Goal: Task Accomplishment & Management: Manage account settings

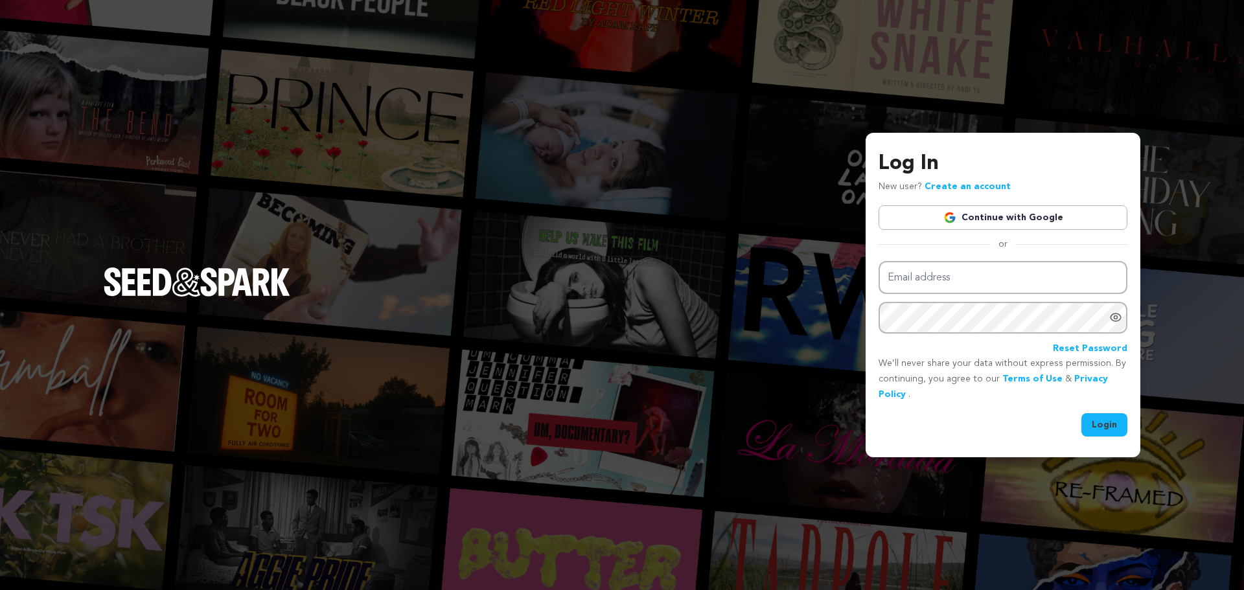
click at [927, 227] on link "Continue with Google" at bounding box center [1002, 217] width 249 height 25
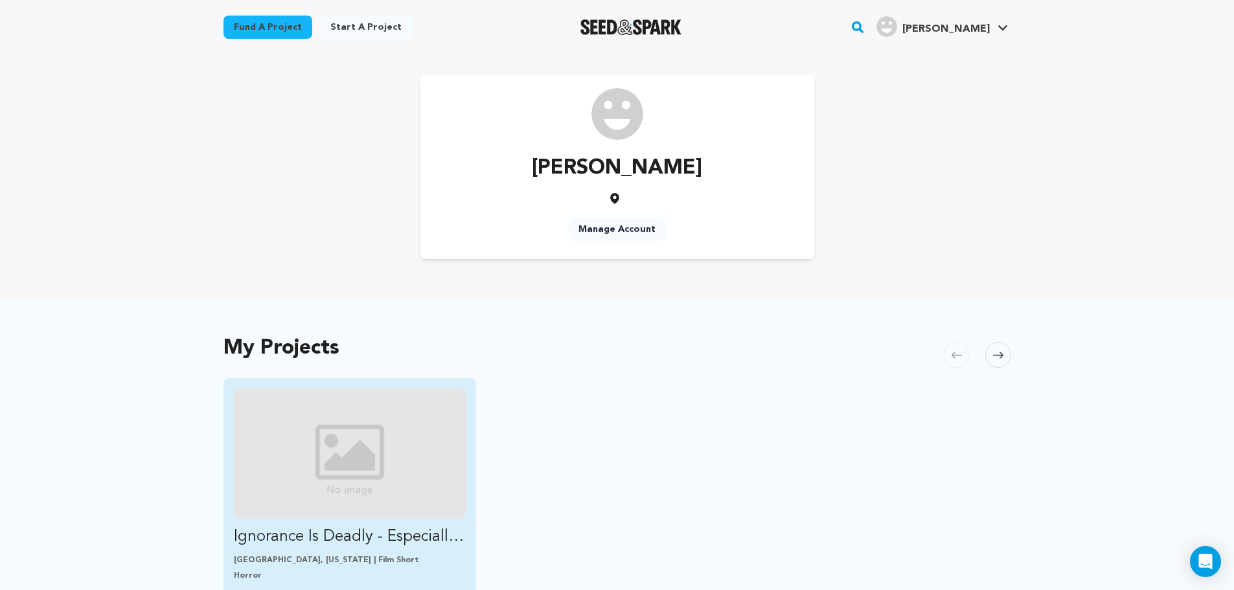
click at [400, 400] on img "Fund Ignorance Is Deadly - Especially When You’re the Firstborn - Back &quot;PA…" at bounding box center [350, 454] width 233 height 130
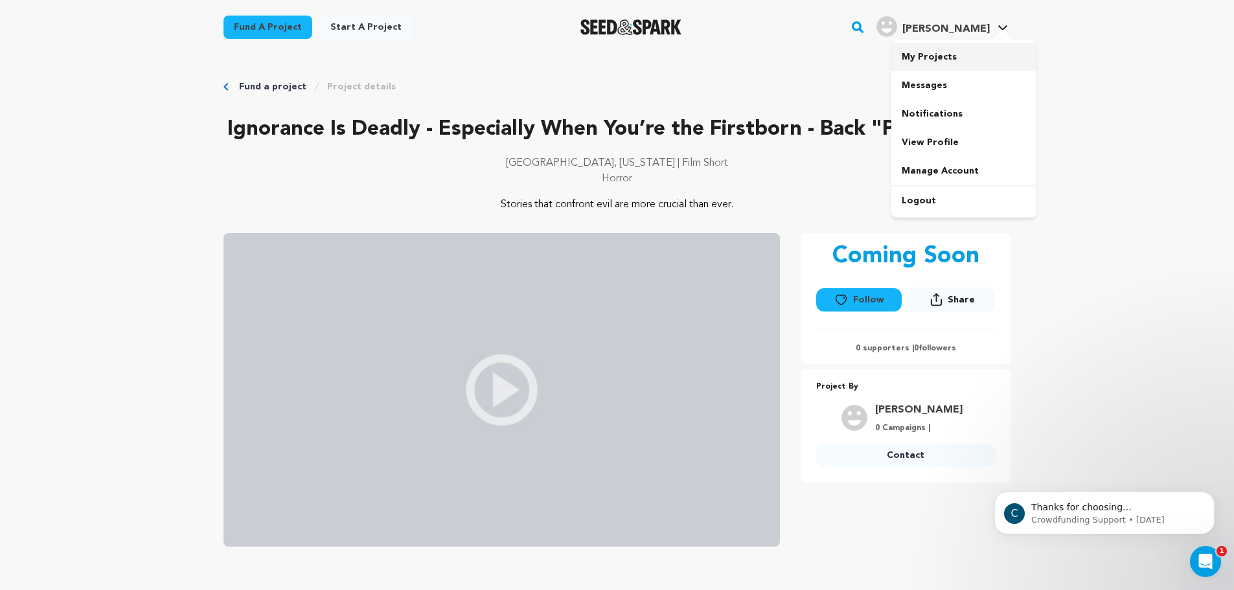
click at [943, 60] on link "My Projects" at bounding box center [963, 57] width 145 height 29
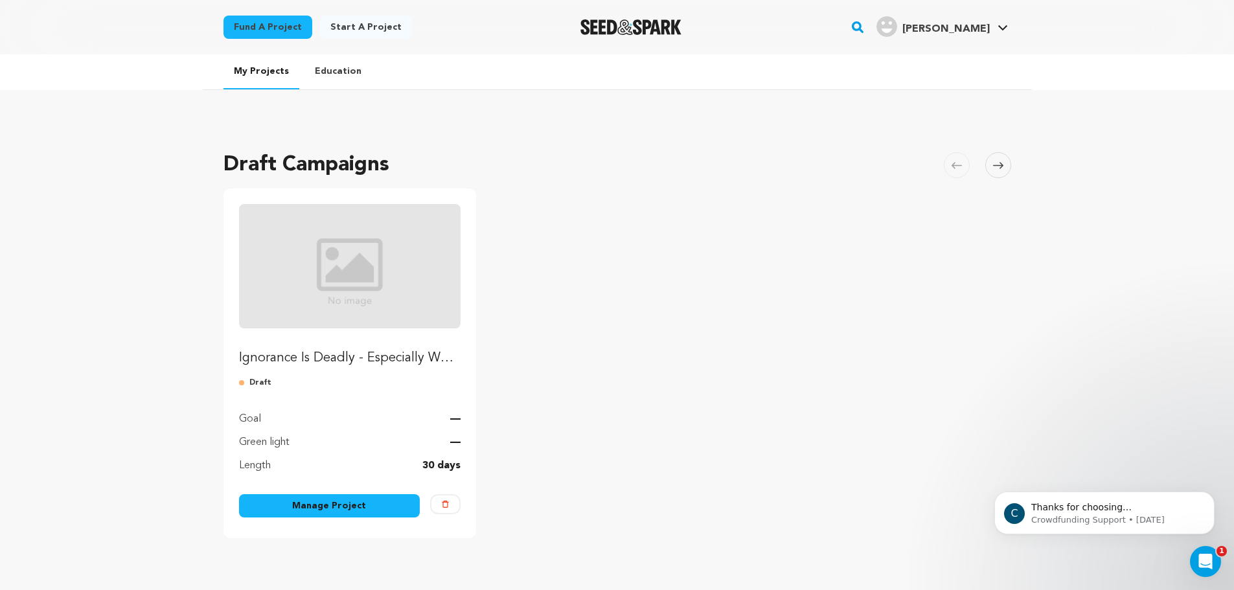
click at [248, 279] on img at bounding box center [350, 266] width 222 height 124
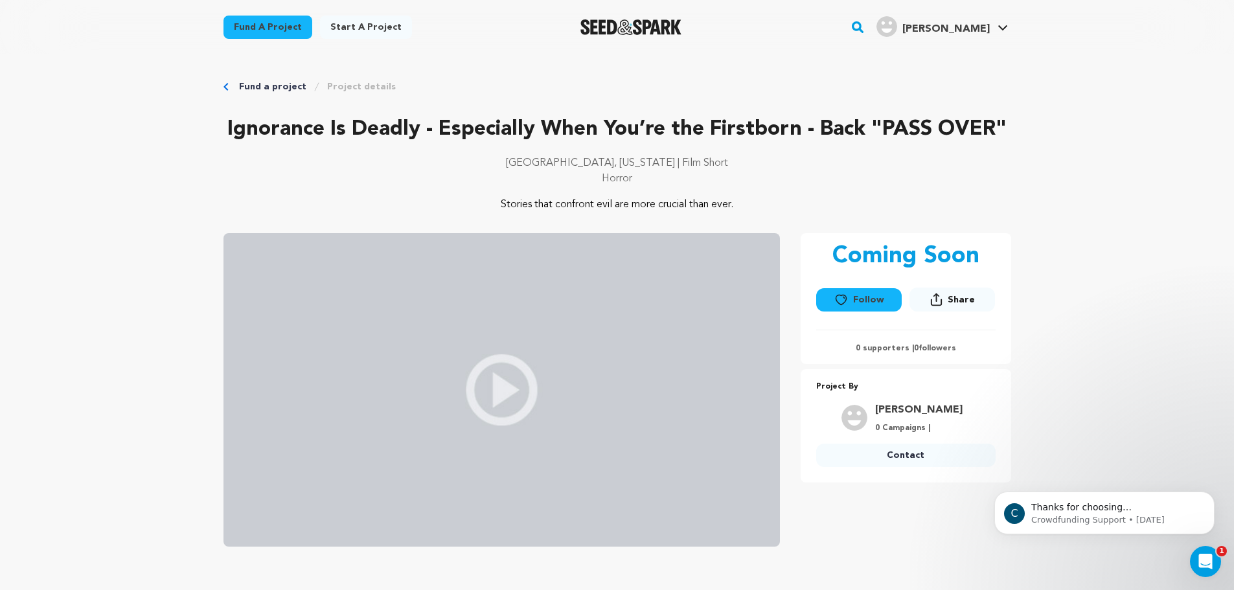
click at [475, 413] on img at bounding box center [501, 390] width 556 height 314
drag, startPoint x: 531, startPoint y: 162, endPoint x: 755, endPoint y: 194, distance: 226.4
click at [755, 194] on div "Los Angeles, California | Film Short Horror" at bounding box center [617, 175] width 788 height 41
click at [753, 205] on p "Stories that confront evil are more crucial than ever." at bounding box center [617, 205] width 630 height 16
click at [330, 133] on p "Ignorance Is Deadly - Especially When You’re the Firstborn - Back "PASS OVER"" at bounding box center [617, 129] width 788 height 31
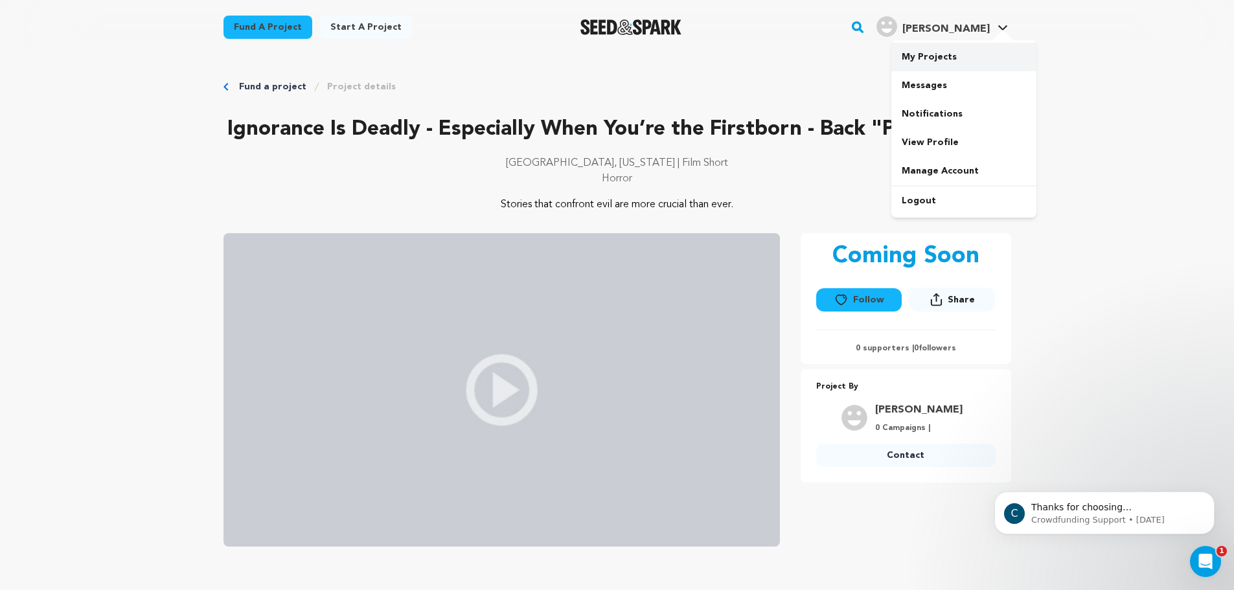
click at [970, 61] on link "My Projects" at bounding box center [963, 57] width 145 height 29
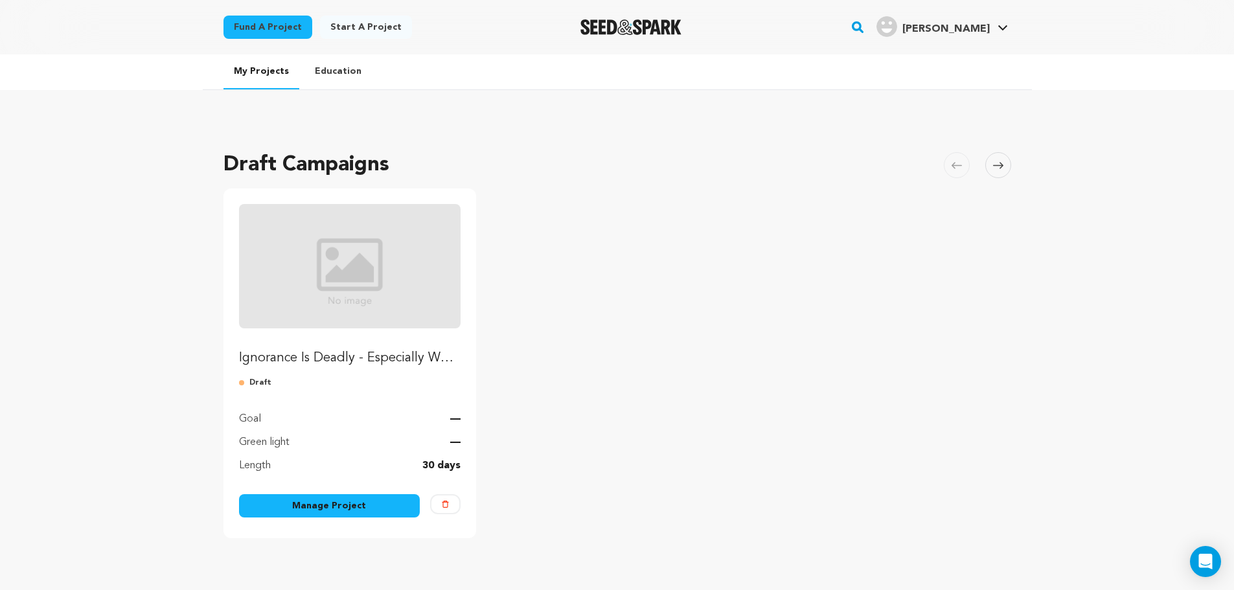
click at [404, 508] on link "Manage Project" at bounding box center [329, 505] width 181 height 23
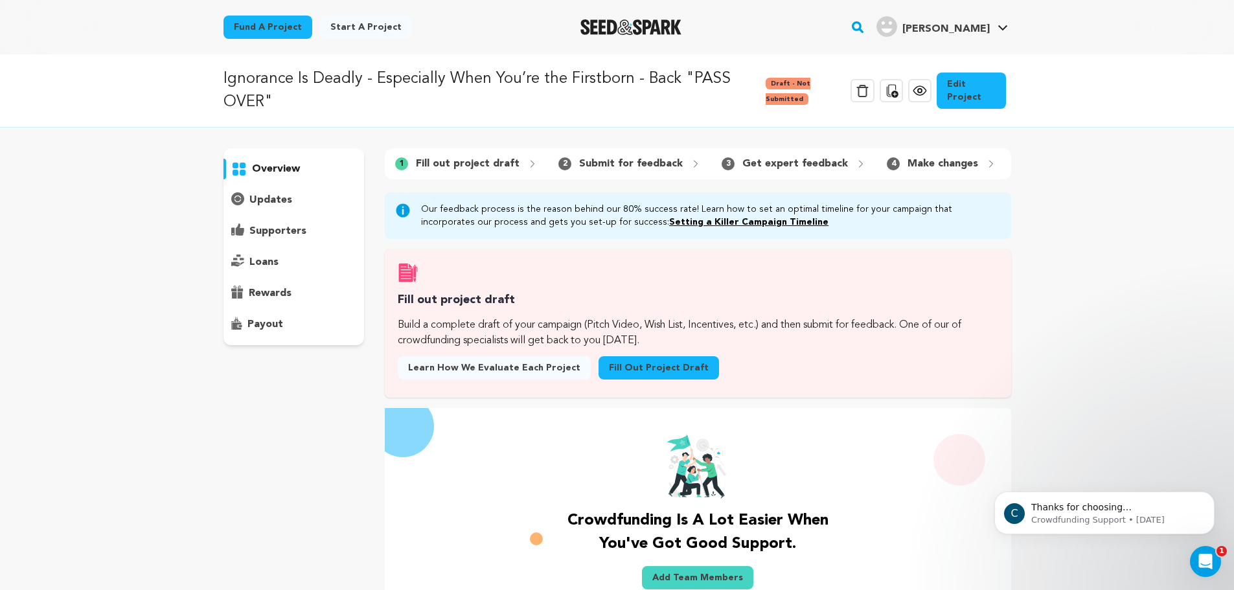
click at [558, 166] on span "2" at bounding box center [564, 163] width 13 height 13
click at [260, 262] on p "loans" at bounding box center [263, 263] width 29 height 16
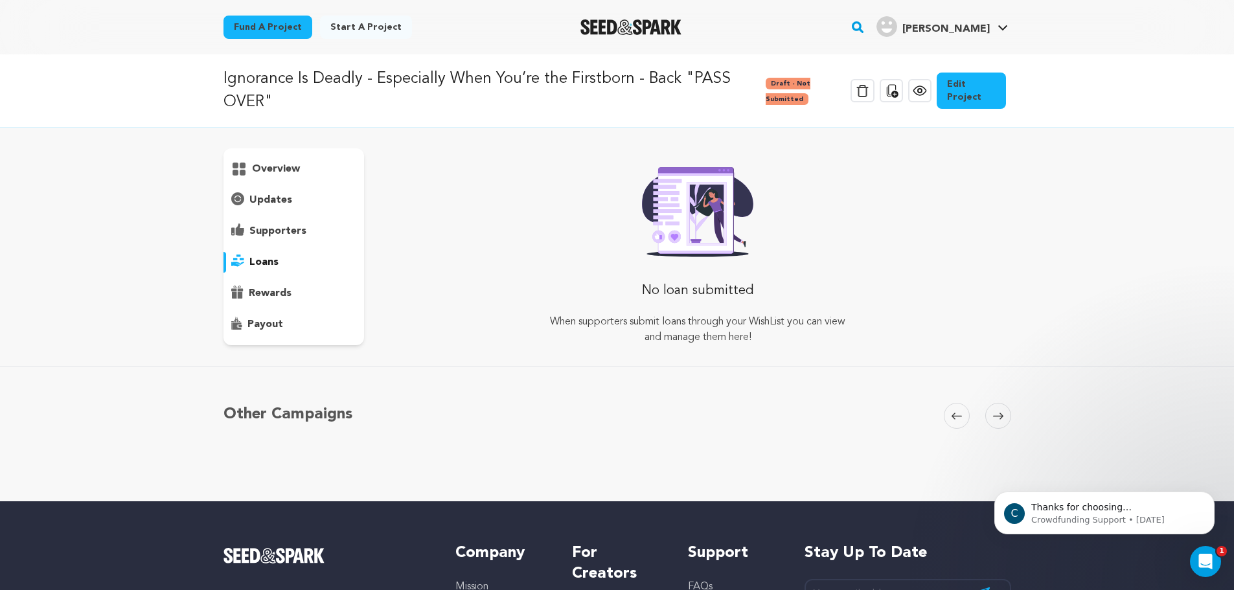
click at [291, 185] on div "overview" at bounding box center [293, 246] width 141 height 197
click at [291, 180] on div "overview" at bounding box center [293, 246] width 141 height 197
click at [284, 173] on p "overview" at bounding box center [276, 169] width 48 height 16
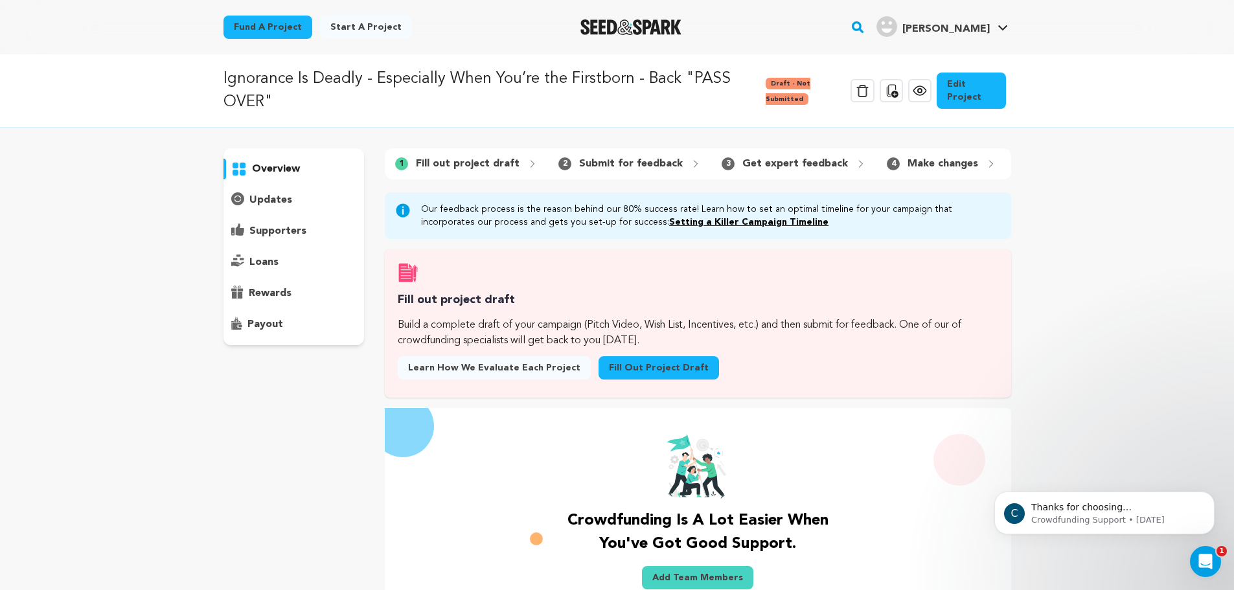
click at [971, 84] on link "Edit Project" at bounding box center [971, 91] width 69 height 36
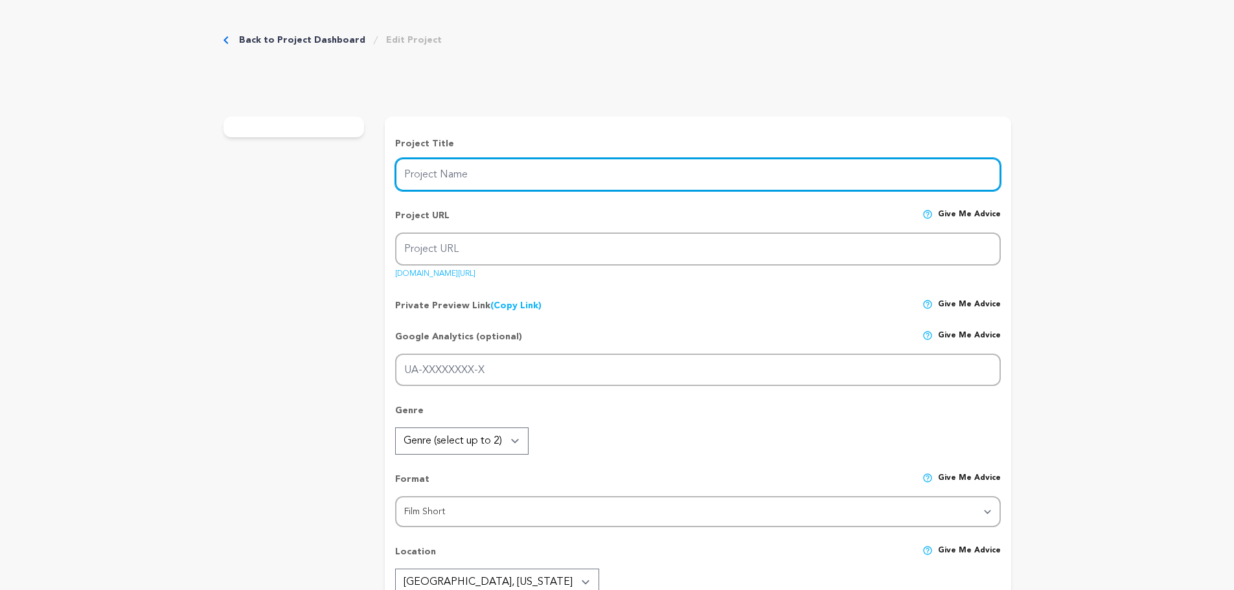
click at [483, 181] on input "Project Name" at bounding box center [697, 174] width 605 height 33
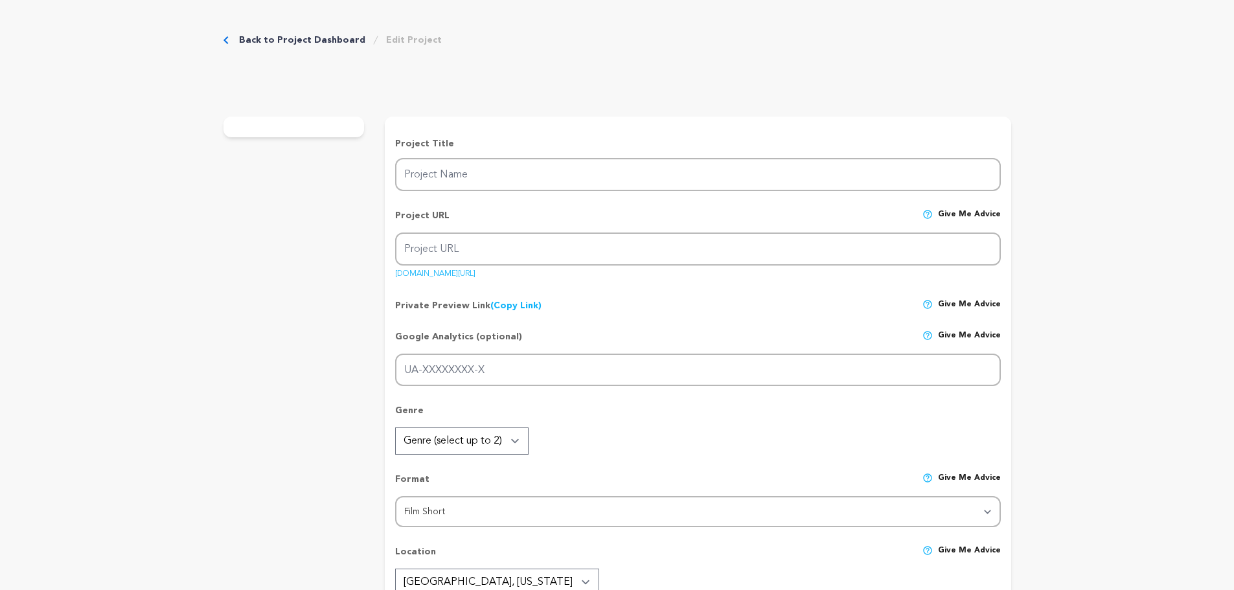
type input "Ignorance Is Deadly - Especially When You’re the Firstborn - Back "PASS OVER""
type input "passoverfilm"
type input "A terrified teen warns his parents the final plague is coming for him. They don…"
type textarea "Stories that confront evil are more crucial than ever."
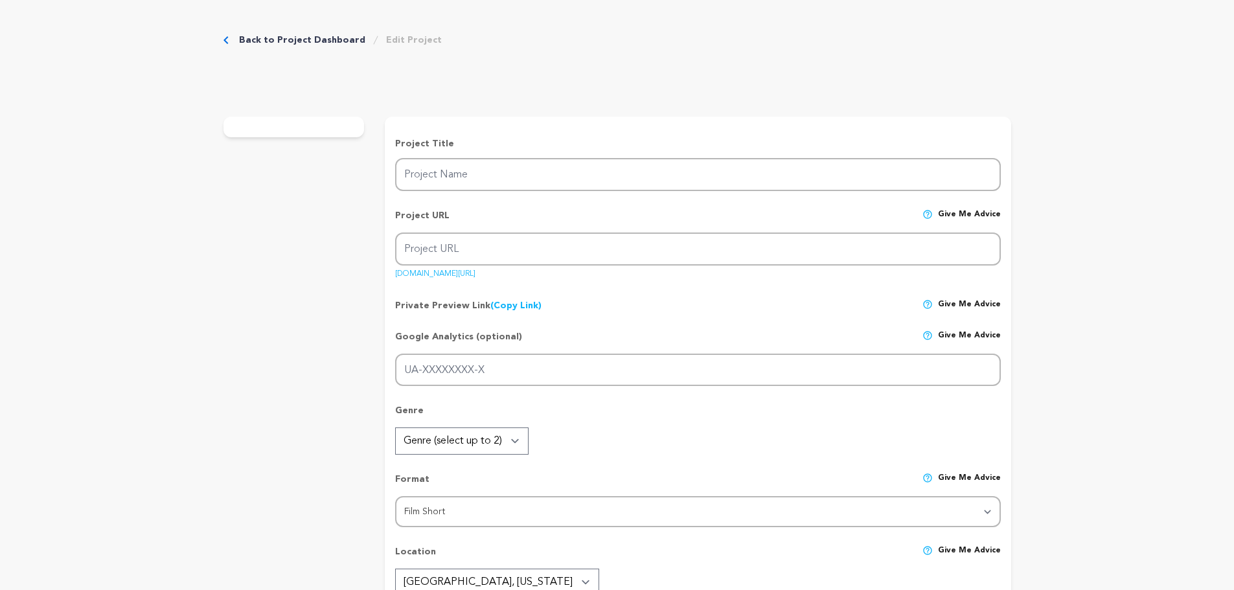
type textarea "As a [DEMOGRAPHIC_DATA] filmmaker, I see how survival and morality often clash …"
radio input "true"
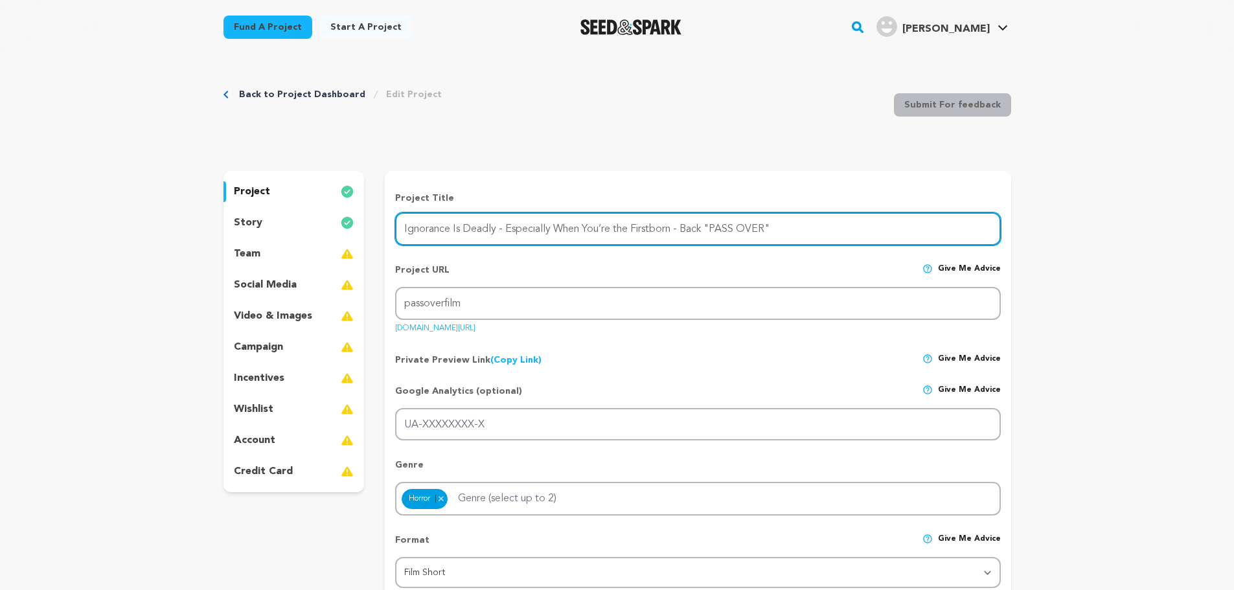
click at [465, 238] on input "Ignorance Is Deadly - Especially When You’re the Firstborn - Back "PASS OVER"" at bounding box center [697, 228] width 605 height 33
drag, startPoint x: 451, startPoint y: 233, endPoint x: 343, endPoint y: 227, distance: 108.3
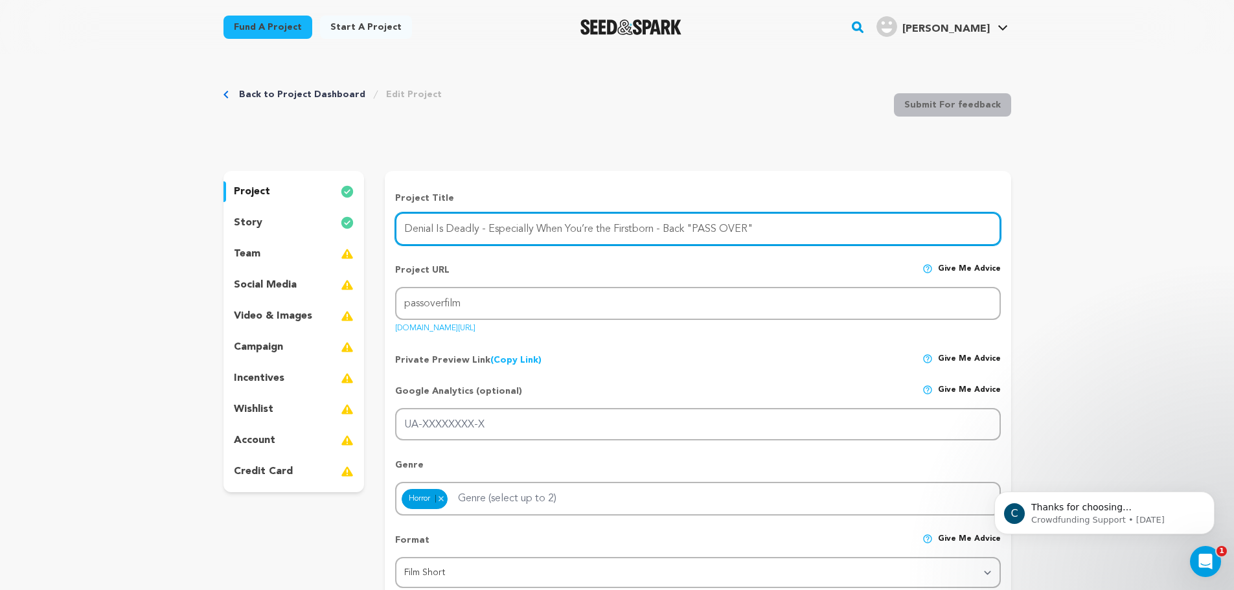
drag, startPoint x: 486, startPoint y: 229, endPoint x: 539, endPoint y: 220, distance: 53.1
click at [539, 220] on input "Denial Is Deadly - Especially When You’re the Firstborn - Back "PASS OVER"" at bounding box center [697, 228] width 605 height 33
click at [532, 245] on input "Denial Is Deadly - Especially When You’re the Firstborn - Back "PASS OVER"" at bounding box center [697, 228] width 605 height 33
drag, startPoint x: 489, startPoint y: 234, endPoint x: 665, endPoint y: 243, distance: 175.8
click at [665, 243] on input "Denial Is Deadly - Especially When You’re the Firstborn - Back "PASS OVER"" at bounding box center [697, 228] width 605 height 33
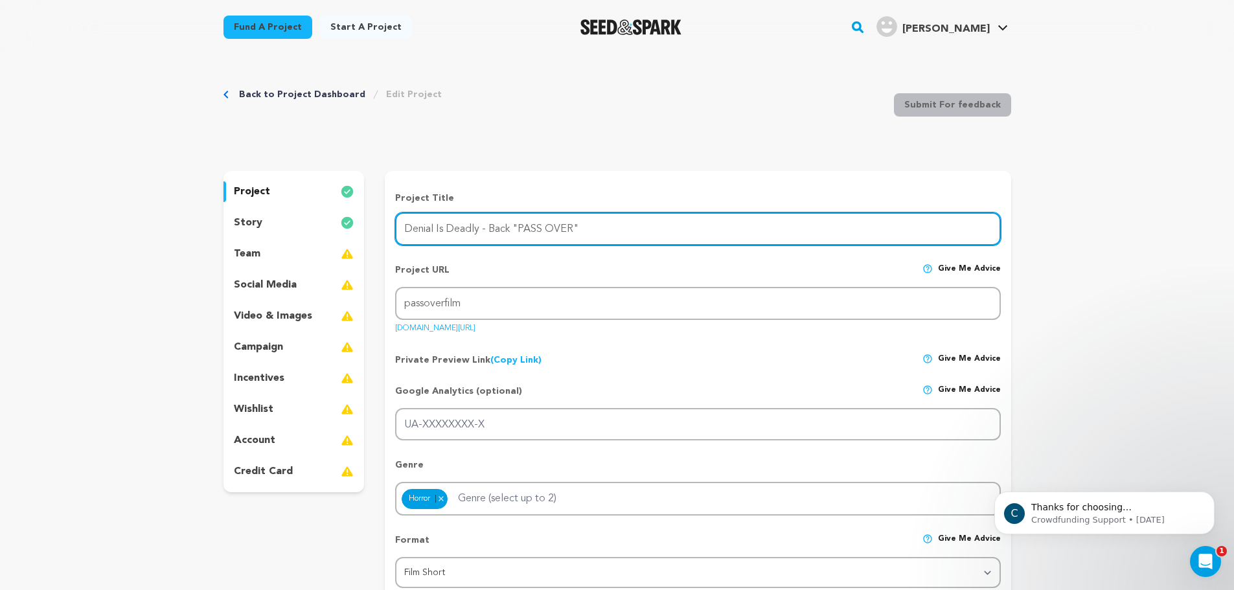
drag, startPoint x: 507, startPoint y: 231, endPoint x: 523, endPoint y: 222, distance: 18.0
click at [508, 231] on input "Denial Is Deadly - Back "PASS OVER"" at bounding box center [697, 228] width 605 height 33
type input "Denial Is Deadly - Back the Horror Film "PASS OVER""
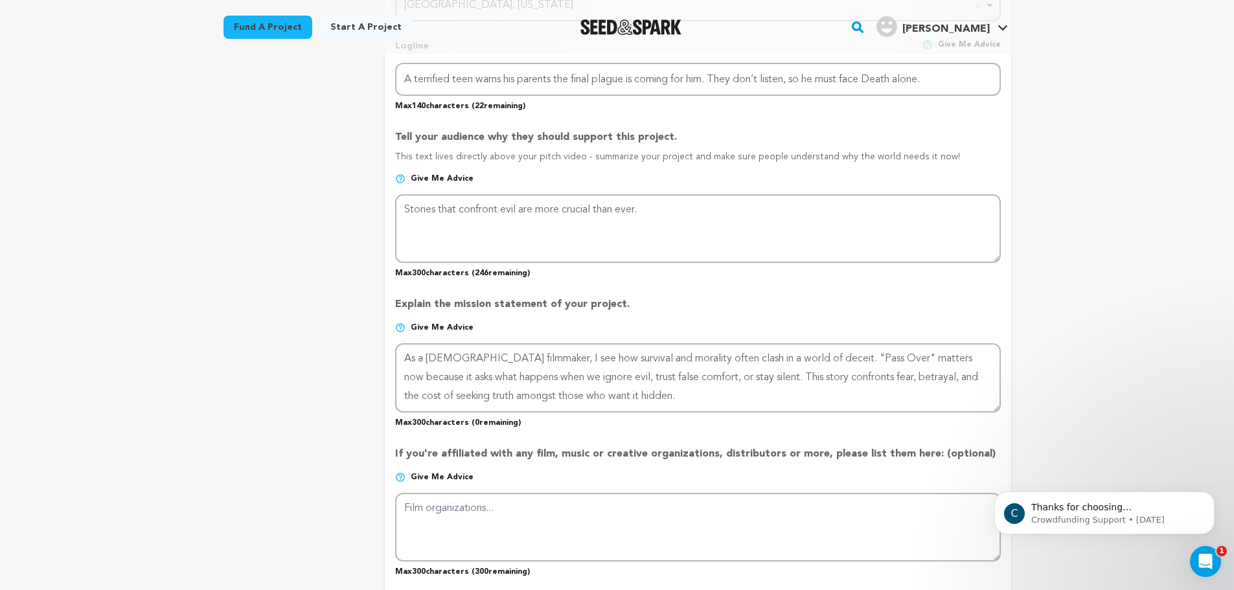
scroll to position [648, 0]
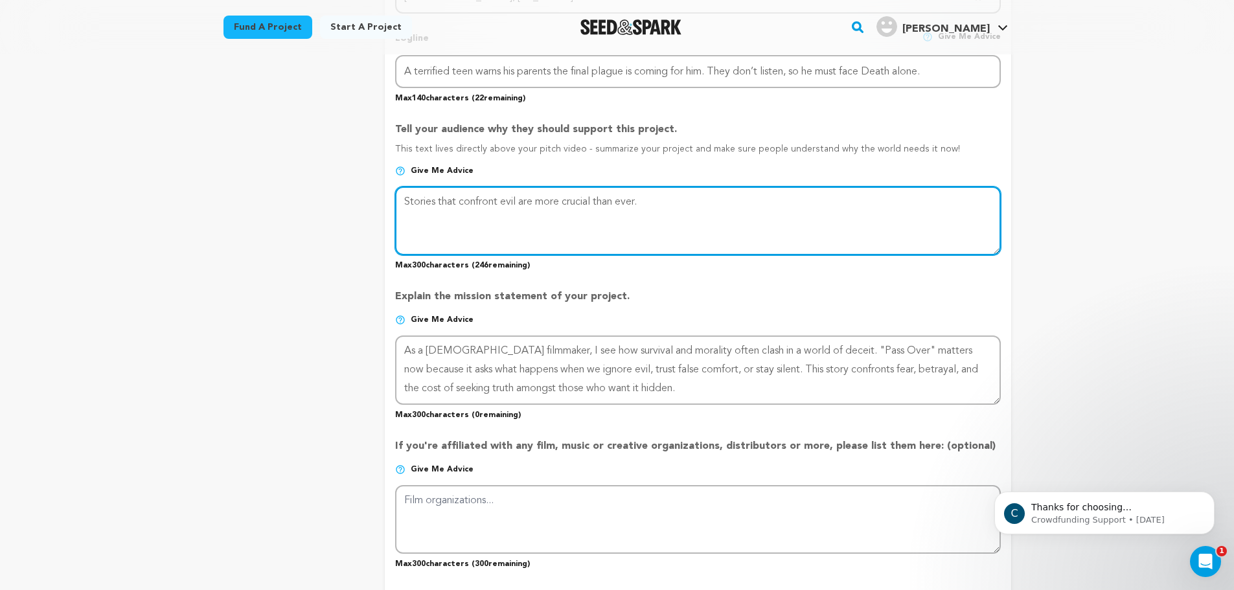
click at [472, 222] on textarea at bounding box center [697, 221] width 605 height 69
click at [699, 207] on textarea at bounding box center [697, 221] width 605 height 69
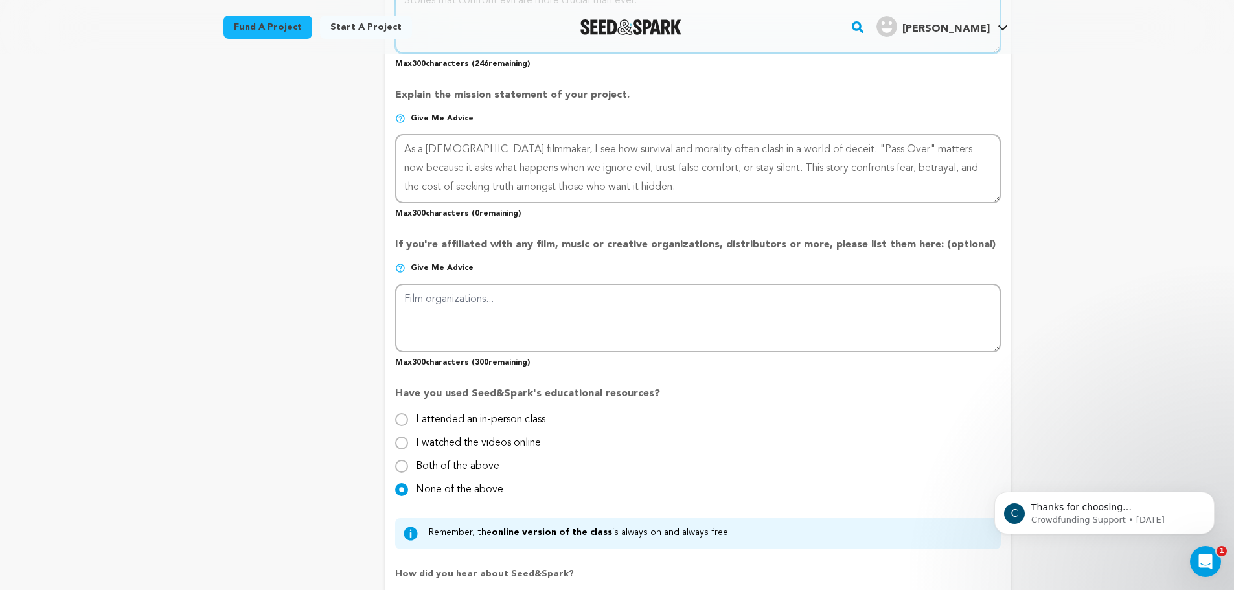
scroll to position [863, 0]
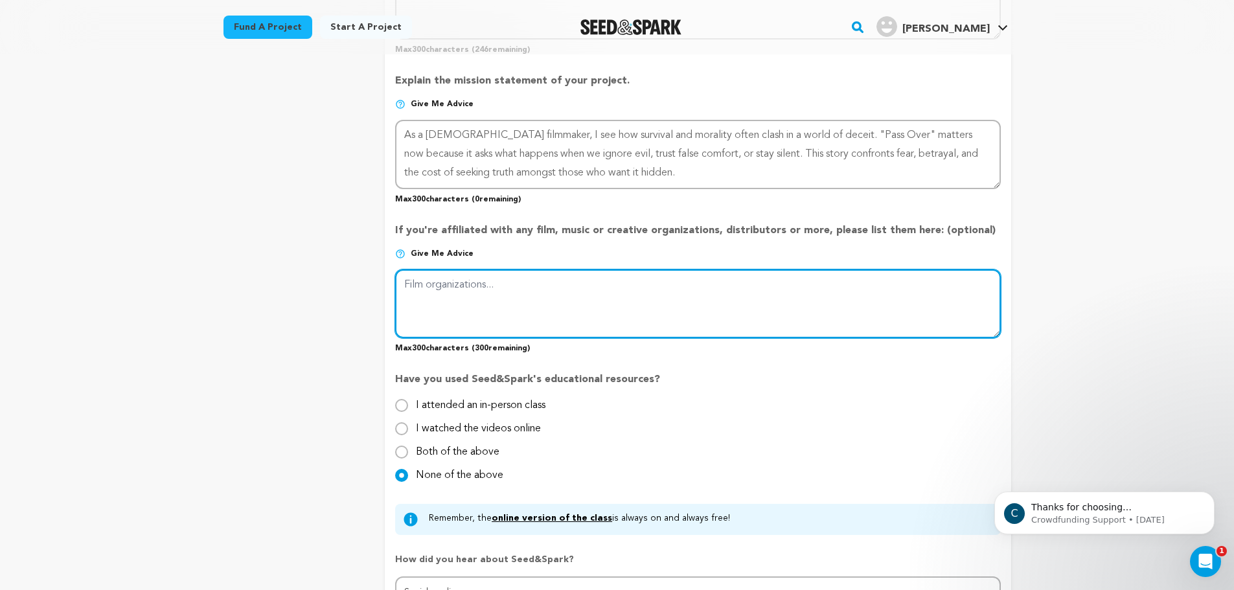
click at [608, 284] on textarea at bounding box center [697, 303] width 605 height 69
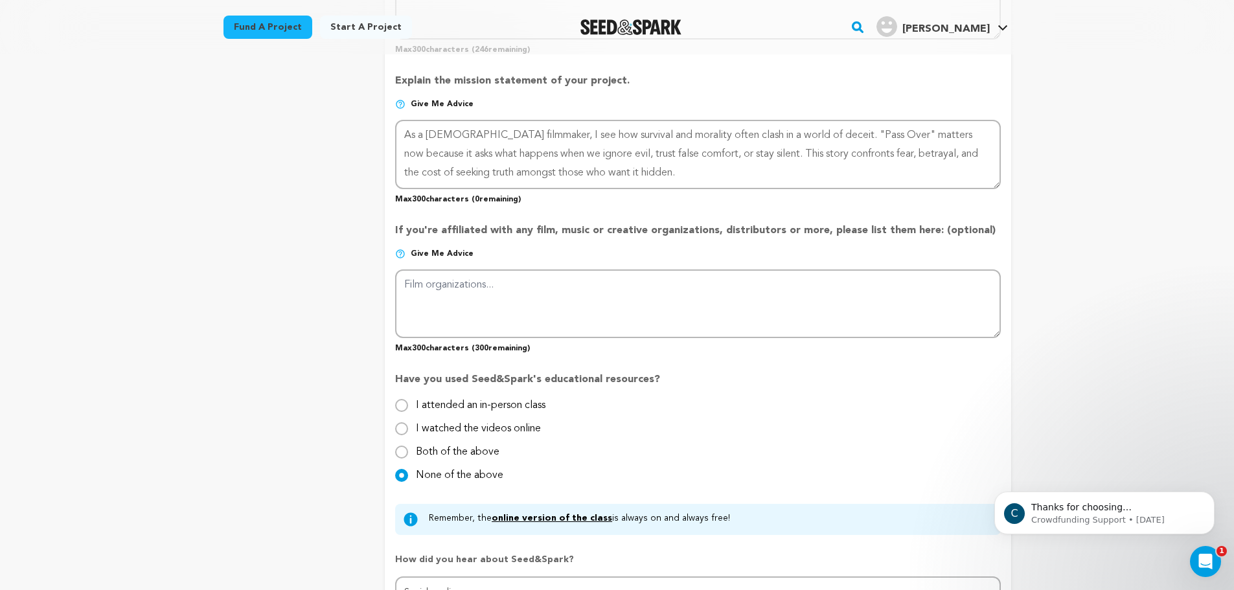
click at [177, 254] on div "Back to Project Dashboard Edit Project Submit For feedback Submit For feedback …" at bounding box center [617, 190] width 1234 height 1998
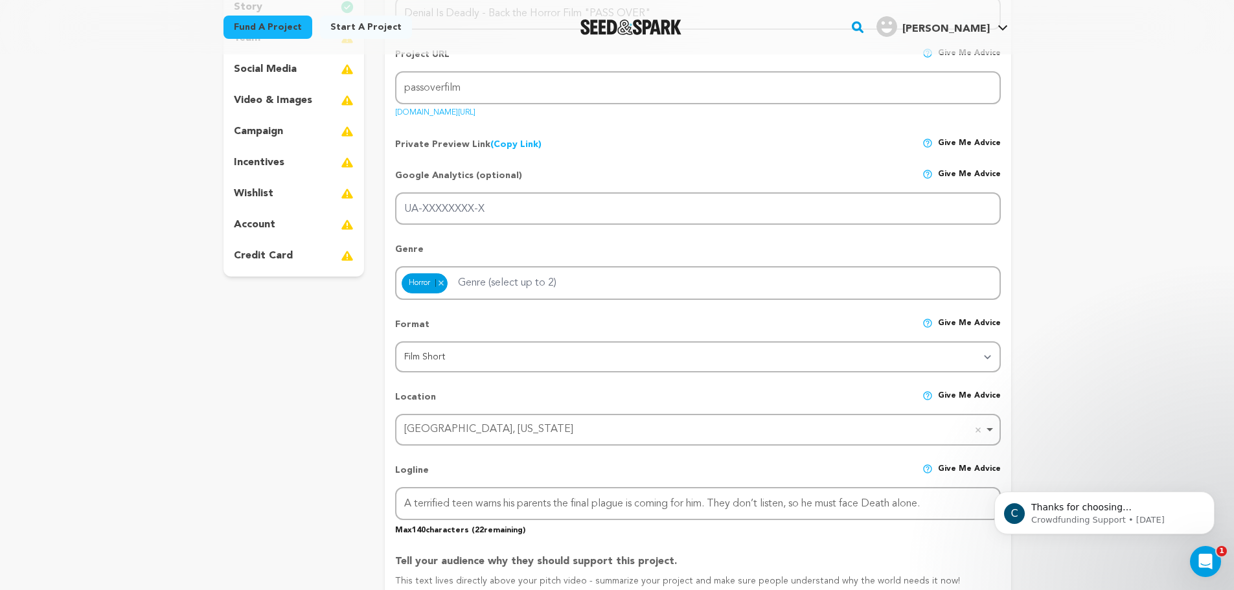
scroll to position [0, 0]
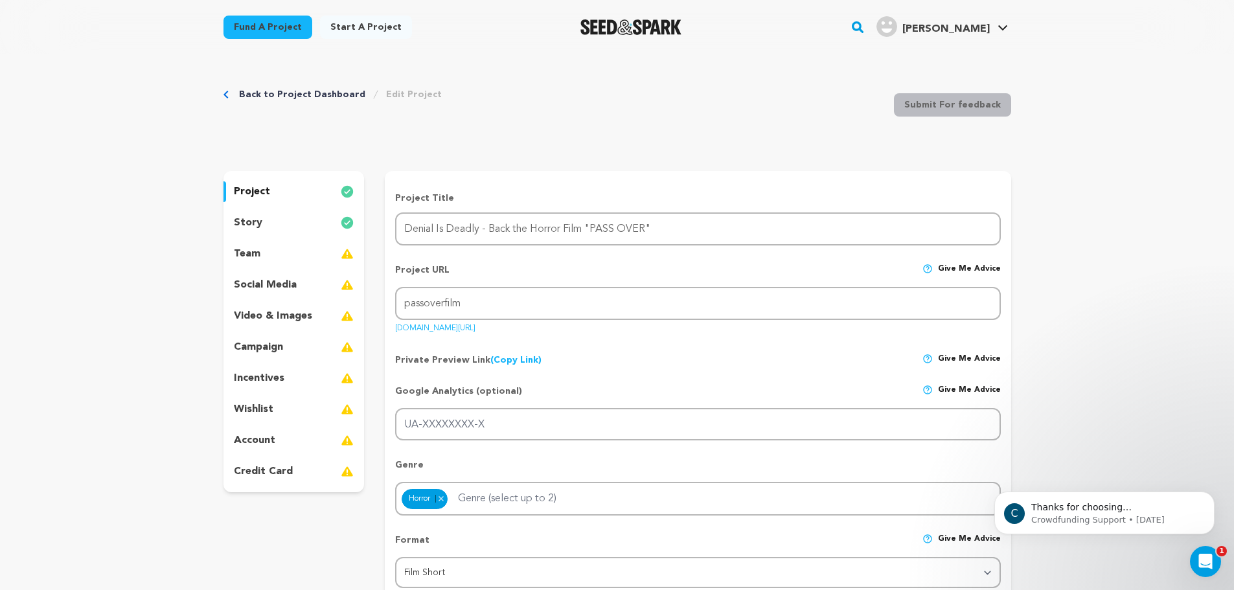
click at [282, 329] on div "project story team social media video & images campaign incentives wishlist acc…" at bounding box center [293, 331] width 141 height 321
click at [286, 286] on p "social media" at bounding box center [265, 285] width 63 height 16
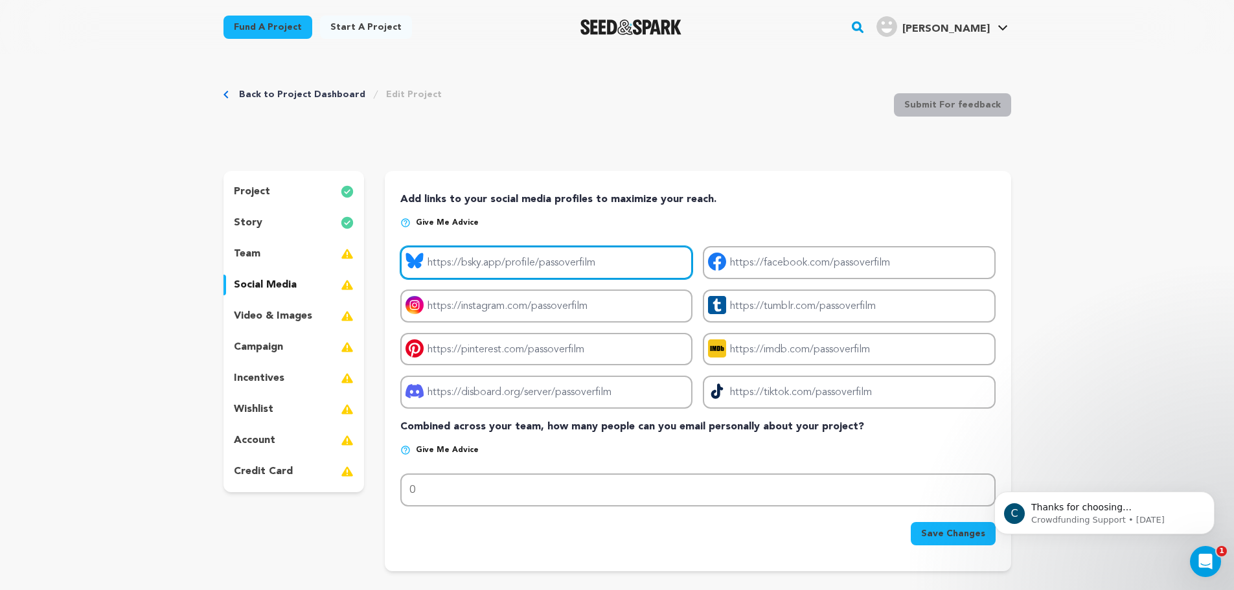
click at [496, 263] on input "Project bluesky link" at bounding box center [546, 262] width 292 height 33
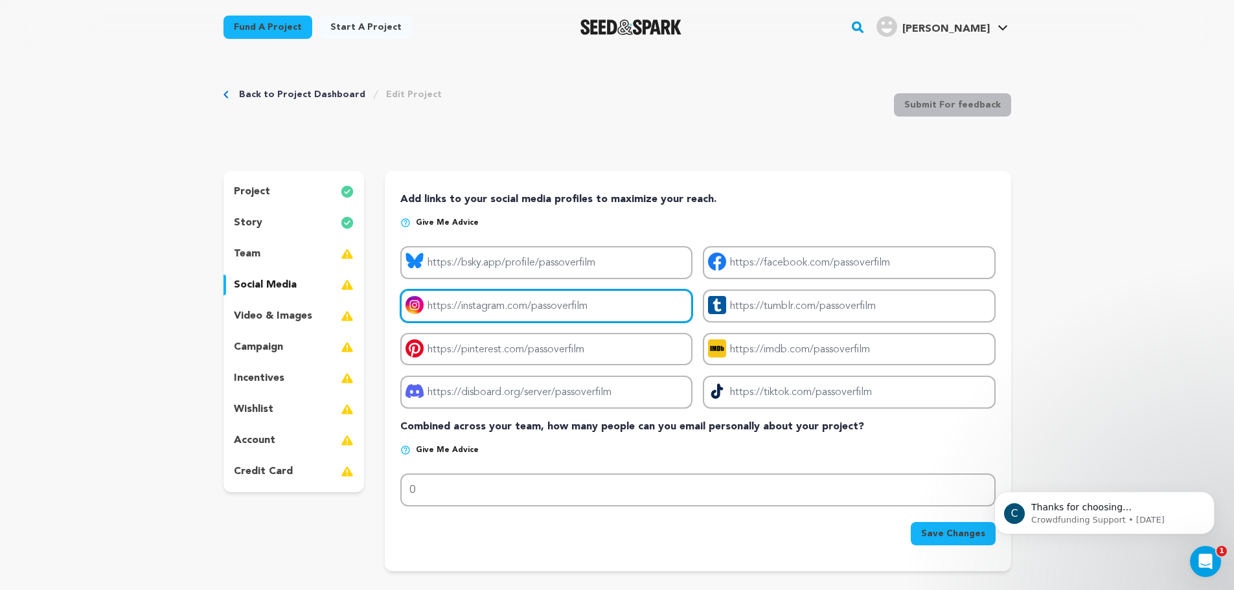
click at [513, 318] on input "Project instagram link" at bounding box center [546, 306] width 292 height 33
paste input "[URL][DOMAIN_NAME][DOMAIN_NAME]"
paste input "text"
type input "[URL][DOMAIN_NAME][DOMAIN_NAME]"
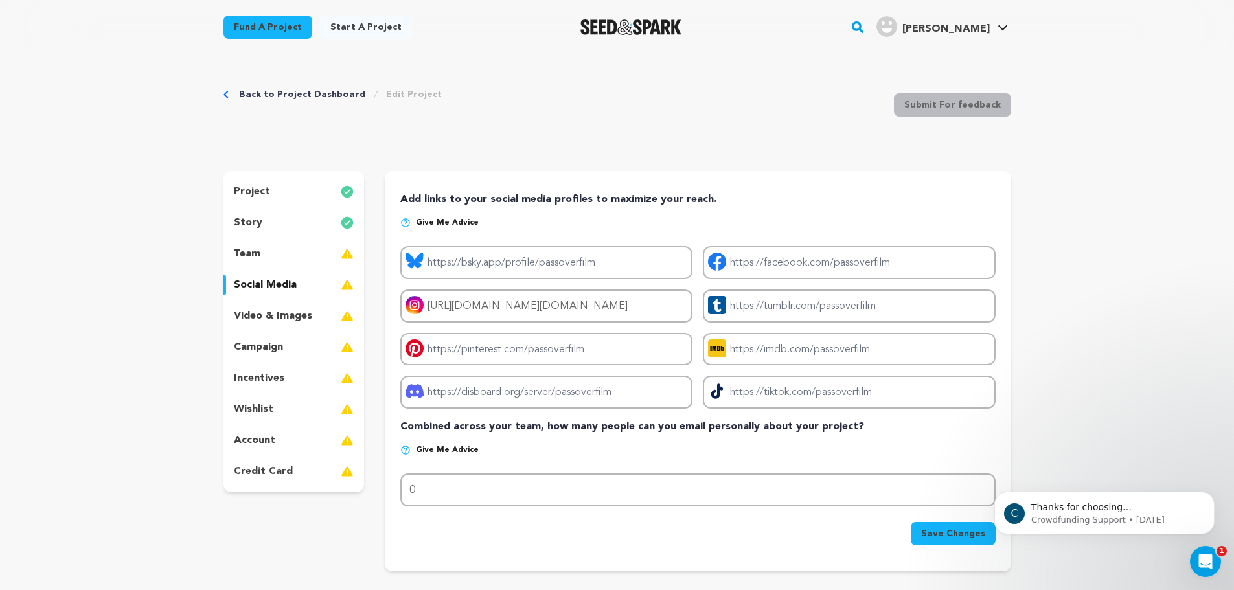
click at [624, 130] on div "Back to Project Dashboard Edit Project Submit For feedback Submit For feedback" at bounding box center [617, 108] width 788 height 86
click at [967, 517] on div "Save Changes" at bounding box center [697, 531] width 595 height 29
click at [959, 522] on button "Save Changes" at bounding box center [953, 533] width 85 height 23
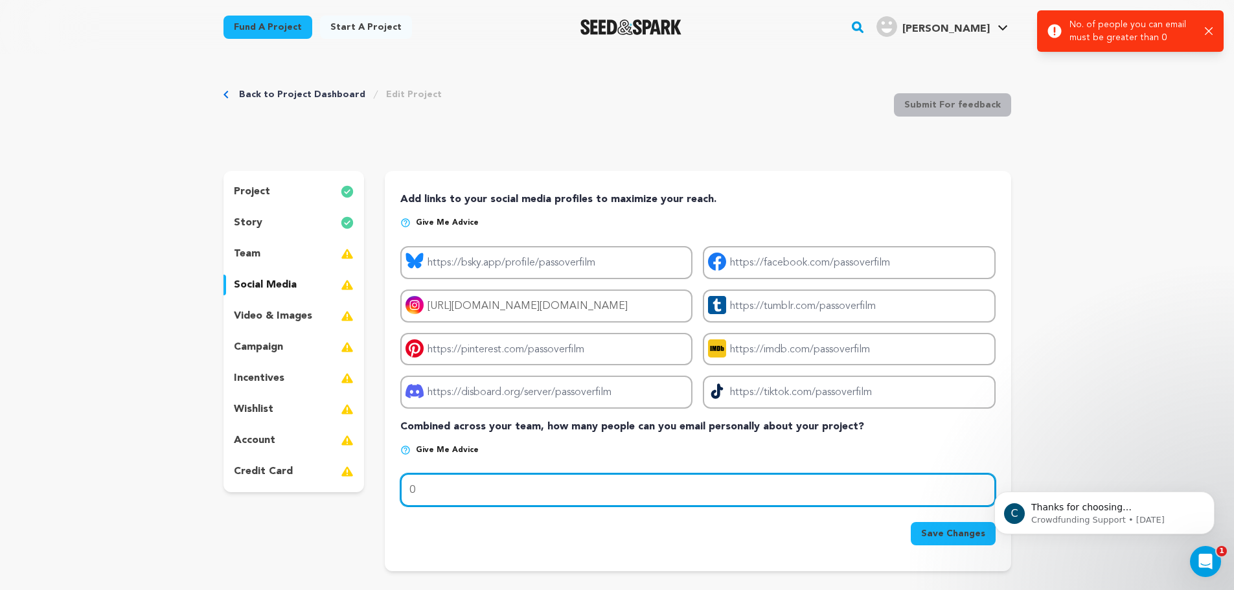
click at [518, 494] on input "0" at bounding box center [697, 489] width 595 height 33
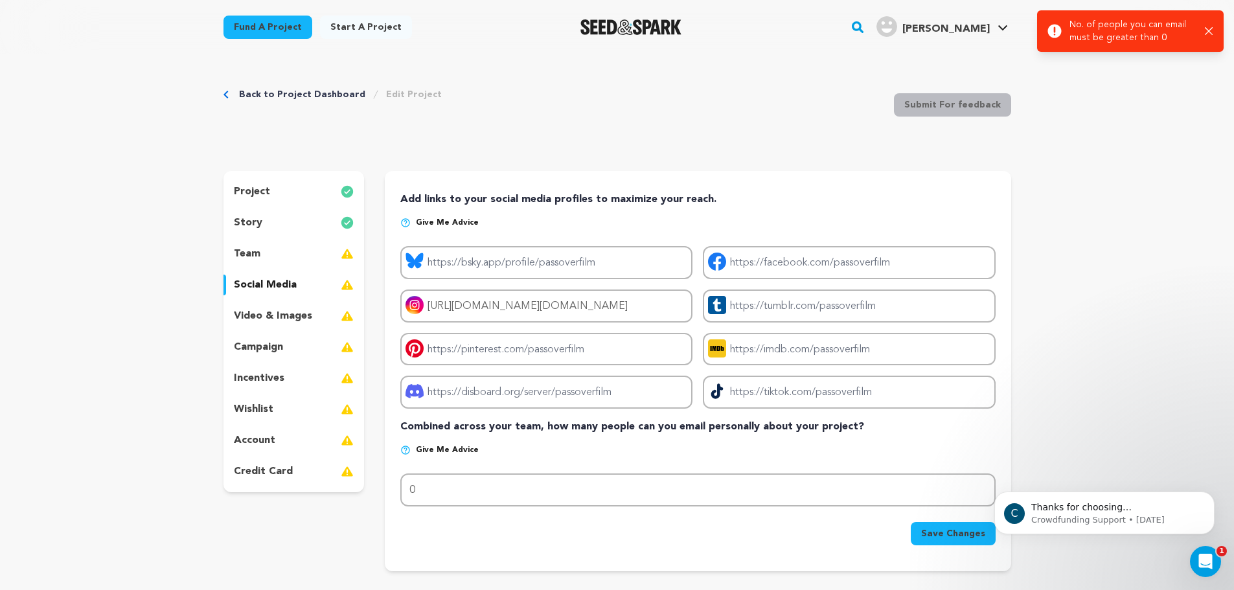
click at [432, 444] on div "Add links to your social media profiles to maximize your reach. Give me advice …" at bounding box center [697, 369] width 595 height 354
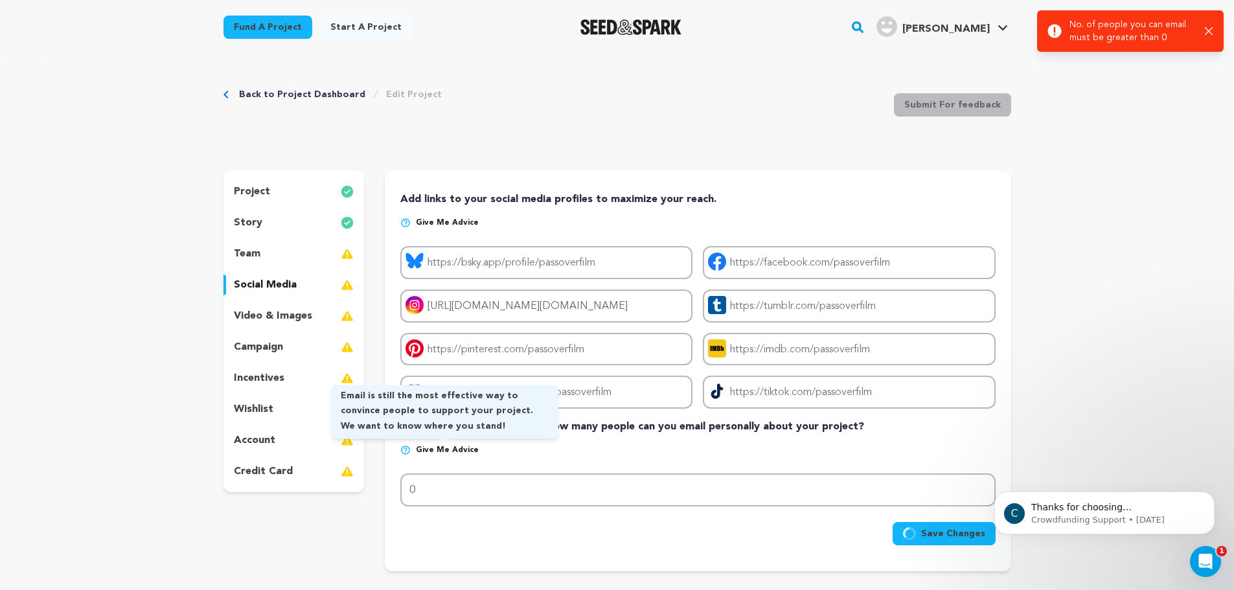
click at [432, 448] on span "Give me advice" at bounding box center [447, 450] width 63 height 10
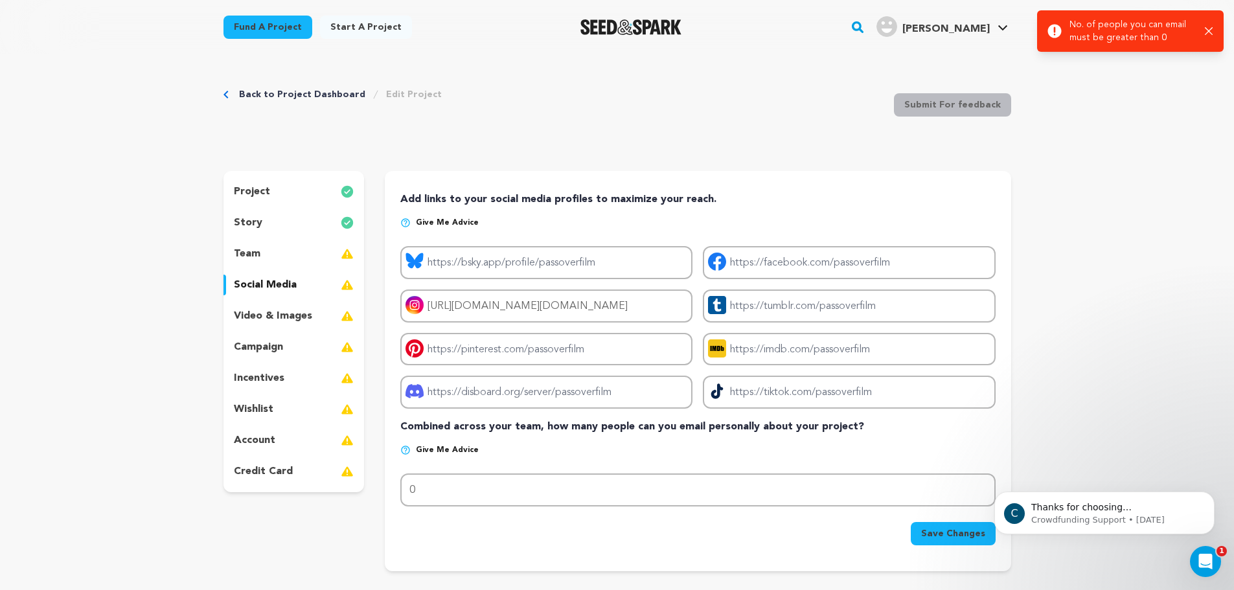
click at [413, 455] on p "Give me advice" at bounding box center [697, 455] width 595 height 21
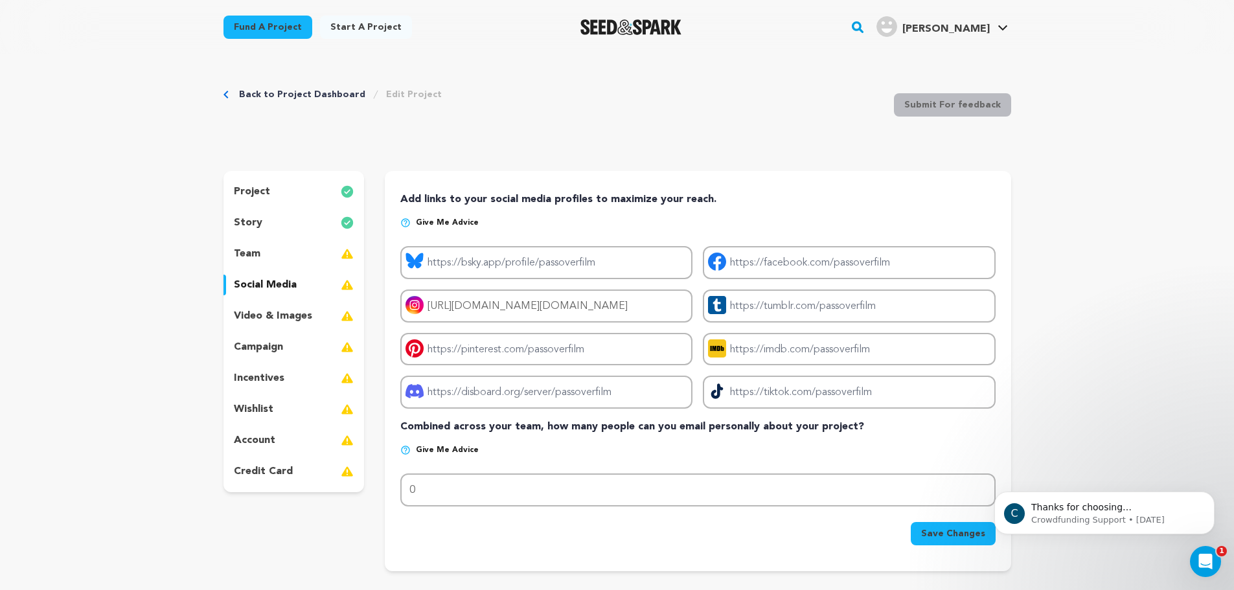
click at [412, 448] on p "Give me advice" at bounding box center [697, 455] width 595 height 21
click at [402, 453] on img at bounding box center [405, 450] width 10 height 10
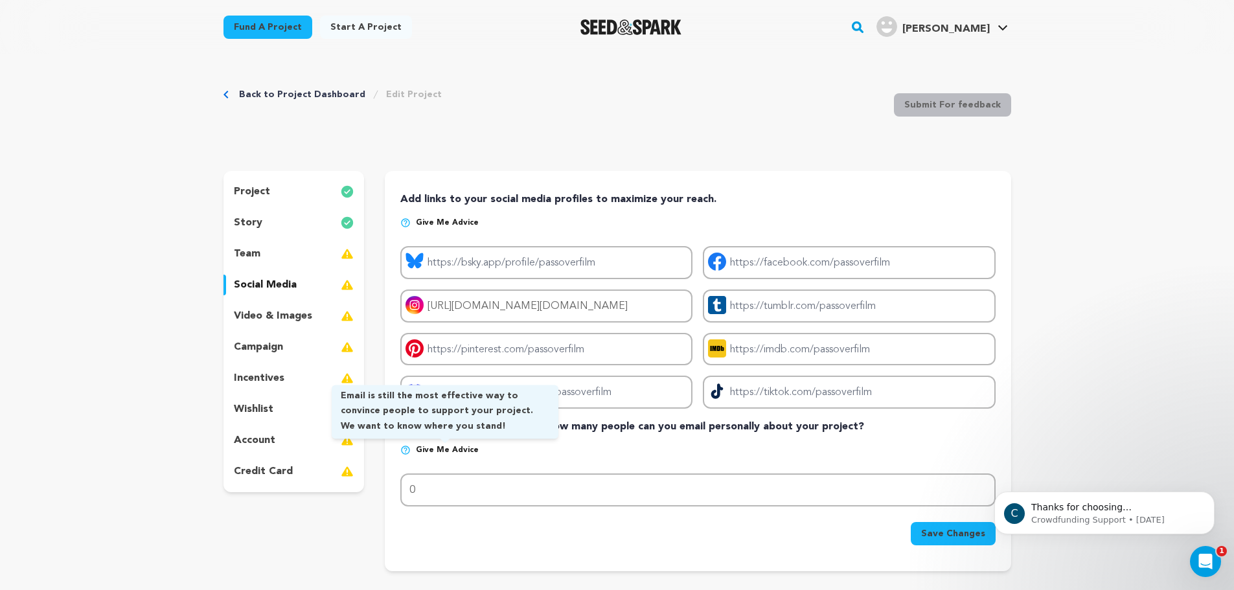
click at [425, 451] on span "Give me advice" at bounding box center [447, 450] width 63 height 10
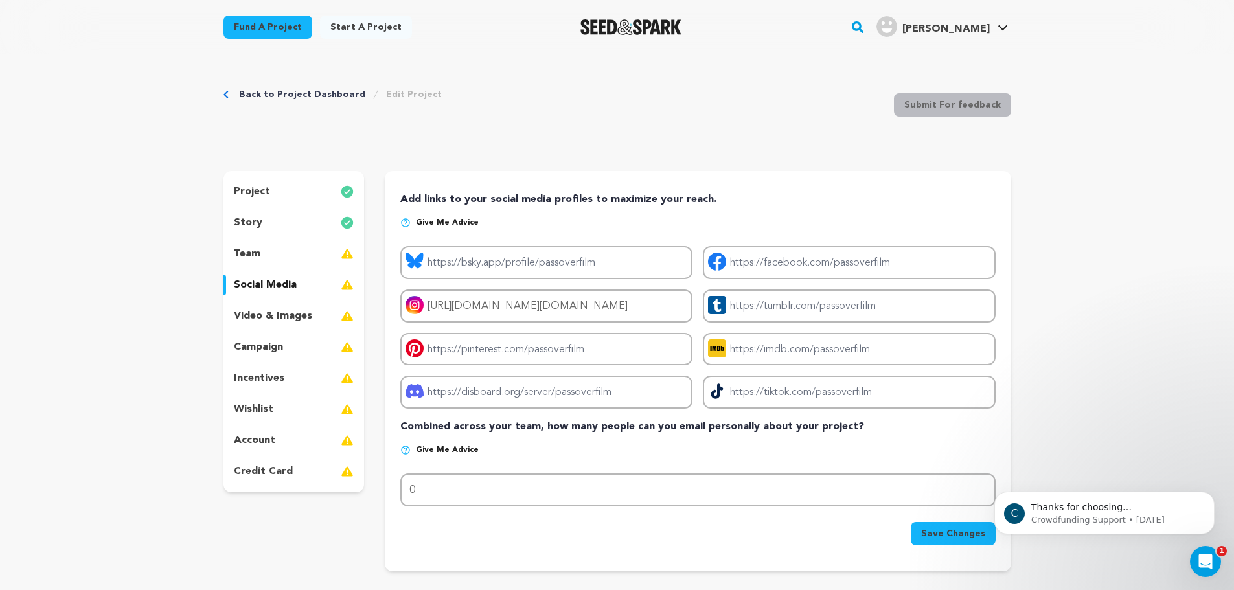
click at [425, 451] on span "Give me advice" at bounding box center [447, 450] width 63 height 10
click at [422, 451] on span "Give me advice" at bounding box center [447, 450] width 63 height 10
click at [407, 451] on img at bounding box center [405, 450] width 10 height 10
click at [388, 435] on div "Add links to your social media profiles to maximize your reach. Give me advice …" at bounding box center [698, 371] width 626 height 400
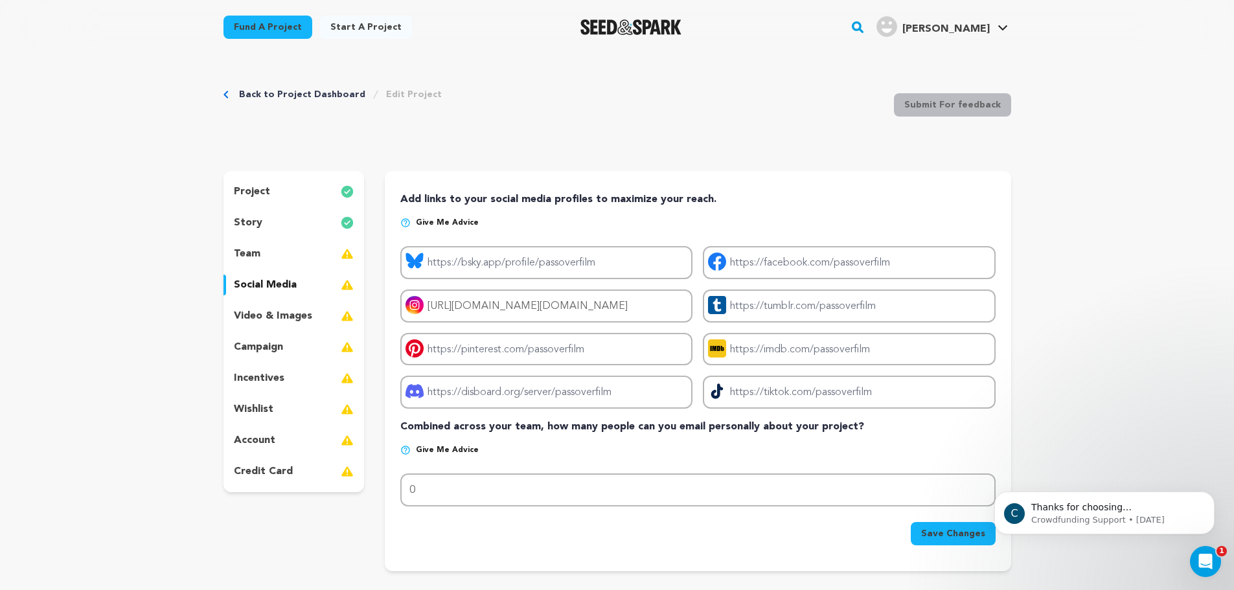
click at [409, 448] on img at bounding box center [405, 450] width 10 height 10
drag, startPoint x: 420, startPoint y: 452, endPoint x: 379, endPoint y: 475, distance: 47.0
click at [379, 475] on div "project story team social media video & images campaign incentives wishlist" at bounding box center [617, 371] width 788 height 400
click at [395, 467] on div "Add links to your social media profiles to maximize your reach. Give me advice …" at bounding box center [698, 371] width 626 height 400
click at [432, 450] on span "Give me advice" at bounding box center [447, 450] width 63 height 10
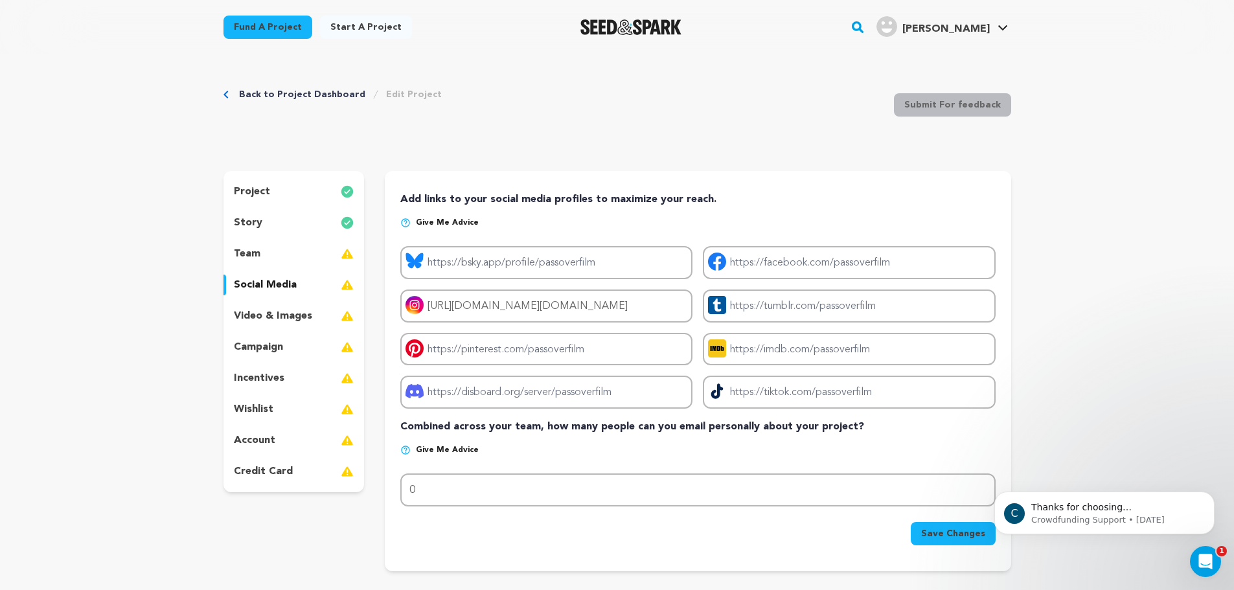
click at [361, 463] on div "credit card" at bounding box center [293, 471] width 141 height 21
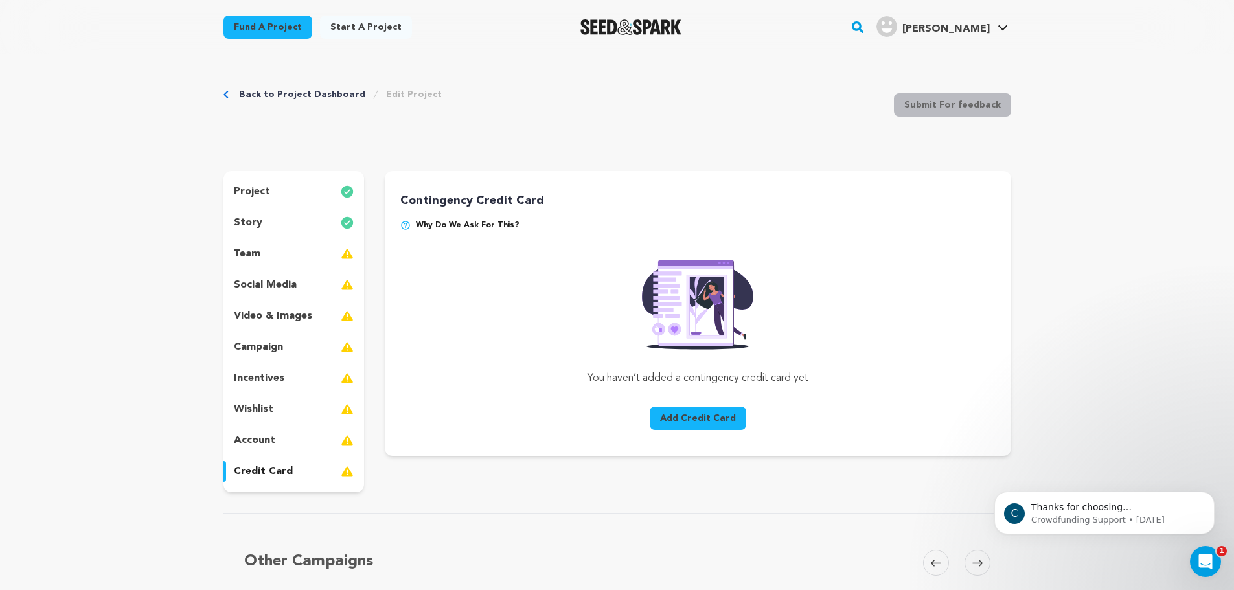
drag, startPoint x: 278, startPoint y: 177, endPoint x: 275, endPoint y: 203, distance: 26.1
click at [278, 182] on div "project story team social media video & images campaign incentives wishlist acc…" at bounding box center [293, 331] width 141 height 321
click at [266, 275] on div "social media" at bounding box center [293, 285] width 141 height 21
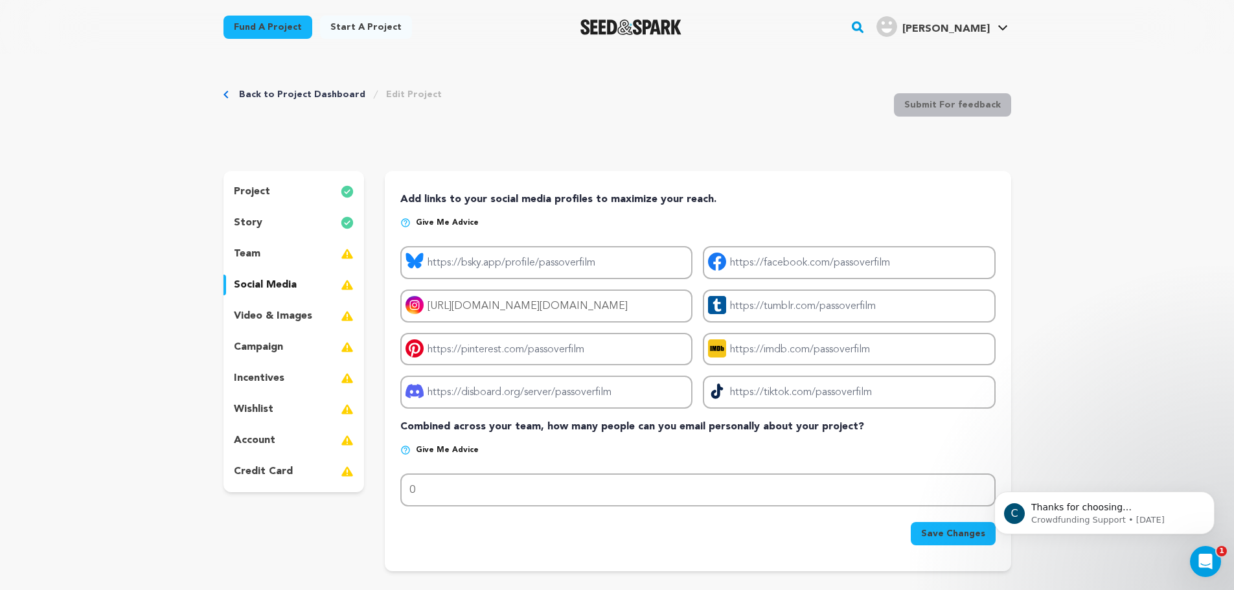
click at [410, 453] on img at bounding box center [405, 450] width 10 height 10
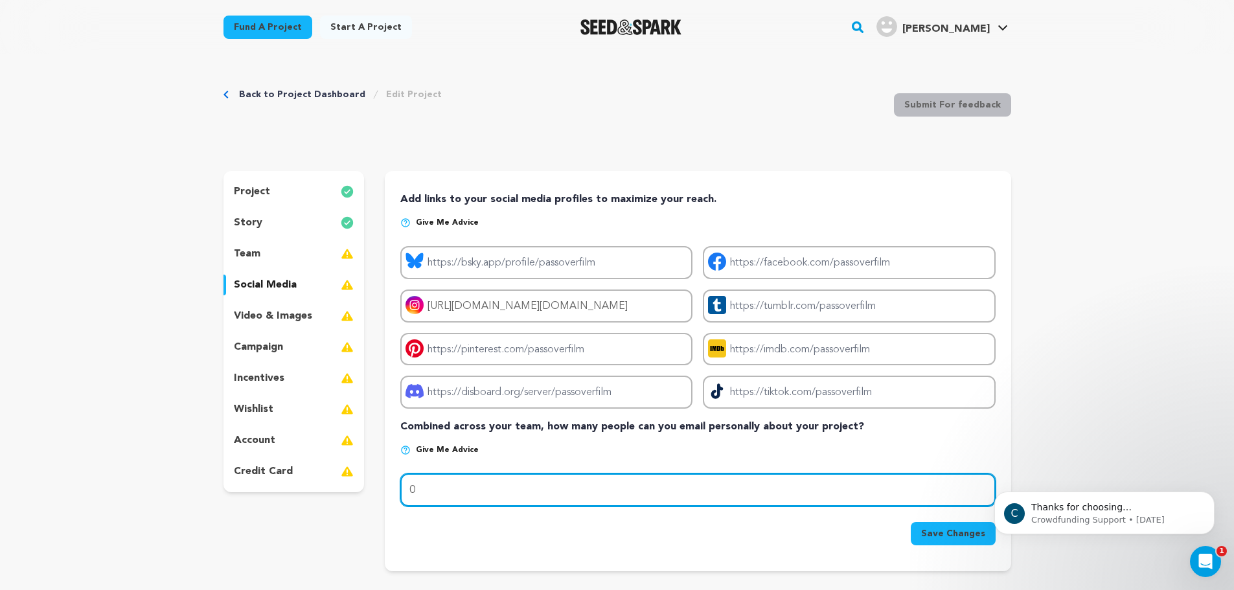
drag, startPoint x: 608, startPoint y: 483, endPoint x: 421, endPoint y: 449, distance: 190.3
click at [425, 458] on div "Give me advice # of email addresses... 0" at bounding box center [697, 476] width 595 height 62
drag, startPoint x: 804, startPoint y: 488, endPoint x: 712, endPoint y: 470, distance: 94.3
click at [762, 475] on input "200" at bounding box center [697, 489] width 595 height 33
type input "200"
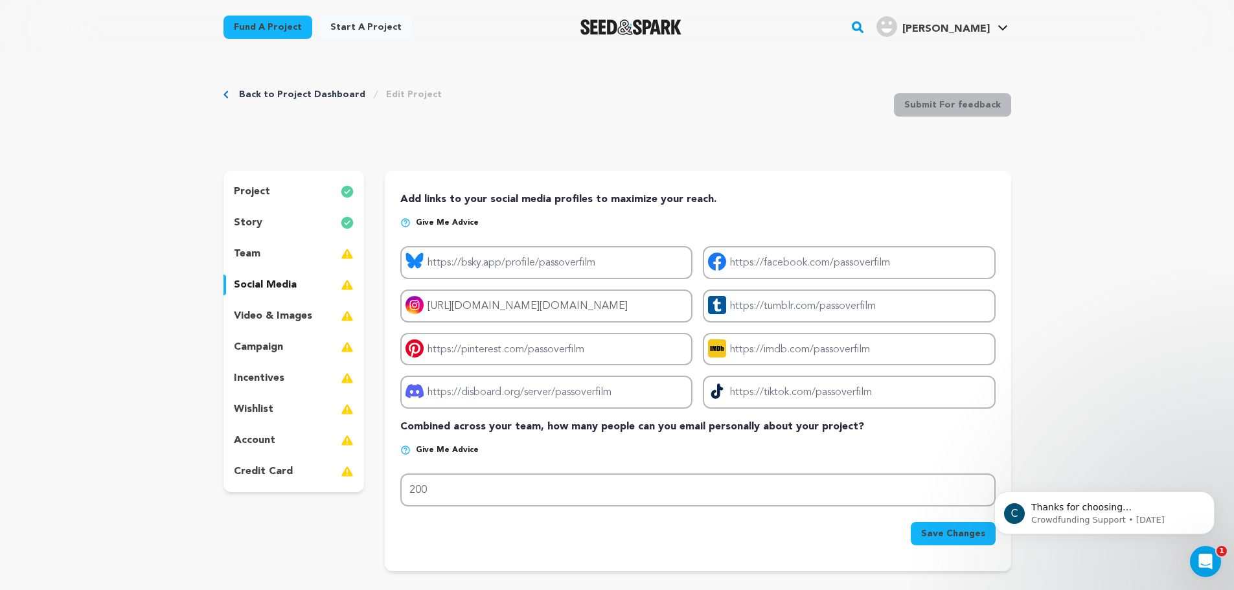
click at [619, 457] on p "Give me advice" at bounding box center [697, 455] width 595 height 21
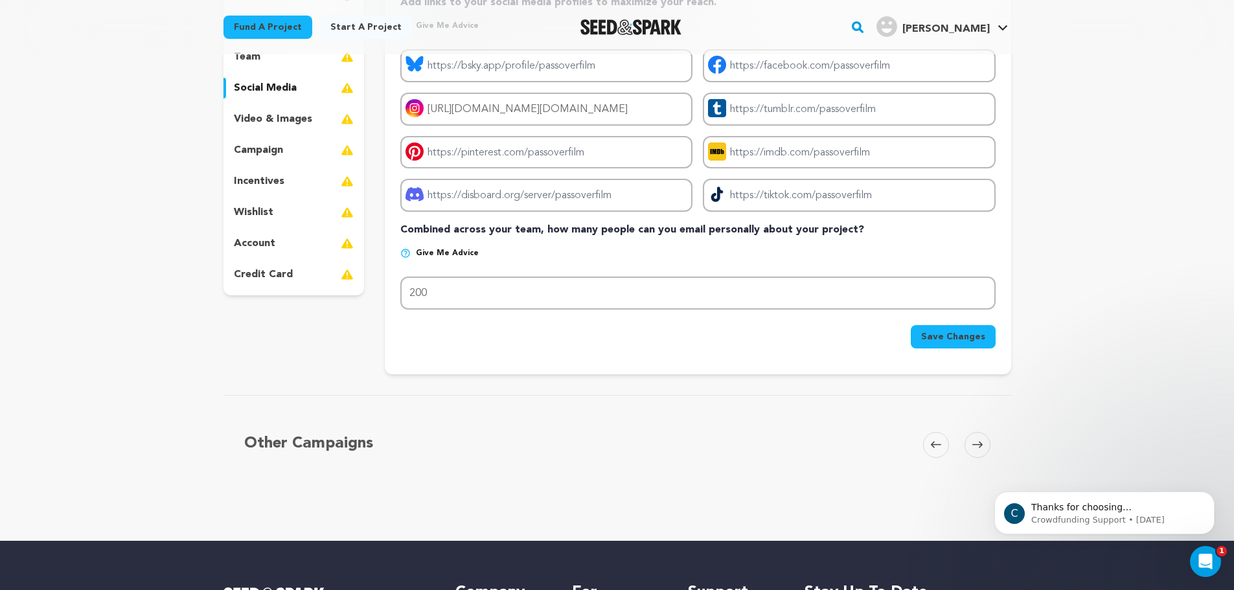
scroll to position [216, 0]
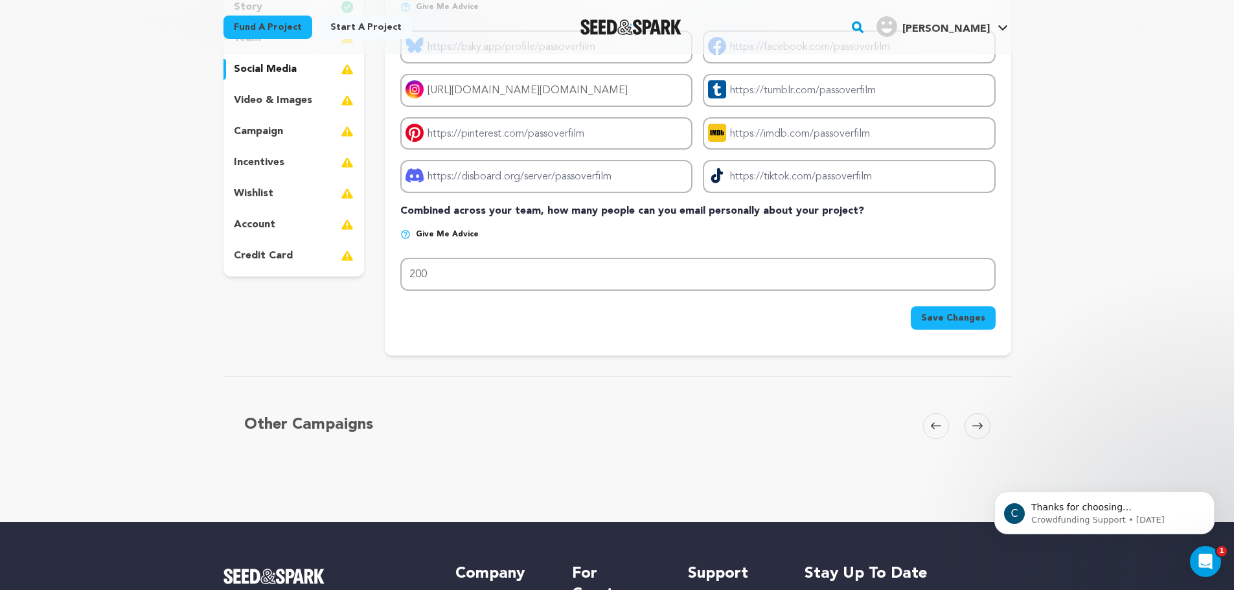
click at [961, 325] on button "Save Changes" at bounding box center [953, 317] width 85 height 23
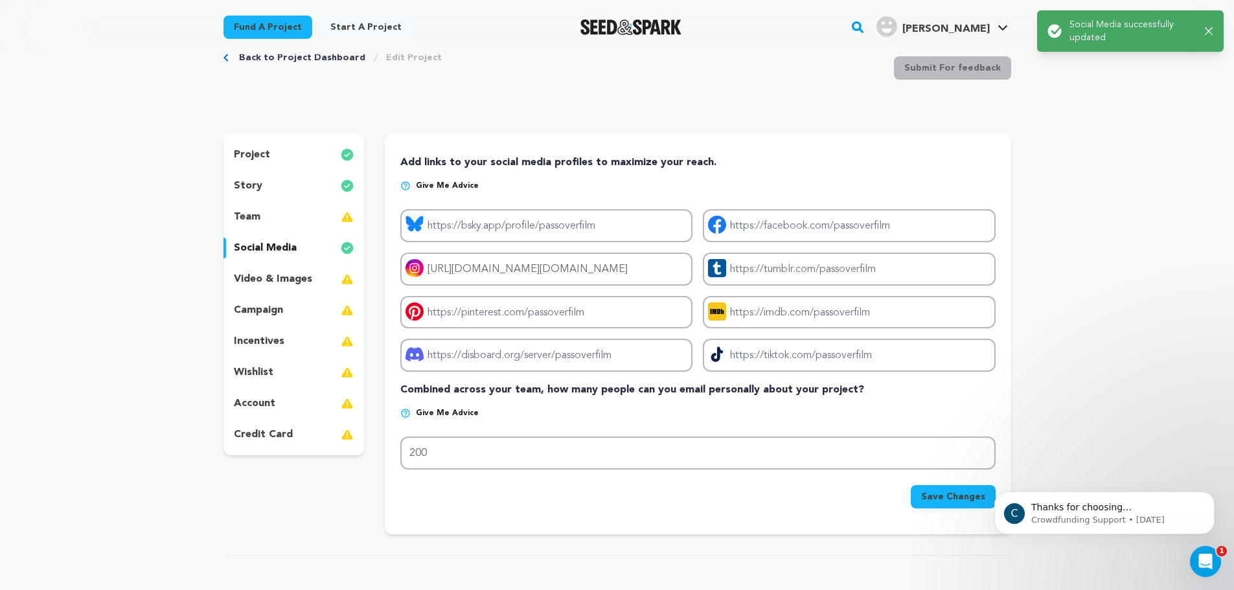
scroll to position [0, 0]
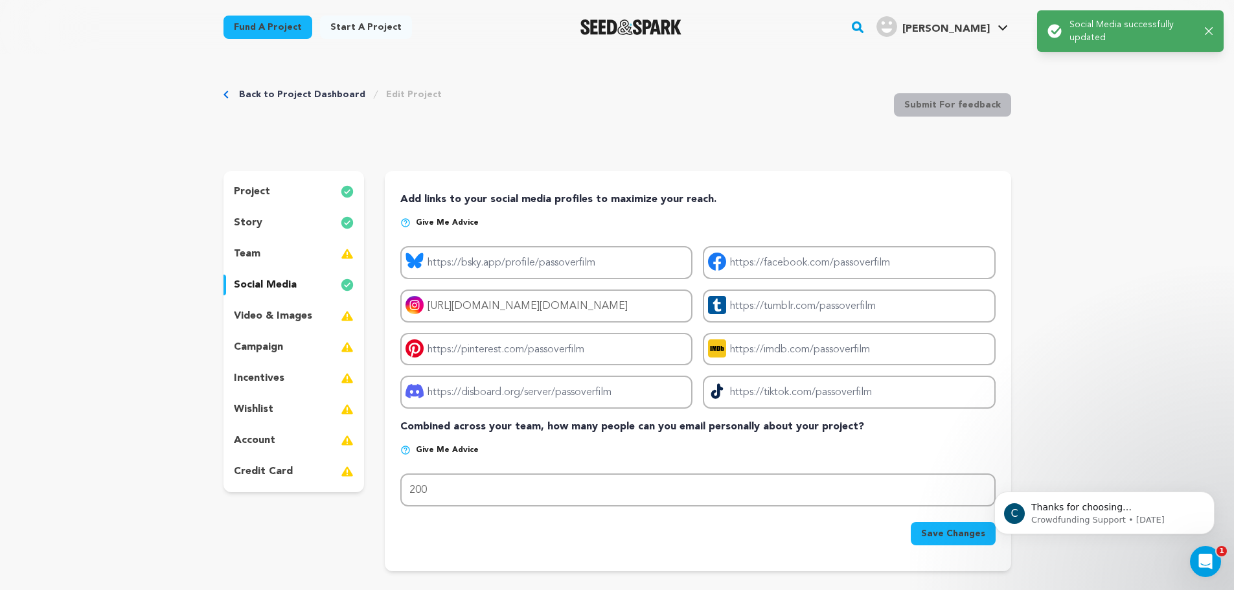
click at [283, 254] on div "team" at bounding box center [293, 254] width 141 height 21
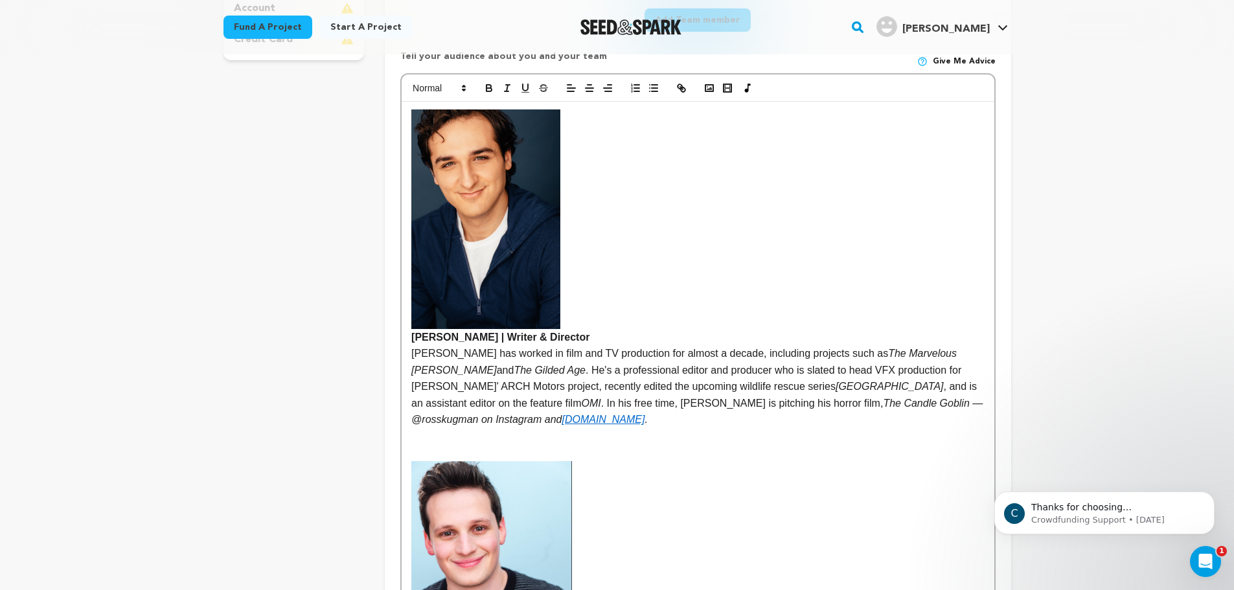
scroll to position [863, 0]
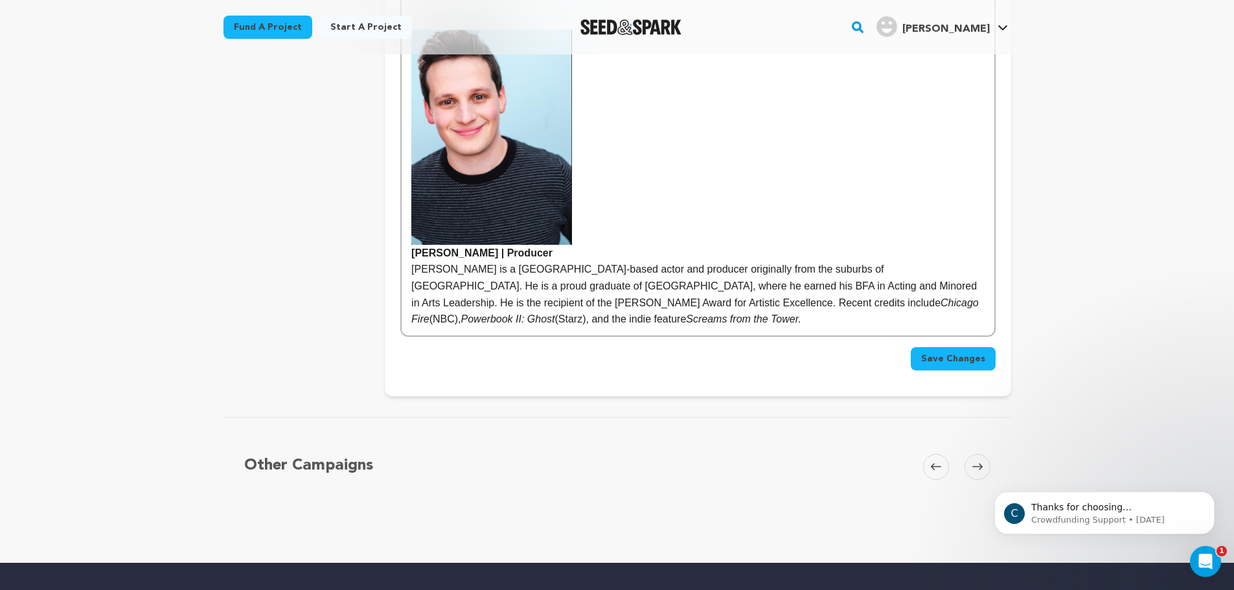
click at [663, 322] on p "Ryan Gold is a Los Angeles-based actor and producer originally from the suburbs…" at bounding box center [697, 294] width 573 height 66
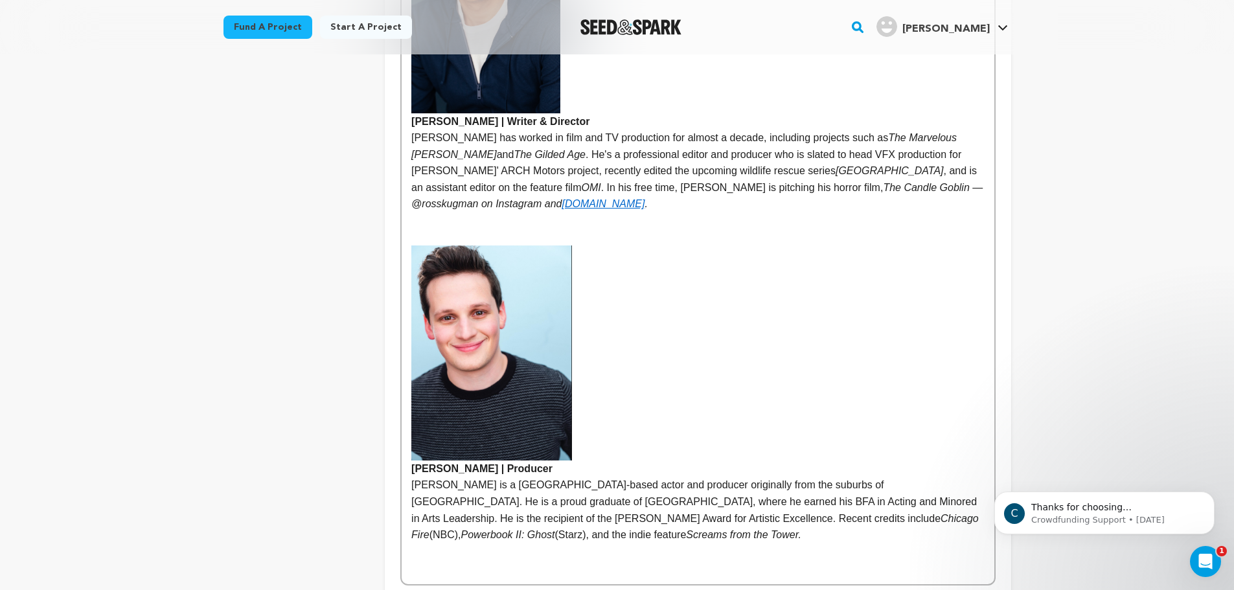
scroll to position [642, 0]
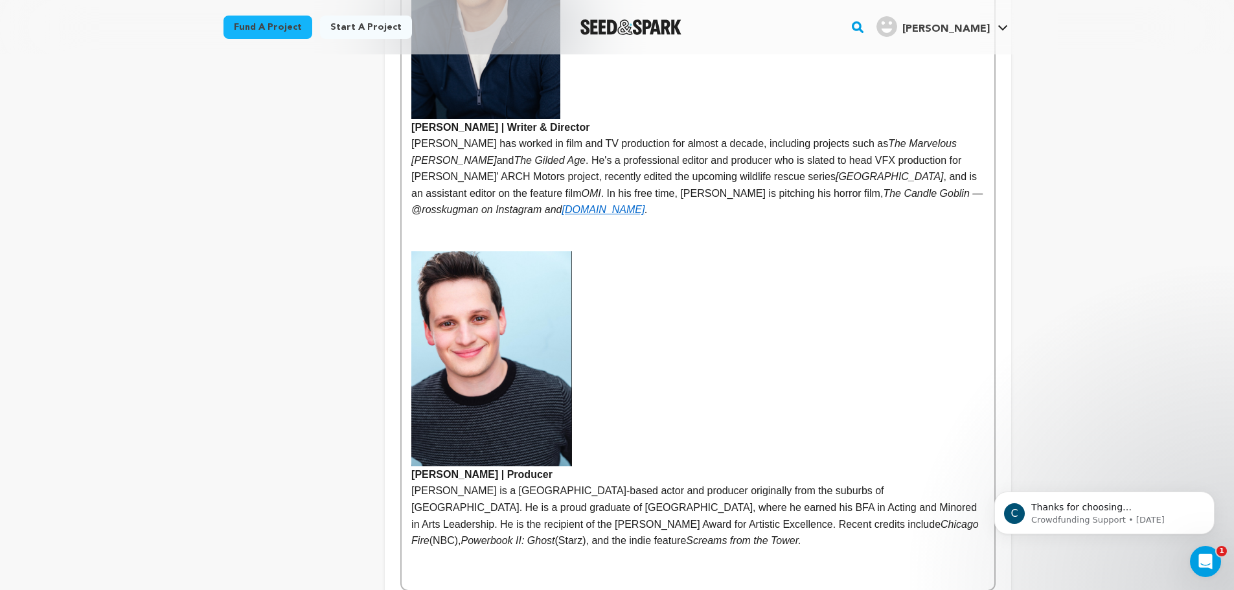
drag, startPoint x: 583, startPoint y: 279, endPoint x: 749, endPoint y: 316, distance: 170.7
click at [749, 316] on p at bounding box center [697, 358] width 573 height 215
click at [641, 555] on p at bounding box center [697, 557] width 573 height 17
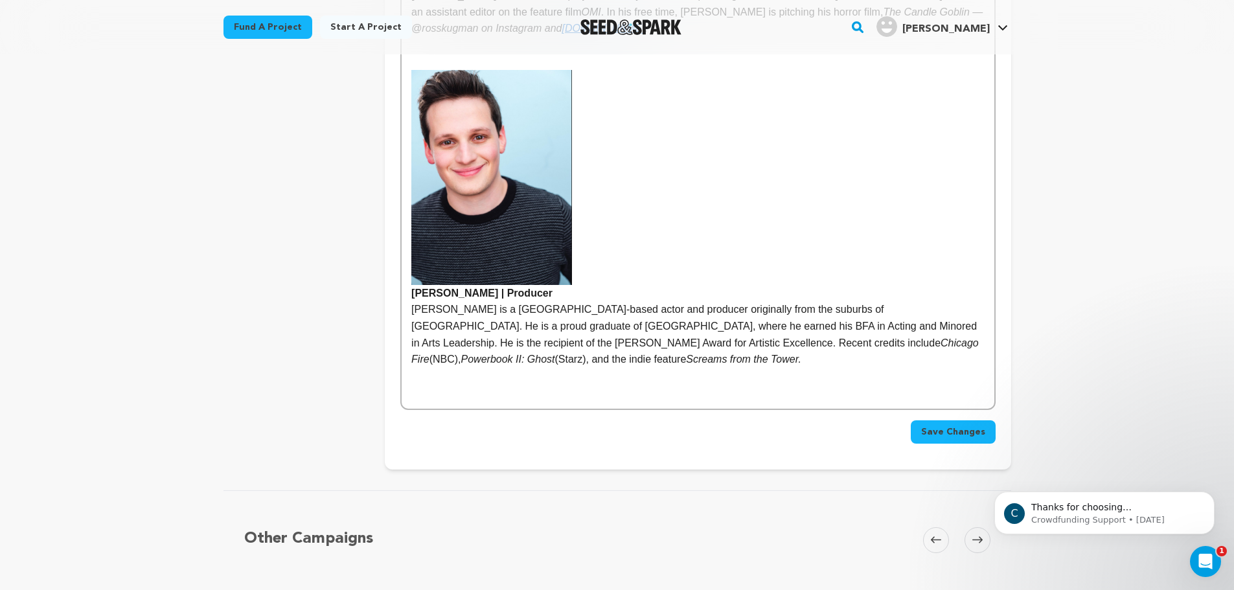
scroll to position [757, 0]
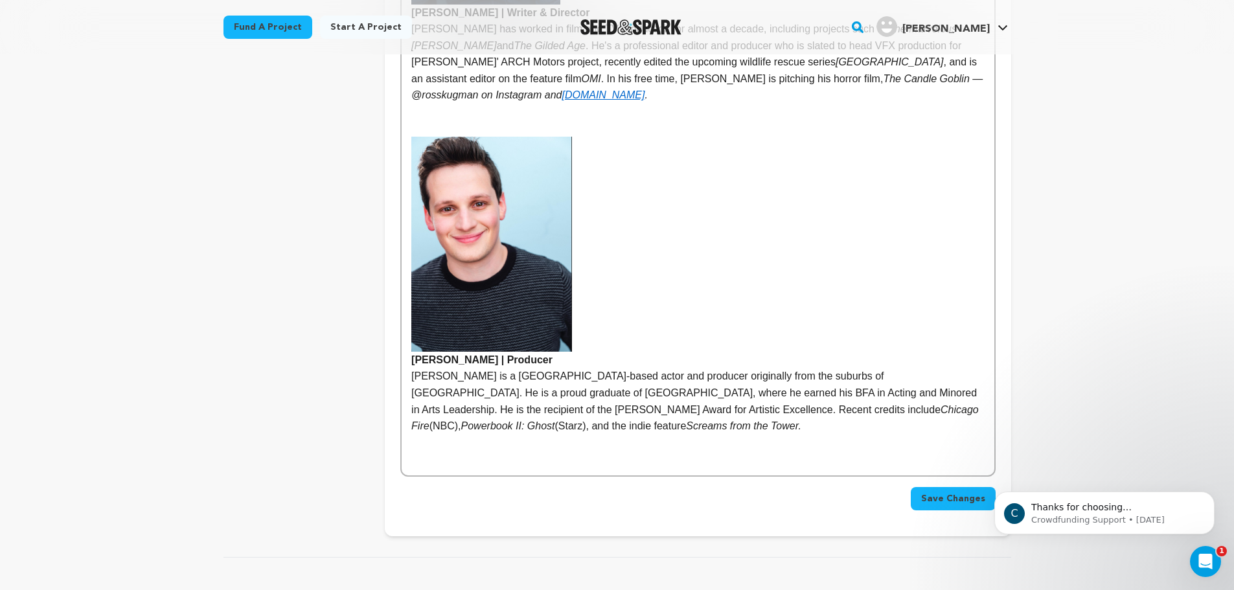
click at [602, 457] on p at bounding box center [697, 459] width 573 height 17
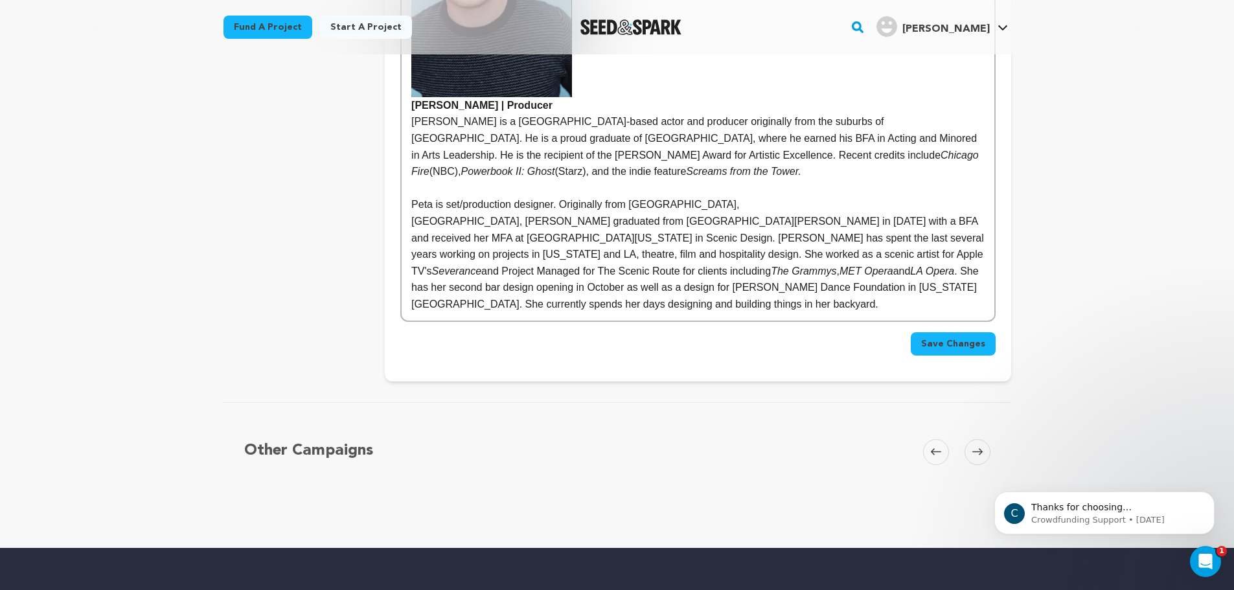
scroll to position [1004, 0]
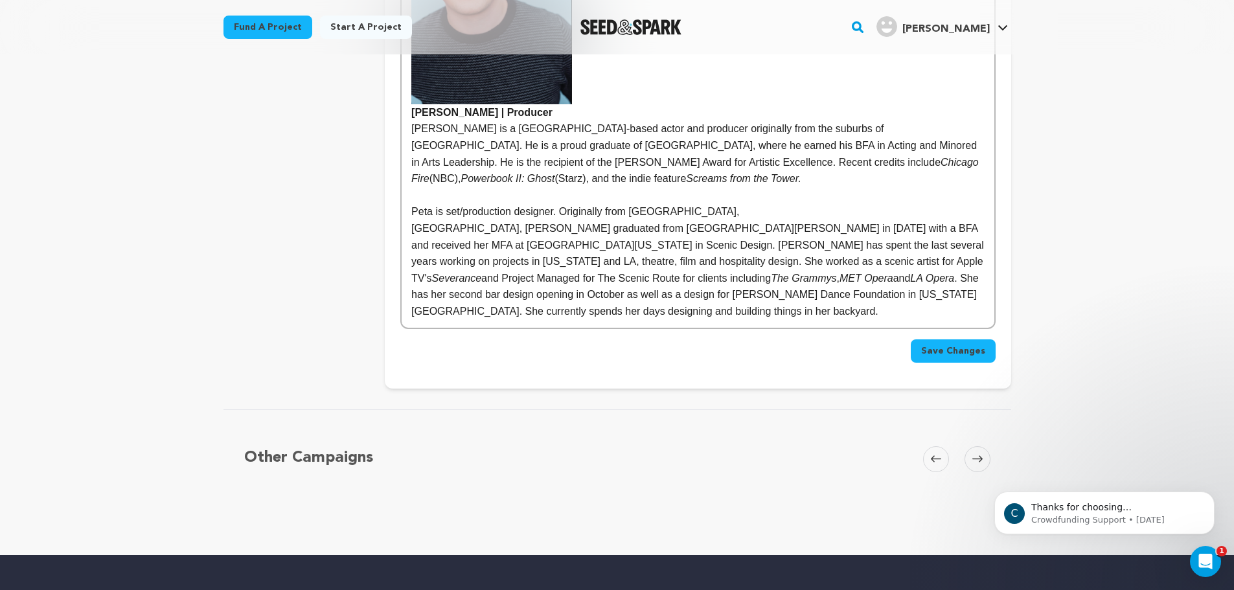
drag, startPoint x: 520, startPoint y: 179, endPoint x: 519, endPoint y: 188, distance: 9.7
click at [686, 179] on em "Screams from the Tower." at bounding box center [743, 178] width 115 height 11
click at [519, 190] on p at bounding box center [697, 195] width 573 height 17
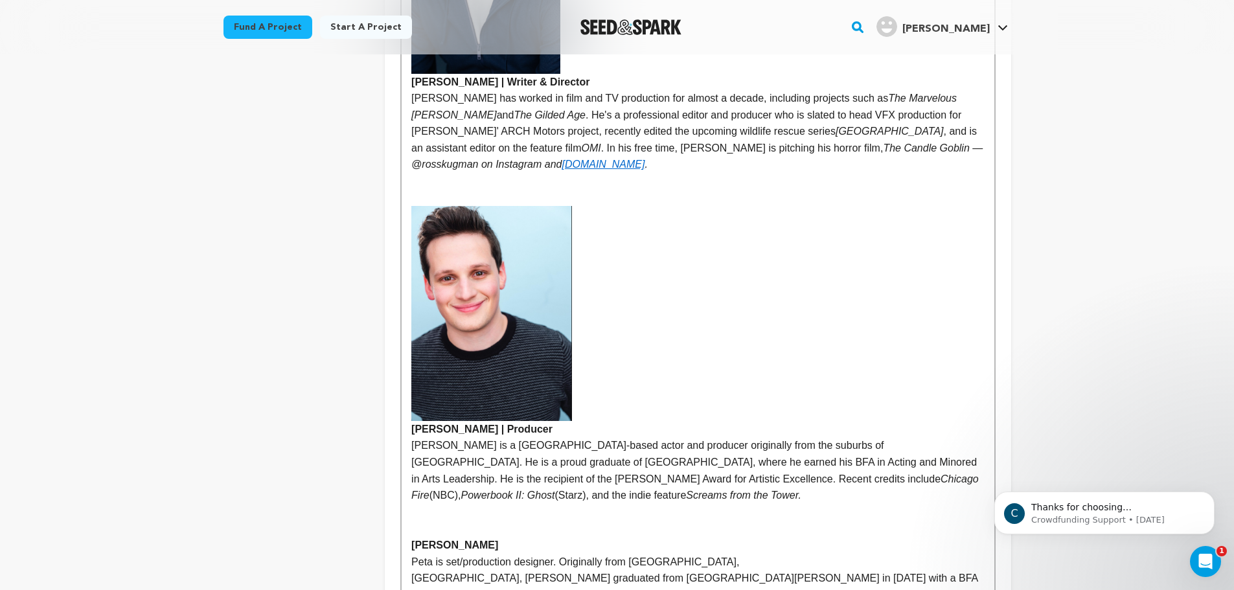
scroll to position [356, 0]
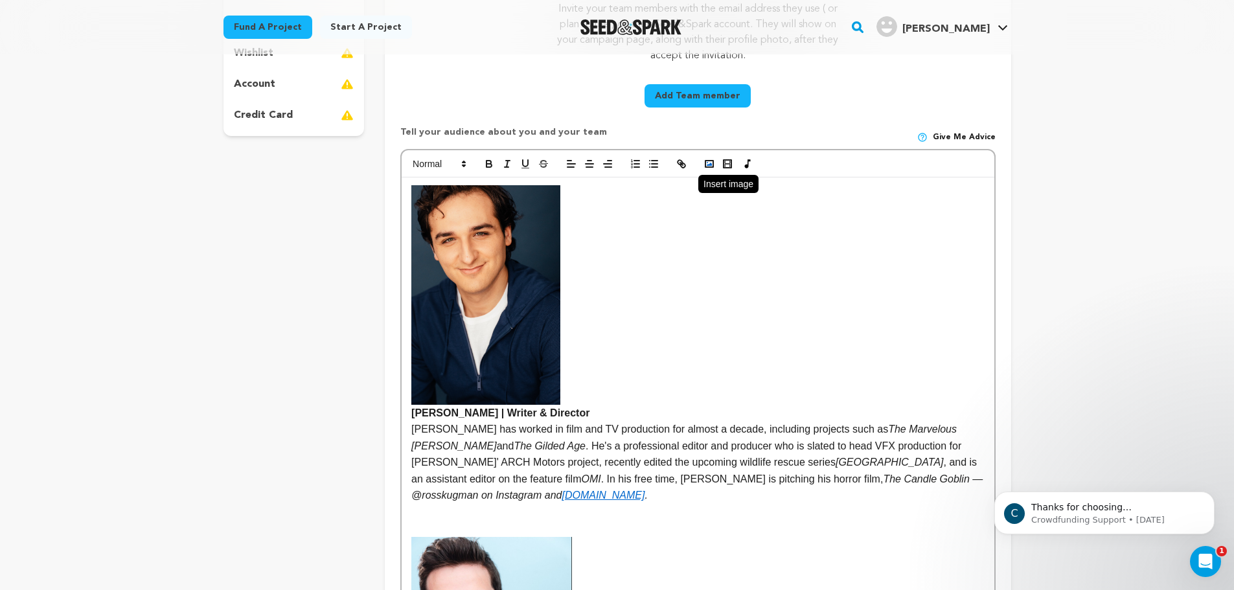
click at [701, 165] on button "button" at bounding box center [709, 164] width 18 height 16
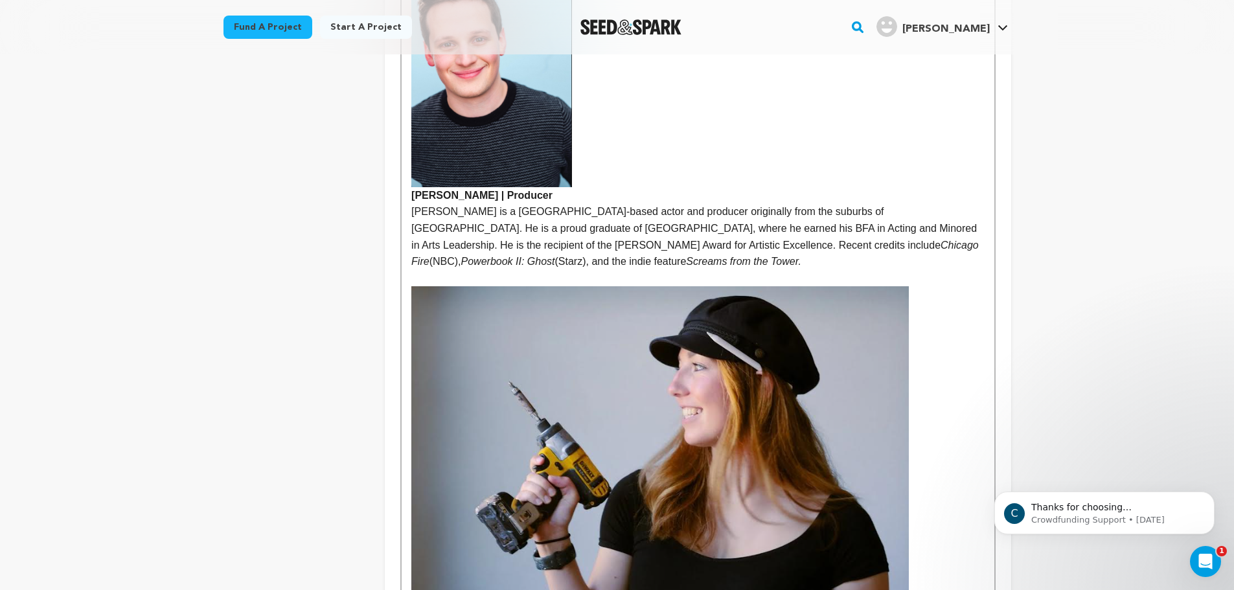
click at [694, 265] on p "Ryan Gold is a Los Angeles-based actor and producer originally from the suburbs…" at bounding box center [697, 236] width 573 height 66
click at [666, 330] on img at bounding box center [659, 530] width 497 height 489
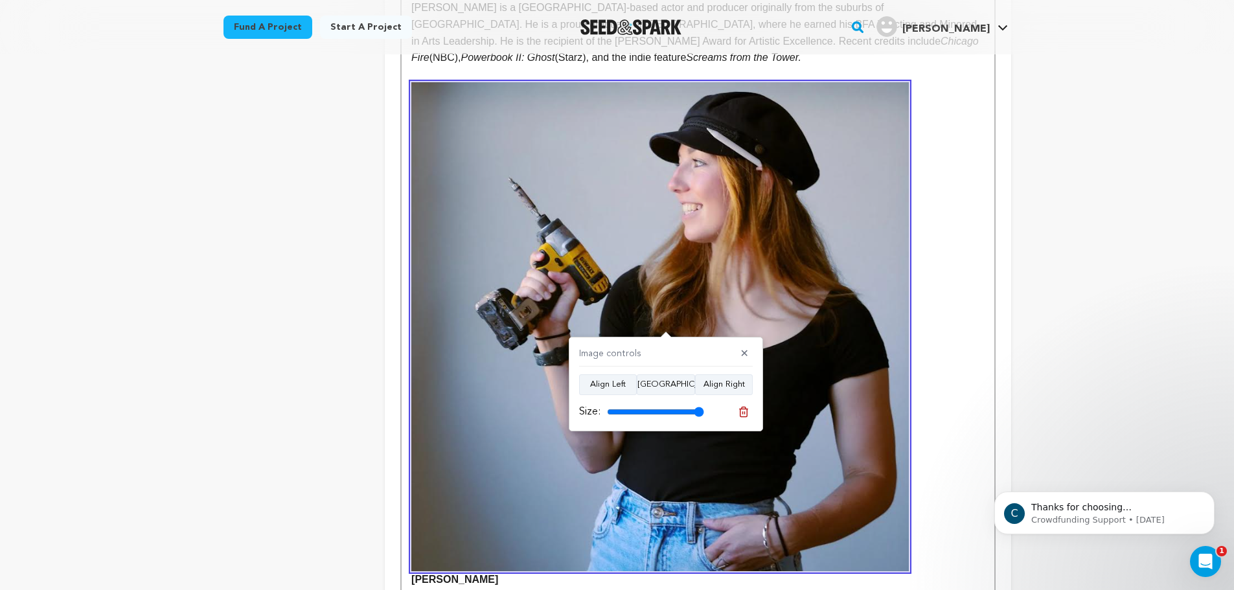
scroll to position [1137, 0]
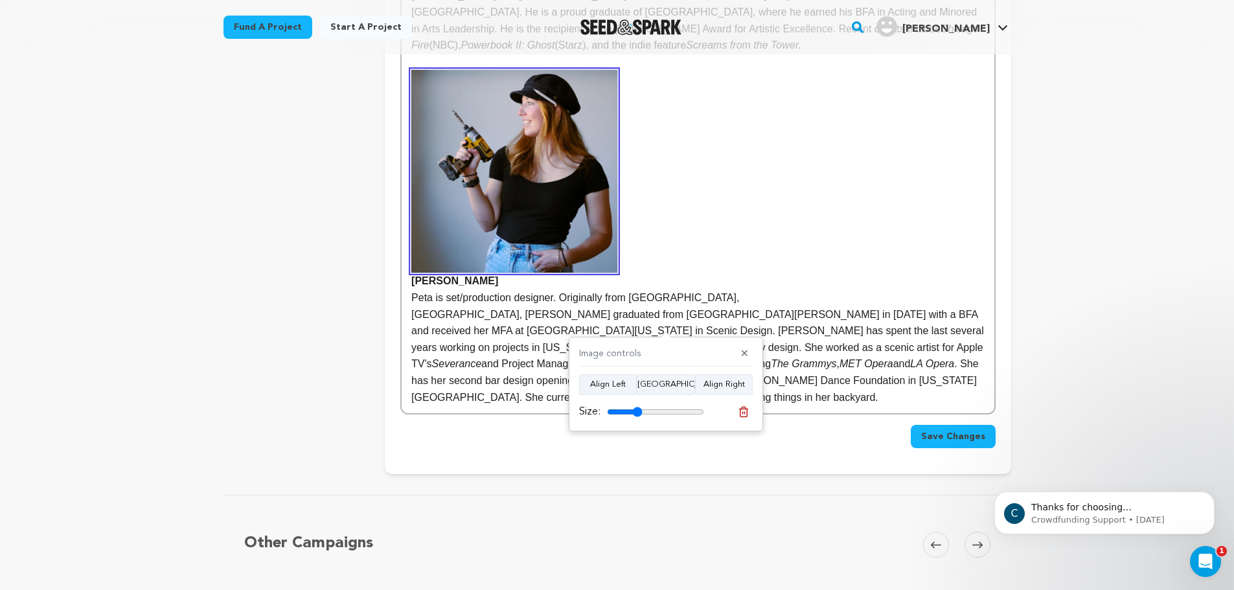
drag, startPoint x: 689, startPoint y: 411, endPoint x: 637, endPoint y: 418, distance: 52.3
type input "36"
click at [637, 417] on input "range" at bounding box center [655, 412] width 97 height 10
click at [657, 386] on button "Align Center" at bounding box center [666, 384] width 58 height 21
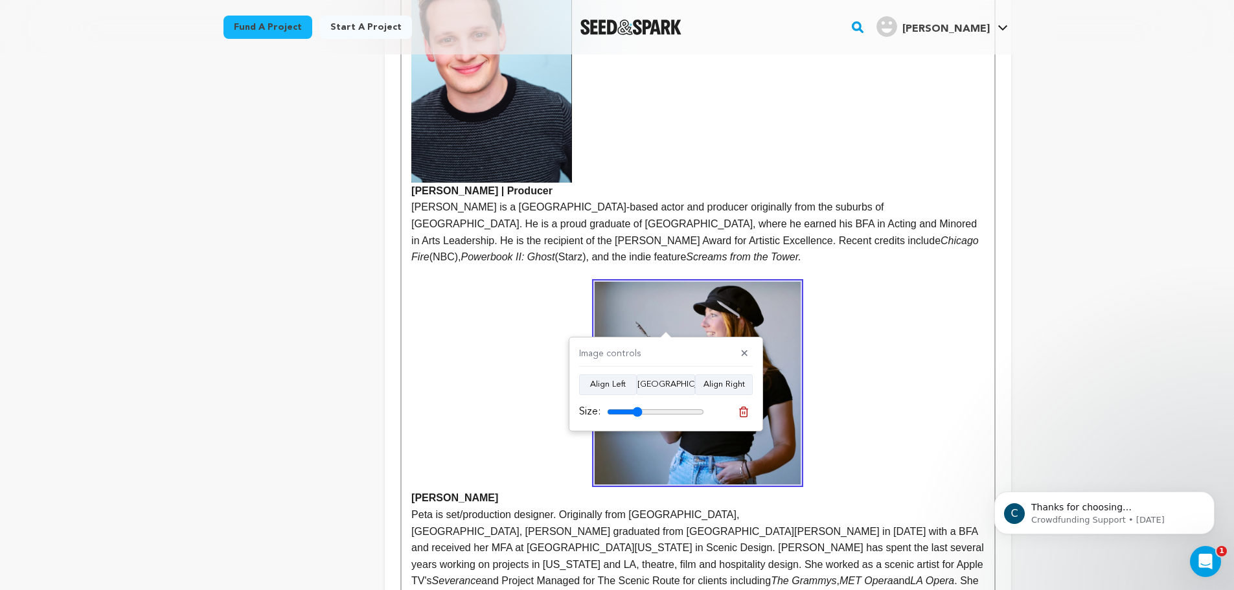
scroll to position [921, 0]
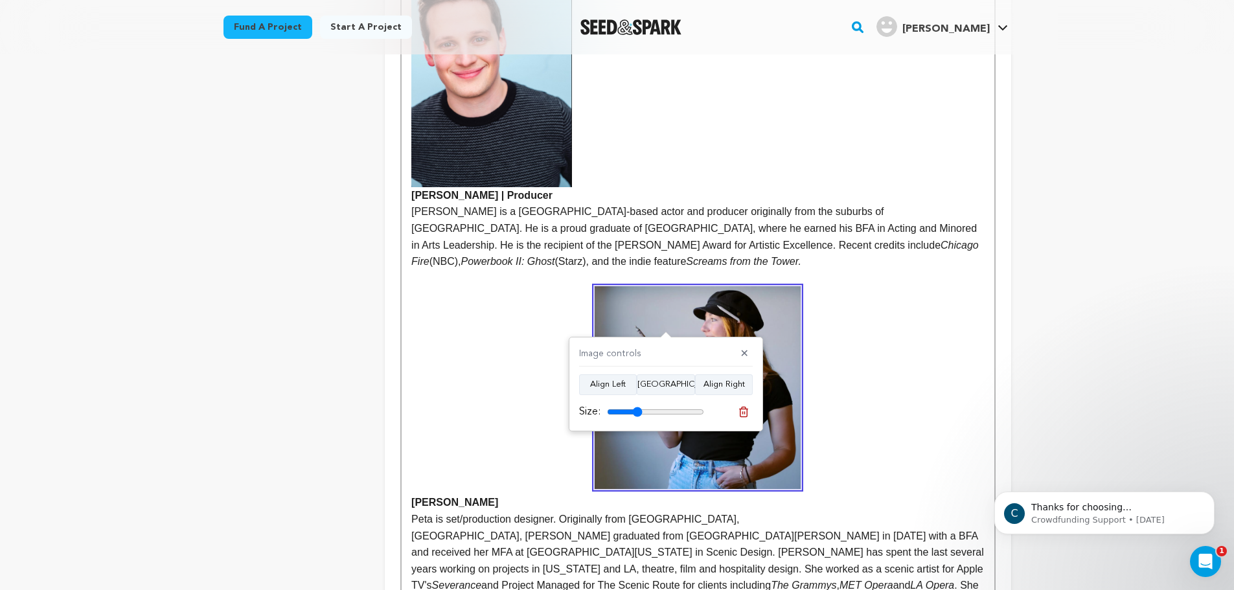
click at [554, 109] on img at bounding box center [491, 79] width 161 height 215
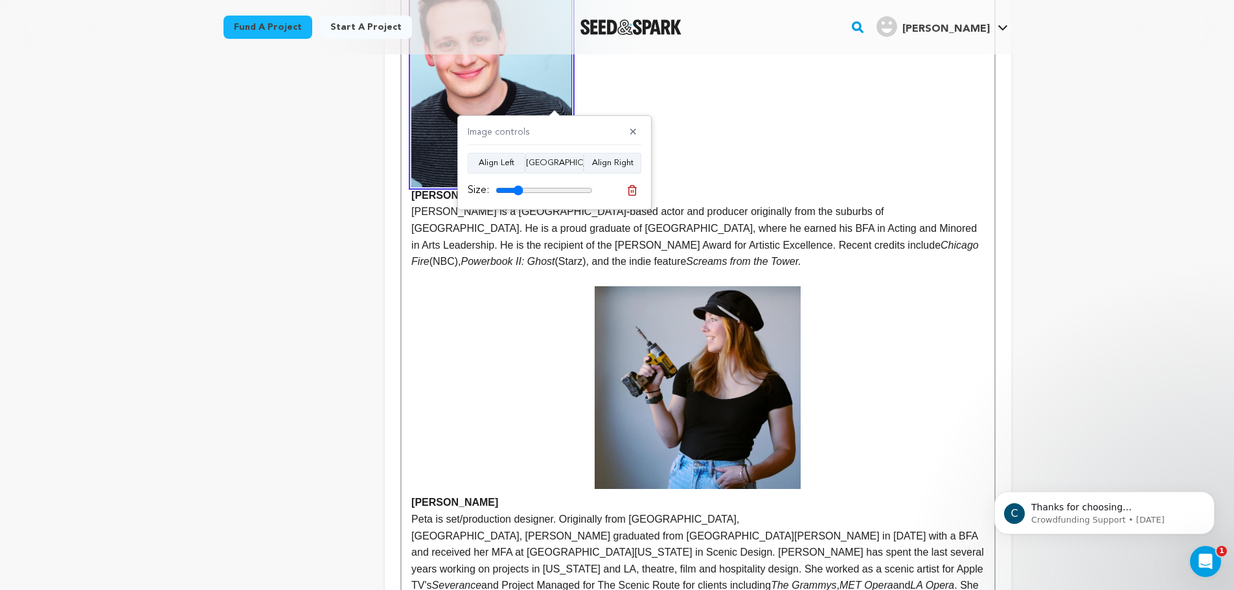
drag, startPoint x: 545, startPoint y: 134, endPoint x: 548, endPoint y: 147, distance: 13.2
click at [548, 137] on div "Image controls ✕" at bounding box center [555, 135] width 174 height 19
click at [549, 169] on button "Align Center" at bounding box center [554, 163] width 58 height 21
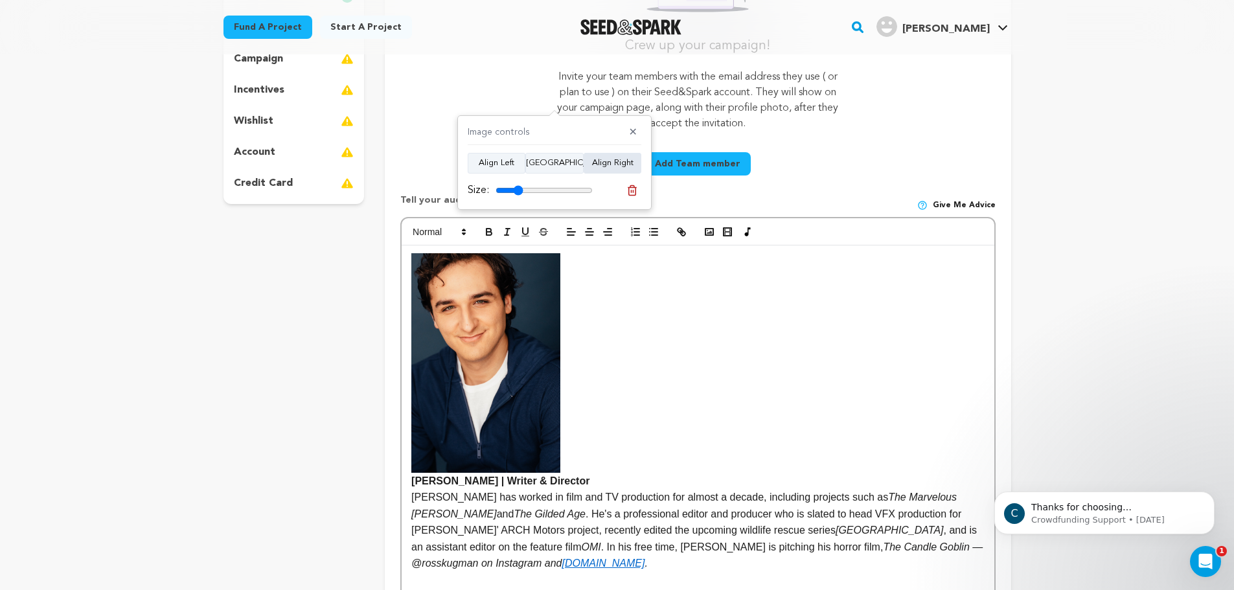
scroll to position [273, 0]
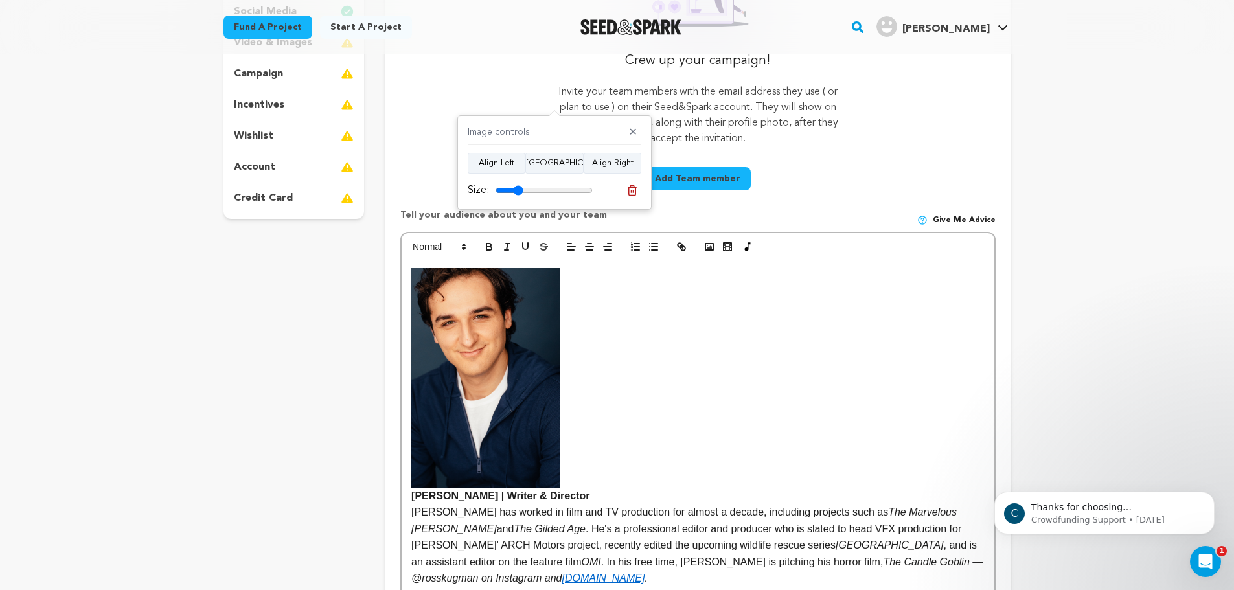
click at [477, 407] on img at bounding box center [485, 378] width 149 height 220
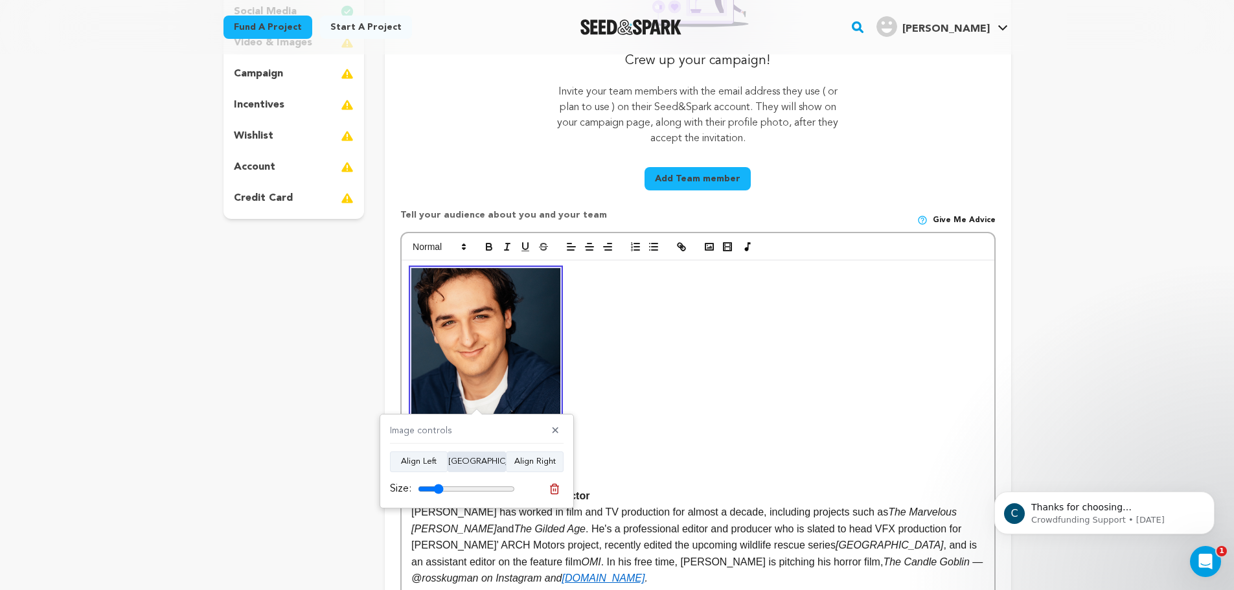
click at [462, 465] on button "Align Center" at bounding box center [477, 461] width 58 height 21
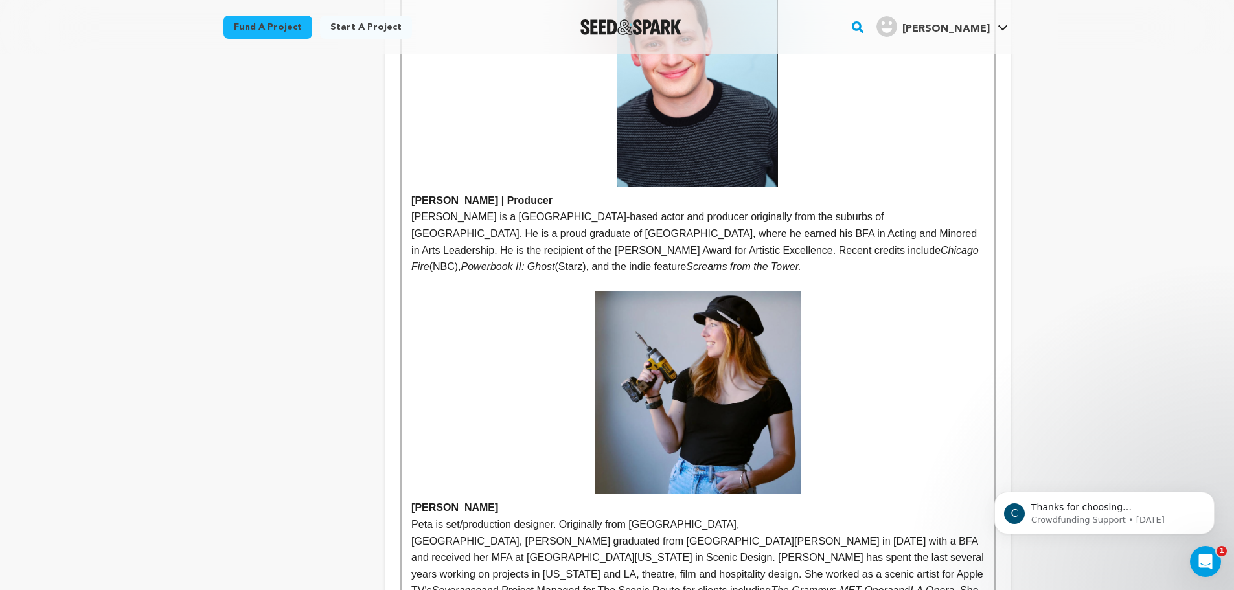
scroll to position [921, 0]
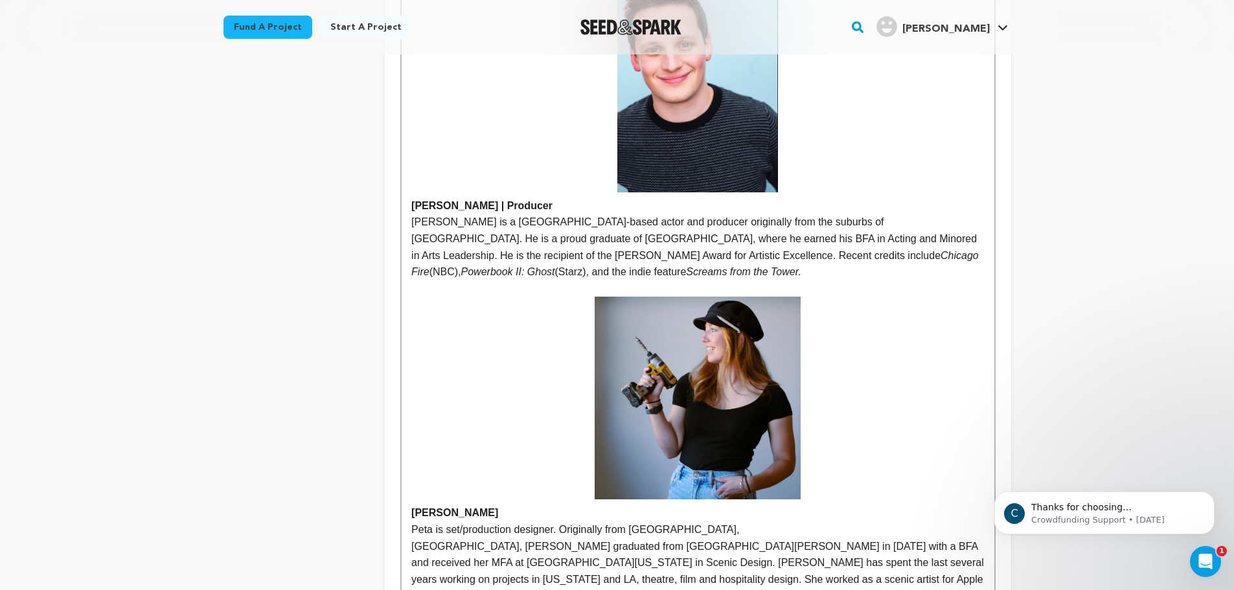
drag, startPoint x: 411, startPoint y: 512, endPoint x: 480, endPoint y: 492, distance: 72.3
click at [411, 512] on div "Ross Kugman | Writer & Director Ross Kugman has worked in film and TV productio…" at bounding box center [698, 129] width 592 height 1033
drag, startPoint x: 736, startPoint y: 264, endPoint x: 725, endPoint y: 269, distance: 11.9
click at [725, 269] on p "Ryan Gold is a Los Angeles-based actor and producer originally from the suburbs…" at bounding box center [697, 247] width 573 height 66
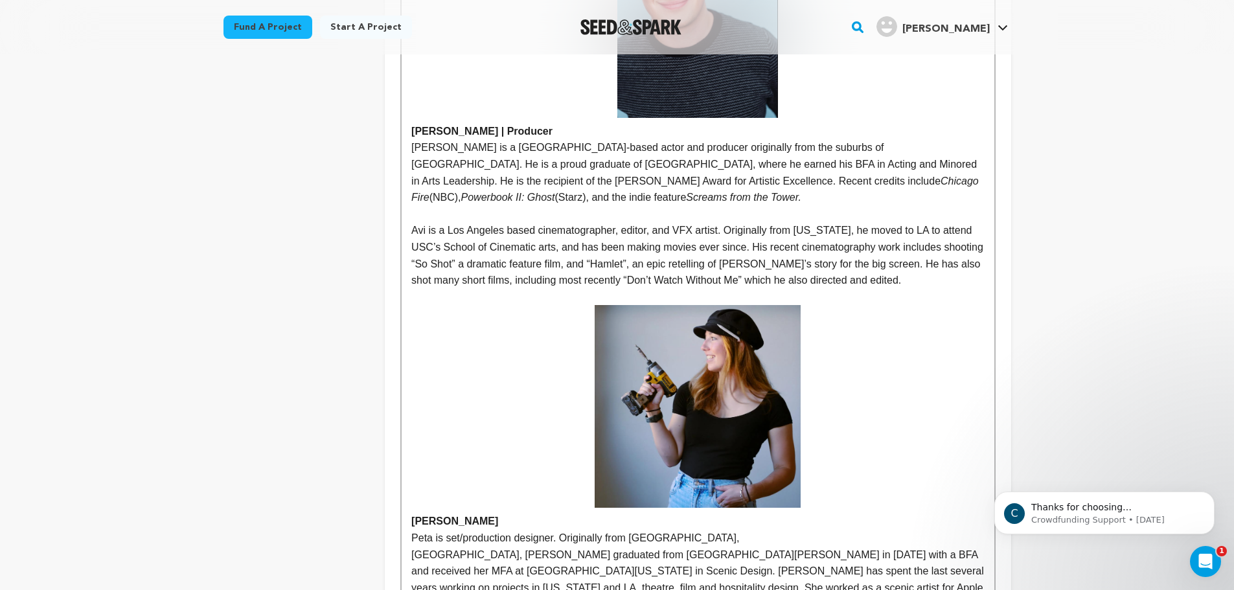
scroll to position [1004, 0]
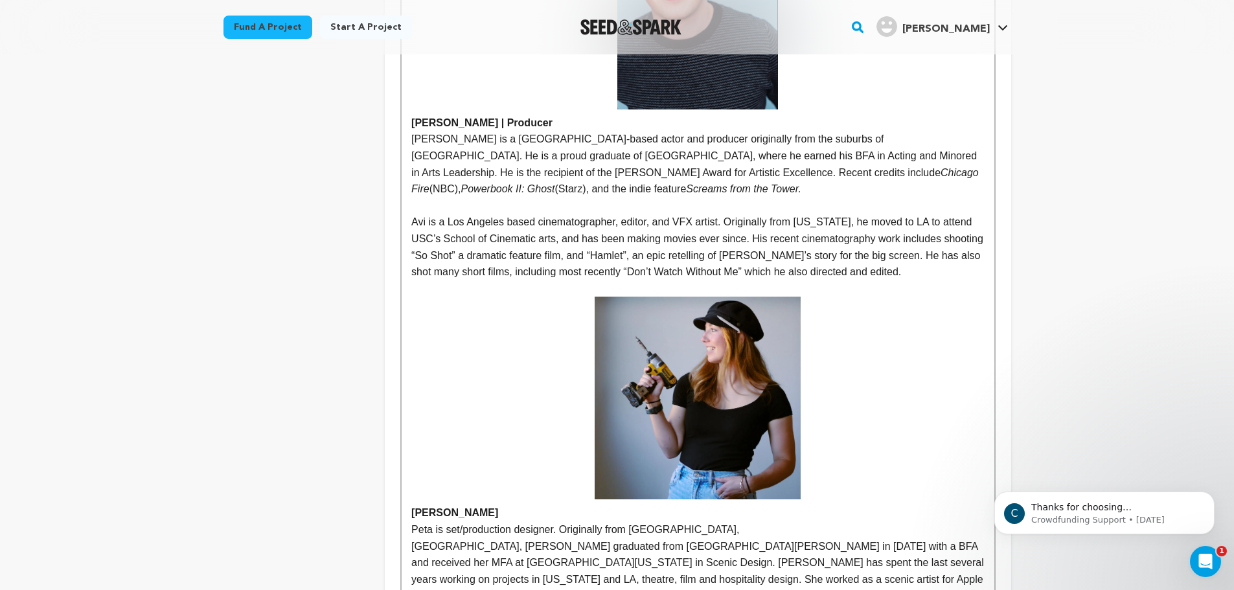
click at [414, 207] on p at bounding box center [697, 206] width 573 height 17
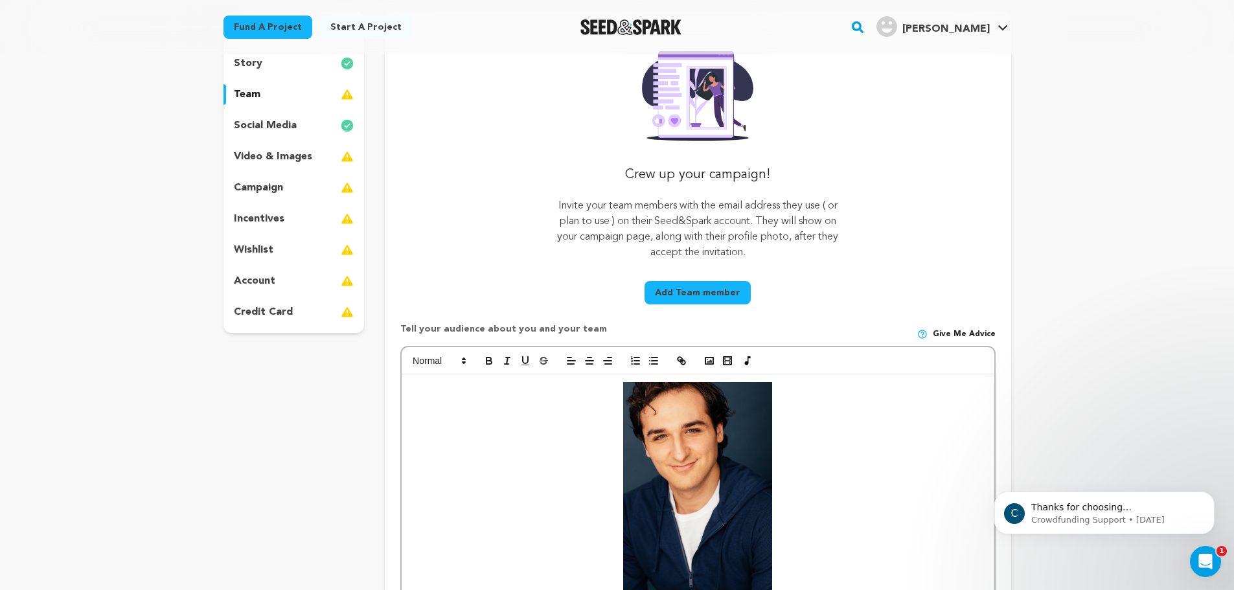
scroll to position [141, 0]
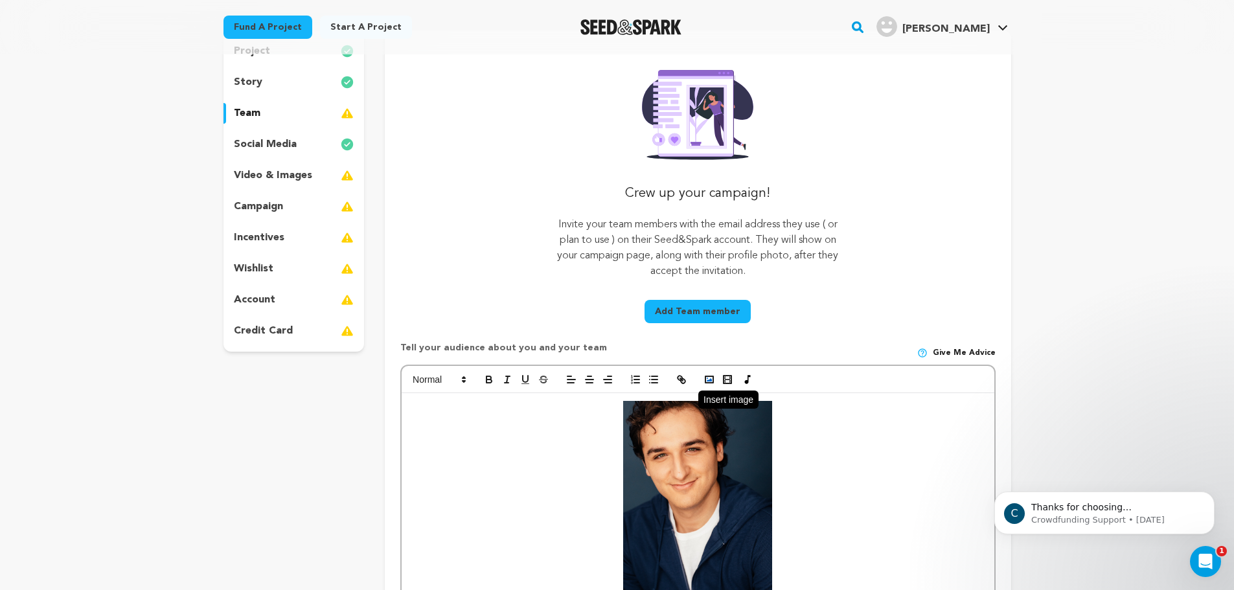
click at [705, 380] on icon "button" at bounding box center [709, 380] width 12 height 12
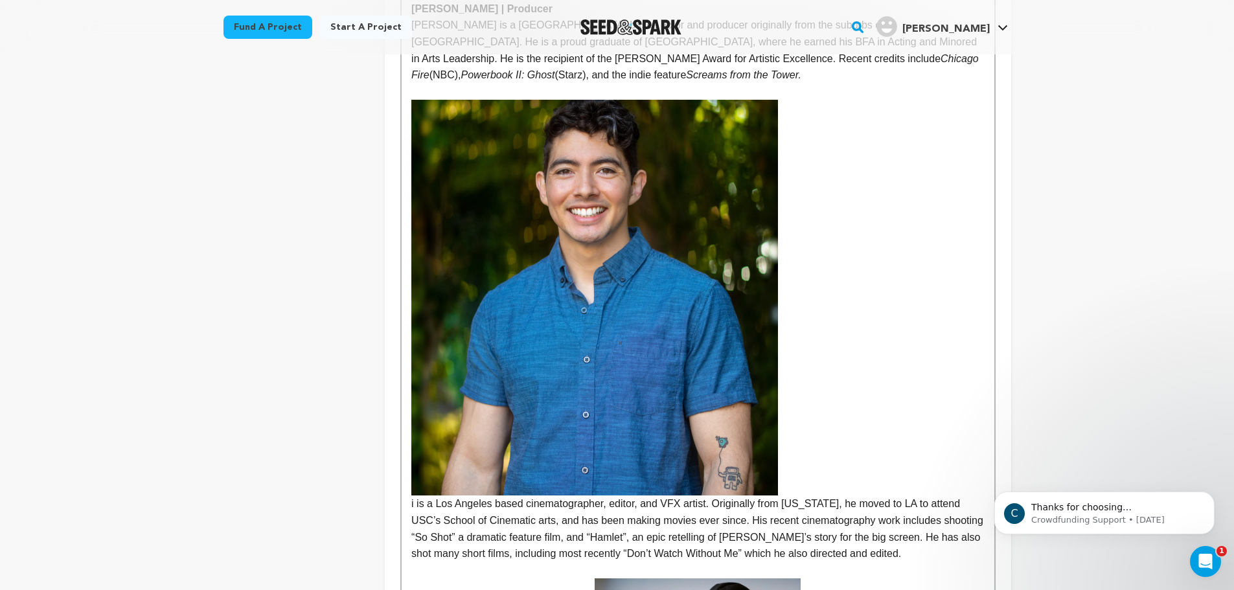
scroll to position [1130, 0]
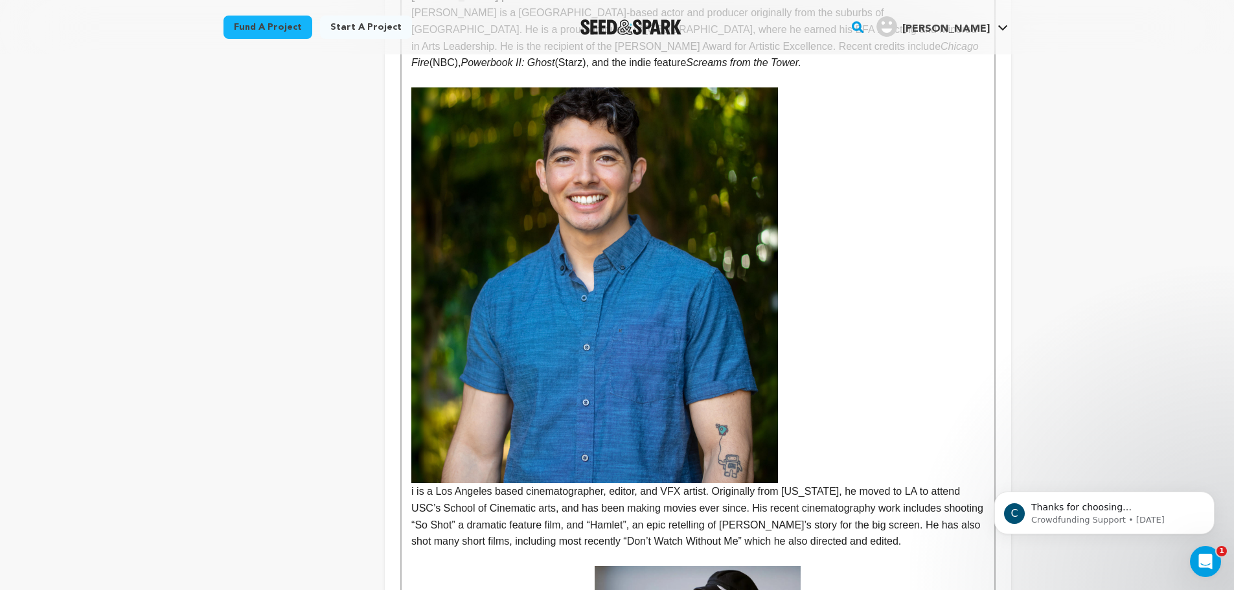
click at [673, 372] on img at bounding box center [594, 285] width 367 height 396
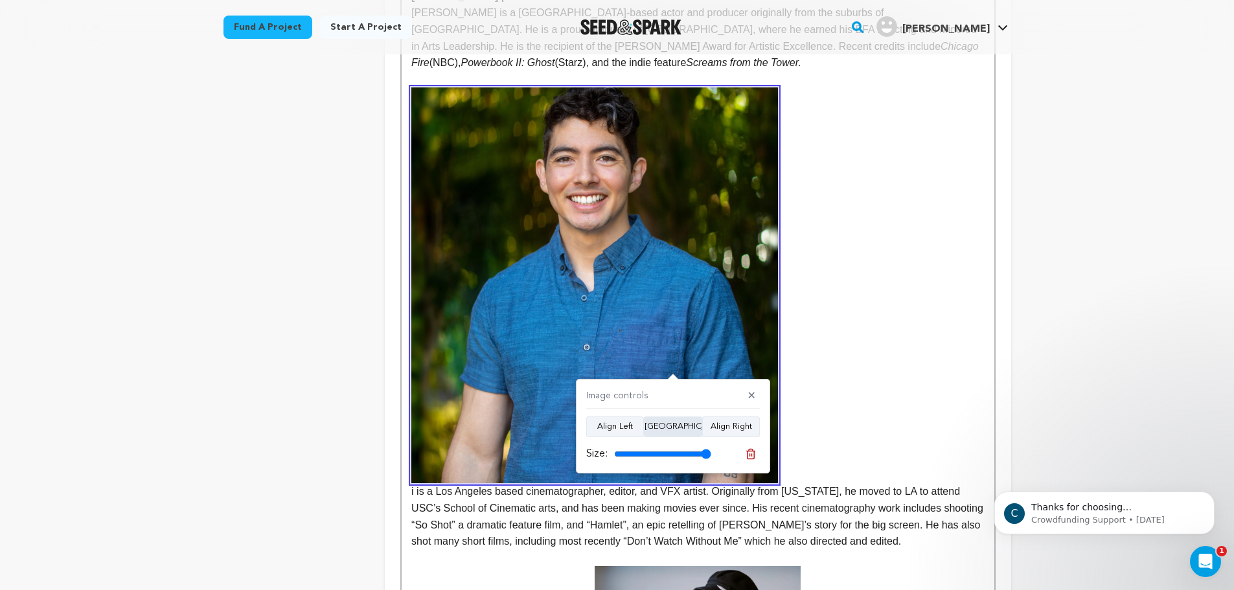
click at [663, 432] on button "Align Center" at bounding box center [673, 426] width 58 height 21
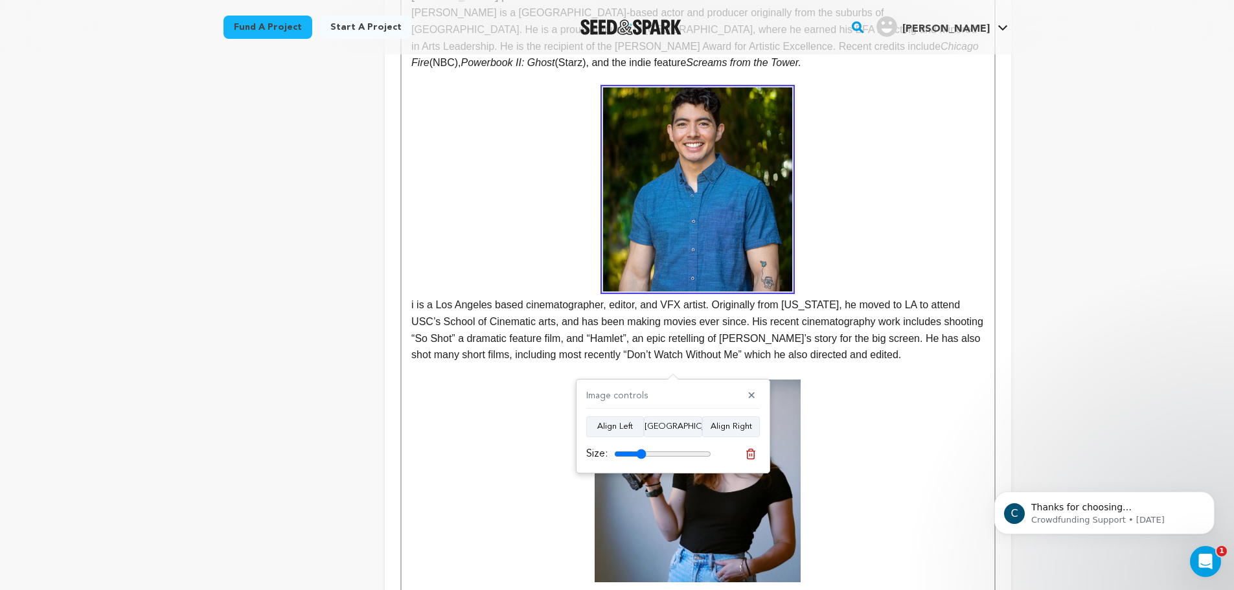
drag, startPoint x: 650, startPoint y: 458, endPoint x: 641, endPoint y: 457, distance: 9.1
type input "33"
click at [641, 457] on input "range" at bounding box center [662, 454] width 97 height 10
click at [970, 276] on p "i is a Los Angeles based cinematographer, editor, and VFX artist. Originally fr…" at bounding box center [697, 224] width 573 height 275
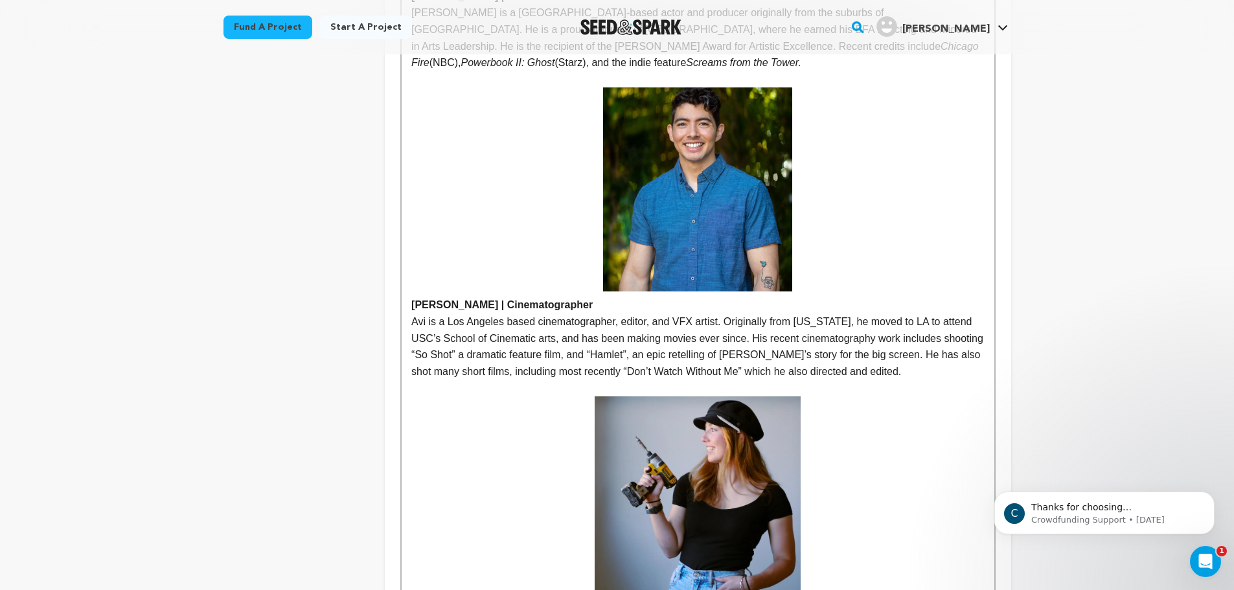
click at [511, 322] on p "Avi is a Los Angeles based cinematographer, editor, and VFX artist. Originally …" at bounding box center [697, 347] width 573 height 66
click at [520, 334] on p "Avi is a Los Angeles based cinematographer, editor, and VFX artist. Originally …" at bounding box center [697, 347] width 573 height 66
click at [538, 350] on p "Avi is a Los Angeles-based cinematographer, editor, and VFX artist. Originally …" at bounding box center [697, 347] width 573 height 66
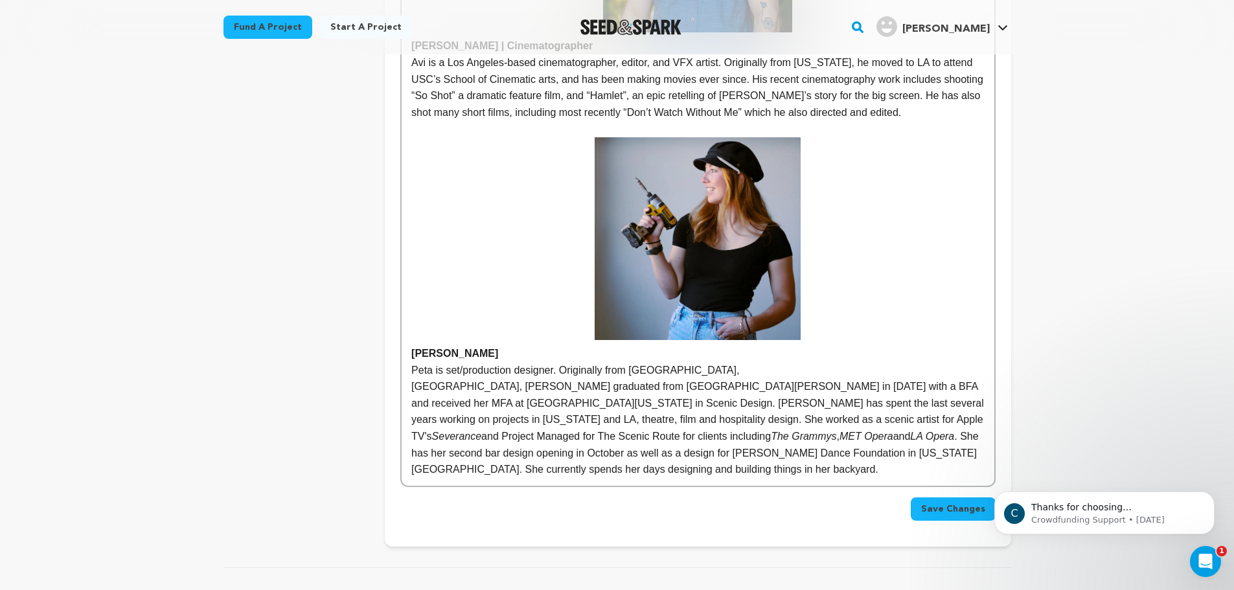
scroll to position [1562, 0]
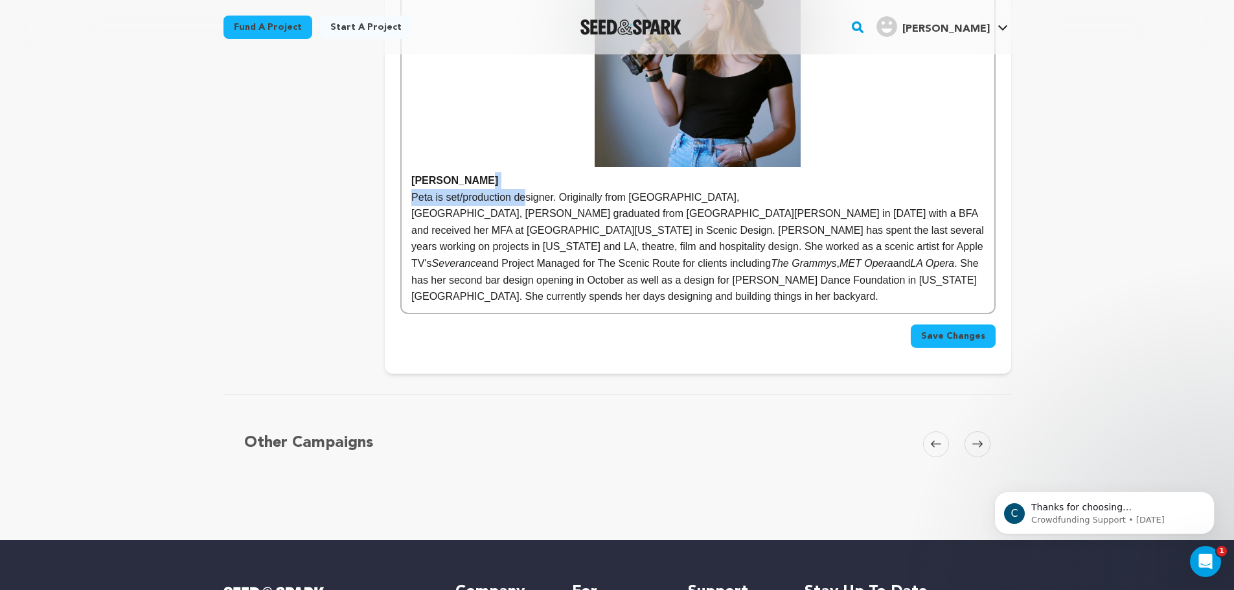
click at [527, 183] on p "Peta Mckenna" at bounding box center [697, 76] width 573 height 225
click at [587, 248] on p "Peta is set/production designer. Originally from Perth, Australia, Peta graduat…" at bounding box center [697, 247] width 573 height 116
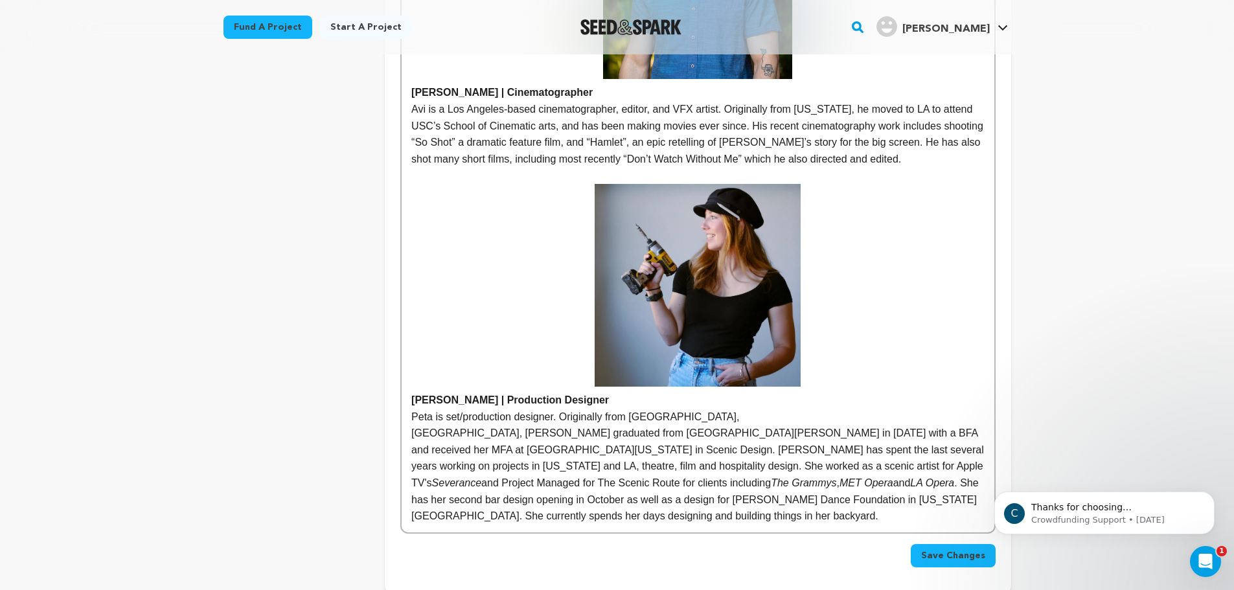
scroll to position [1347, 0]
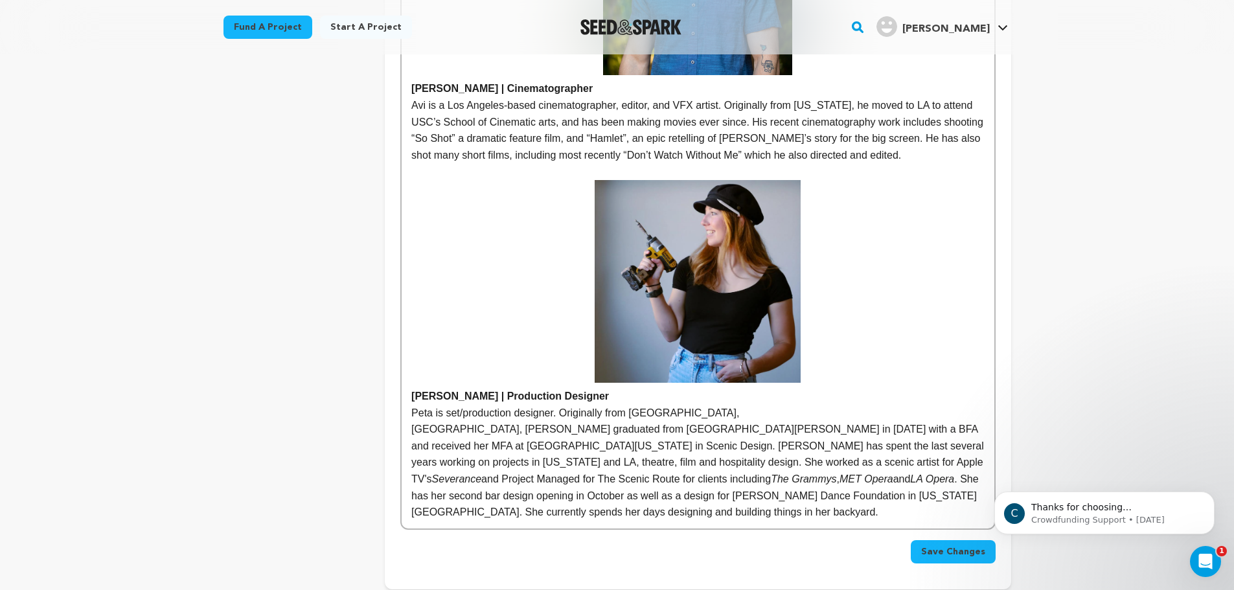
click at [974, 545] on button "Save Changes" at bounding box center [953, 551] width 85 height 23
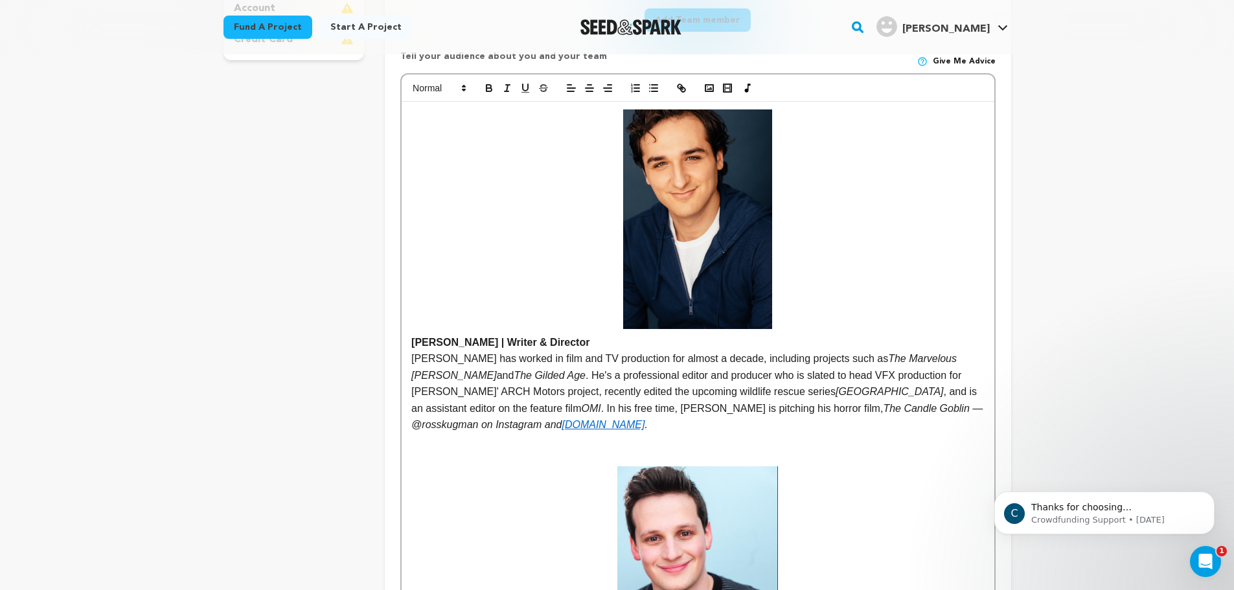
scroll to position [216, 0]
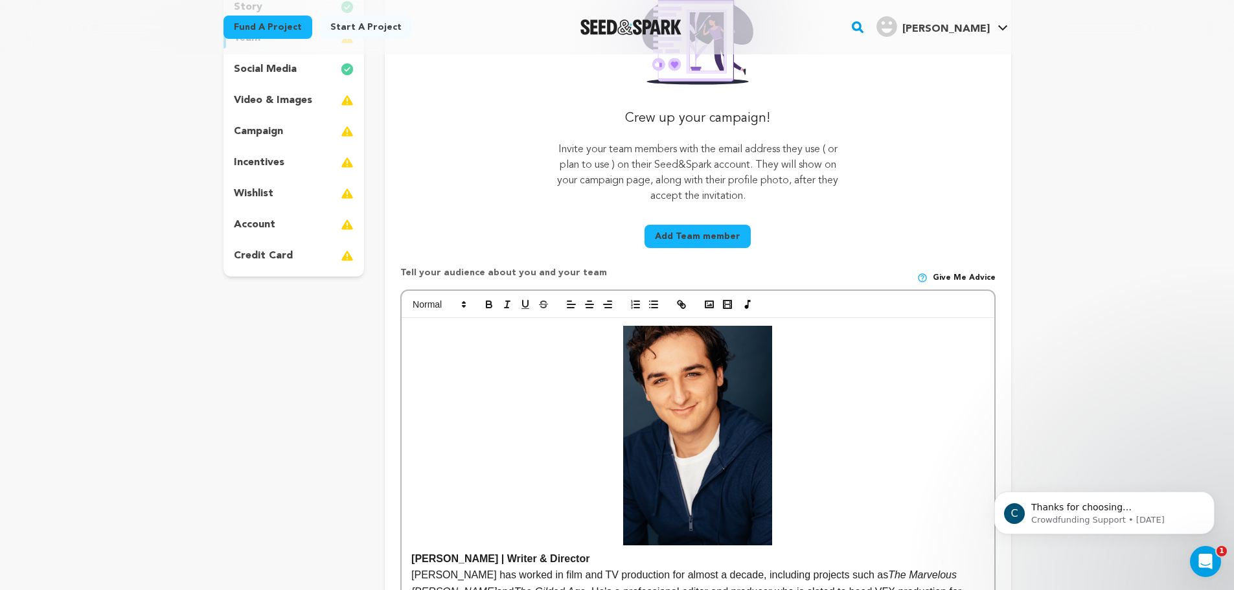
click at [714, 235] on button "Add Team member" at bounding box center [698, 236] width 106 height 23
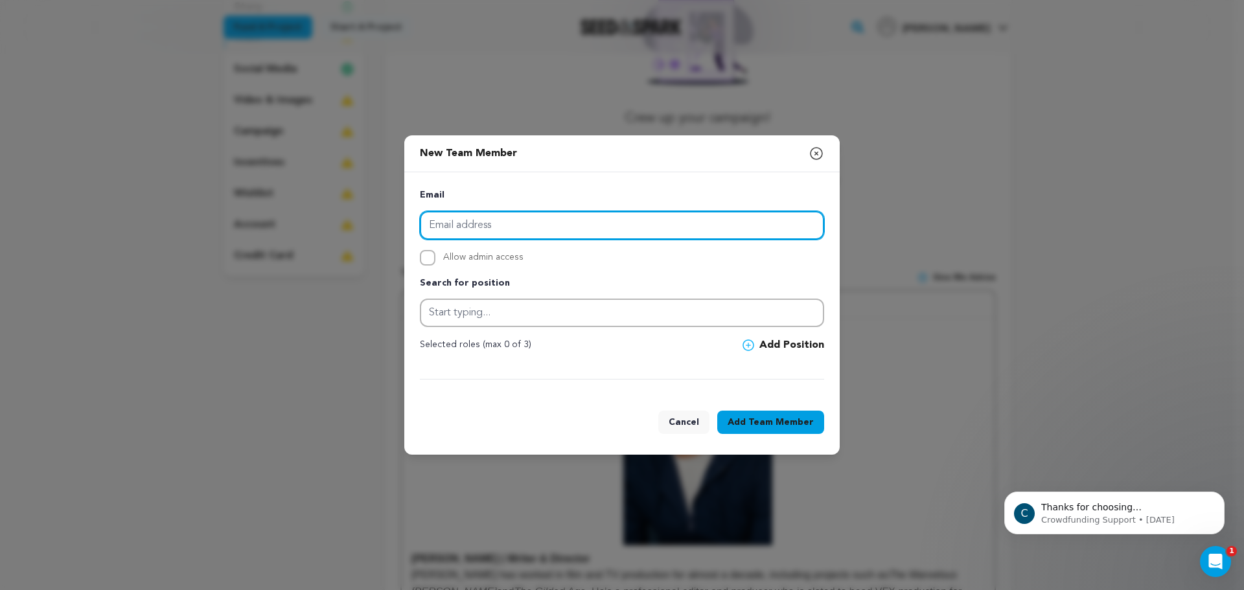
click at [453, 229] on input "email" at bounding box center [622, 225] width 404 height 29
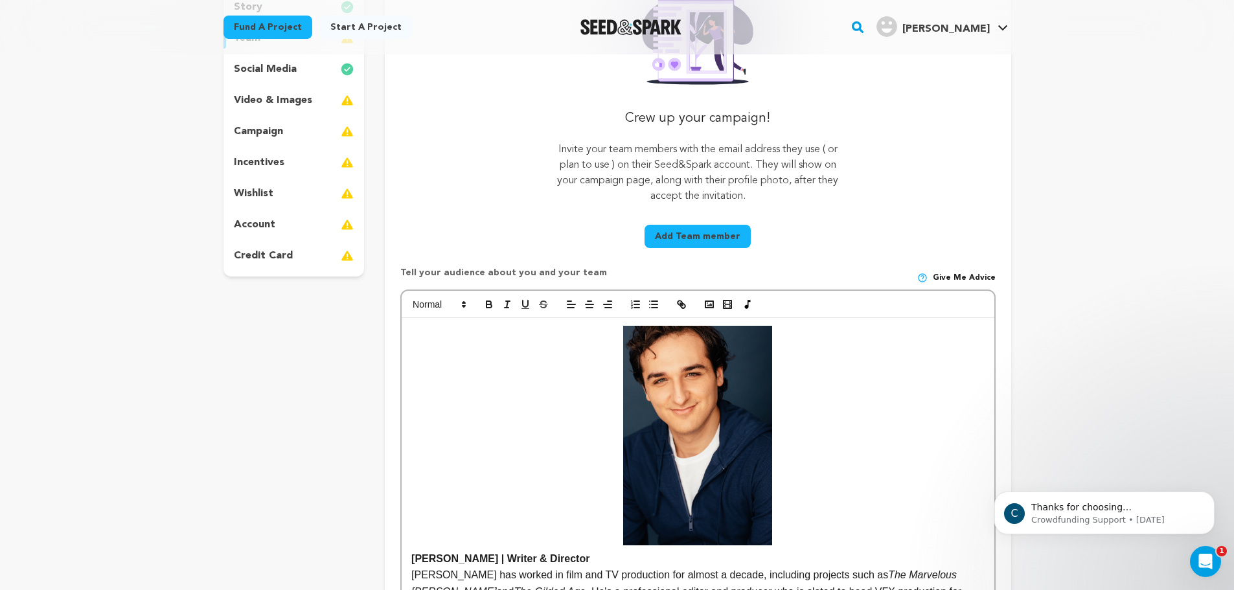
click at [639, 174] on p "Invite your team members with the email address they use ( or plan to use ) on …" at bounding box center [697, 173] width 297 height 62
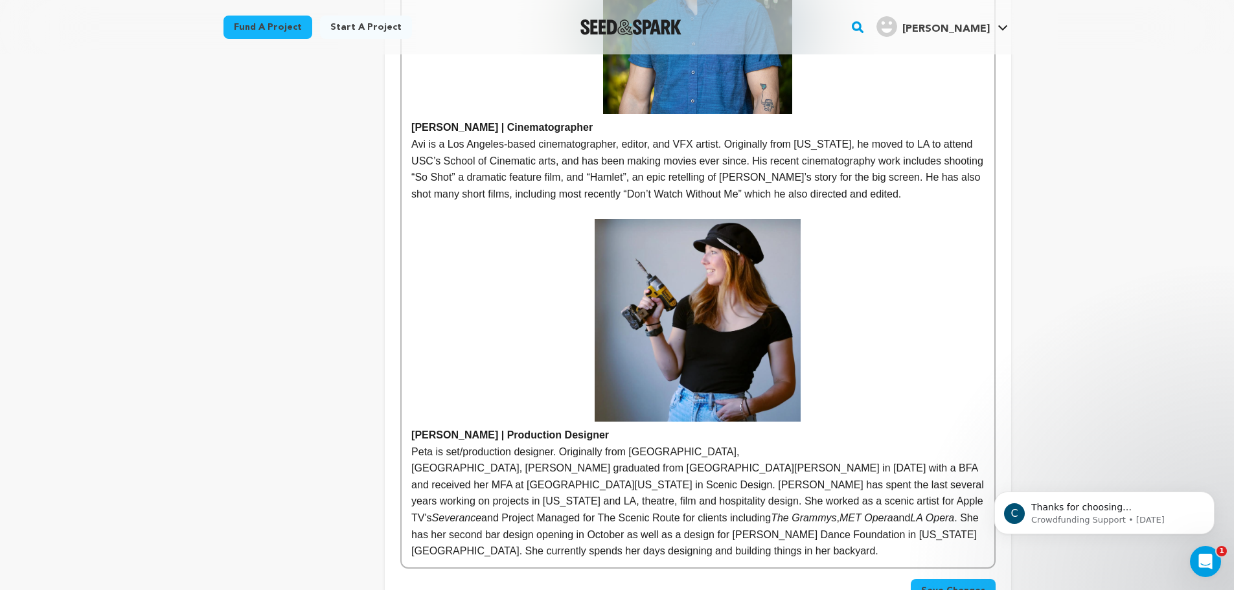
scroll to position [1080, 0]
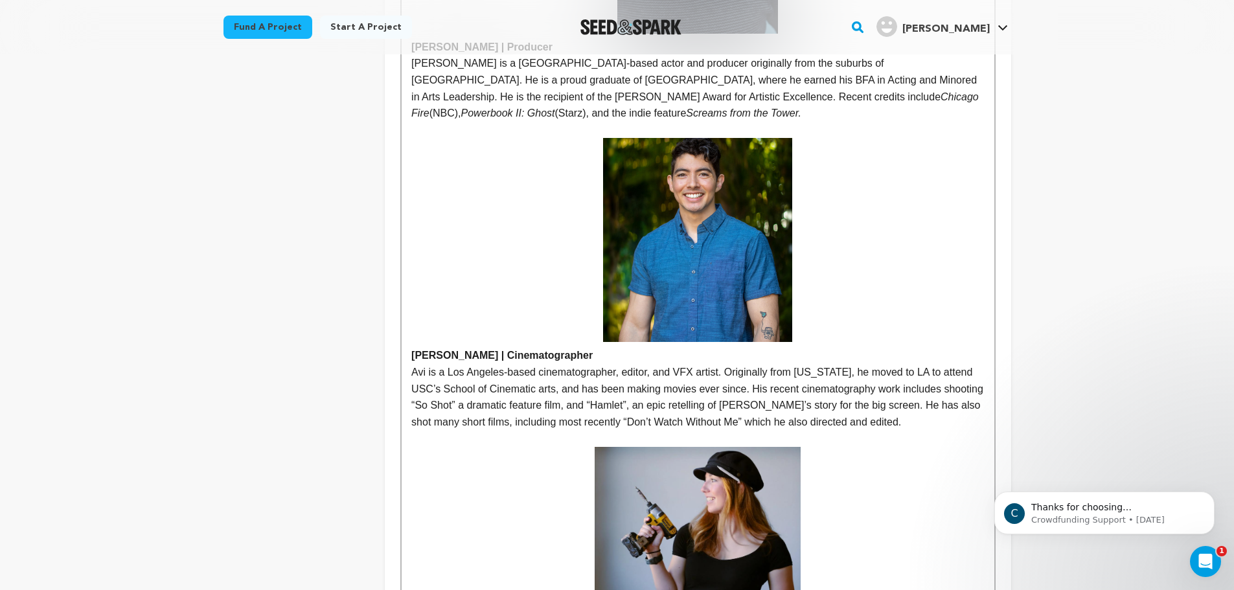
drag, startPoint x: 873, startPoint y: 450, endPoint x: 895, endPoint y: 444, distance: 23.0
click at [871, 450] on strong "[PERSON_NAME] | Production Designer" at bounding box center [697, 558] width 573 height 222
click at [883, 431] on p at bounding box center [697, 438] width 573 height 17
click at [883, 426] on p "Avi is a Los Angeles-based cinematographer, editor, and VFX artist. Originally …" at bounding box center [697, 397] width 573 height 66
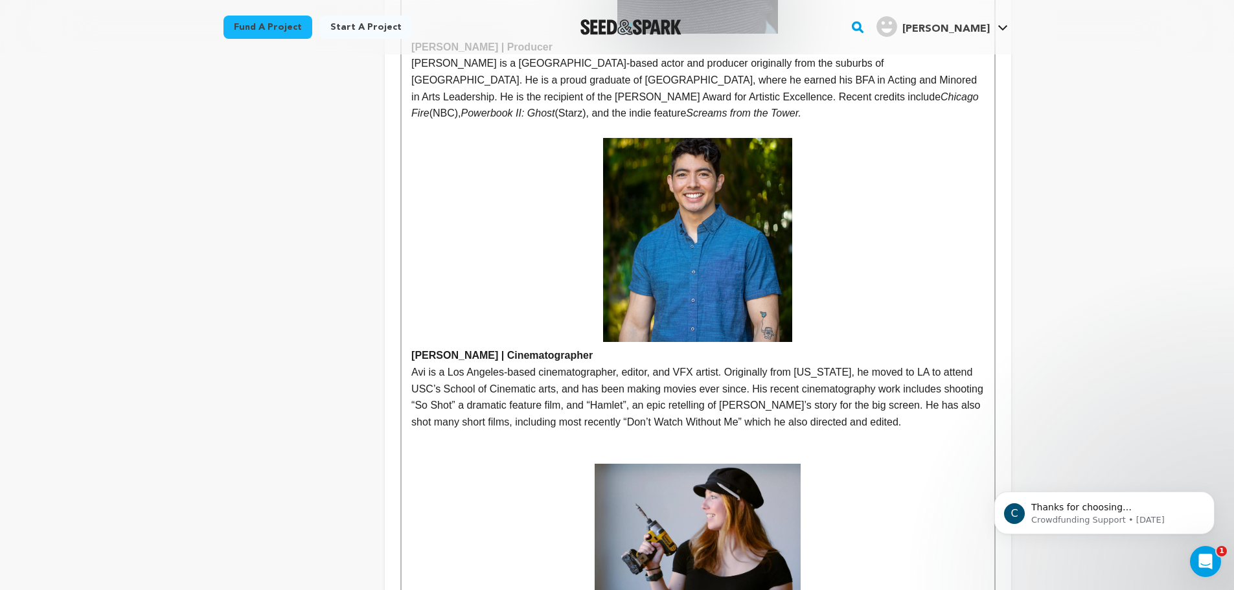
click at [878, 416] on p "Avi is a Los Angeles-based cinematographer, editor, and VFX artist. Originally …" at bounding box center [697, 397] width 573 height 66
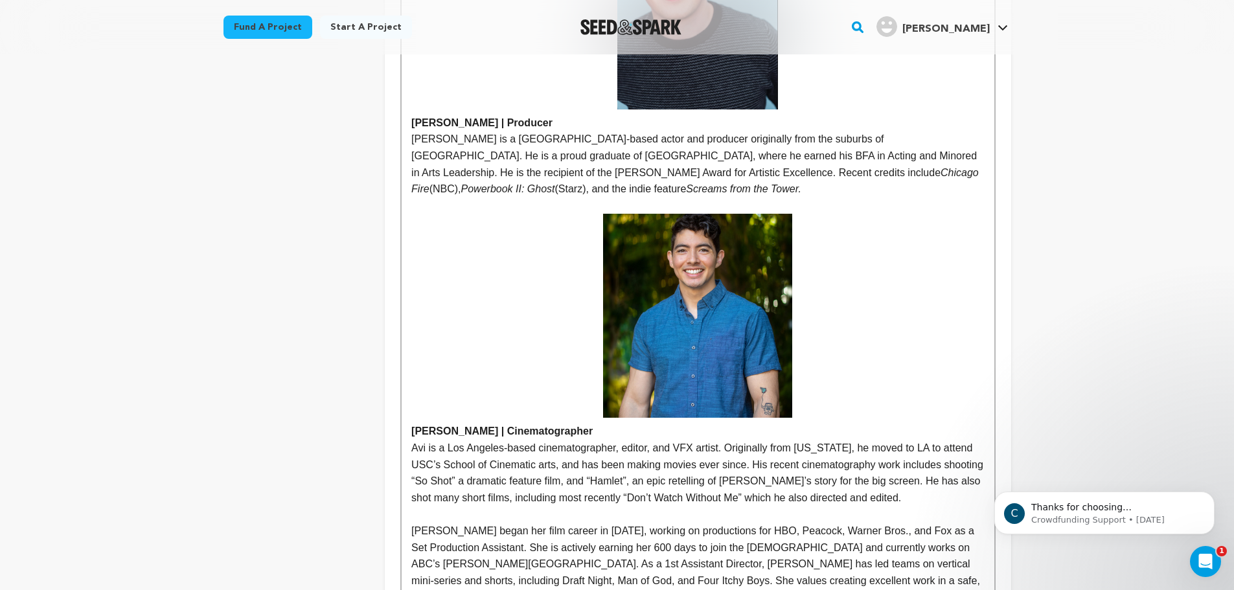
scroll to position [1220, 0]
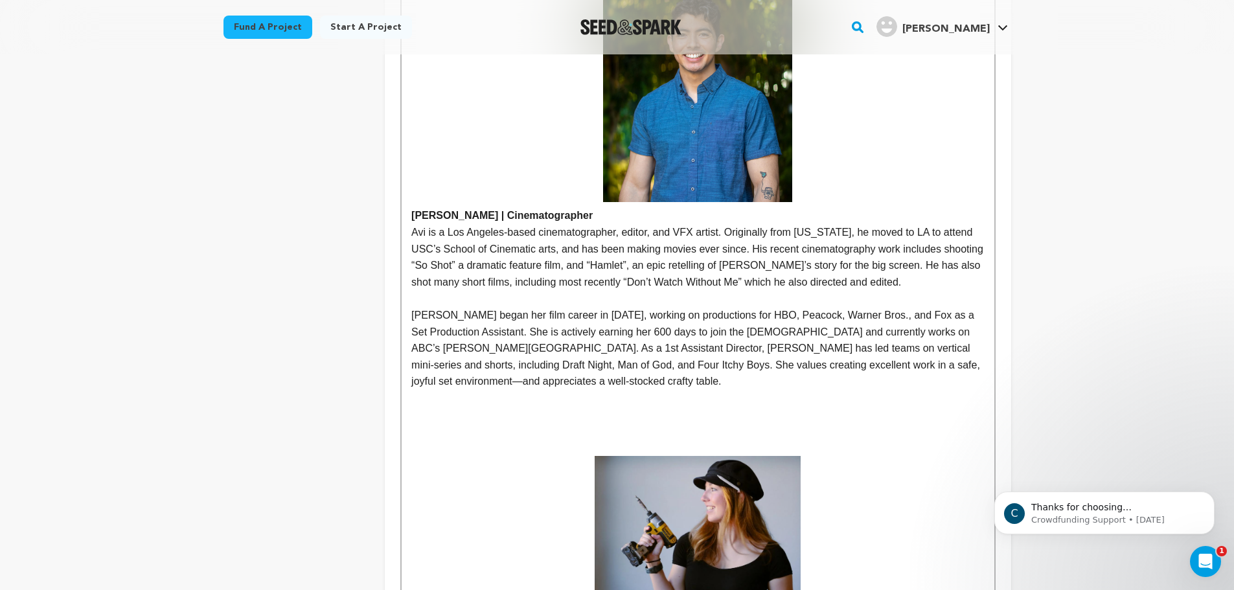
click at [558, 291] on p at bounding box center [697, 298] width 573 height 17
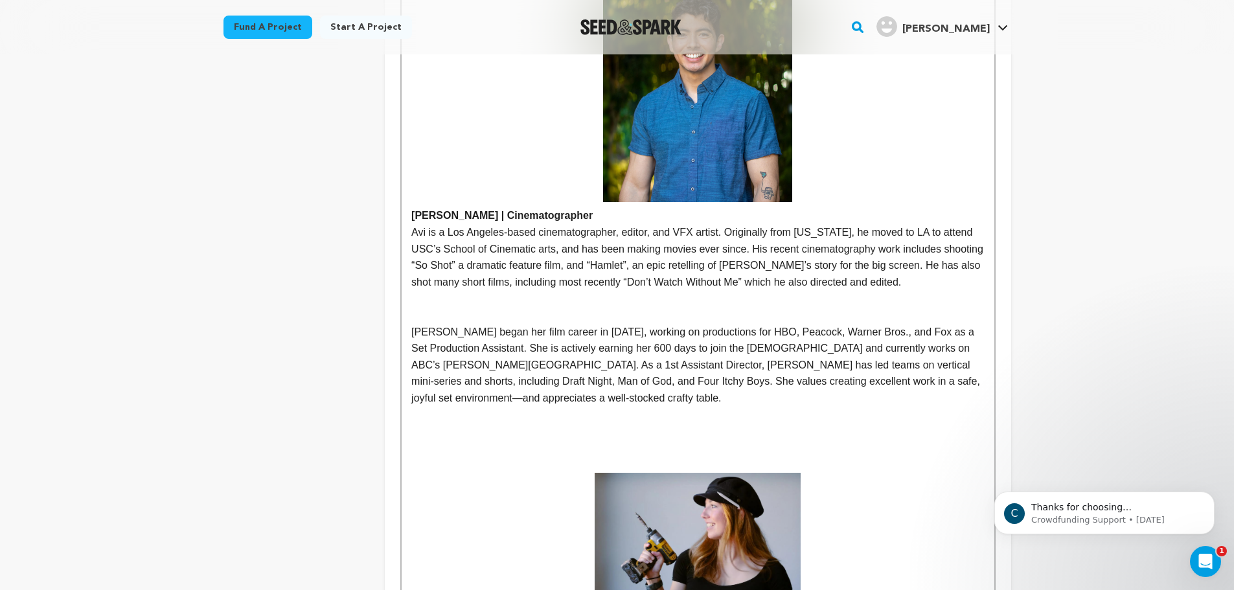
drag, startPoint x: 648, startPoint y: 315, endPoint x: 620, endPoint y: 315, distance: 27.9
click at [620, 315] on p at bounding box center [697, 315] width 573 height 17
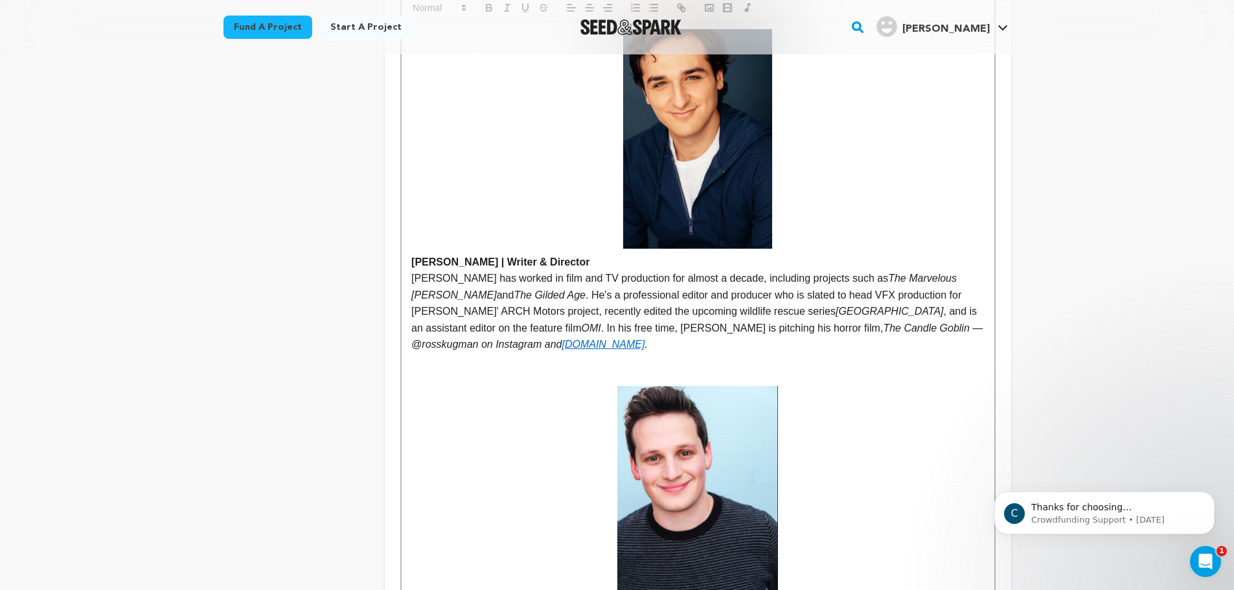
scroll to position [140, 0]
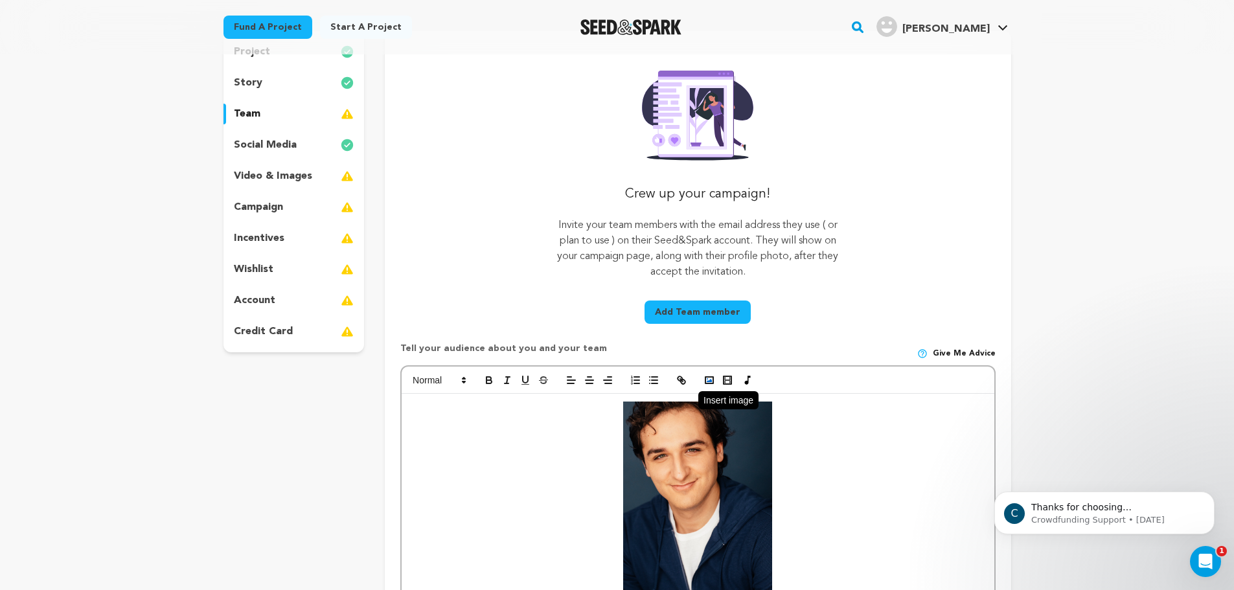
click at [704, 372] on button "button" at bounding box center [709, 380] width 18 height 16
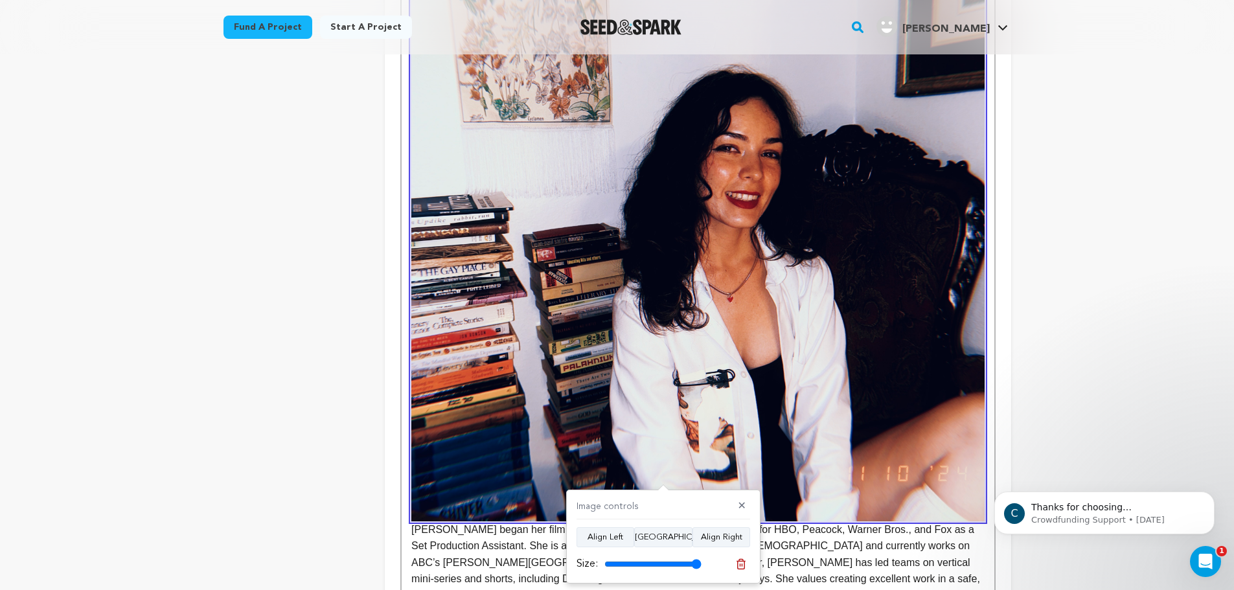
scroll to position [1593, 0]
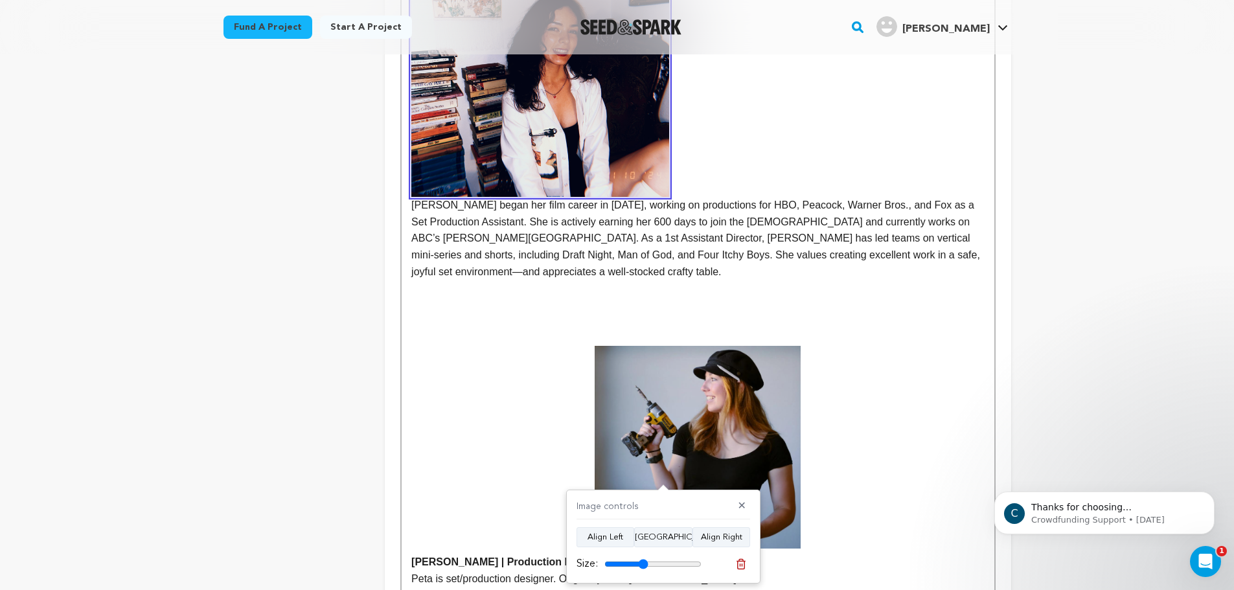
drag, startPoint x: 692, startPoint y: 565, endPoint x: 643, endPoint y: 575, distance: 50.3
type input "45"
click at [643, 569] on input "range" at bounding box center [652, 564] width 97 height 10
click at [658, 551] on div "Image controls ✕ Align Left Align Center Align Right Size:" at bounding box center [663, 537] width 194 height 95
click at [683, 531] on button "Align Center" at bounding box center [663, 537] width 58 height 21
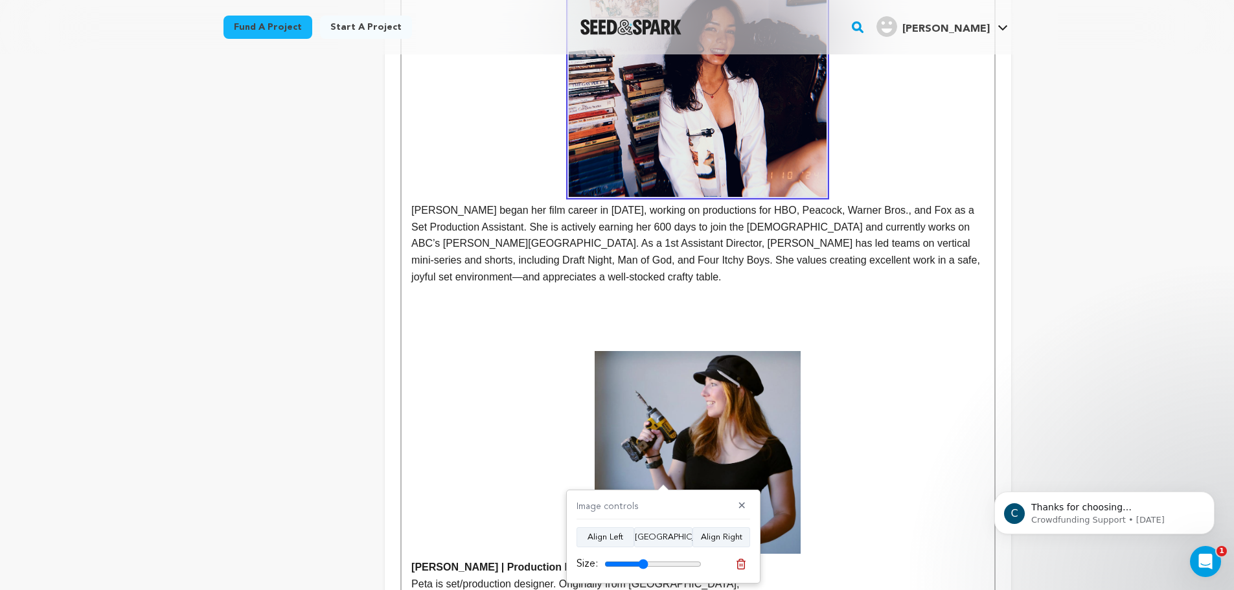
click at [806, 191] on p "ace Gaither began her film career in 2020, working on productions for HBO, Peac…" at bounding box center [697, 109] width 573 height 351
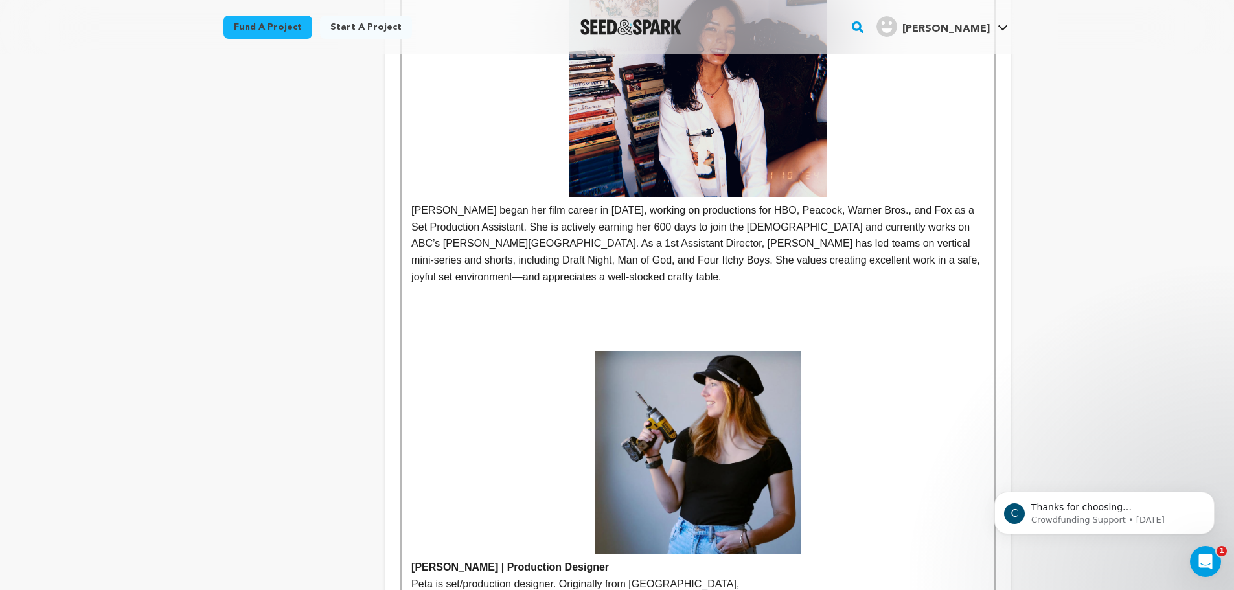
click at [792, 175] on img at bounding box center [698, 65] width 258 height 263
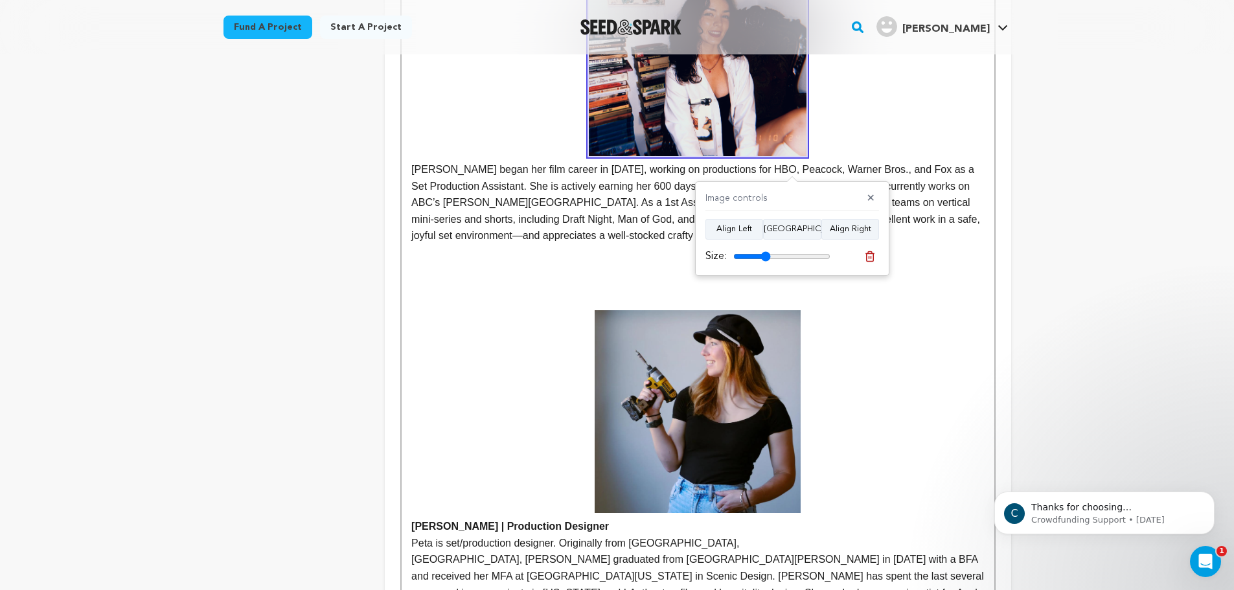
type input "38"
click at [766, 257] on input "range" at bounding box center [781, 256] width 97 height 10
drag, startPoint x: 410, startPoint y: 172, endPoint x: 496, endPoint y: 145, distance: 89.5
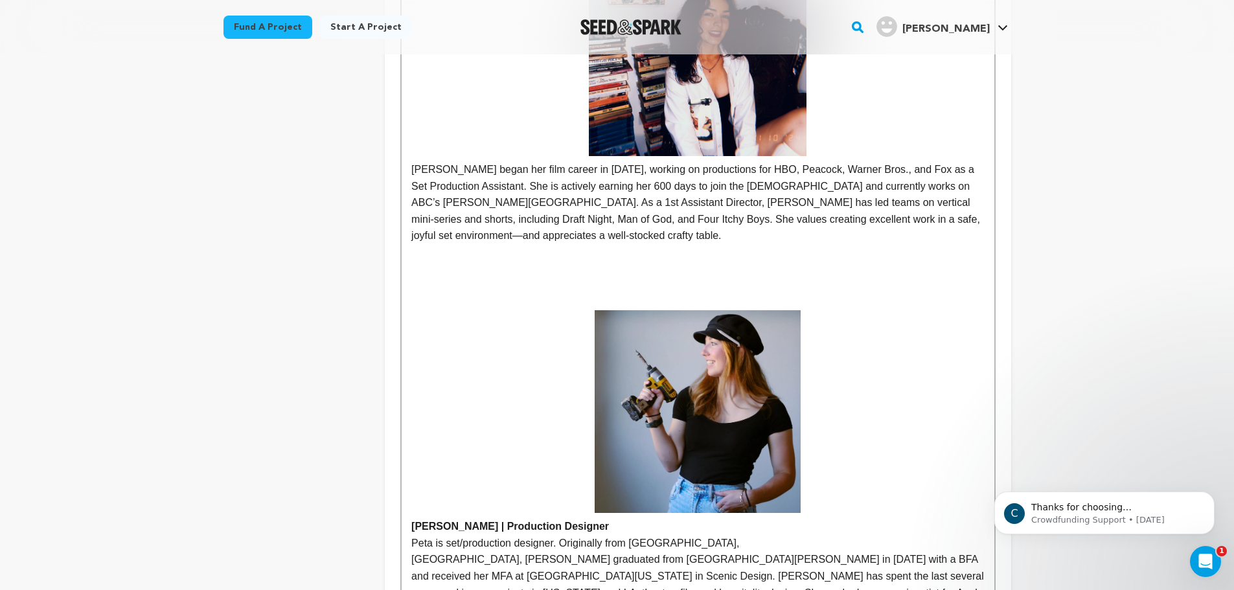
scroll to position [1527, 0]
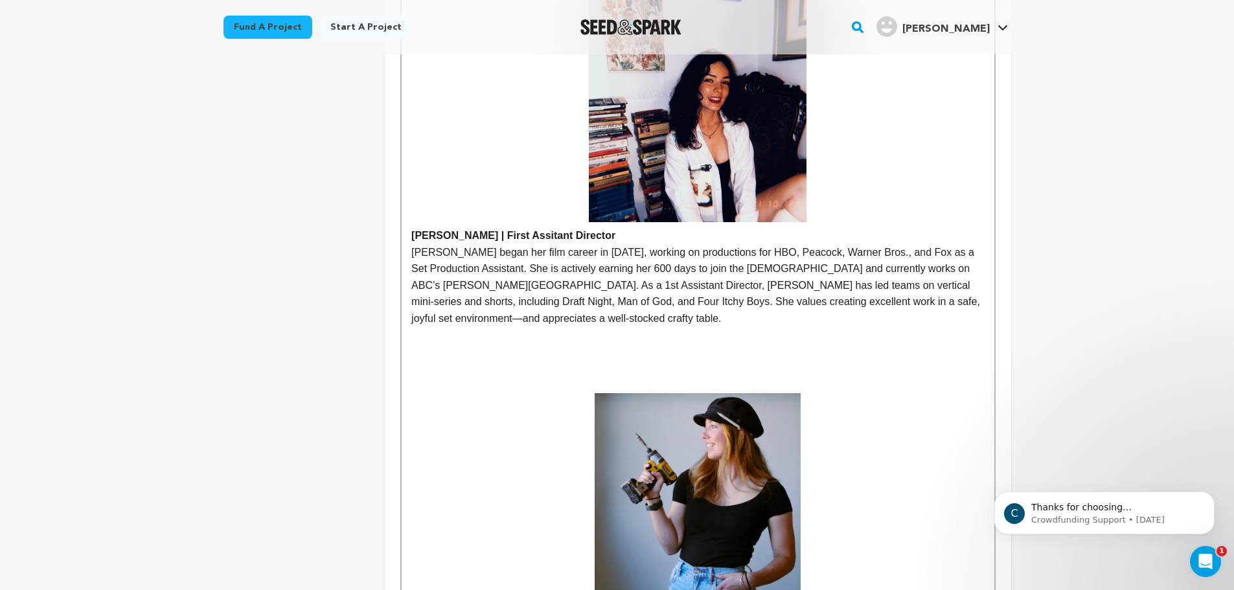
click at [544, 239] on strong "Grace Gaither | First Assitant Director" at bounding box center [513, 235] width 204 height 11
click at [534, 254] on p "[PERSON_NAME] began her film career in [DATE], working on productions for HBO, …" at bounding box center [697, 285] width 573 height 83
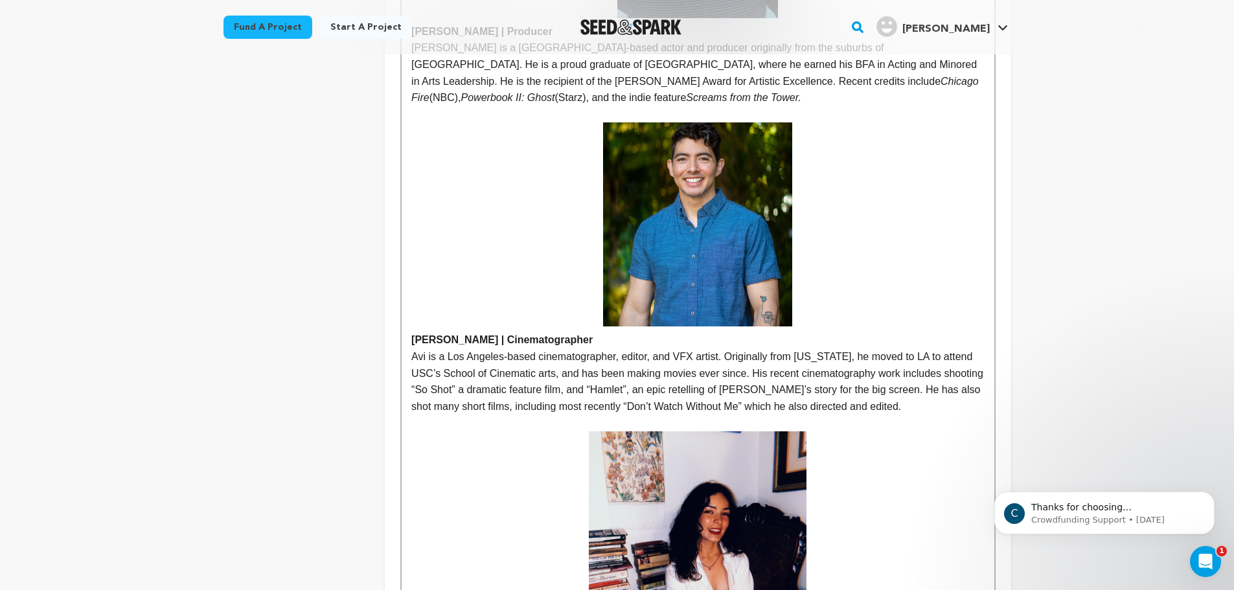
click at [900, 406] on p "Avi is a Los Angeles-based cinematographer, editor, and VFX artist. Originally …" at bounding box center [697, 381] width 573 height 66
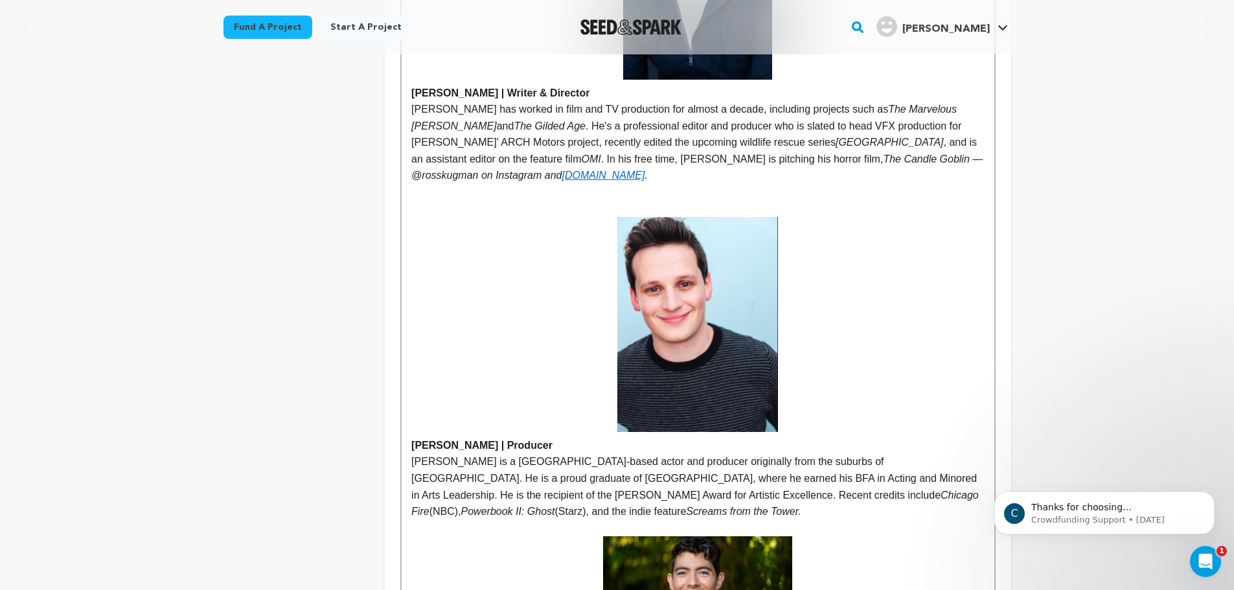
scroll to position [663, 0]
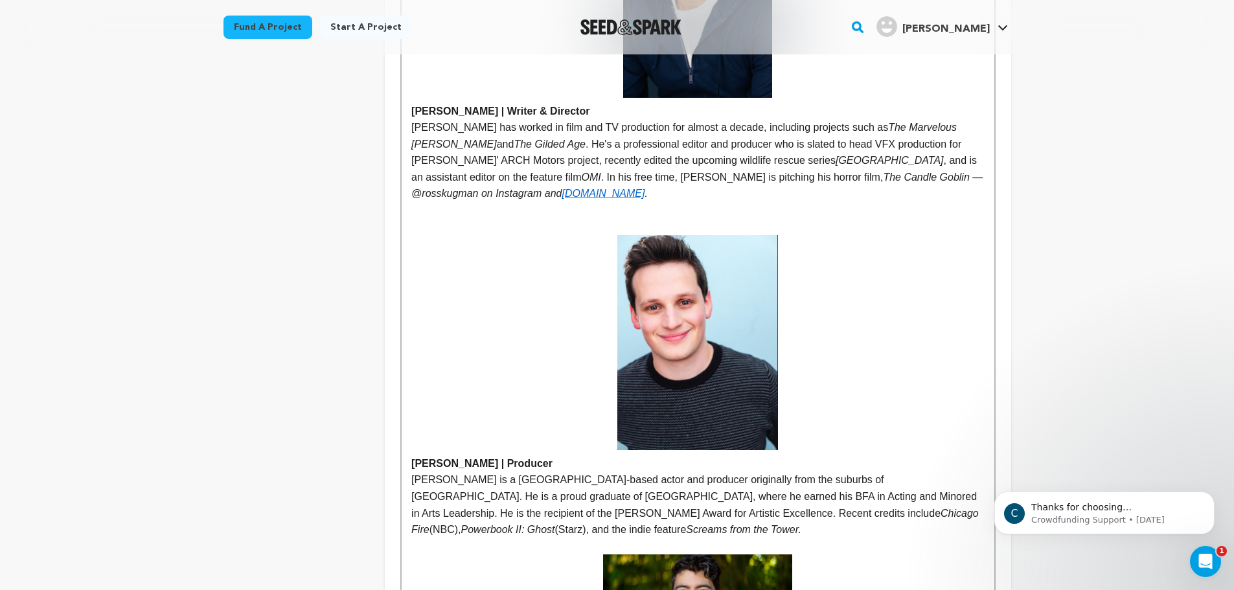
click at [684, 218] on p "﻿ ﻿" at bounding box center [697, 210] width 573 height 17
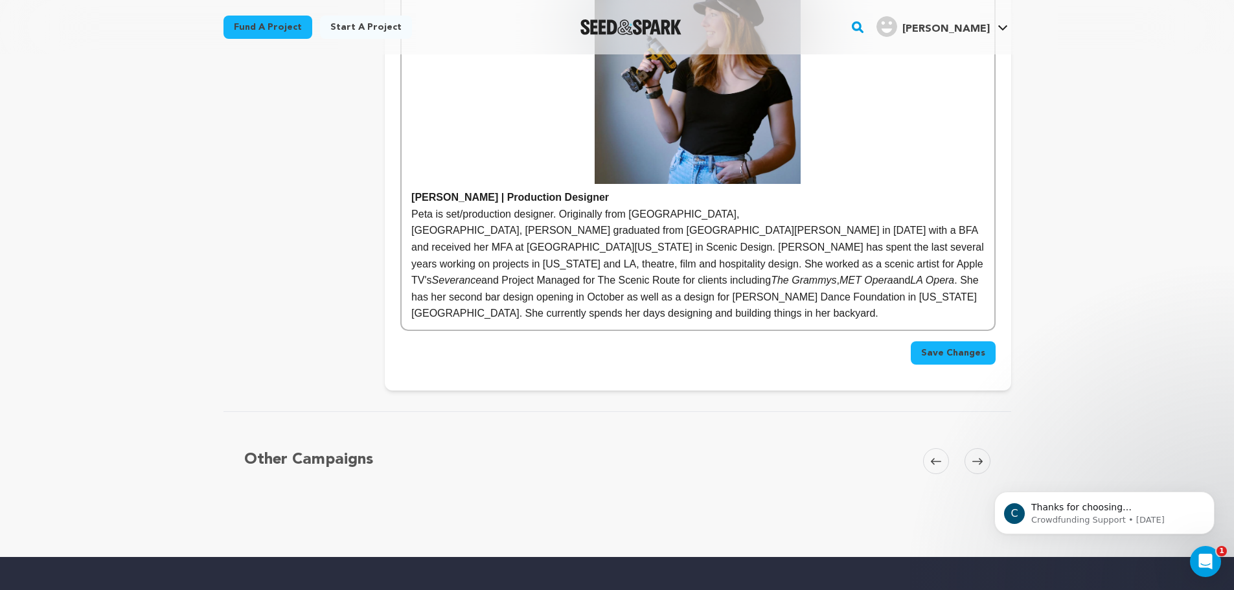
scroll to position [1942, 0]
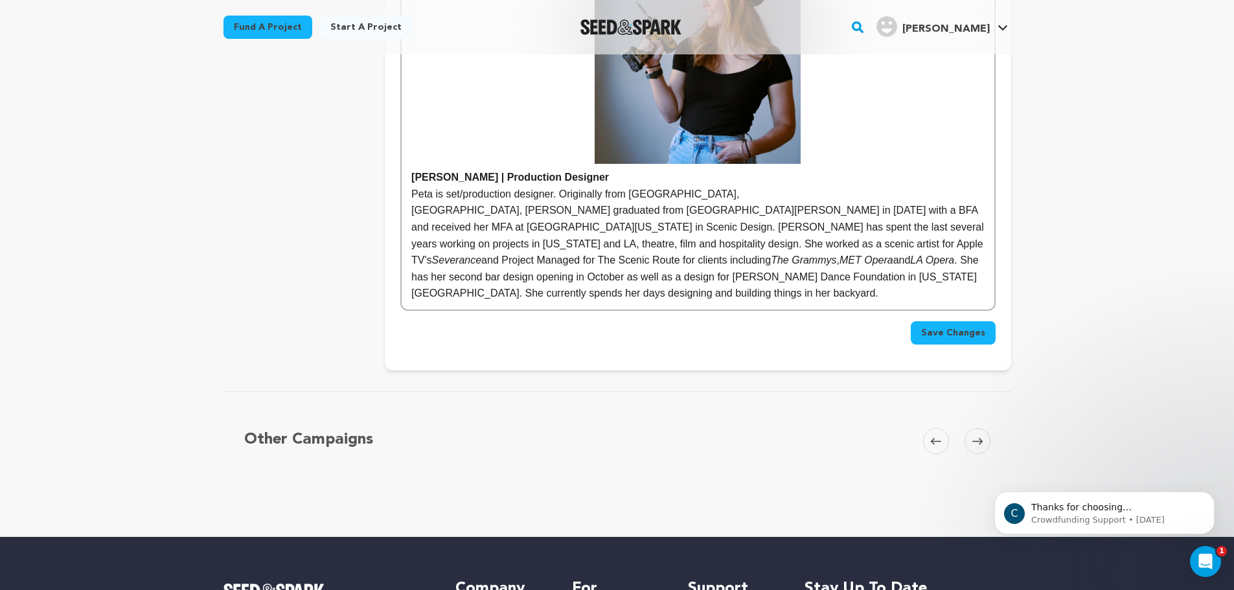
click at [941, 326] on span "Save Changes" at bounding box center [953, 332] width 64 height 13
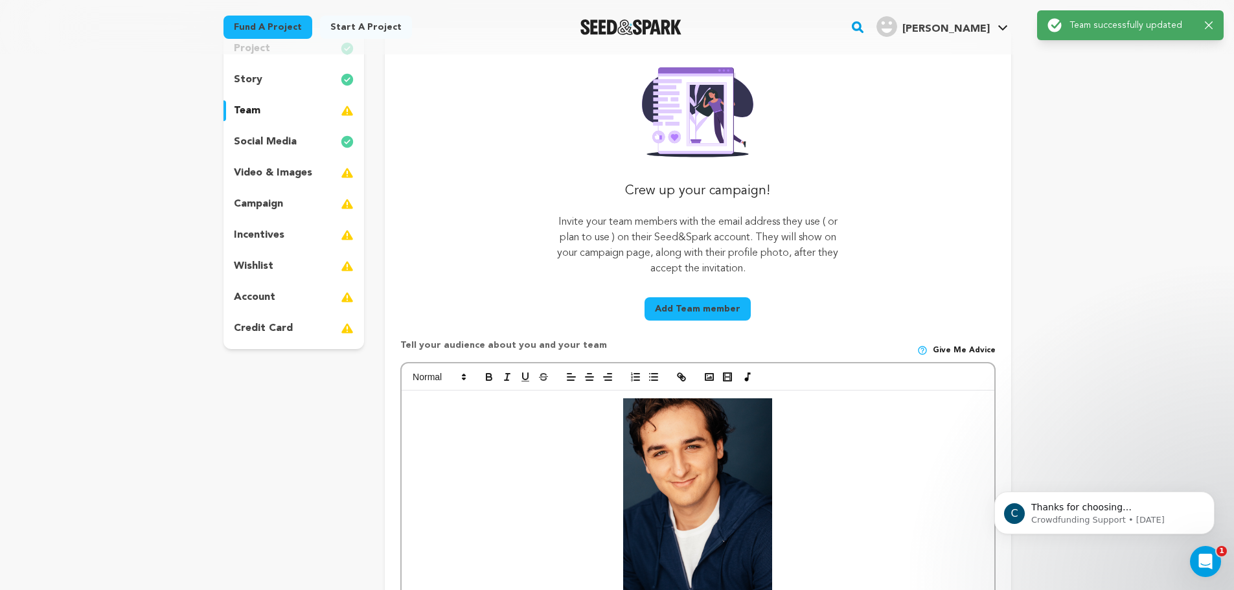
scroll to position [0, 0]
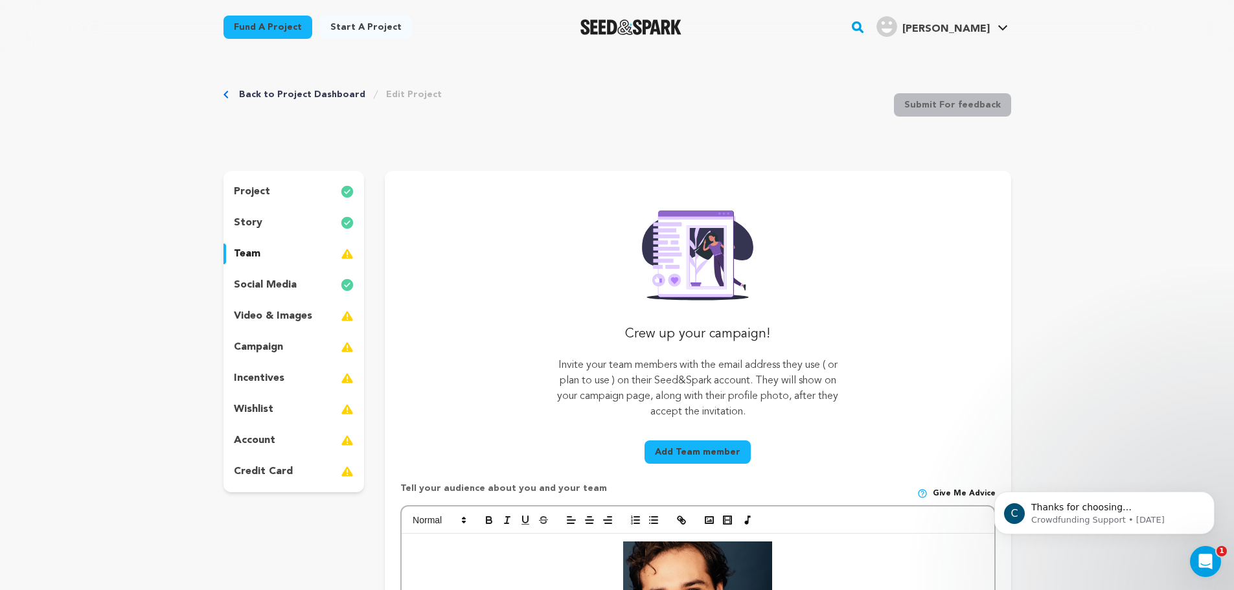
click at [255, 303] on div "project story team social media video & images campaign incentives wishlist acc…" at bounding box center [293, 331] width 141 height 321
click at [255, 314] on p "video & images" at bounding box center [273, 316] width 78 height 16
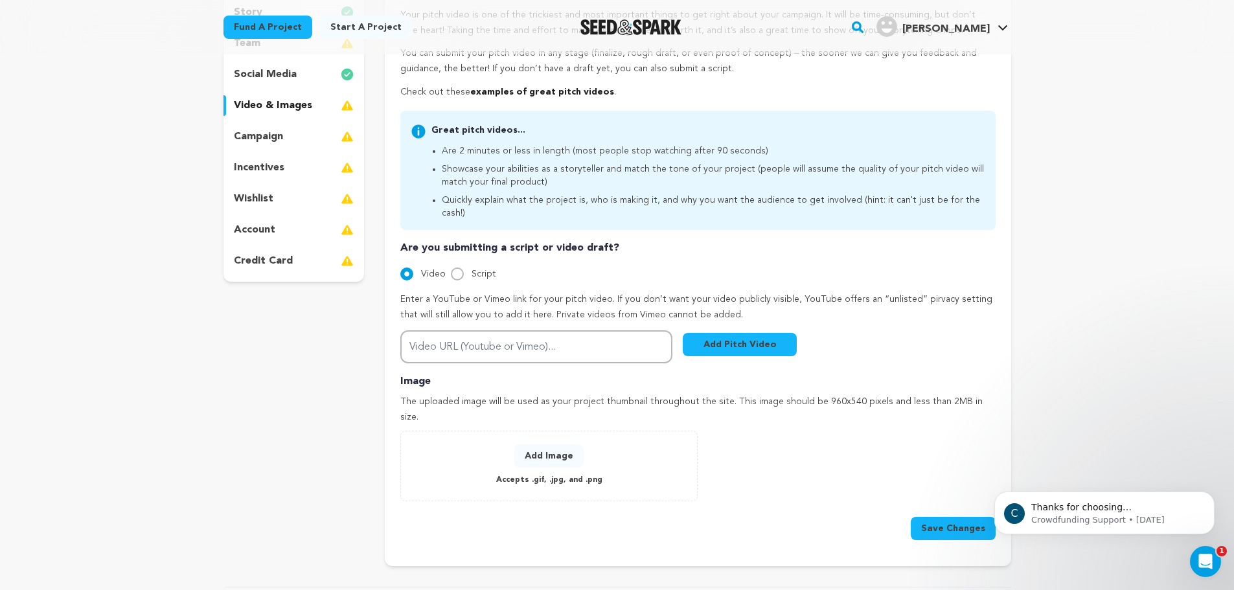
scroll to position [216, 0]
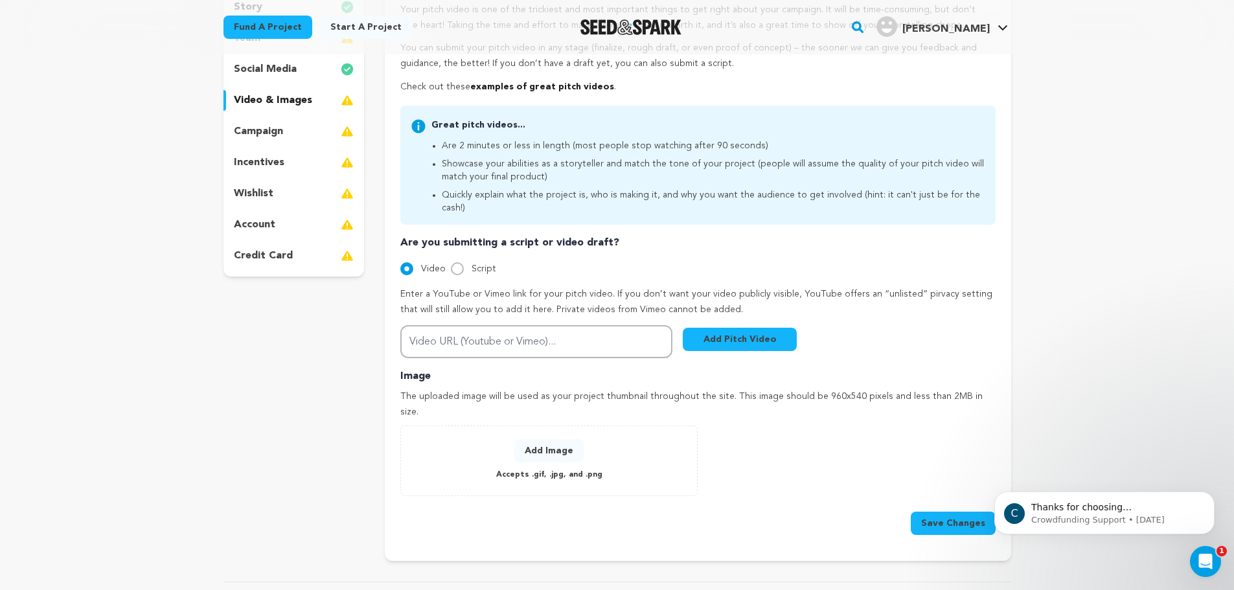
click at [738, 332] on button "Add Pitch Video" at bounding box center [740, 339] width 114 height 23
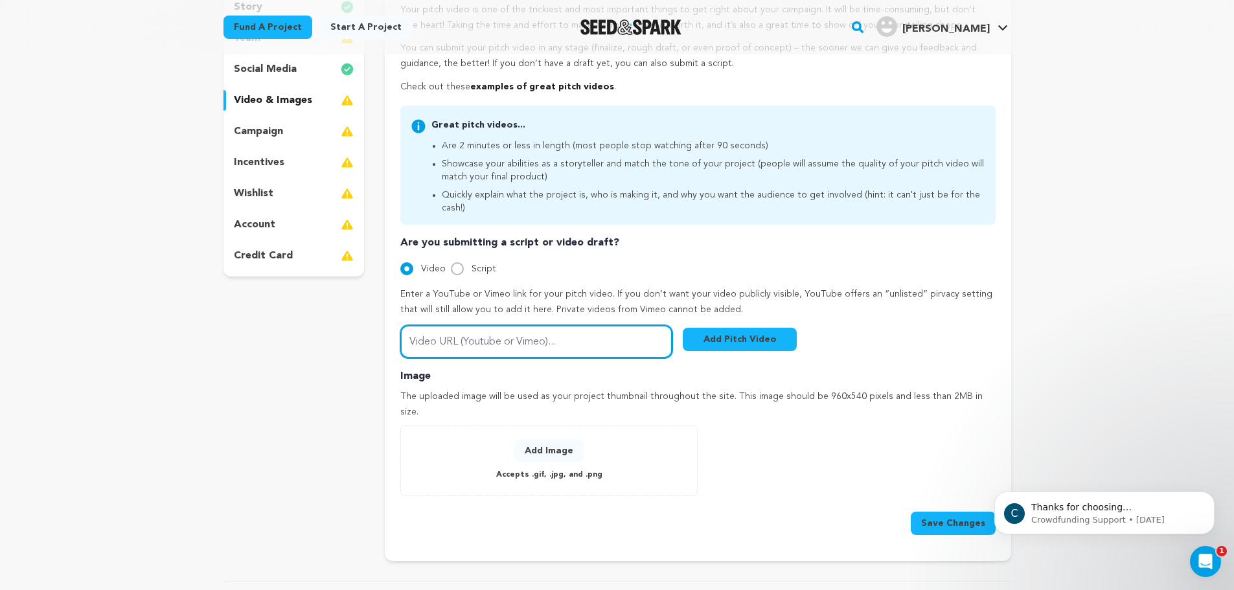
click at [633, 325] on input "Video URL (Youtube or Vimeo)..." at bounding box center [536, 341] width 272 height 33
click at [535, 325] on input "Video URL (Youtube or Vimeo)..." at bounding box center [536, 341] width 272 height 33
paste input "https://www.youtube.com/watch?v=P_YiYNCEv4U"
type input "https://www.youtube.com/watch?v=P_YiYNCEv4U"
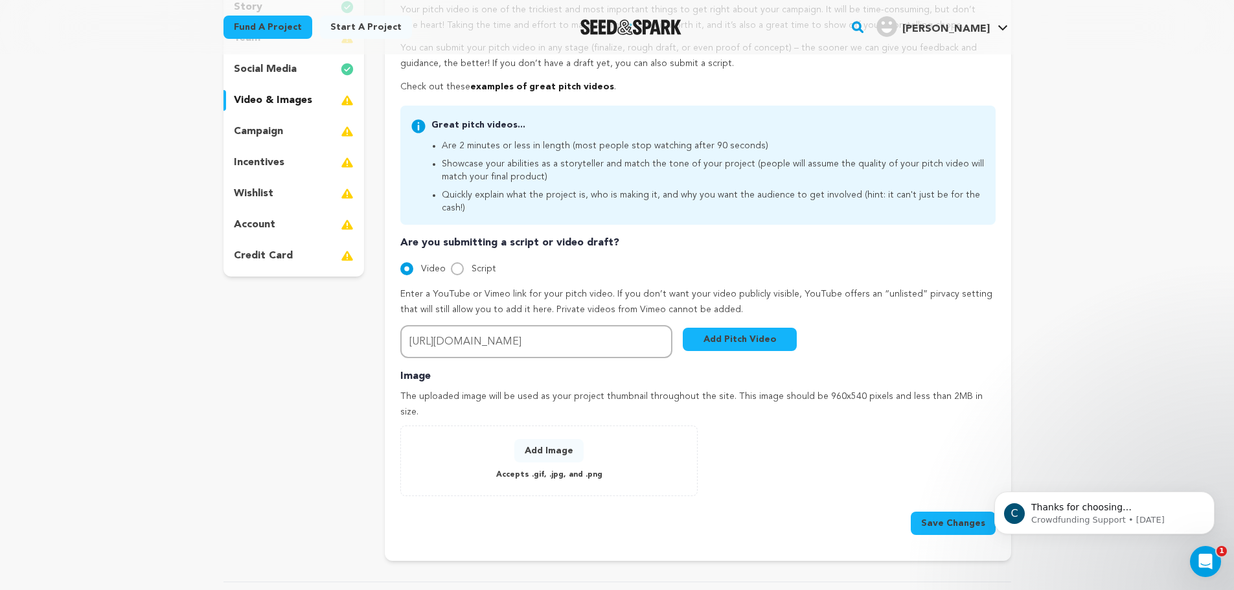
click at [782, 334] on button "Add Pitch Video" at bounding box center [740, 339] width 114 height 23
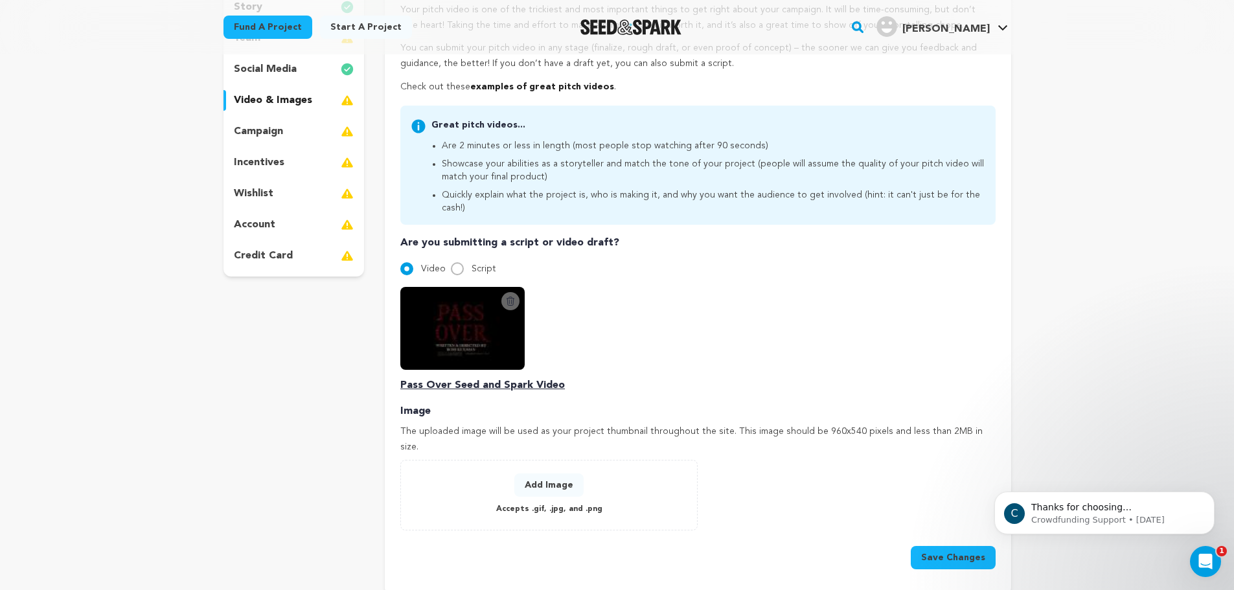
click at [560, 473] on button "Add Image" at bounding box center [548, 484] width 69 height 23
click at [549, 473] on img at bounding box center [549, 535] width 218 height 124
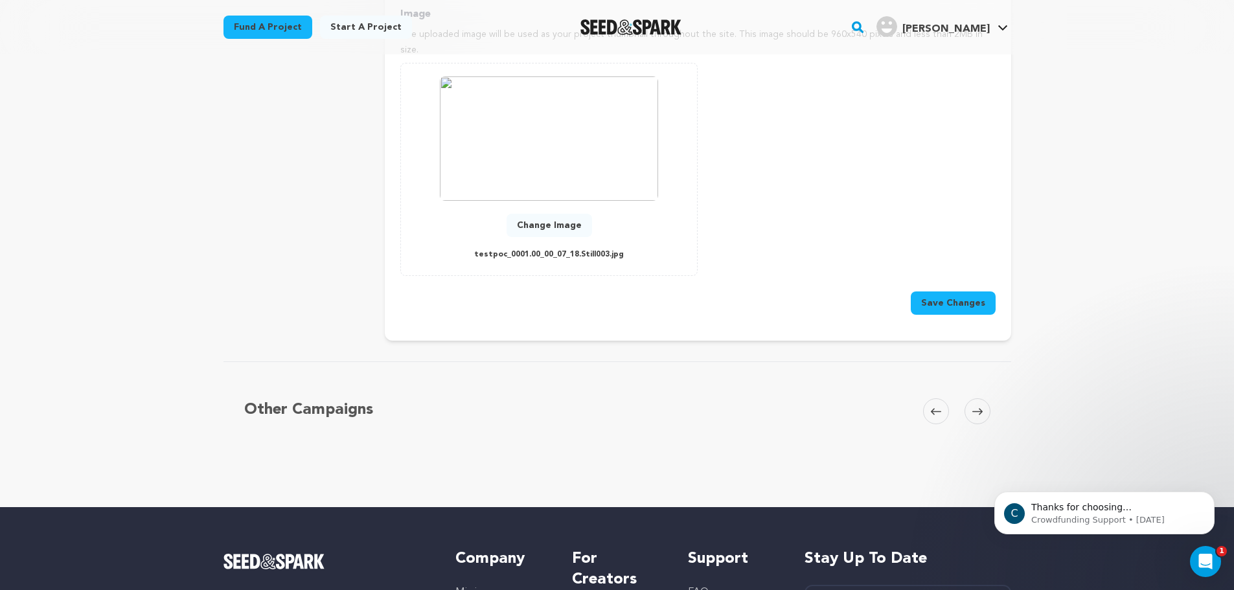
scroll to position [648, 0]
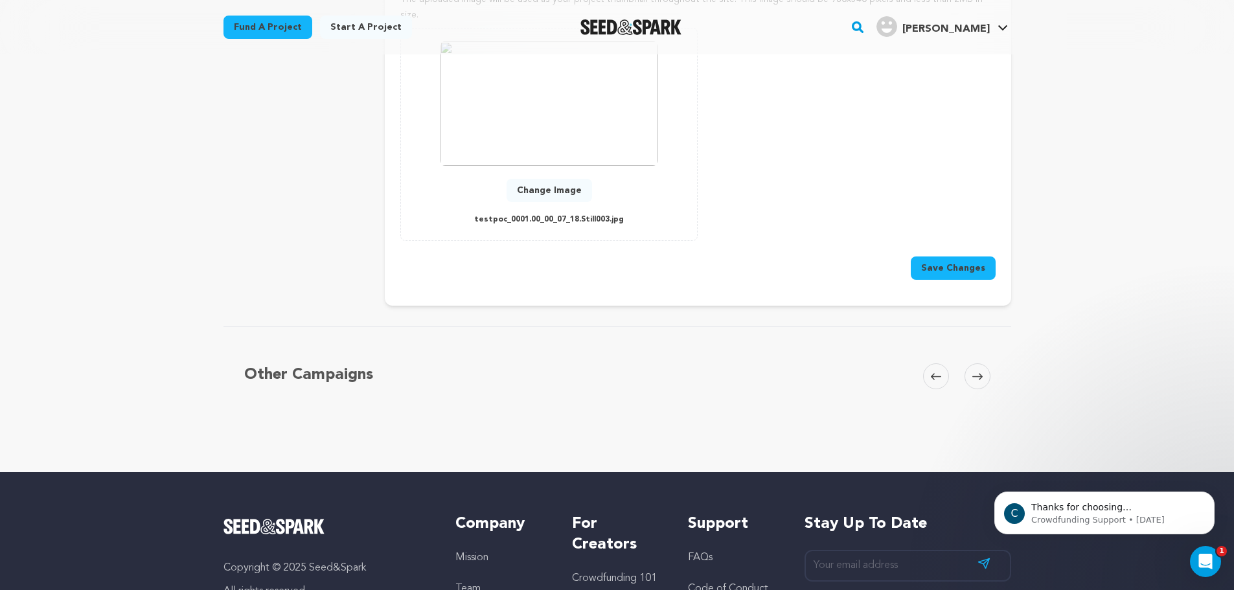
click at [942, 257] on button "Save Changes" at bounding box center [953, 268] width 85 height 23
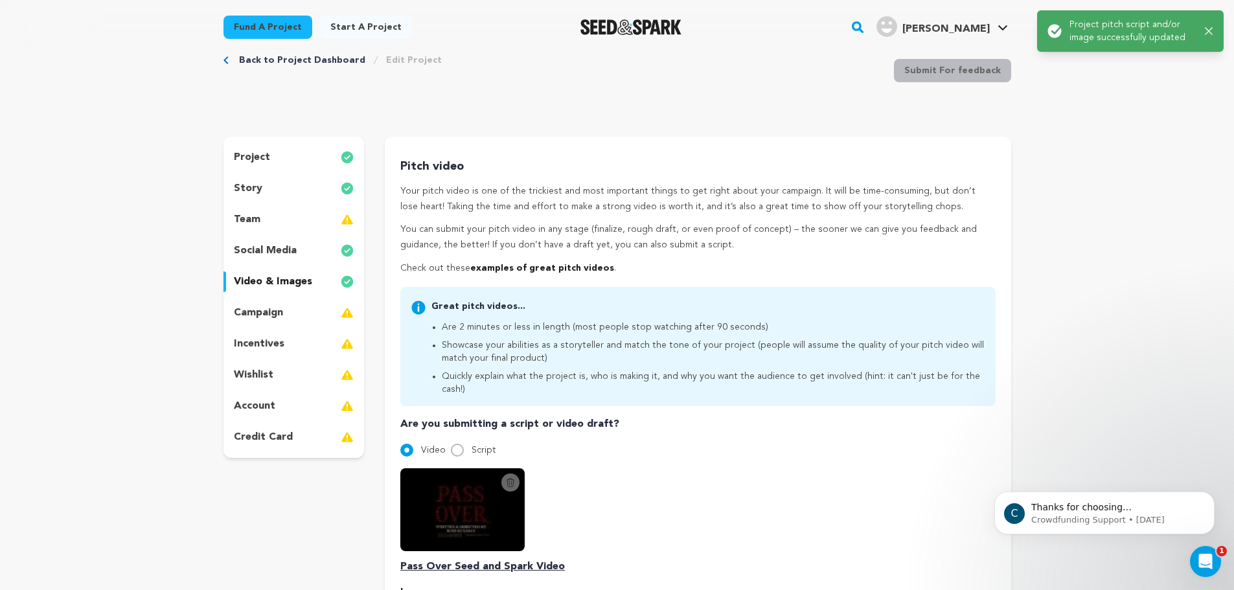
scroll to position [0, 0]
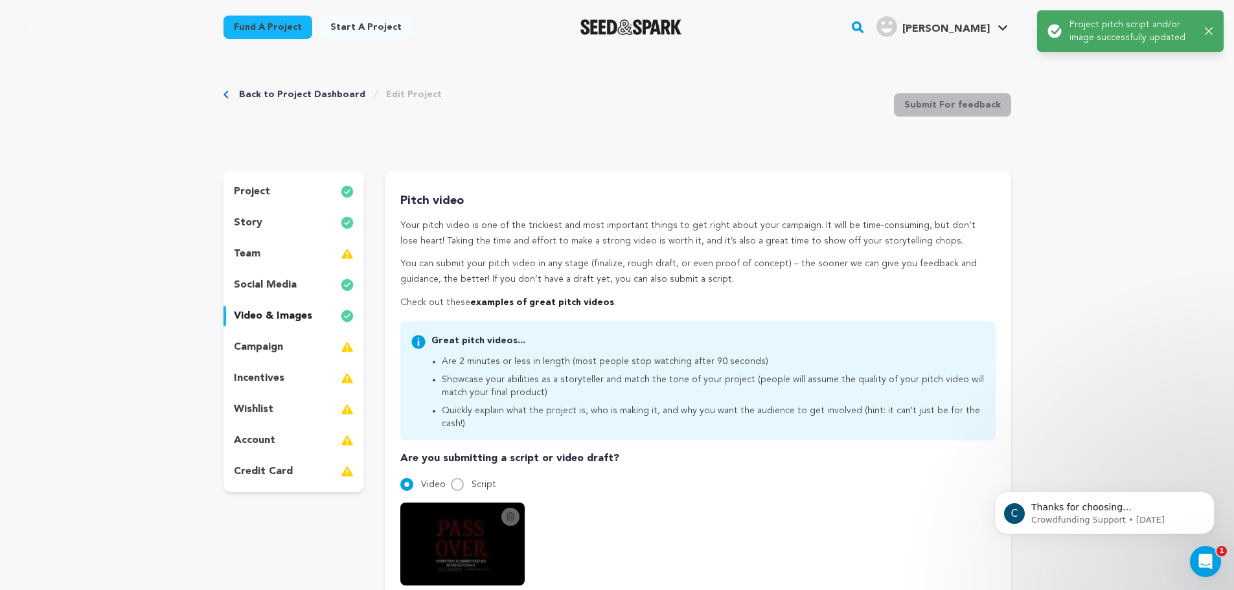
click at [291, 343] on div "campaign" at bounding box center [293, 347] width 141 height 21
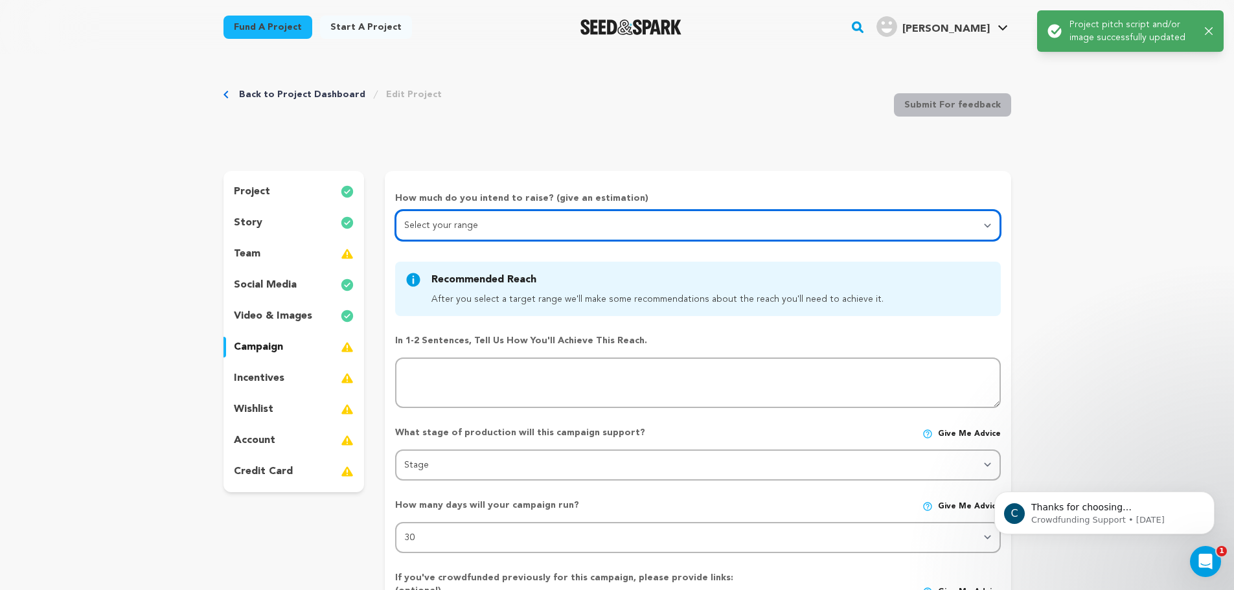
click at [518, 230] on select "Select your range Less than $10k 10k - $14k 15k - $24k 25k - $49k 50k or more" at bounding box center [697, 225] width 605 height 31
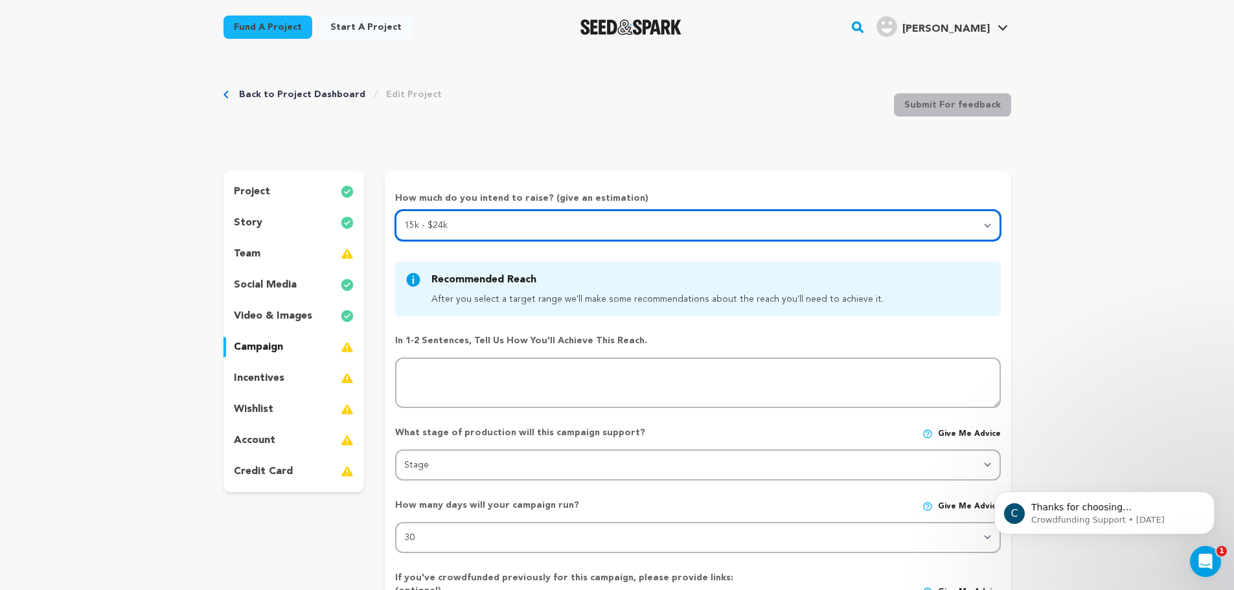
click at [395, 210] on select "Select your range Less than $10k 10k - $14k 15k - $24k 25k - $49k 50k or more" at bounding box center [697, 225] width 605 height 31
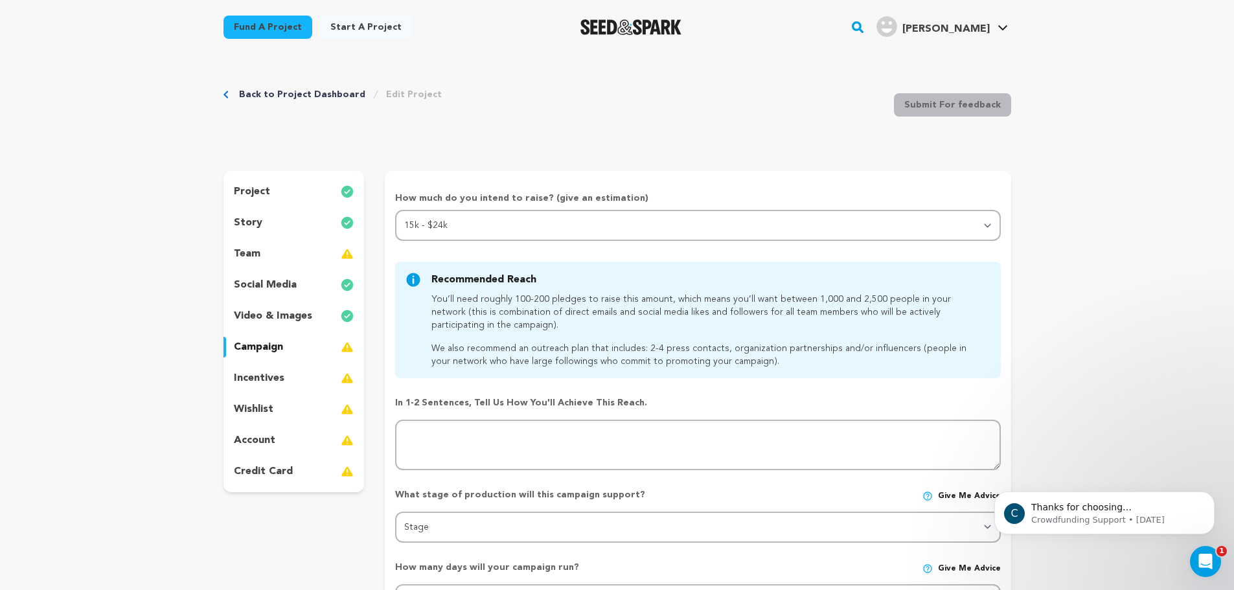
drag, startPoint x: 508, startPoint y: 148, endPoint x: 507, endPoint y: 169, distance: 20.8
click at [508, 150] on div "Back to Project Dashboard Edit Project Submit For feedback Submit For feedback" at bounding box center [617, 108] width 788 height 86
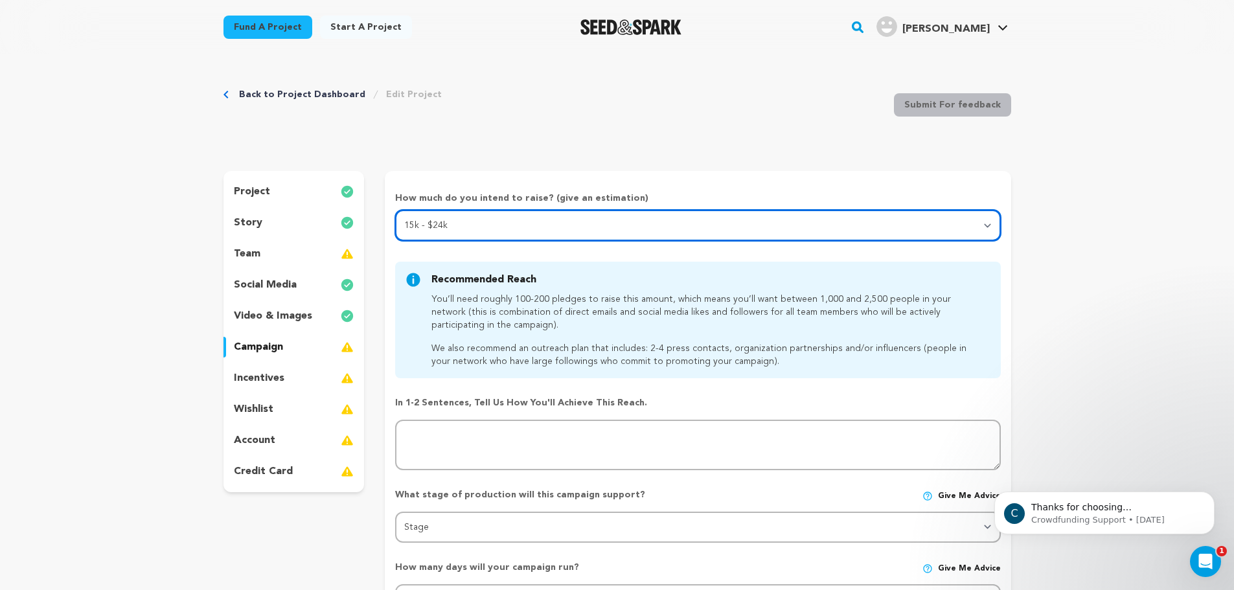
click at [521, 219] on select "Select your range Less than $10k 10k - $14k 15k - $24k 25k - $49k 50k or more" at bounding box center [697, 225] width 605 height 31
select select "2"
click at [395, 210] on select "Select your range Less than $10k 10k - $14k 15k - $24k 25k - $49k 50k or more" at bounding box center [697, 225] width 605 height 31
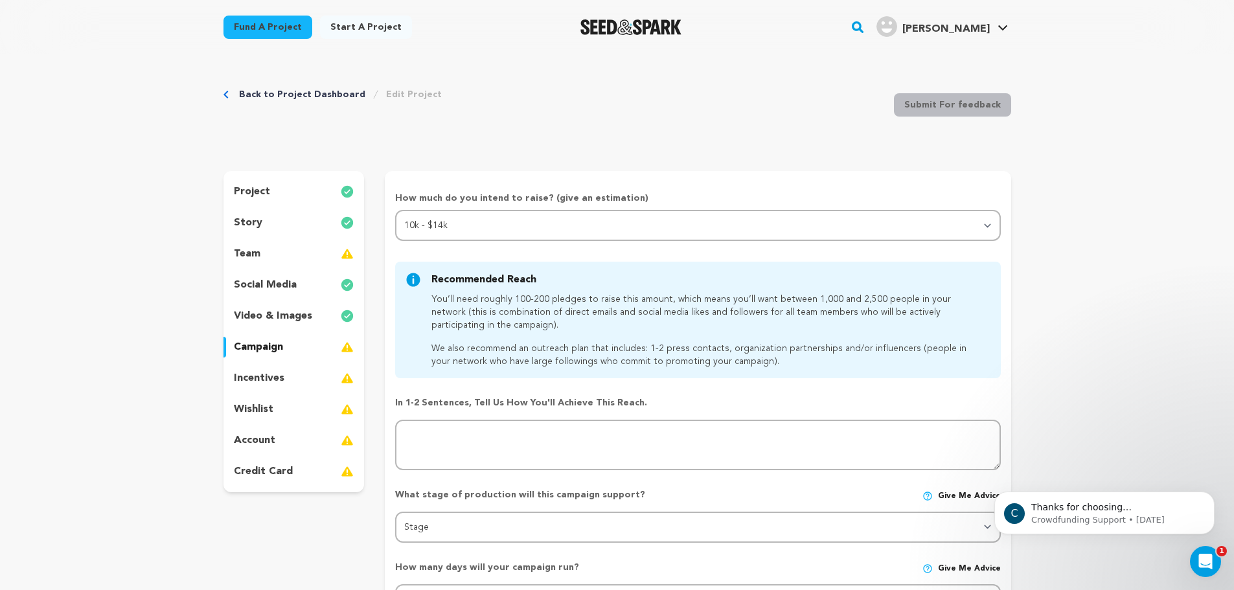
click at [528, 164] on div "Back to Project Dashboard Edit Project Submit For feedback Submit For feedback …" at bounding box center [617, 552] width 829 height 996
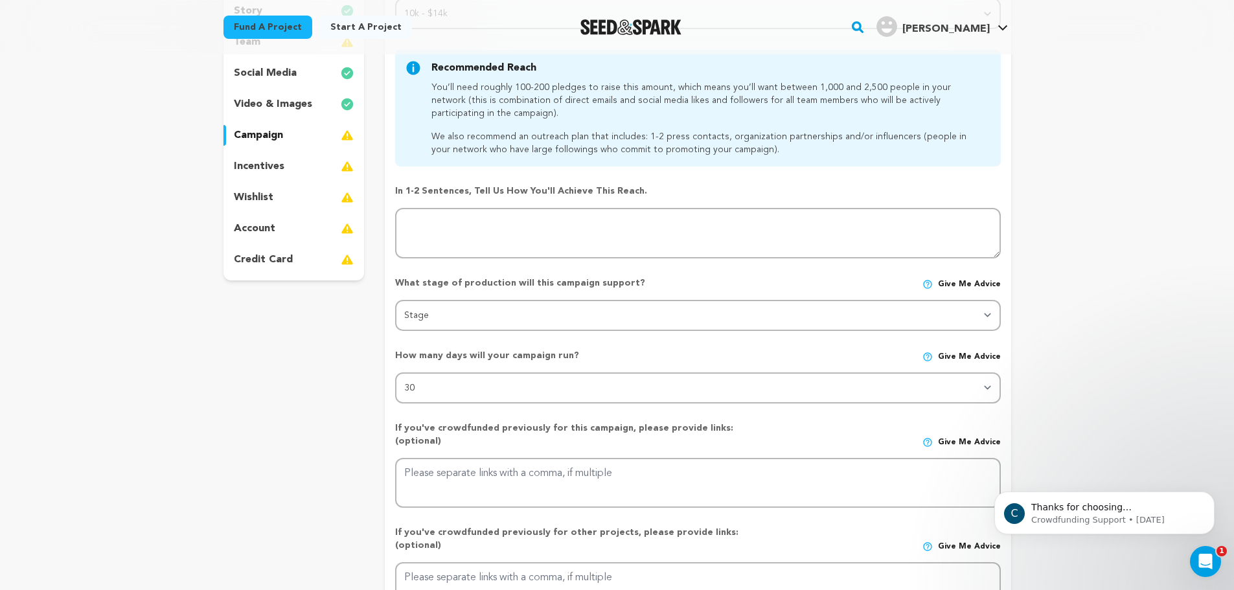
scroll to position [216, 0]
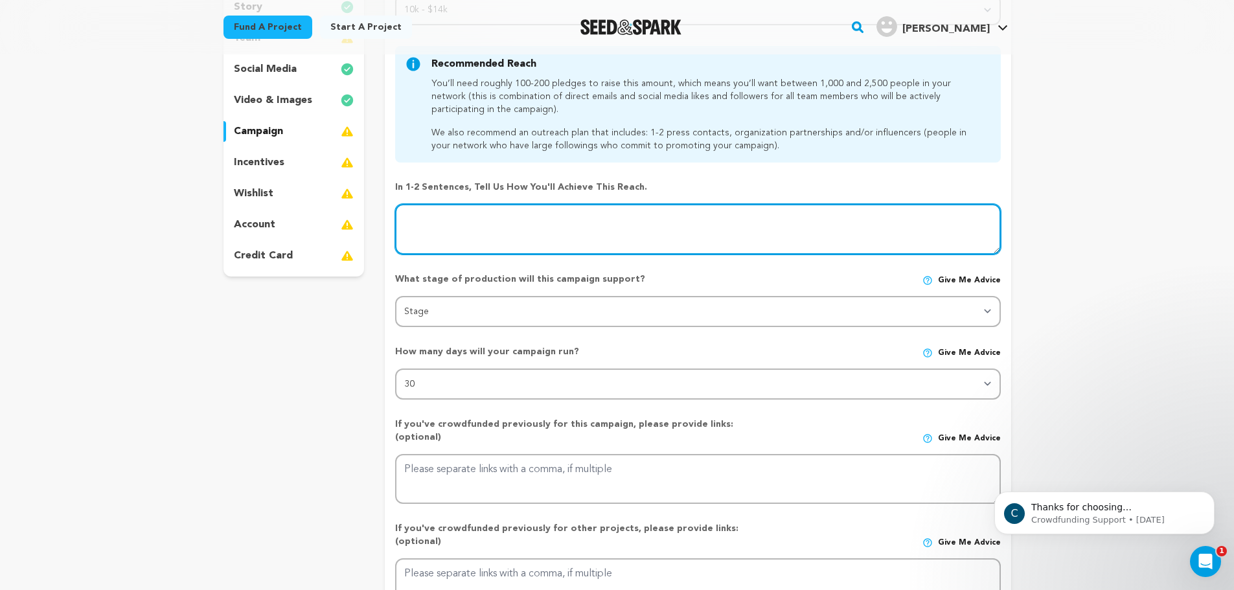
click at [497, 223] on textarea at bounding box center [697, 229] width 605 height 51
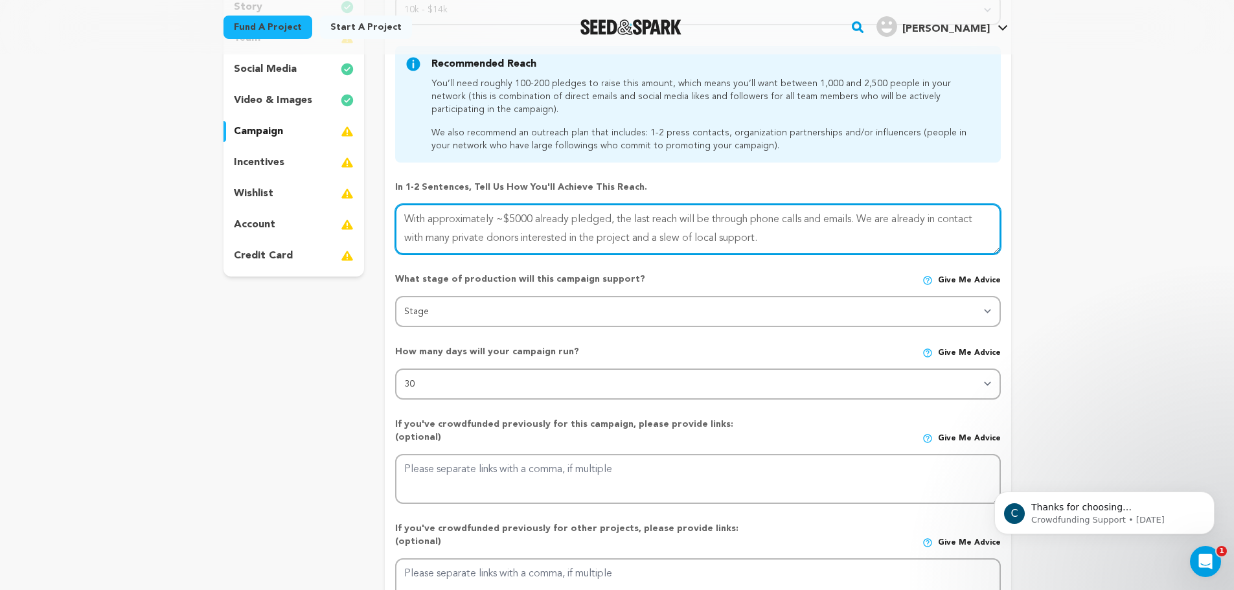
type textarea "With approximately ~$5000 already pledged, the last reach will be through phone…"
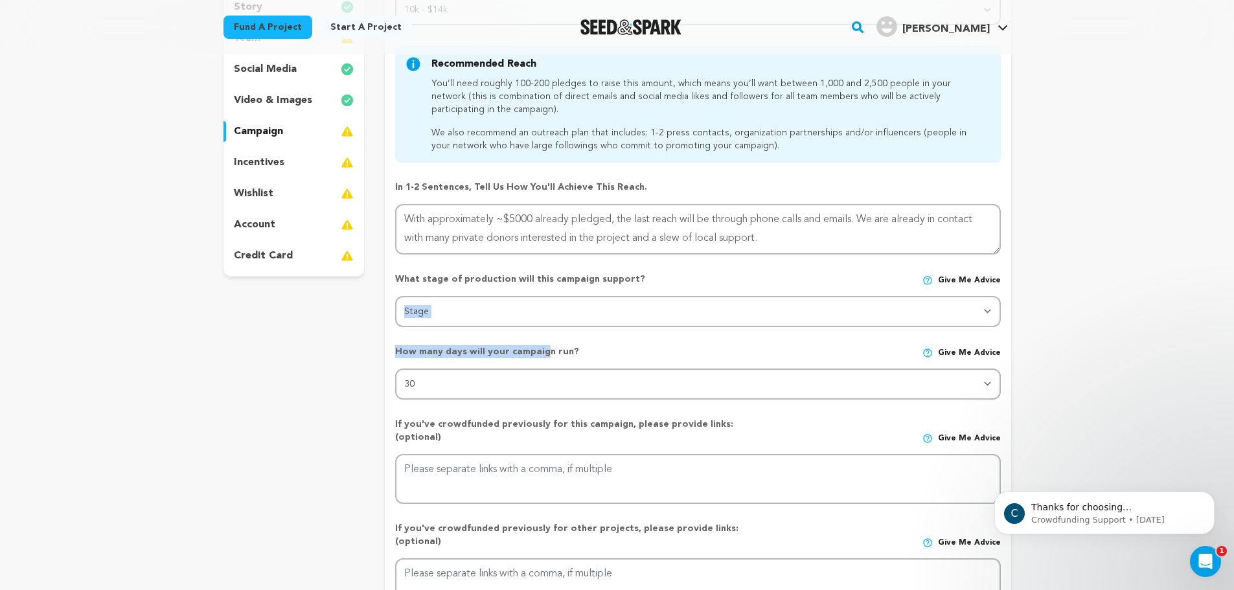
drag, startPoint x: 413, startPoint y: 327, endPoint x: 419, endPoint y: 320, distance: 9.6
click at [405, 323] on div "How much do you intend to raise? (give an estimation) Select your range Less th…" at bounding box center [697, 313] width 605 height 674
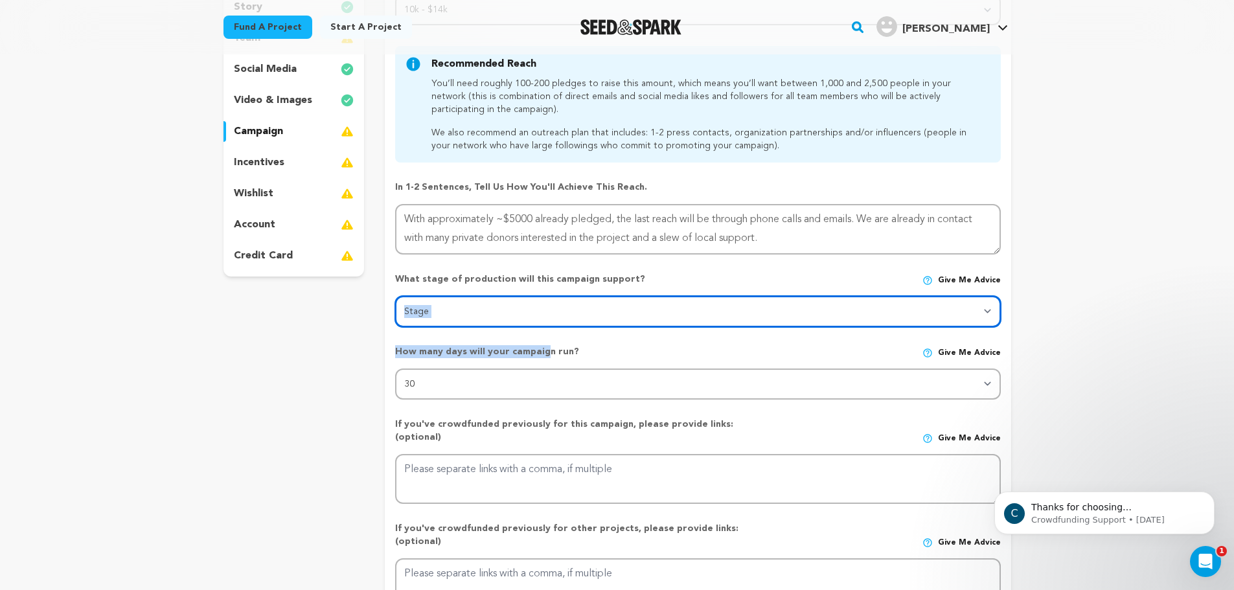
click at [419, 317] on select "Stage DEVELOPMENT PRODUCTION POST-PRODUCTION DISTRIBUTION PRE-PRODUCTION ENHANC…" at bounding box center [697, 311] width 605 height 31
select select "1406"
click at [395, 296] on select "Stage DEVELOPMENT PRODUCTION POST-PRODUCTION DISTRIBUTION PRE-PRODUCTION ENHANC…" at bounding box center [697, 311] width 605 height 31
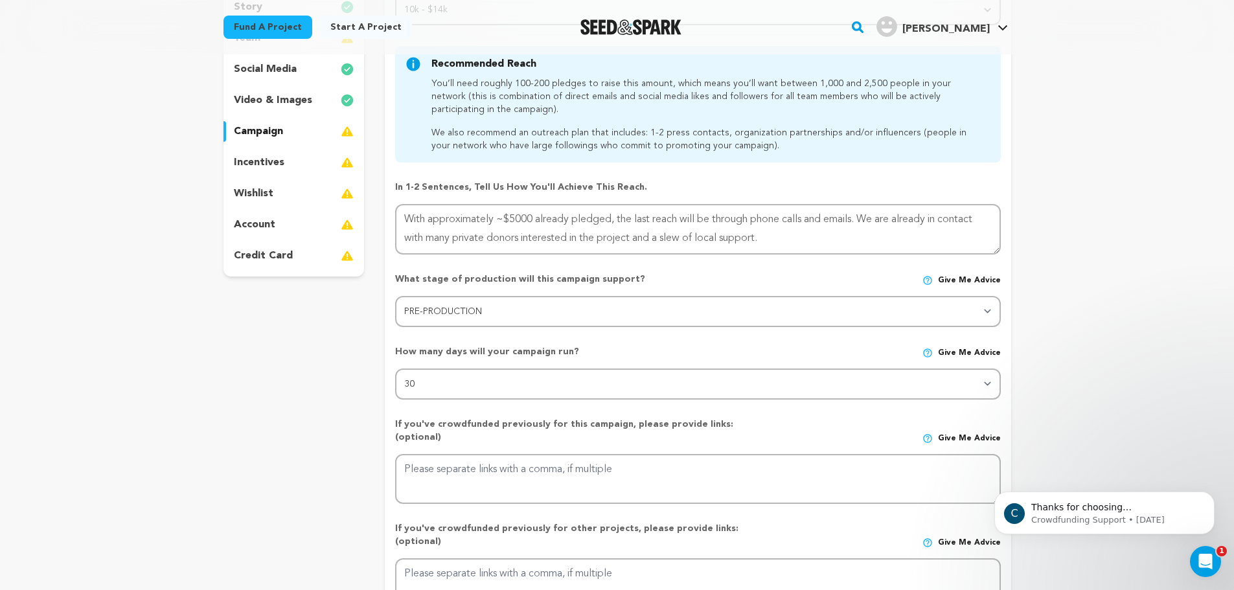
click at [361, 411] on div "project story team social media video & images campaign incentives wishlist" at bounding box center [293, 311] width 141 height 713
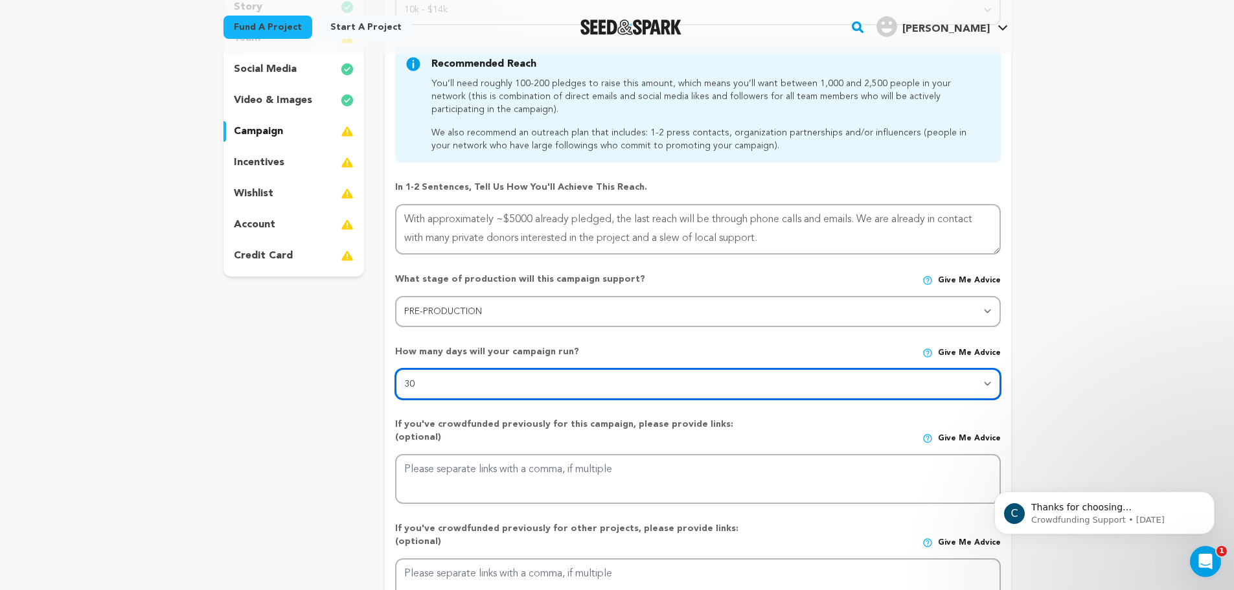
click at [476, 396] on select "30 45 60" at bounding box center [697, 384] width 605 height 31
click at [395, 369] on select "30 45 60" at bounding box center [697, 384] width 605 height 31
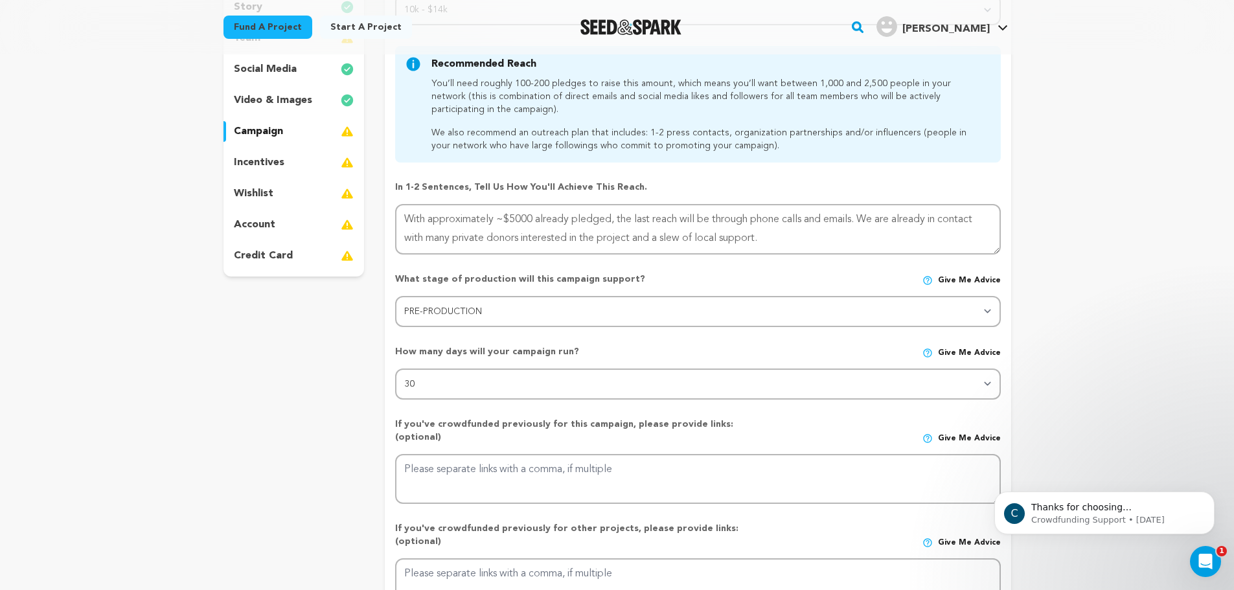
click at [365, 398] on div "project story team social media video & images campaign incentives wishlist" at bounding box center [617, 311] width 788 height 713
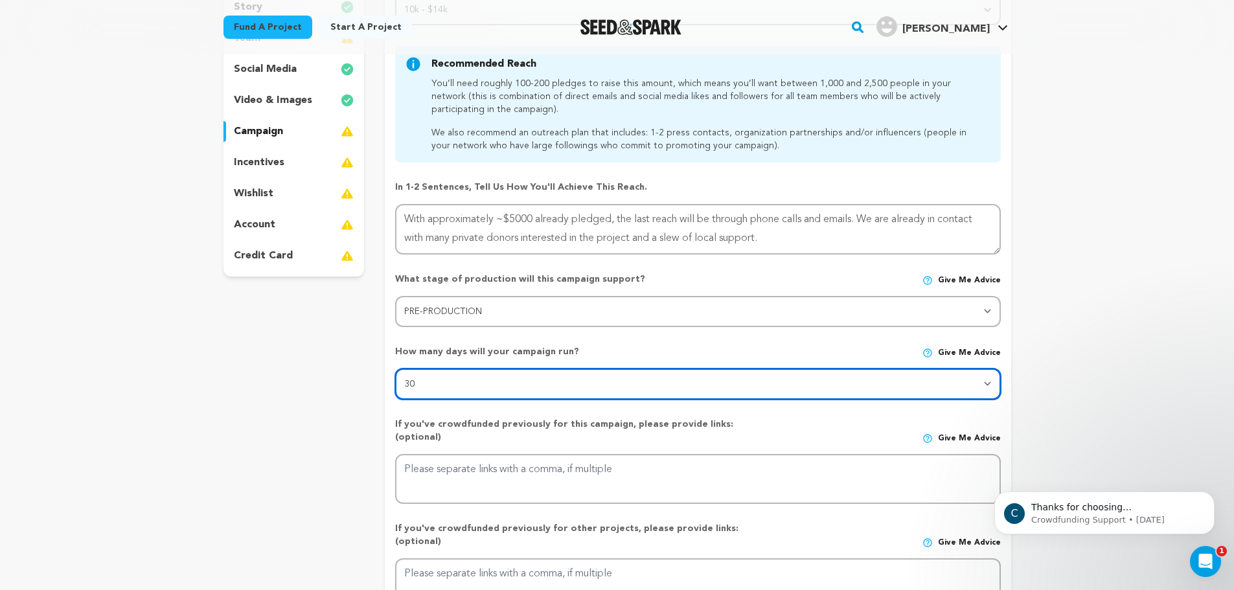
click at [427, 384] on select "30 45 60" at bounding box center [697, 384] width 605 height 31
select select "45"
click at [395, 369] on select "30 45 60" at bounding box center [697, 384] width 605 height 31
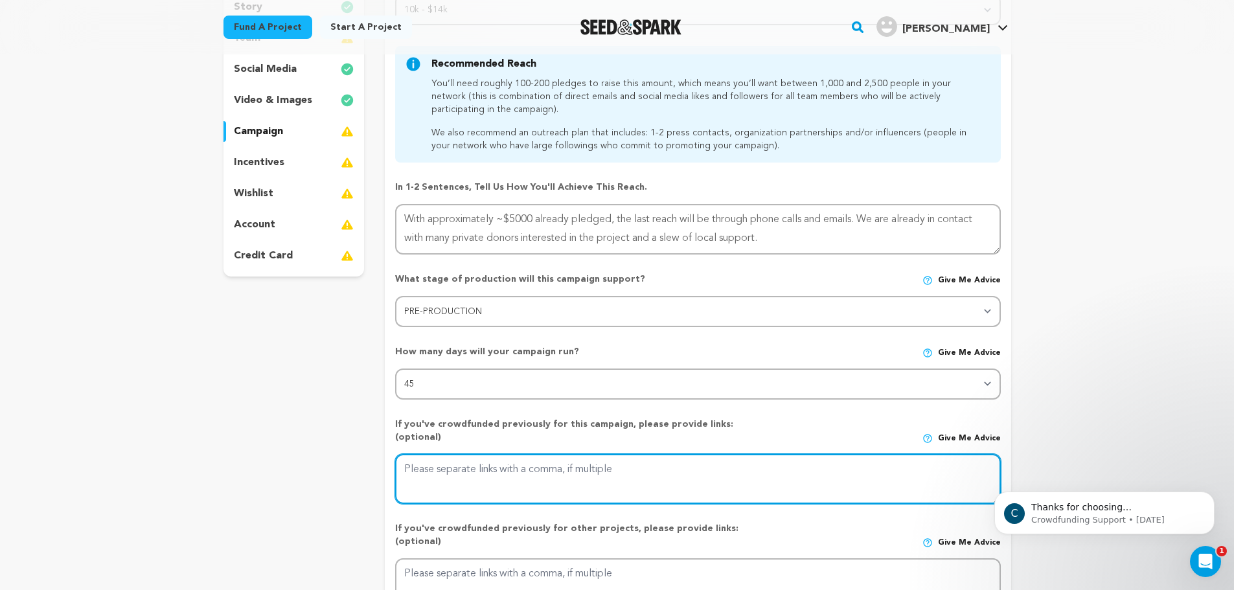
click at [736, 454] on textarea at bounding box center [697, 479] width 605 height 51
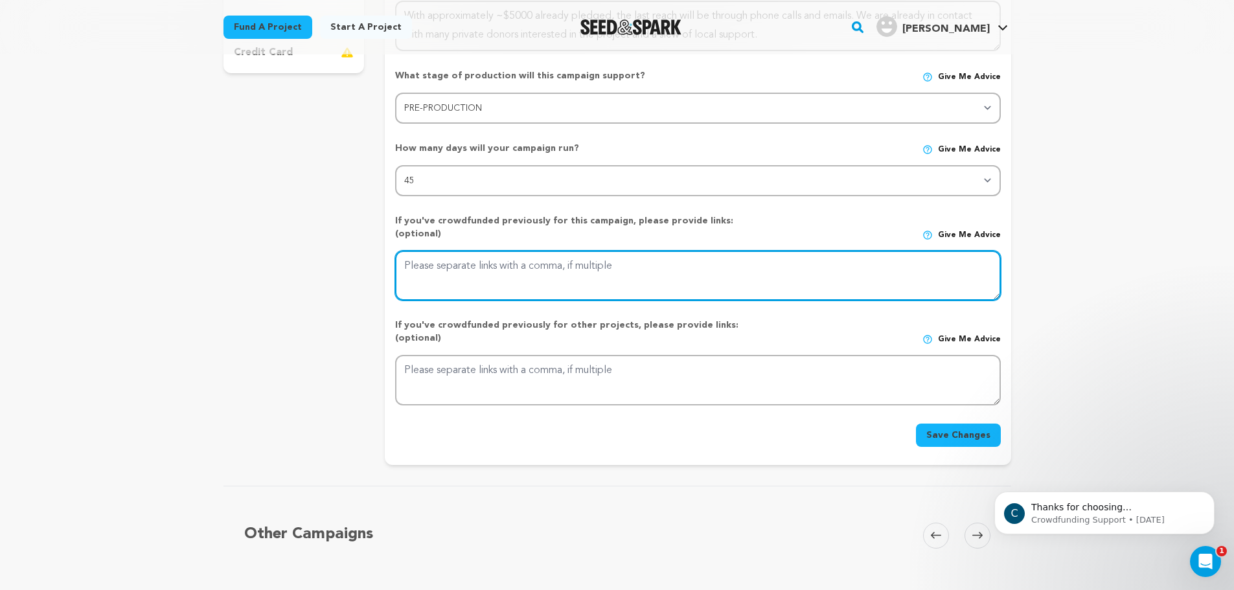
scroll to position [432, 0]
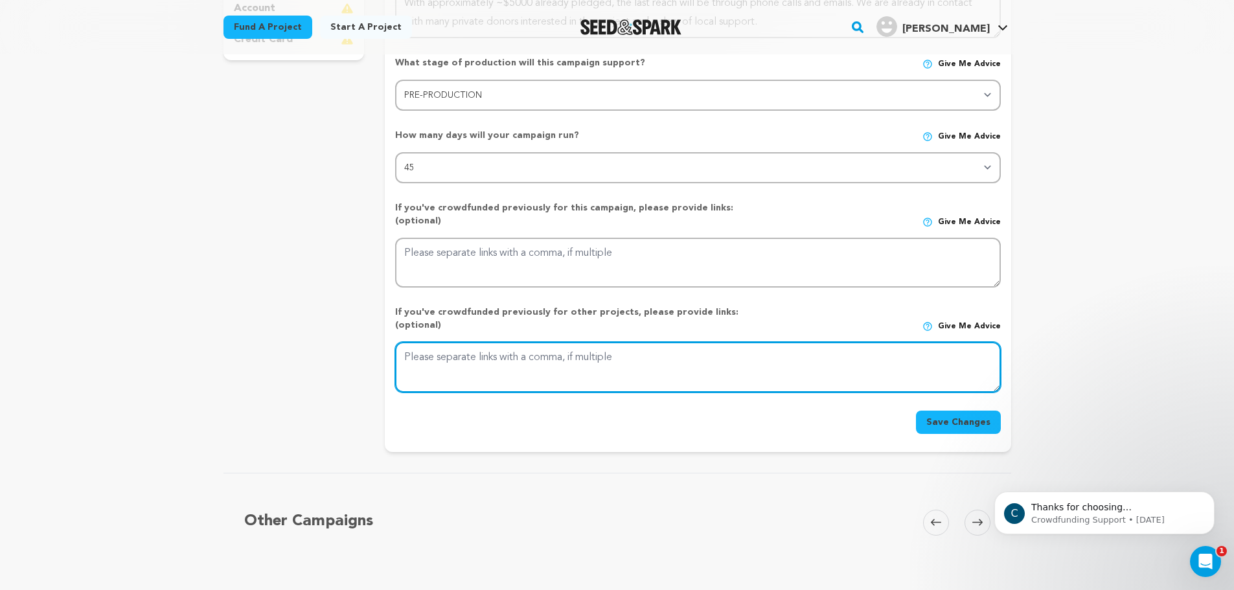
click at [731, 350] on textarea at bounding box center [697, 367] width 605 height 51
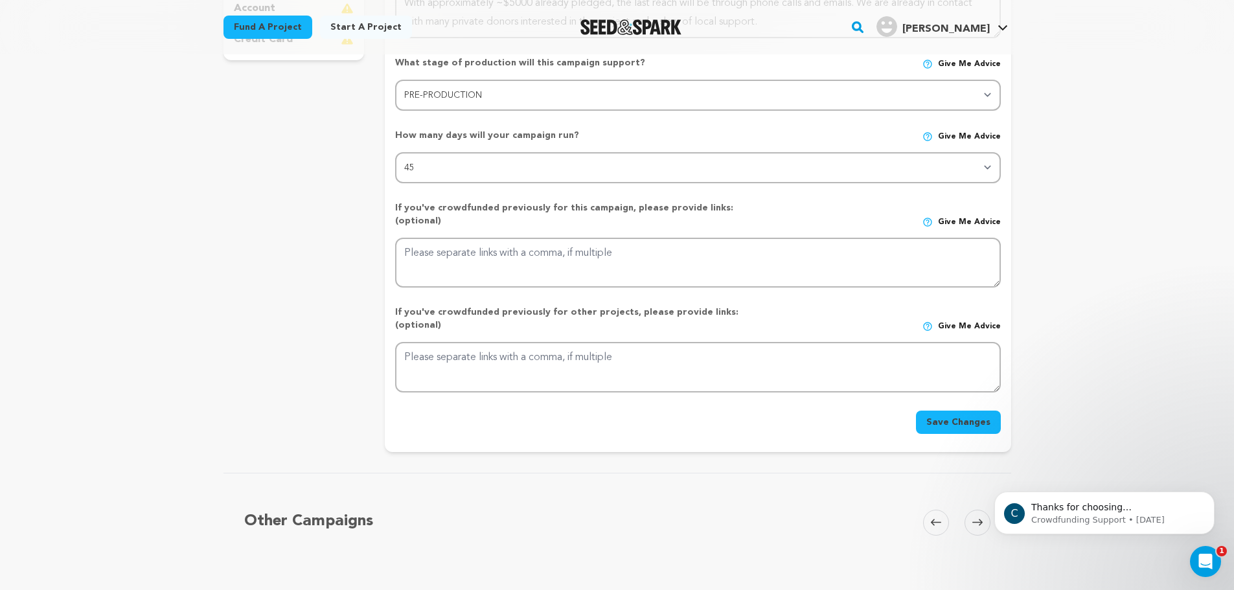
click at [713, 411] on div "Save Changes" at bounding box center [697, 422] width 605 height 23
click at [970, 411] on button "Save Changes" at bounding box center [958, 422] width 85 height 23
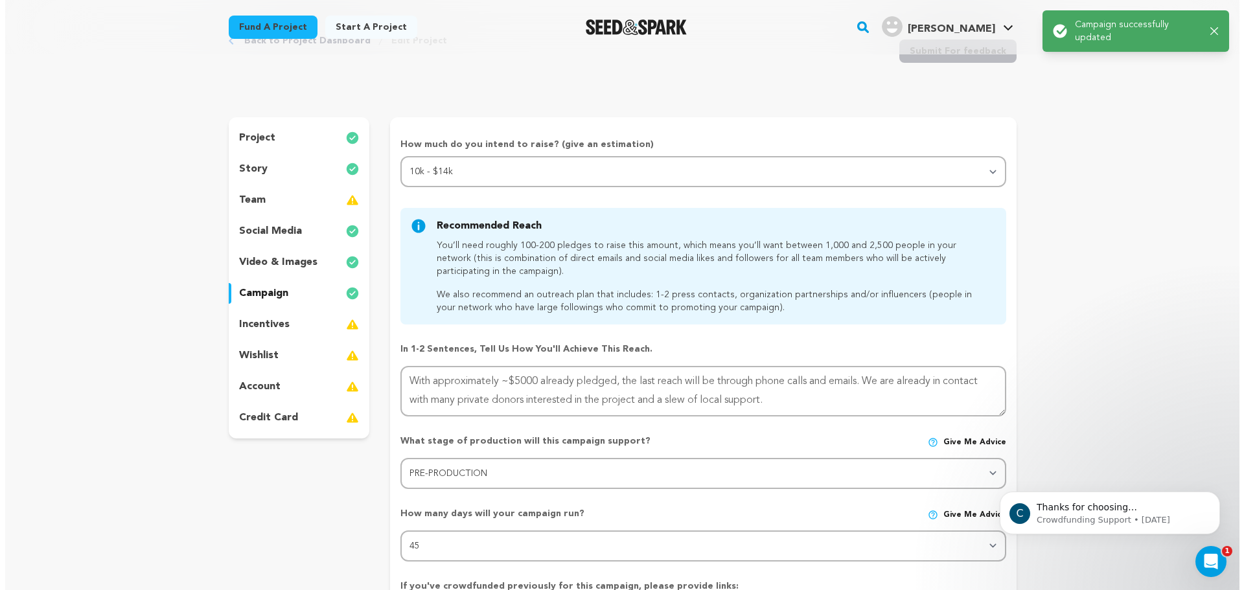
scroll to position [0, 0]
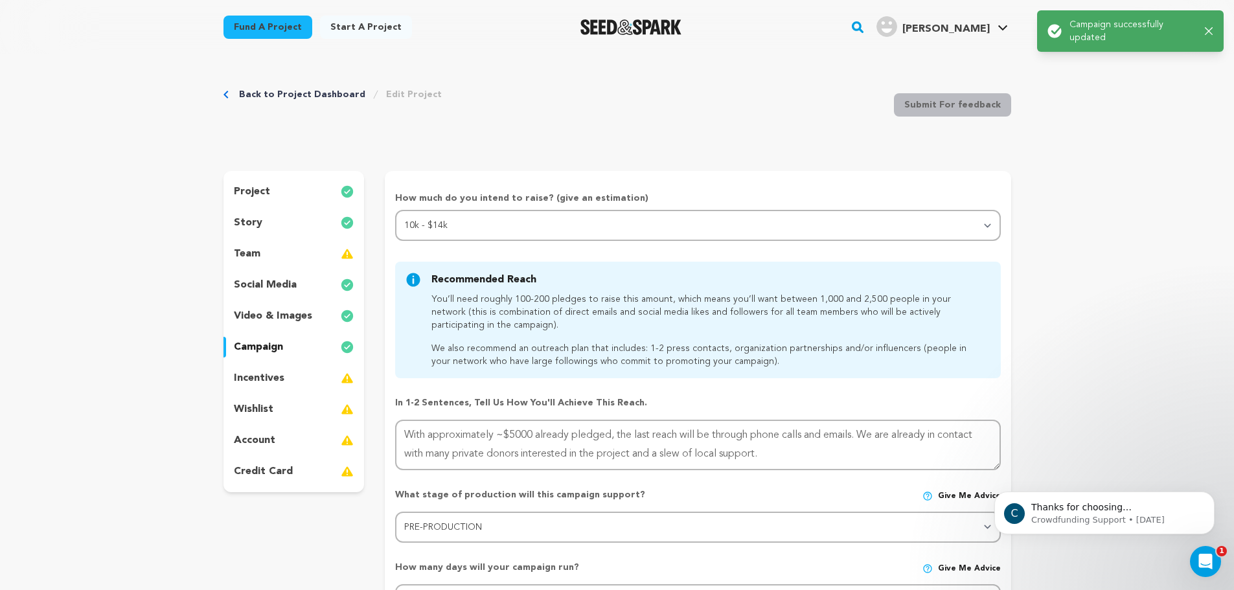
click at [352, 378] on img at bounding box center [347, 379] width 13 height 16
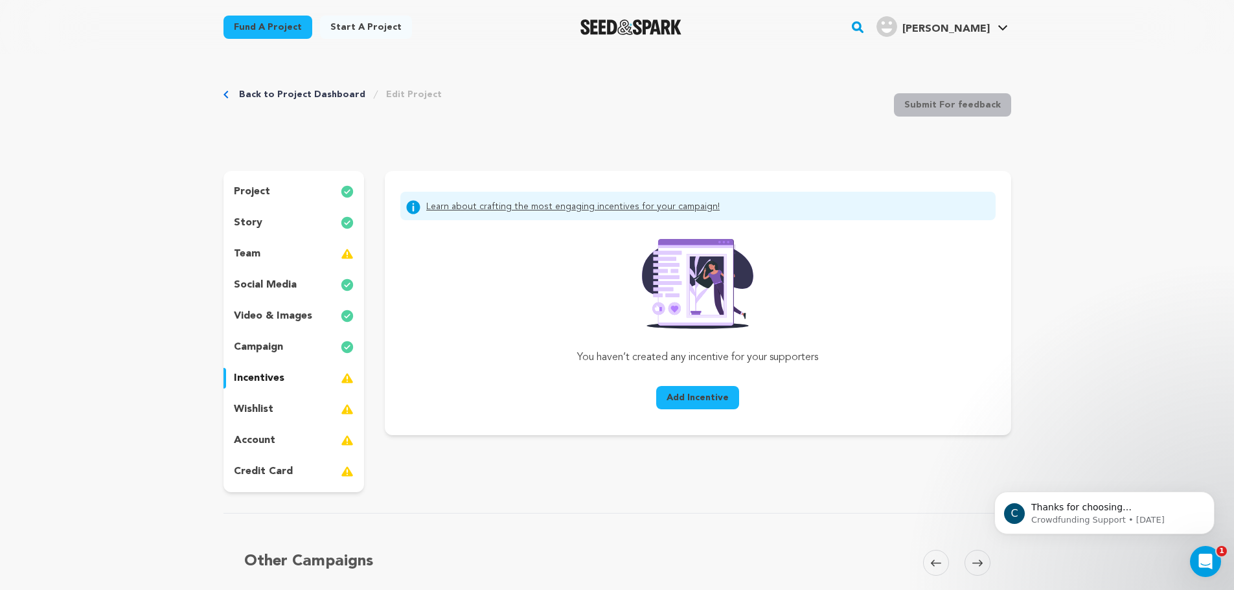
click at [689, 402] on span "Add Incentive" at bounding box center [698, 397] width 62 height 13
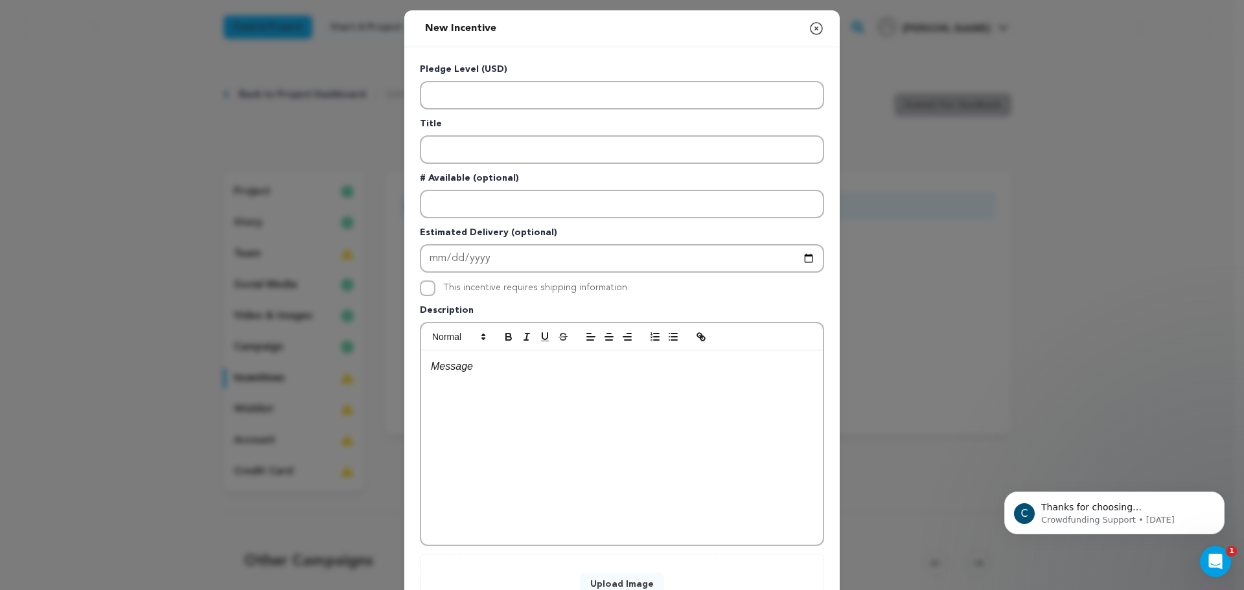
drag, startPoint x: 519, startPoint y: 77, endPoint x: 518, endPoint y: 87, distance: 10.4
click at [518, 84] on div "Pledge Level (USD)" at bounding box center [622, 86] width 404 height 47
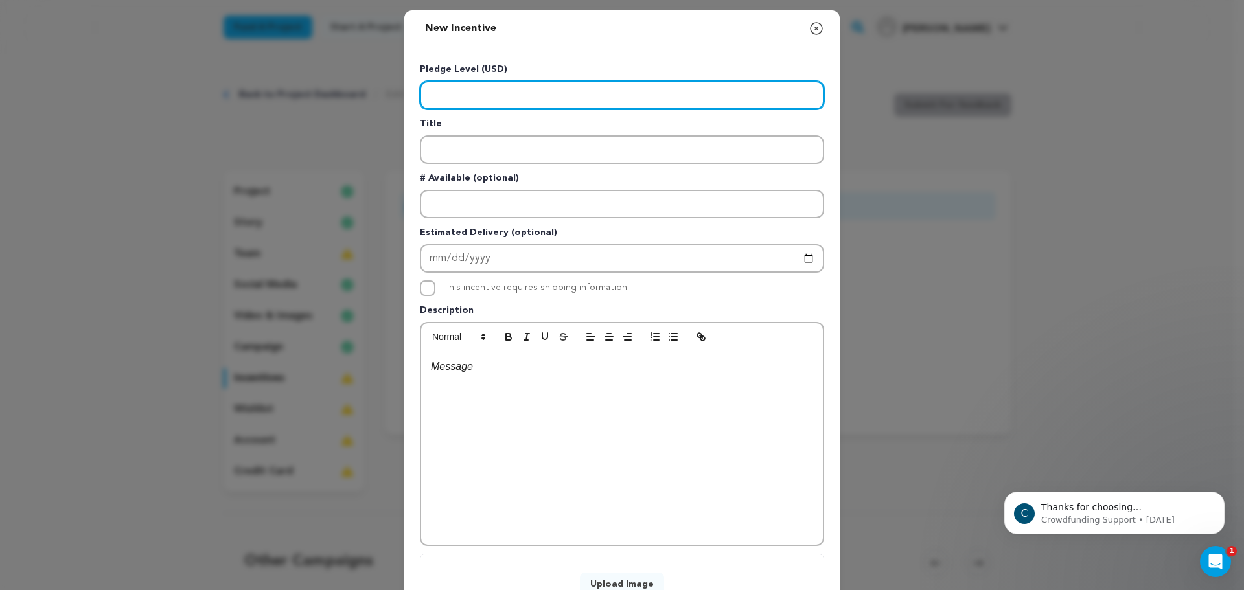
click at [518, 91] on input "Enter level" at bounding box center [622, 95] width 404 height 29
type input "2"
type input "4"
type input "3"
type input "25"
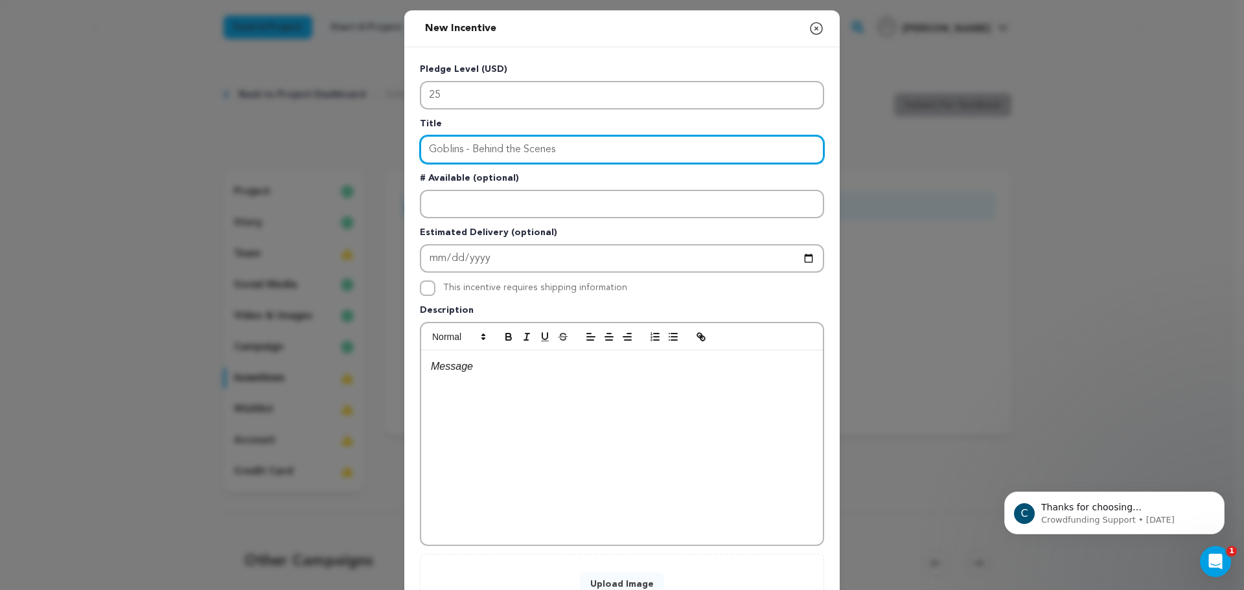
type input "Goblins - Behind the Scenes"
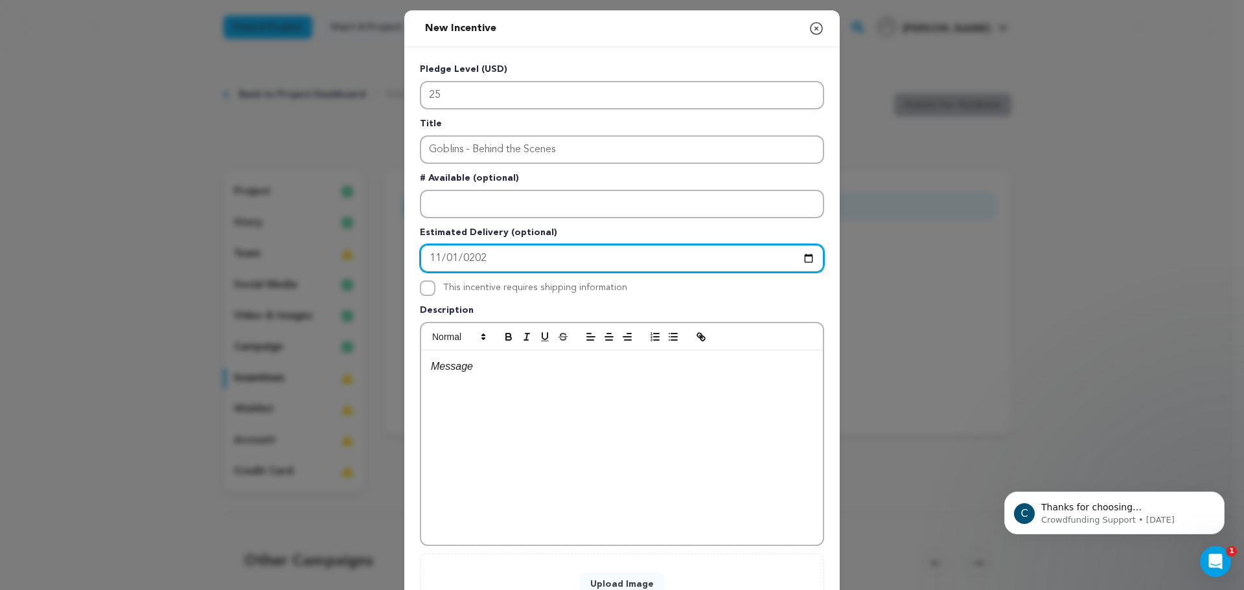
type input "[DATE]"
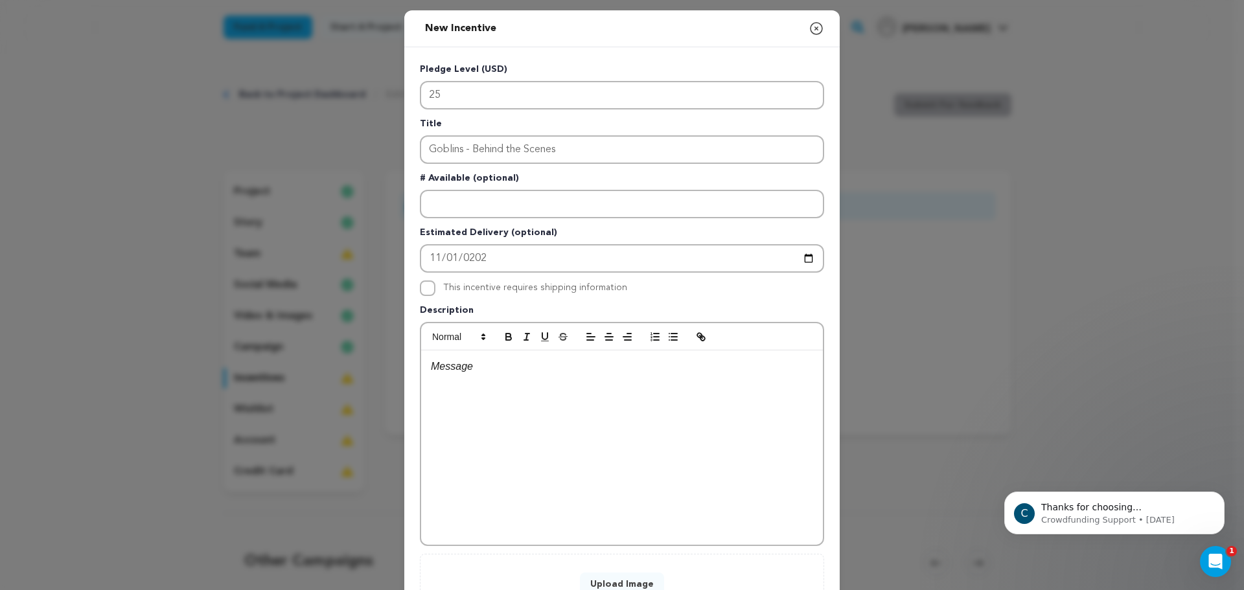
click at [490, 389] on div at bounding box center [622, 447] width 402 height 194
click at [457, 372] on p "Hello you ghoulish goblins!" at bounding box center [622, 366] width 382 height 17
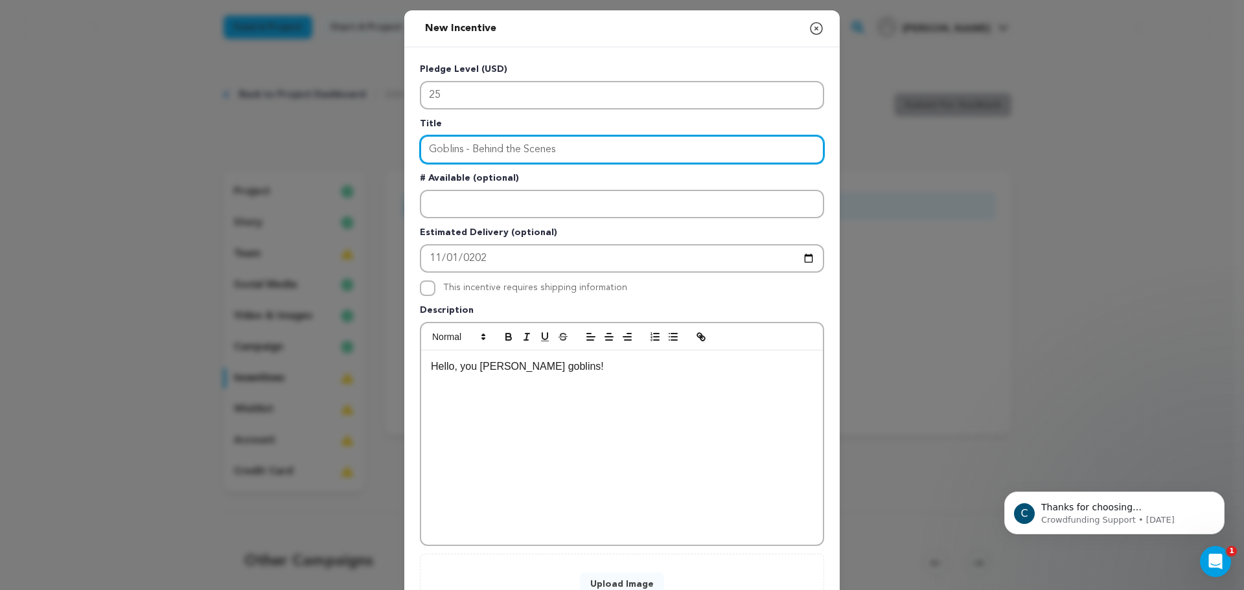
click at [457, 150] on input "Goblins - Behind the Scenes" at bounding box center [622, 149] width 404 height 29
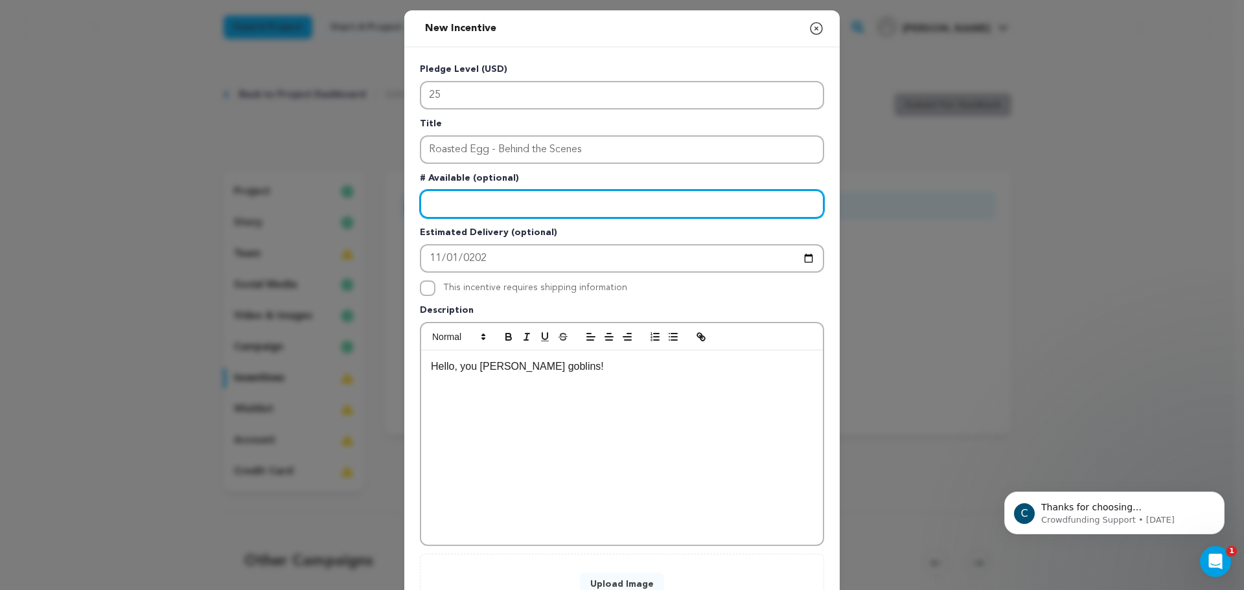
click at [512, 192] on input "Enter number available" at bounding box center [622, 204] width 404 height 29
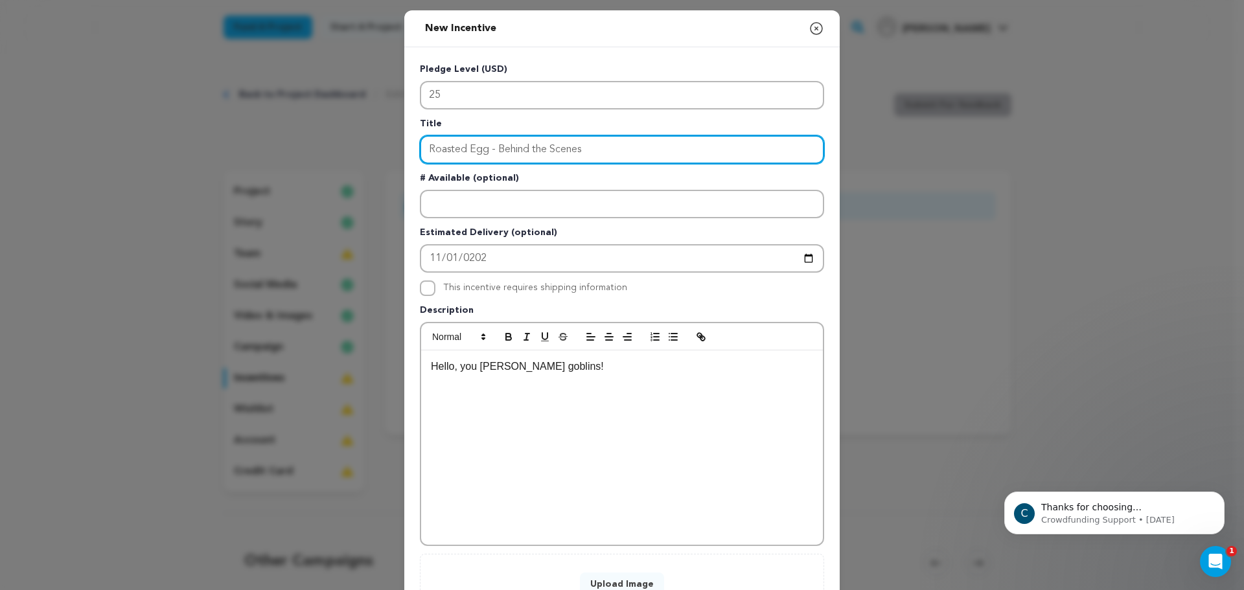
click at [493, 143] on input "Roasted Egg - Behind the Scenes" at bounding box center [622, 149] width 404 height 29
type input "Roasted Egg - BTS Perk!"
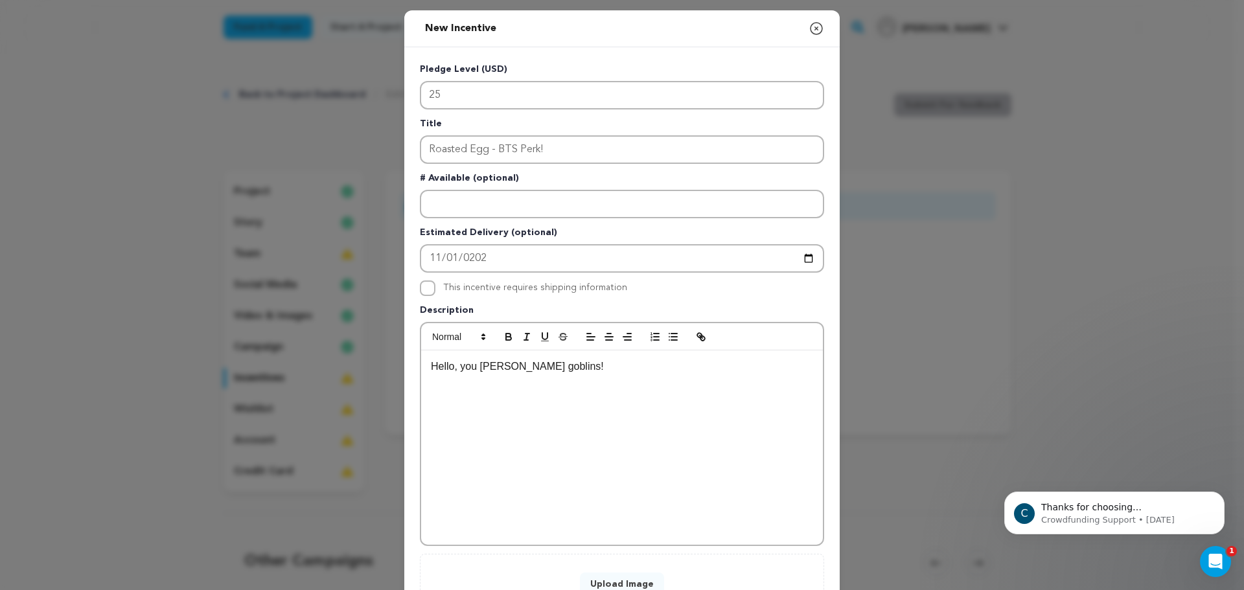
drag, startPoint x: 575, startPoint y: 401, endPoint x: 575, endPoint y: 391, distance: 9.7
click at [575, 401] on div "Hello, you ghoulish goblins!" at bounding box center [622, 447] width 402 height 194
click at [729, 360] on p "You've taken up the first item of the Seder Plate! The Roasted Egg!" at bounding box center [622, 366] width 382 height 17
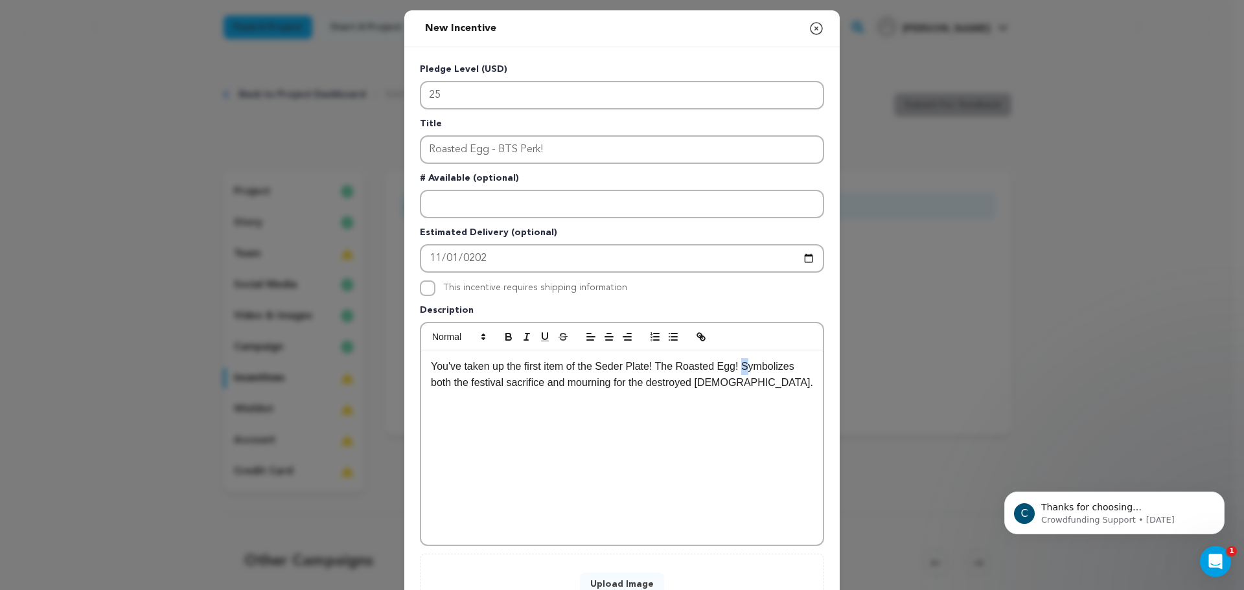
click at [736, 367] on p "You've taken up the first item of the Seder Plate! The Roasted Egg! Symbolizes …" at bounding box center [622, 374] width 382 height 33
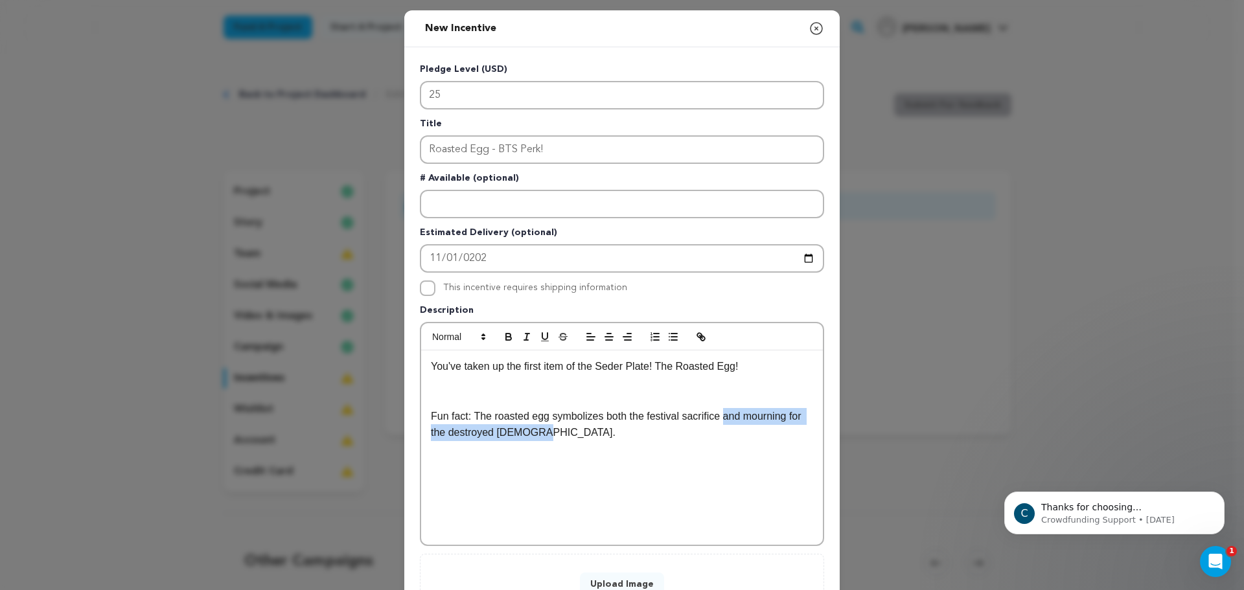
drag, startPoint x: 670, startPoint y: 451, endPoint x: 716, endPoint y: 420, distance: 55.2
click at [716, 420] on div "You've taken up the first item of the Seder Plate! The Roasted Egg! Fun fact: T…" at bounding box center [622, 447] width 402 height 194
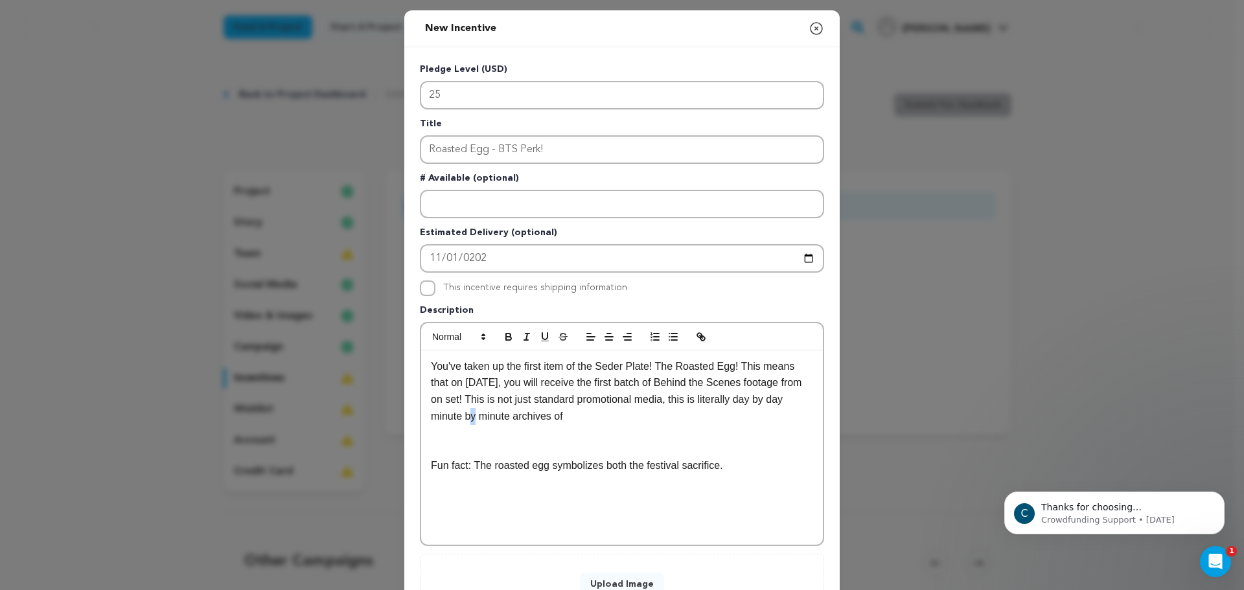
drag, startPoint x: 451, startPoint y: 415, endPoint x: 448, endPoint y: 400, distance: 14.6
click at [448, 400] on p "You've taken up the first item of the Seder Plate! The Roasted Egg! This means …" at bounding box center [622, 391] width 382 height 66
click at [446, 393] on p "You've taken up the first item of the Seder Plate! The Roasted Egg! This means …" at bounding box center [622, 391] width 382 height 66
click at [445, 407] on p "You've taken up the first item of the Seder Plate! The Roasted Egg! This means …" at bounding box center [622, 391] width 382 height 66
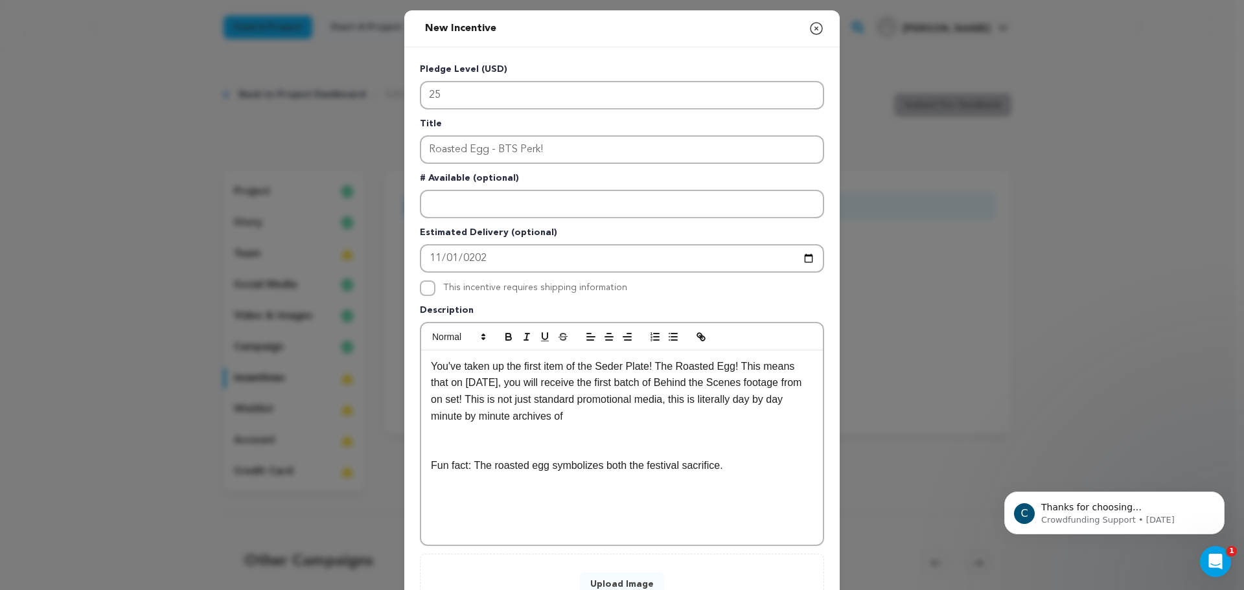
click at [445, 409] on p "You've taken up the first item of the Seder Plate! The Roasted Egg! This means …" at bounding box center [622, 391] width 382 height 66
drag, startPoint x: 445, startPoint y: 410, endPoint x: 445, endPoint y: 402, distance: 7.8
click at [445, 402] on p "You've taken up the first item of the Seder Plate! The Roasted Egg! This means …" at bounding box center [622, 391] width 382 height 66
click at [444, 407] on p "You've taken up the first item of the Seder Plate! The Roasted Egg! This means …" at bounding box center [622, 391] width 382 height 66
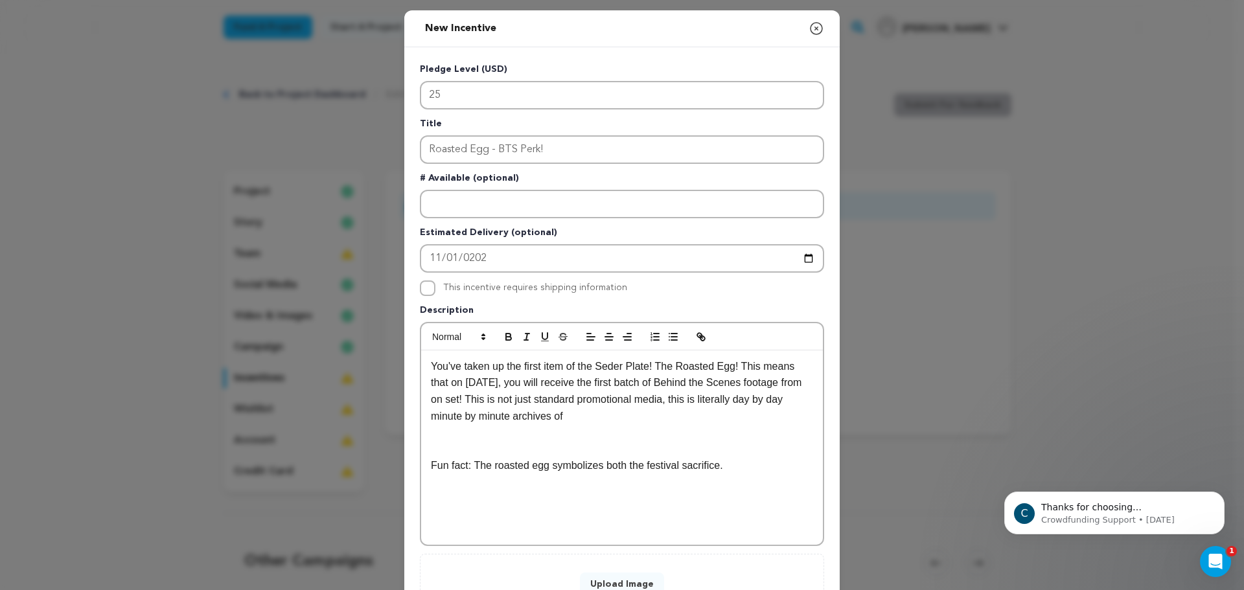
click at [444, 413] on p "You've taken up the first item of the Seder Plate! The Roasted Egg! This means …" at bounding box center [622, 391] width 382 height 66
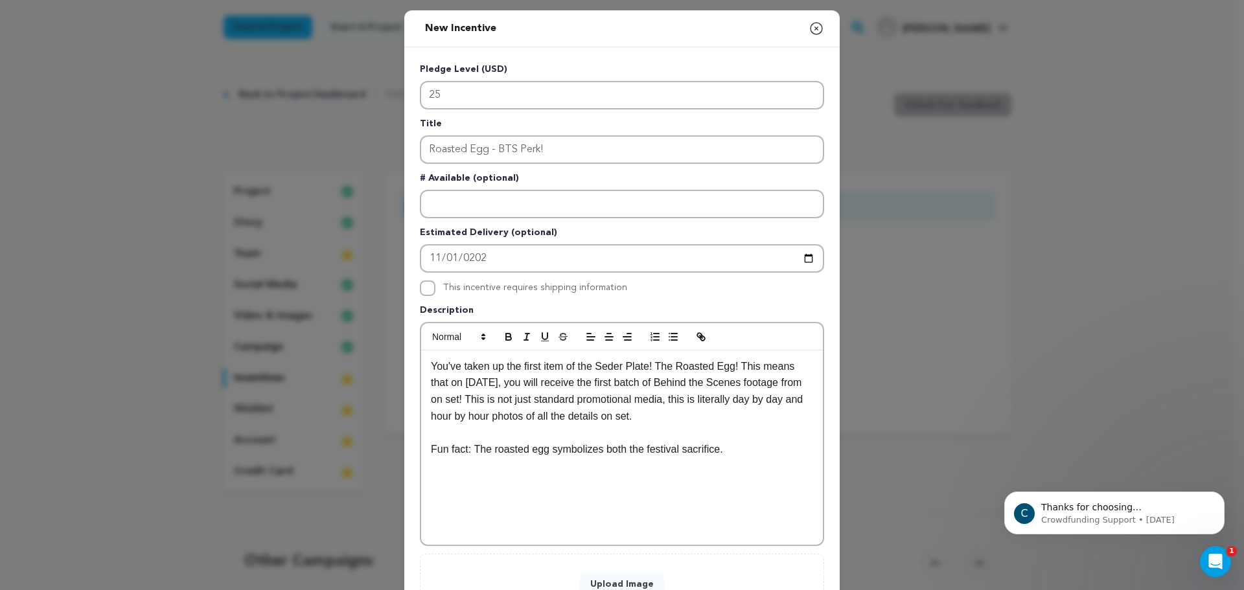
click at [645, 409] on p "You've taken up the first item of the Seder Plate! The Roasted Egg! This means …" at bounding box center [622, 391] width 382 height 66
click at [645, 407] on p "You've taken up the first item of the Seder Plate! The Roasted Egg! This means …" at bounding box center [622, 391] width 382 height 66
click at [649, 404] on p "You've taken up the first item of the Seder Plate! The Roasted Egg! This means …" at bounding box center [622, 391] width 382 height 66
click at [668, 420] on p "You've taken up the first item of the Seder Plate! The Roasted Egg! This means …" at bounding box center [622, 391] width 382 height 66
click at [588, 389] on p "You've taken up the first item of the Seder Plate! The Roasted Egg! This means …" at bounding box center [622, 391] width 382 height 66
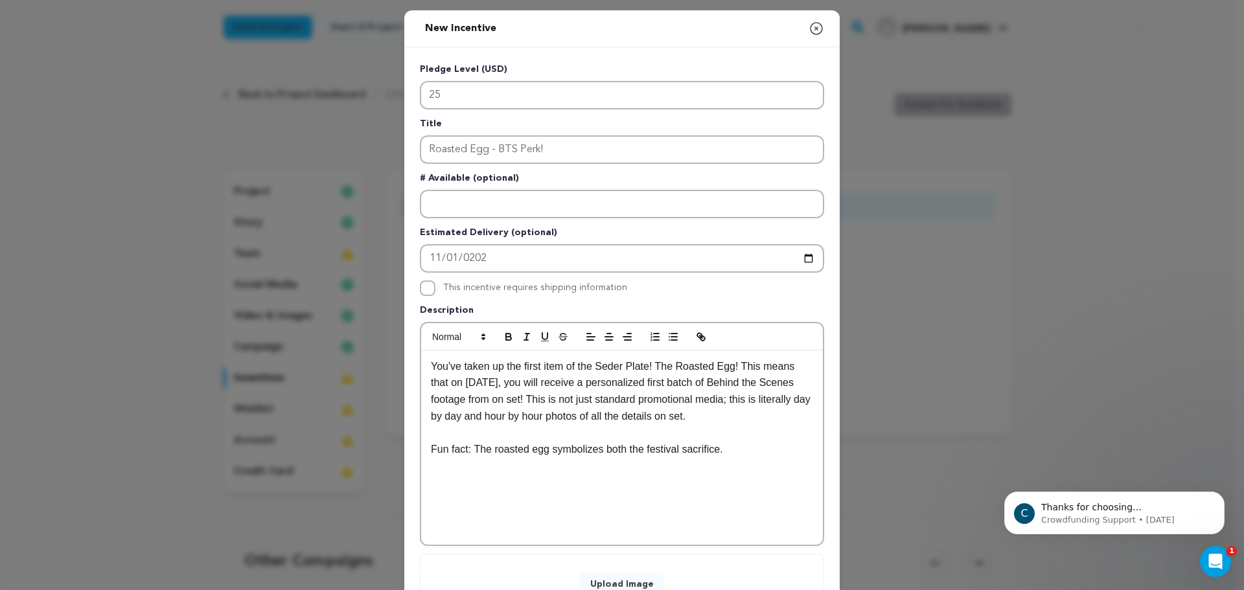
click at [577, 389] on p "You've taken up the first item of the Seder Plate! The Roasted Egg! This means …" at bounding box center [622, 391] width 382 height 66
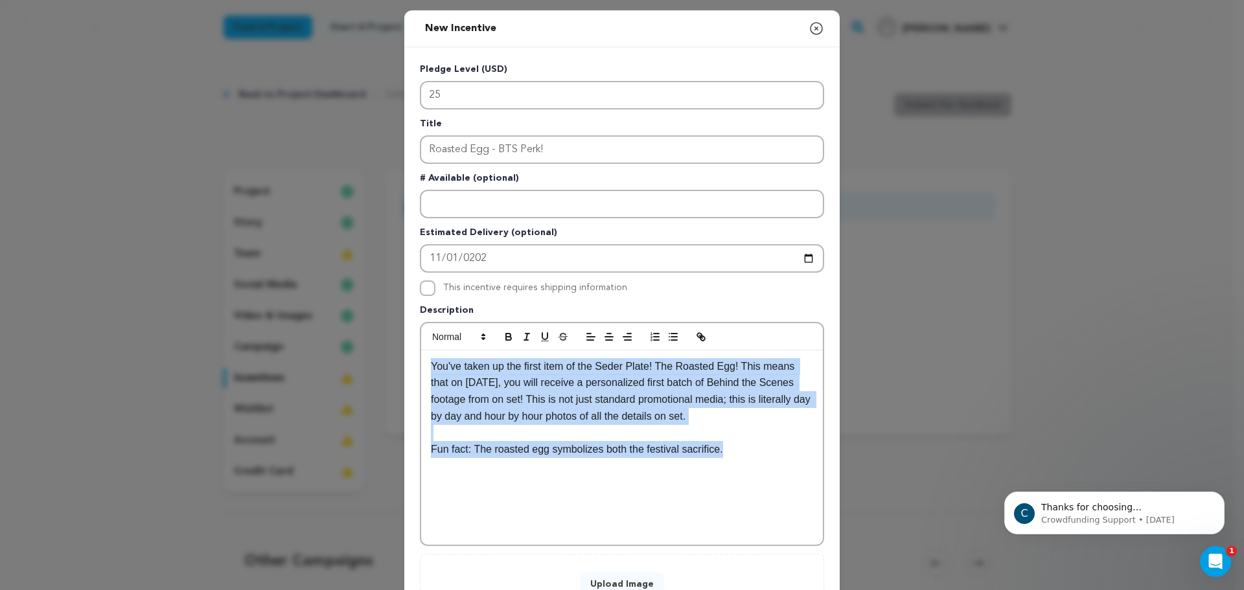
copy div "You've taken up the first item of the Seder Plate! The Roasted Egg! This means …"
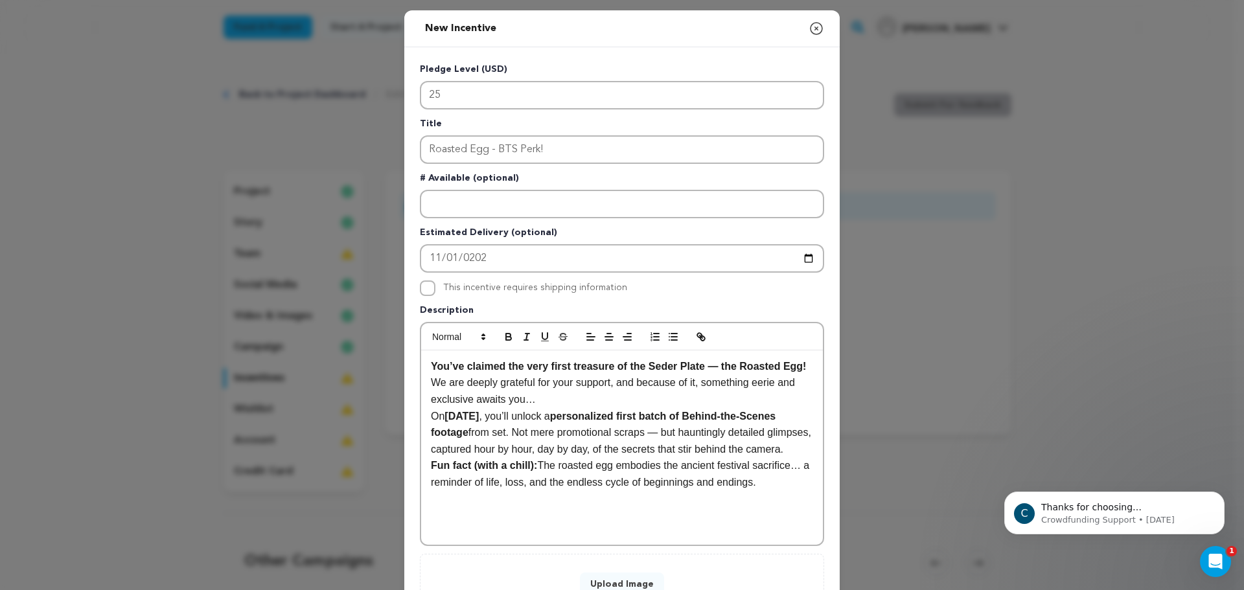
click at [552, 380] on p "We are deeply grateful for your support, and because of it, something eerie and…" at bounding box center [622, 390] width 382 height 33
drag, startPoint x: 559, startPoint y: 424, endPoint x: 562, endPoint y: 397, distance: 26.8
click at [561, 408] on p "On 11/01/2025 , you’ll unlock a personalized first batch of Behind-the-Scenes f…" at bounding box center [622, 433] width 382 height 50
click at [569, 391] on p "We are deeply grateful for your support, and because of it, something eerie and…" at bounding box center [622, 390] width 382 height 33
click at [576, 398] on p "We are deeply grateful for your support, and because of it, something eerie and…" at bounding box center [622, 390] width 382 height 33
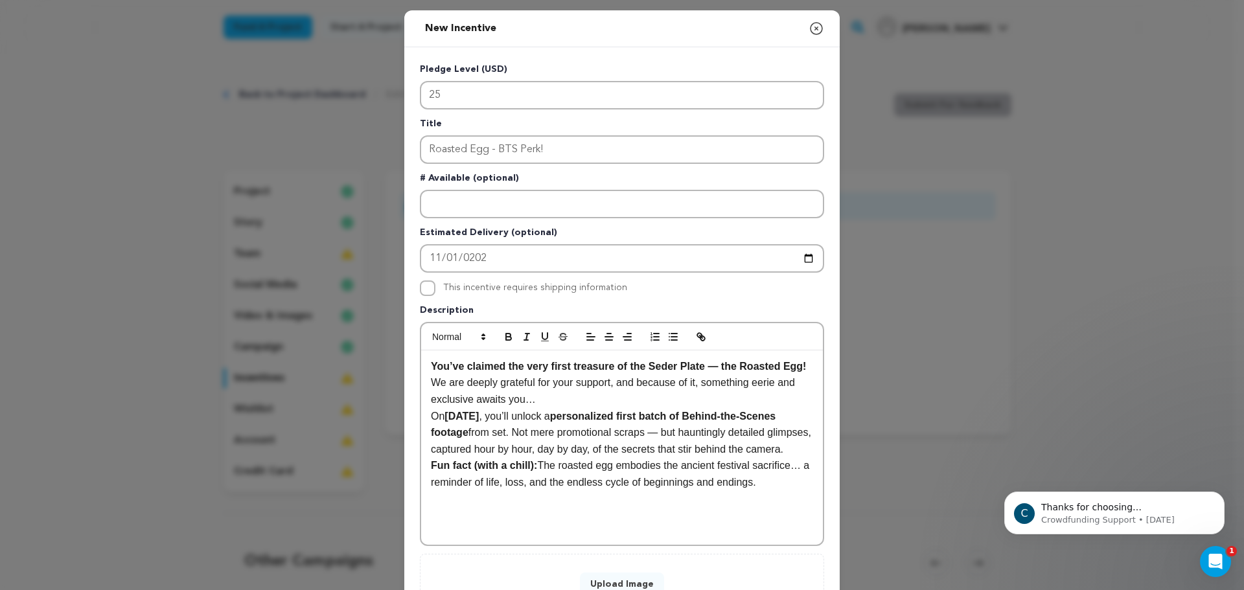
click at [565, 422] on p "On 11/01/2025 , you’ll unlock a personalized first batch of Behind-the-Scenes f…" at bounding box center [622, 433] width 382 height 50
drag, startPoint x: 570, startPoint y: 420, endPoint x: 584, endPoint y: 402, distance: 23.1
click at [575, 416] on p "On 11/01/2025 , you’ll unlock a personalized first batch of Behind-the-Scenes f…" at bounding box center [622, 433] width 382 height 50
click at [665, 422] on strong "personalized first batch of Behind-the-Scenes footage" at bounding box center [605, 425] width 348 height 28
click at [500, 451] on p "On 11/01/2025 , you’ll unlock a personalized first batch of Behind-the-Scenes f…" at bounding box center [622, 433] width 382 height 50
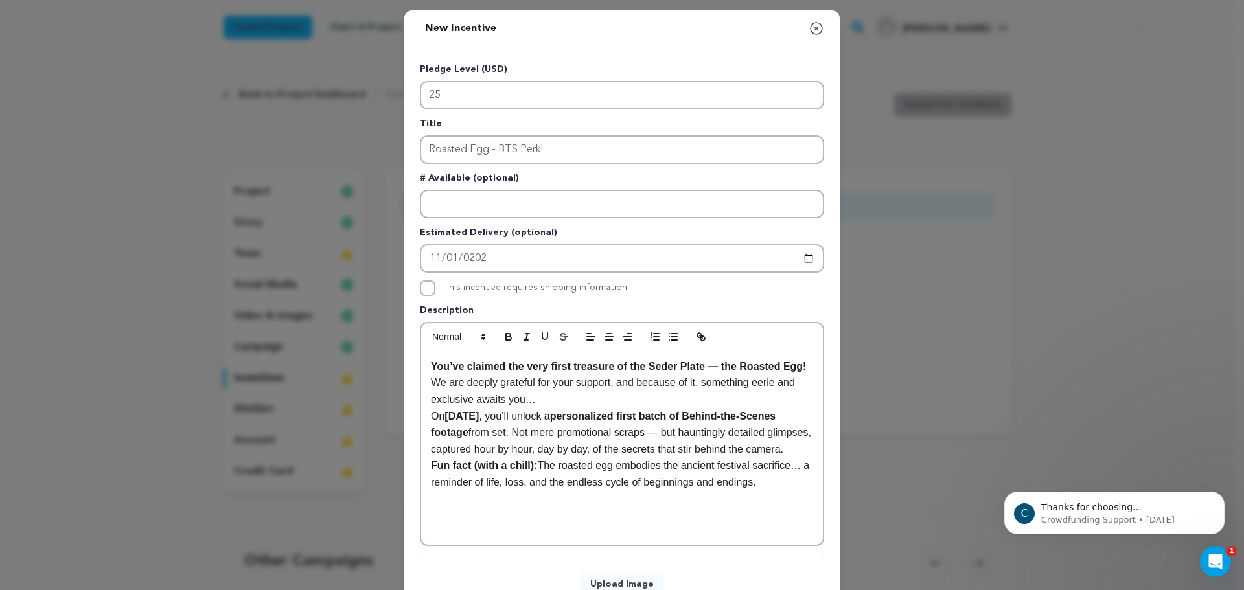
click at [523, 458] on p "On 11/01/2025 , you’ll unlock a personalized first batch of Behind-the-Scenes f…" at bounding box center [622, 433] width 382 height 50
click at [525, 471] on strong "Fun fact (with a chill):" at bounding box center [484, 465] width 106 height 11
drag, startPoint x: 531, startPoint y: 481, endPoint x: 468, endPoint y: 483, distance: 63.5
click at [468, 483] on p "Fun fact (with a chill): The roasted egg embodies the ancient festival sacrific…" at bounding box center [622, 473] width 382 height 33
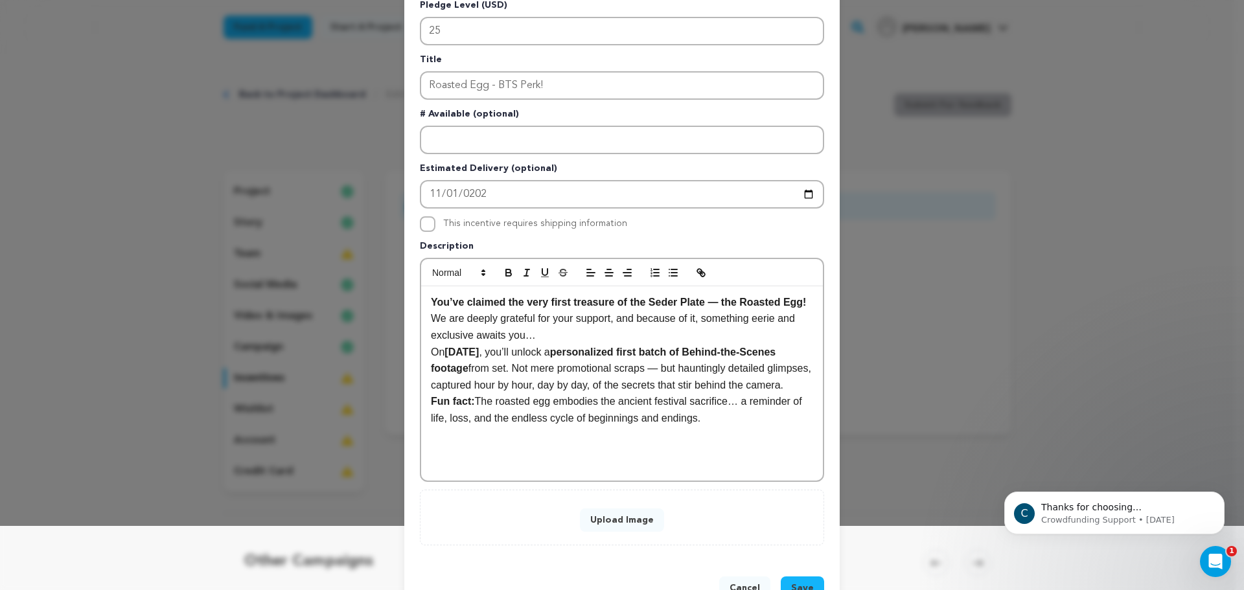
scroll to position [105, 0]
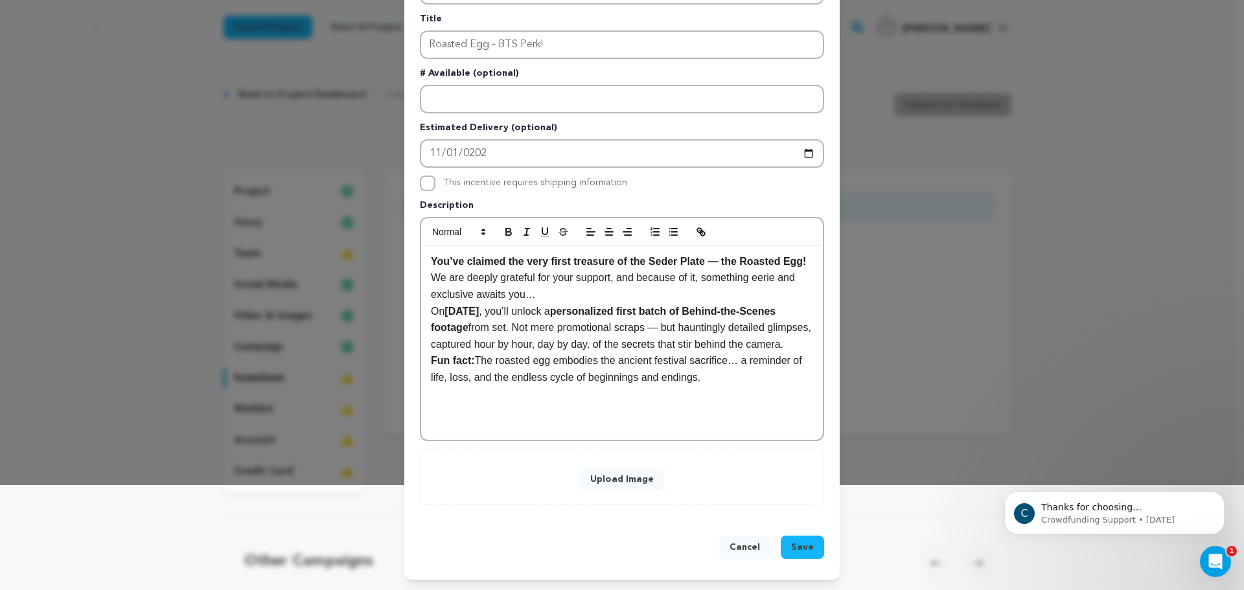
click at [645, 479] on button "Upload Image" at bounding box center [622, 479] width 84 height 23
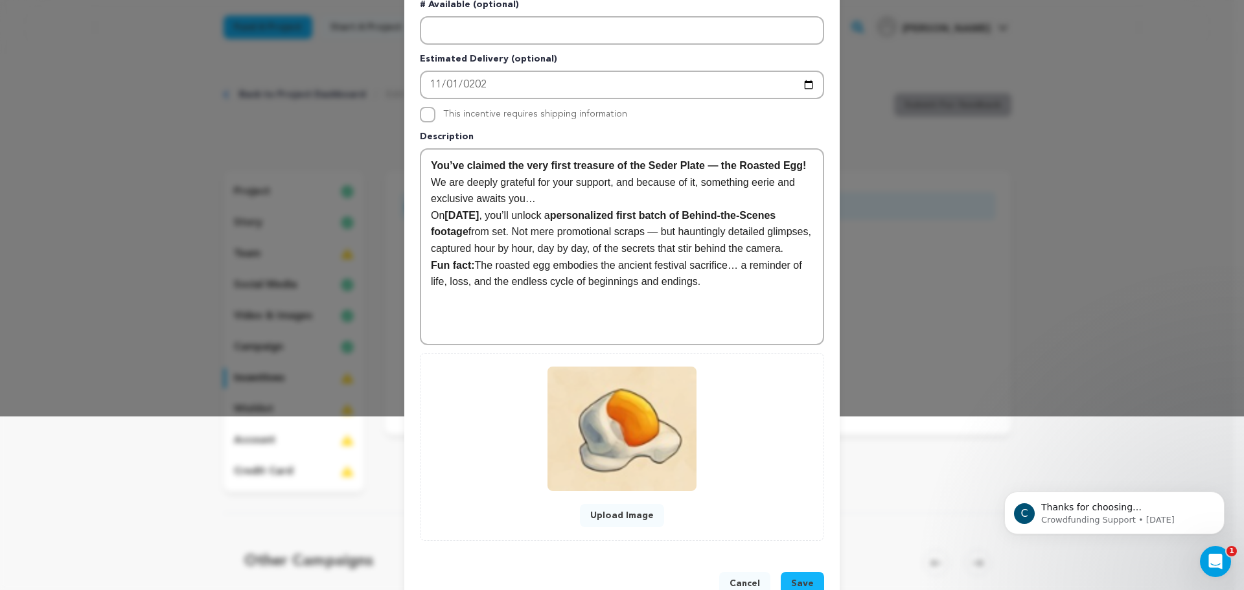
scroll to position [210, 0]
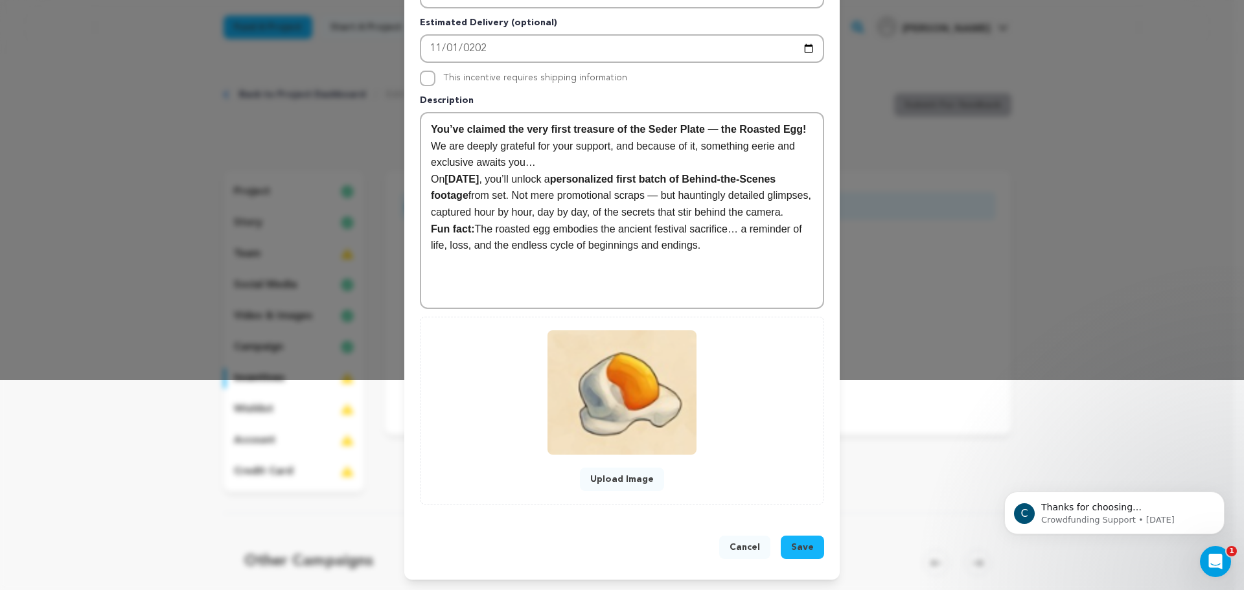
click at [795, 552] on span "Save" at bounding box center [802, 547] width 23 height 13
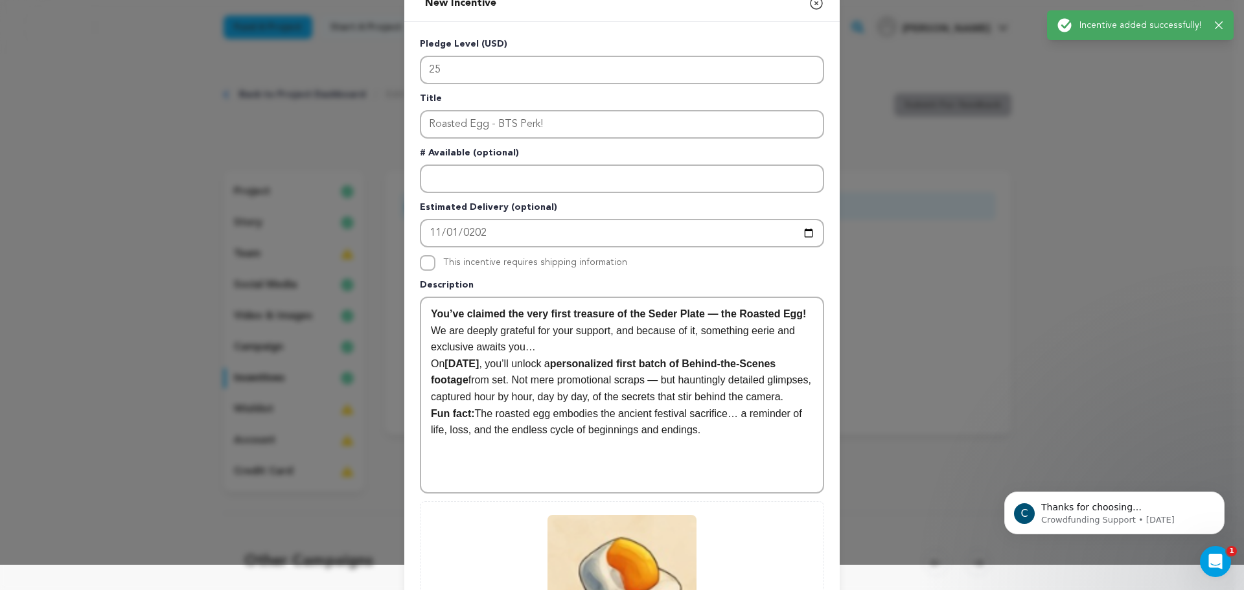
scroll to position [0, 0]
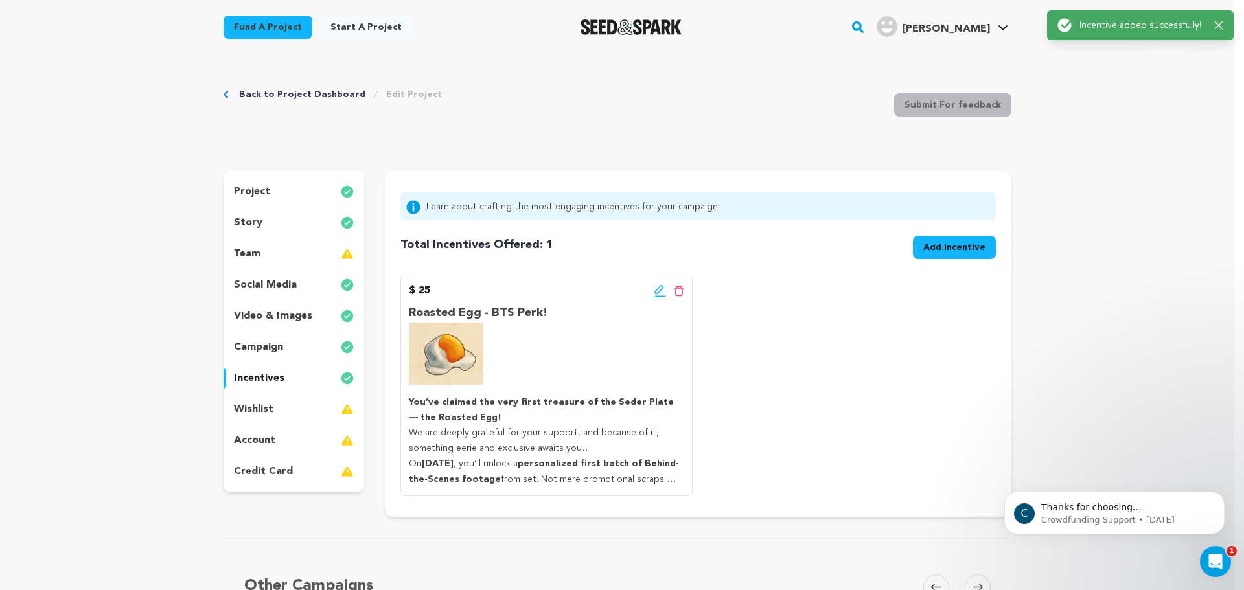
drag, startPoint x: 933, startPoint y: 249, endPoint x: 926, endPoint y: 248, distance: 7.2
click at [926, 248] on span "Add Incentive" at bounding box center [954, 247] width 62 height 13
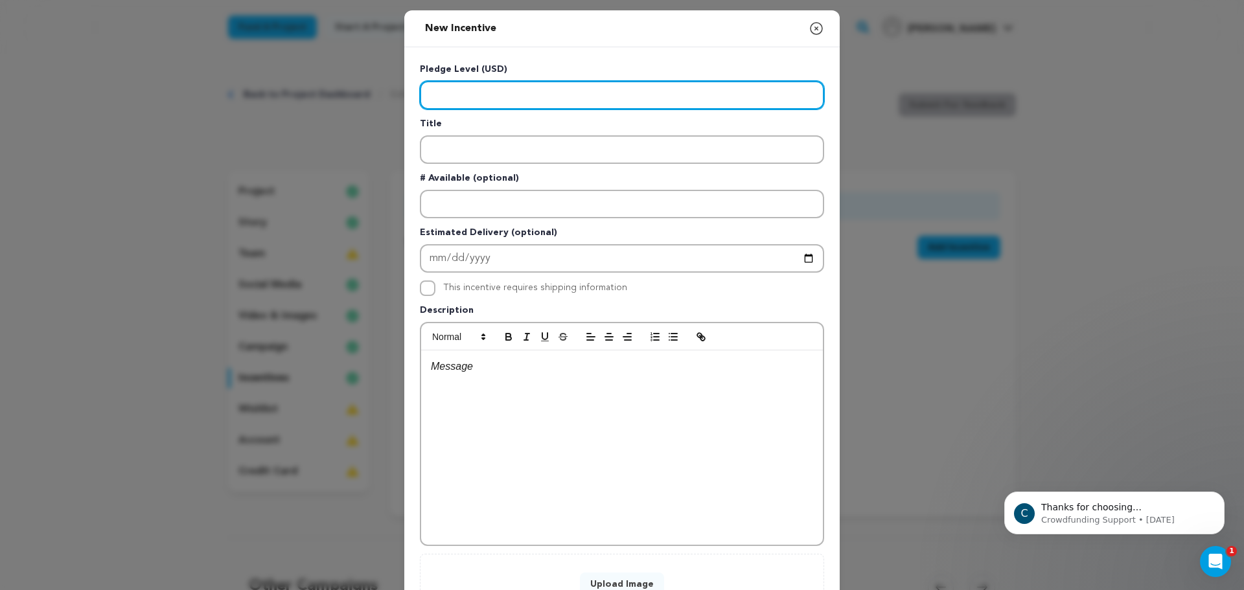
click at [436, 89] on input "Enter level" at bounding box center [622, 95] width 404 height 29
type input "55"
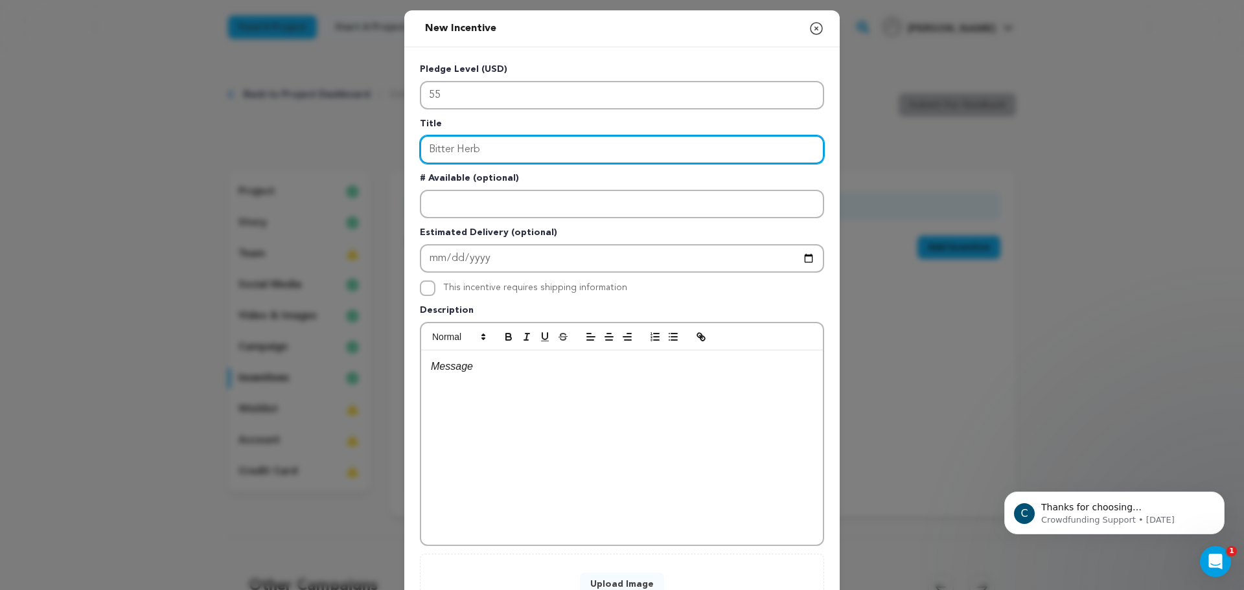
type input "Bitter Herb"
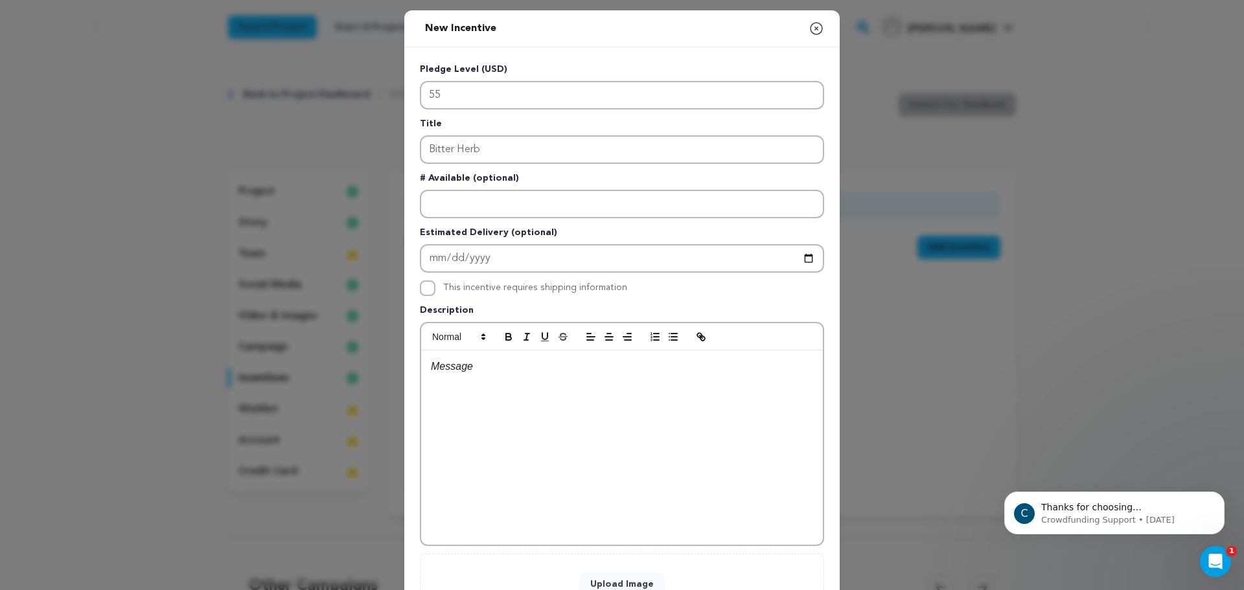
click at [814, 36] on icon "button" at bounding box center [816, 29] width 16 height 16
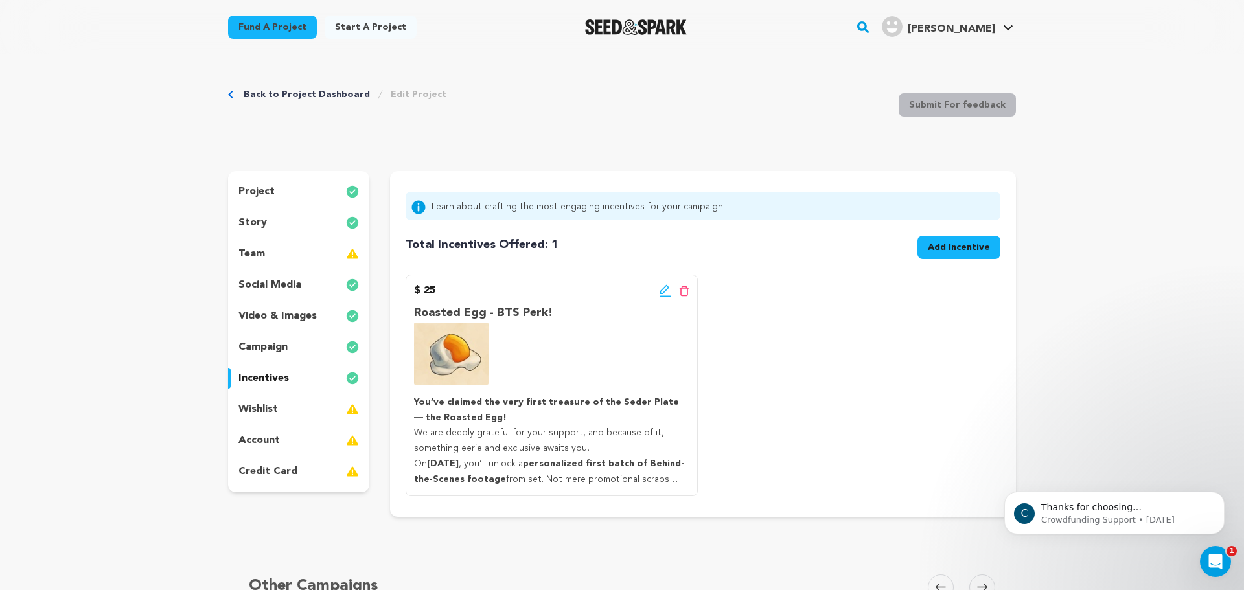
click at [946, 247] on span "Add Incentive" at bounding box center [959, 247] width 62 height 13
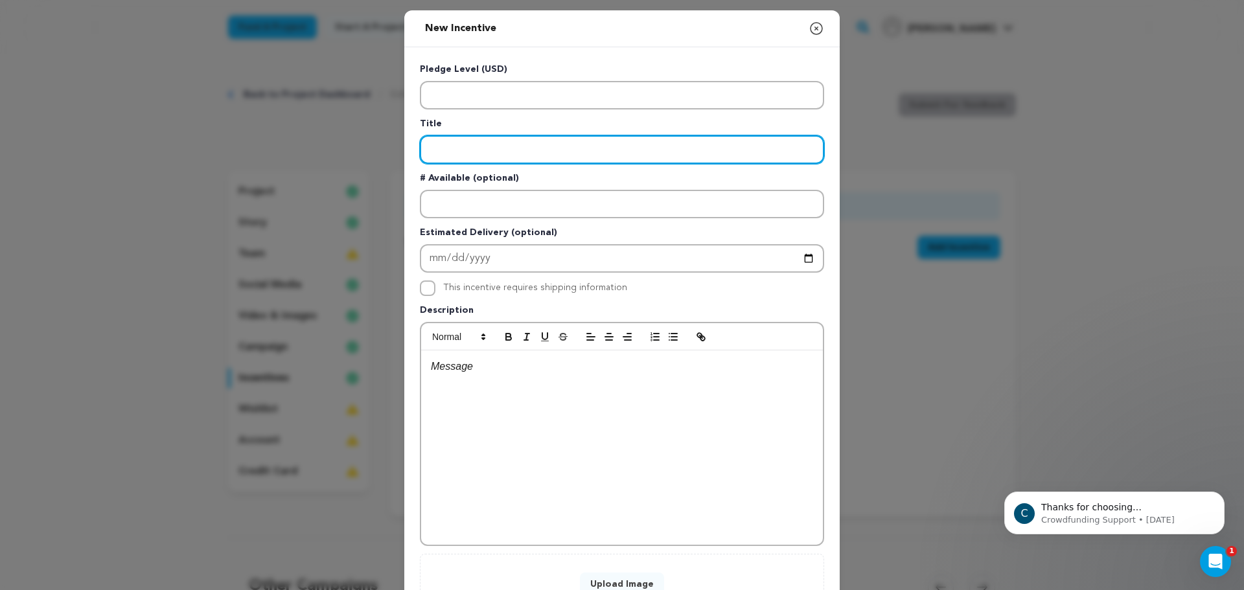
click at [468, 139] on input "Enter title" at bounding box center [622, 149] width 404 height 29
type input "Bitter Herb - Schematics & Concept Art"
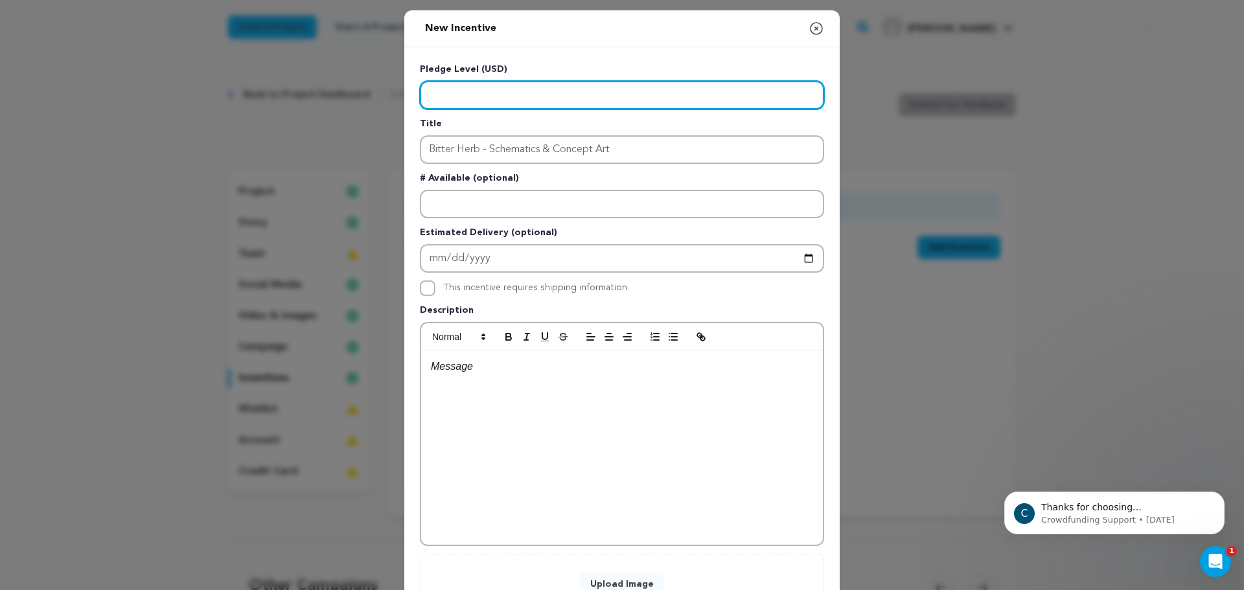
drag, startPoint x: 503, startPoint y: 106, endPoint x: 473, endPoint y: 109, distance: 29.4
click at [486, 109] on div "Pledge Level (USD) Title Bitter Herb - Schematics & Concept Art # Available (op…" at bounding box center [622, 336] width 404 height 547
type input "55"
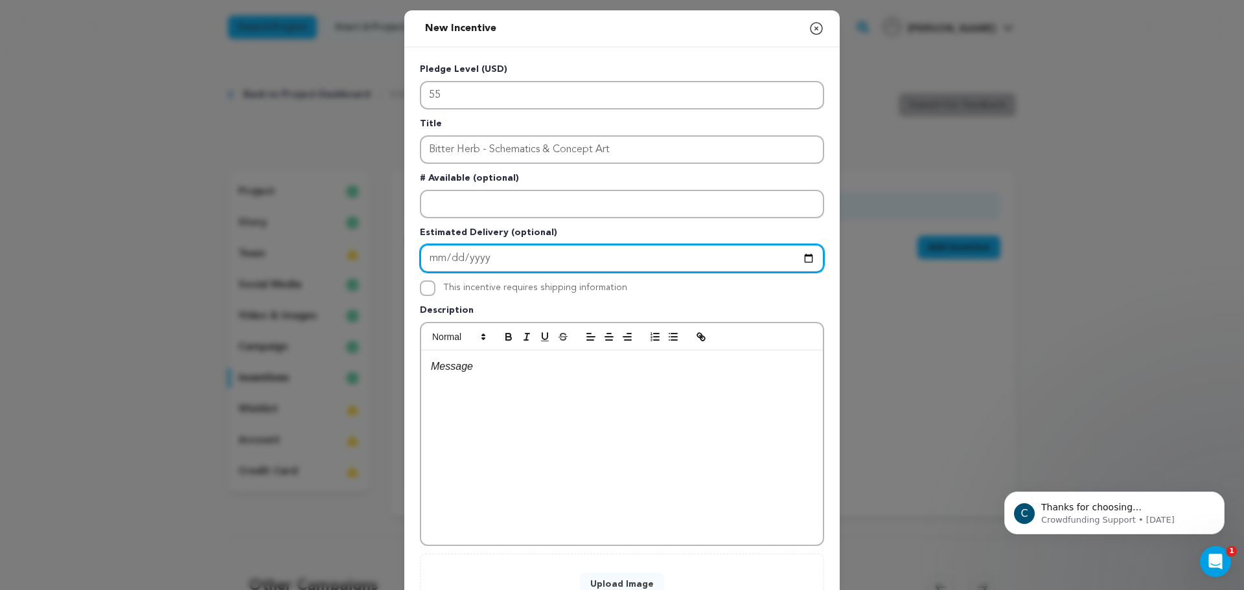
click at [450, 259] on input "Enter Estimated Delivery" at bounding box center [622, 258] width 404 height 29
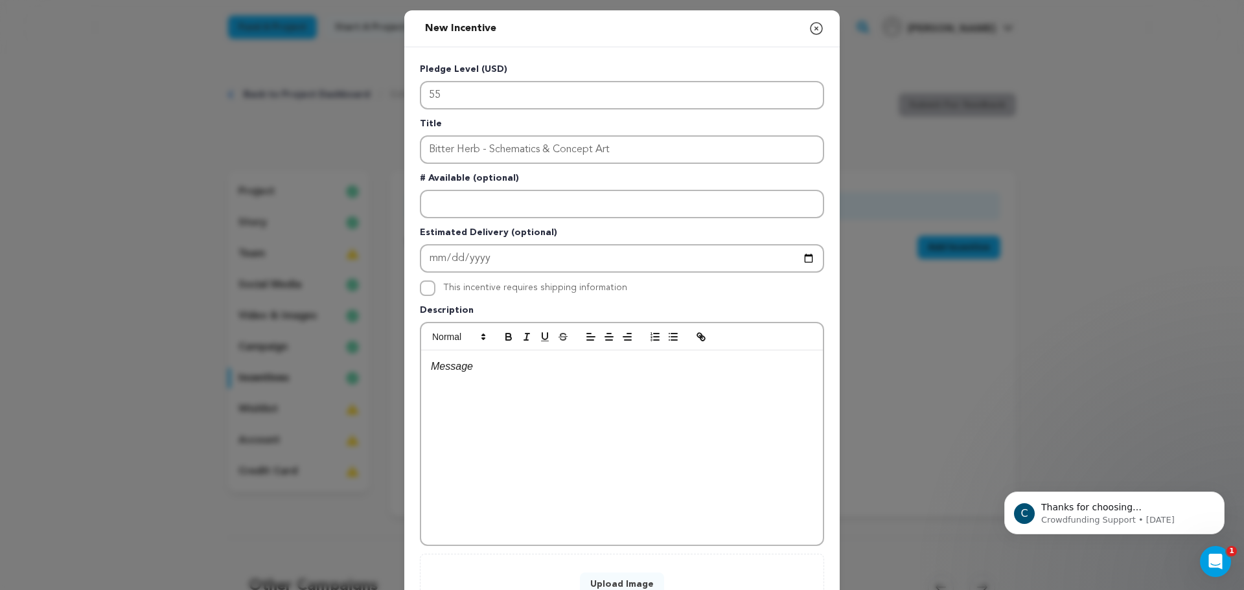
click at [453, 185] on p "# Available (optional)" at bounding box center [622, 181] width 404 height 18
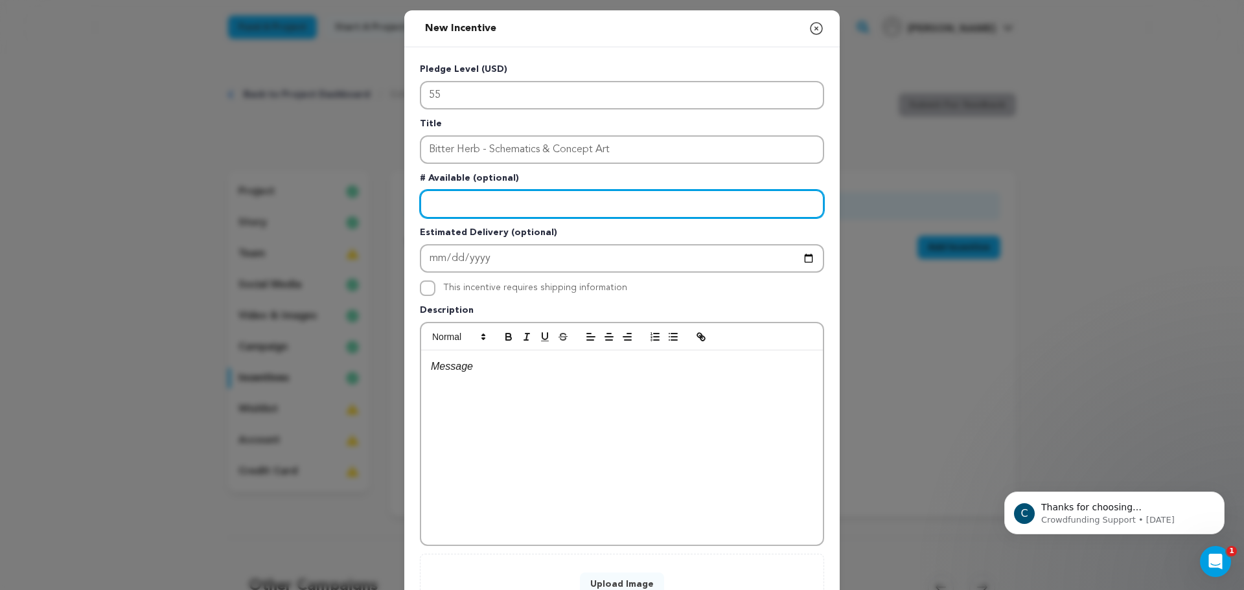
click at [453, 203] on input "Enter number available" at bounding box center [622, 204] width 404 height 29
type input "20"
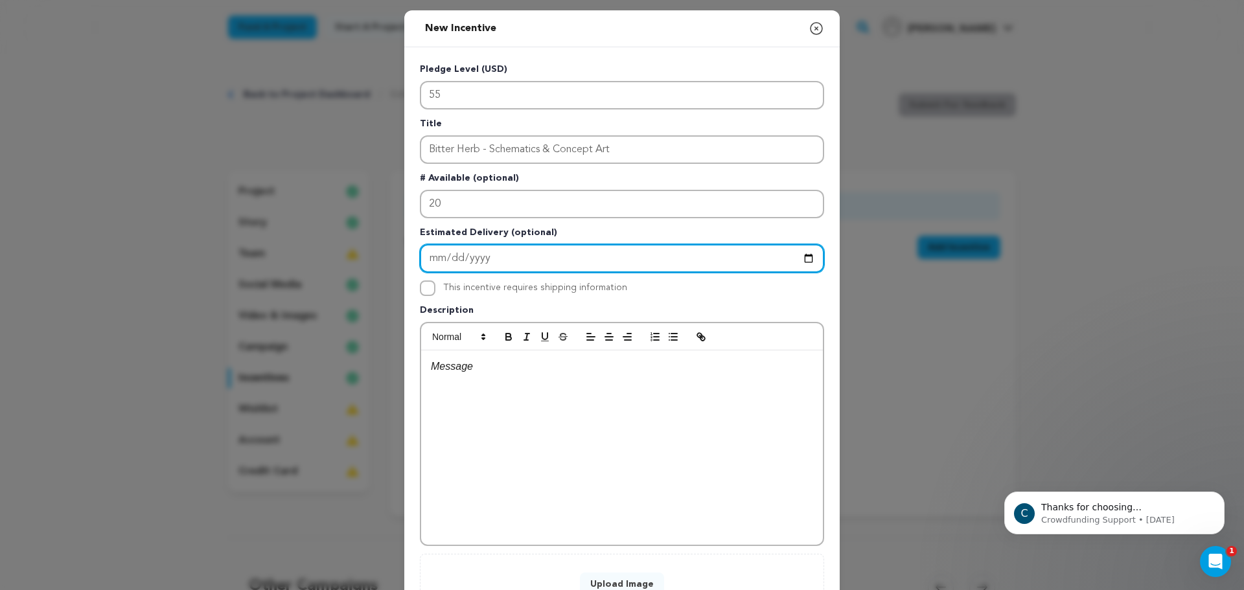
click at [451, 257] on input "Enter Estimated Delivery" at bounding box center [622, 258] width 404 height 29
click at [431, 251] on input "Enter Estimated Delivery" at bounding box center [622, 258] width 404 height 29
click at [431, 255] on input "Enter Estimated Delivery" at bounding box center [622, 258] width 404 height 29
type input "[DATE]"
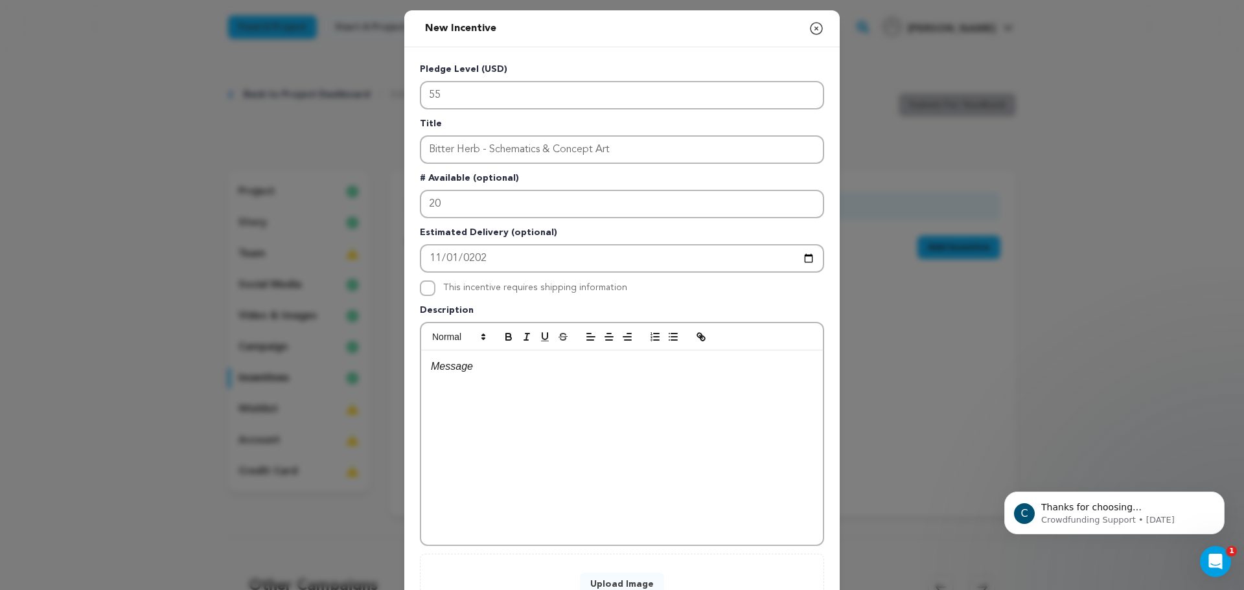
click at [494, 351] on div at bounding box center [622, 447] width 402 height 194
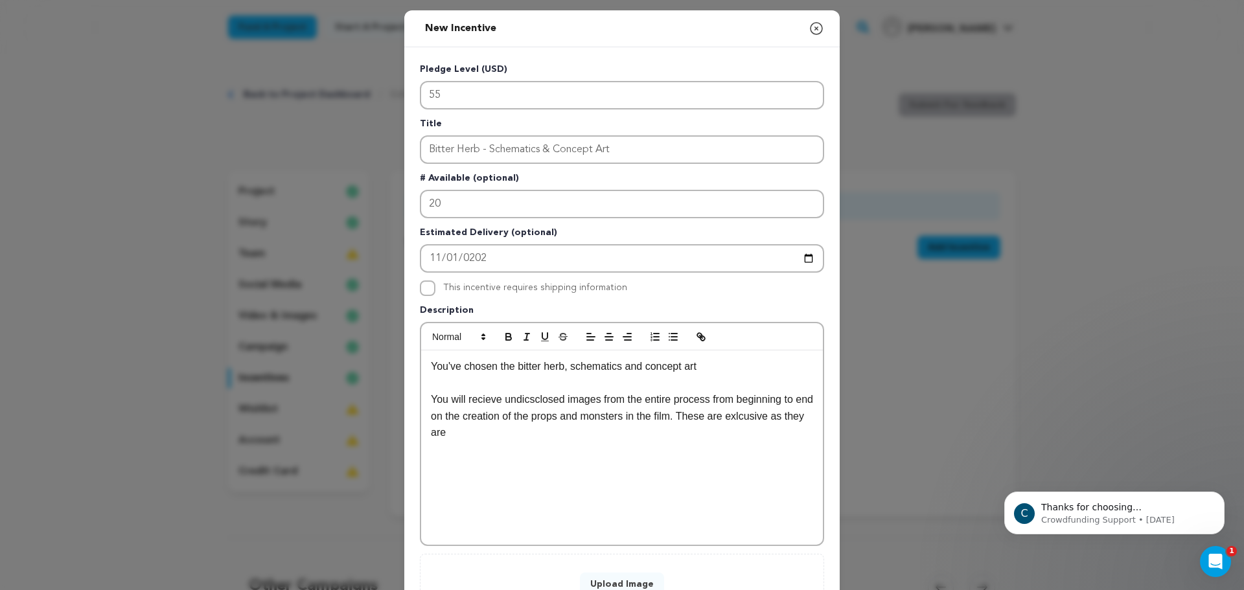
click at [756, 425] on p "You will recieve undicsclosed images from the entire process from beginning to …" at bounding box center [622, 416] width 382 height 50
click at [755, 425] on p "You will recieve undicsclosed images from the entire process from beginning to …" at bounding box center [622, 416] width 382 height 50
click at [761, 414] on p "You will recieve undicsclosed images from the entire process from beginning to …" at bounding box center [622, 416] width 382 height 50
click at [700, 445] on div "You've chosen the bitter herb, schematics and concept art You will recieve undi…" at bounding box center [622, 447] width 402 height 194
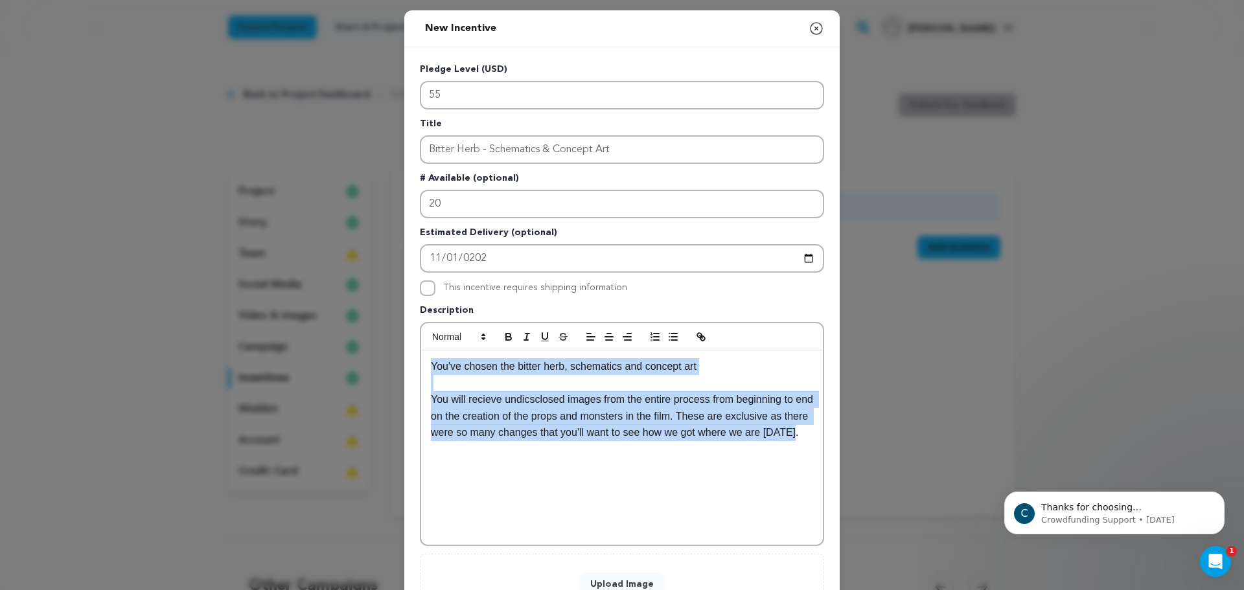
drag, startPoint x: 661, startPoint y: 461, endPoint x: 258, endPoint y: 308, distance: 430.9
click at [258, 308] on div "New Incentive Close modal Pledge Level (USD) 55 Title Bitter Herb - Schematics …" at bounding box center [622, 347] width 1244 height 695
copy div "You've chosen the bitter herb, schematics and concept art You will recieve undi…"
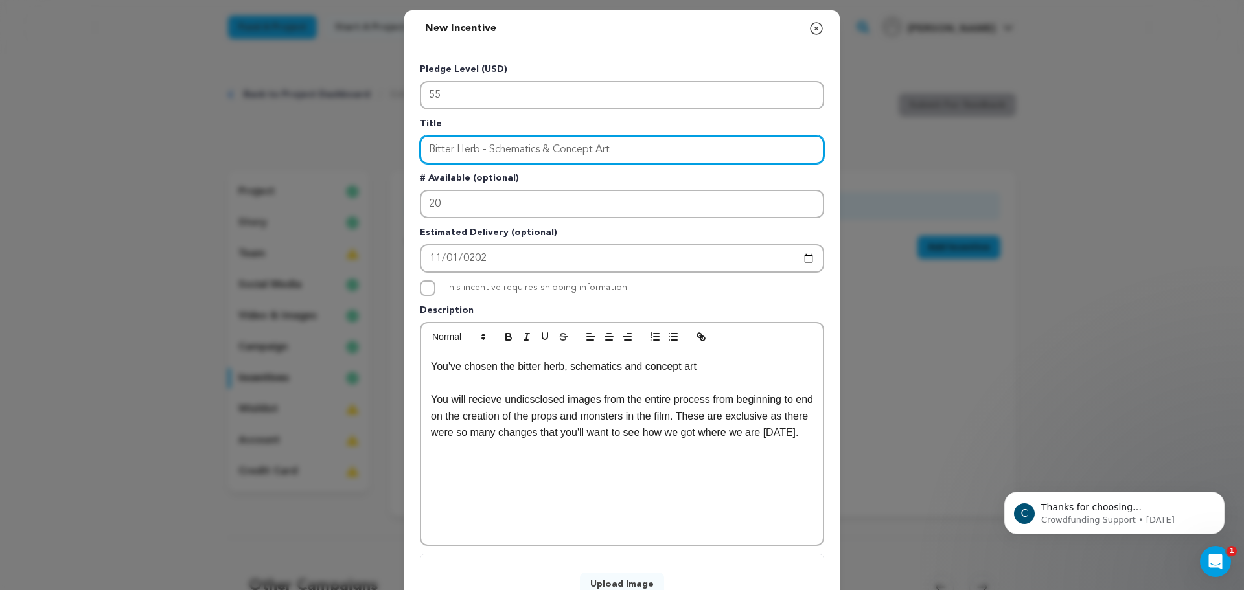
click at [571, 152] on input "Bitter Herb - Schematics & Concept Art" at bounding box center [622, 149] width 404 height 29
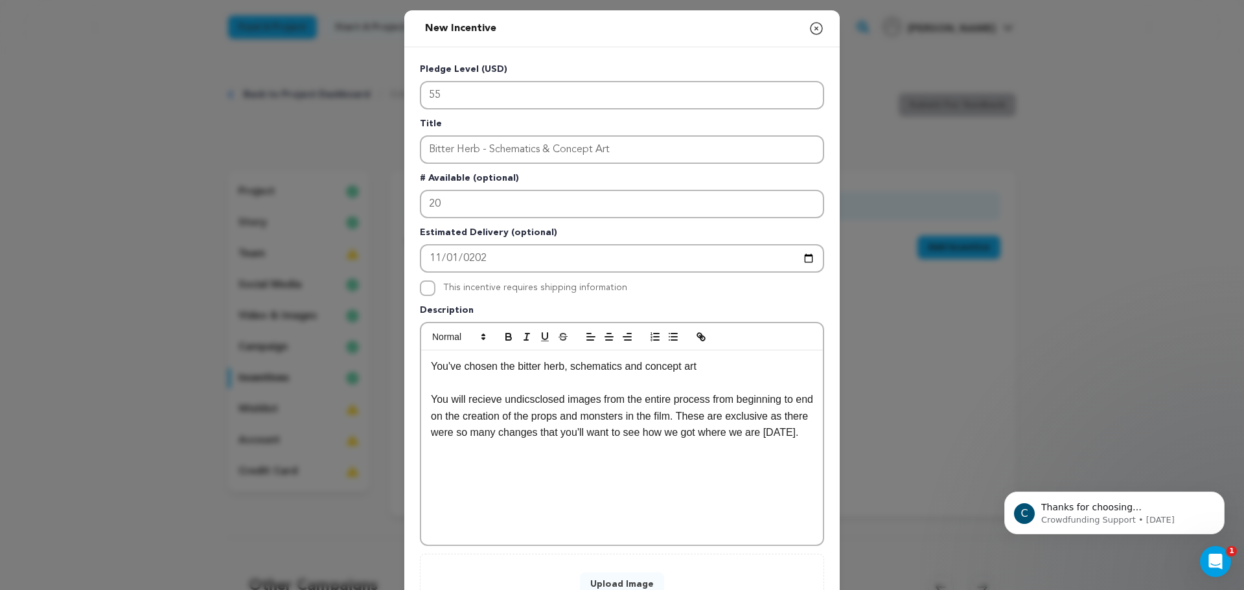
click at [509, 416] on p "You will recieve undicsclosed images from the entire process from beginning to …" at bounding box center [622, 416] width 382 height 50
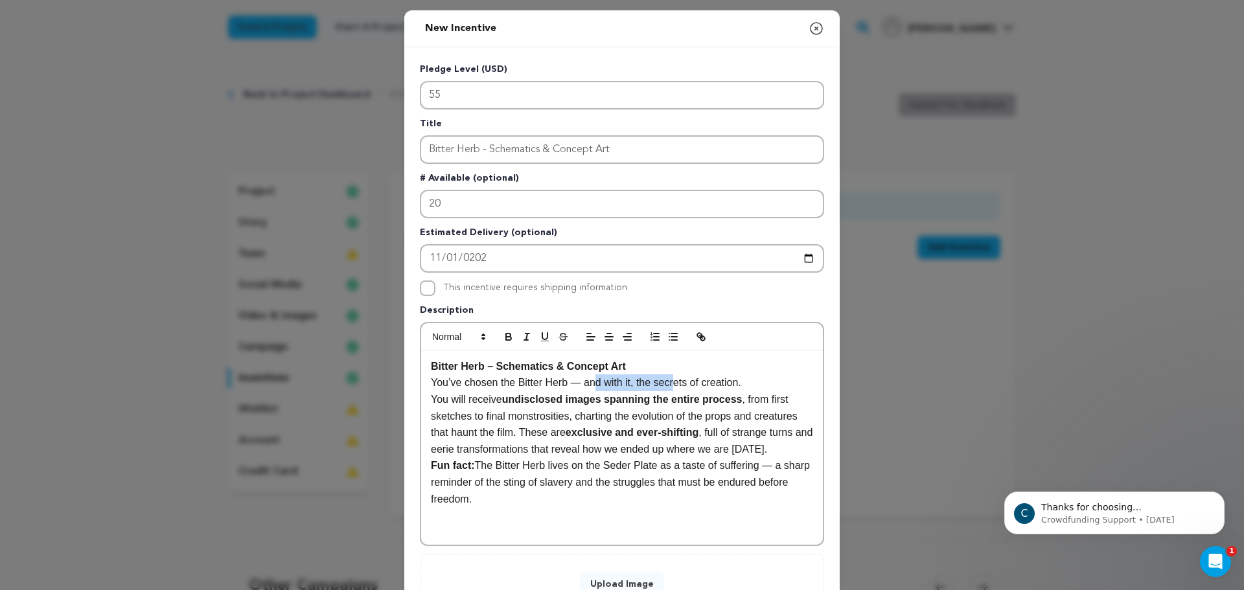
click at [648, 372] on div "Bitter Herb – Schematics & Concept Art You’ve chosen the Bitter Herb — and with…" at bounding box center [622, 447] width 402 height 194
click at [670, 361] on p "Bitter Herb – Schematics & Concept Art" at bounding box center [622, 366] width 382 height 17
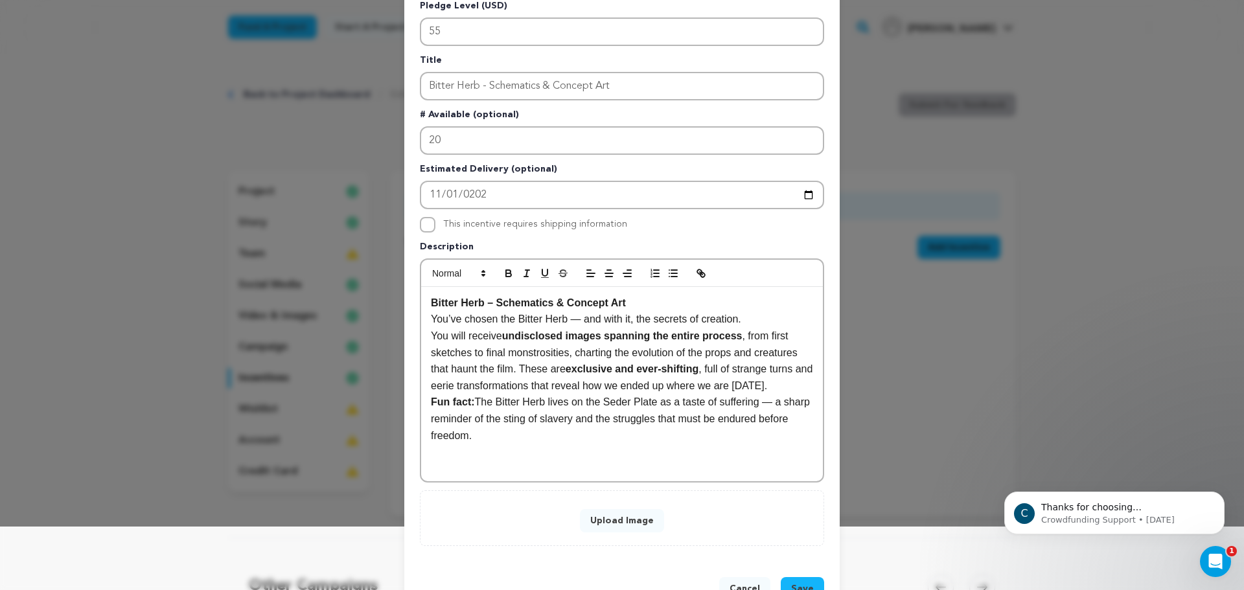
scroll to position [105, 0]
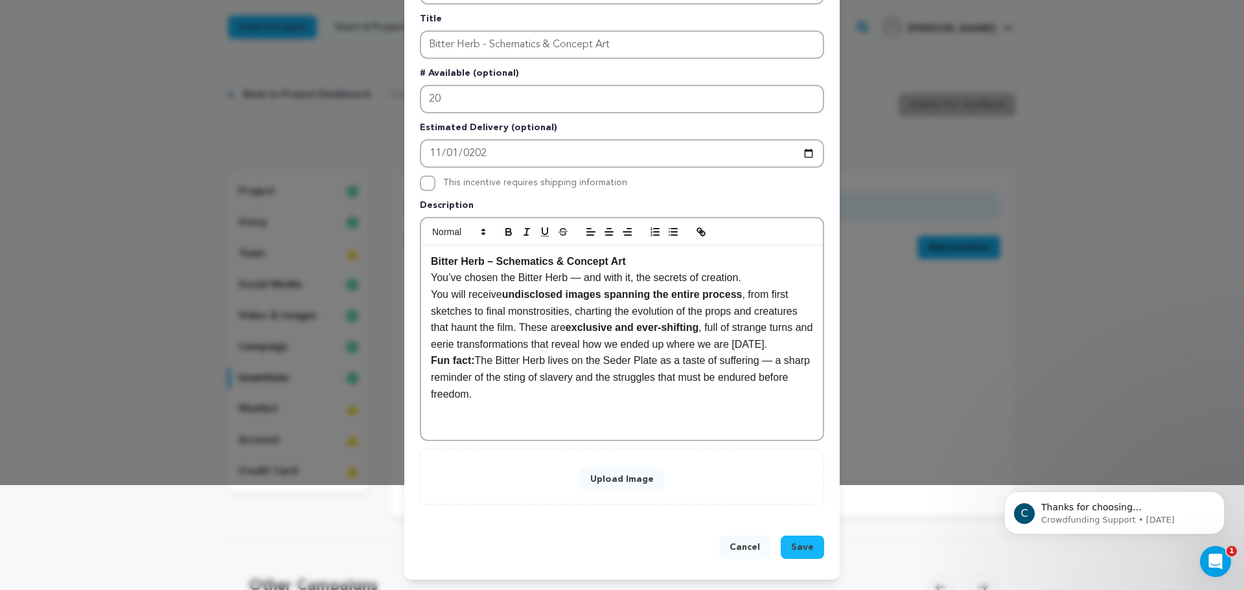
click at [623, 477] on button "Upload Image" at bounding box center [622, 479] width 84 height 23
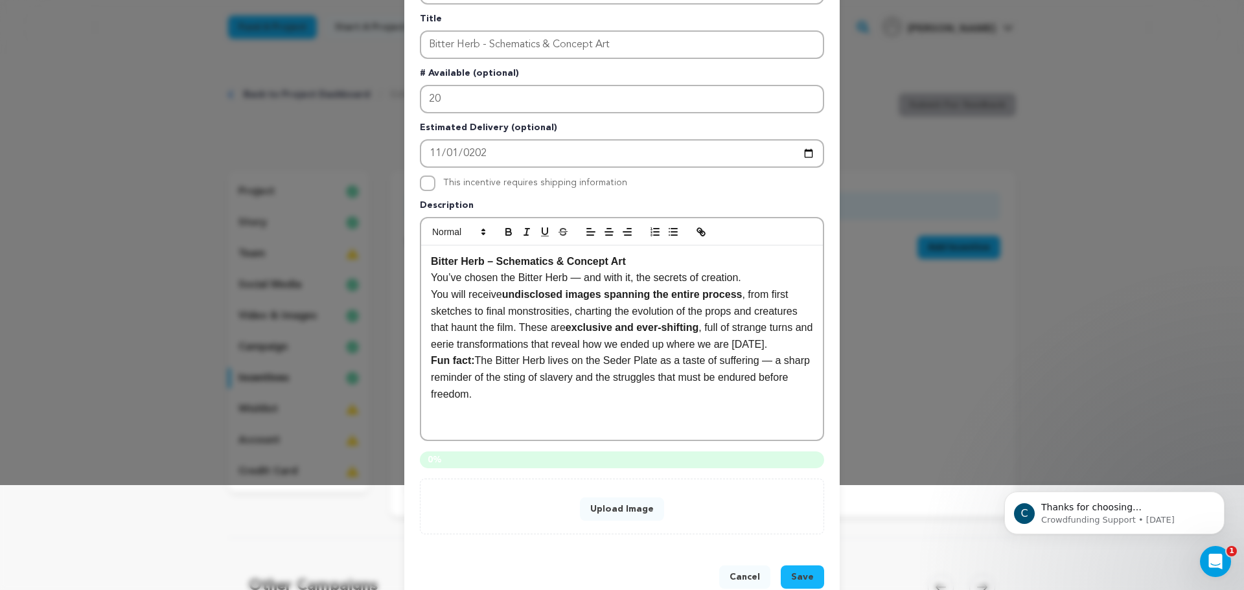
drag, startPoint x: 762, startPoint y: 326, endPoint x: 761, endPoint y: 338, distance: 11.7
click at [762, 337] on p "You will receive undisclosed images spanning the entire process , from first sk…" at bounding box center [622, 319] width 382 height 66
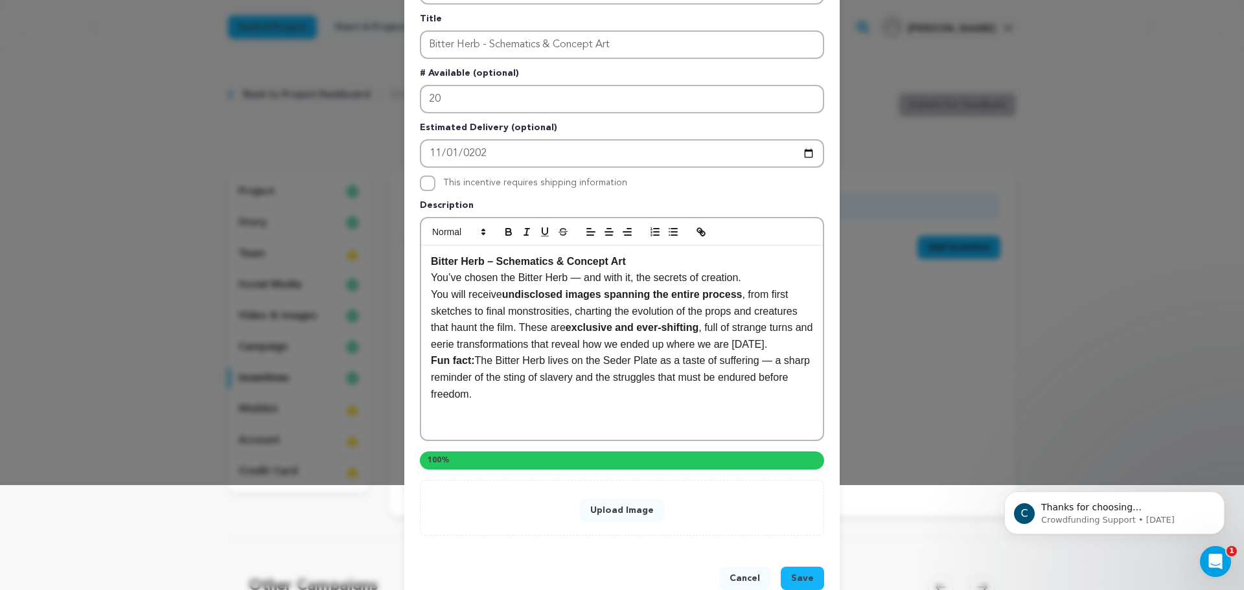
click at [760, 352] on p "Fun fact: The Bitter Herb lives on the Seder Plate as a taste of suffering — a …" at bounding box center [622, 377] width 382 height 50
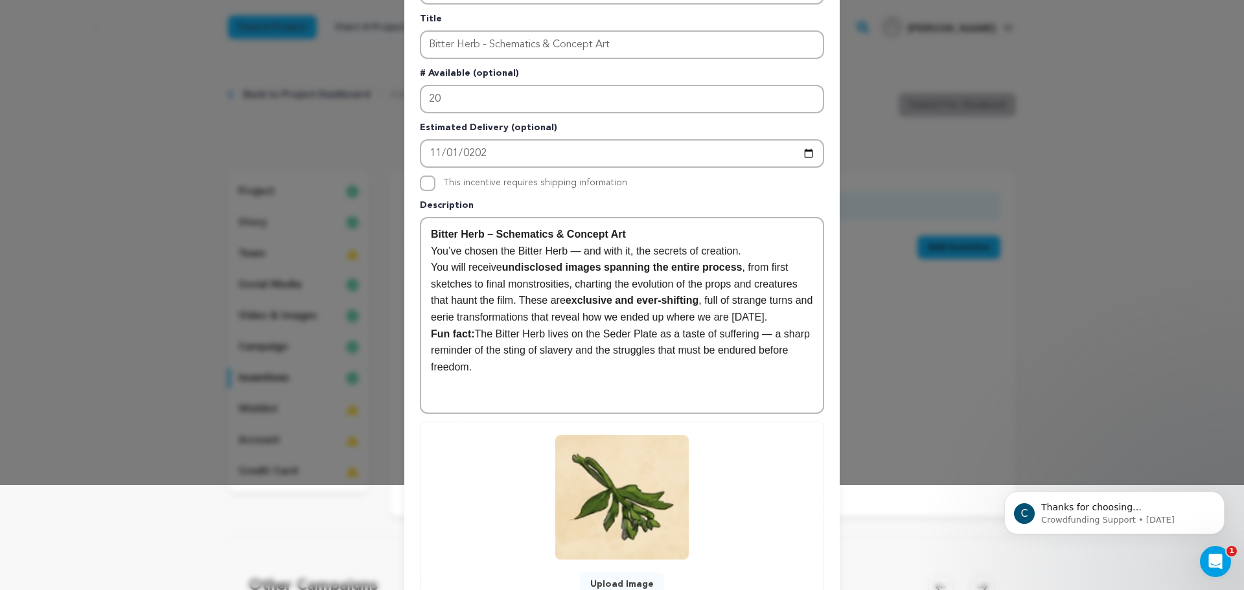
drag, startPoint x: 761, startPoint y: 328, endPoint x: 766, endPoint y: 294, distance: 34.7
click at [761, 323] on div "Bitter Herb – Schematics & Concept Art You’ve chosen the Bitter Herb — and with…" at bounding box center [622, 315] width 402 height 194
click at [766, 294] on p "You will receive undisclosed images spanning the entire process , from first sk…" at bounding box center [622, 292] width 382 height 66
click at [765, 319] on p "You will receive undisclosed images spanning the entire process , from first sk…" at bounding box center [622, 292] width 382 height 66
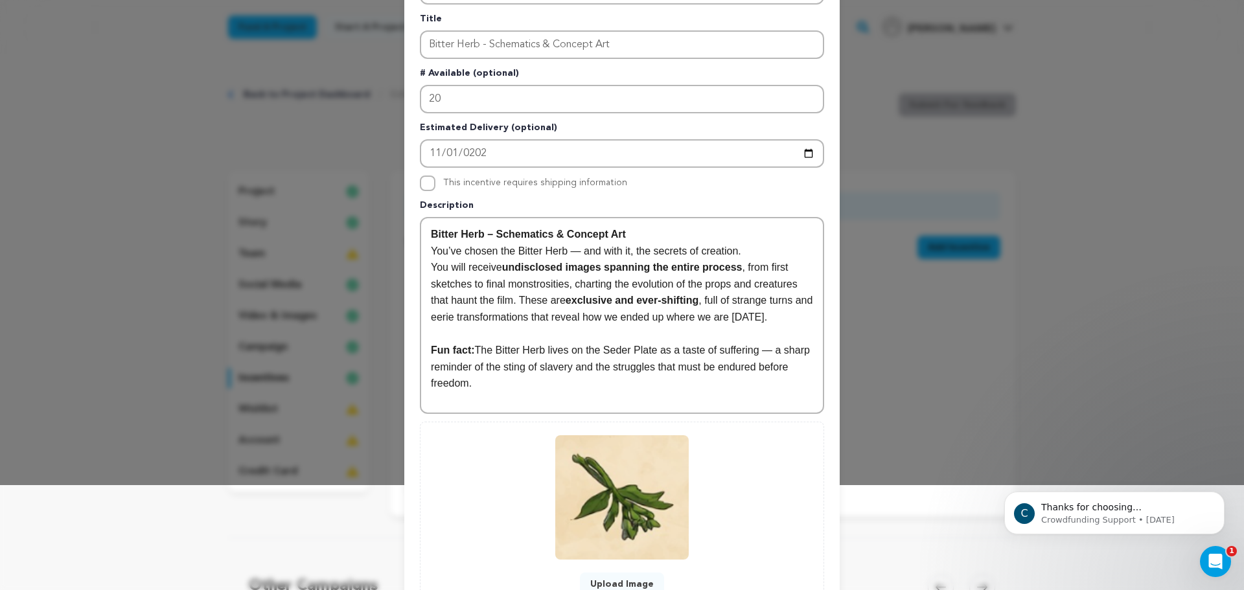
click at [755, 243] on p "You’ve chosen the Bitter Herb — and with it, the secrets of creation." at bounding box center [622, 251] width 382 height 17
click at [756, 225] on div "Bitter Herb – Schematics & Concept Art You’ve chosen the Bitter Herb — and with…" at bounding box center [622, 315] width 402 height 194
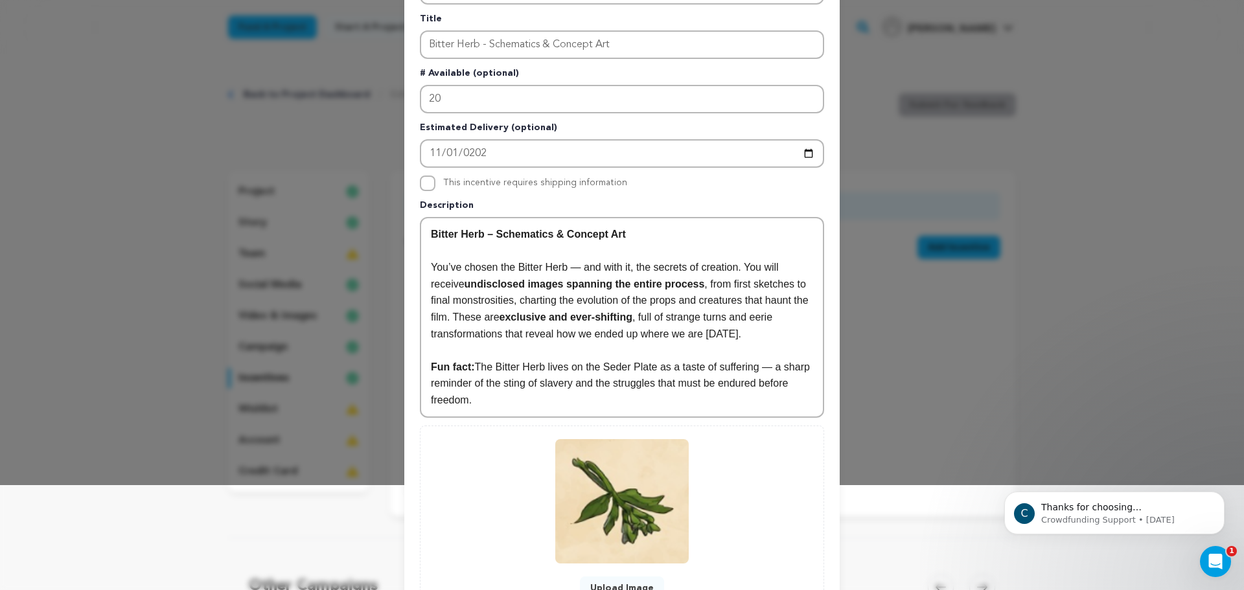
click at [755, 343] on p at bounding box center [622, 350] width 382 height 17
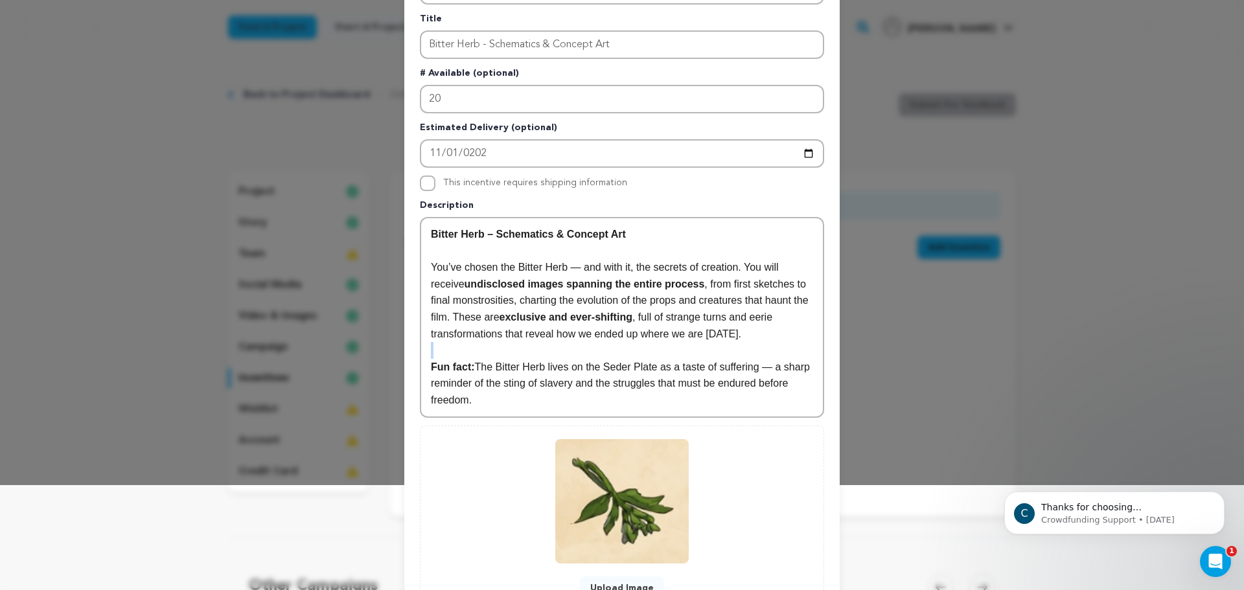
click at [755, 343] on p at bounding box center [622, 350] width 382 height 17
drag, startPoint x: 756, startPoint y: 317, endPoint x: 756, endPoint y: 327, distance: 9.7
click at [756, 325] on p "You’ve chosen the Bitter Herb — and with it, the secrets of creation. You will …" at bounding box center [622, 300] width 382 height 83
click at [755, 332] on p "You’ve chosen the Bitter Herb — and with it, the secrets of creation. You will …" at bounding box center [622, 300] width 382 height 83
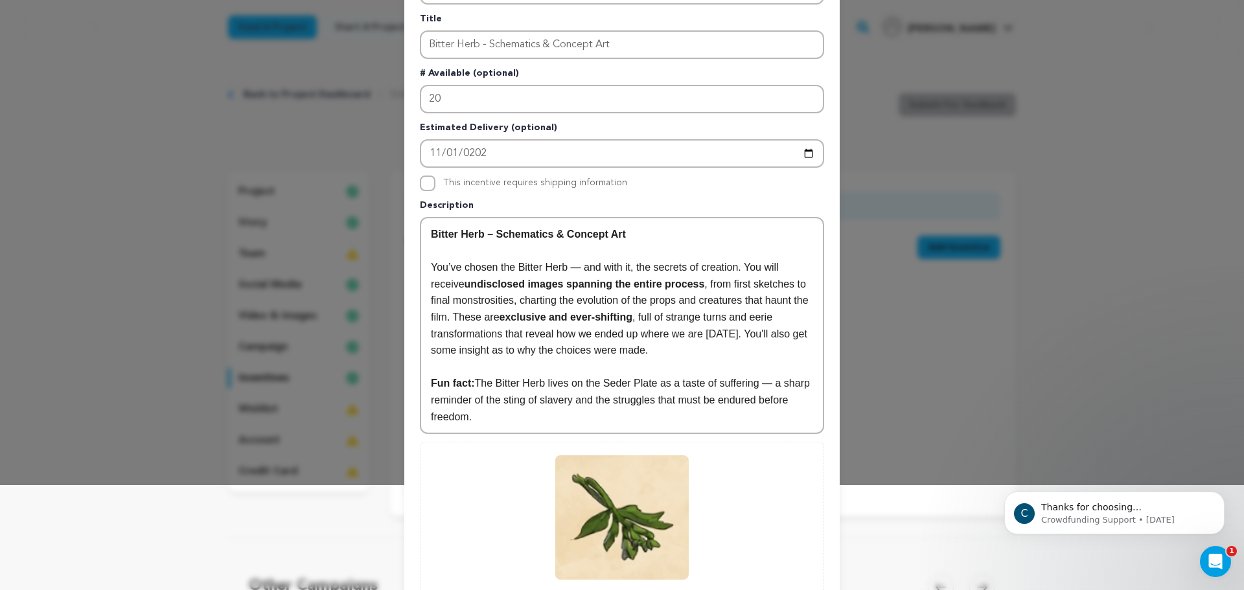
scroll to position [0, 0]
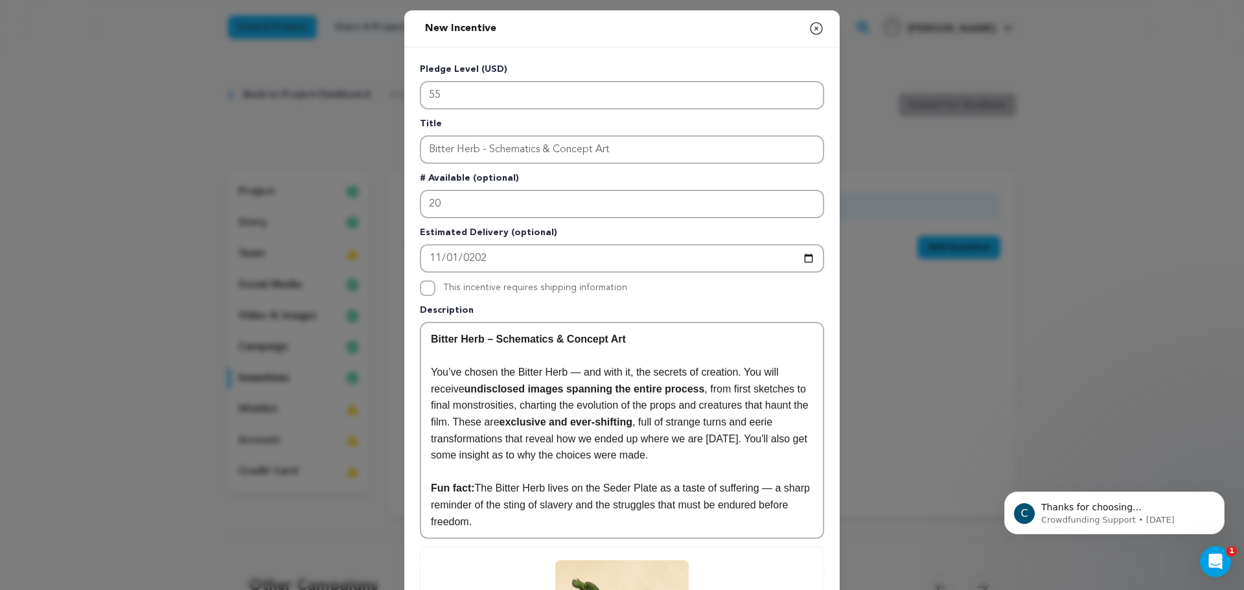
click at [594, 364] on p "You’ve chosen the Bitter Herb — and with it, the secrets of creation. You will …" at bounding box center [622, 414] width 382 height 100
copy div "Bitter Herb – Schematics & Concept Art You’ve chosen the Bitter Herb — and with…"
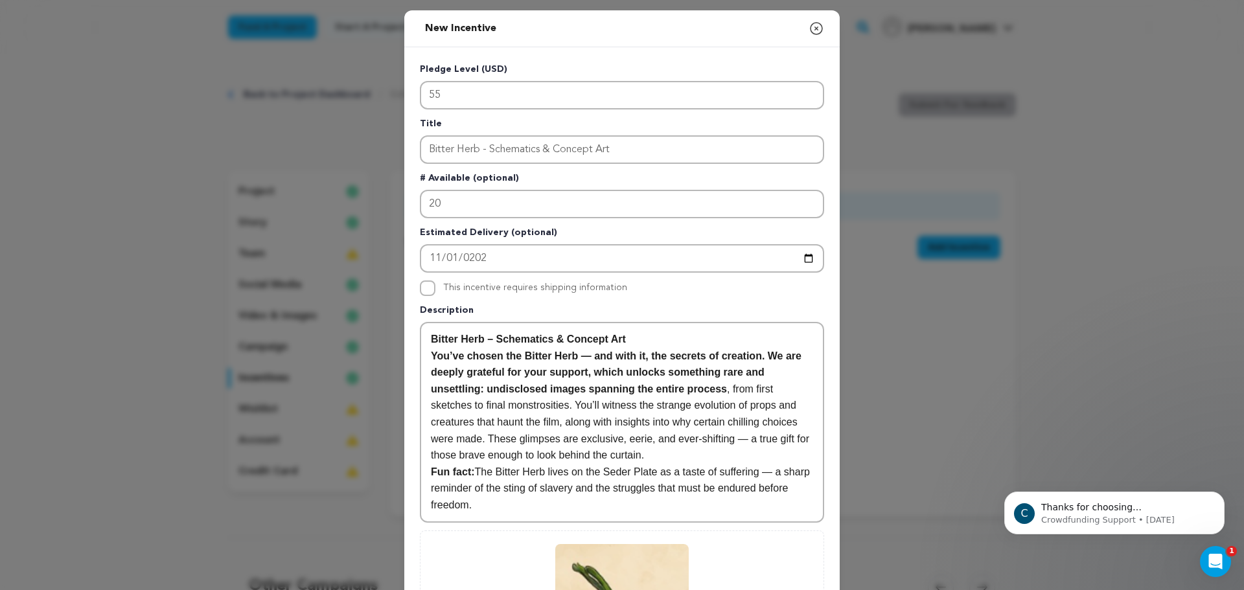
click at [630, 353] on strong "You’ve chosen the Bitter Herb — and with it, the secrets of creation. We are de…" at bounding box center [617, 372] width 373 height 44
click at [633, 342] on p "Bitter Herb – Schematics & Concept Art" at bounding box center [622, 339] width 382 height 17
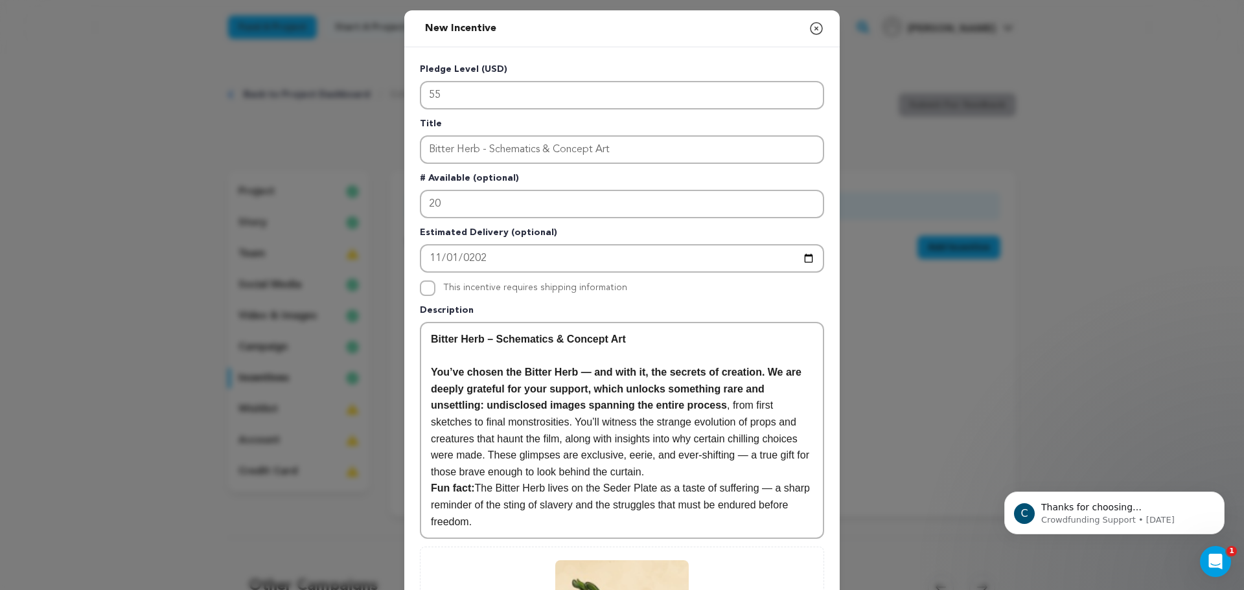
click at [743, 472] on p "You’ve chosen the Bitter Herb — and with it, the secrets of creation. We are de…" at bounding box center [622, 422] width 382 height 116
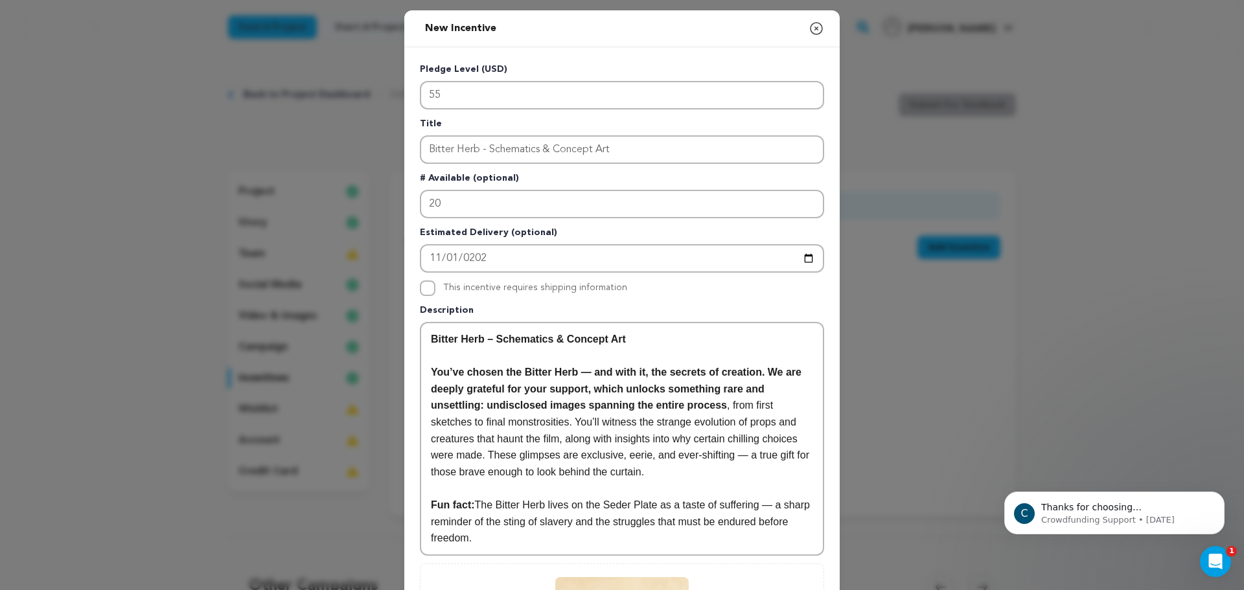
scroll to position [247, 0]
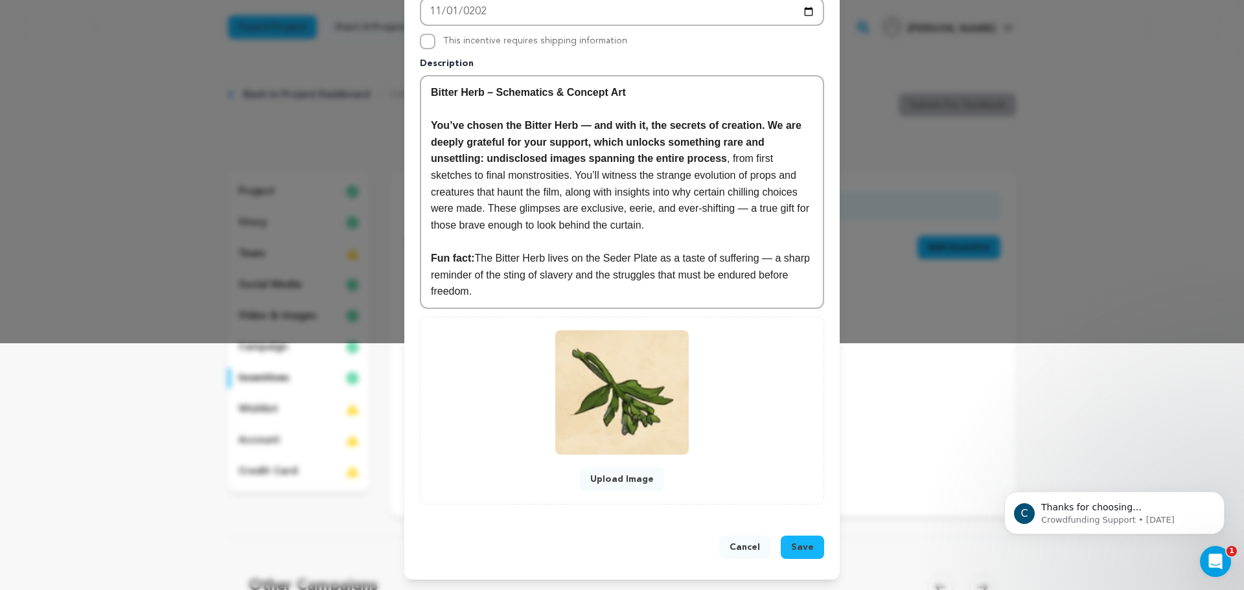
click at [804, 545] on span "Save" at bounding box center [802, 547] width 23 height 13
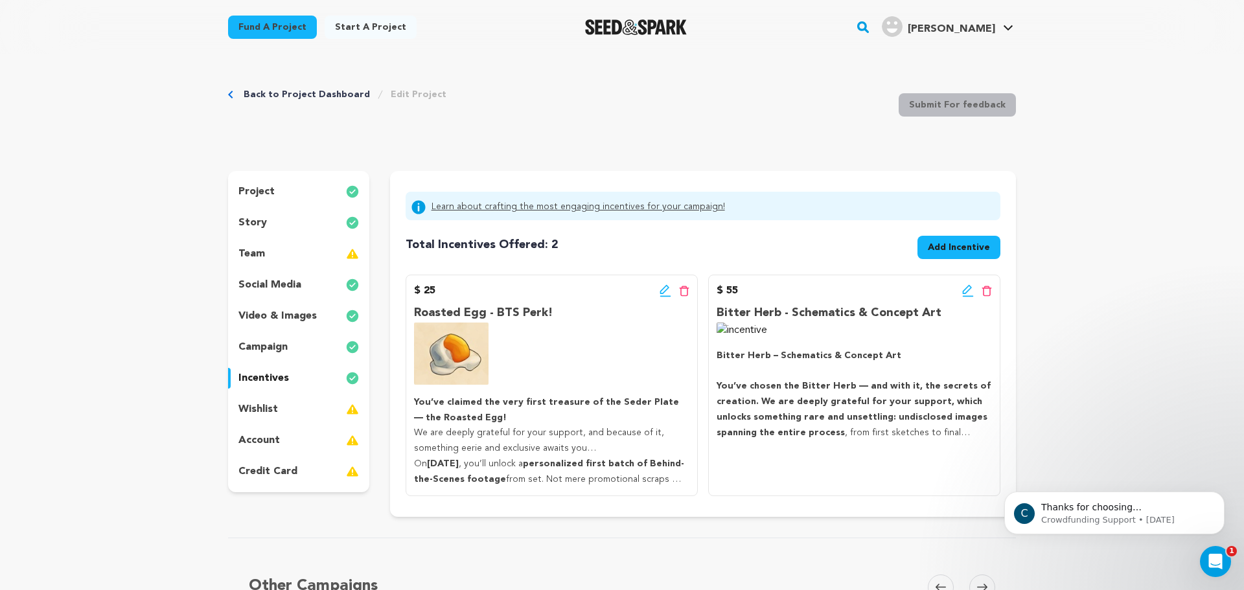
click at [957, 242] on span "Add Incentive" at bounding box center [959, 247] width 62 height 13
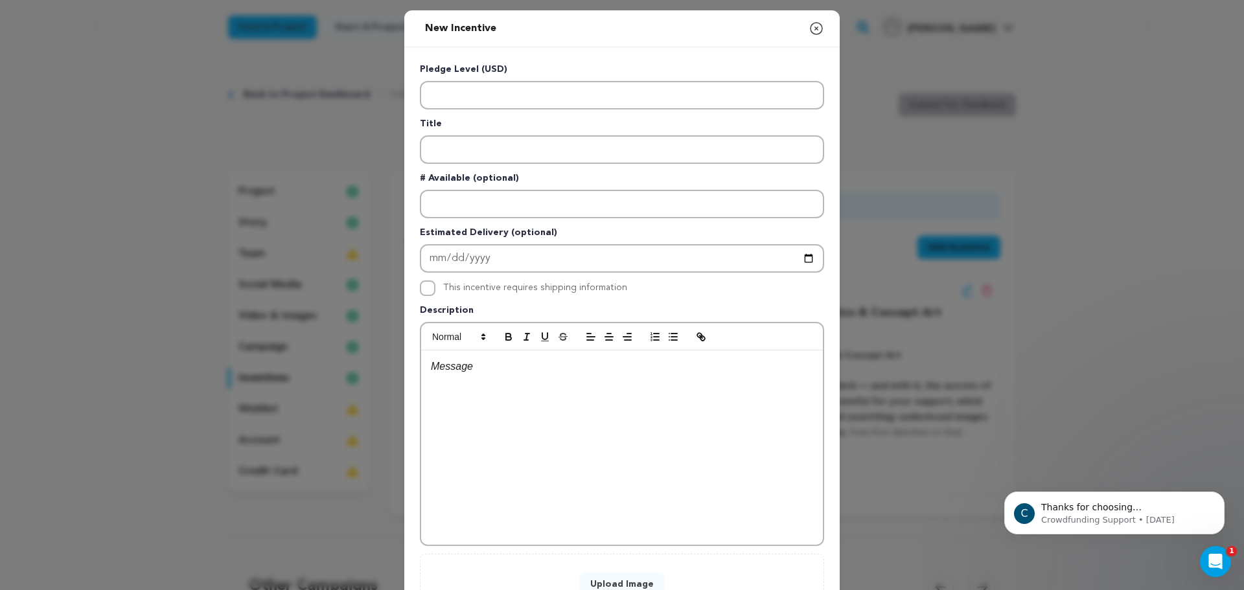
click at [968, 335] on div "New Incentive Close modal Pledge Level (USD) Title # Available (optional)" at bounding box center [622, 347] width 1244 height 695
drag, startPoint x: 819, startPoint y: 33, endPoint x: 808, endPoint y: 24, distance: 14.3
click at [816, 30] on div "New Incentive Close modal" at bounding box center [621, 28] width 435 height 37
drag, startPoint x: 808, startPoint y: 24, endPoint x: 896, endPoint y: 209, distance: 205.1
click at [810, 25] on icon "button" at bounding box center [816, 29] width 16 height 16
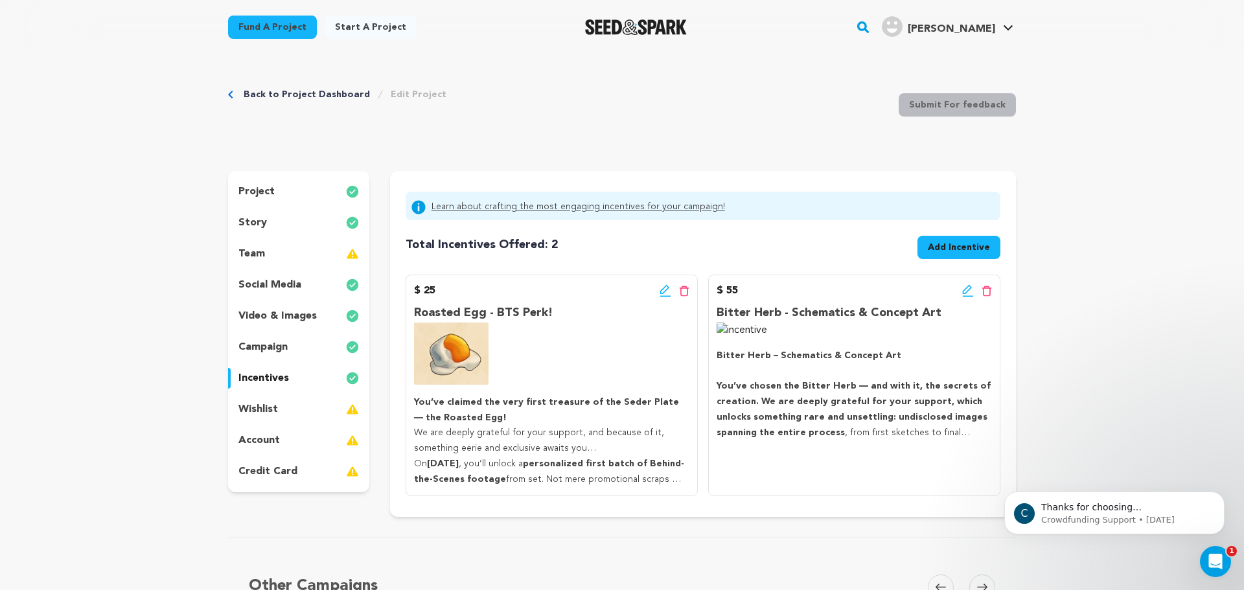
click at [966, 288] on icon at bounding box center [967, 289] width 9 height 9
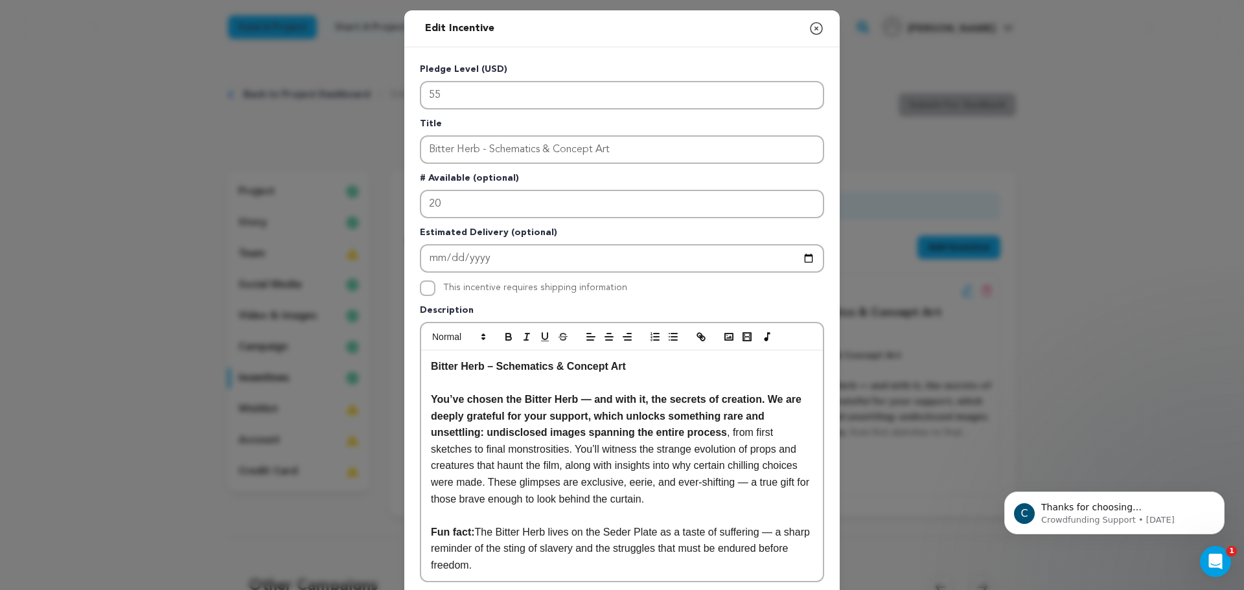
scroll to position [274, 0]
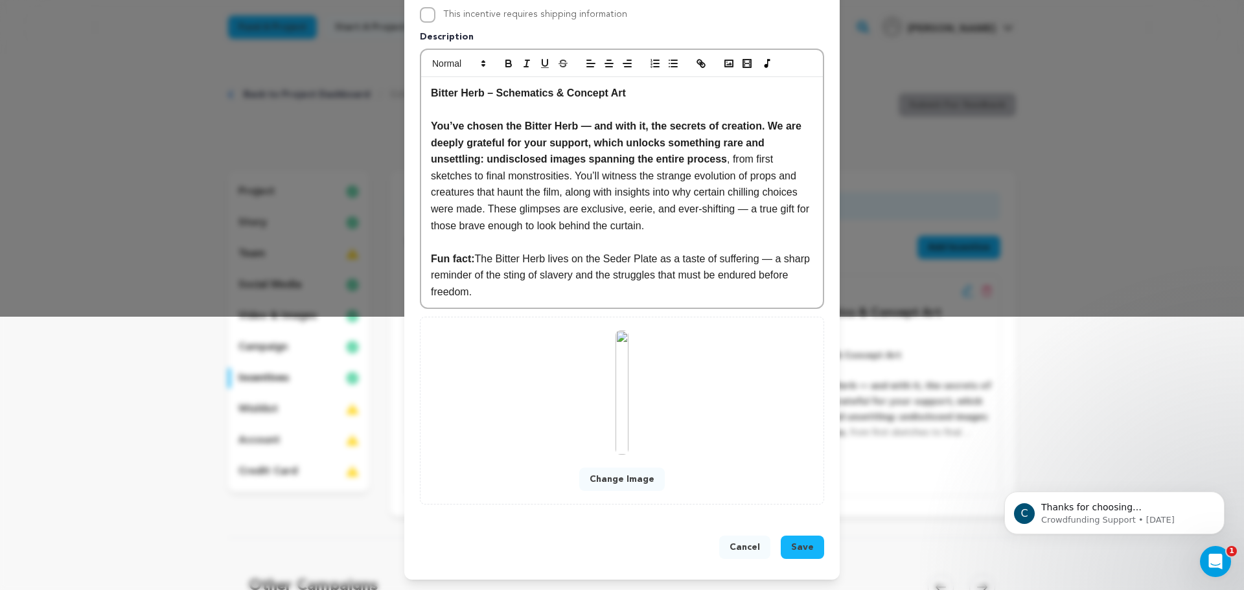
click at [639, 485] on button "Change Image" at bounding box center [622, 479] width 86 height 23
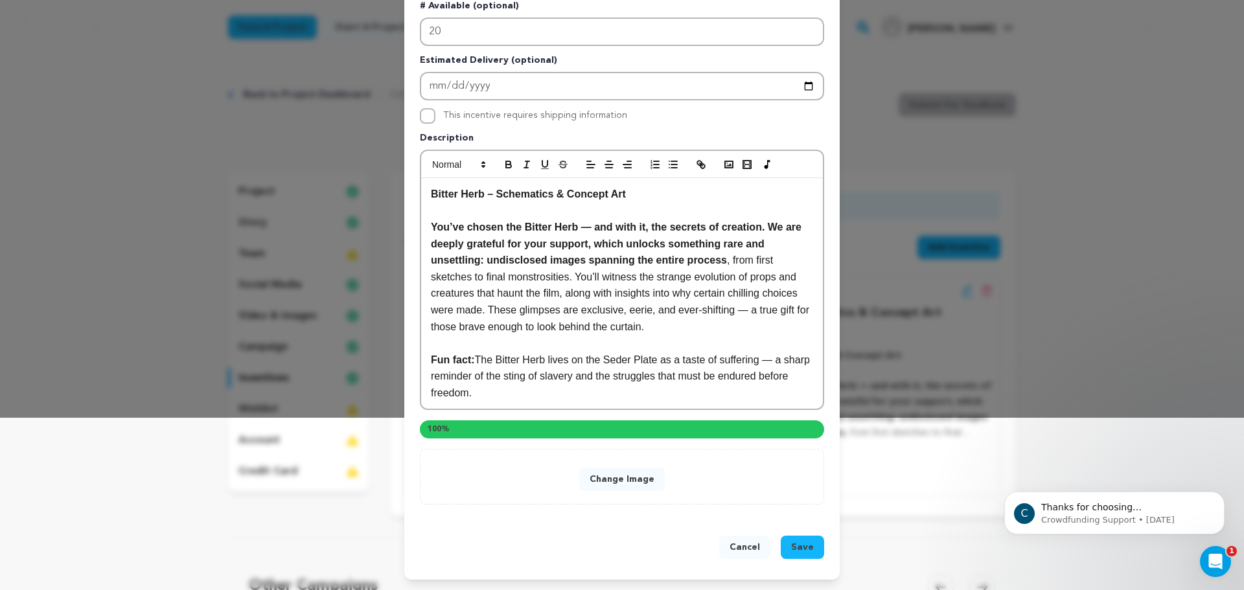
scroll to position [247, 0]
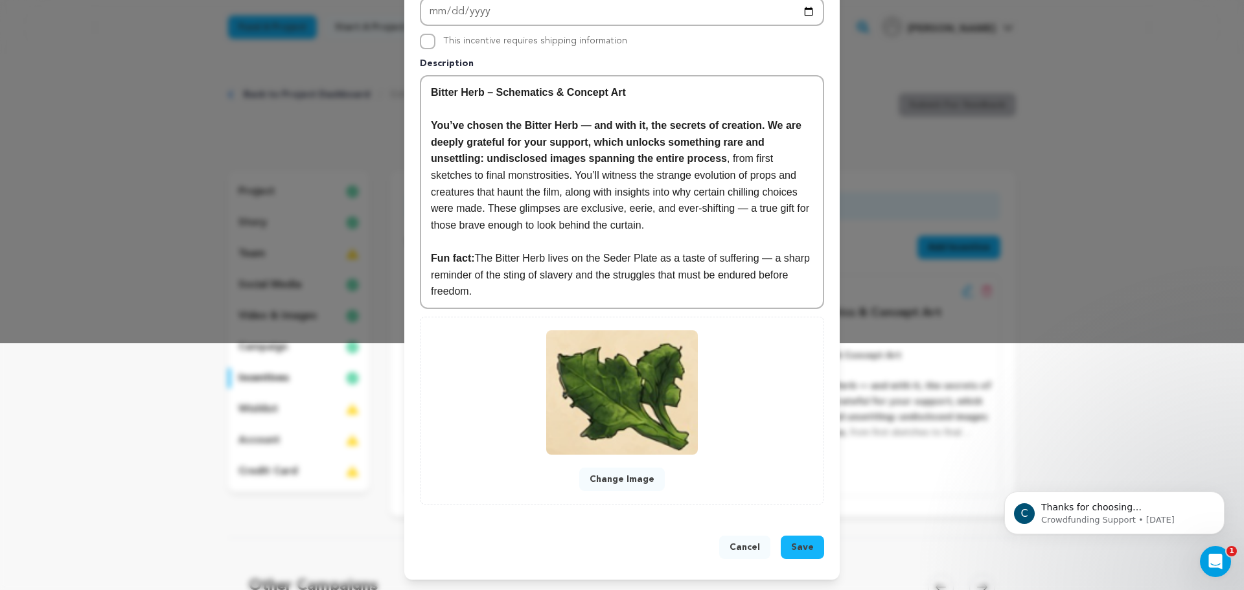
click at [794, 549] on span "Save" at bounding box center [802, 547] width 23 height 13
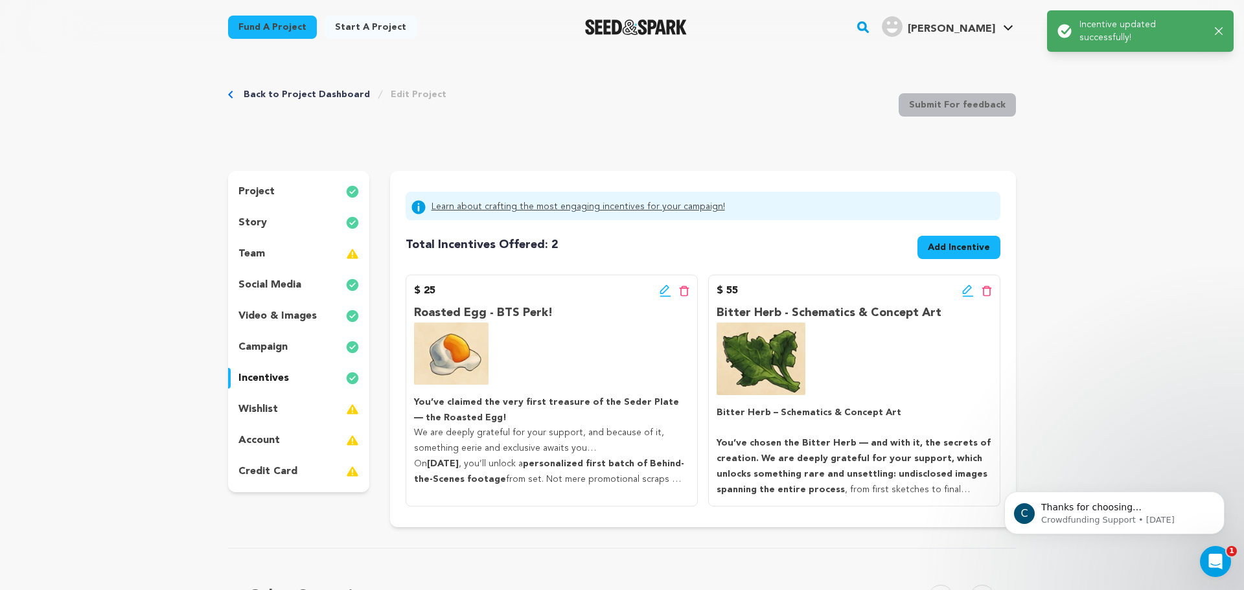
click at [967, 255] on button "Add Incentive" at bounding box center [958, 247] width 83 height 23
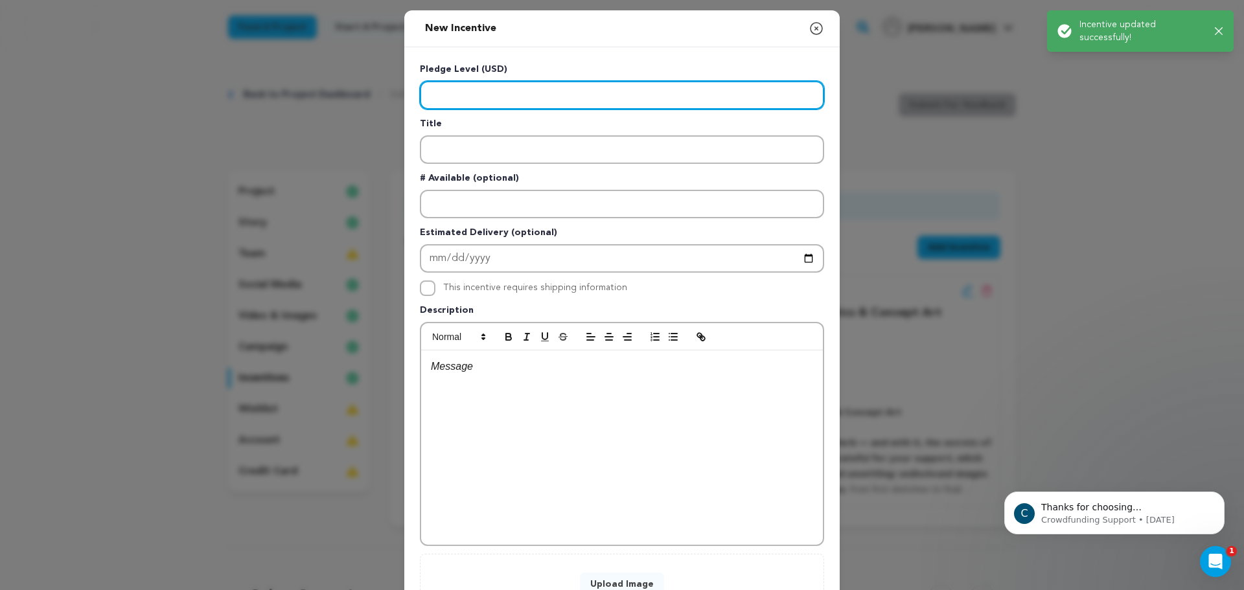
click at [565, 106] on input "Enter level" at bounding box center [622, 95] width 404 height 29
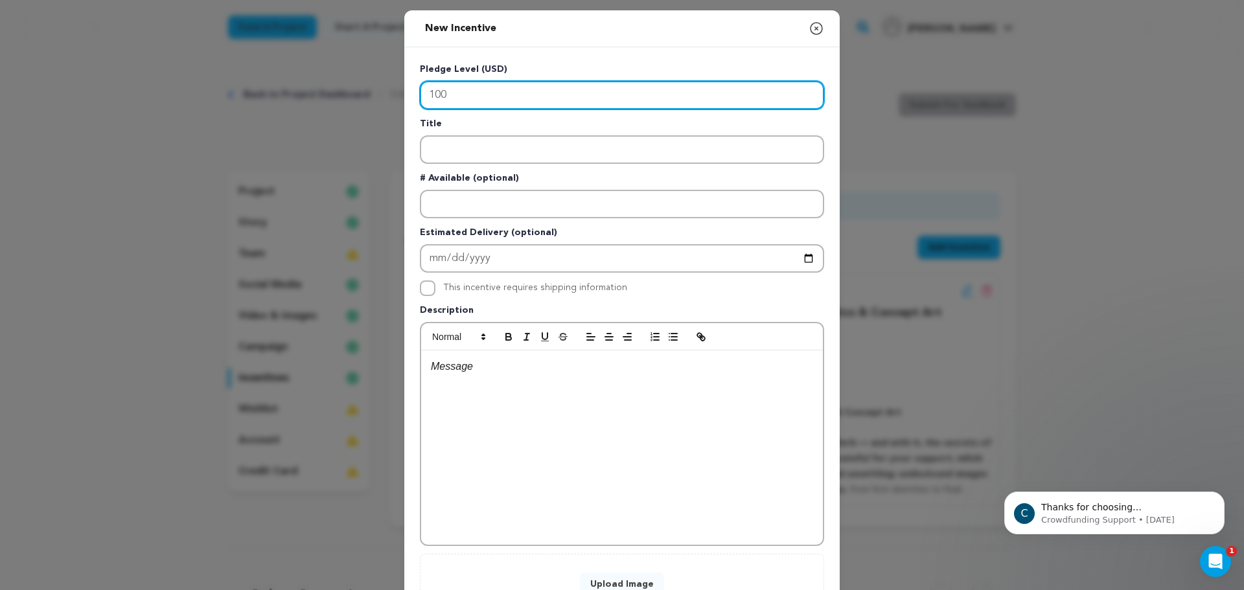
type input "100"
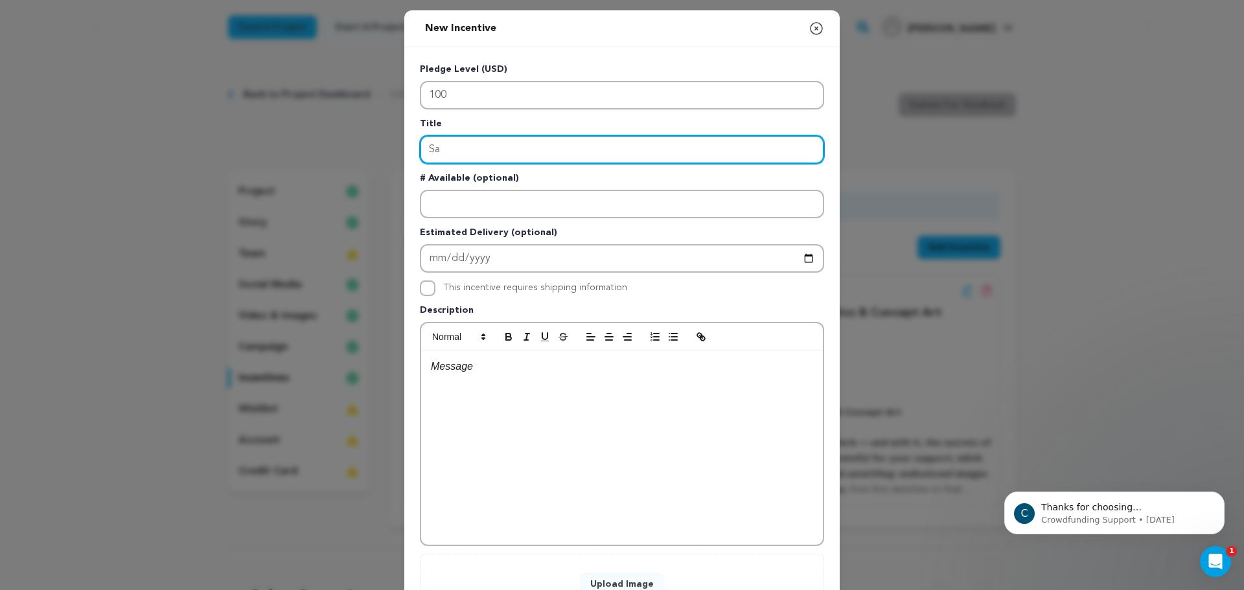
type input "S"
type input "Vegetable - Unlocking the Lore"
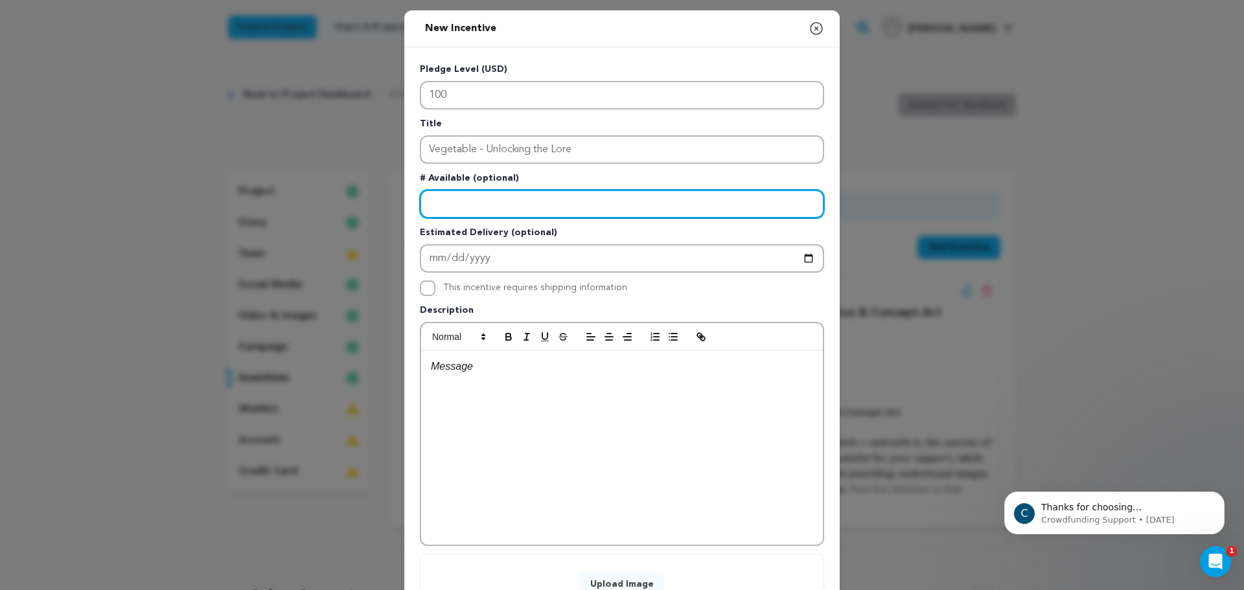
click at [452, 199] on input "Enter number available" at bounding box center [622, 204] width 404 height 29
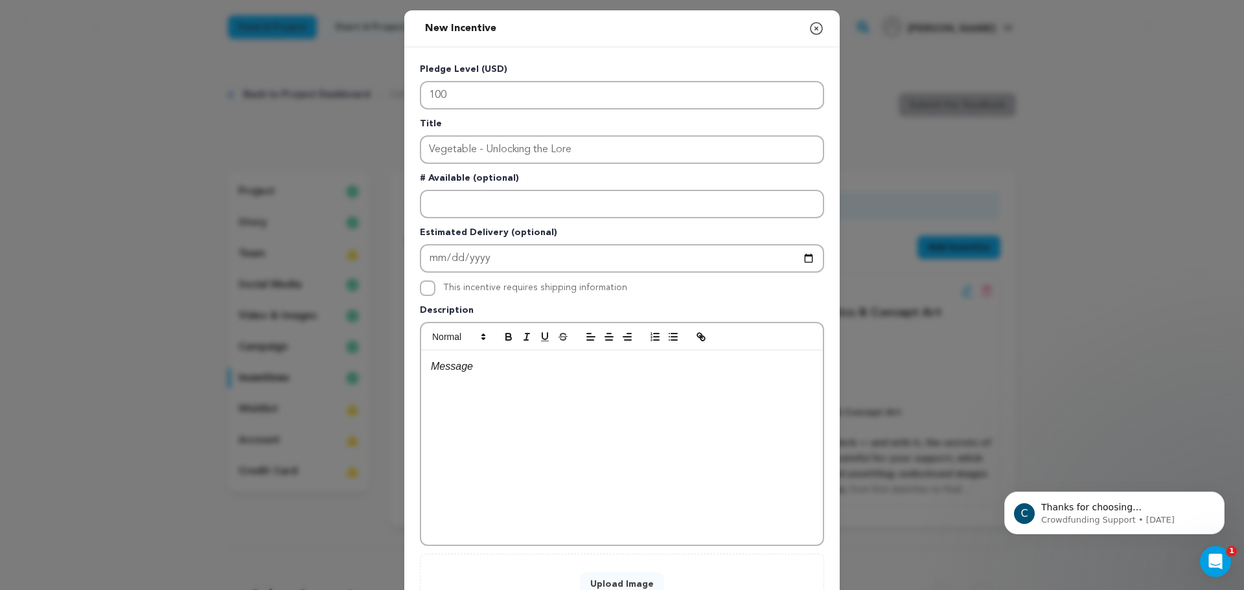
click at [462, 242] on p "Estimated Delivery (optional)" at bounding box center [622, 235] width 404 height 18
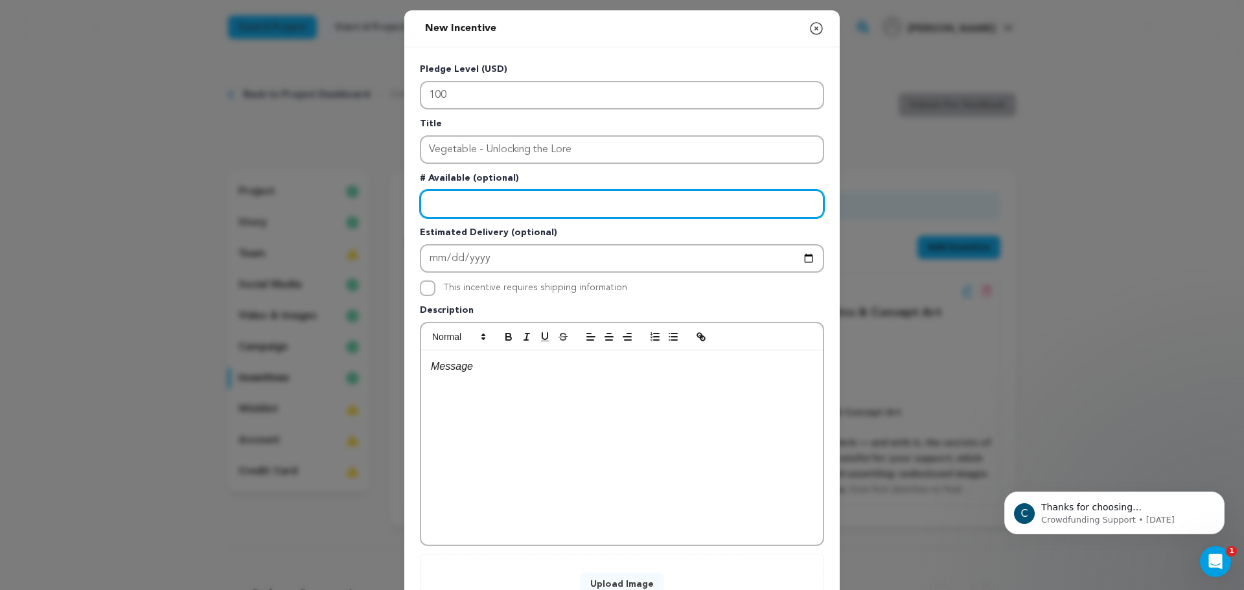
click at [433, 204] on input "Enter number available" at bounding box center [622, 204] width 404 height 29
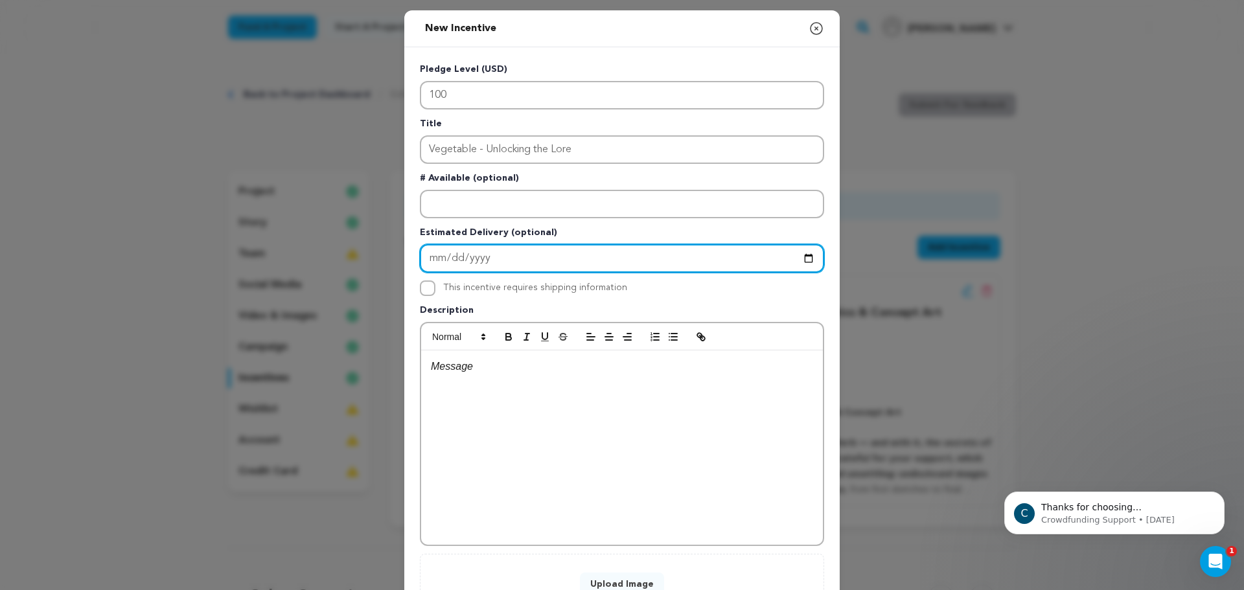
click at [516, 250] on input "Enter Estimated Delivery" at bounding box center [622, 258] width 404 height 29
type input "[DATE]"
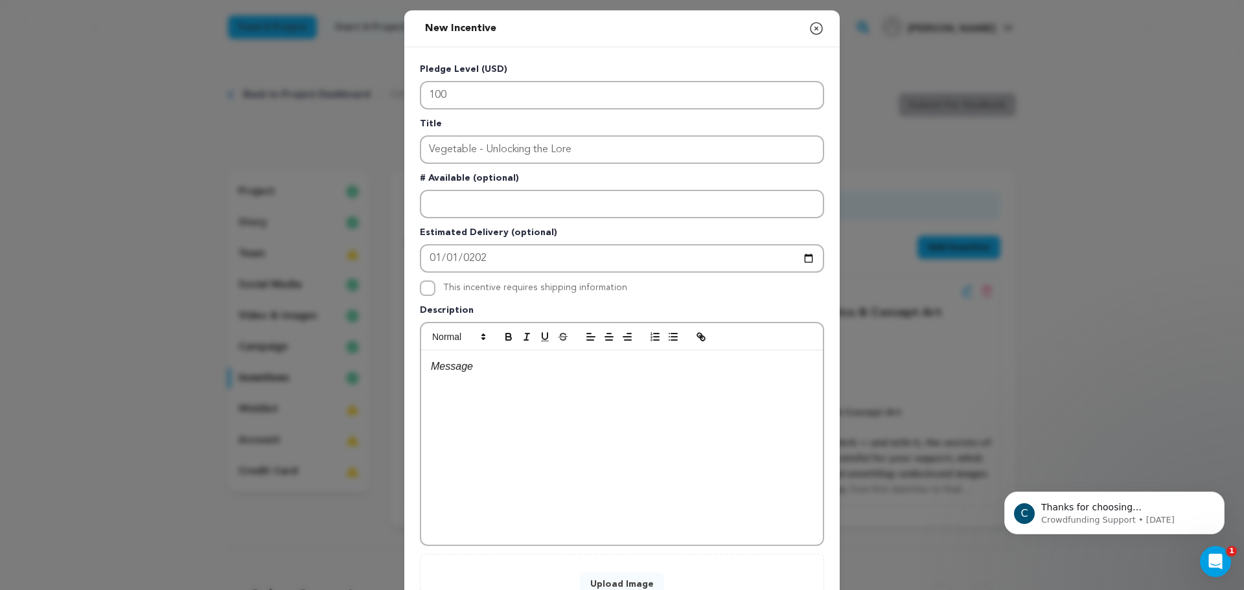
drag, startPoint x: 446, startPoint y: 377, endPoint x: 435, endPoint y: 326, distance: 52.2
click at [446, 377] on div at bounding box center [622, 447] width 402 height 194
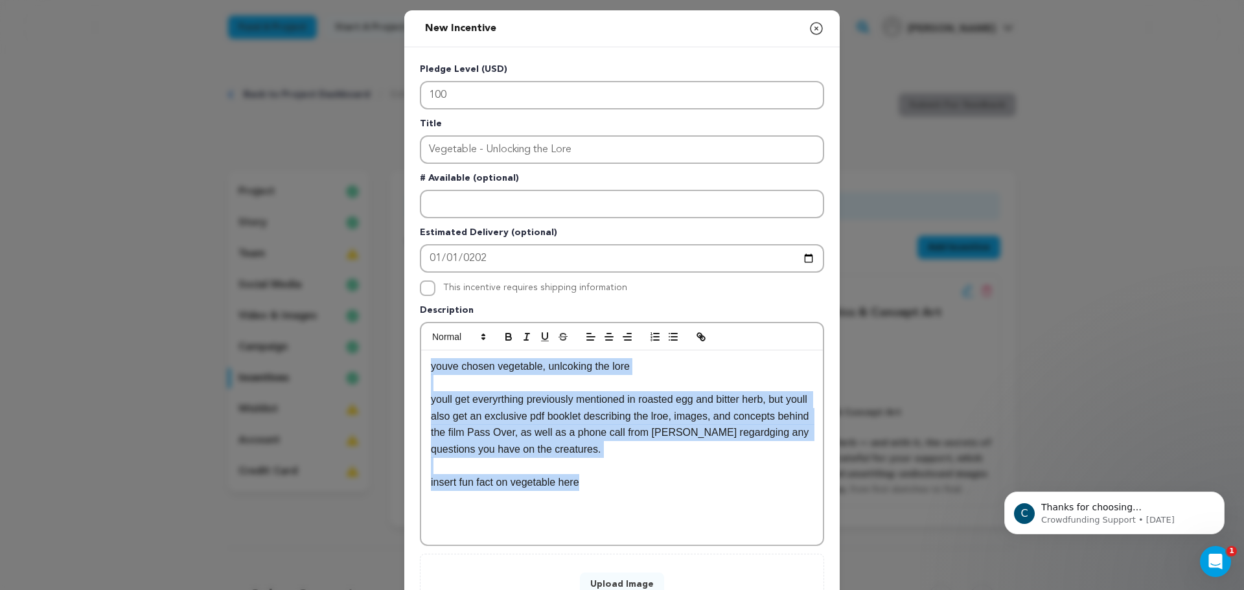
copy div "youve chosen vegetable, unlcoking the lore youll get everyrthing previously men…"
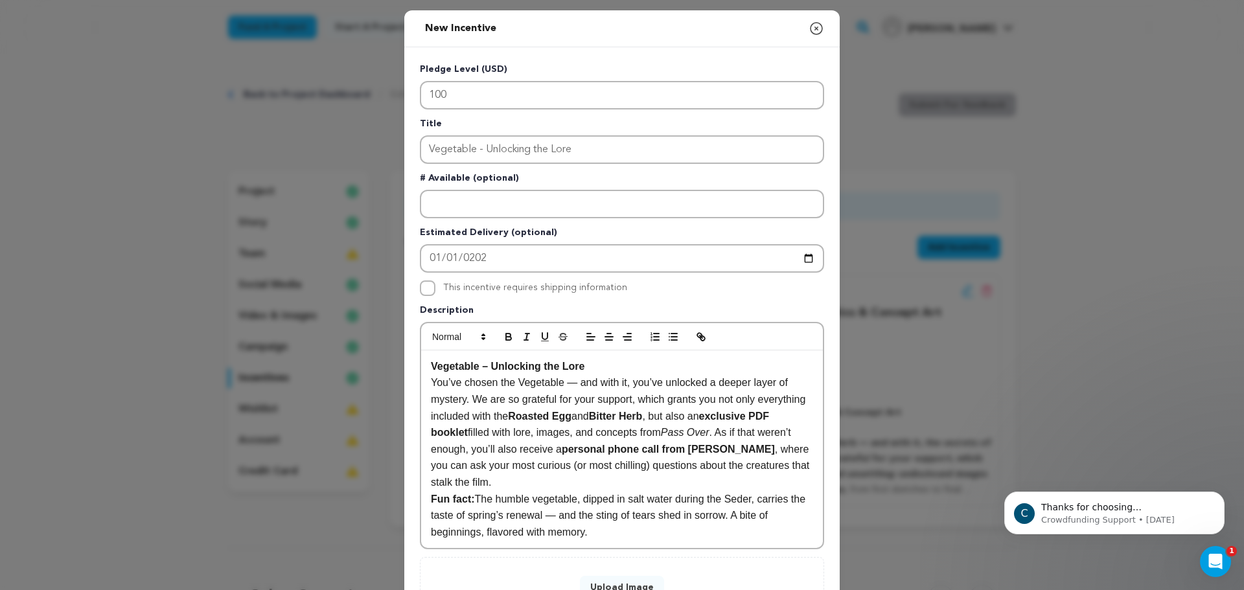
scroll to position [108, 0]
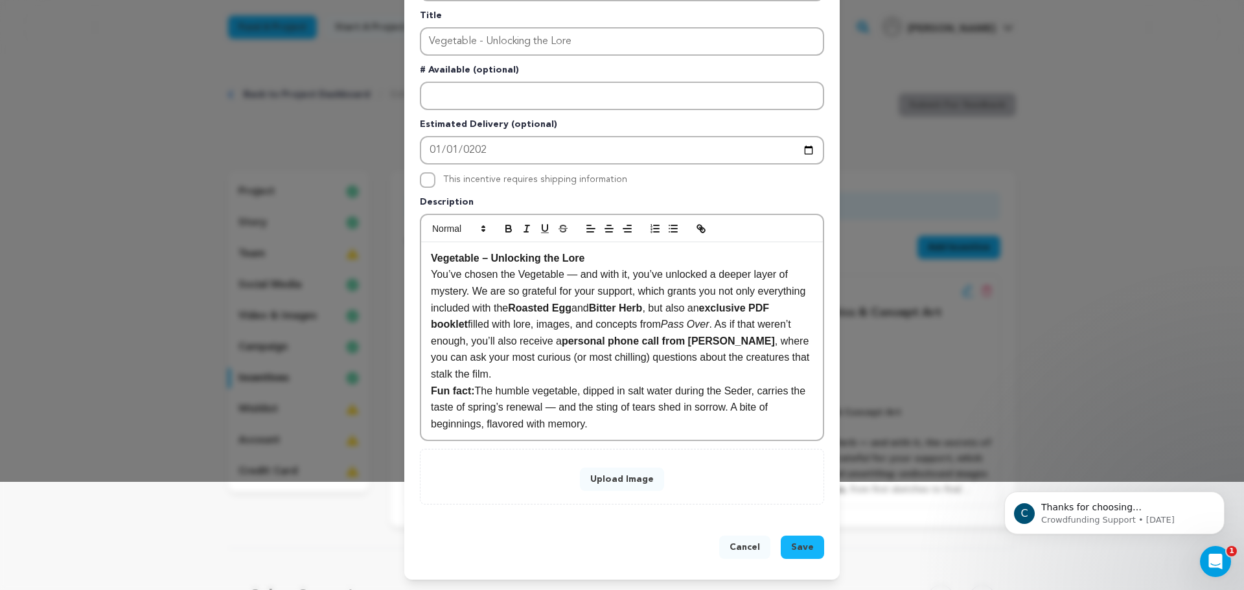
click at [586, 258] on p "Vegetable – Unlocking the Lore" at bounding box center [622, 258] width 382 height 17
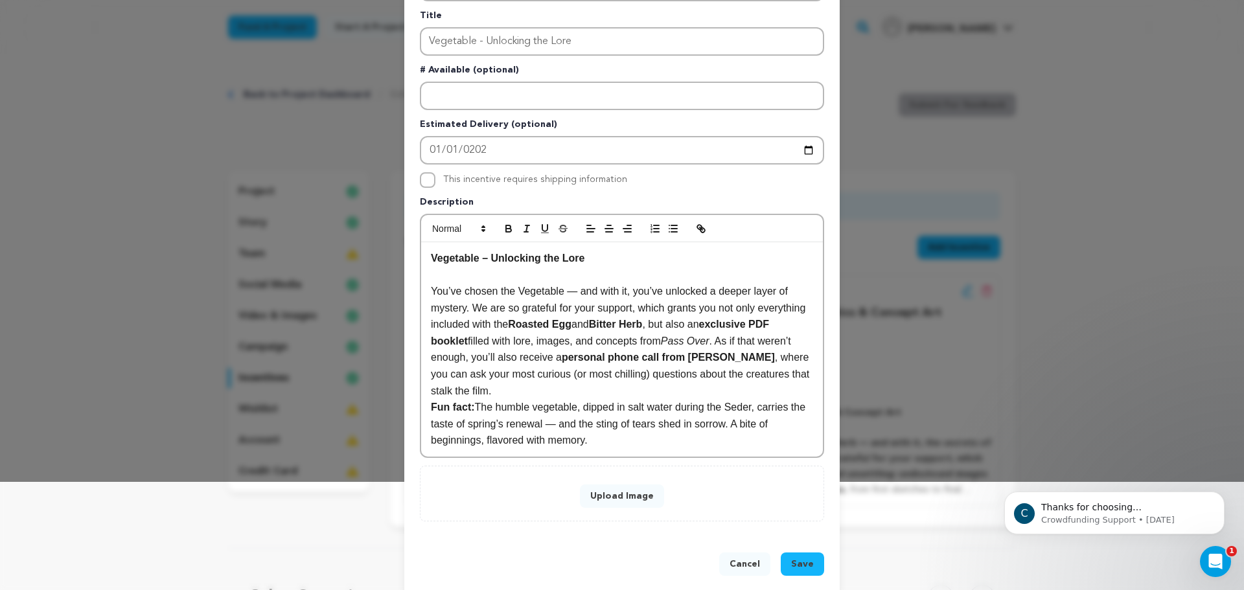
click at [565, 396] on p "You’ve chosen the Vegetable — and with it, you’ve unlocked a deeper layer of my…" at bounding box center [622, 341] width 382 height 116
click at [568, 371] on p "You’ve chosen the Vegetable — and with it, you’ve unlocked a deeper layer of my…" at bounding box center [622, 341] width 382 height 116
click at [567, 374] on p "You’ve chosen the Vegetable — and with it, you’ve unlocked a deeper layer of my…" at bounding box center [622, 341] width 382 height 116
click at [567, 381] on p "You’ve chosen the Vegetable — and with it, you’ve unlocked a deeper layer of my…" at bounding box center [622, 341] width 382 height 116
click at [570, 386] on p "You’ve chosen the Vegetable — and with it, you’ve unlocked a deeper layer of my…" at bounding box center [622, 341] width 382 height 116
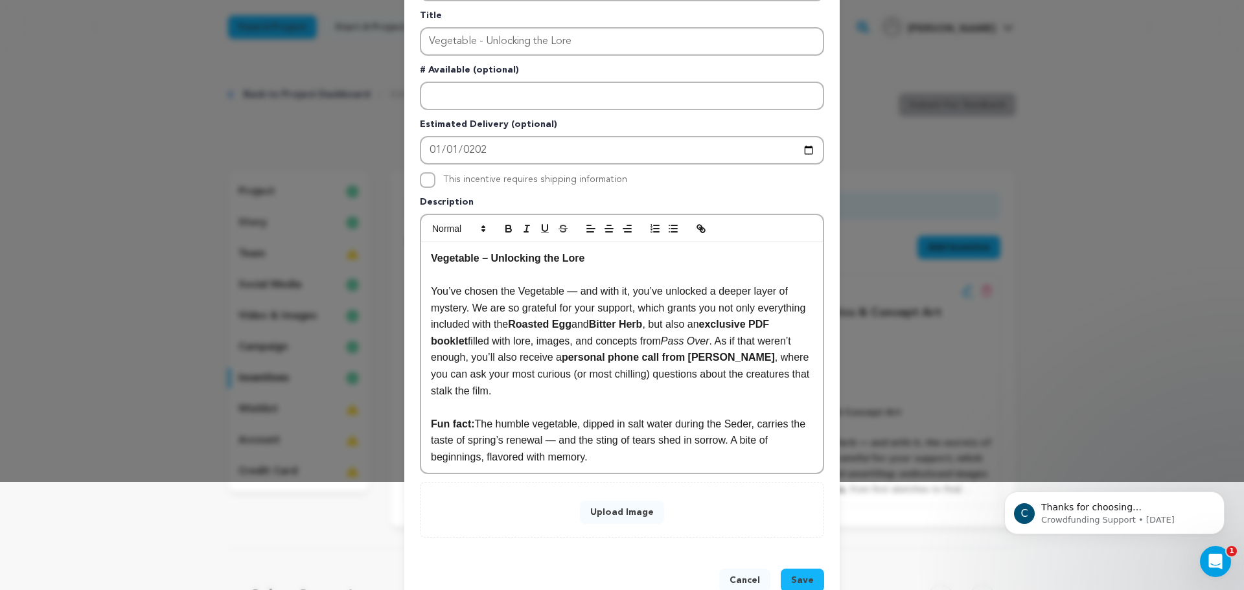
click at [619, 518] on button "Upload Image" at bounding box center [622, 512] width 84 height 23
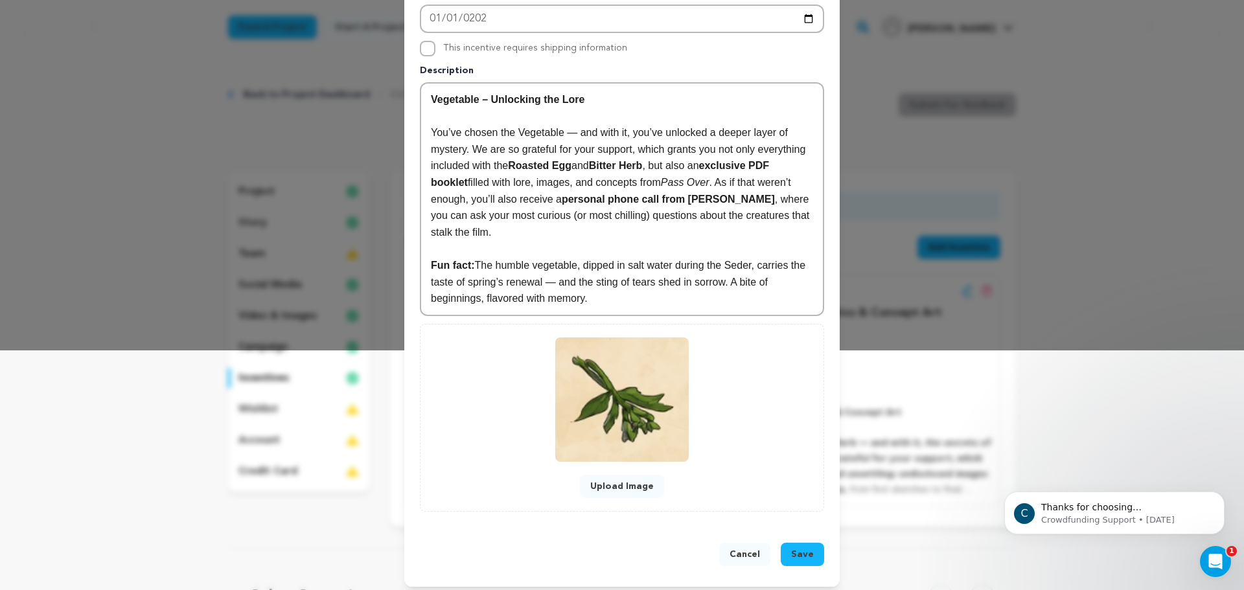
scroll to position [247, 0]
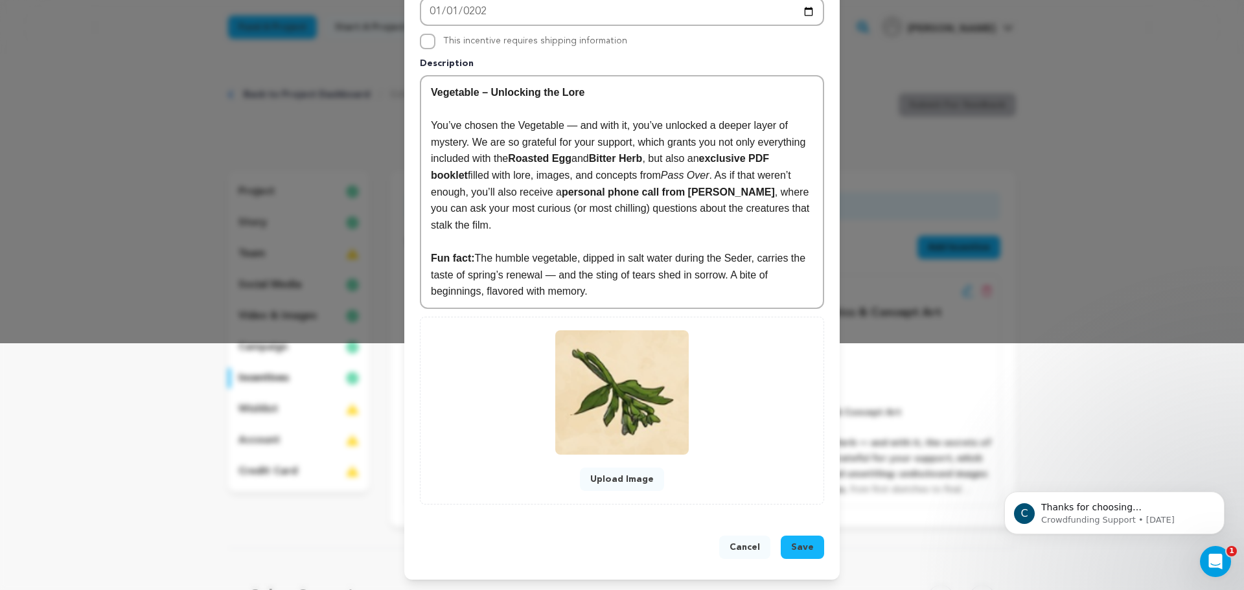
click at [801, 550] on span "Save" at bounding box center [802, 547] width 23 height 13
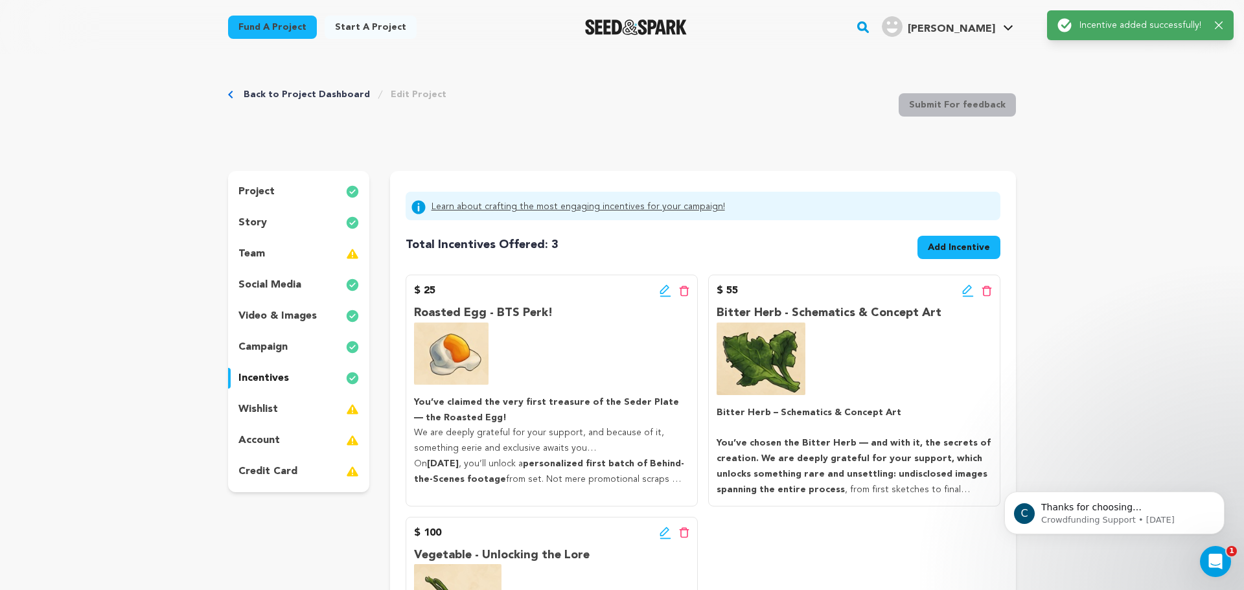
click at [963, 288] on icon at bounding box center [968, 290] width 12 height 13
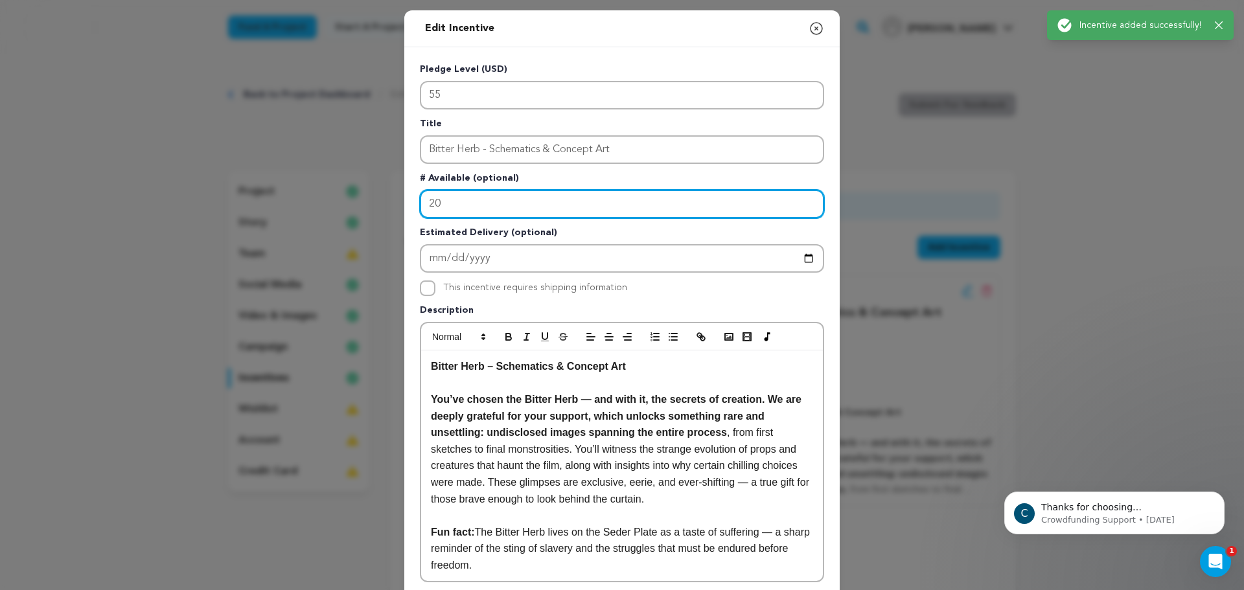
click at [707, 205] on input "20" at bounding box center [622, 204] width 404 height 29
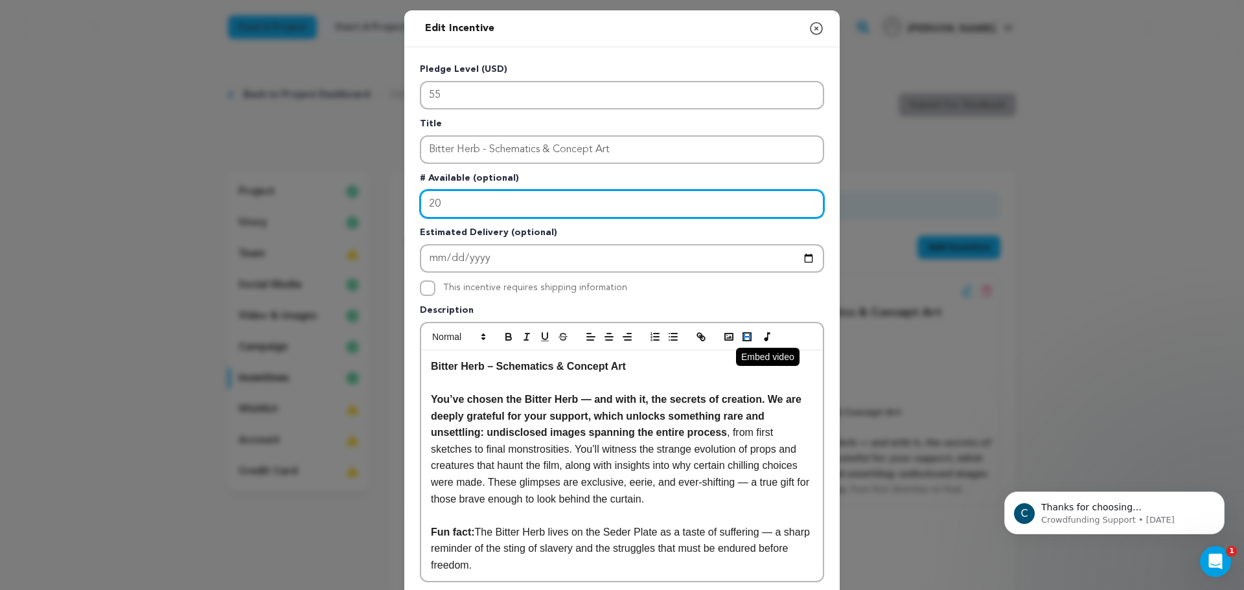
type input "2"
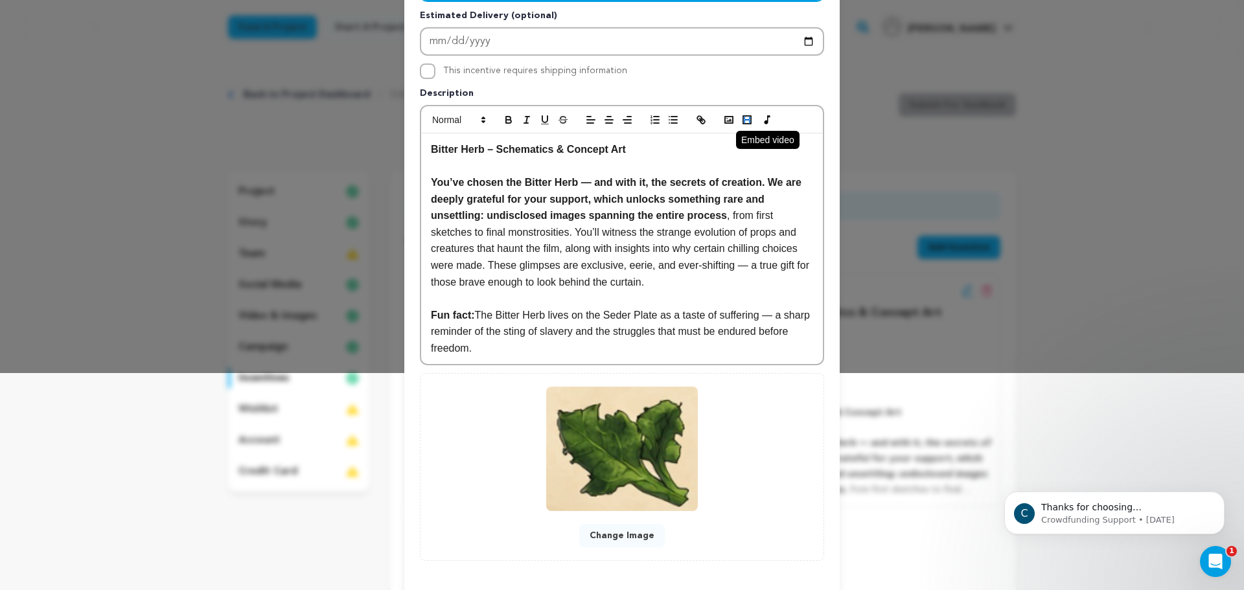
scroll to position [274, 0]
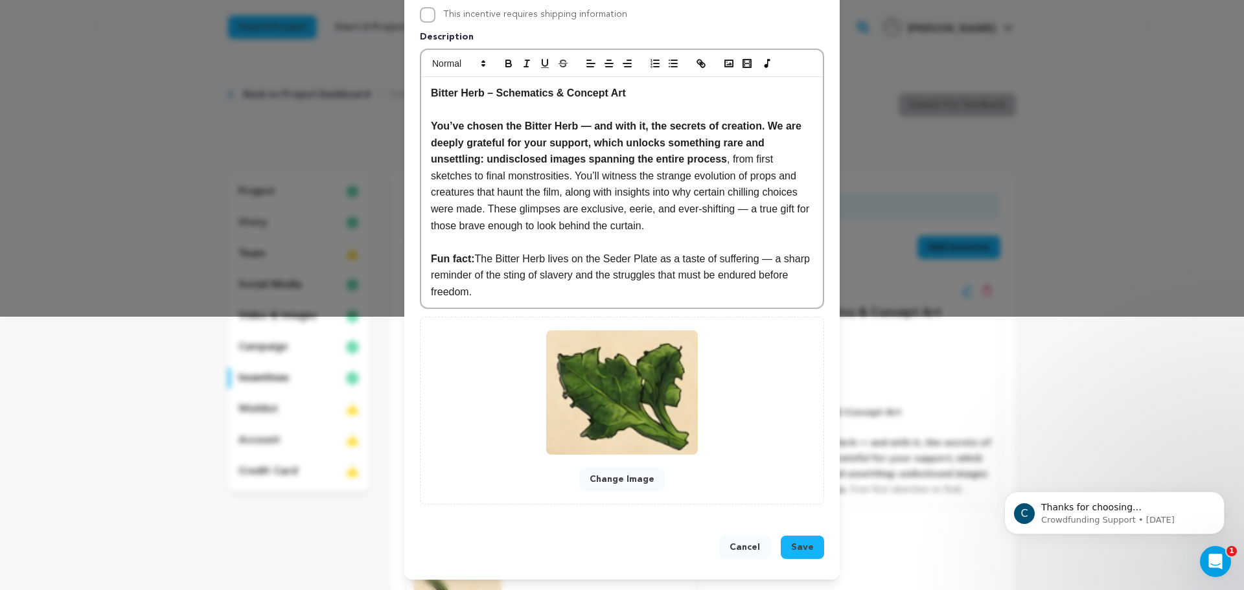
click at [795, 538] on button "Save" at bounding box center [802, 547] width 43 height 23
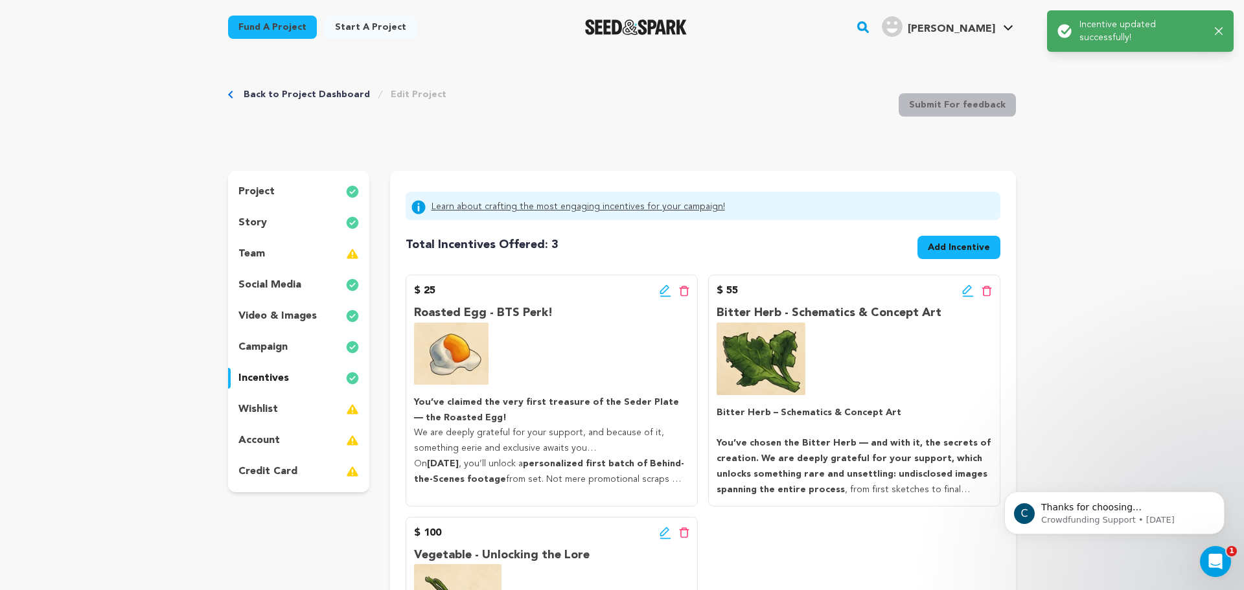
click at [930, 345] on div "Bitter Herb - Schematics & Concept Art Bitter Herb – Schematics & Concept Art Y…" at bounding box center [853, 401] width 275 height 194
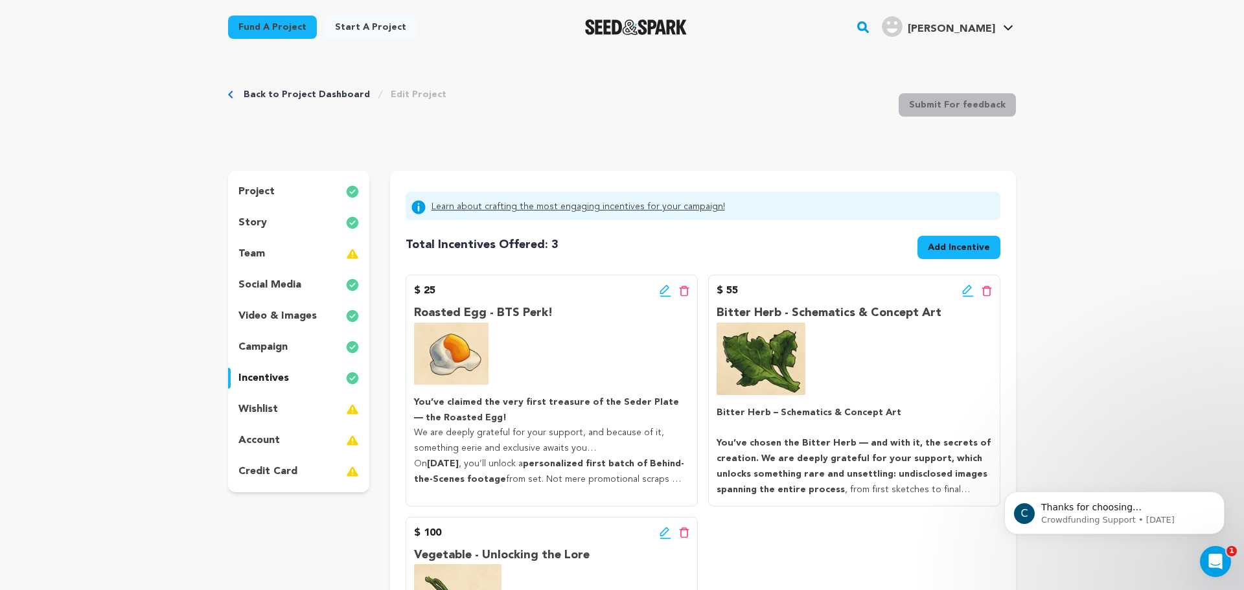
click at [945, 257] on button "Add Incentive" at bounding box center [958, 247] width 83 height 23
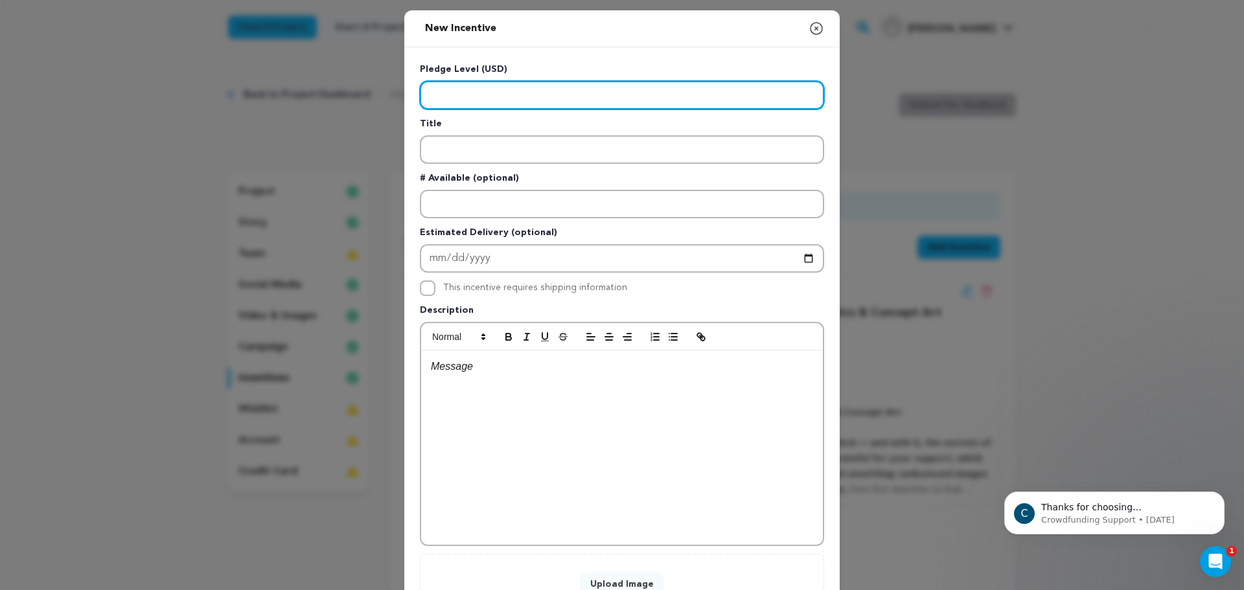
drag, startPoint x: 453, startPoint y: 104, endPoint x: 451, endPoint y: 122, distance: 17.6
click at [453, 108] on input "Enter level" at bounding box center [622, 95] width 404 height 29
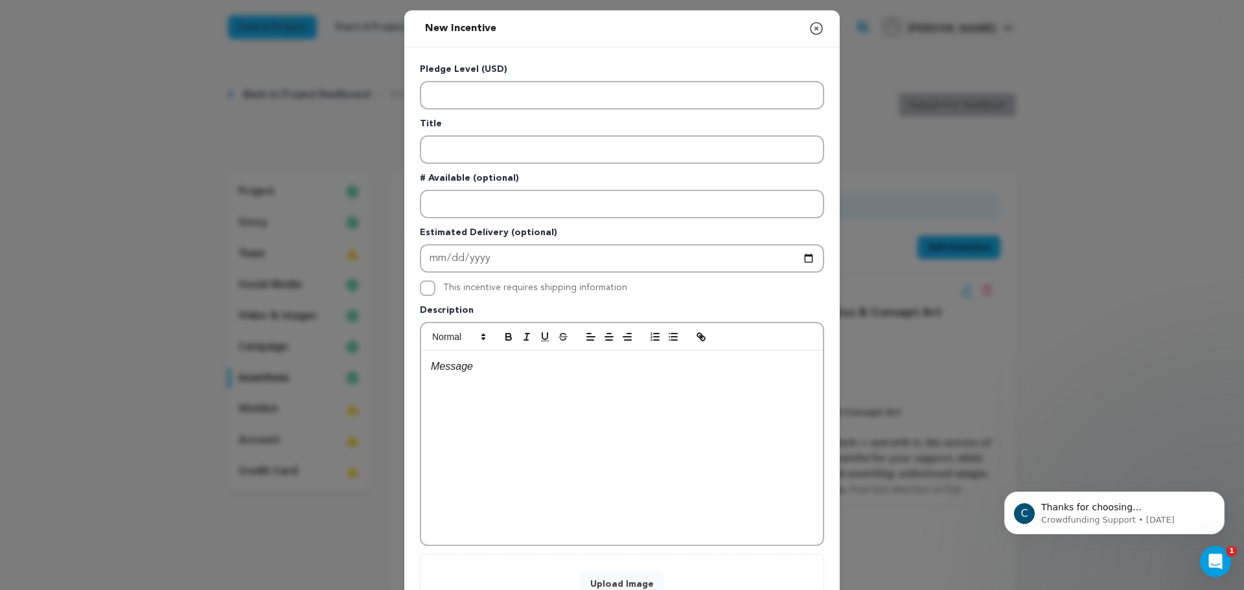
click at [451, 166] on div "Pledge Level (USD) Title # Available (optional) Estimated Delivery (optional) T…" at bounding box center [622, 336] width 404 height 547
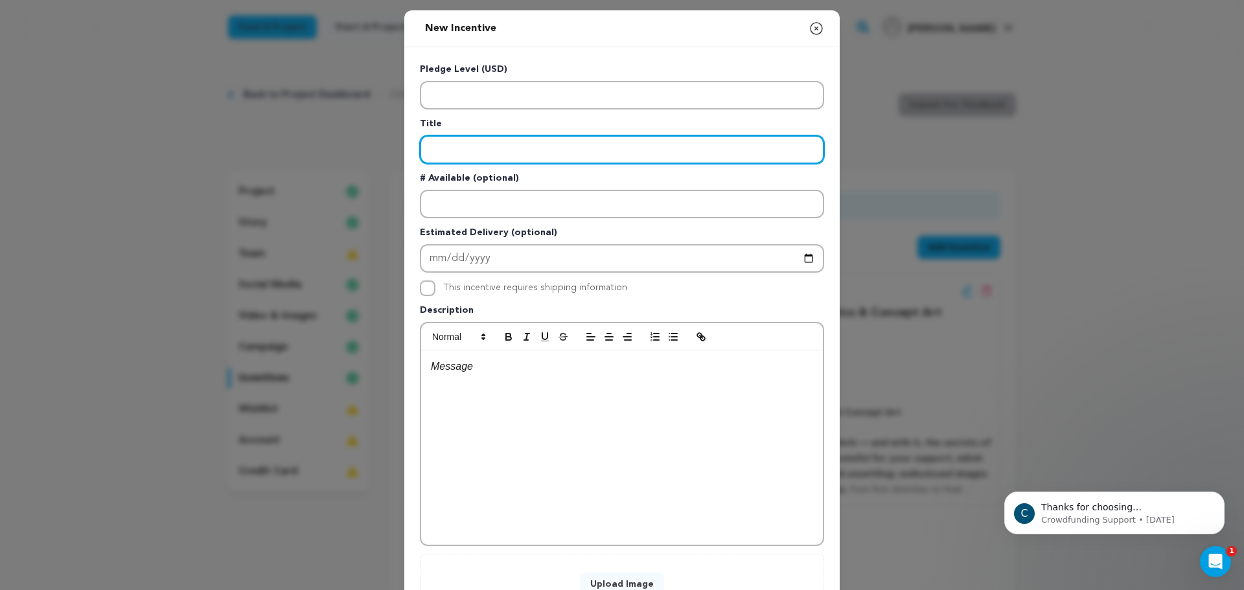
click at [452, 152] on input "Enter title" at bounding box center [622, 149] width 404 height 29
paste input "Apple, nuts, wine mixture"
drag, startPoint x: 573, startPoint y: 156, endPoint x: 455, endPoint y: 153, distance: 117.9
click at [455, 153] on input "Apple, nuts, wine mixture" at bounding box center [622, 149] width 404 height 29
type input "Apple, Nuts, Wine - Producer Status +"
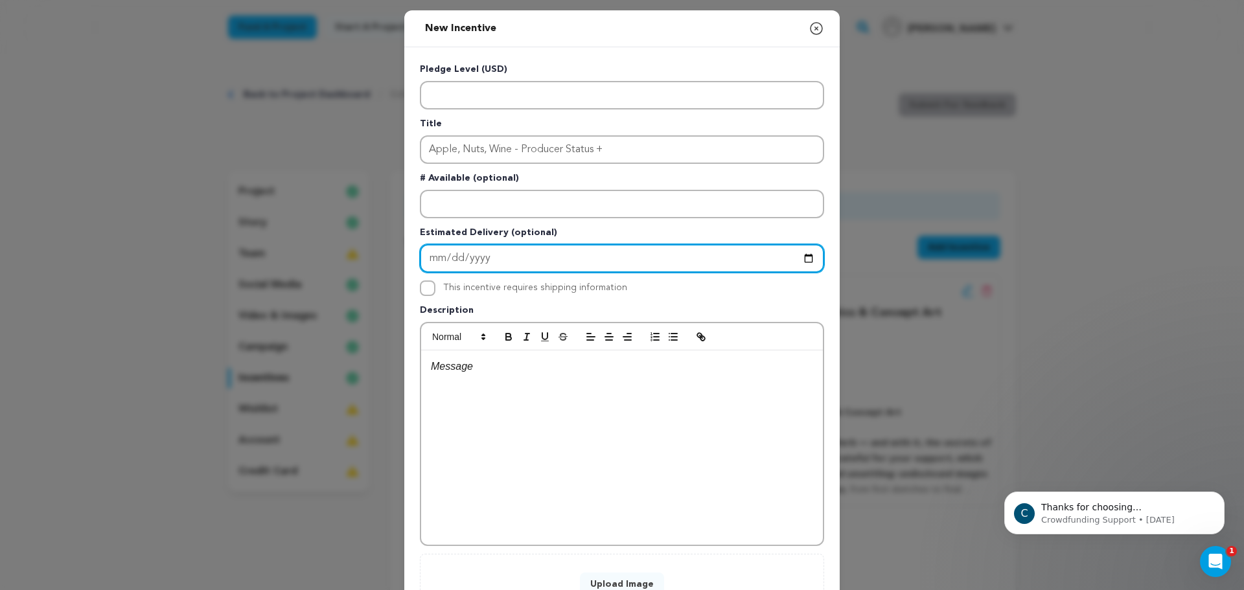
click at [545, 264] on input "Enter Estimated Delivery" at bounding box center [622, 258] width 404 height 29
type input "[DATE]"
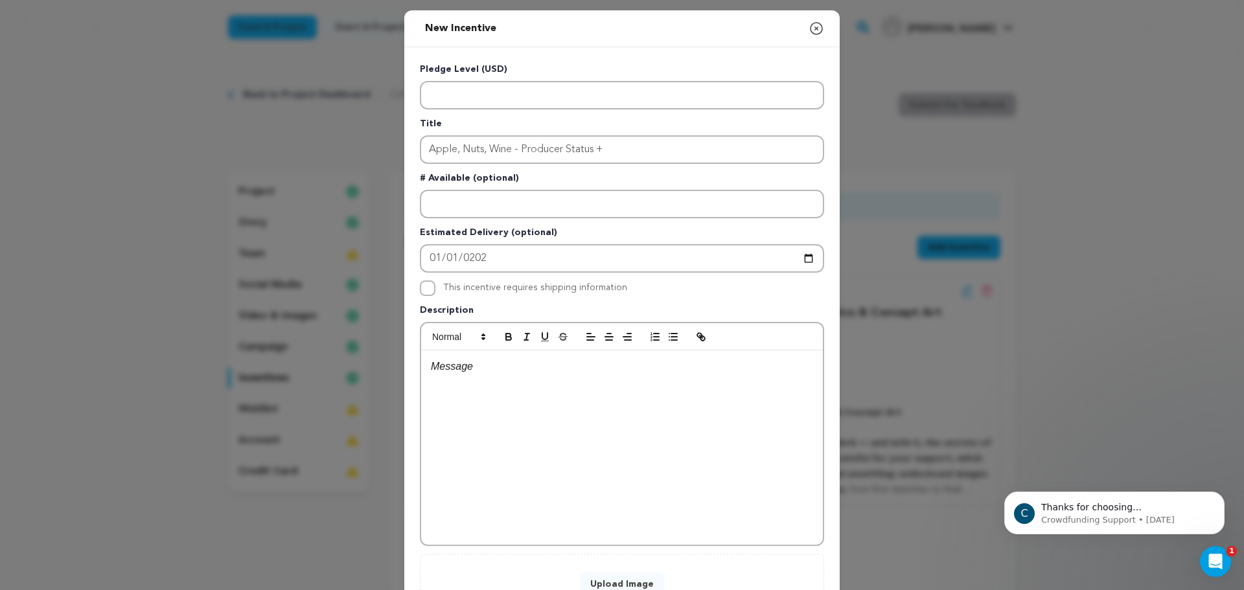
click at [561, 381] on div at bounding box center [622, 447] width 402 height 194
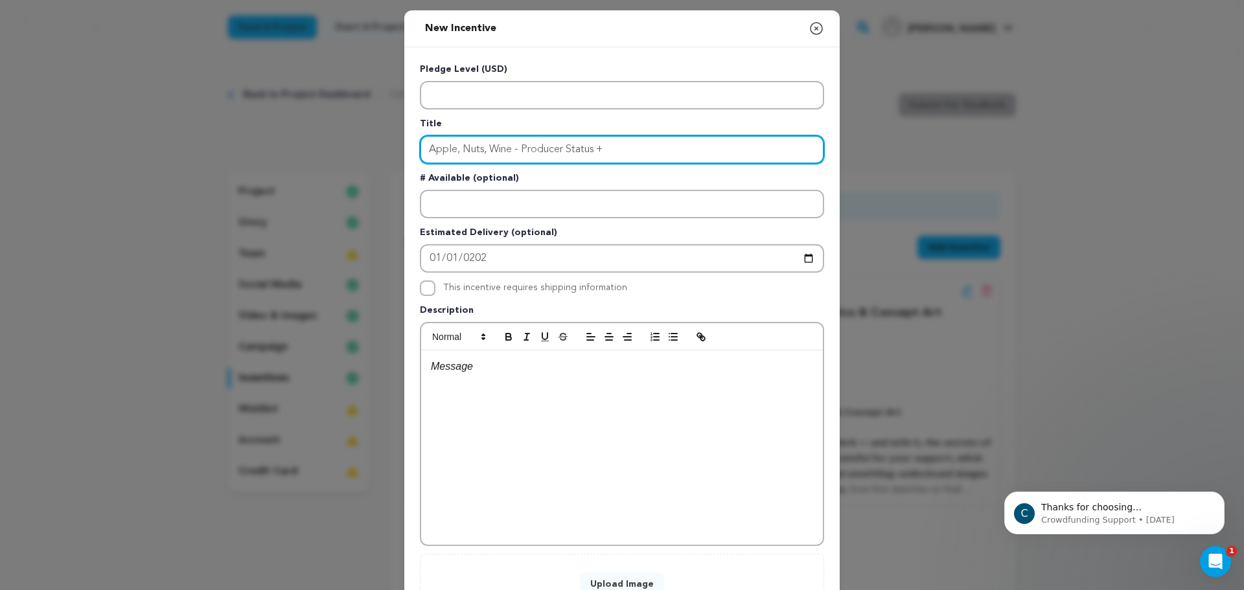
click at [552, 143] on input "Apple, Nuts, Wine - Producer Status +" at bounding box center [622, 149] width 404 height 29
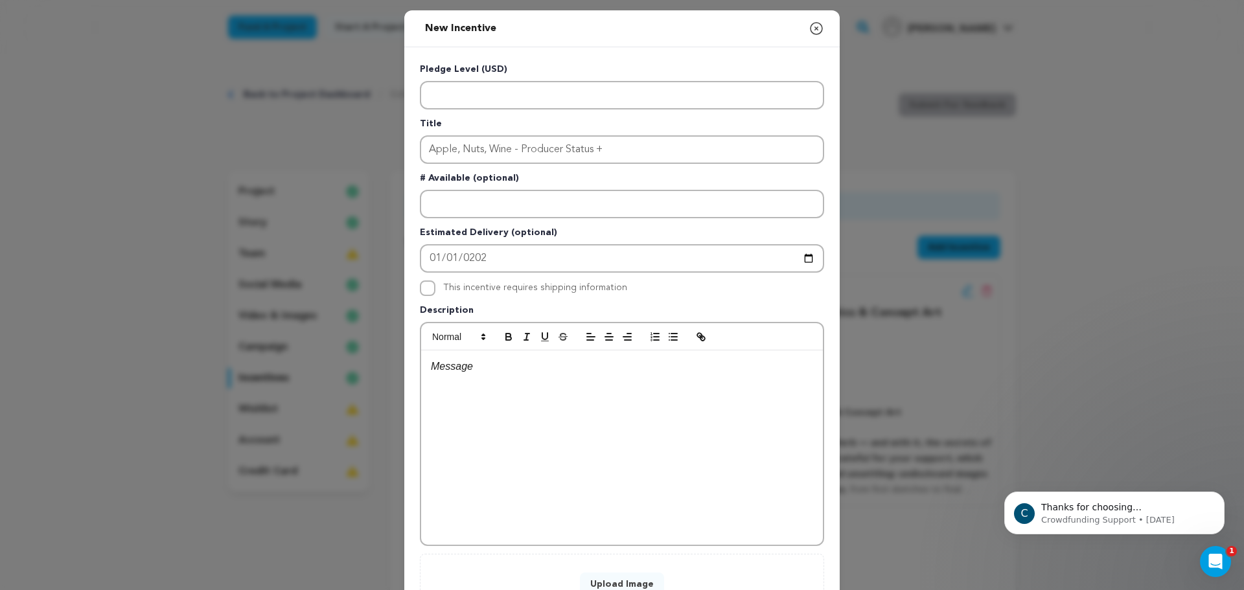
click at [527, 499] on div at bounding box center [622, 447] width 402 height 194
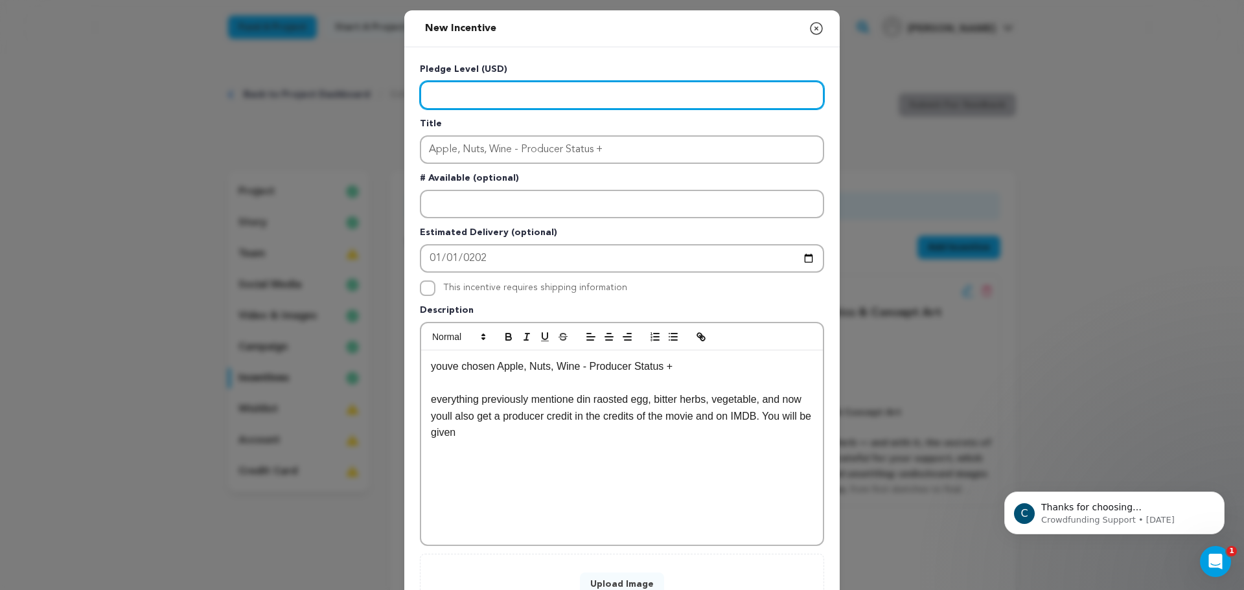
drag, startPoint x: 437, startPoint y: 89, endPoint x: 460, endPoint y: 90, distance: 23.4
click at [437, 89] on input "Enter level" at bounding box center [622, 95] width 404 height 29
type input "300"
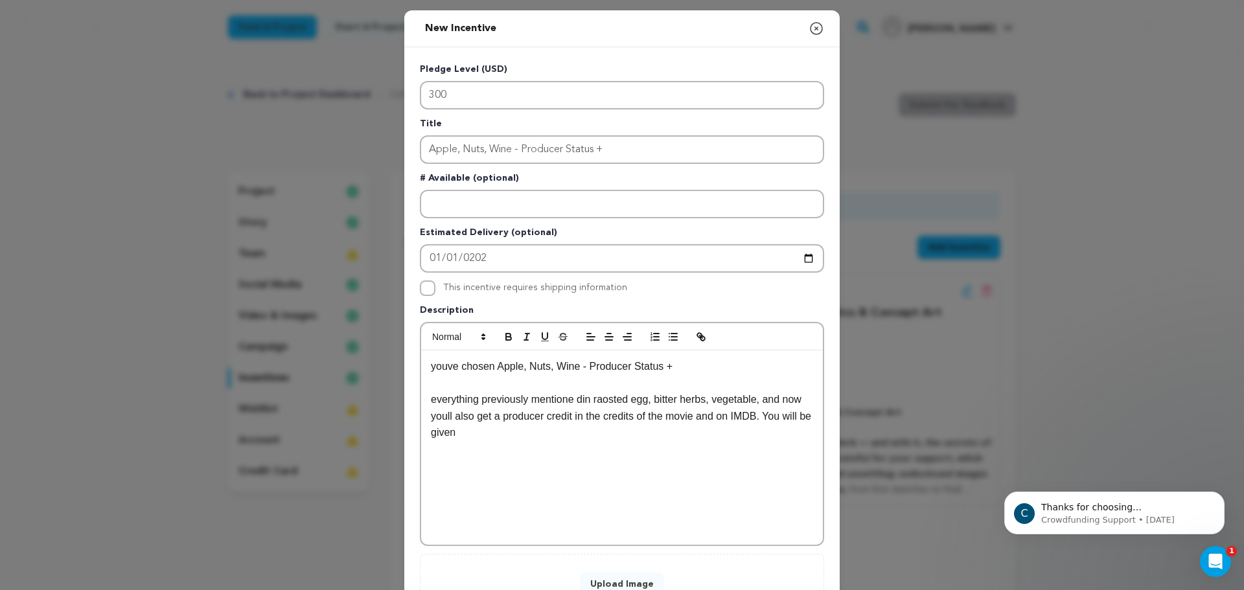
click at [541, 456] on div "youve chosen Apple, Nuts, Wine - Producer Status + everything previously mentio…" at bounding box center [622, 447] width 402 height 194
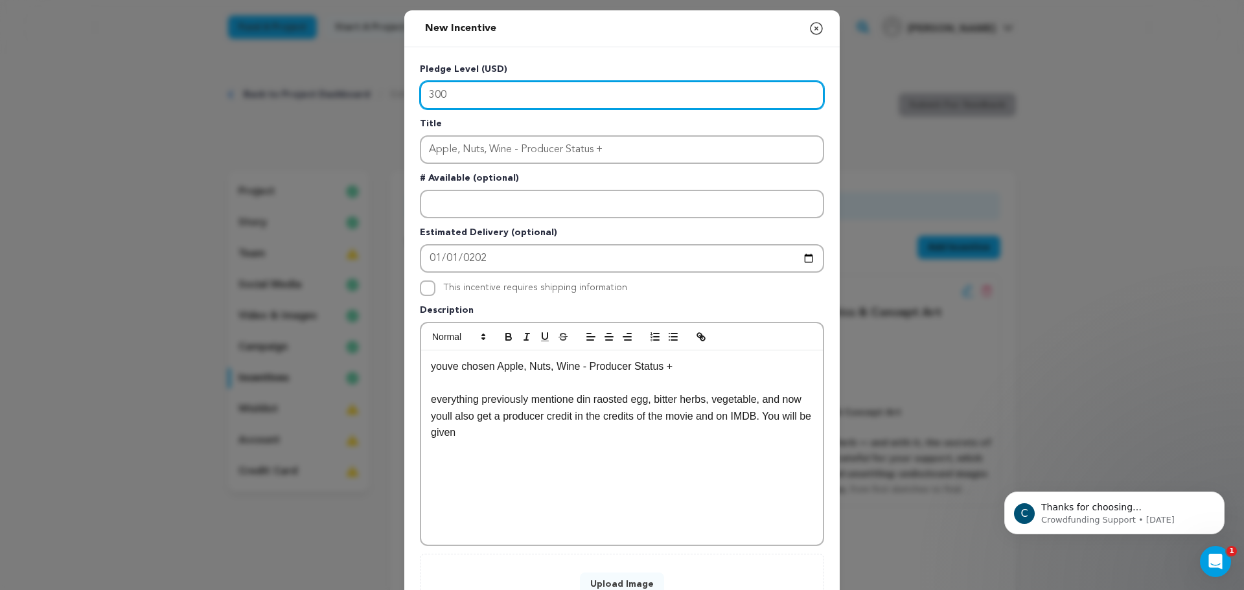
click at [505, 101] on input "300" at bounding box center [622, 95] width 404 height 29
type input "300"
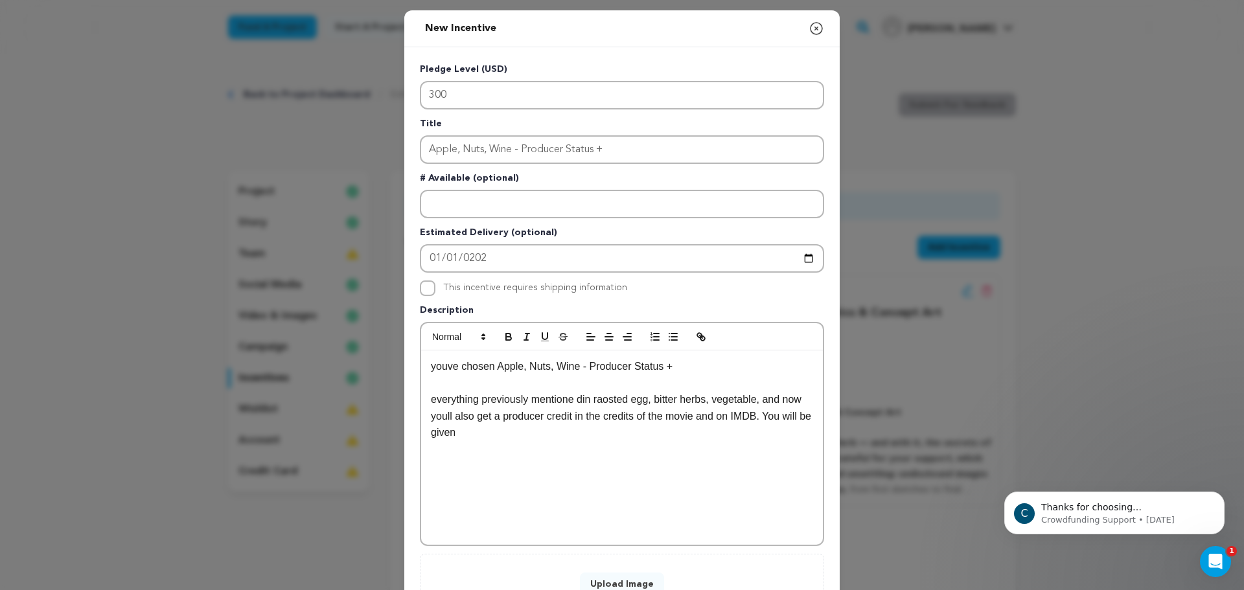
click at [573, 425] on p "everything previously mentione din raosted egg, bitter herbs, vegetable, and no…" at bounding box center [622, 416] width 382 height 50
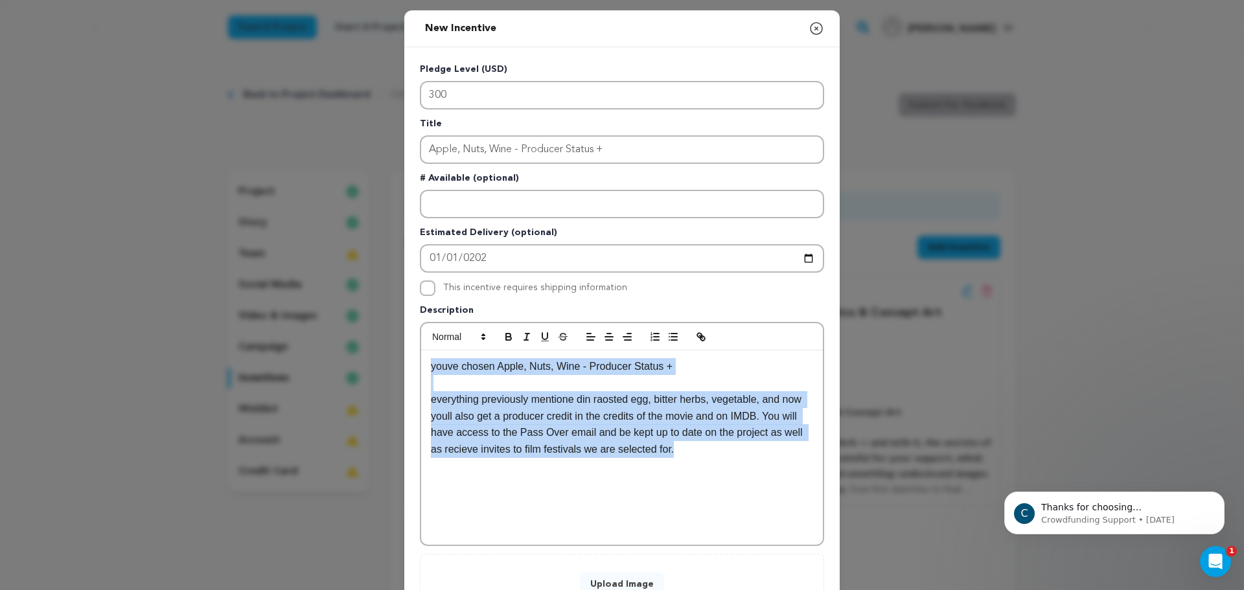
click at [667, 501] on div "youve chosen Apple, Nuts, Wine - Producer Status + everything previously mentio…" at bounding box center [622, 447] width 402 height 194
copy div "youve chosen Apple, Nuts, Wine - Producer Status + everything previously mentio…"
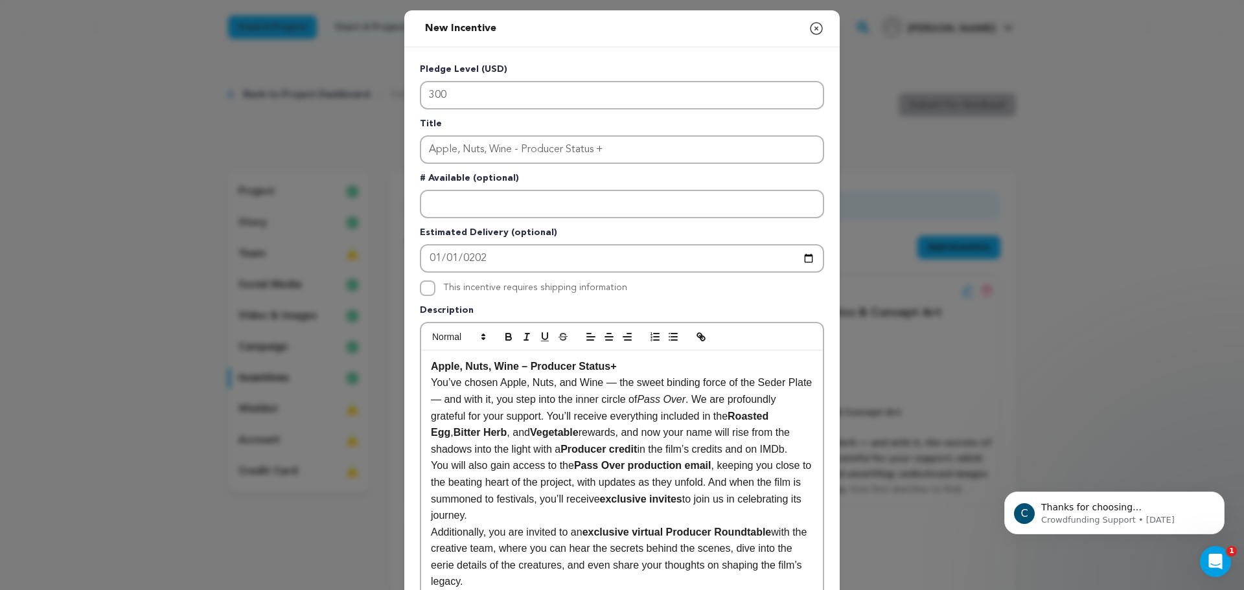
click at [642, 373] on p "Apple, Nuts, Wine – Producer Status+" at bounding box center [622, 366] width 382 height 17
click at [642, 372] on p "Apple, Nuts, Wine – Producer Status+" at bounding box center [622, 366] width 382 height 17
click at [611, 503] on strong "exclusive invites" at bounding box center [641, 499] width 82 height 11
click at [626, 511] on p "You will also gain access to the Pass Over production email , keeping you close…" at bounding box center [622, 490] width 382 height 66
click at [643, 468] on strong "Pass Over production email" at bounding box center [642, 465] width 137 height 11
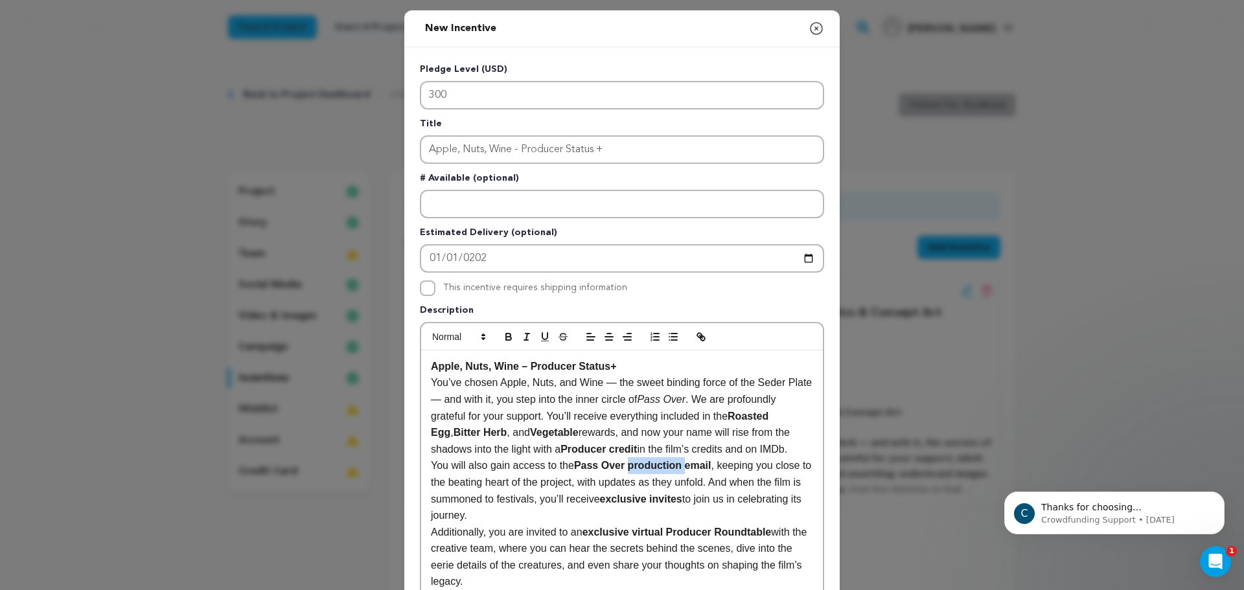
click at [643, 468] on strong "Pass Over production email" at bounding box center [642, 465] width 137 height 11
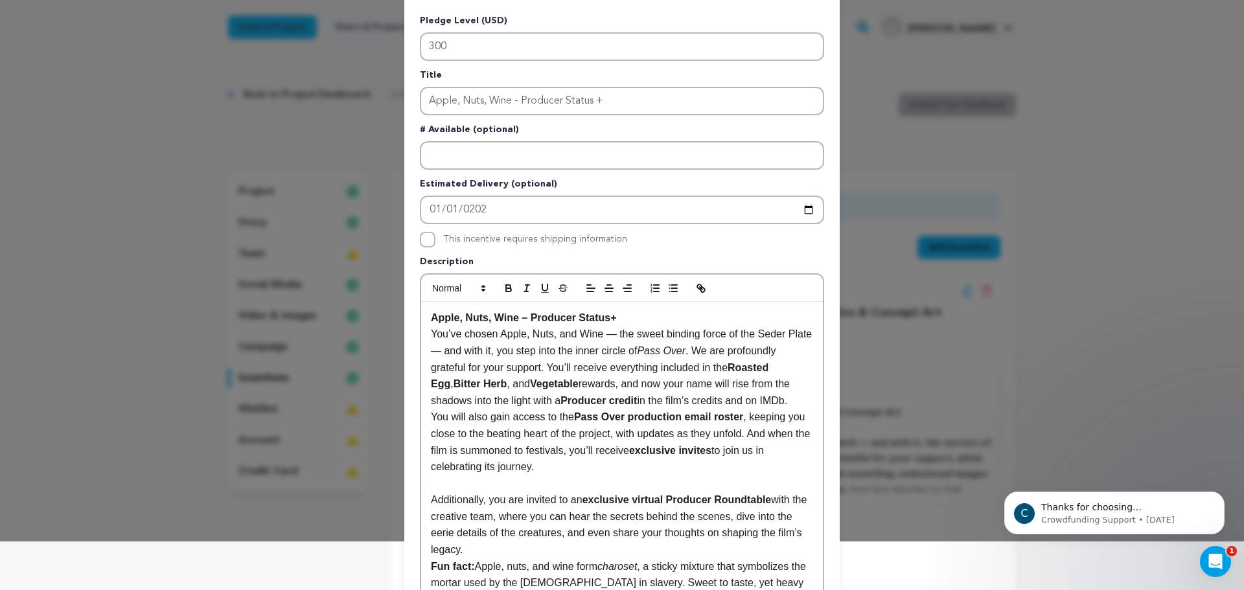
scroll to position [208, 0]
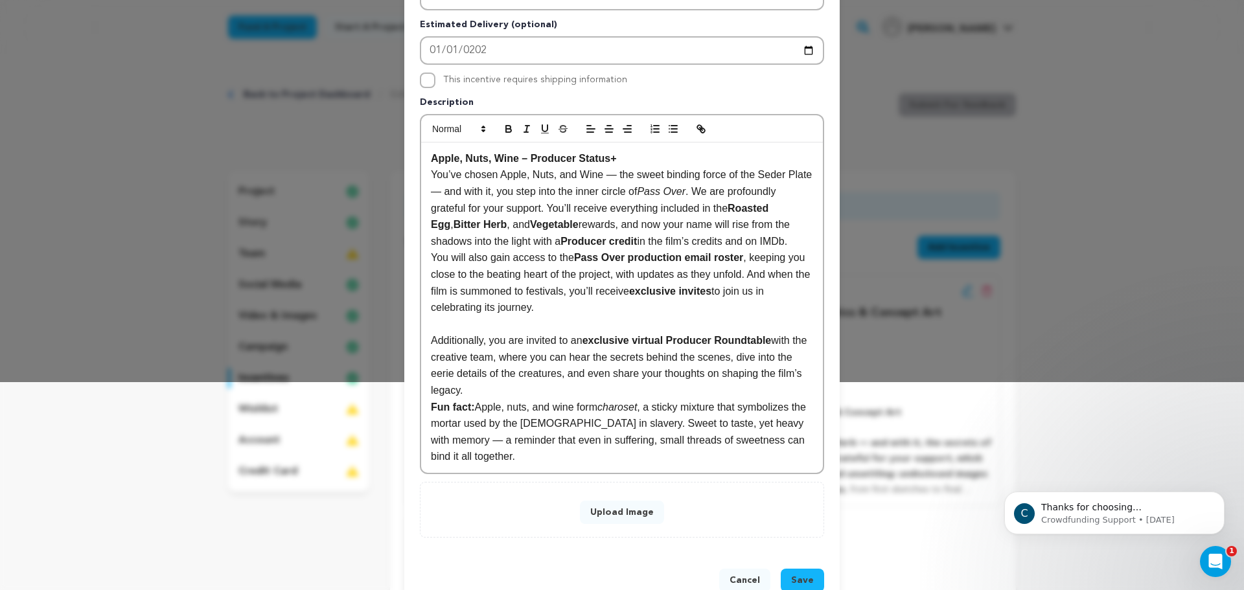
click at [790, 378] on p "Additionally, you are invited to an exclusive virtual Producer Roundtable with …" at bounding box center [622, 365] width 382 height 66
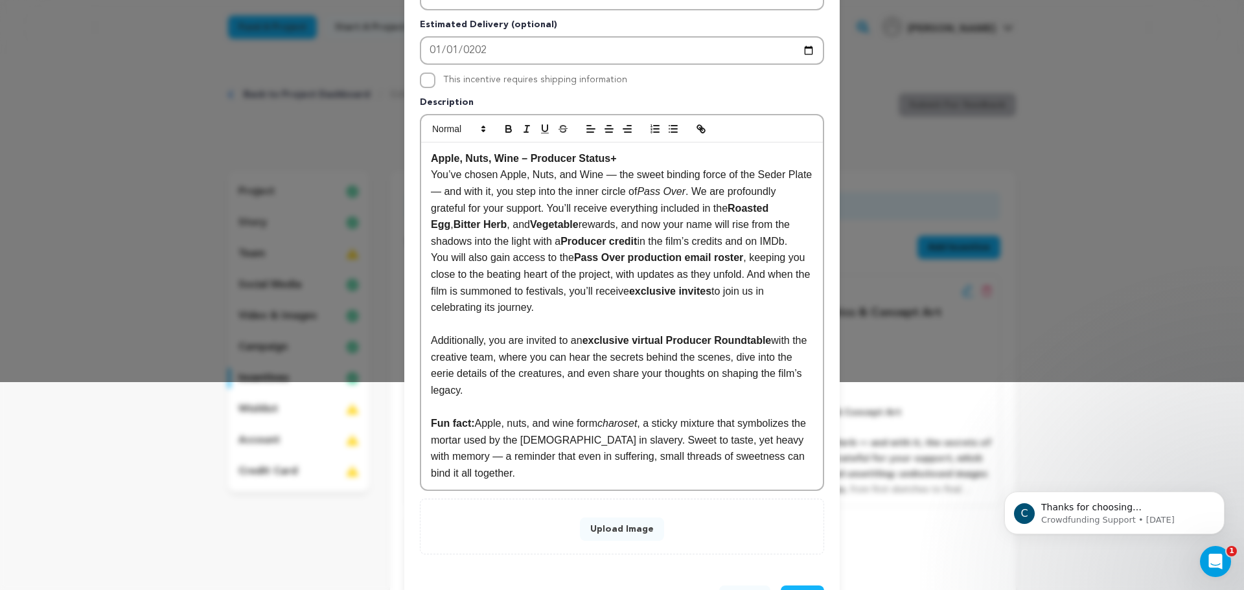
click at [533, 415] on p "Fun fact: Apple, nuts, and wine form charoset , a sticky mixture that symbolize…" at bounding box center [622, 448] width 382 height 66
click at [533, 416] on p "Fun fact: Apple, nuts, and wine form charoset , a sticky mixture that symbolize…" at bounding box center [622, 448] width 382 height 66
click at [533, 426] on p "Fun fact: Apple, nuts, and wine form charoset , a sticky mixture that symbolize…" at bounding box center [622, 448] width 382 height 66
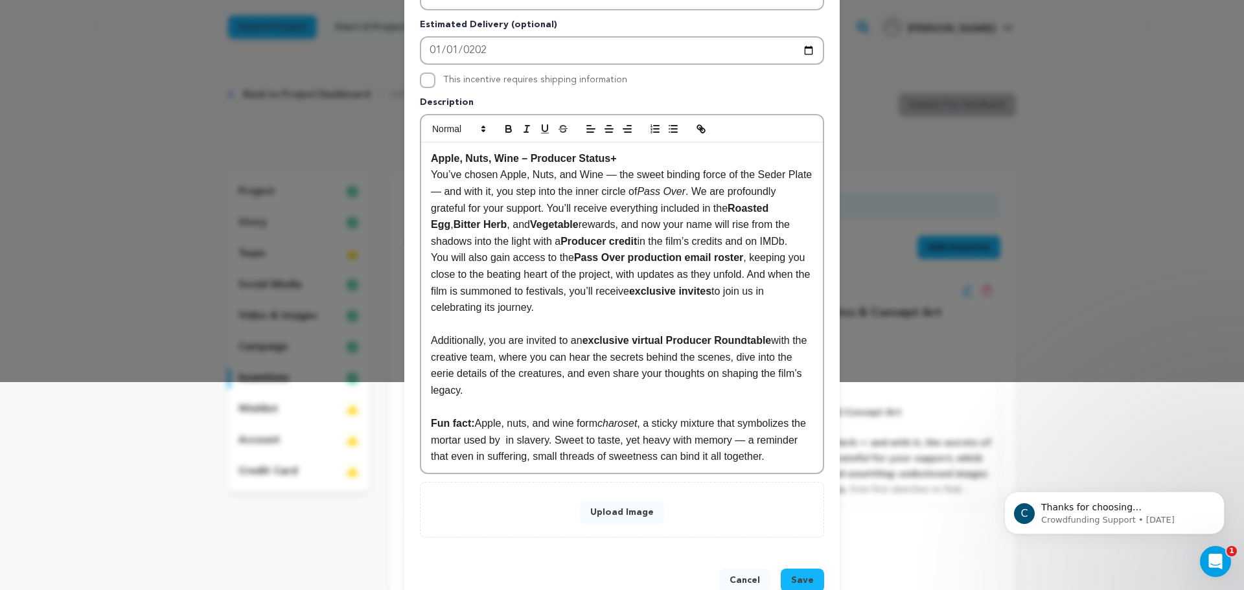
click at [513, 425] on p "Fun fact: Apple, nuts, and wine form charoset , a sticky mixture that symbolize…" at bounding box center [622, 440] width 382 height 50
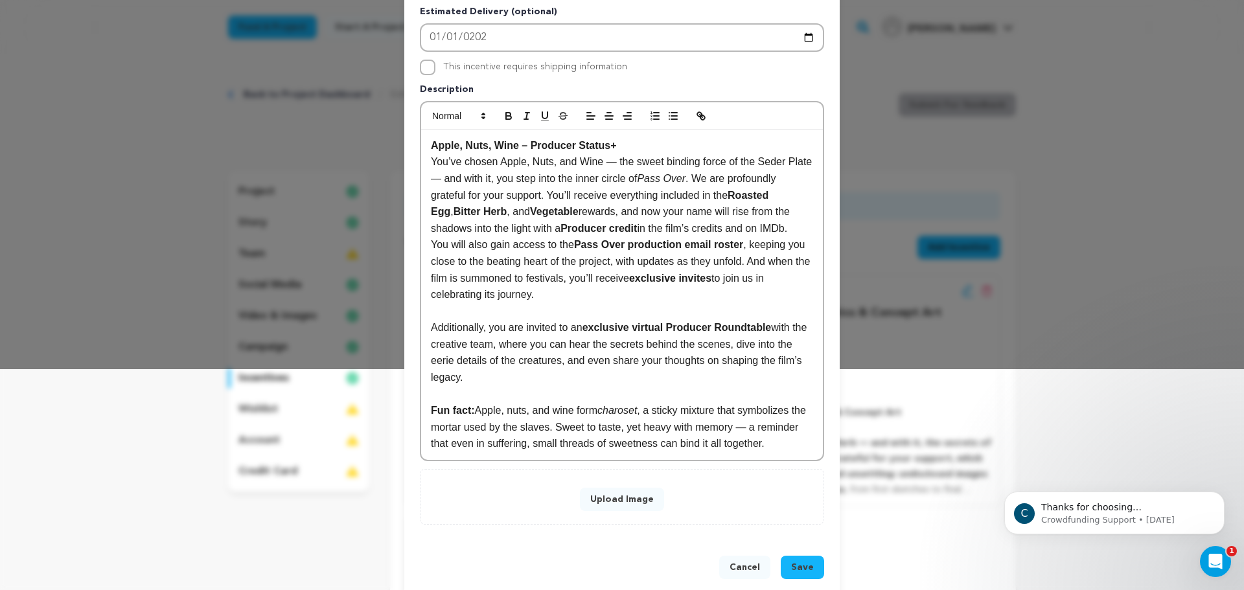
scroll to position [225, 0]
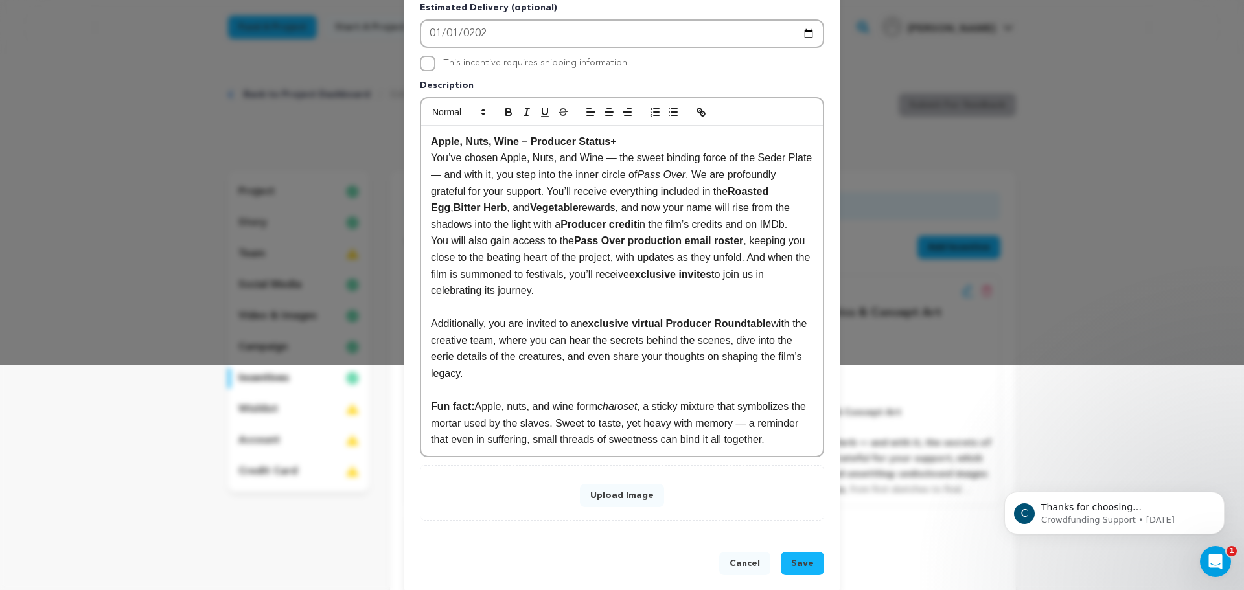
click at [600, 484] on button "Upload Image" at bounding box center [622, 495] width 84 height 23
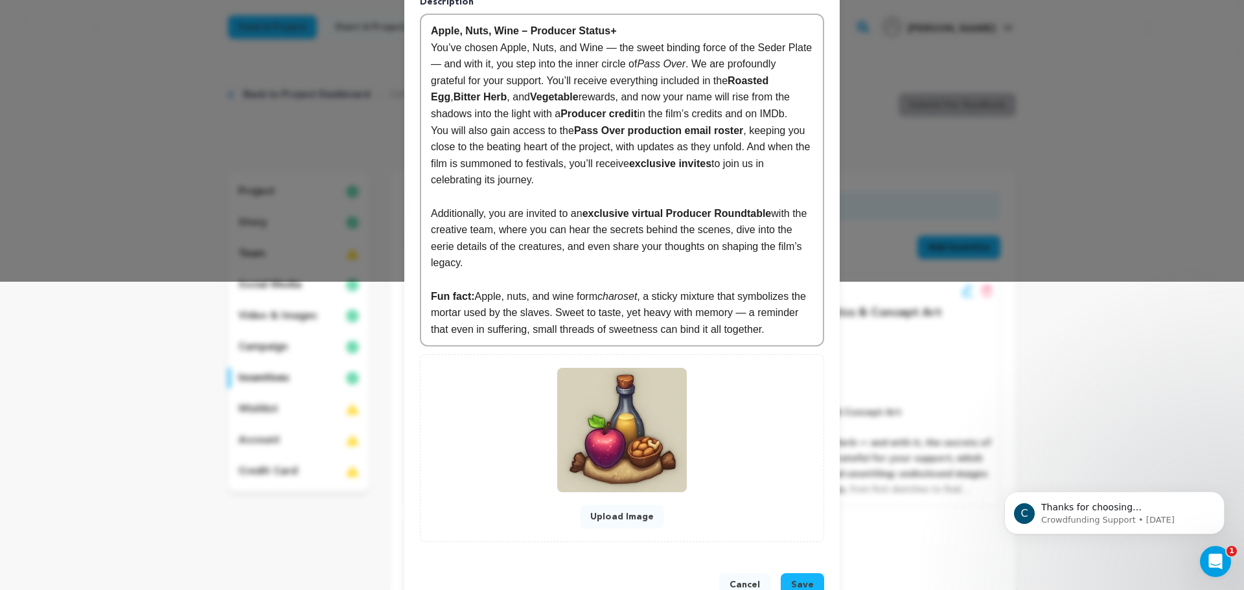
scroll to position [330, 0]
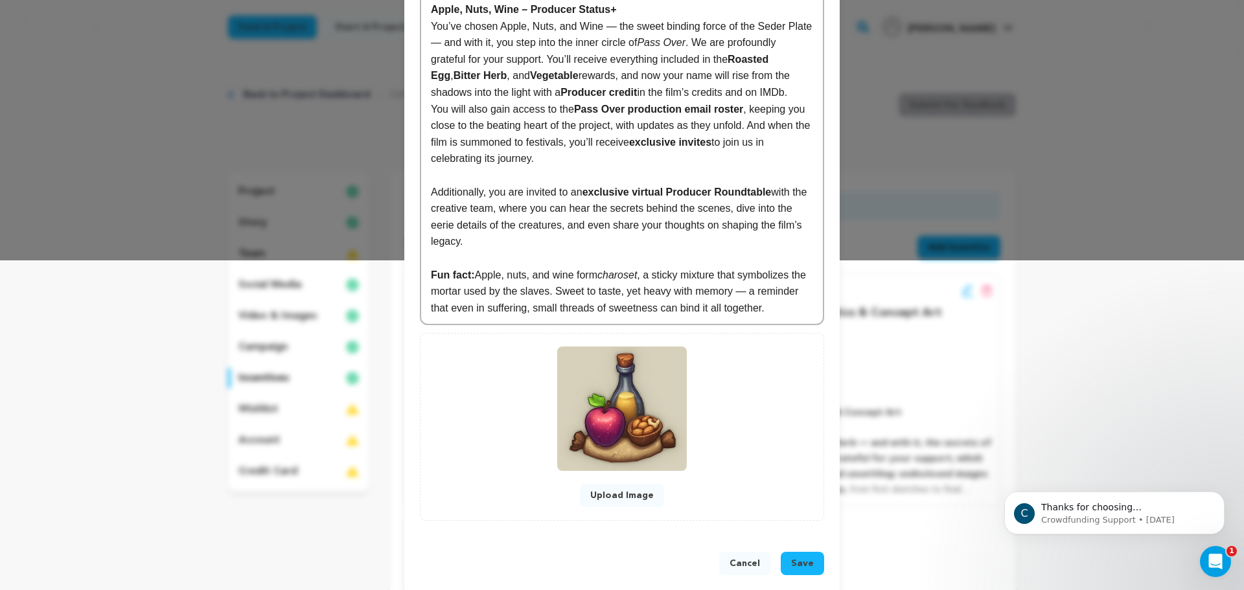
click at [804, 558] on button "Save" at bounding box center [802, 563] width 43 height 23
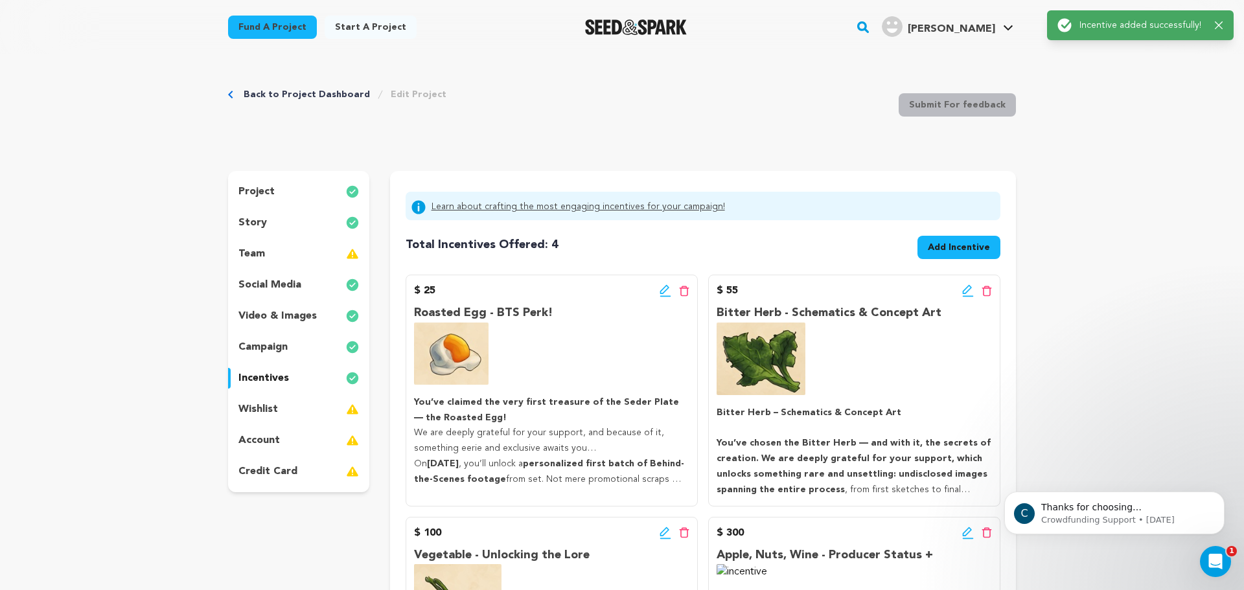
click at [1215, 491] on button "Dismiss notification" at bounding box center [1220, 495] width 17 height 17
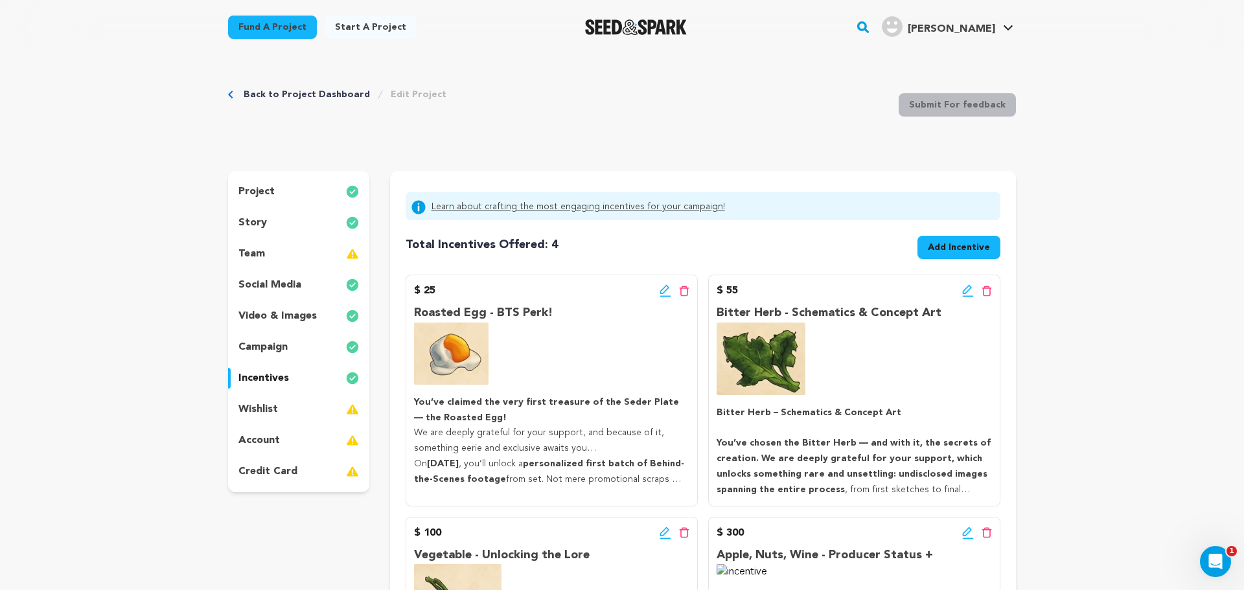
click at [268, 348] on p "campaign" at bounding box center [262, 347] width 49 height 16
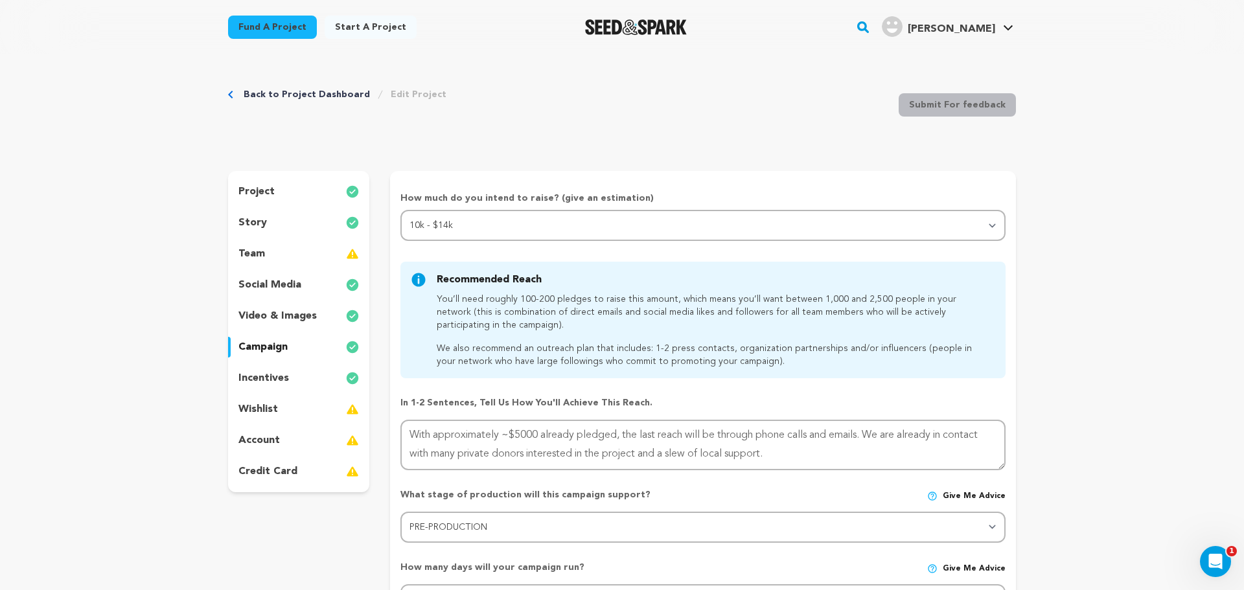
click at [264, 378] on p "incentives" at bounding box center [263, 379] width 51 height 16
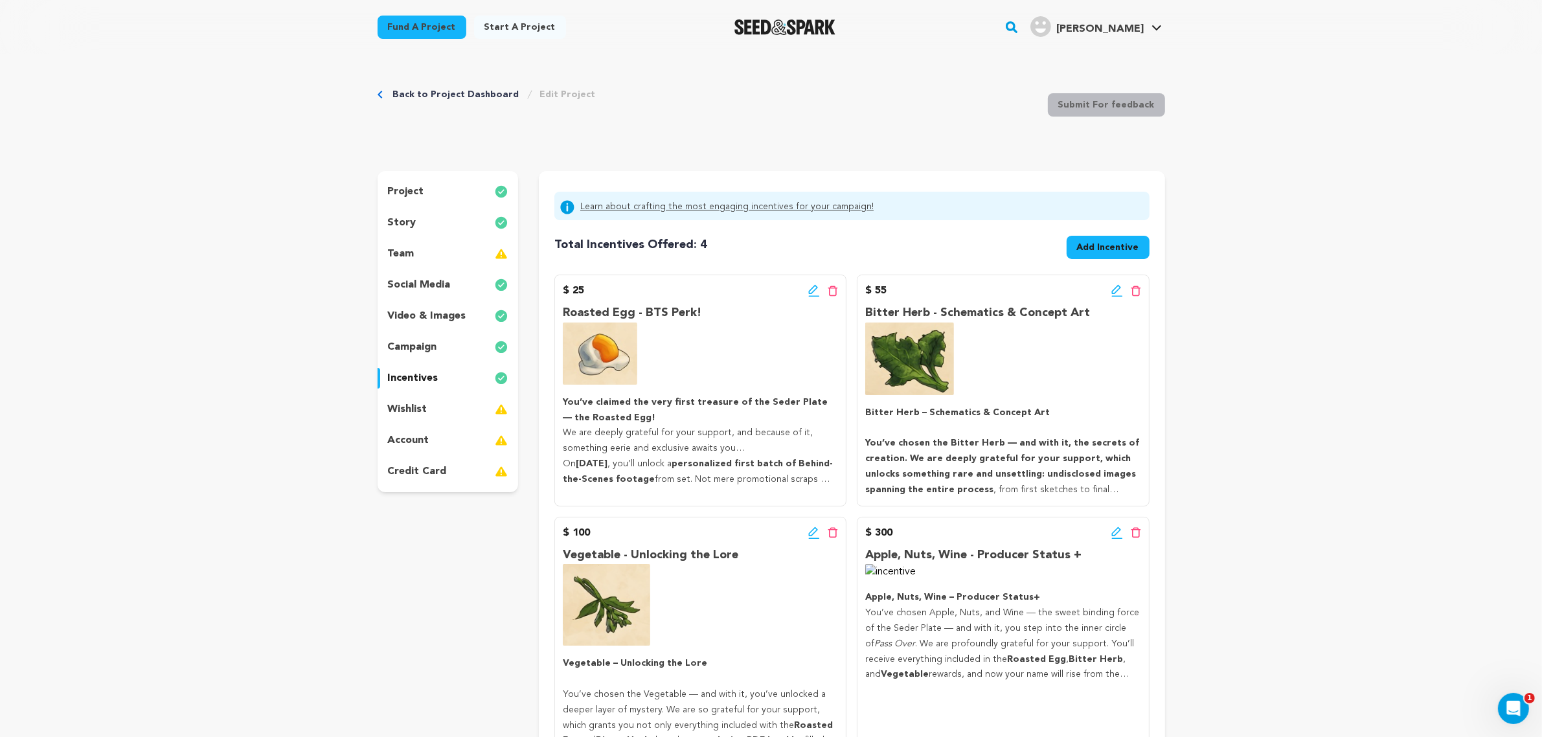
click at [1108, 523] on div "$ 300 Edit incentive button Delete incentive button Apple, Nuts, Wine - Produce…" at bounding box center [1003, 637] width 292 height 241
click at [1108, 530] on div "$ 300 Edit incentive button Delete incentive button" at bounding box center [1002, 533] width 275 height 16
click at [1121, 538] on icon at bounding box center [1117, 538] width 11 height 1
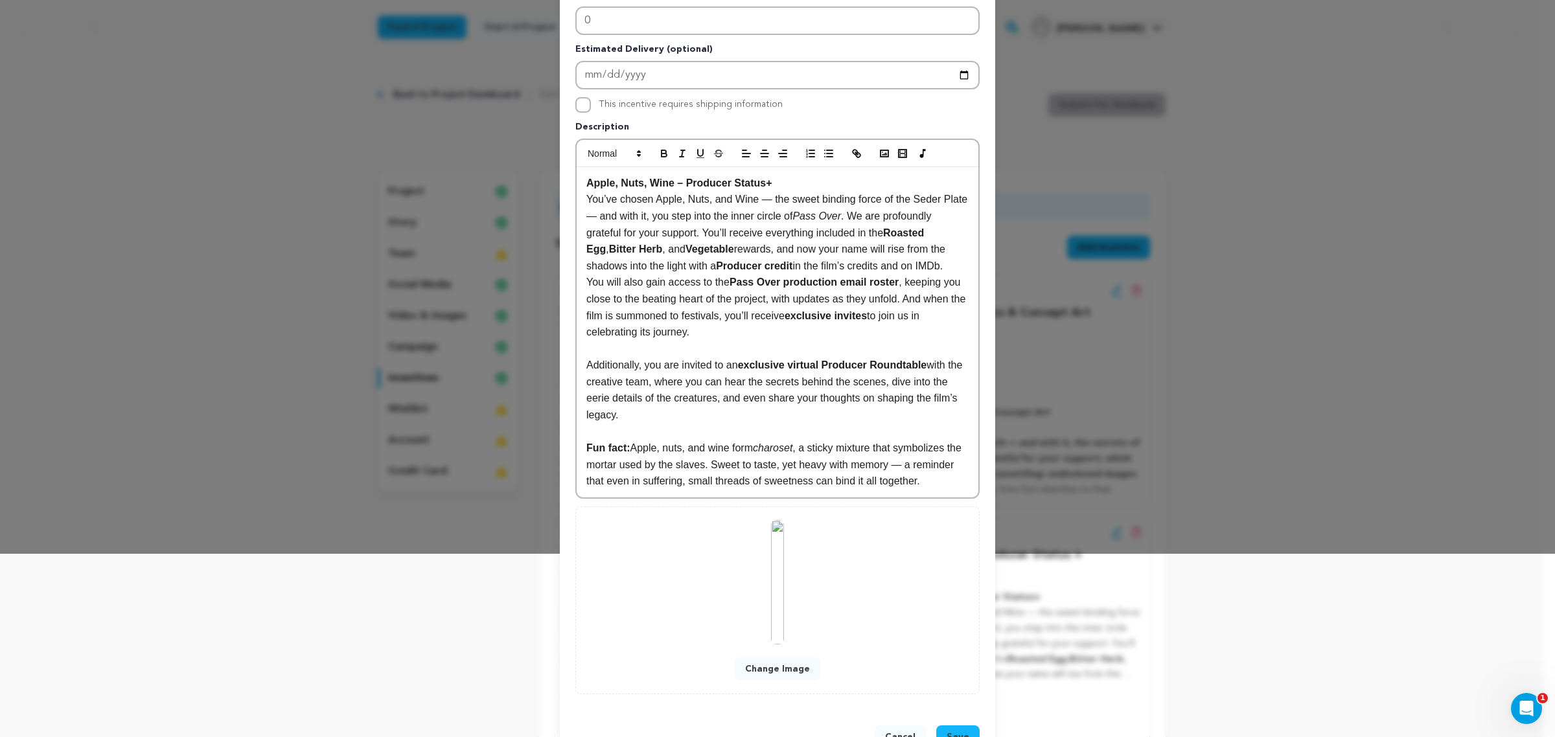
scroll to position [205, 0]
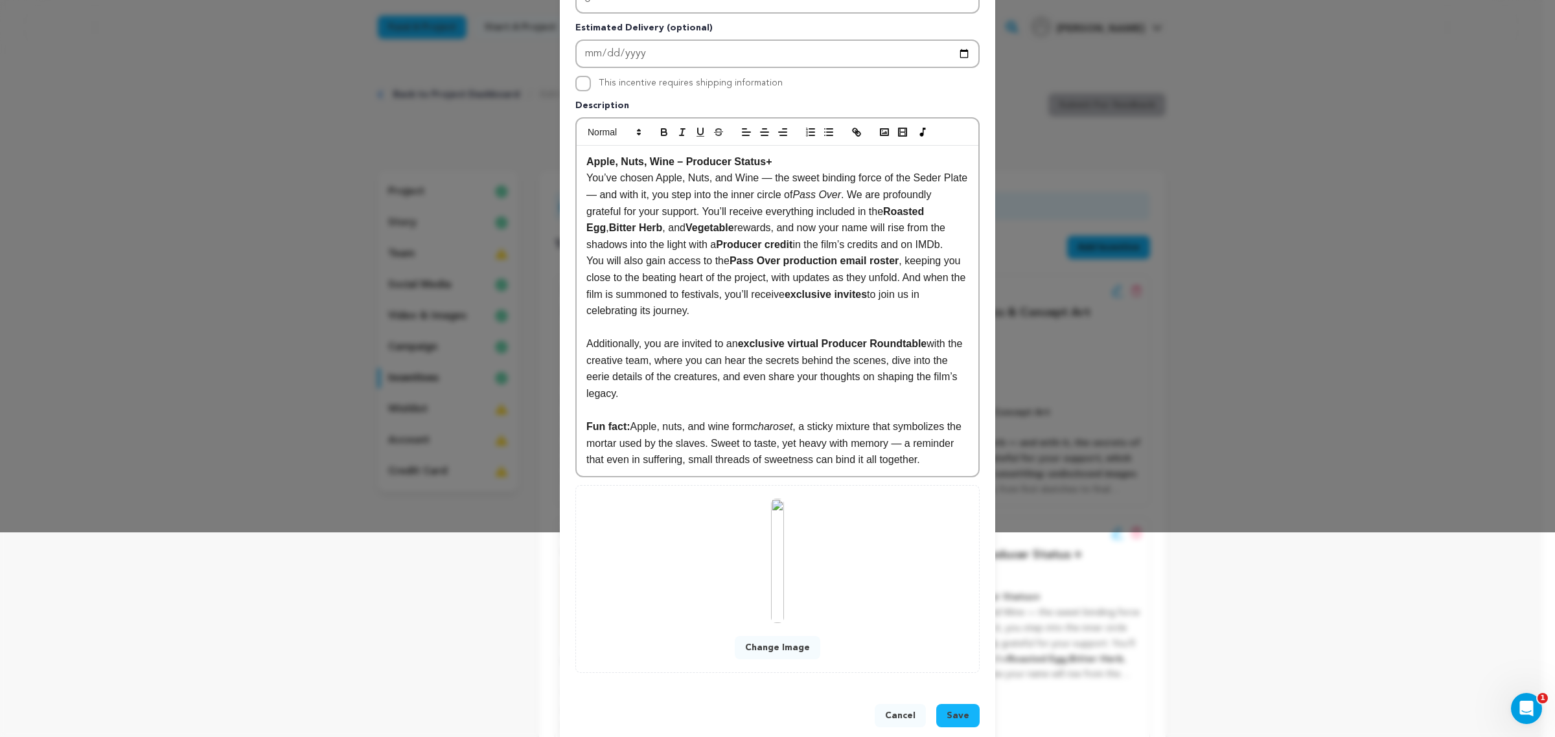
click at [772, 589] on button "Change Image" at bounding box center [778, 647] width 86 height 23
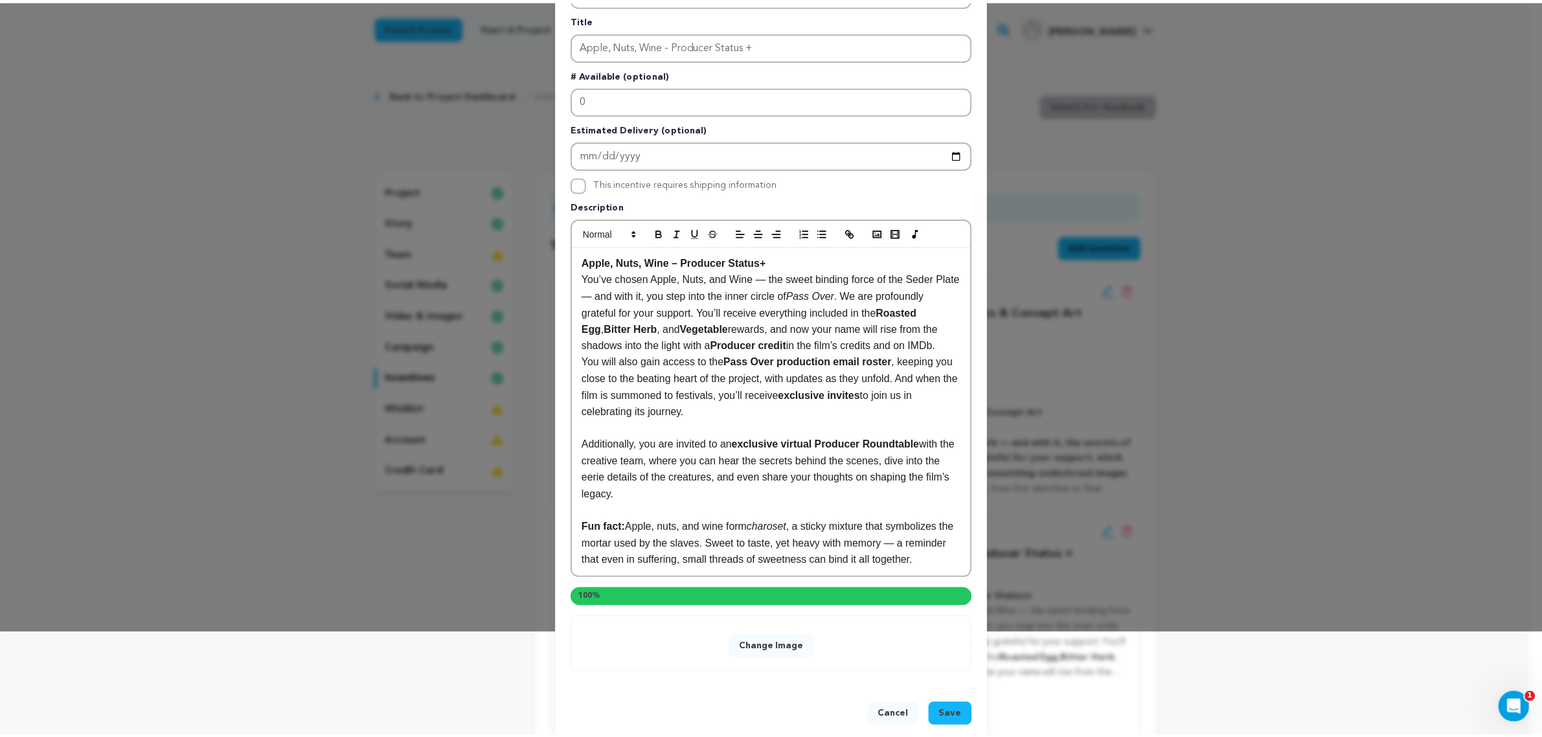
scroll to position [177, 0]
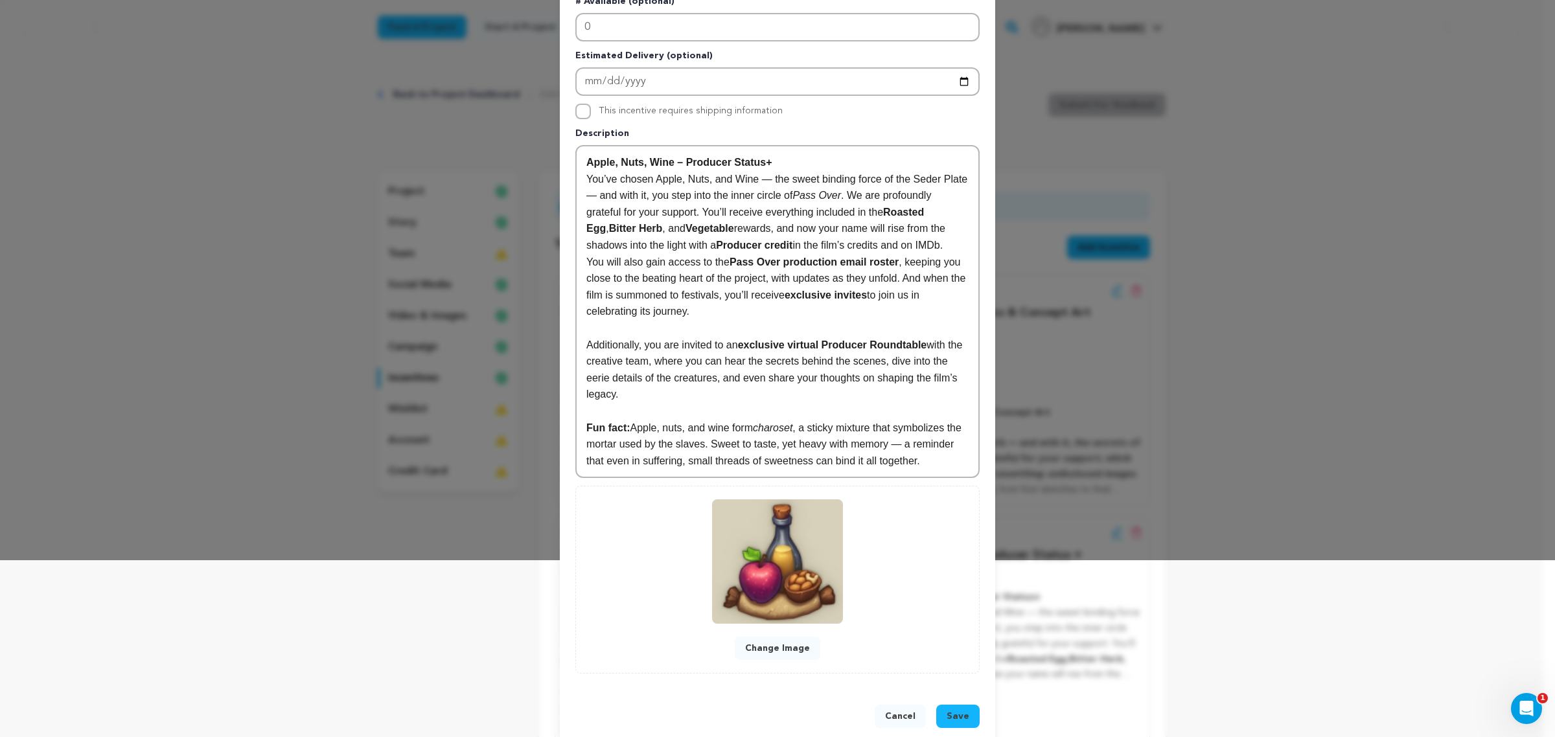
click at [950, 589] on span "Save" at bounding box center [957, 716] width 23 height 13
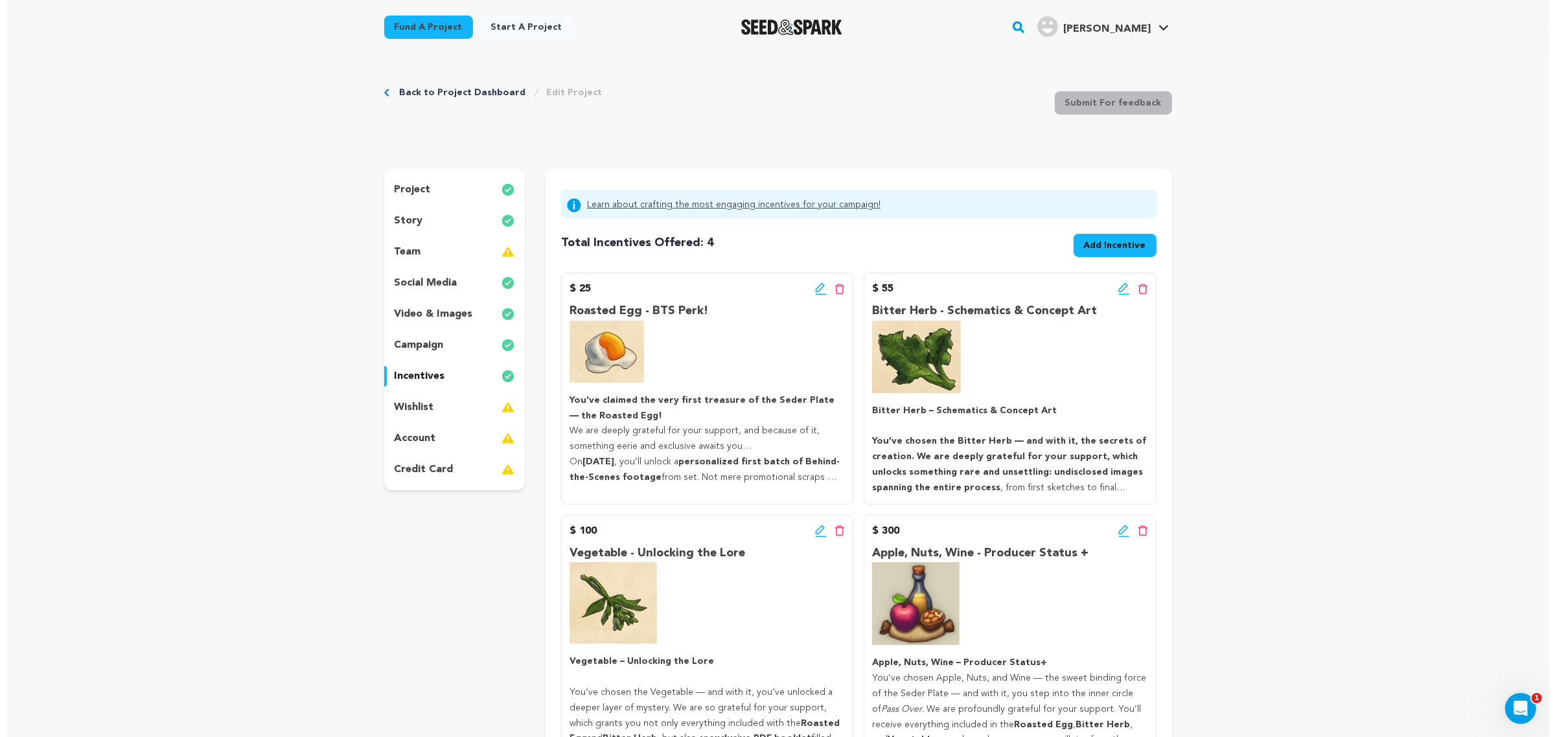
scroll to position [0, 0]
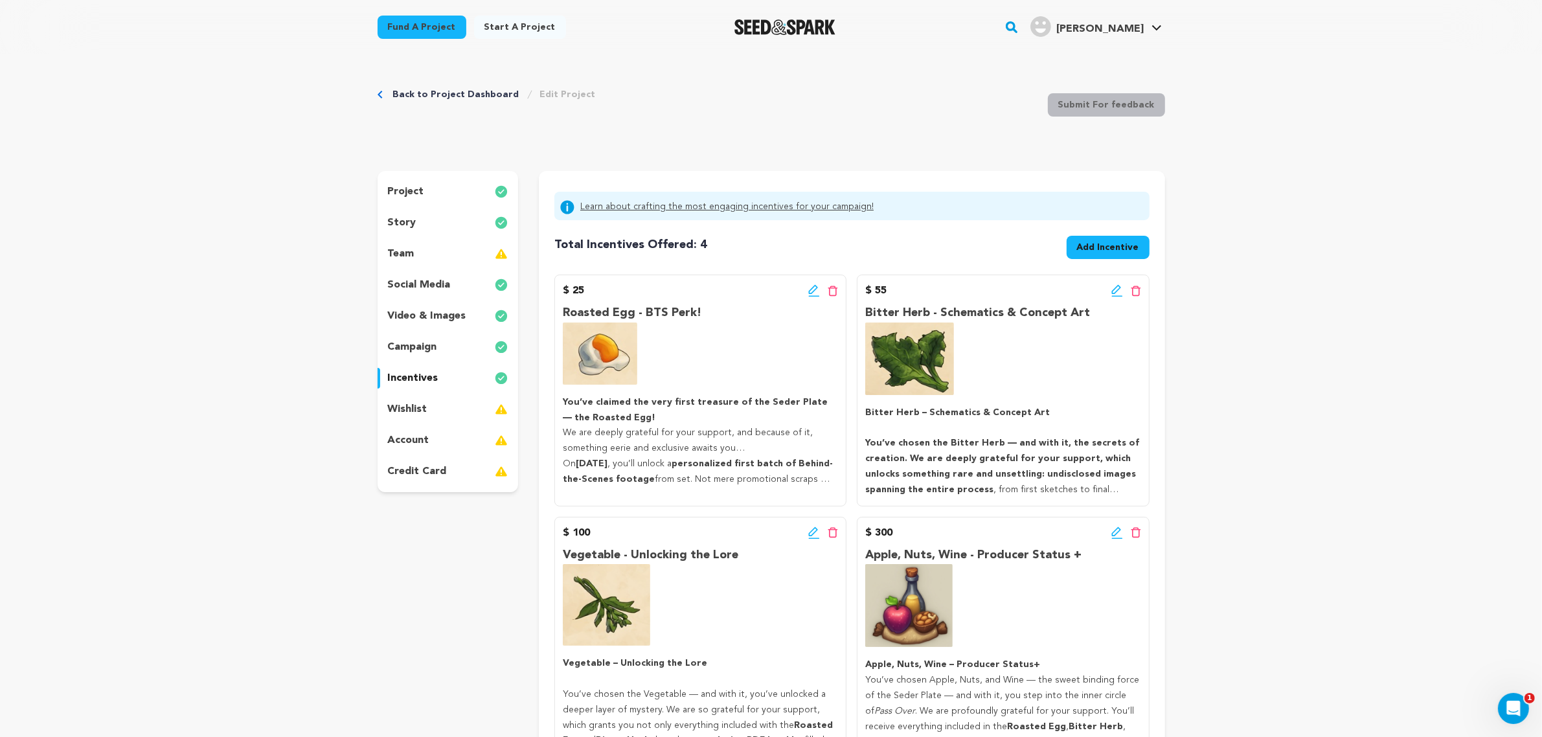
click at [1130, 257] on button "Add Incentive" at bounding box center [1108, 247] width 83 height 23
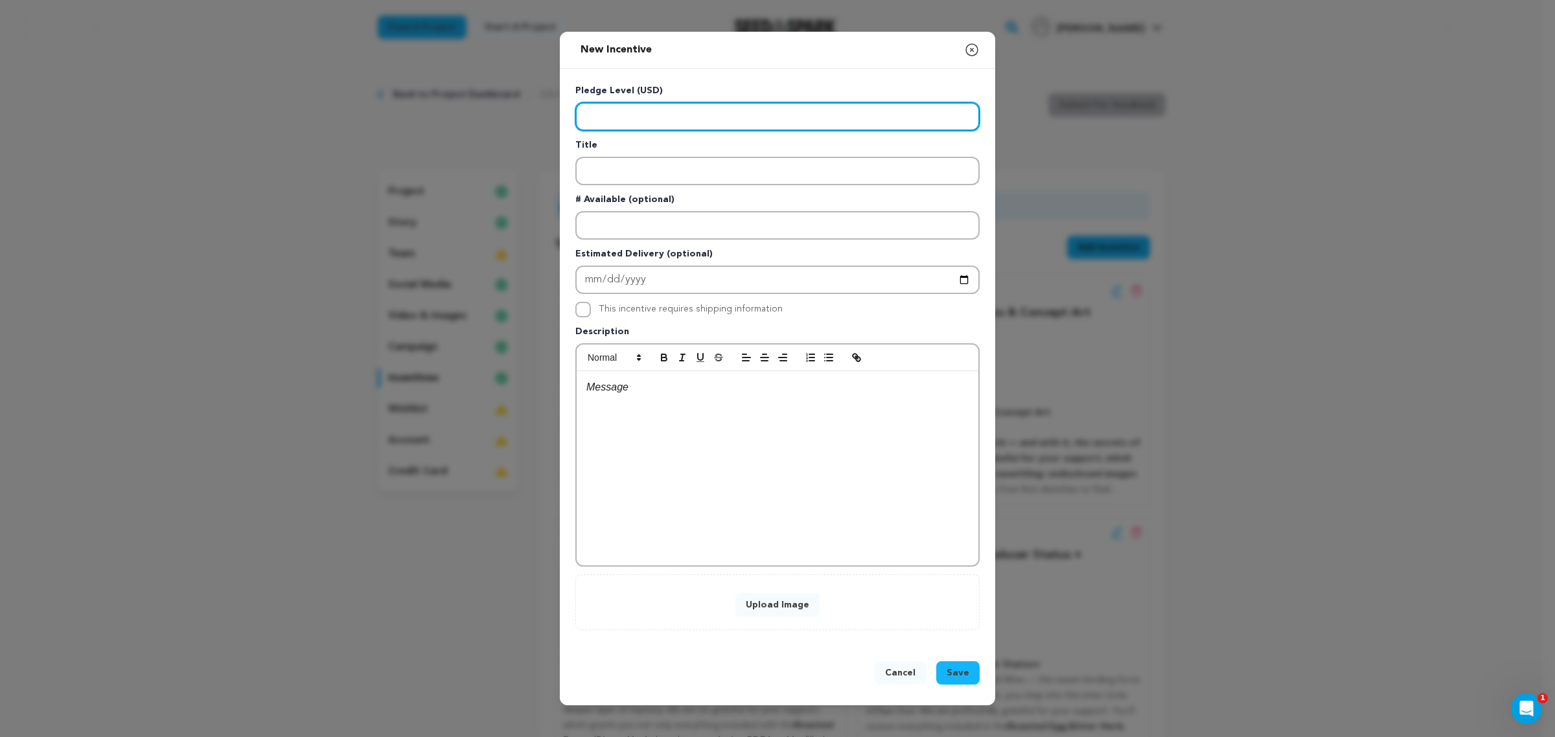
click at [774, 112] on input "Enter level" at bounding box center [777, 116] width 404 height 29
type input "500"
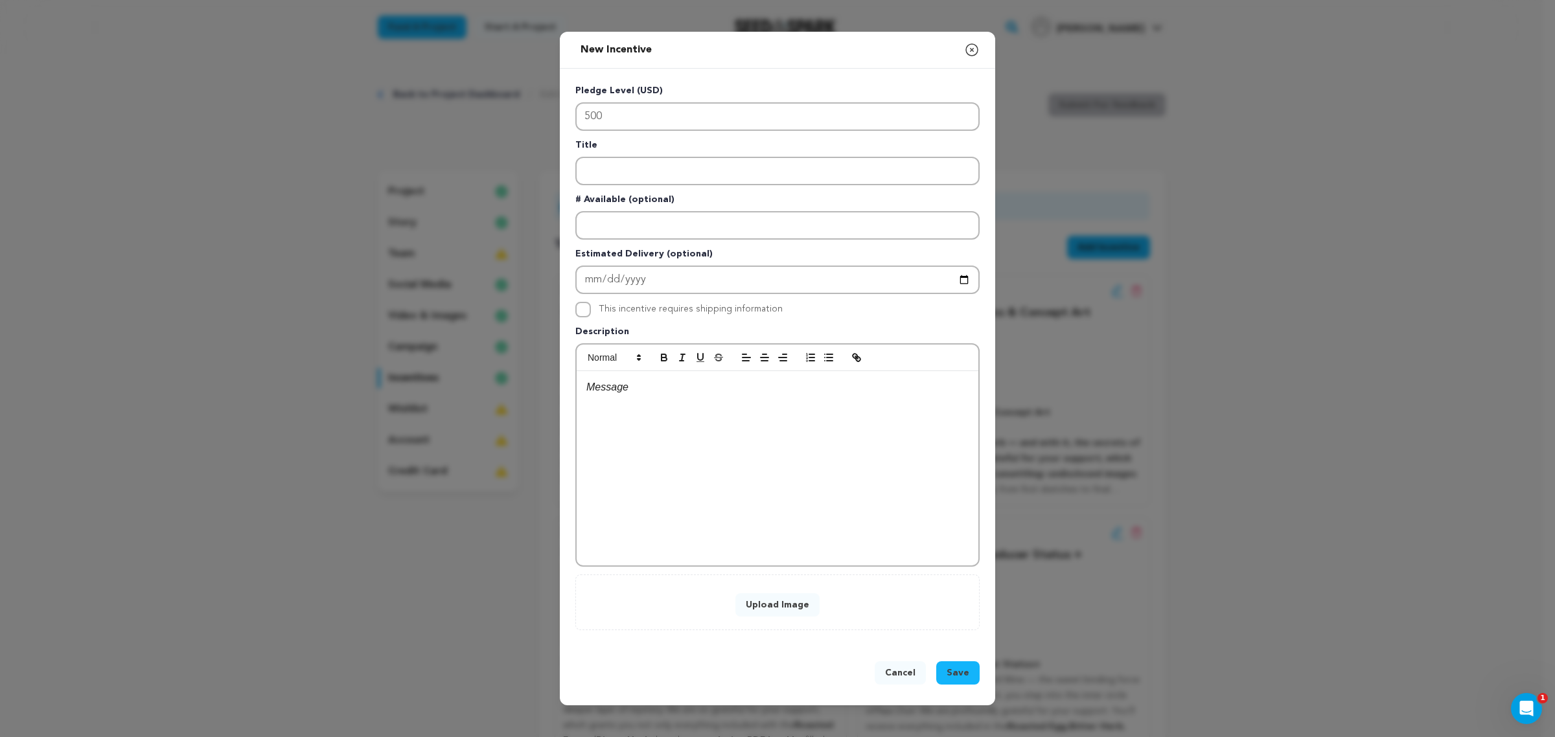
click at [608, 466] on div at bounding box center [777, 468] width 402 height 194
drag, startPoint x: 716, startPoint y: 481, endPoint x: 337, endPoint y: 270, distance: 433.8
click at [337, 270] on div "New Incentive Close modal Pledge Level (USD) 500 Title # Available (optional)" at bounding box center [777, 368] width 1555 height 737
click at [823, 539] on div "horse radish" at bounding box center [777, 468] width 402 height 194
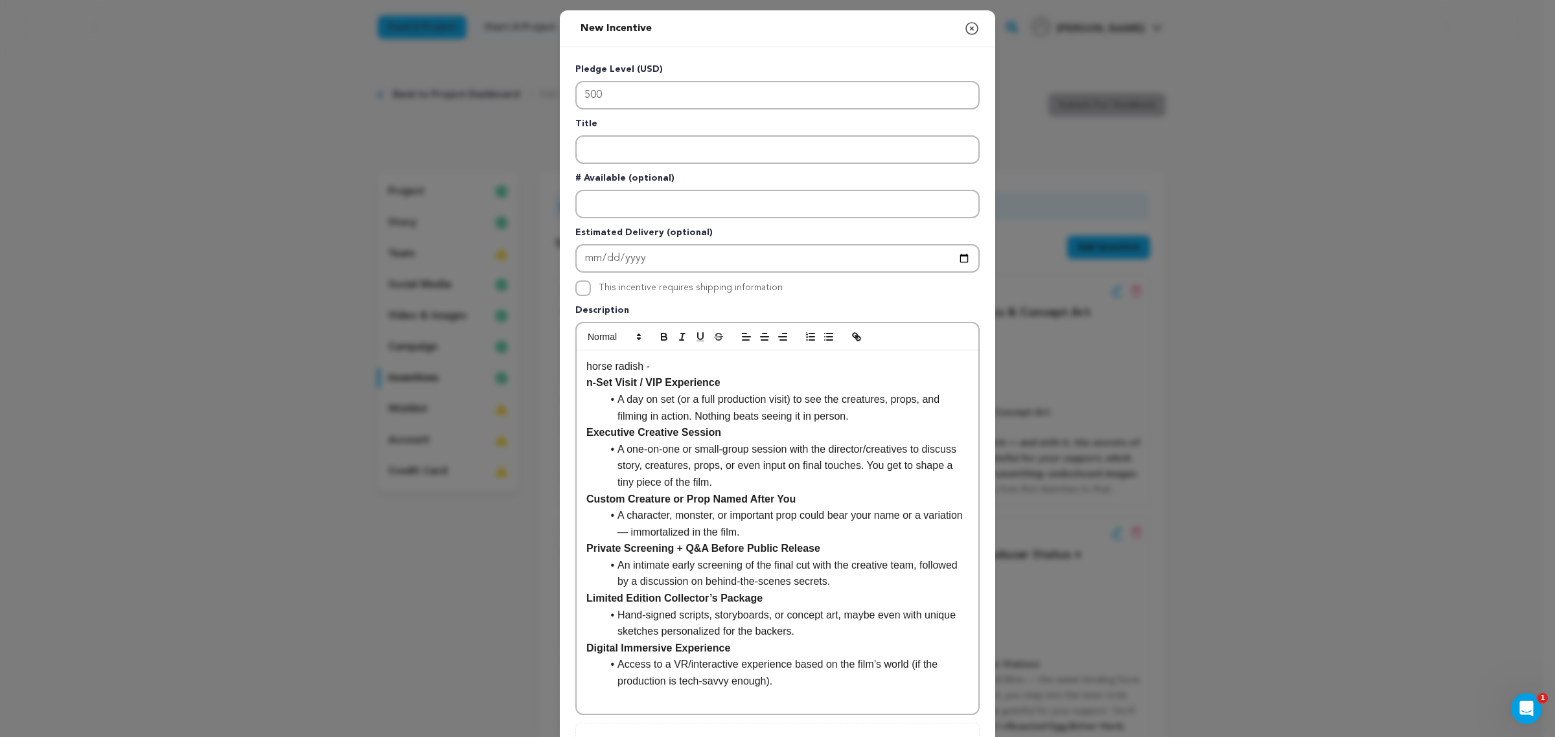
click at [771, 366] on p "horse radish -" at bounding box center [777, 366] width 382 height 17
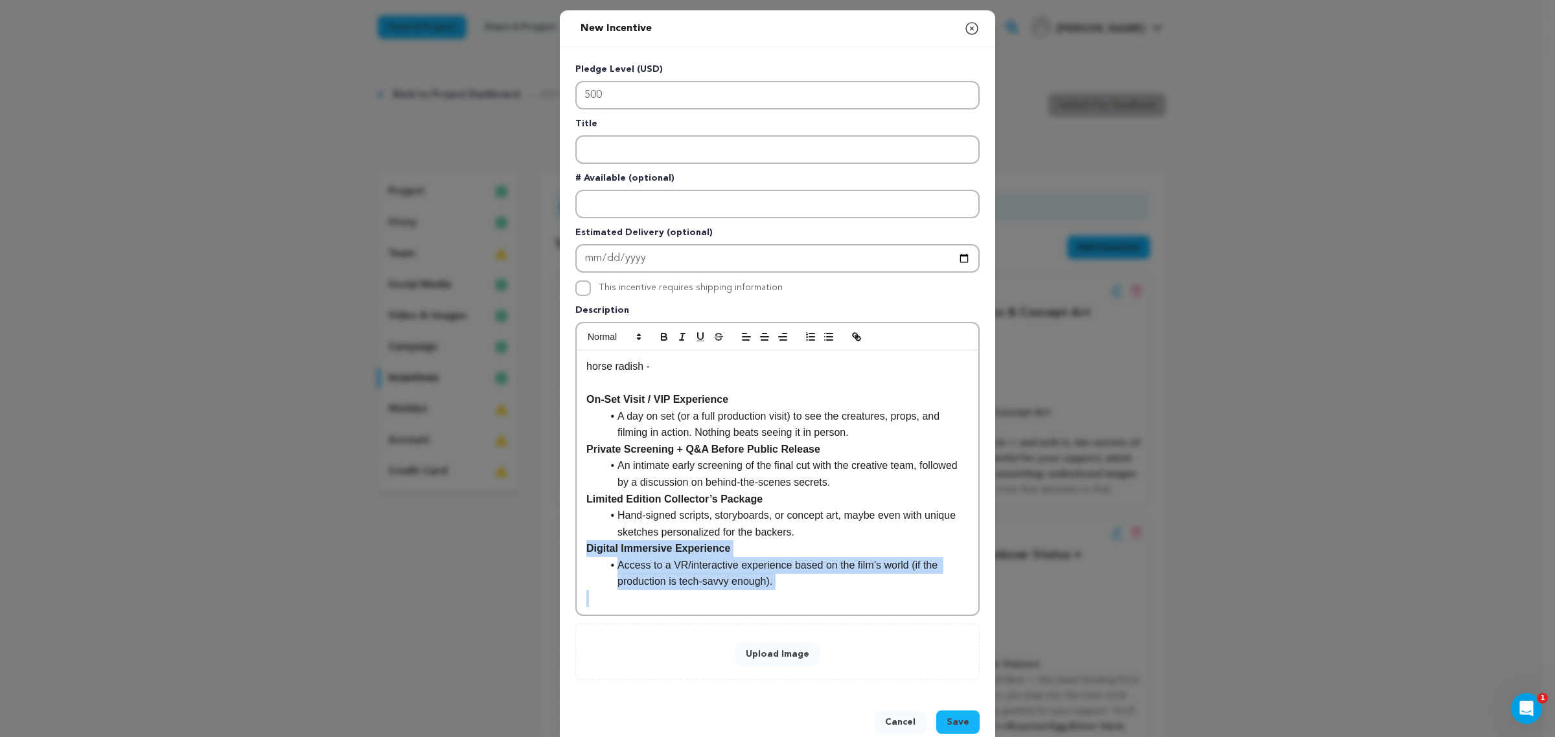
click at [841, 568] on li "Access to a VR/interactive experience based on the film’s world (if the product…" at bounding box center [785, 573] width 367 height 33
drag, startPoint x: 841, startPoint y: 577, endPoint x: 832, endPoint y: 571, distance: 10.6
click at [832, 571] on li "Access to a VR/interactive experience based on the film’s world (if the product…" at bounding box center [785, 573] width 367 height 33
drag, startPoint x: 855, startPoint y: 575, endPoint x: 902, endPoint y: 564, distance: 48.6
click at [902, 564] on li "Access to a VR/interactive experience based on the film’s world (if the product…" at bounding box center [785, 573] width 367 height 33
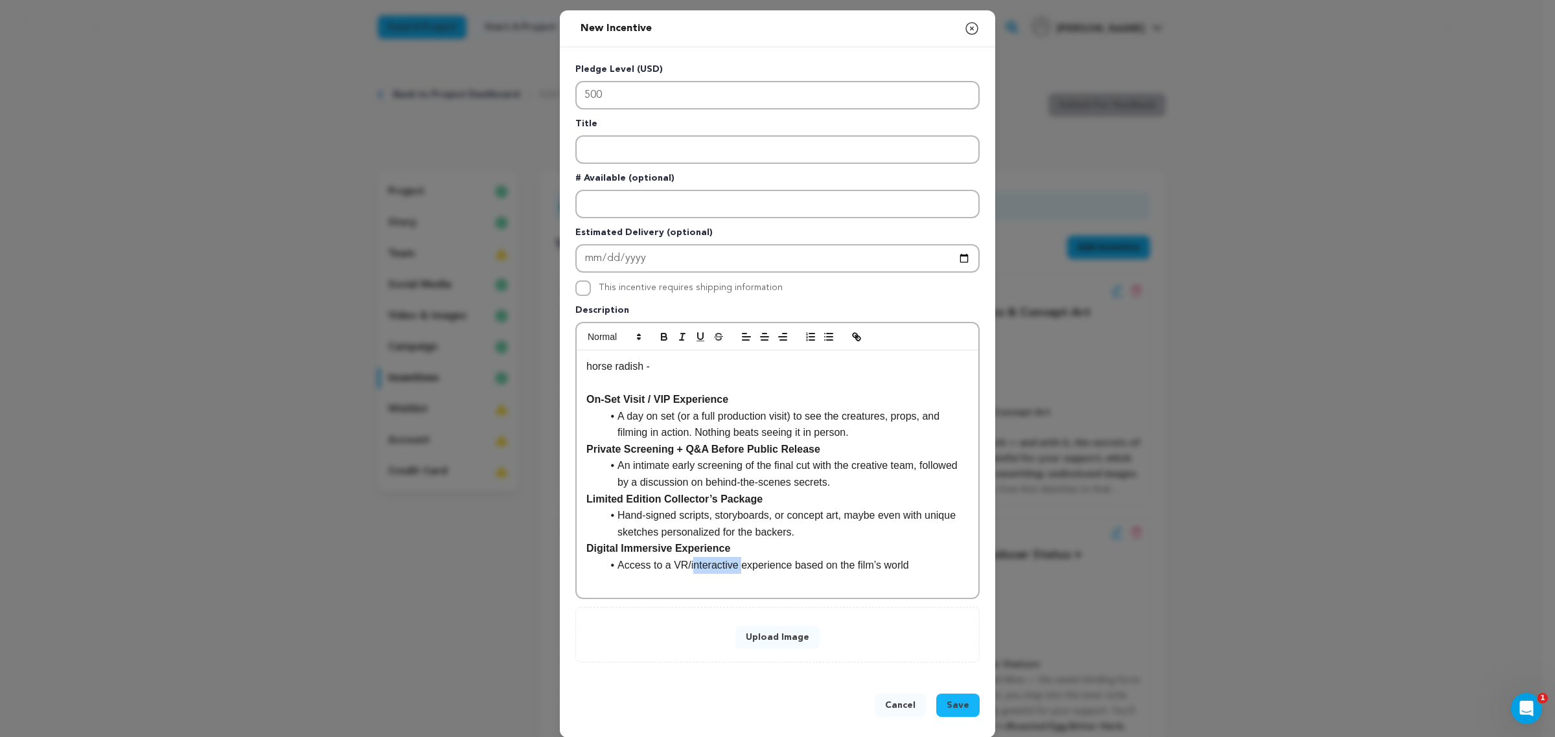
drag, startPoint x: 688, startPoint y: 560, endPoint x: 733, endPoint y: 564, distance: 44.9
click at [730, 564] on li "Access to a VR/interactive experience based on the film’s world" at bounding box center [785, 565] width 367 height 17
click at [703, 381] on p at bounding box center [777, 382] width 382 height 17
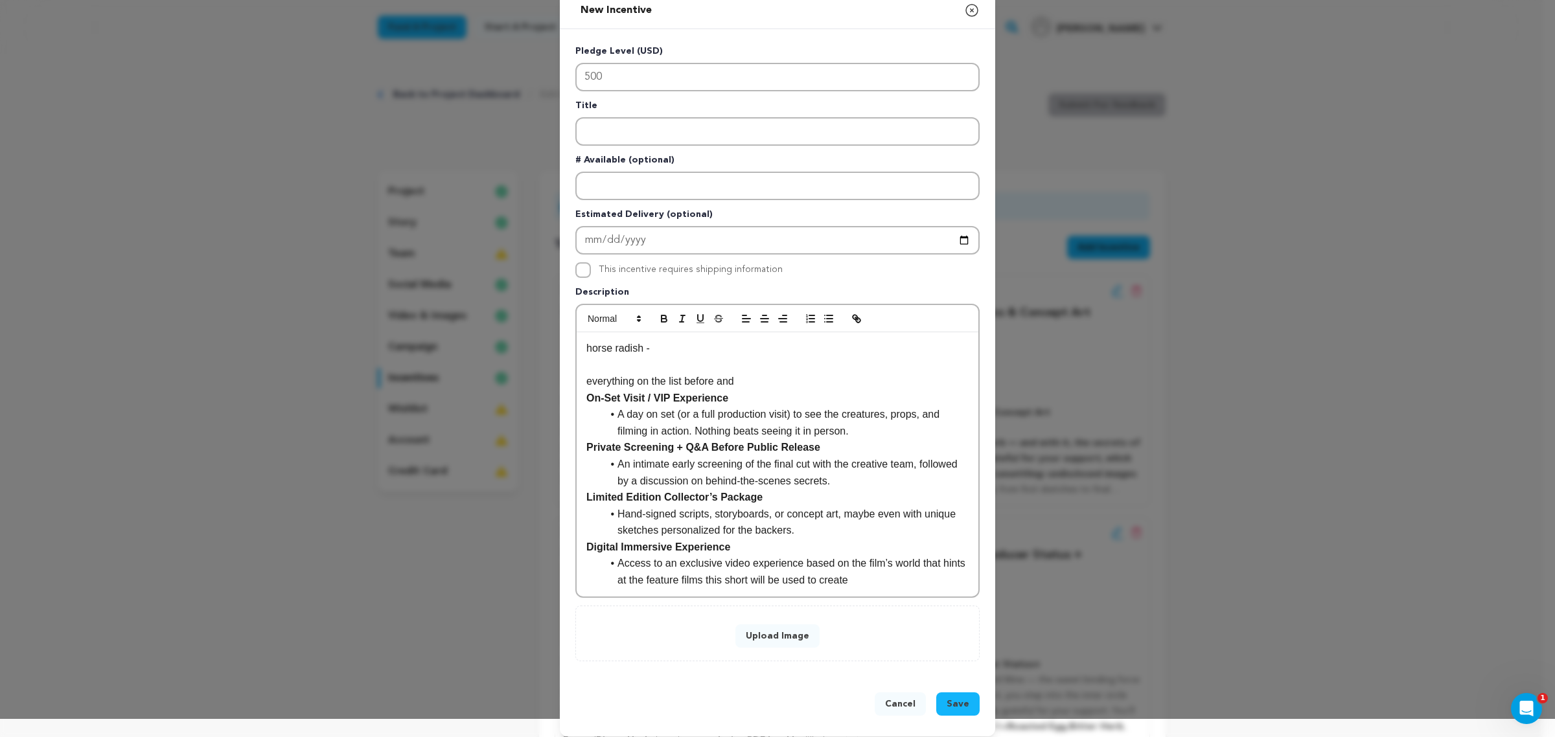
scroll to position [23, 0]
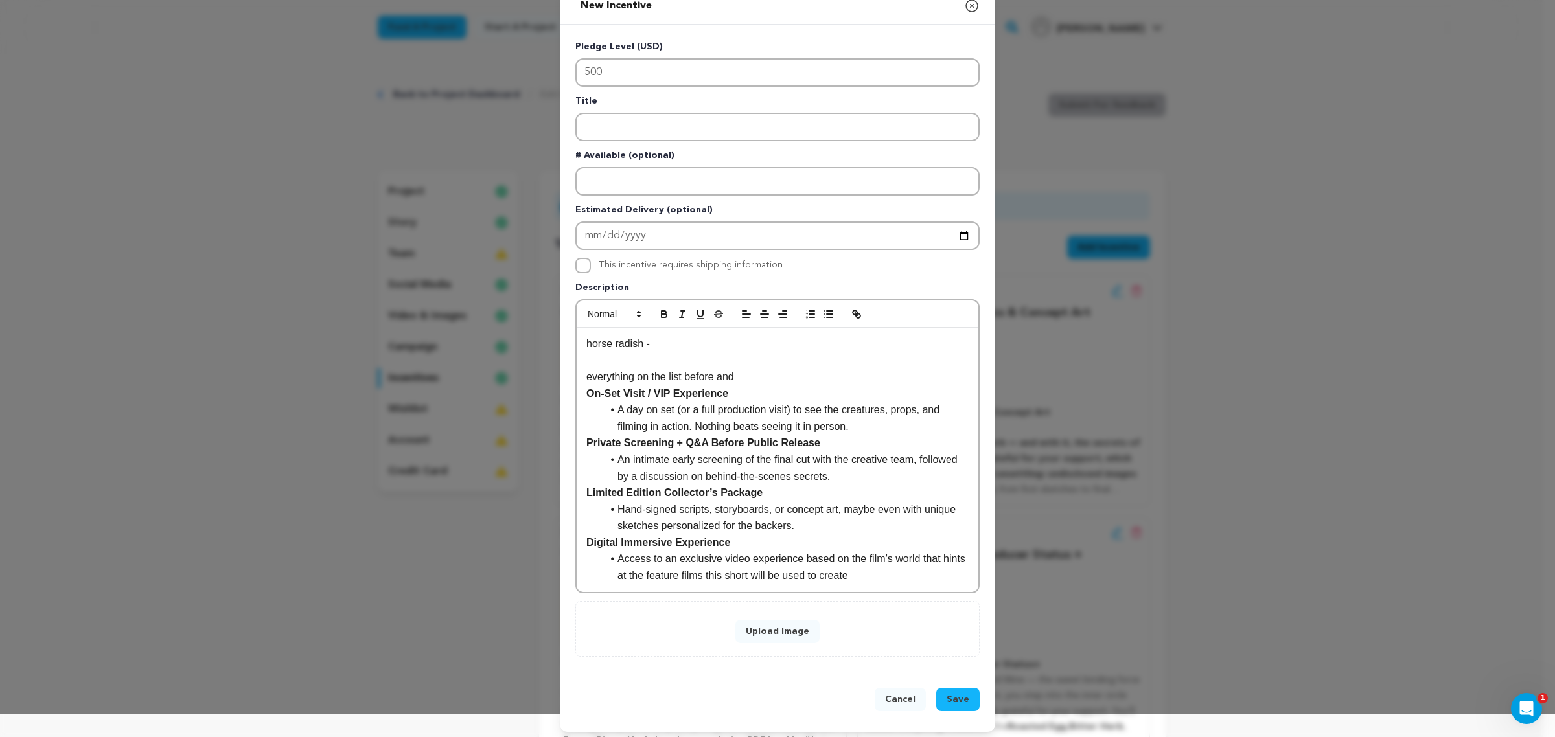
click at [902, 565] on li "Access to an exclusive video experience based on the film’s world that hints at…" at bounding box center [785, 567] width 367 height 33
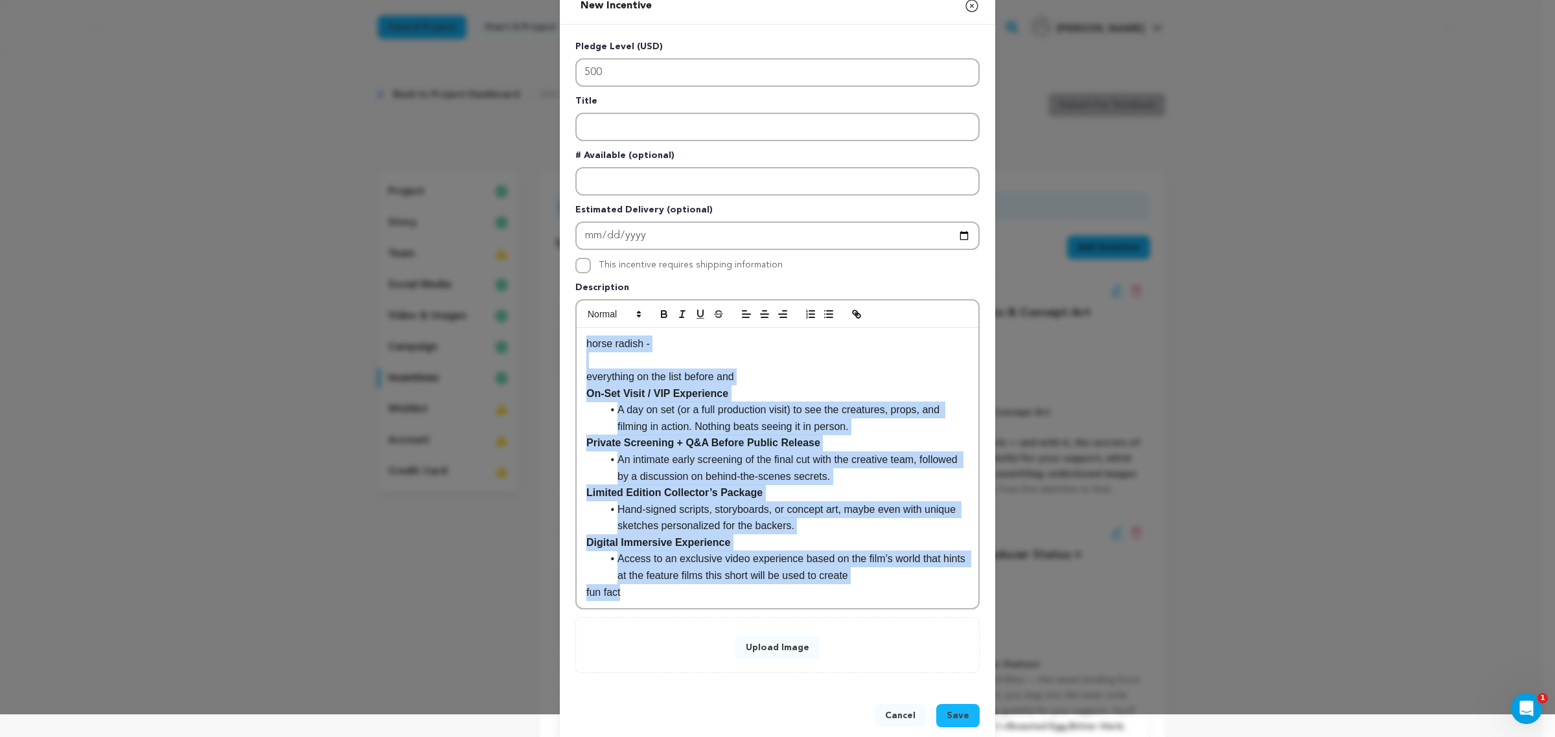
copy div "horse radish - everything on the list before and On-Set Visit / VIP Experience …"
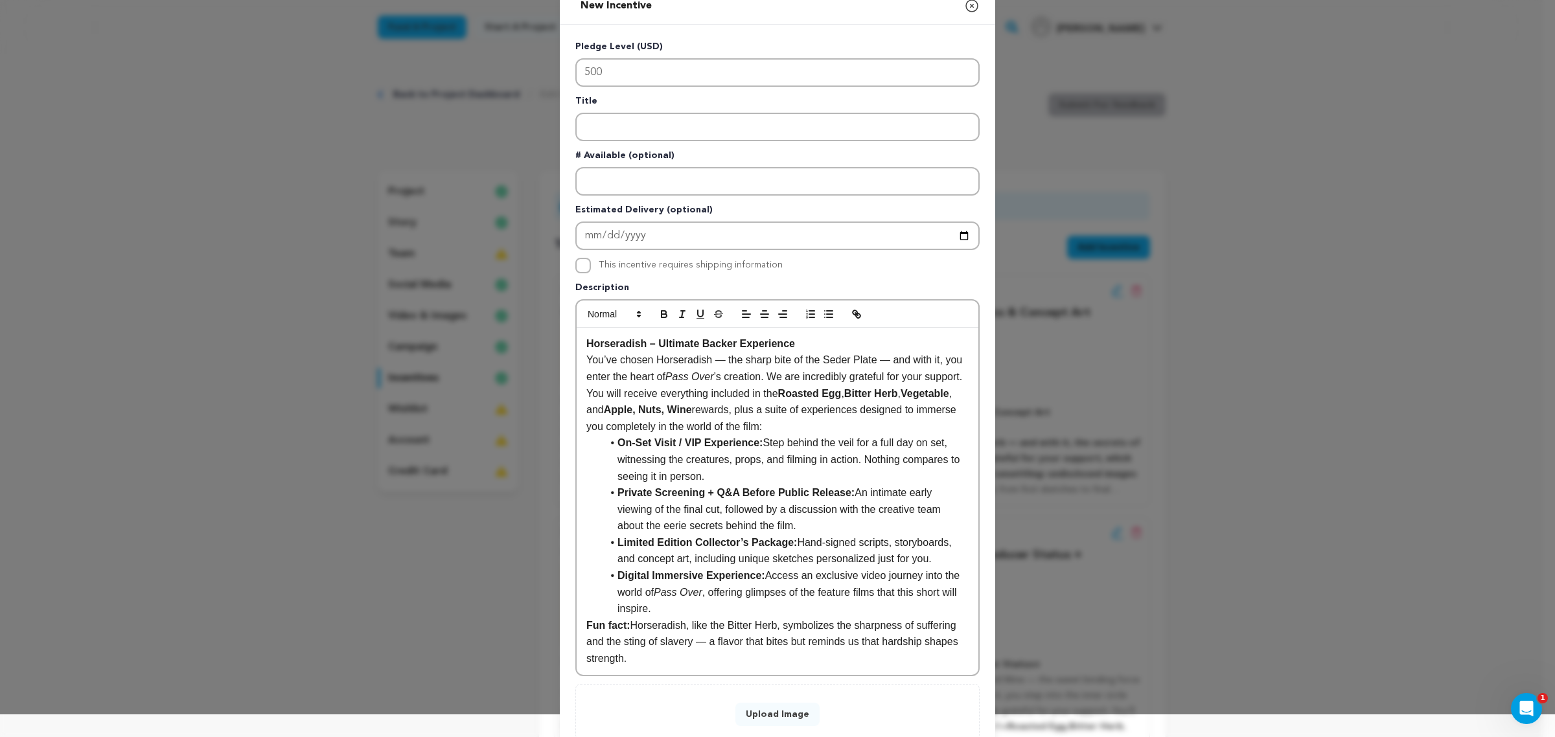
scroll to position [0, 0]
click at [782, 439] on li "On-Set Visit / VIP Experience: Step behind the veil for a full day on set, witn…" at bounding box center [785, 460] width 367 height 50
click at [782, 435] on li "On-Set Visit / VIP Experience: Step behind the veil for a full day on set, witn…" at bounding box center [785, 460] width 367 height 50
click at [784, 415] on p "You’ve chosen Horseradish — the sharp bite of the Seder Plate — and with it, yo…" at bounding box center [777, 393] width 382 height 83
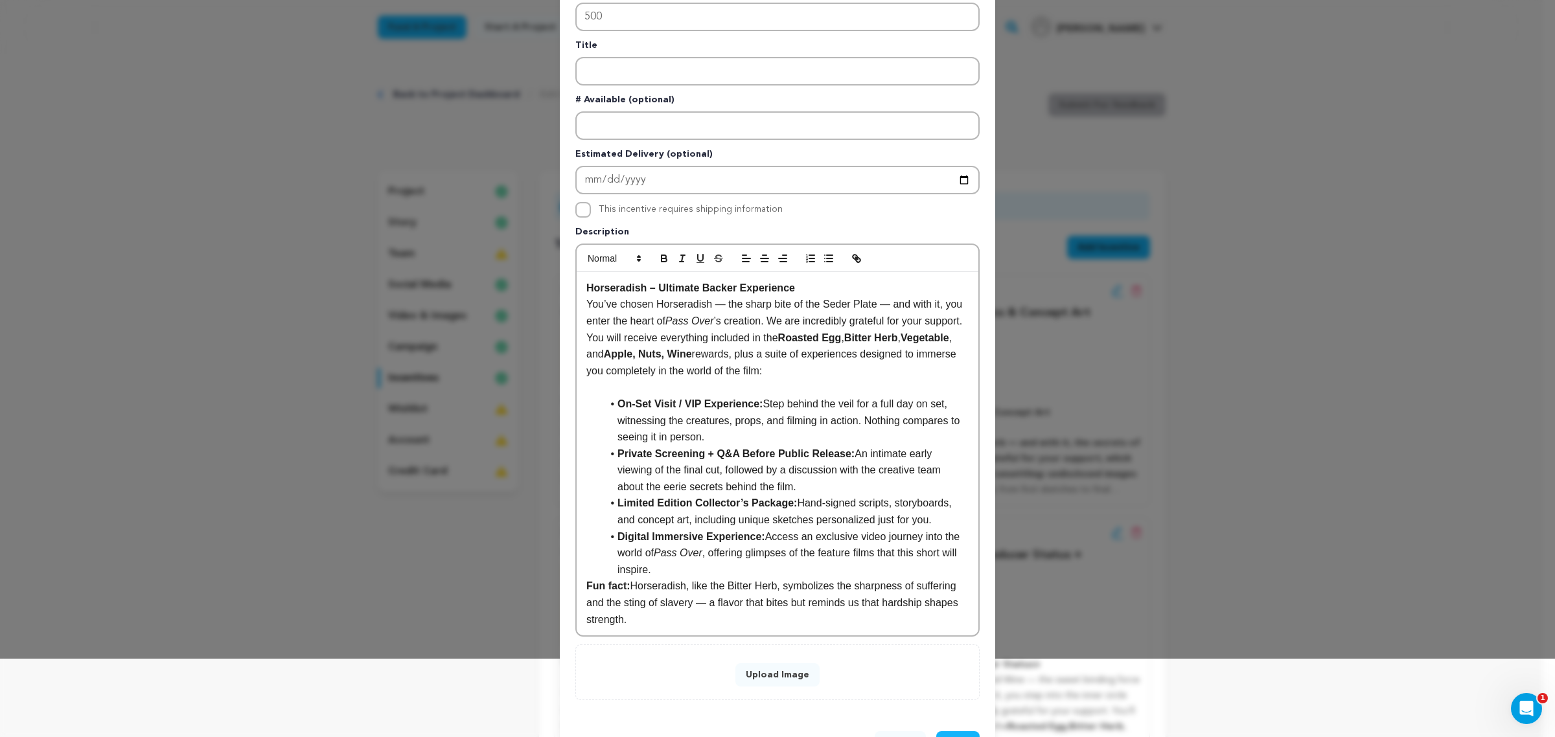
scroll to position [122, 0]
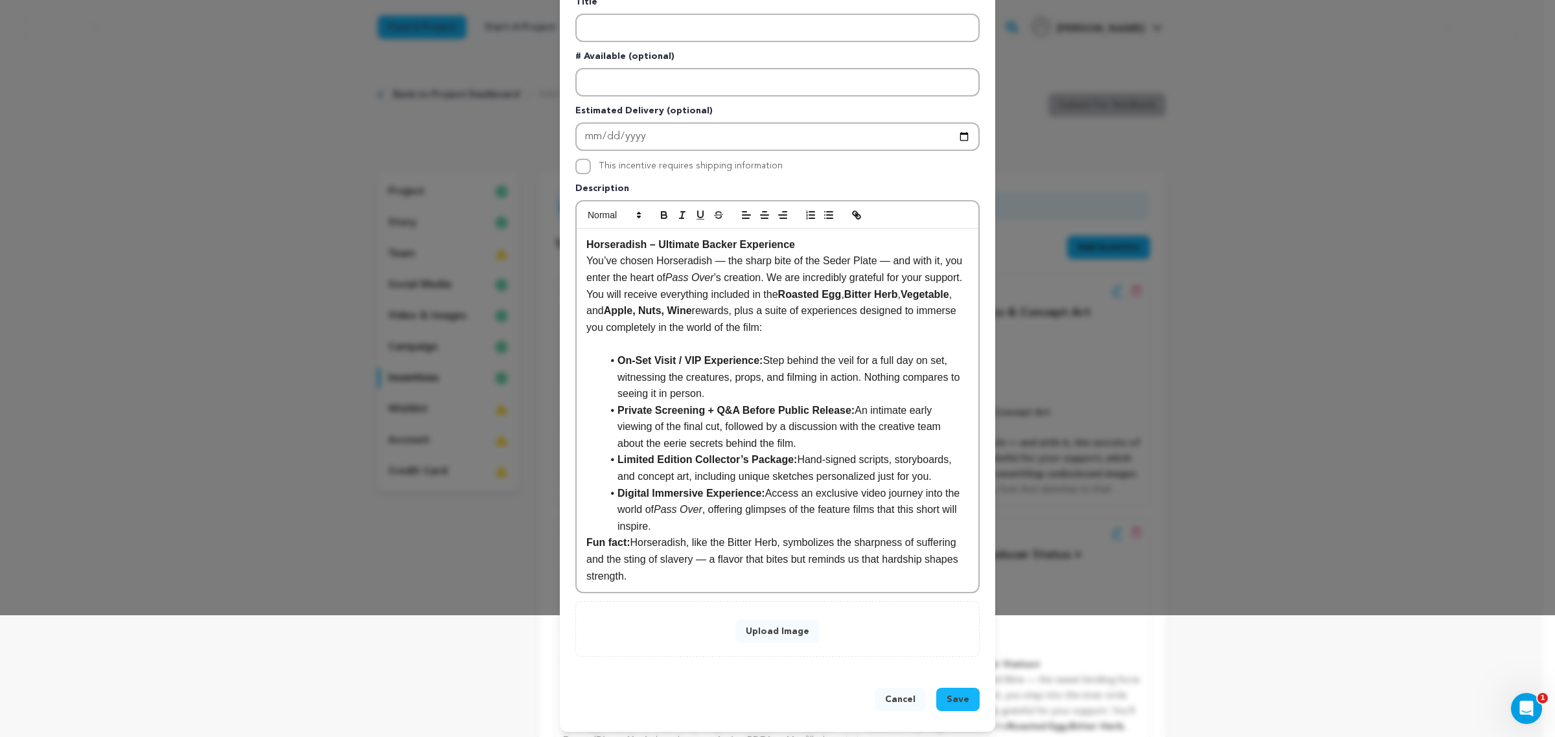
click at [691, 525] on li "Digital Immersive Experience: Access an exclusive video journey into the world …" at bounding box center [785, 510] width 367 height 50
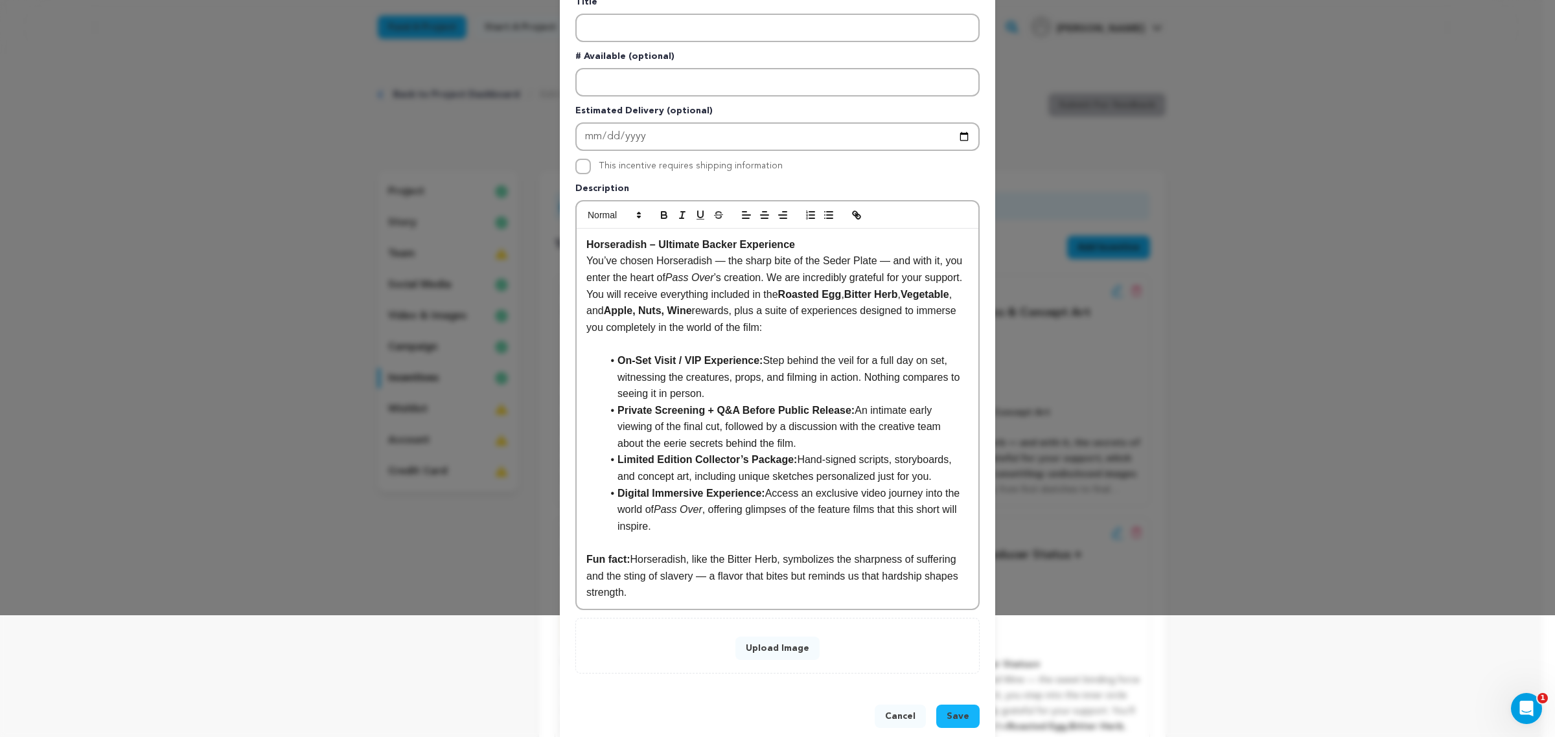
click at [694, 574] on p "Fun fact: Horseradish, like the Bitter Herb, symbolizes the sharpness of suffer…" at bounding box center [777, 576] width 382 height 50
click at [671, 570] on p "Fun fact: Horseradish, like the Bitter Herb, symbolizes the sharpness of suffer…" at bounding box center [777, 576] width 382 height 50
click at [697, 572] on p "Fun fact: Horseradish, like the Bitter Herb, symbolizes the sharpness of suffer…" at bounding box center [777, 576] width 382 height 50
drag, startPoint x: 794, startPoint y: 568, endPoint x: 692, endPoint y: 552, distance: 103.6
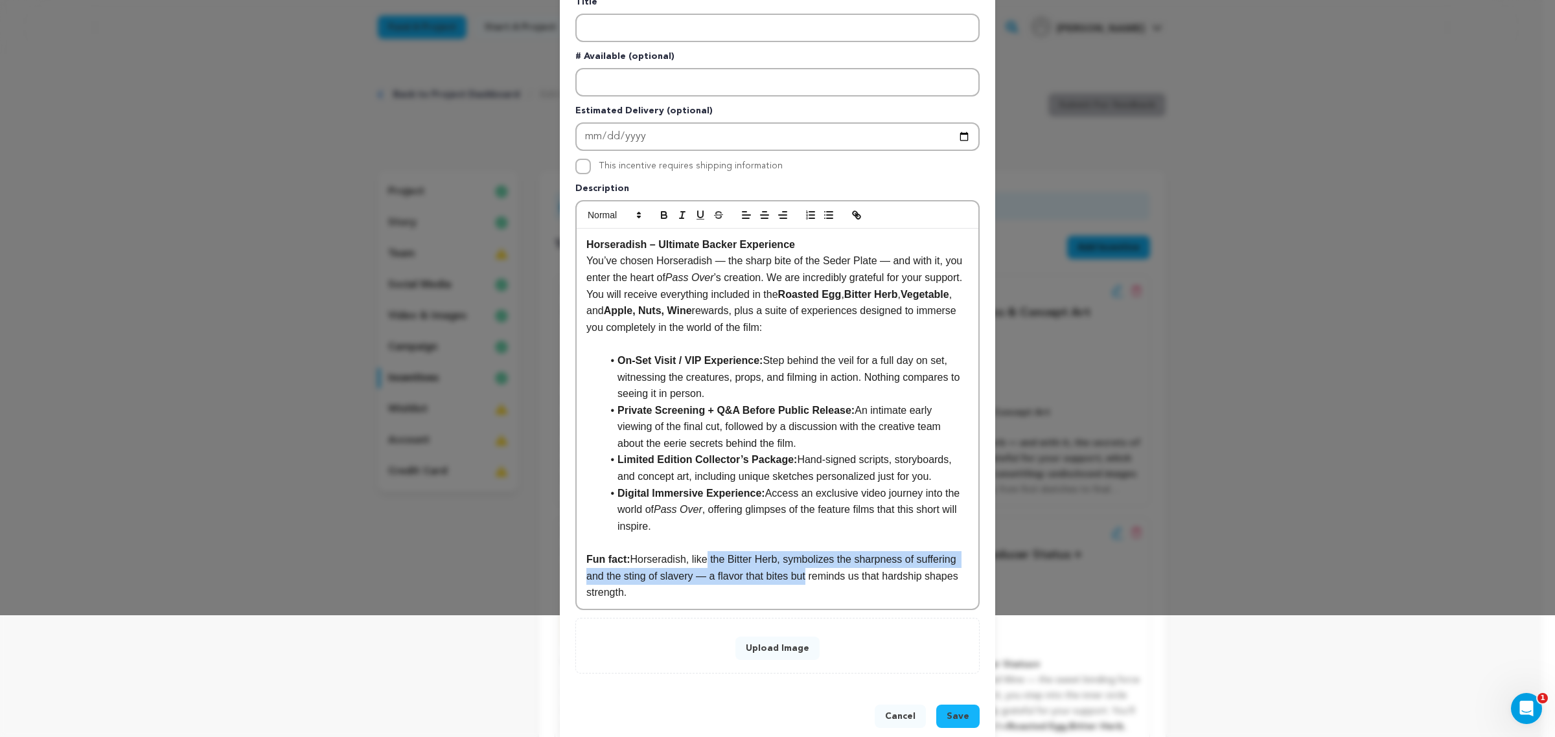
click at [692, 552] on p "Fun fact: Horseradish, like the Bitter Herb, symbolizes the sharpness of suffer…" at bounding box center [777, 576] width 382 height 50
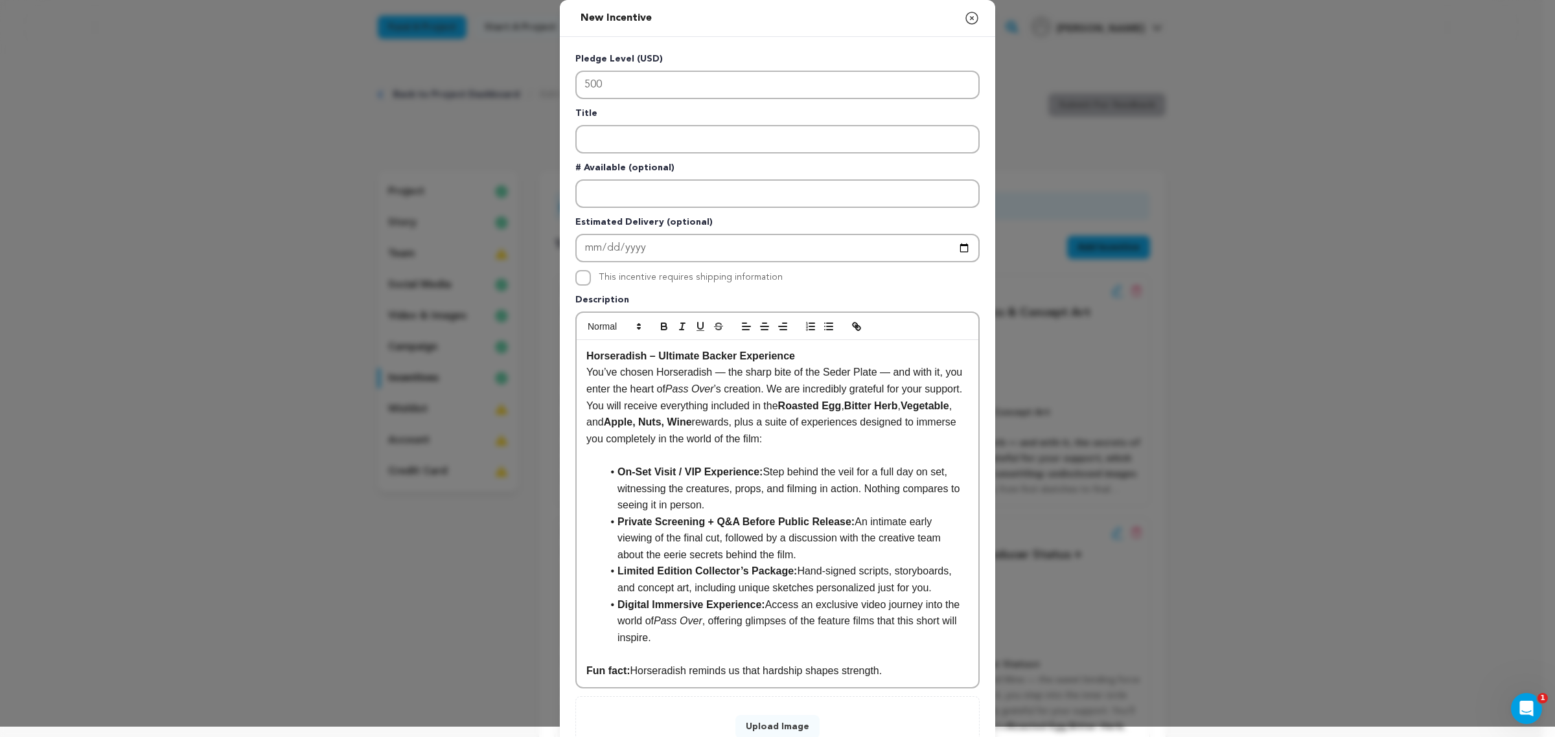
scroll to position [0, 0]
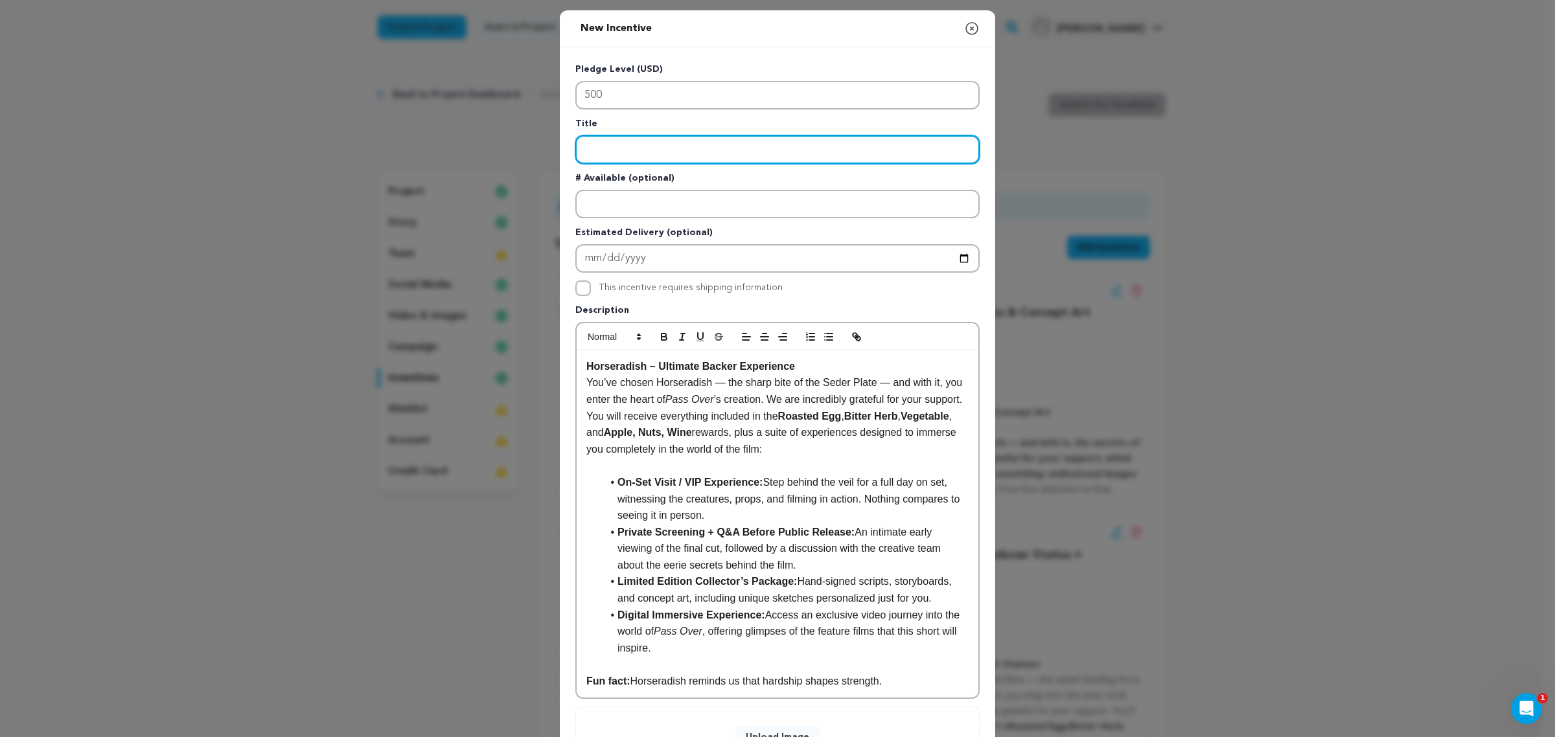
click at [679, 143] on input "Enter title" at bounding box center [777, 149] width 404 height 29
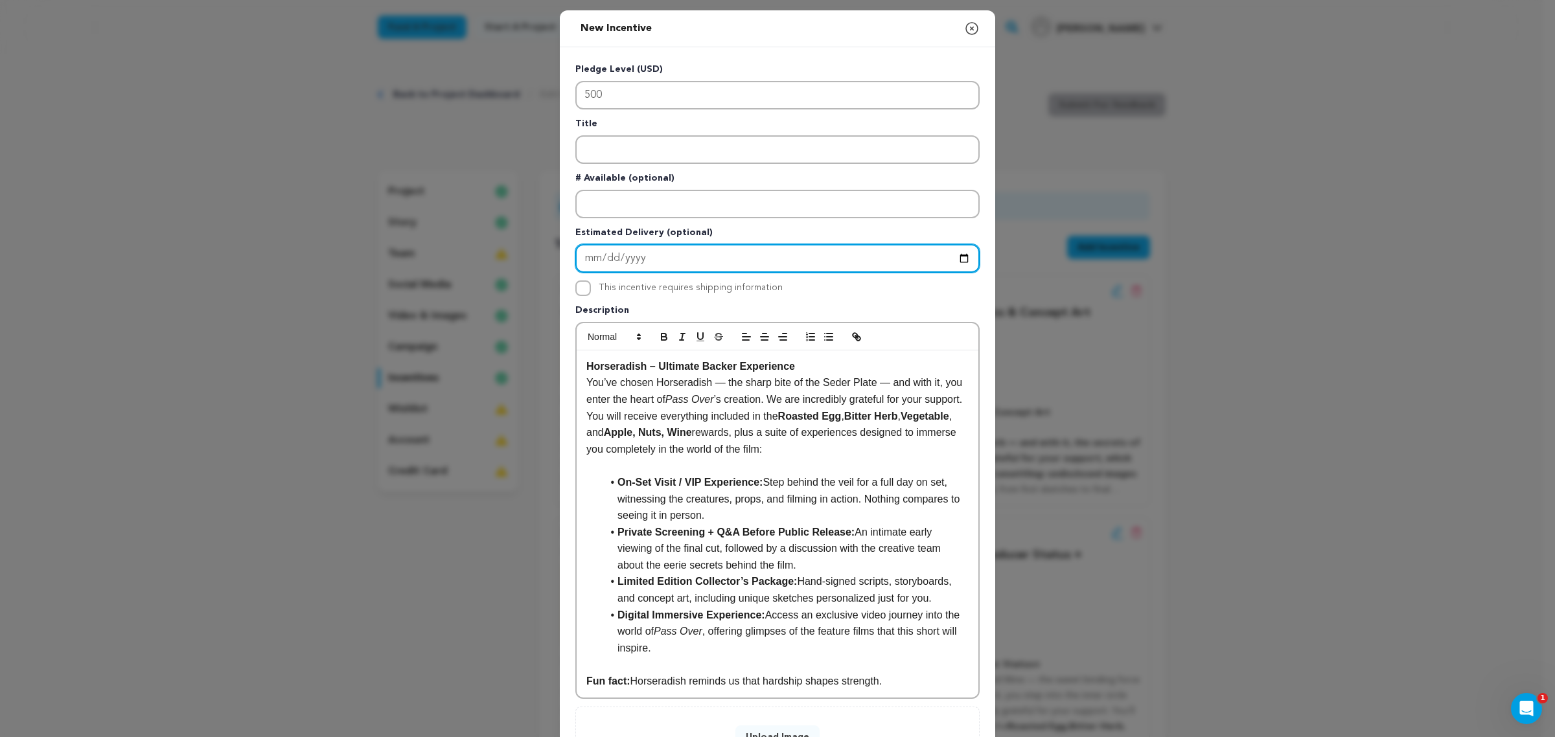
click at [676, 253] on input "Enter Estimated Delivery" at bounding box center [777, 258] width 404 height 29
type input "[DATE]"
drag, startPoint x: 588, startPoint y: 260, endPoint x: 589, endPoint y: 251, distance: 9.2
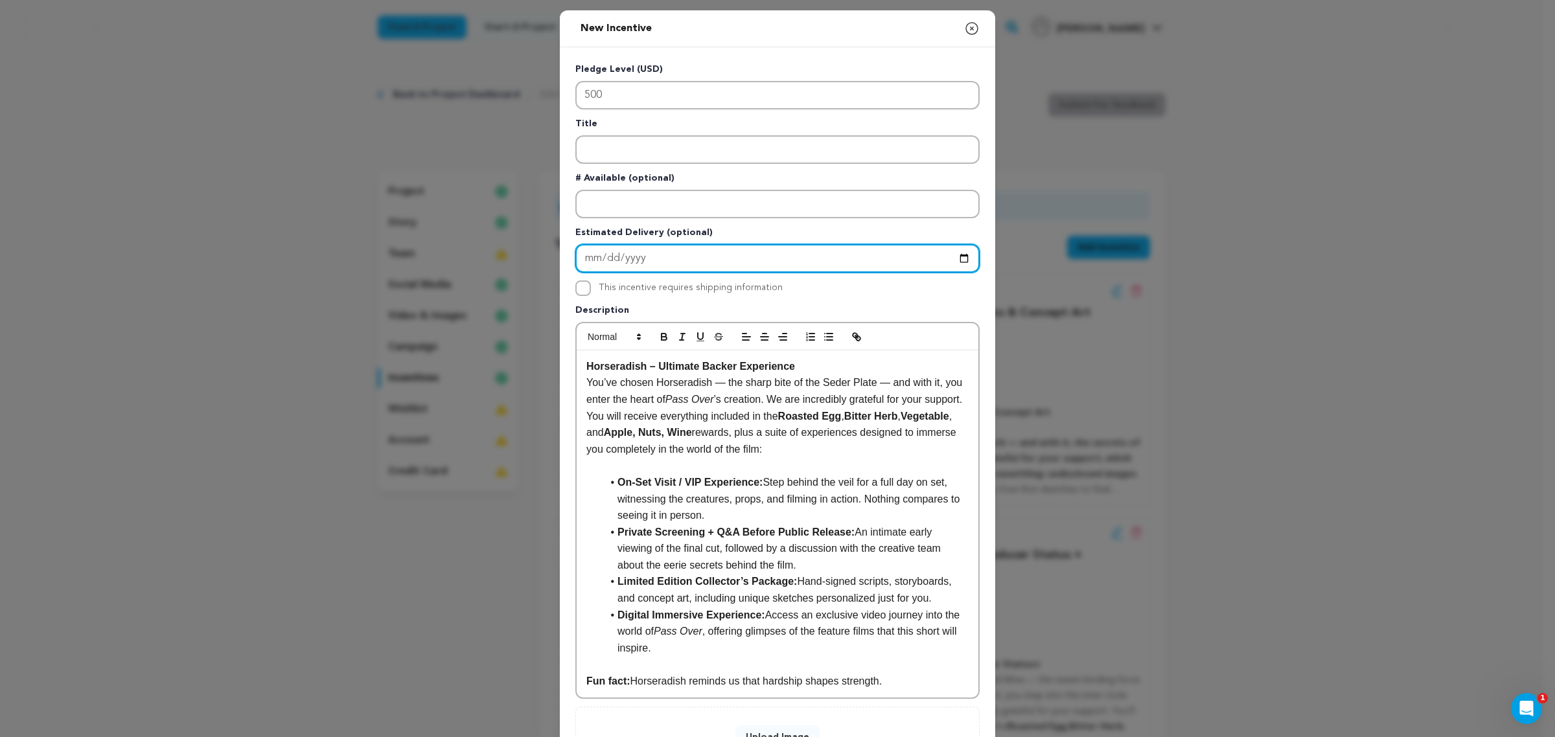
click at [589, 253] on input "[DATE]" at bounding box center [777, 258] width 404 height 29
type input "[DATE]"
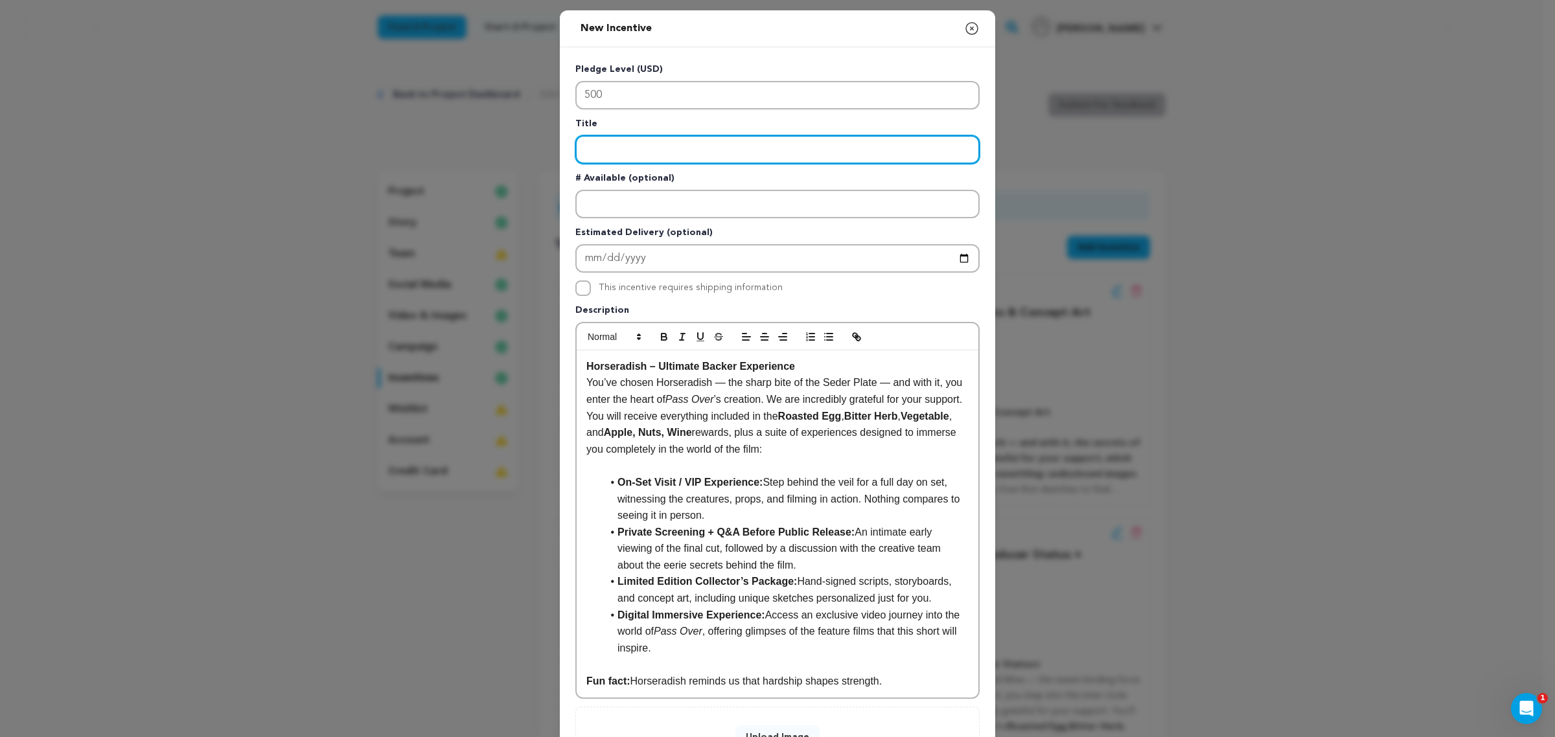
click at [633, 155] on input "Enter title" at bounding box center [777, 149] width 404 height 29
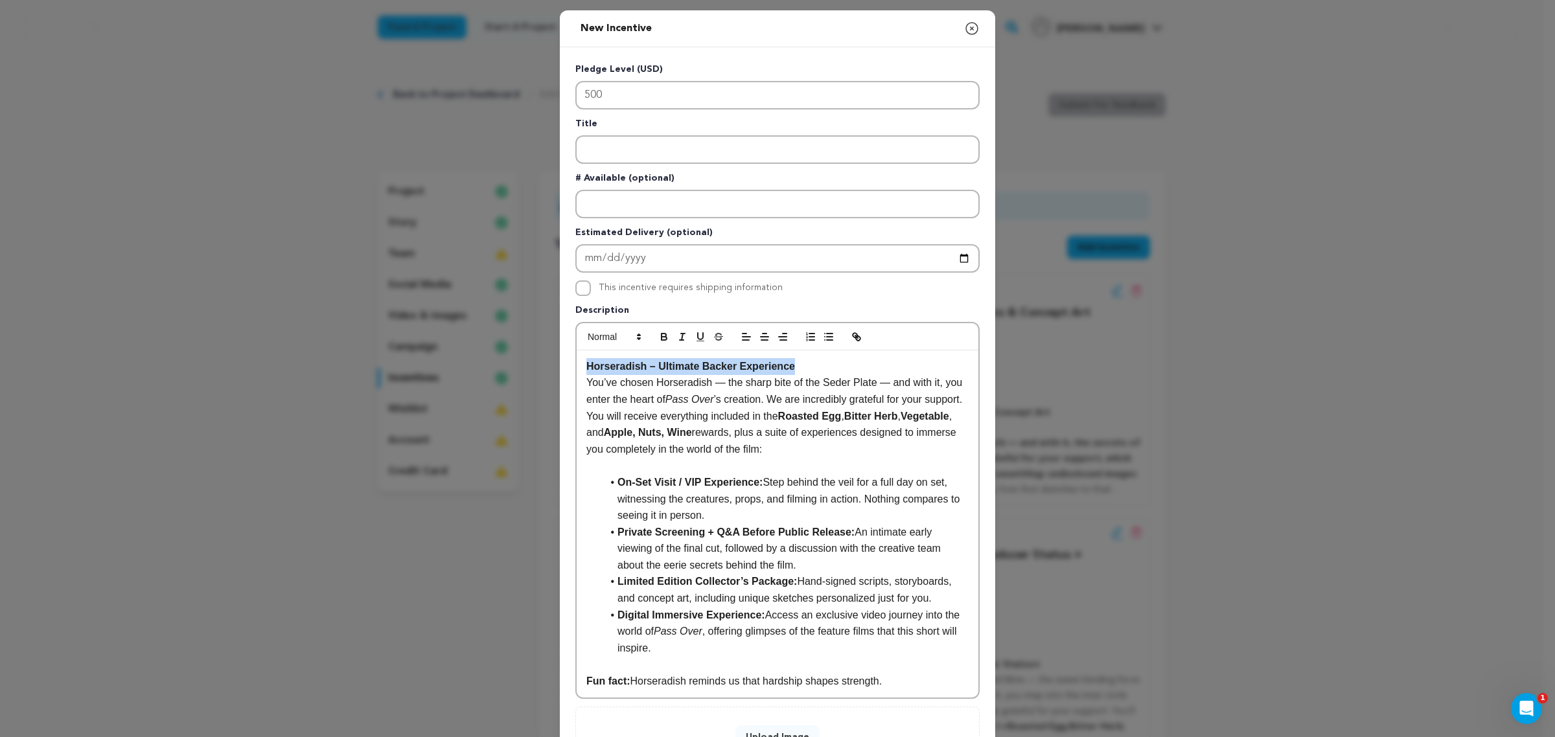
drag, startPoint x: 799, startPoint y: 363, endPoint x: 583, endPoint y: 364, distance: 215.7
click at [586, 364] on p "Horseradish – Ultimate Backer Experience" at bounding box center [777, 366] width 382 height 17
copy strong "Horseradish – Ultimate Backer Experience"
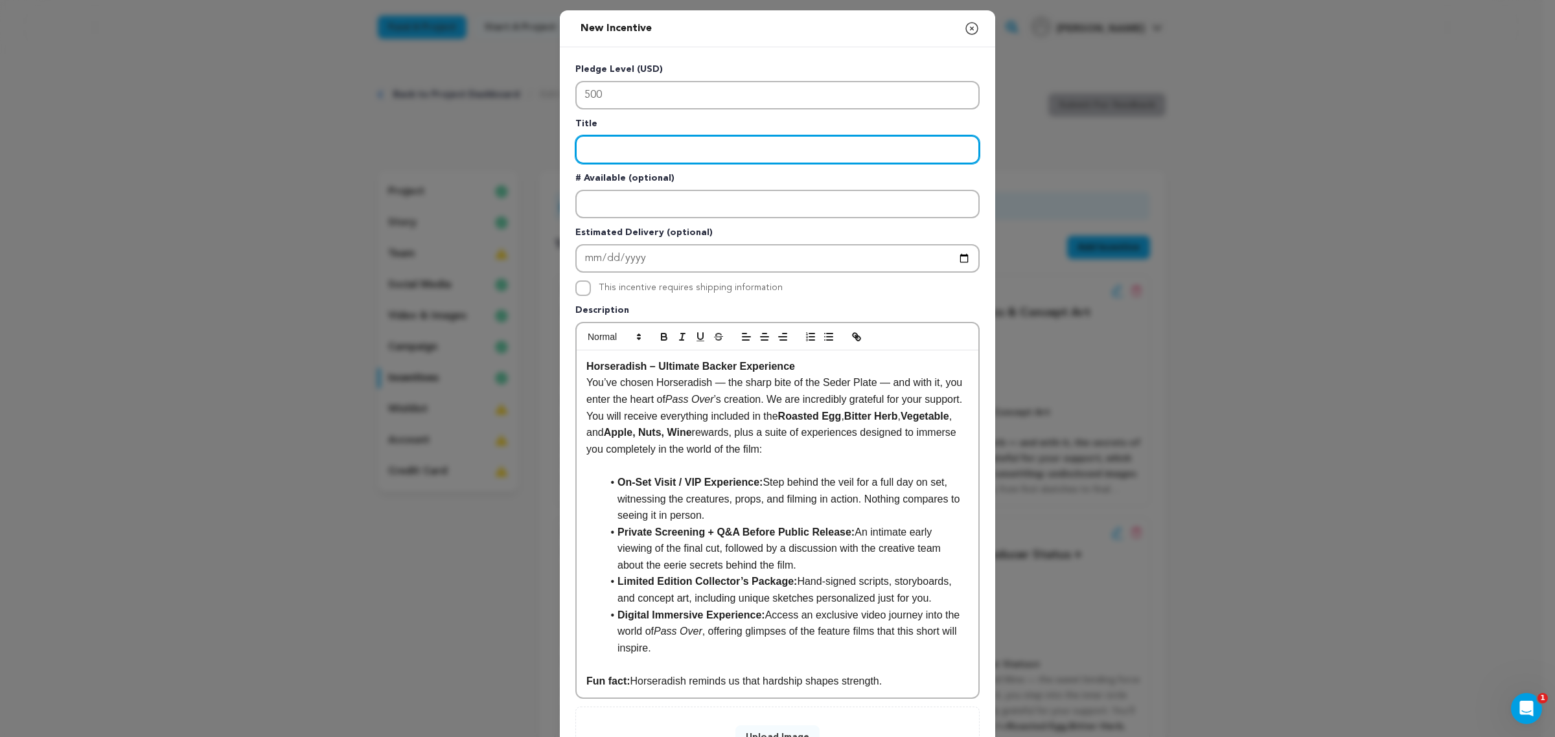
click at [603, 154] on input "Enter title" at bounding box center [777, 149] width 404 height 29
paste input "Horseradish – Ultimate Backer Experience"
type input "Horseradish – Ultimate Backer Experience"
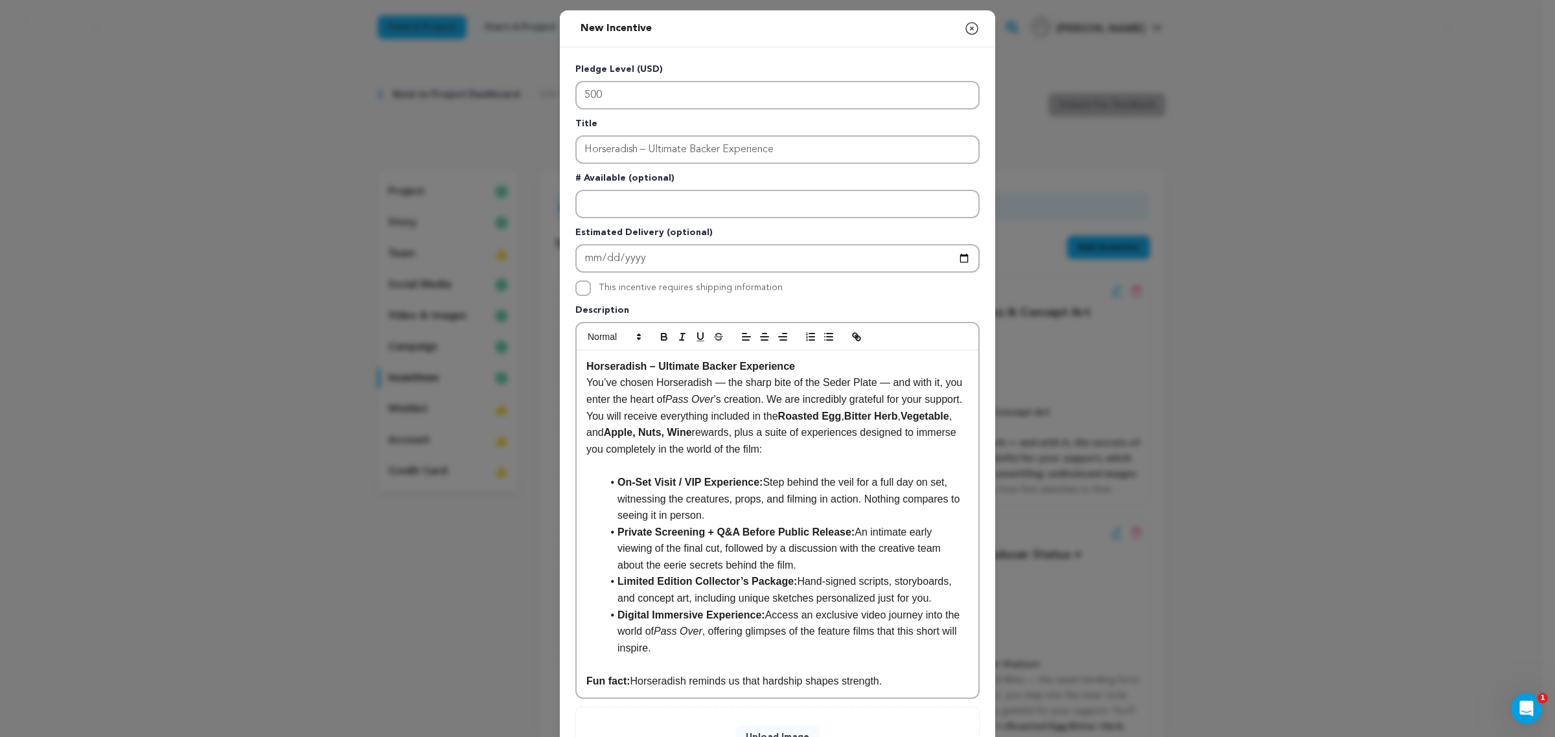
click at [808, 358] on p "Horseradish – Ultimate Backer Experience" at bounding box center [777, 366] width 382 height 17
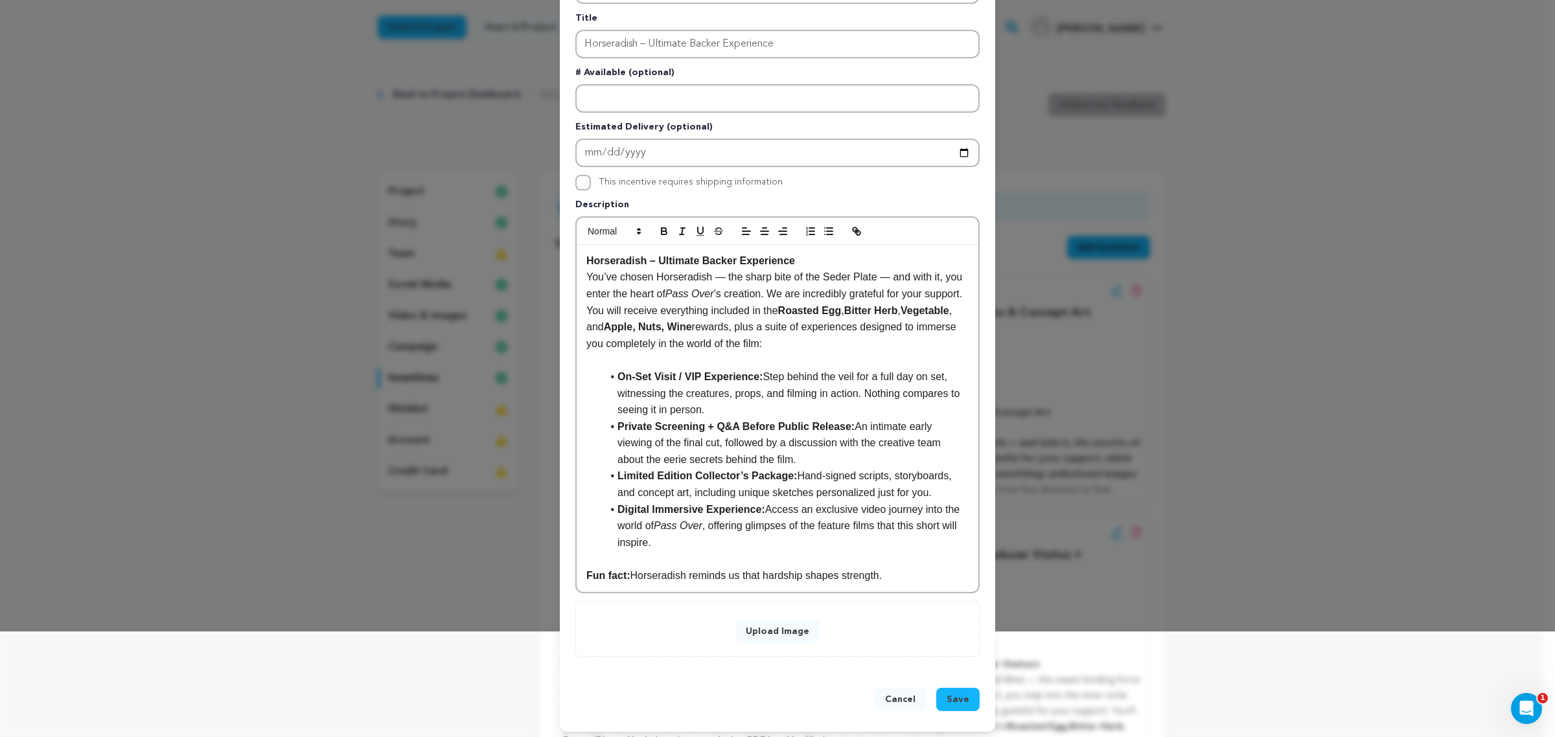
click at [876, 567] on p "Fun fact: Horseradish reminds us that hardship shapes strength." at bounding box center [777, 575] width 382 height 17
drag, startPoint x: 840, startPoint y: 452, endPoint x: 842, endPoint y: 428, distance: 24.0
click at [840, 452] on li "Private Screening + Q&A Before Public Release: An intimate early viewing of the…" at bounding box center [785, 443] width 367 height 50
click at [842, 426] on strong "Private Screening + Q&A Before Public Release:" at bounding box center [735, 426] width 237 height 11
click at [759, 352] on p at bounding box center [777, 360] width 382 height 17
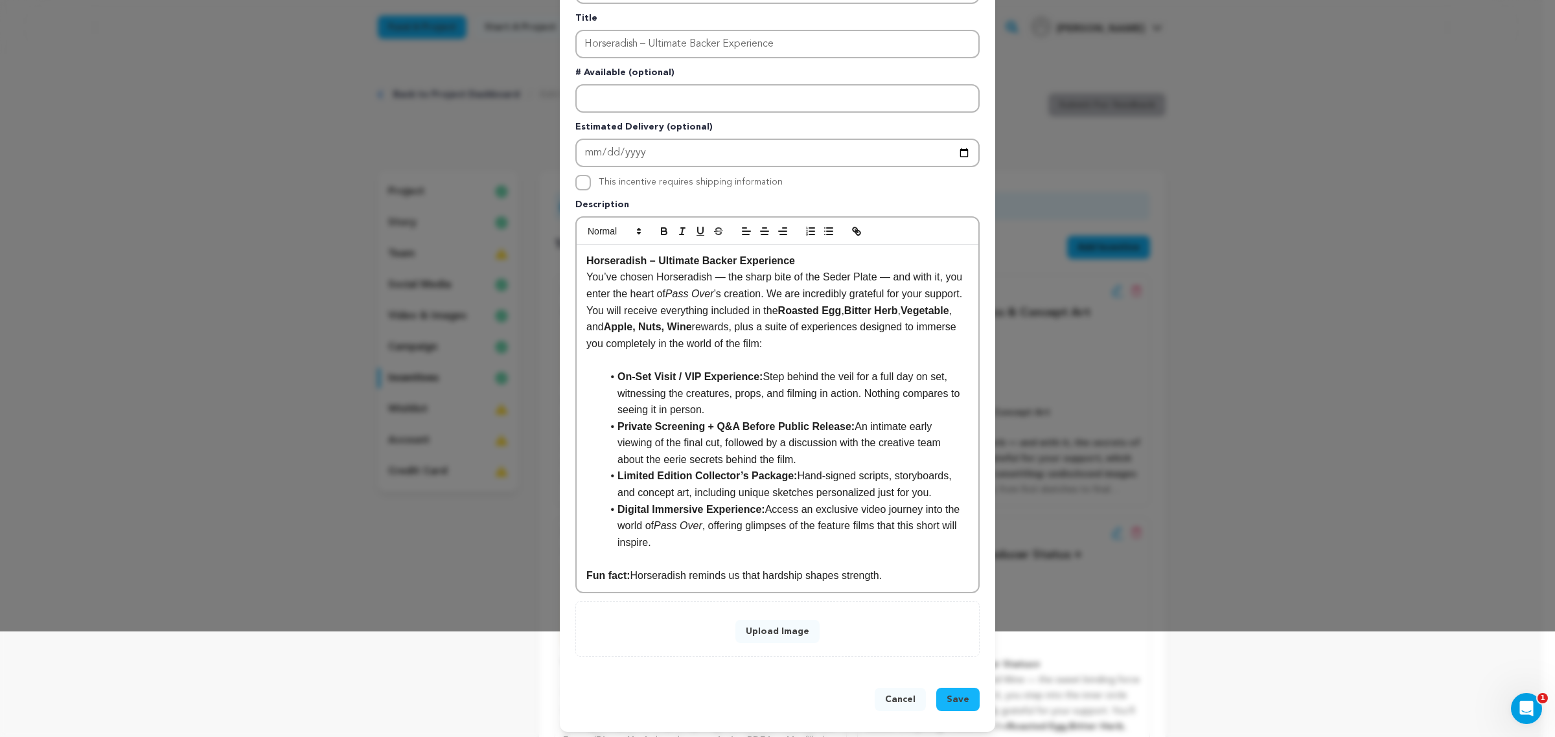
click at [759, 359] on p at bounding box center [777, 360] width 382 height 17
drag, startPoint x: 759, startPoint y: 359, endPoint x: 759, endPoint y: 374, distance: 14.3
click at [759, 374] on div "Horseradish – Ultimate Backer Experience You’ve chosen Horseradish — the sharp …" at bounding box center [777, 418] width 402 height 347
click at [758, 379] on li "On-Set Visit / VIP Experience: Step behind the veil for a full day on set, witn…" at bounding box center [785, 394] width 367 height 50
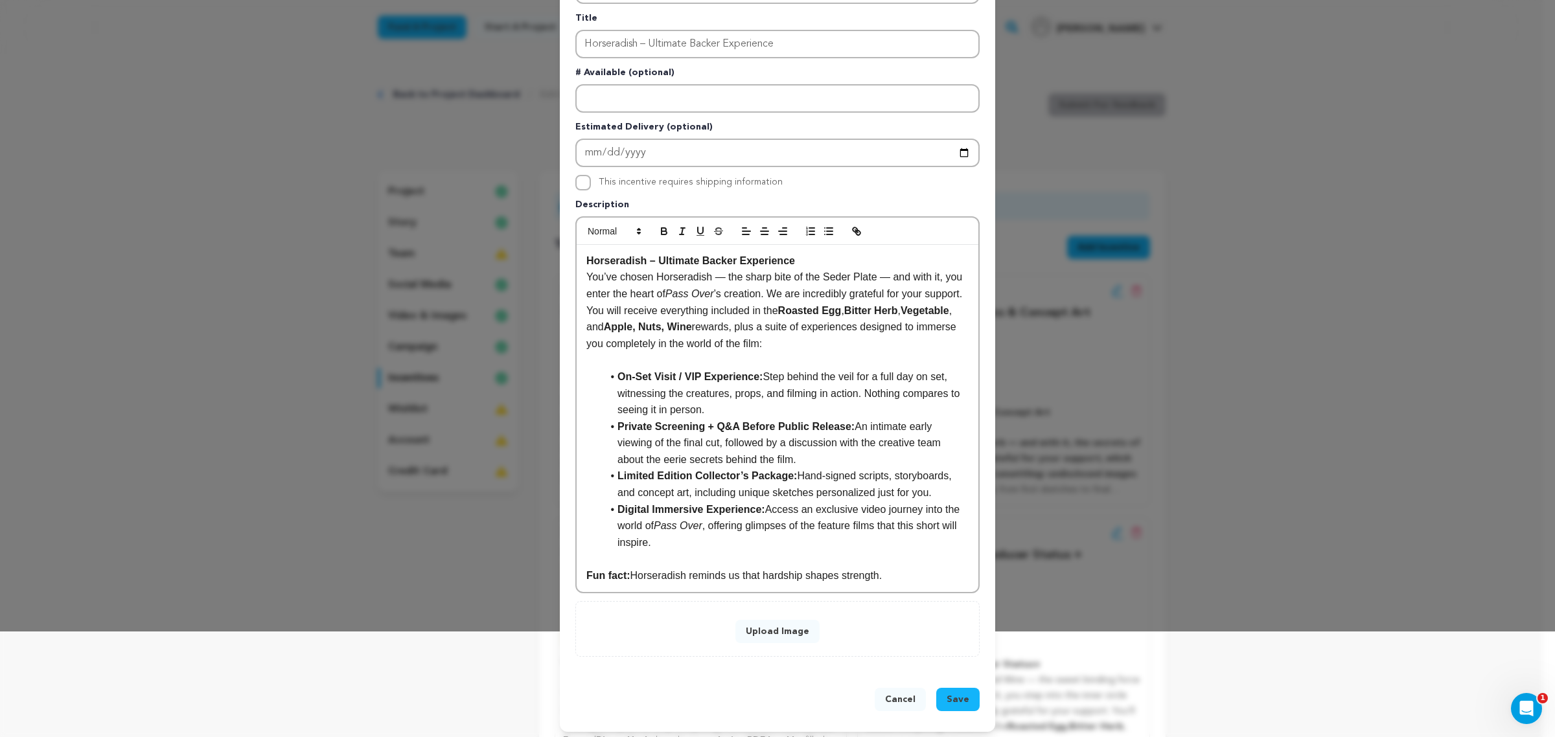
click at [820, 450] on li "Private Screening + Q&A Before Public Release: An intimate early viewing of the…" at bounding box center [785, 443] width 367 height 50
click at [907, 572] on p "Fun fact: Horseradish reminds us that hardship shapes strength." at bounding box center [777, 575] width 382 height 17
click at [777, 589] on button "Upload Image" at bounding box center [777, 631] width 84 height 23
click at [801, 589] on button "Upload Image" at bounding box center [777, 631] width 84 height 23
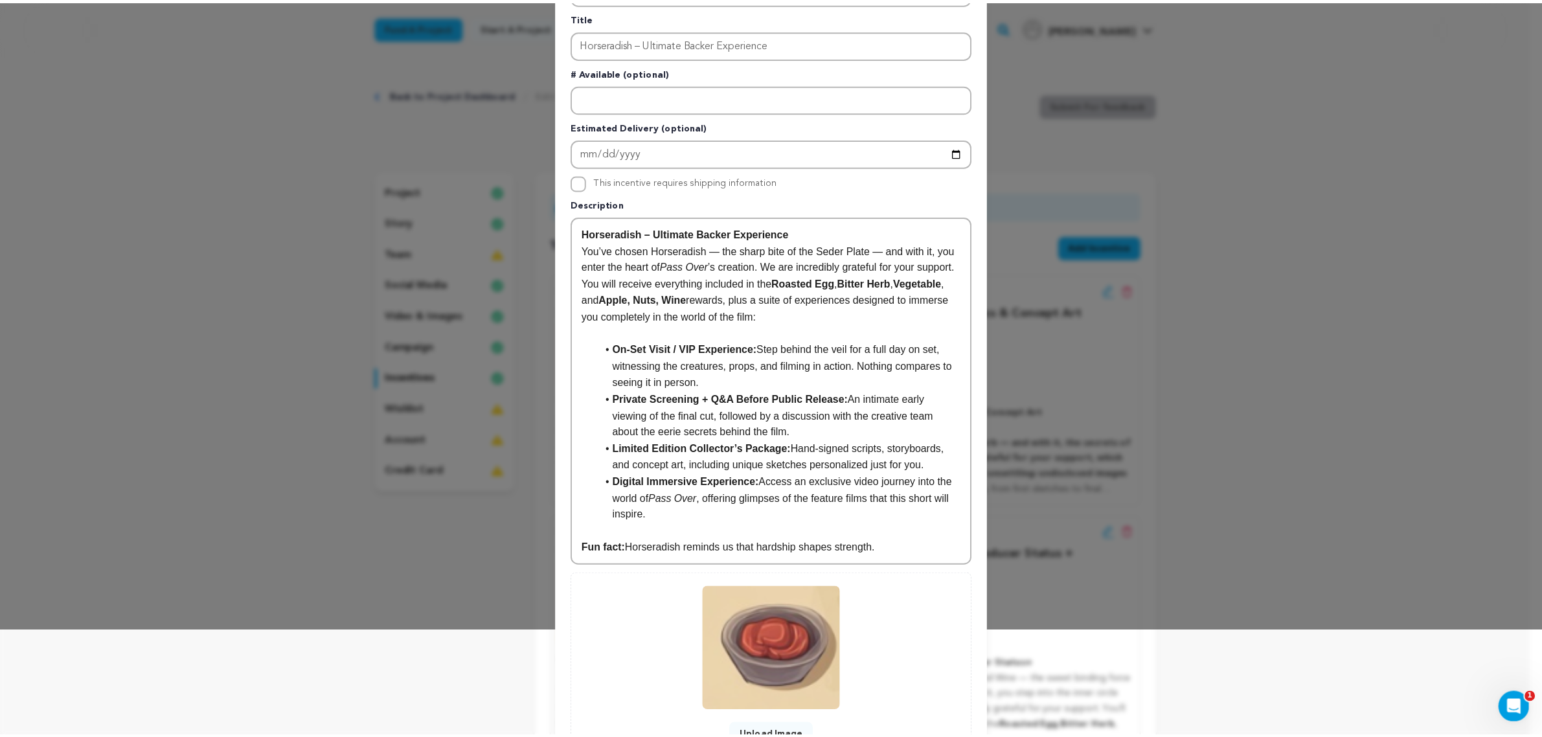
scroll to position [211, 0]
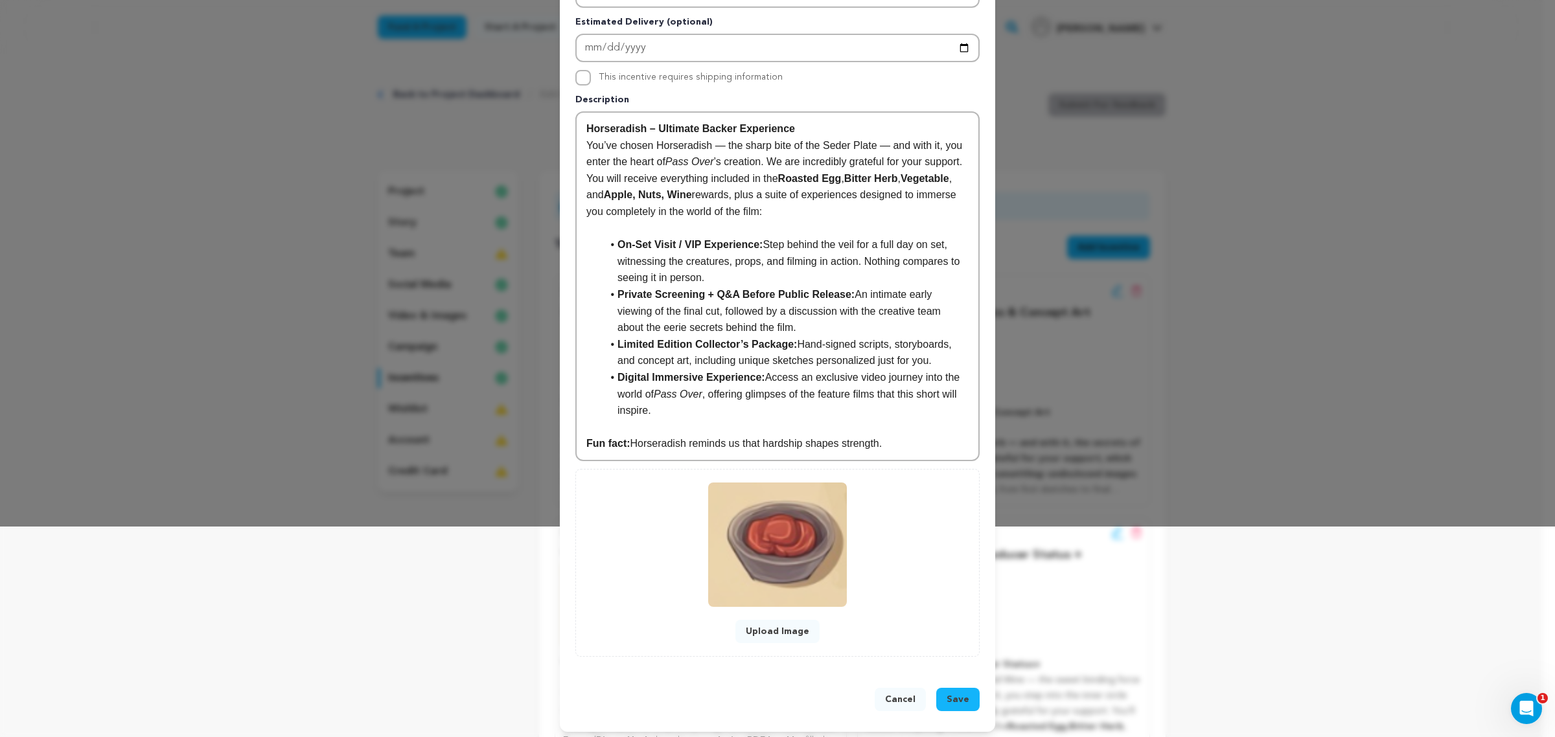
click at [948, 589] on span "Save" at bounding box center [957, 699] width 23 height 13
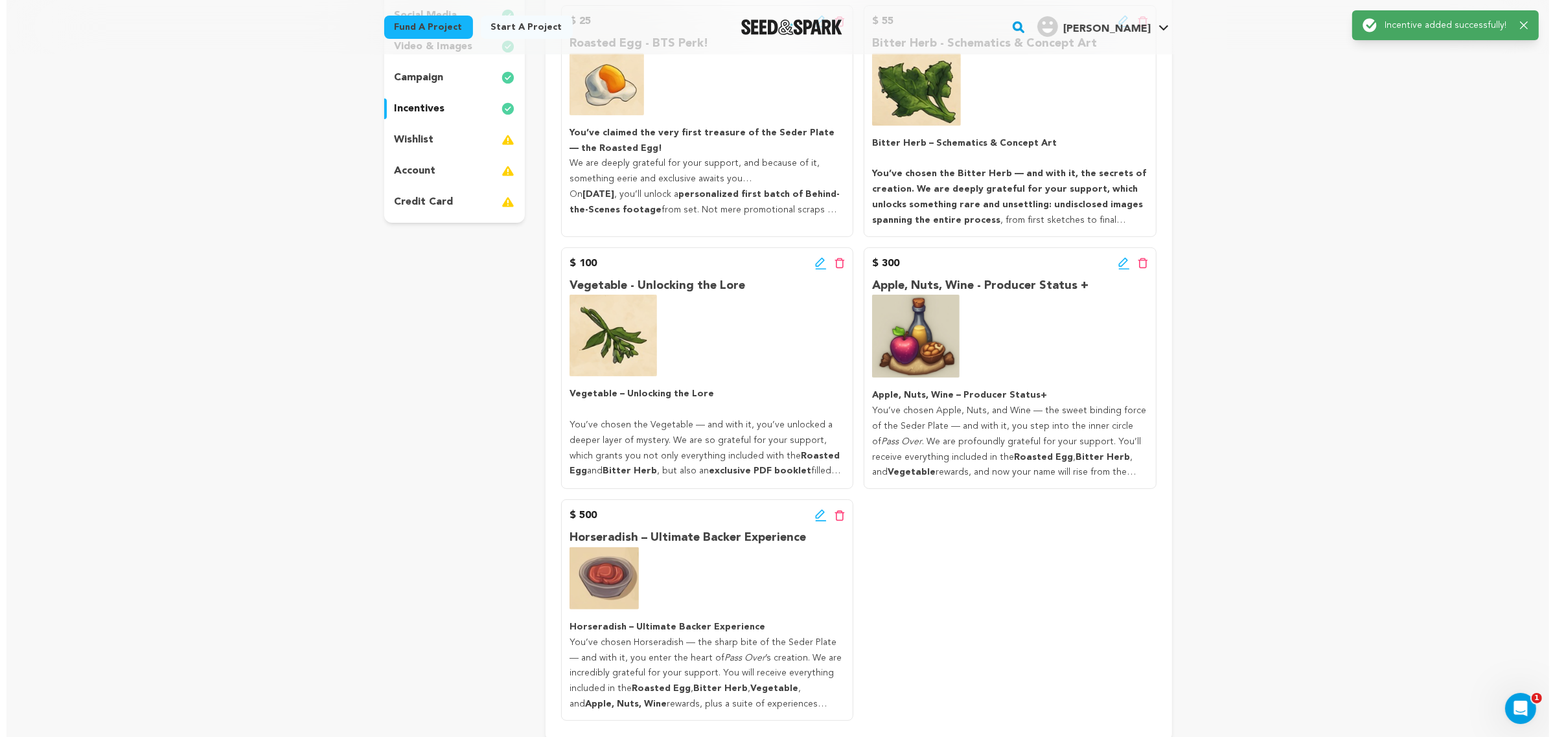
scroll to position [0, 0]
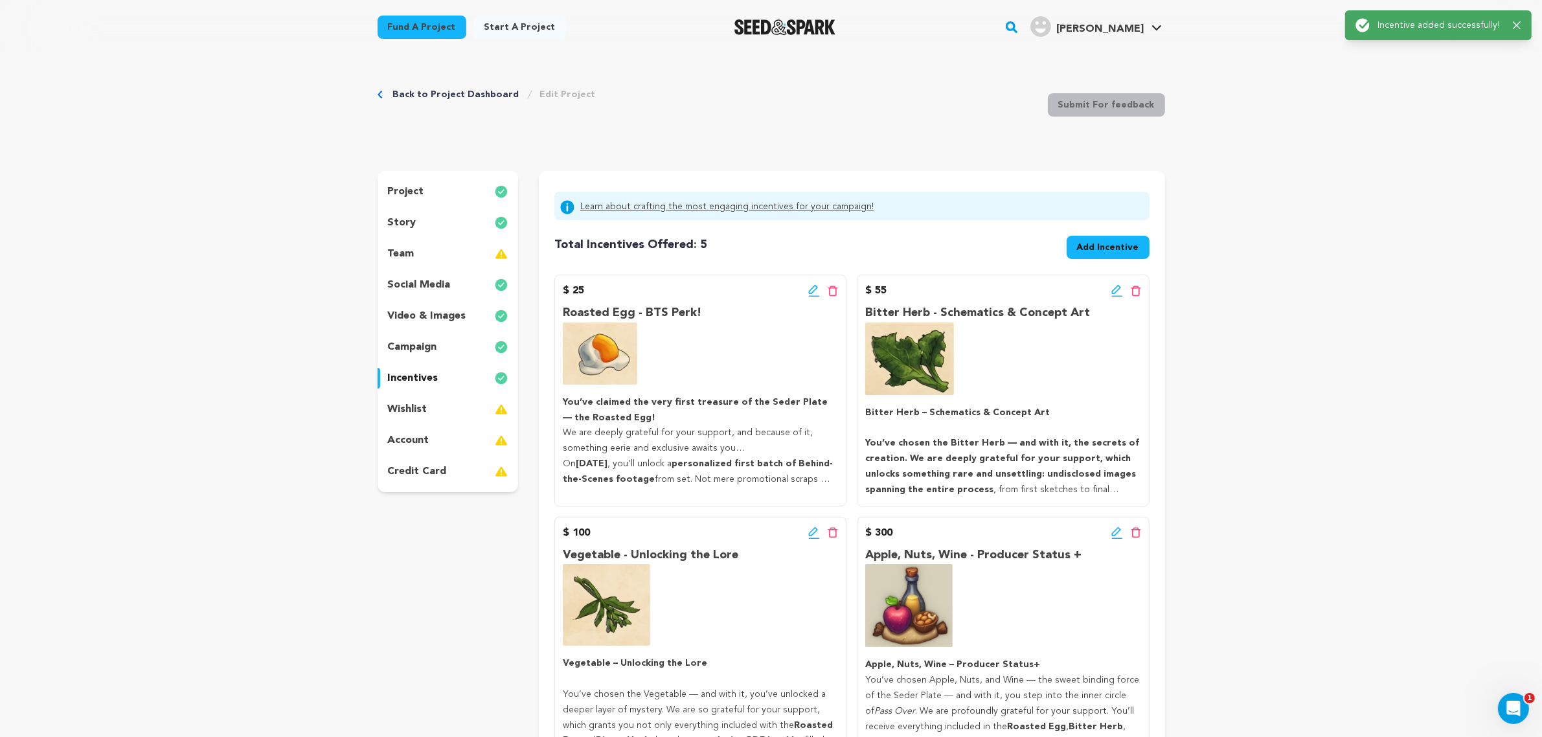
drag, startPoint x: 1087, startPoint y: 247, endPoint x: 1080, endPoint y: 249, distance: 7.6
click at [1083, 248] on span "Add Incentive" at bounding box center [1108, 247] width 62 height 13
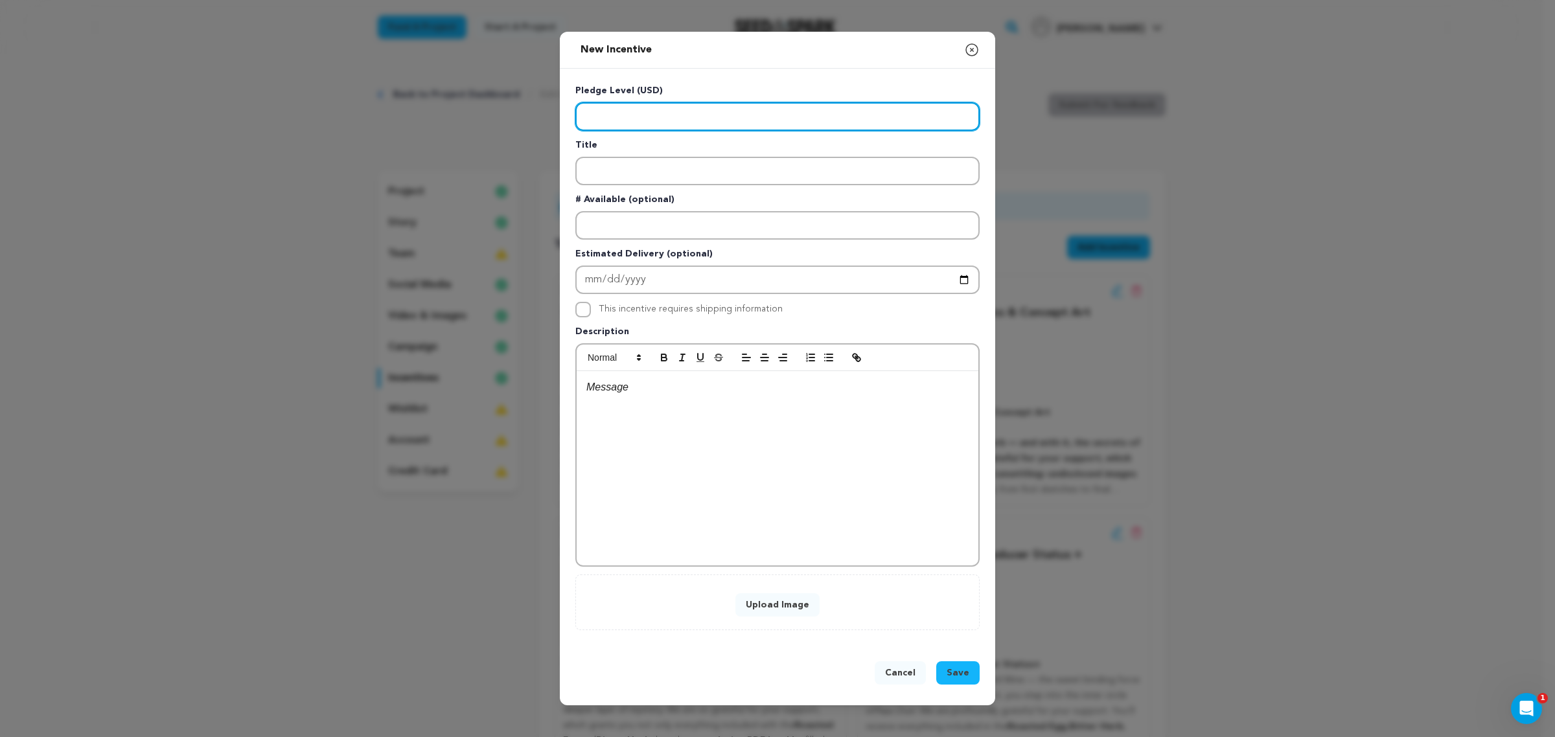
click at [588, 121] on input "Enter level" at bounding box center [777, 116] width 404 height 29
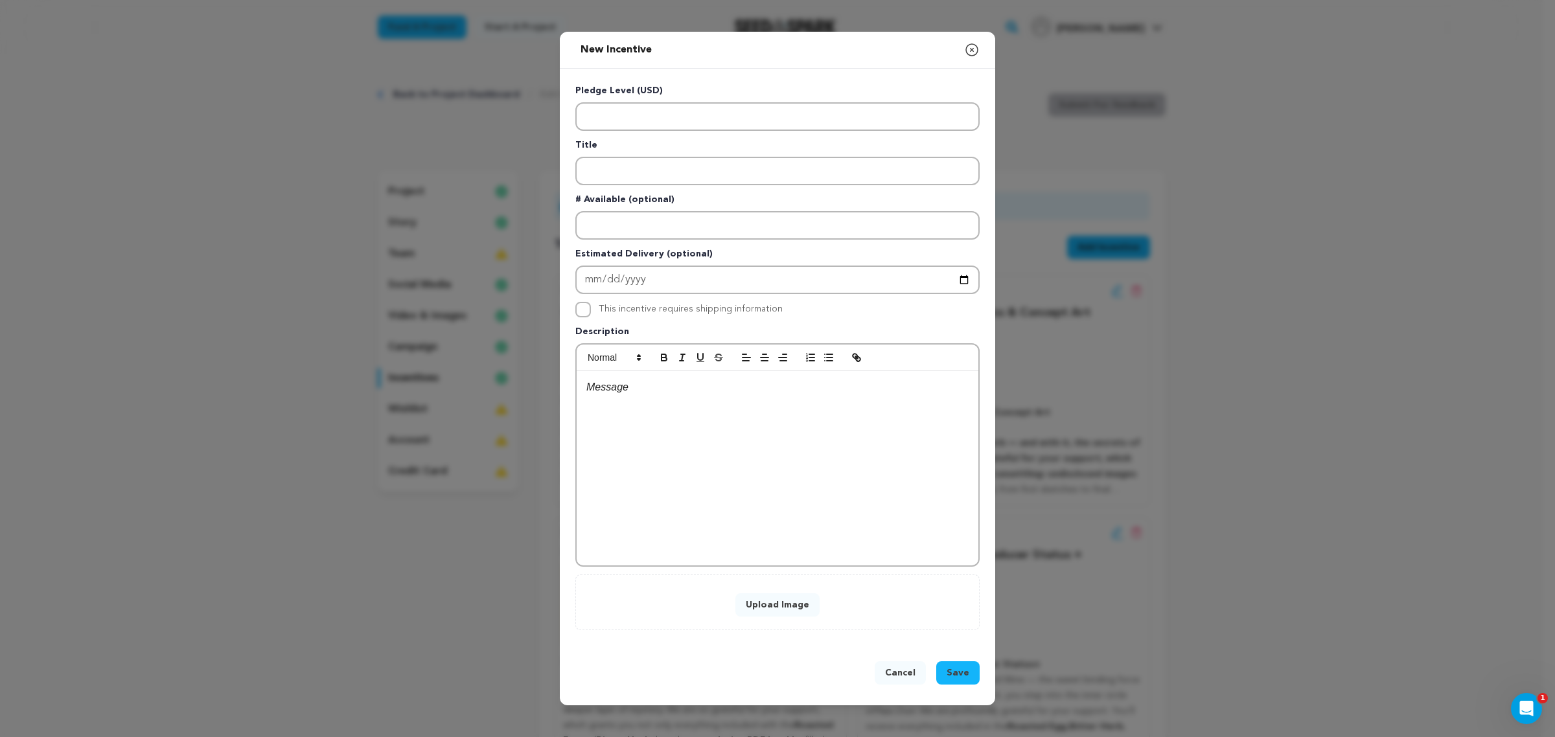
click at [593, 540] on div at bounding box center [777, 468] width 402 height 194
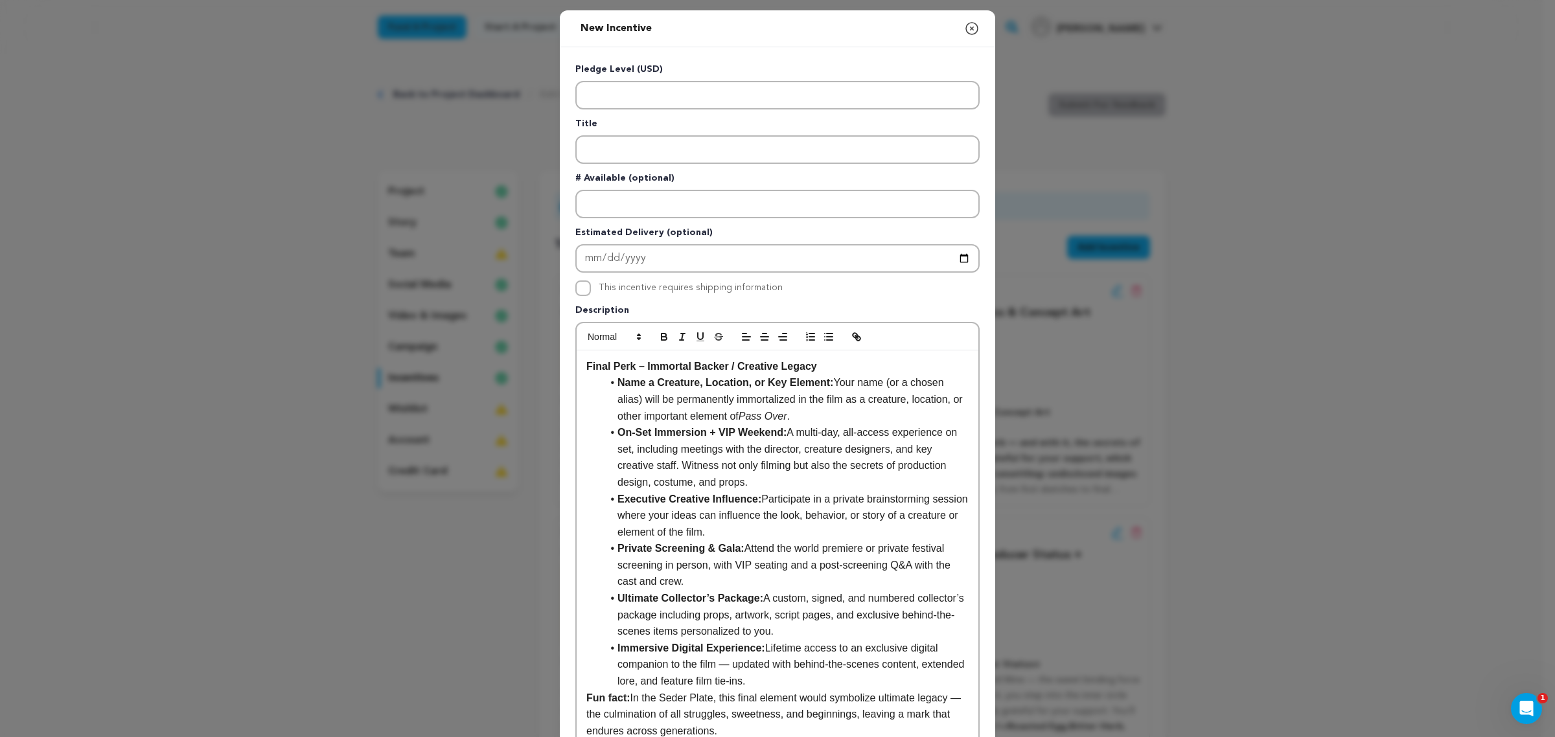
drag, startPoint x: 791, startPoint y: 384, endPoint x: 821, endPoint y: 381, distance: 30.6
click at [793, 382] on strong "Name a Creature, Location, or Key Element:" at bounding box center [725, 382] width 216 height 11
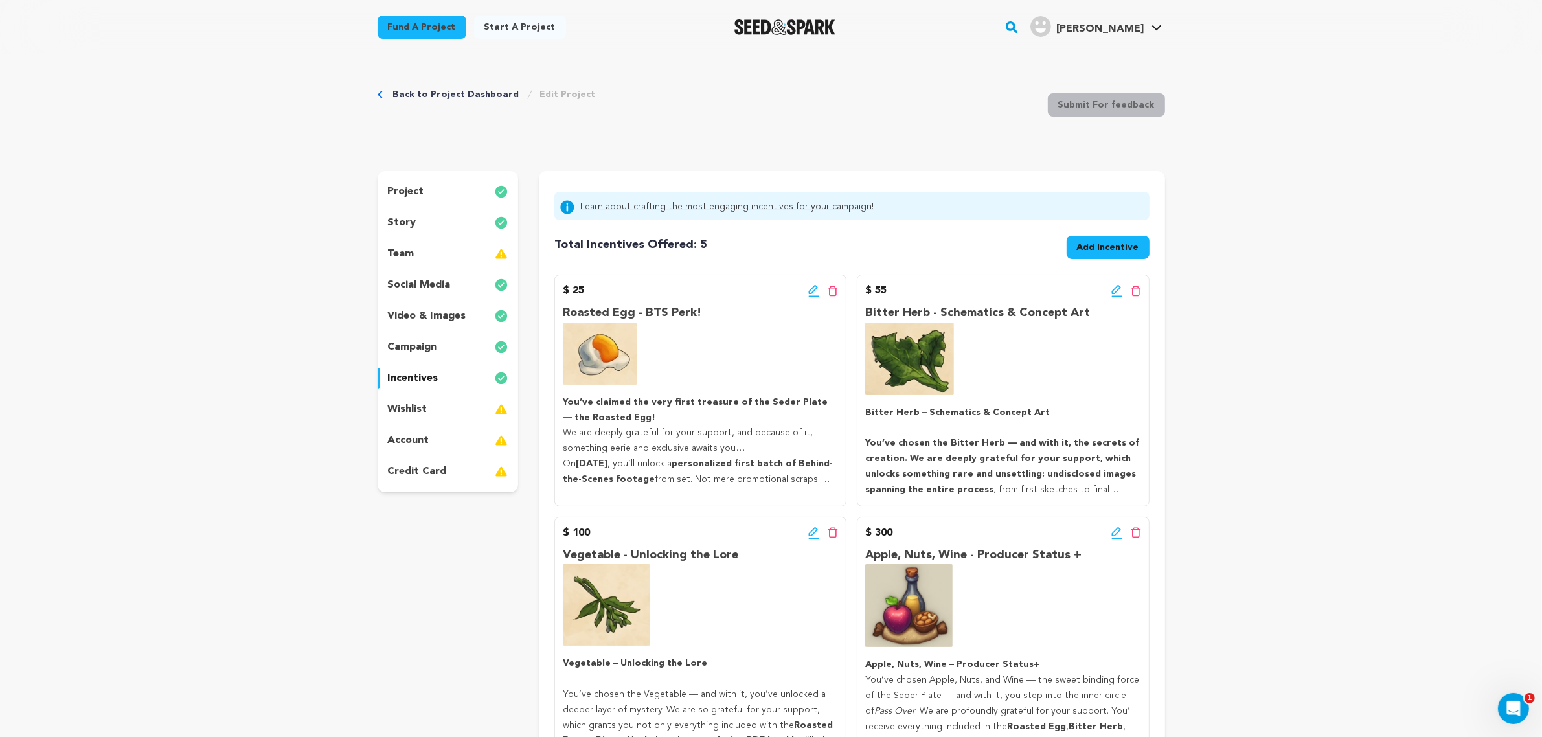
click at [1141, 261] on div "Total Incentives Offered: Incentives: 5 Add Incentive $ 25 Edit incentive button" at bounding box center [851, 607] width 595 height 765
click at [1139, 260] on span "Add Incentive" at bounding box center [1108, 250] width 83 height 29
click at [1128, 241] on span "Add Incentive" at bounding box center [1108, 247] width 62 height 13
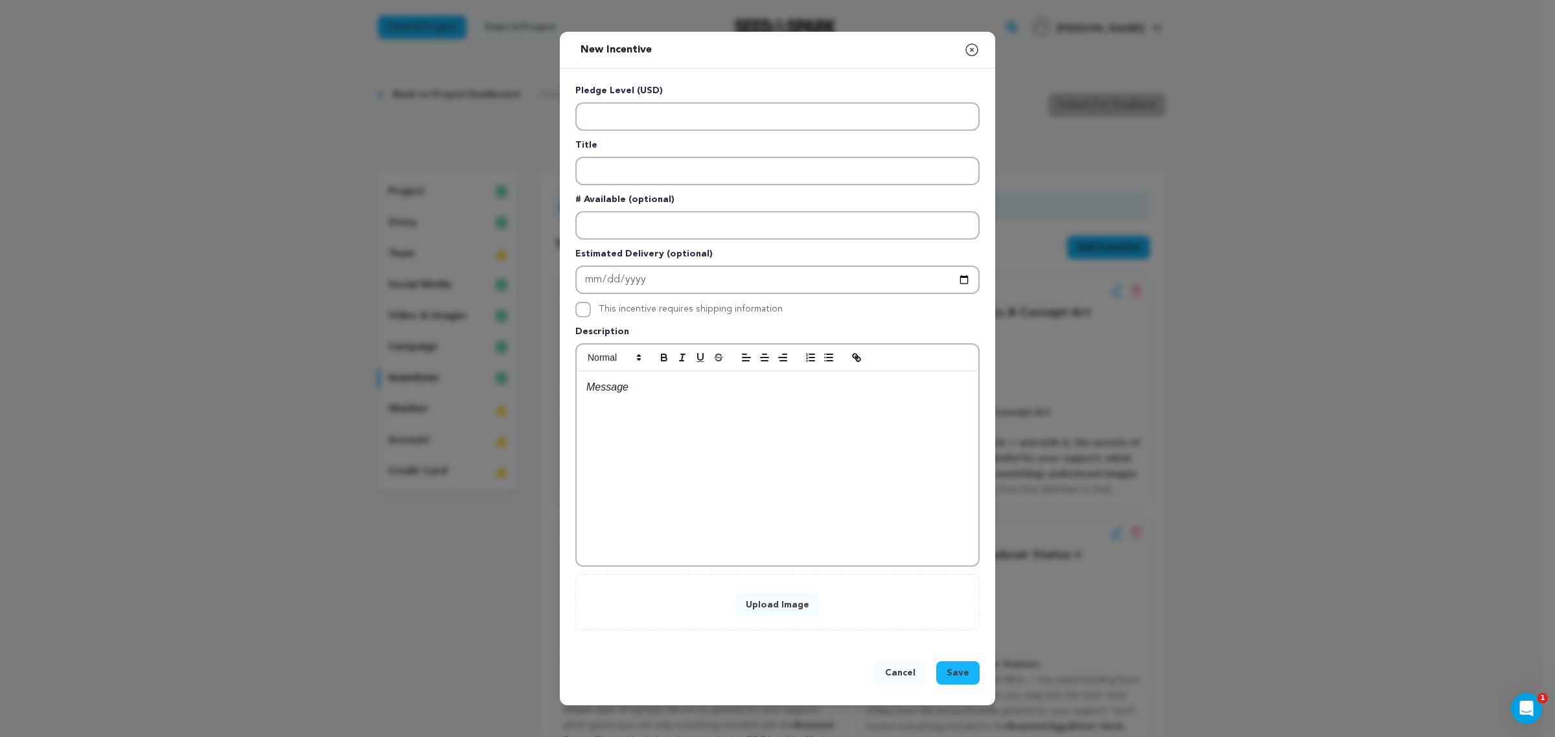
click at [790, 510] on div at bounding box center [777, 468] width 402 height 194
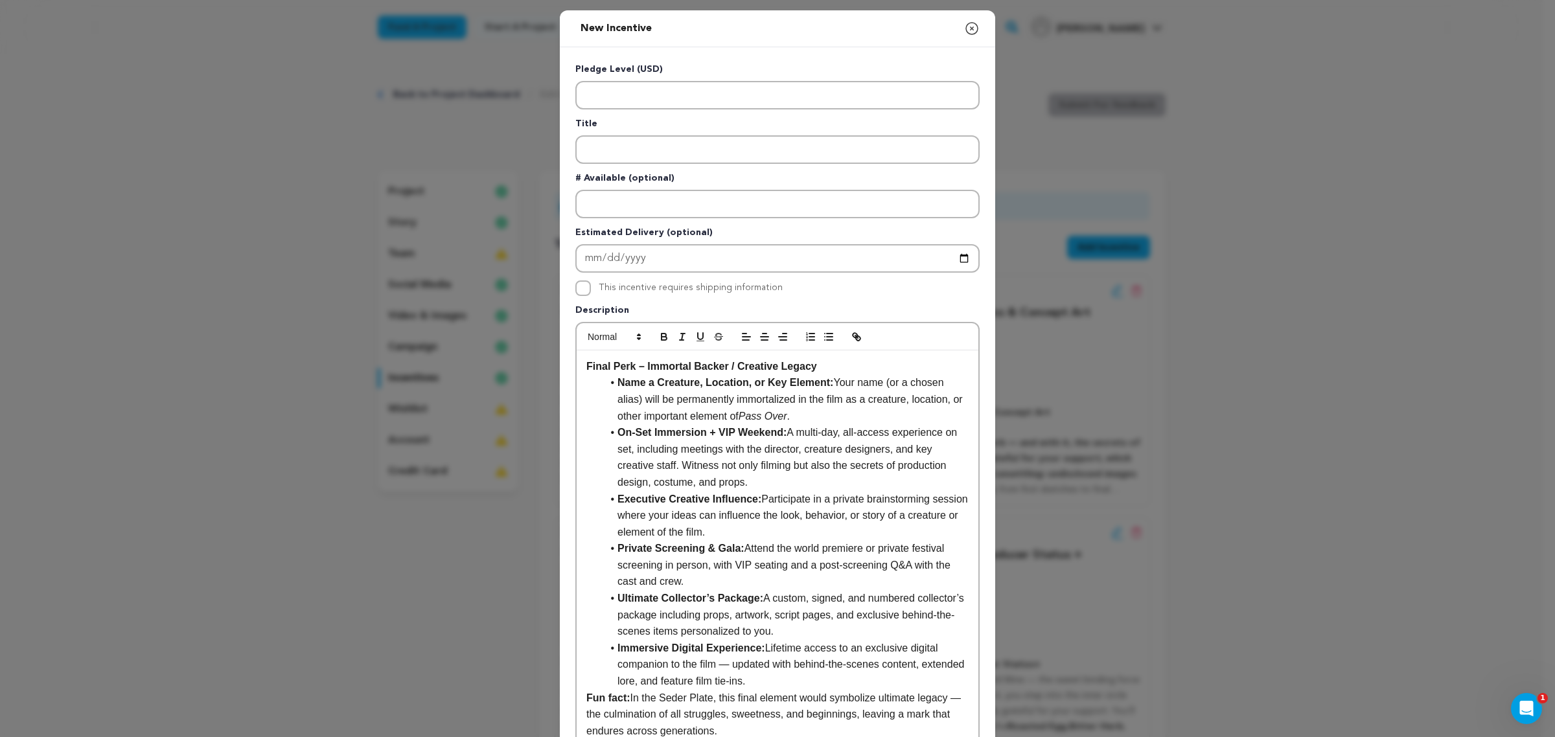
drag, startPoint x: 706, startPoint y: 377, endPoint x: 779, endPoint y: 392, distance: 74.1
click at [706, 380] on strong "Name a Creature, Location, or Key Element:" at bounding box center [725, 382] width 216 height 11
drag, startPoint x: 850, startPoint y: 406, endPoint x: 834, endPoint y: 413, distance: 16.8
click at [850, 406] on li "Name a Creature, Location, or Key Element: Your name (or a chosen alias) will b…" at bounding box center [785, 399] width 367 height 50
click at [834, 412] on li "Name a Creature, Location, or Key Element: Your name (or a chosen alias) will b…" at bounding box center [785, 399] width 367 height 50
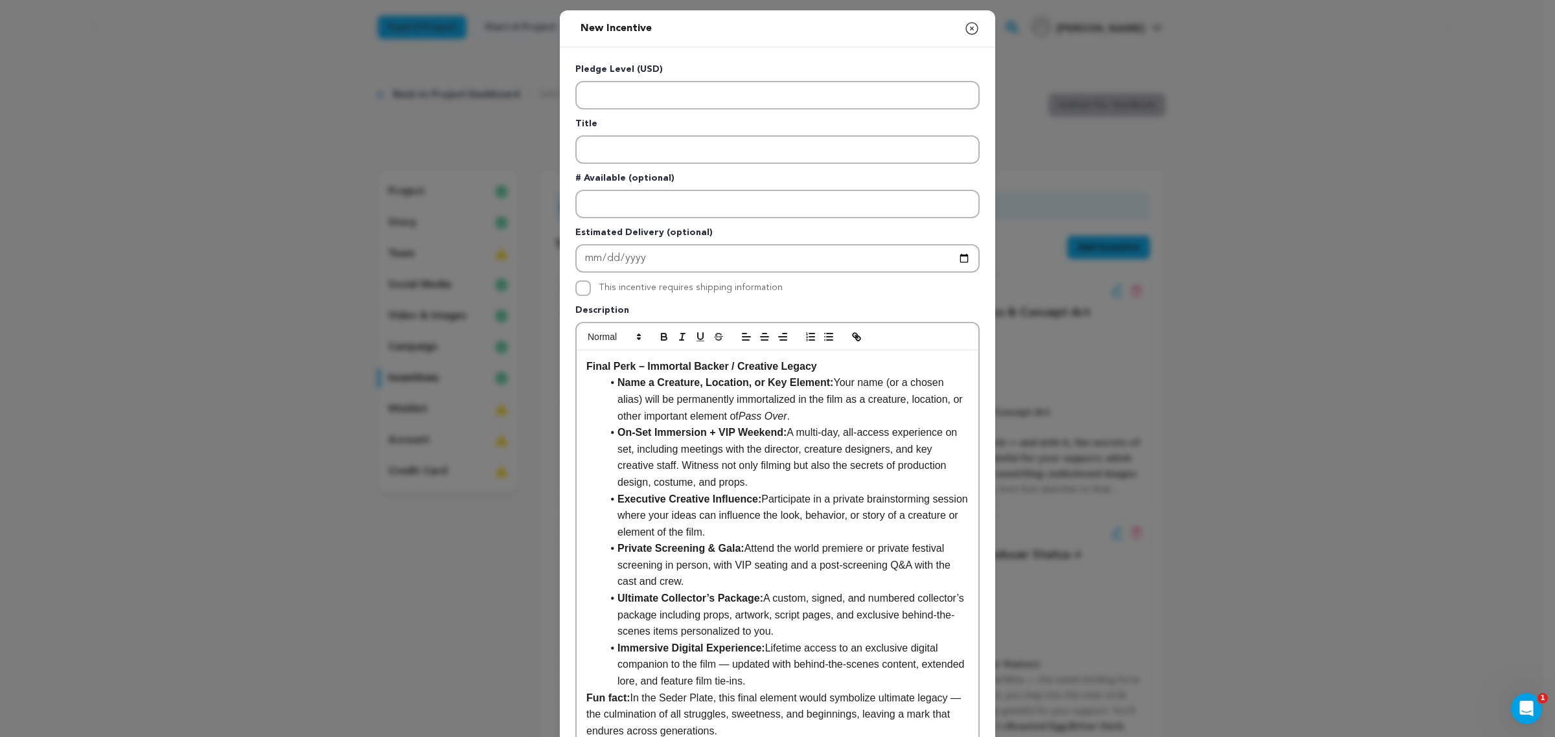
scroll to position [155, 0]
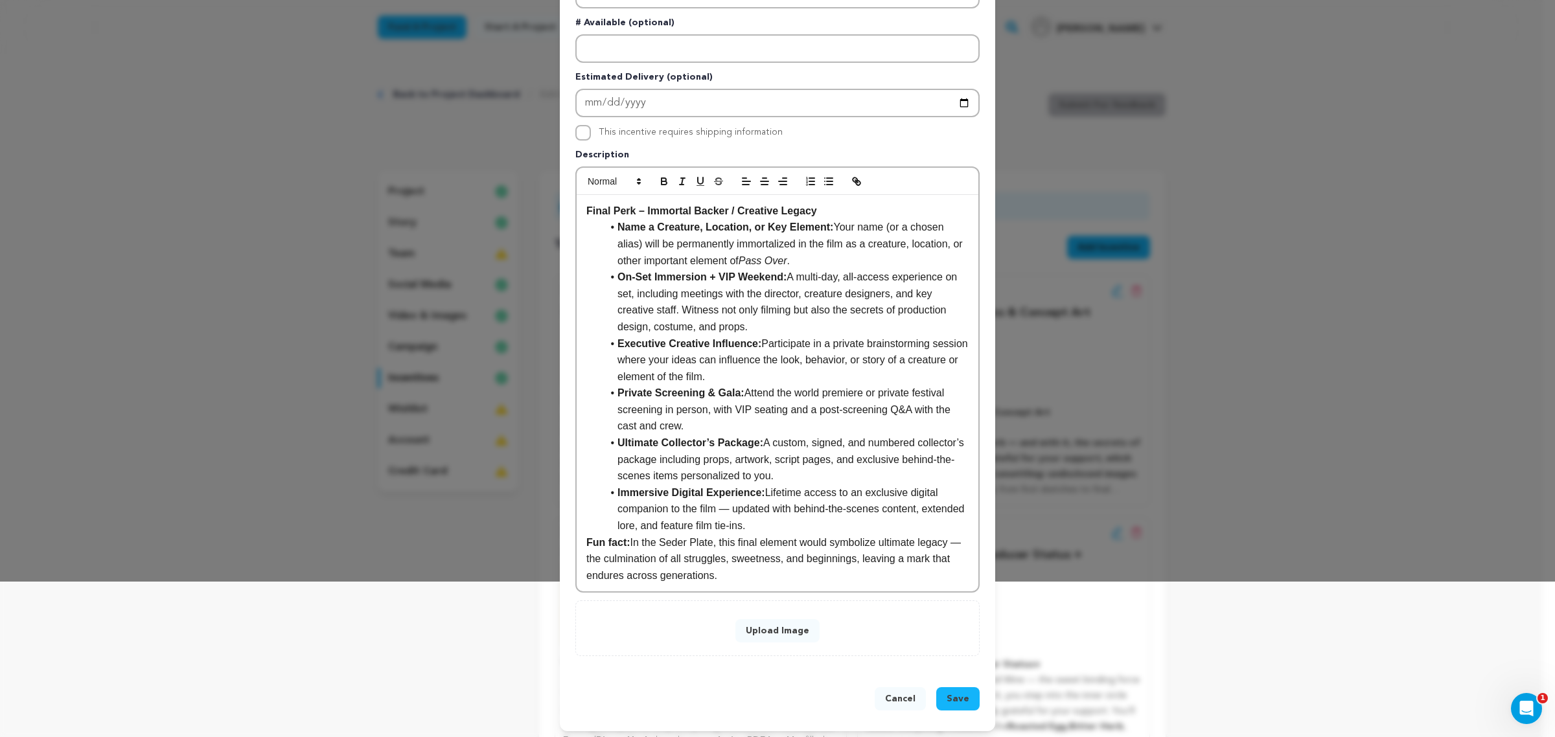
click at [795, 508] on li "Immersive Digital Experience: Lifetime access to an exclusive digital companion…" at bounding box center [785, 510] width 367 height 50
click at [795, 517] on li "Immersive Digital Experience: Lifetime access to an exclusive digital companion…" at bounding box center [785, 510] width 367 height 50
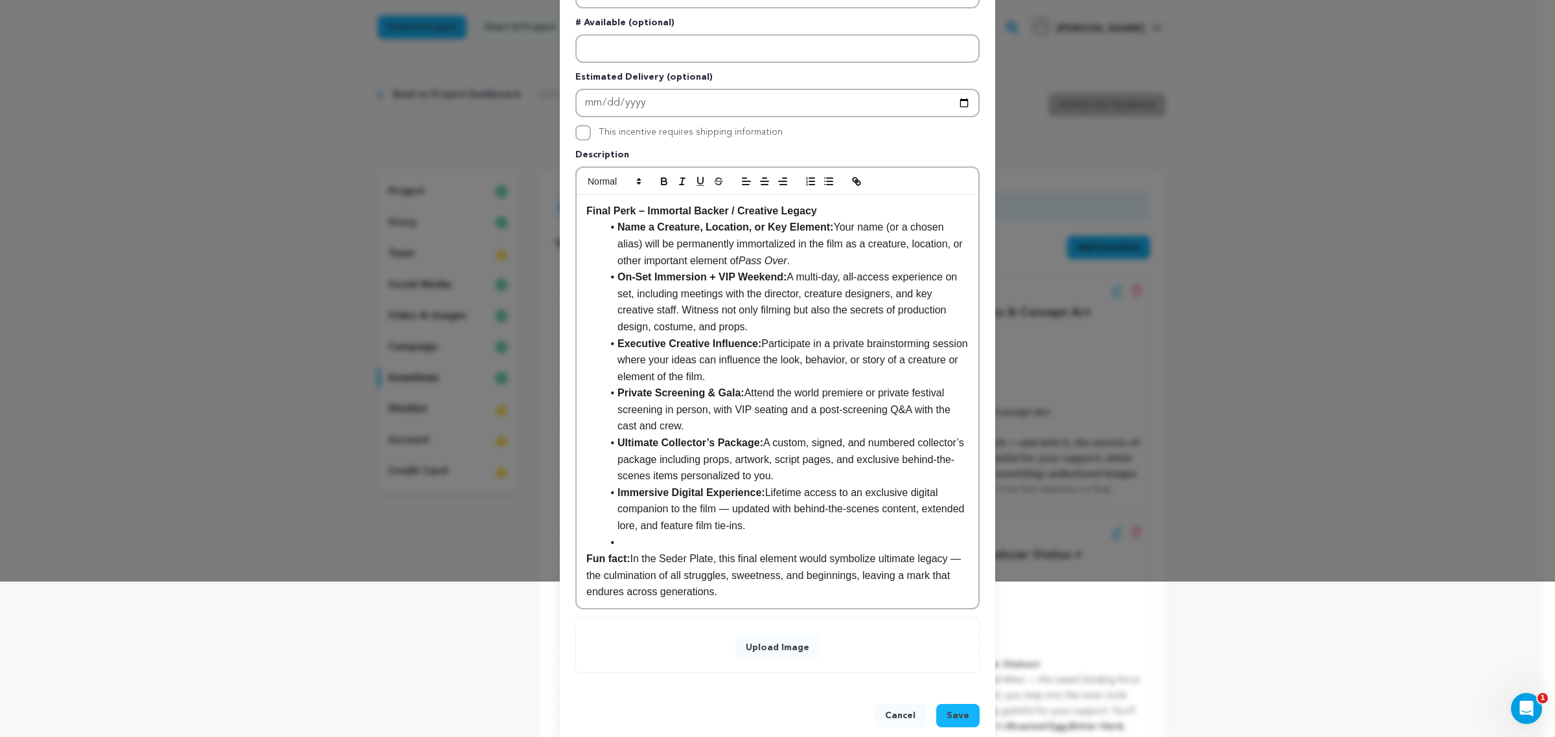
click at [951, 589] on span "Save" at bounding box center [957, 715] width 23 height 13
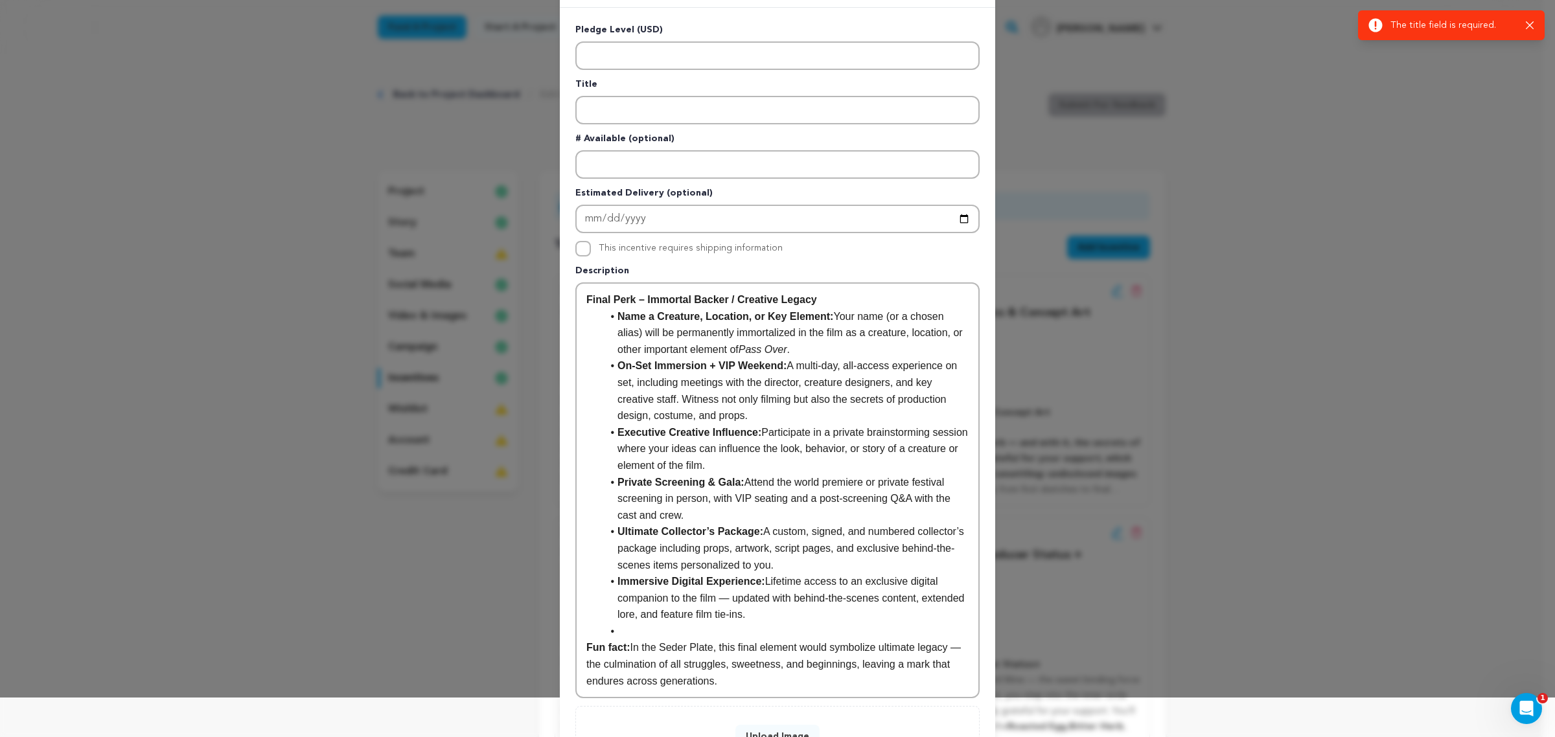
scroll to position [0, 0]
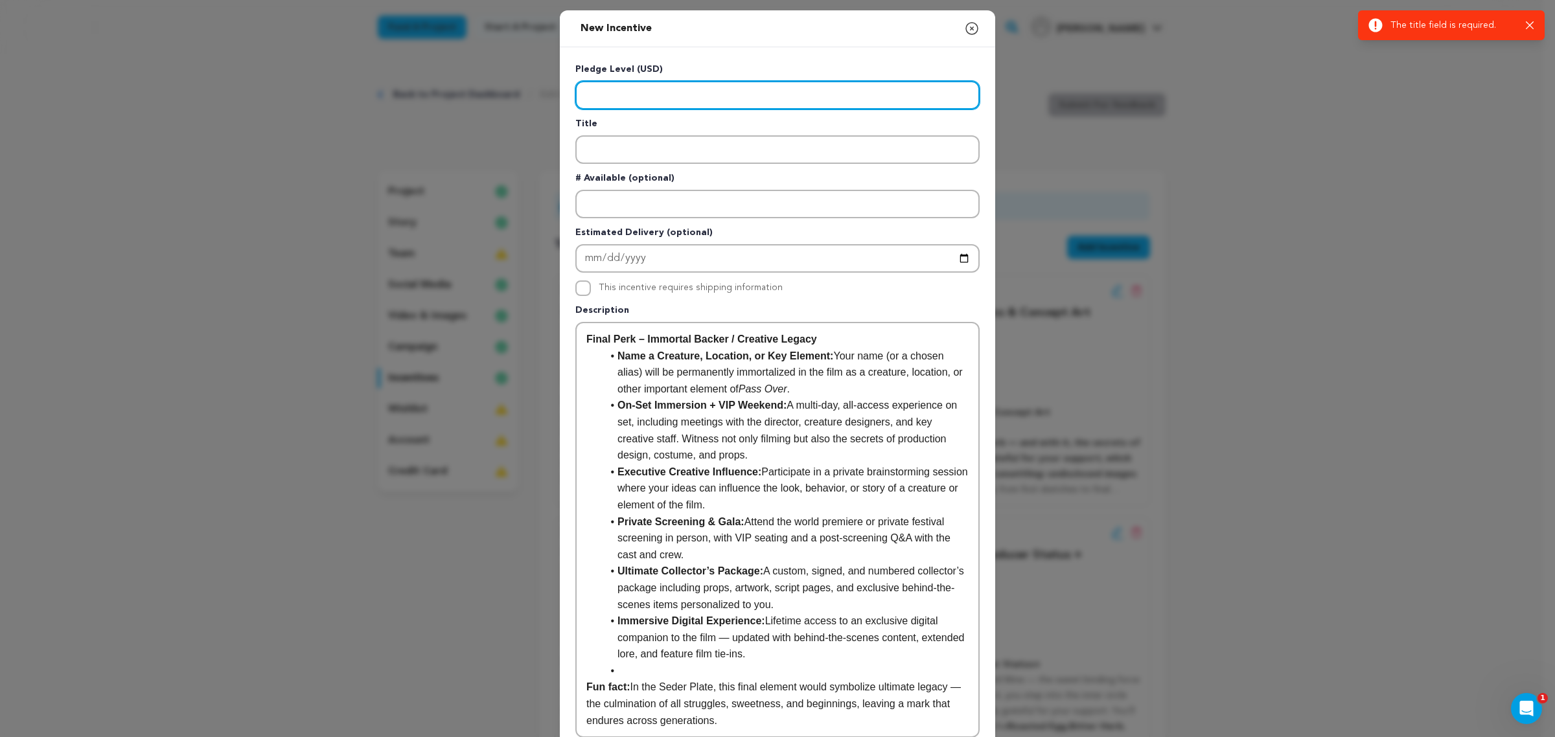
click at [839, 98] on input "Enter level" at bounding box center [777, 95] width 404 height 29
click at [839, 101] on input "Enter level" at bounding box center [777, 95] width 404 height 29
type input "54"
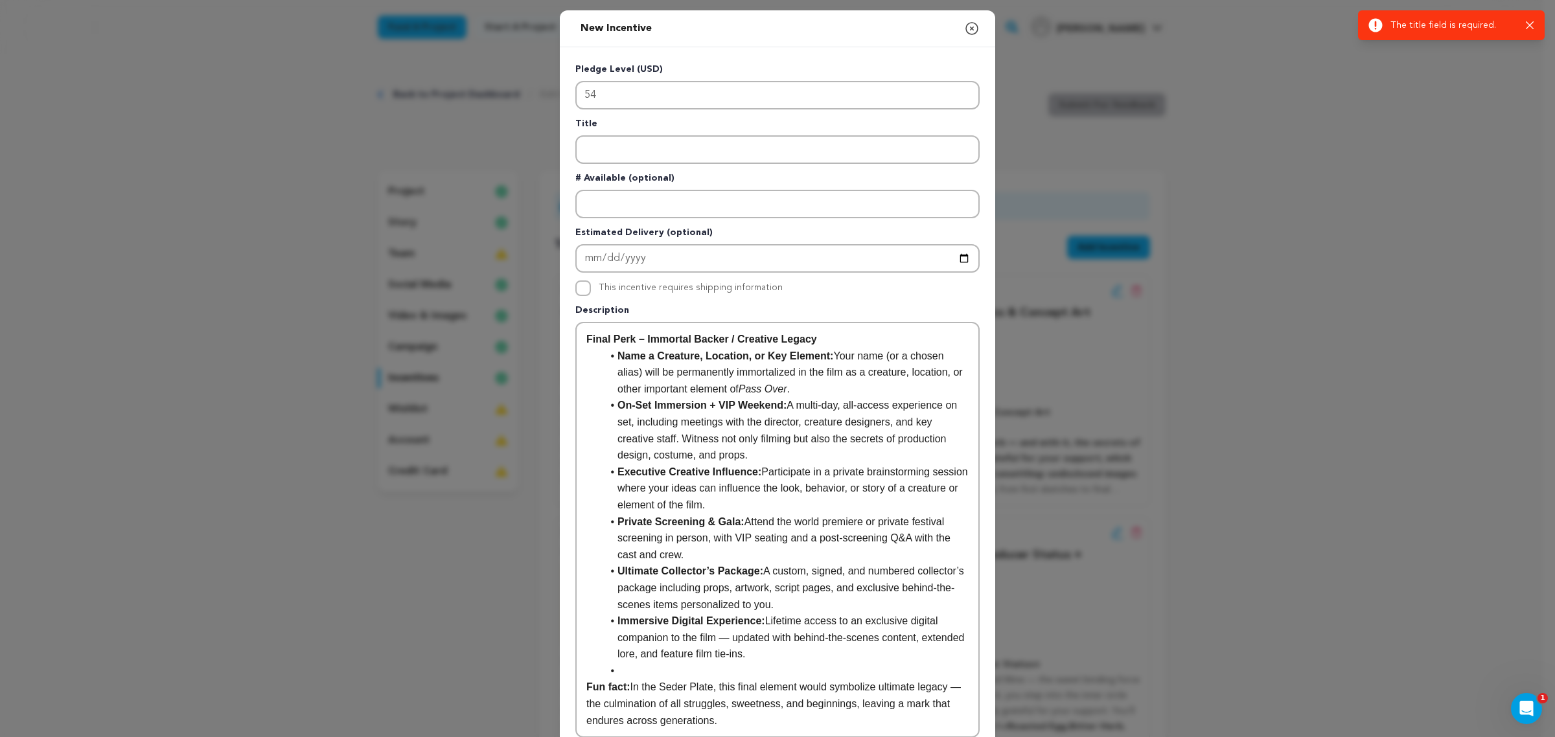
drag, startPoint x: 827, startPoint y: 139, endPoint x: 825, endPoint y: 156, distance: 17.0
click at [826, 149] on div "Title" at bounding box center [777, 140] width 404 height 47
click at [825, 156] on input "Enter title" at bounding box center [777, 149] width 404 height 29
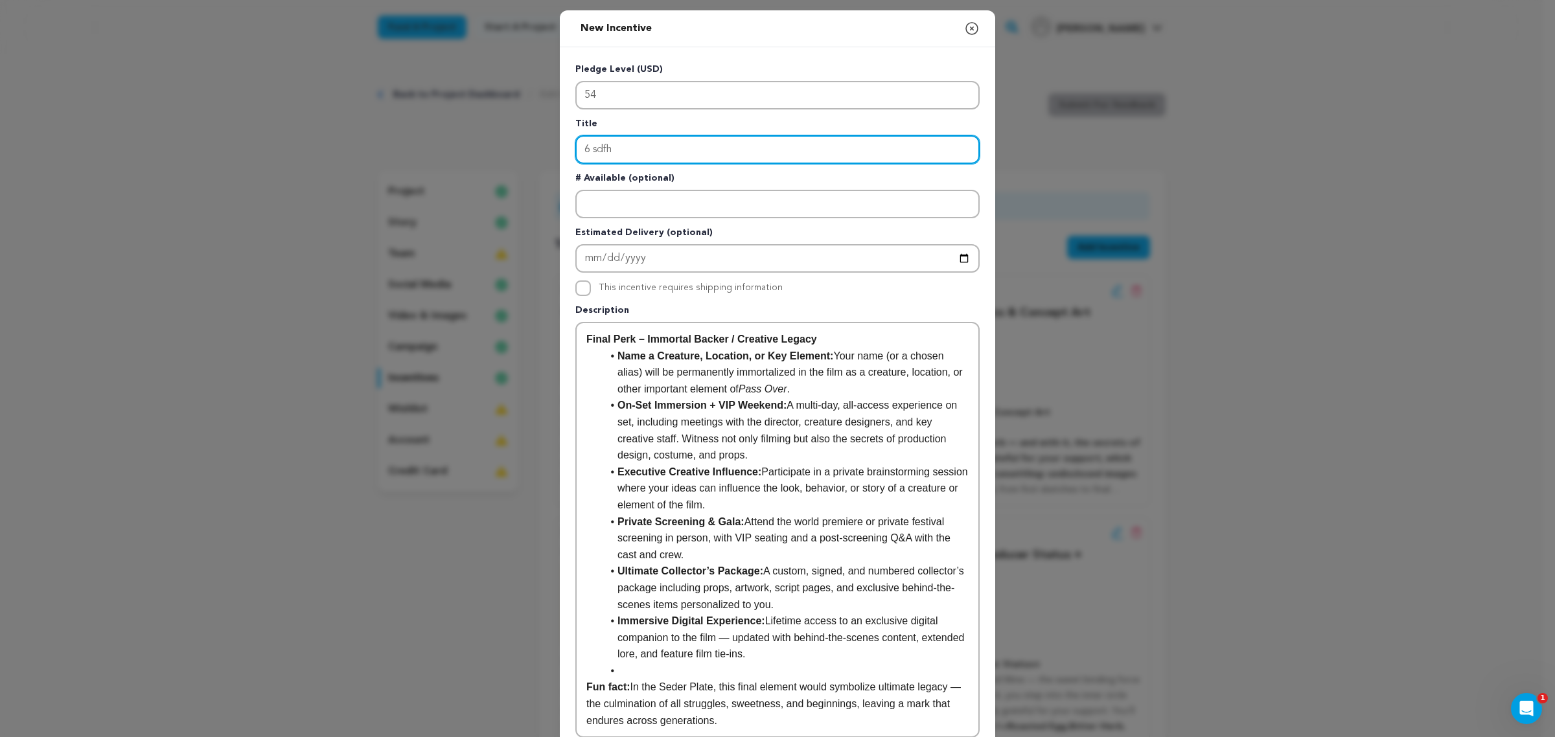
scroll to position [144, 0]
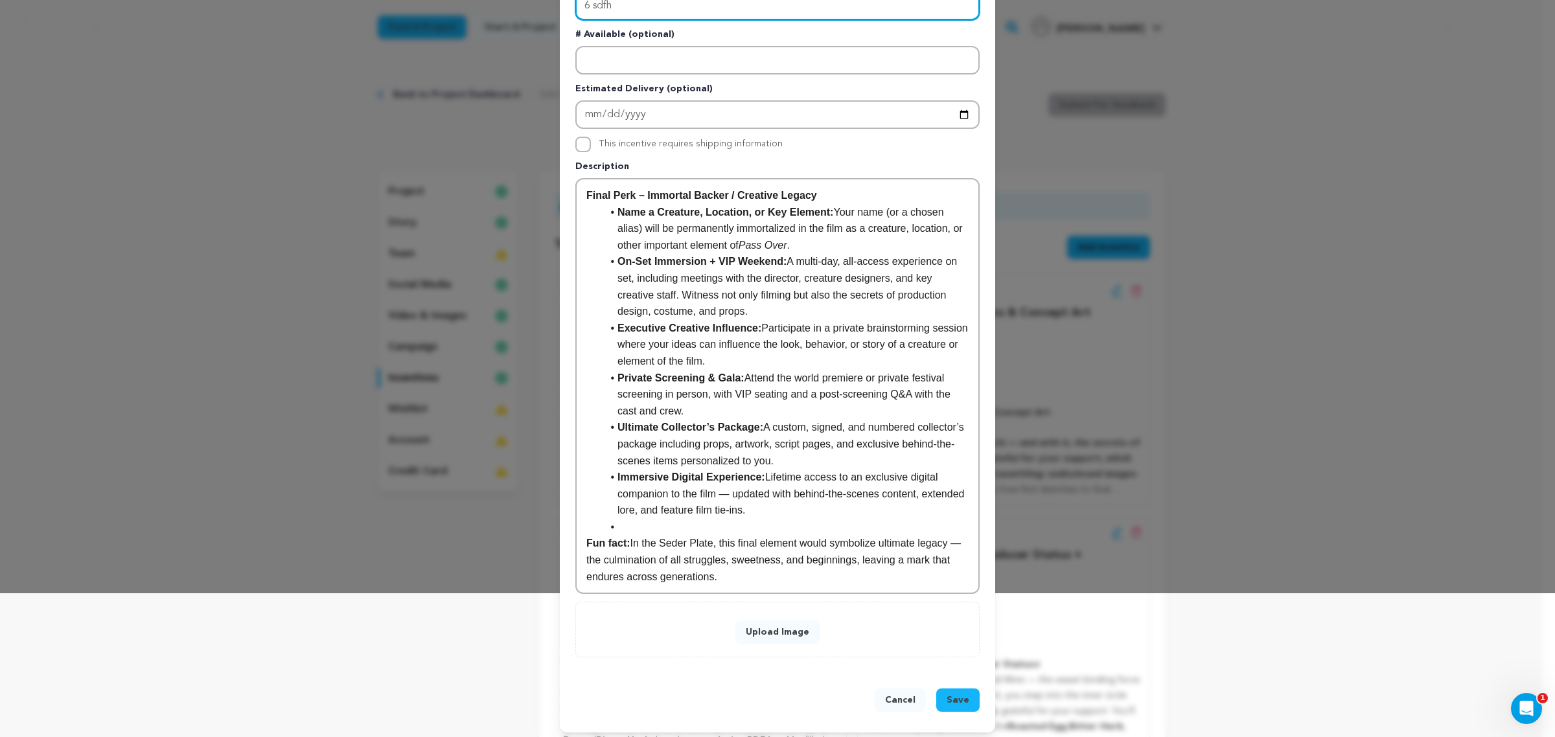
type input "6 sdfh"
click at [956, 589] on span "Save" at bounding box center [957, 700] width 23 height 13
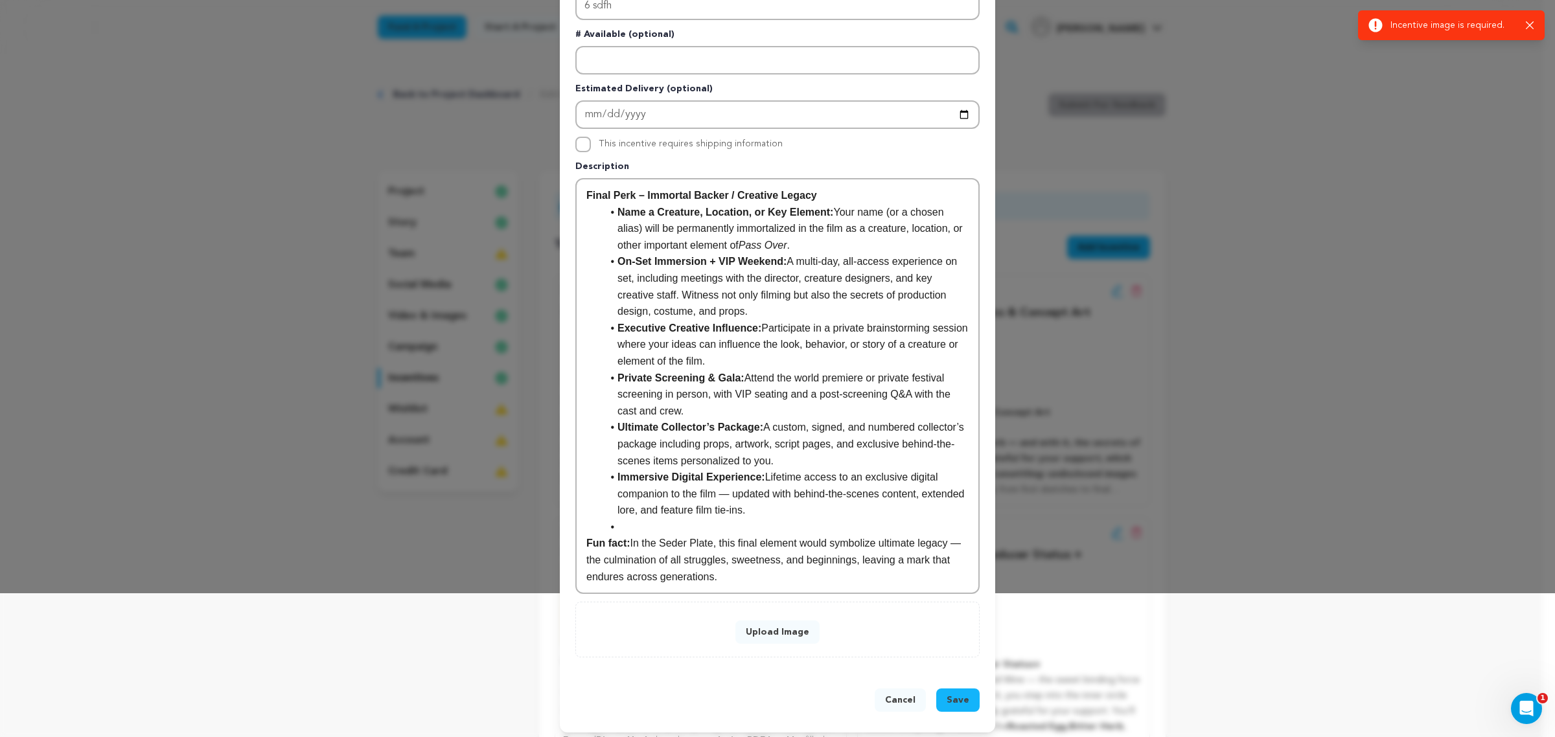
click at [795, 589] on div "Upload Image" at bounding box center [777, 630] width 404 height 56
click at [758, 589] on button "Upload Image" at bounding box center [777, 632] width 84 height 23
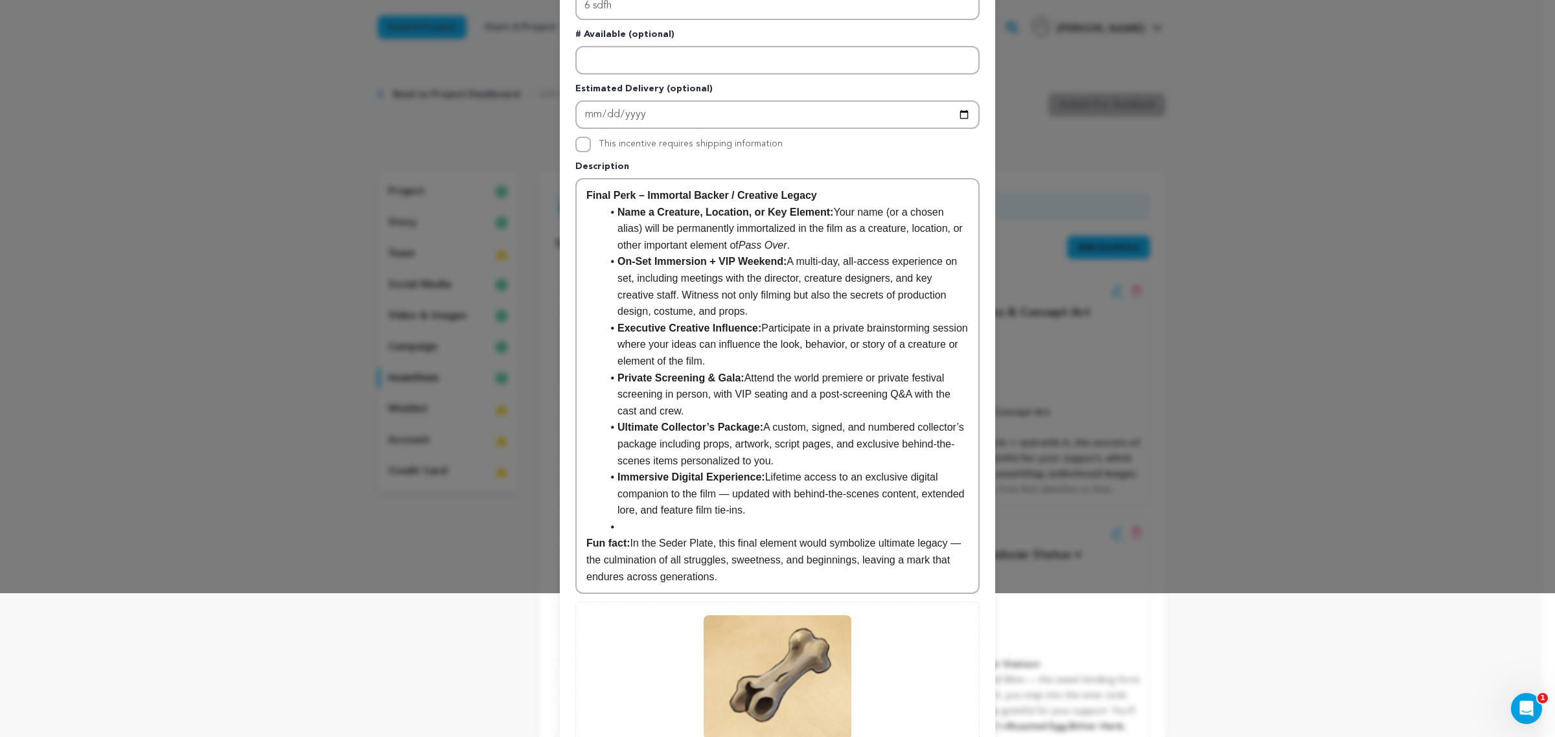
scroll to position [277, 0]
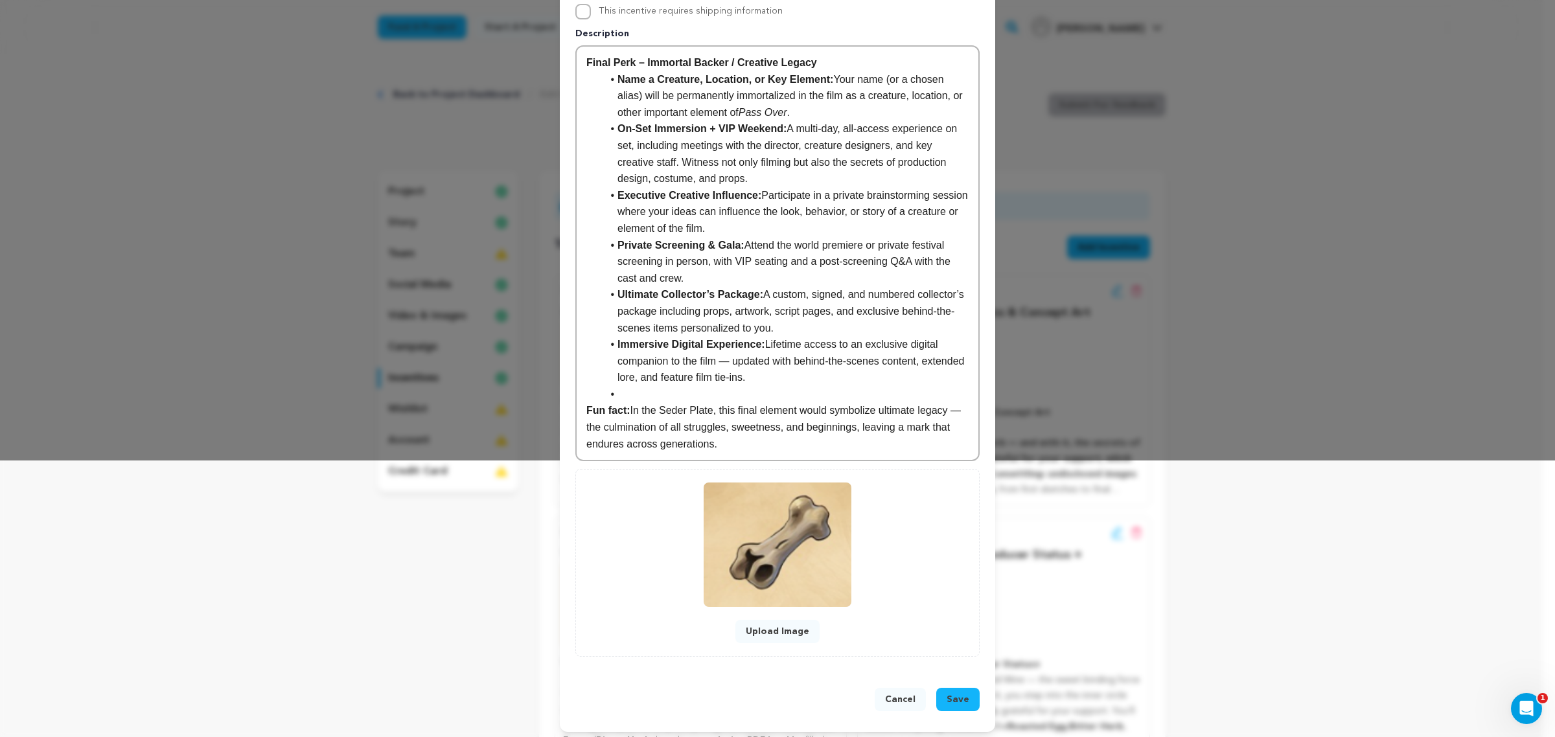
click at [965, 589] on button "Save" at bounding box center [957, 699] width 43 height 23
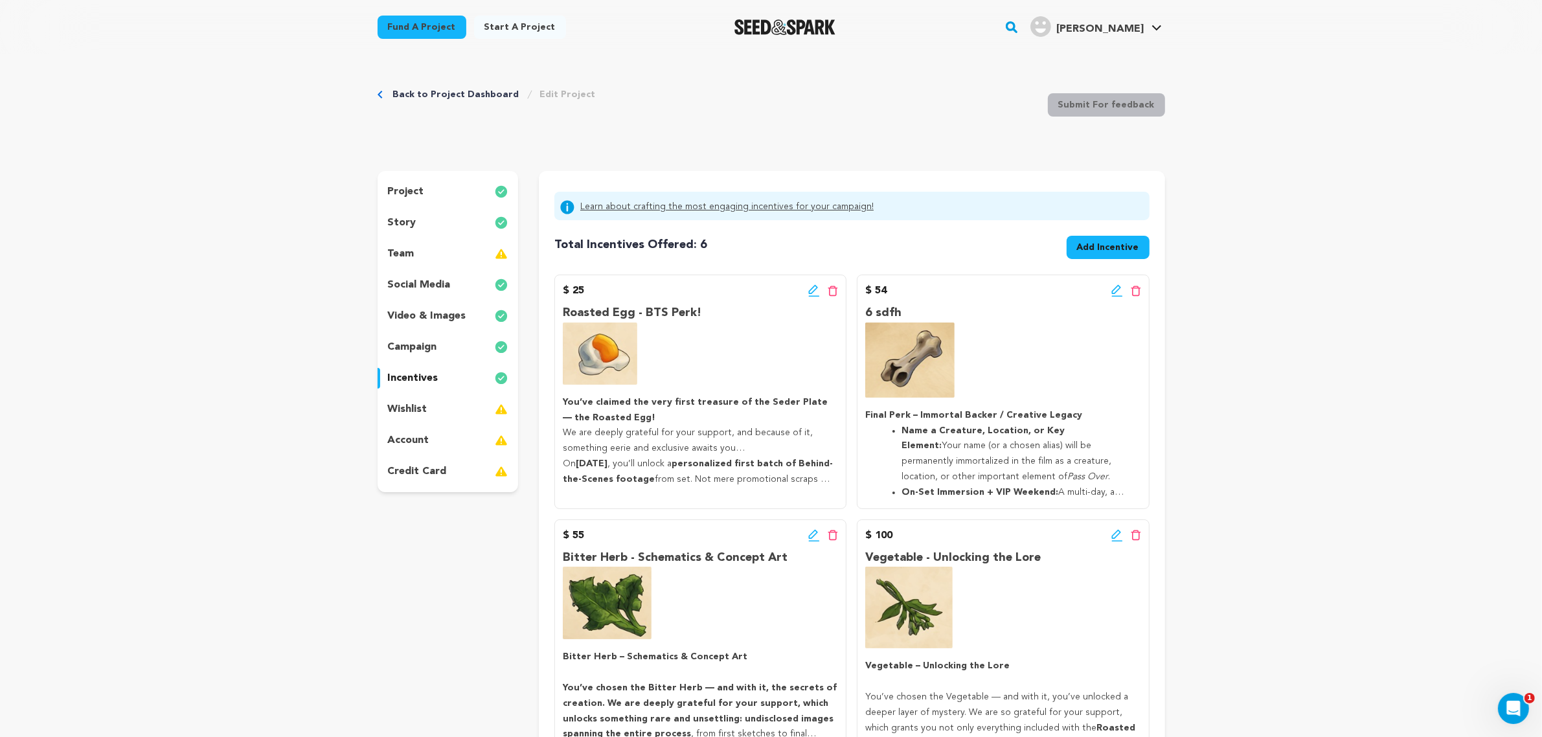
click at [806, 280] on div "$ 25 Edit incentive button Delete incentive button Roasted Egg - BTS Perk! You’…" at bounding box center [700, 392] width 292 height 234
drag, startPoint x: 812, startPoint y: 292, endPoint x: 790, endPoint y: 302, distance: 23.8
click at [812, 293] on icon at bounding box center [814, 290] width 12 height 13
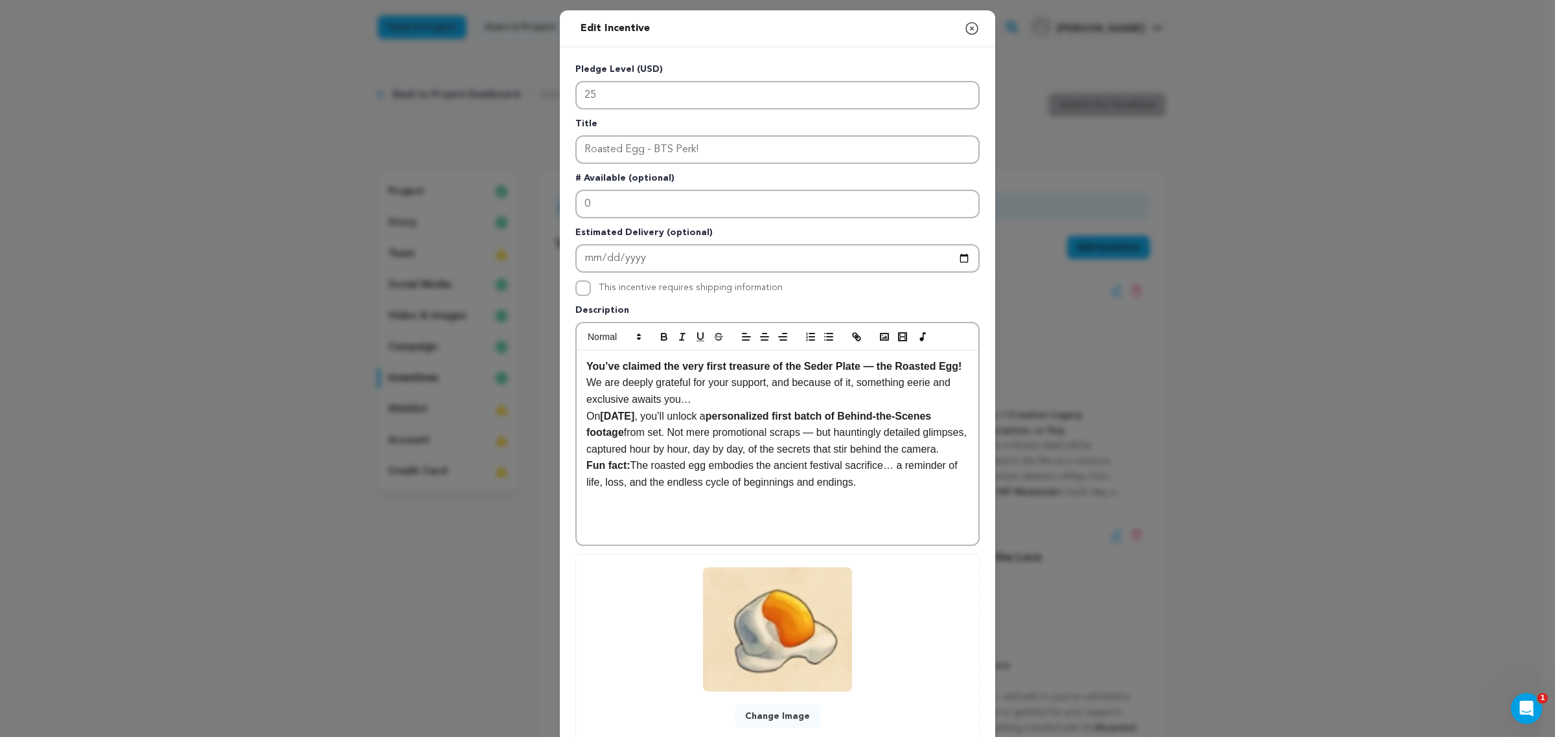
click at [747, 363] on strong "You’ve claimed the very first treasure of the Seder Plate — the Roasted Egg!" at bounding box center [773, 366] width 375 height 11
paste div
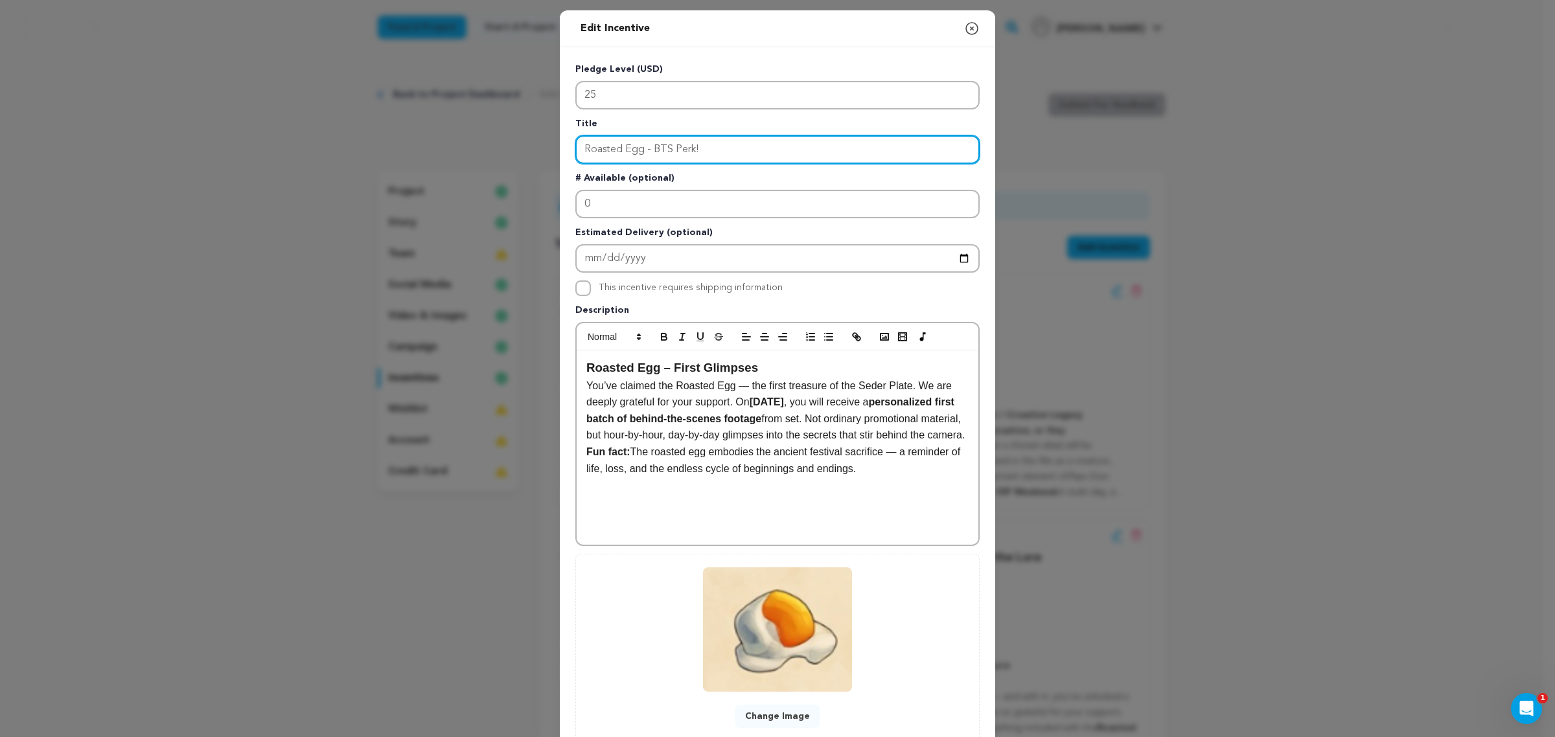
drag, startPoint x: 702, startPoint y: 146, endPoint x: 645, endPoint y: 143, distance: 56.4
click at [645, 154] on input "Roasted Egg - BTS Perk!" at bounding box center [777, 149] width 404 height 29
click at [706, 144] on input "Roasted Egg - First Glimpeses" at bounding box center [777, 149] width 404 height 29
click at [807, 143] on input "Roasted Egg - First Glimpses" at bounding box center [777, 149] width 404 height 29
type input "Roasted Egg - First Glimpses"
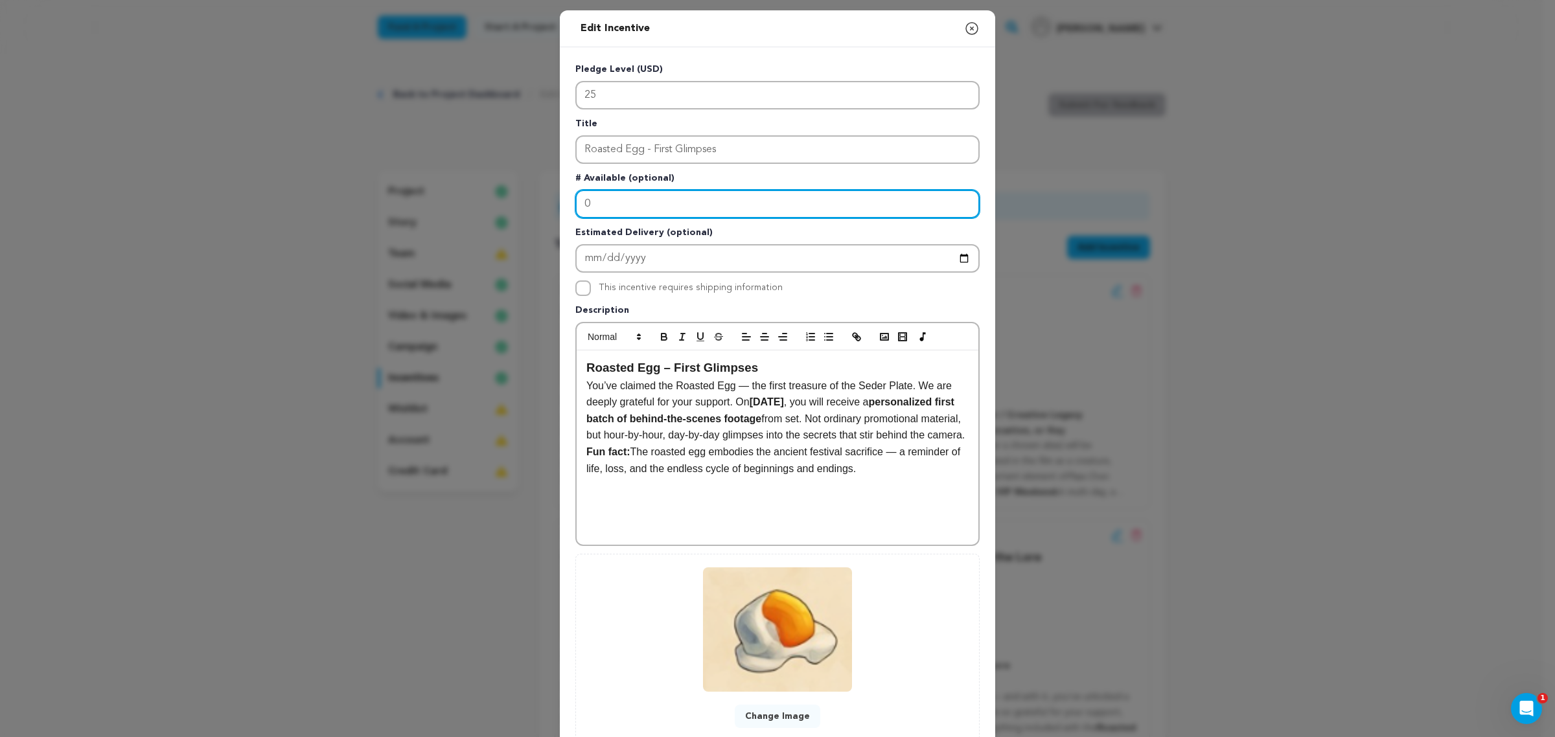
click at [709, 202] on input "0" at bounding box center [777, 204] width 404 height 29
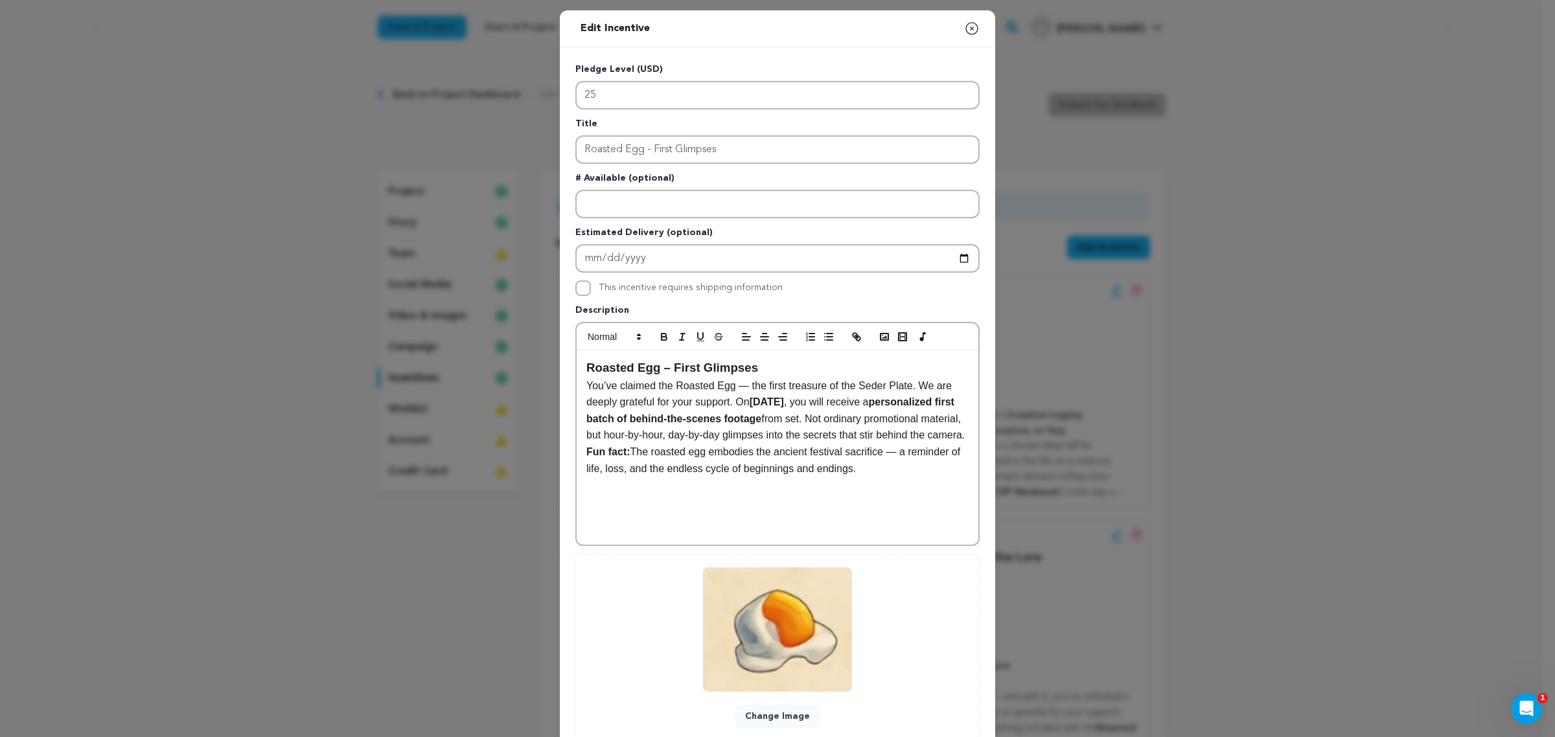
click at [725, 350] on div "Roasted Egg – First Glimpses You’ve claimed the Roasted Egg — the first treasur…" at bounding box center [777, 447] width 402 height 194
drag, startPoint x: 751, startPoint y: 350, endPoint x: 532, endPoint y: 351, distance: 219.6
click at [532, 351] on div "Edit Incentive Close modal Pledge Level (USD) 25 Title Roasted Egg - First Glim…" at bounding box center [777, 413] width 1555 height 827
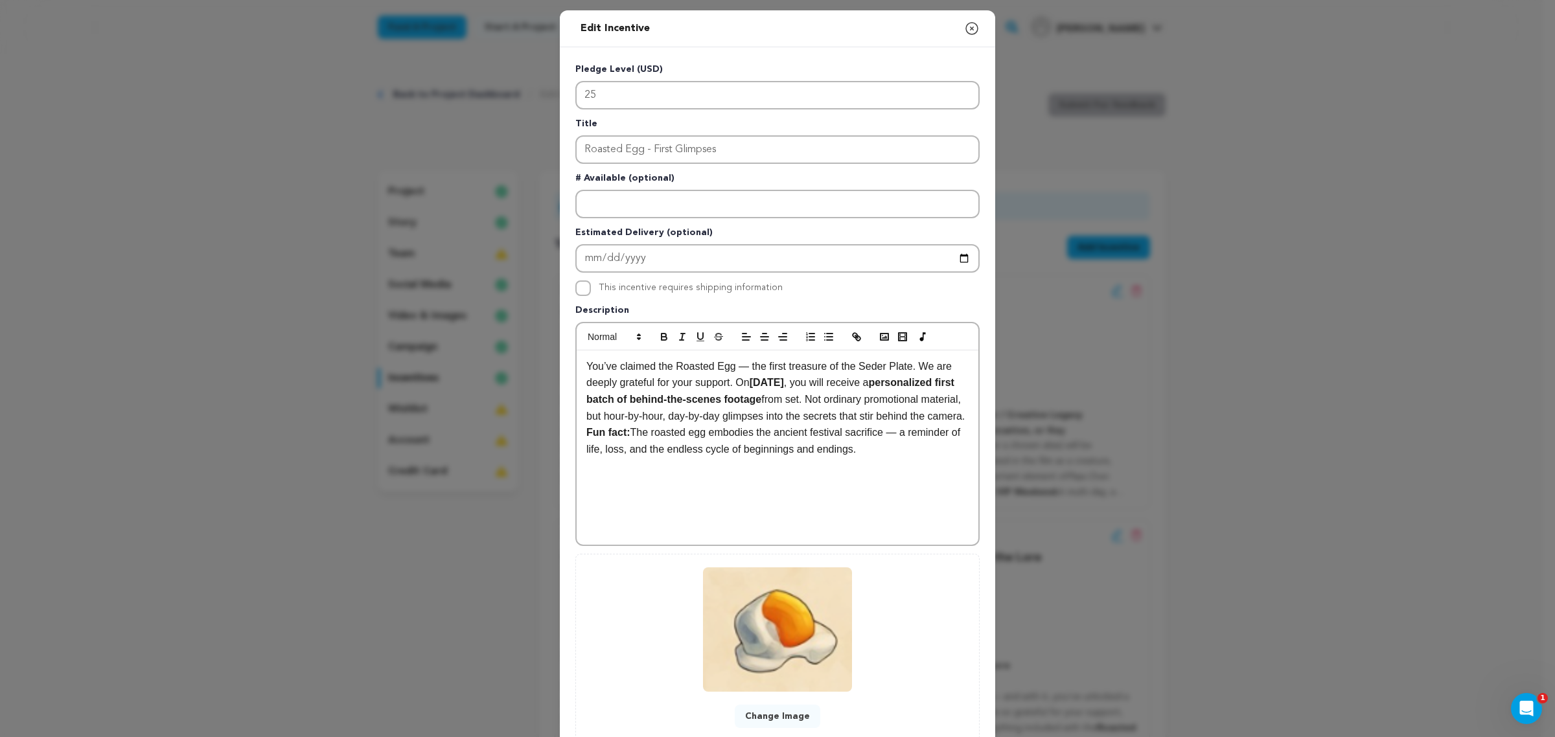
drag, startPoint x: 858, startPoint y: 426, endPoint x: 847, endPoint y: 408, distance: 21.0
click at [853, 419] on p "You’ve claimed the Roasted Egg — the first treasure of the Seder Plate. We are …" at bounding box center [777, 391] width 382 height 66
click at [832, 422] on p "You’ve claimed the Roasted Egg — the first treasure of the Seder Plate. We are …" at bounding box center [777, 391] width 382 height 66
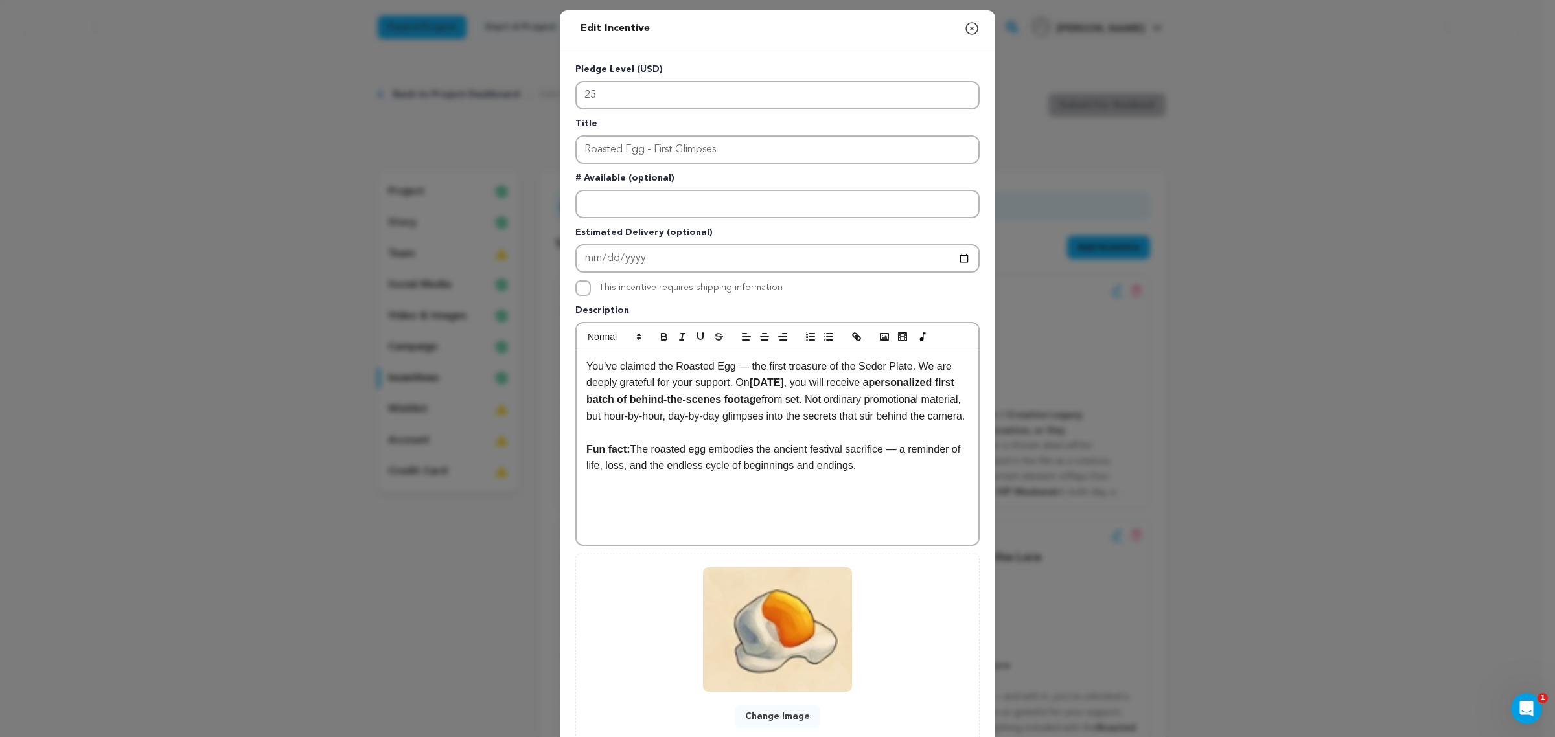
scroll to position [85, 0]
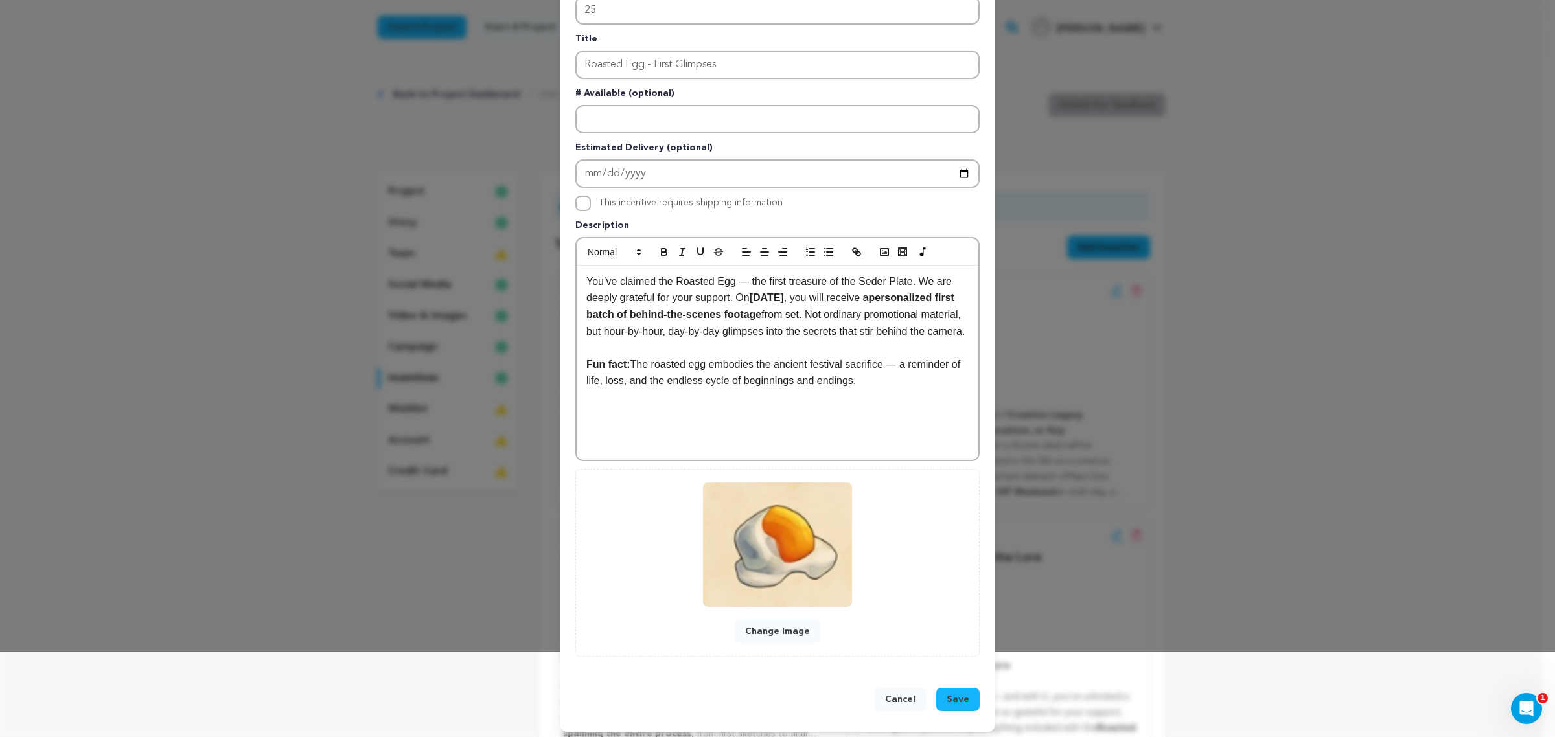
click at [937, 589] on button "Save" at bounding box center [957, 699] width 43 height 23
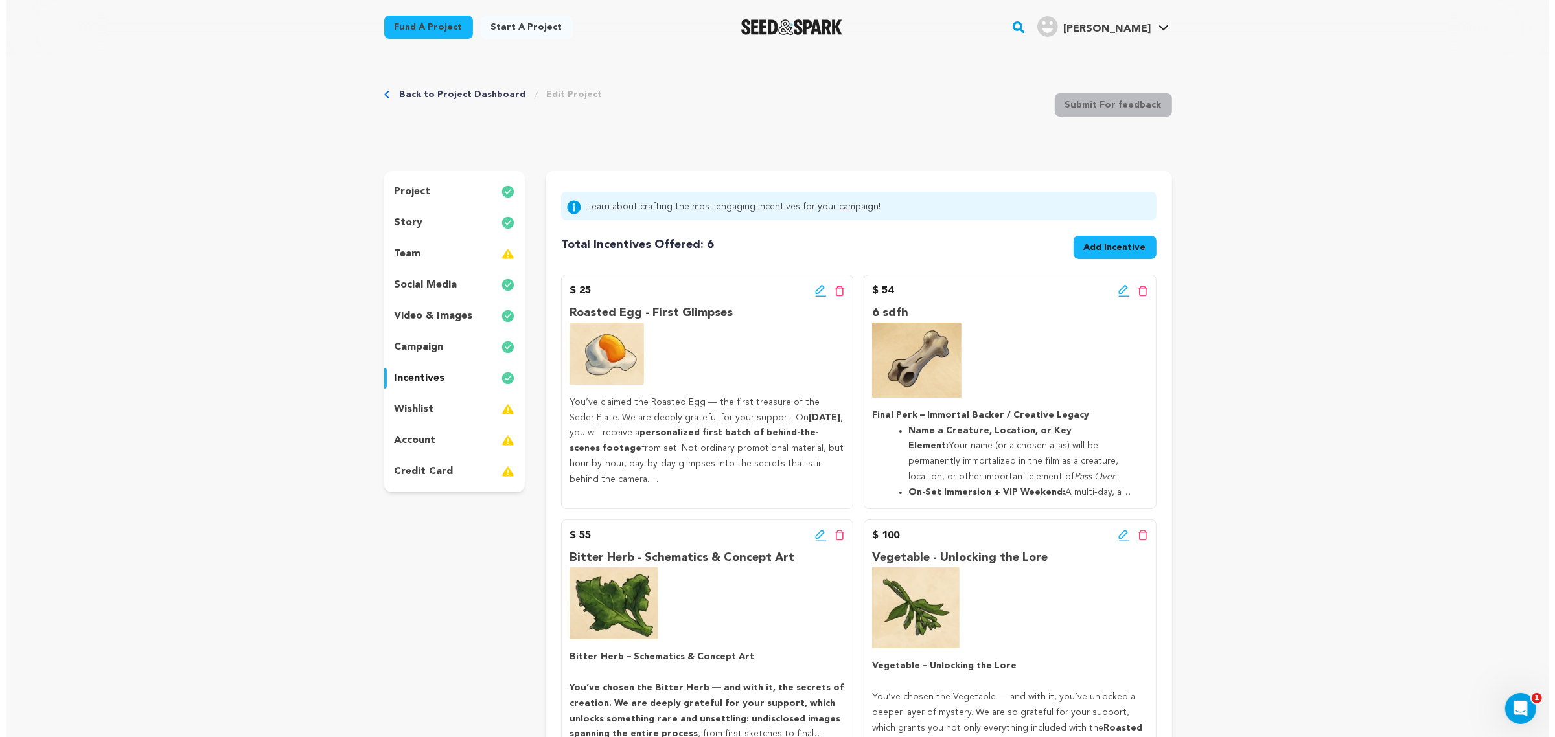
scroll to position [269, 0]
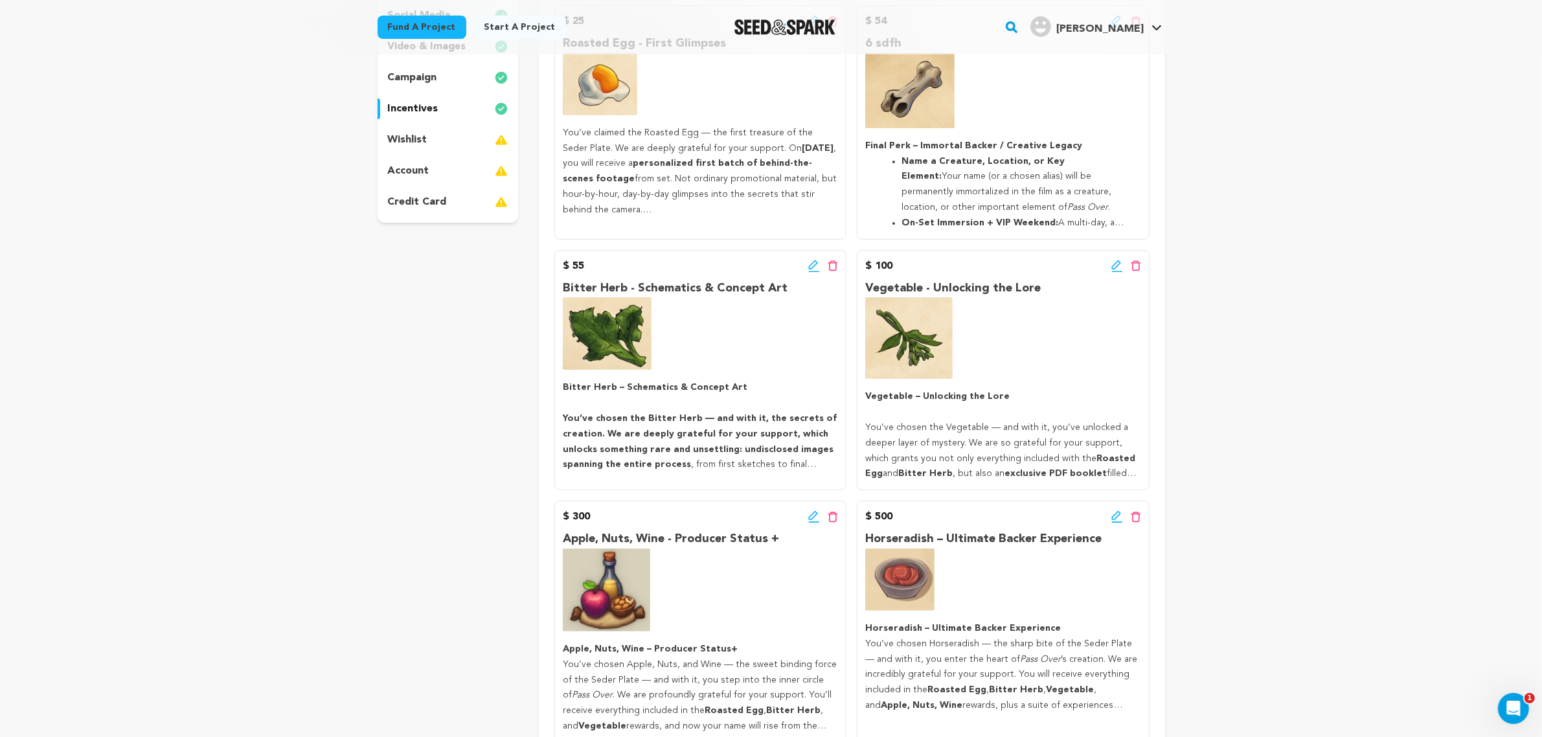
click at [816, 264] on icon at bounding box center [813, 264] width 9 height 9
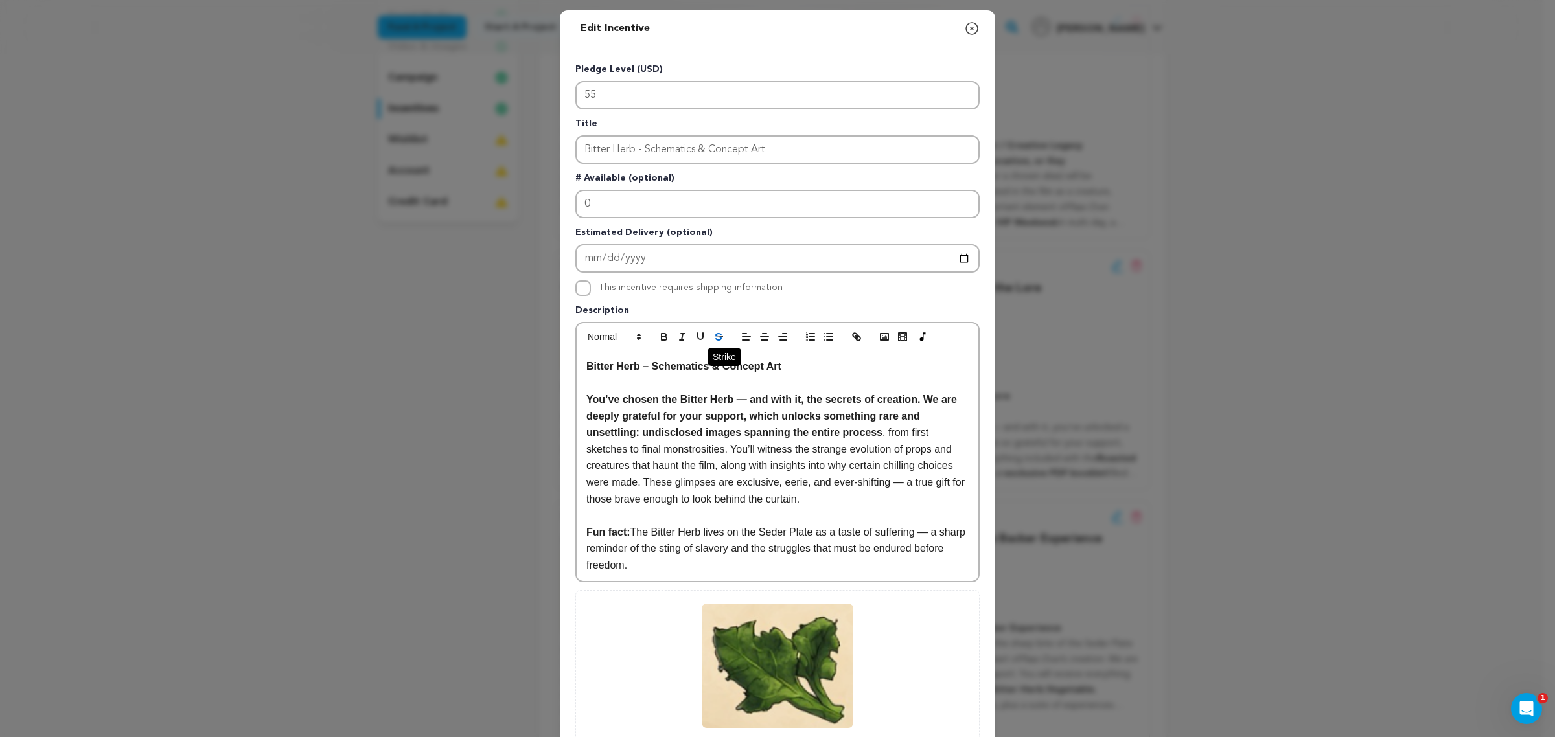
click at [709, 345] on button "button" at bounding box center [718, 337] width 18 height 16
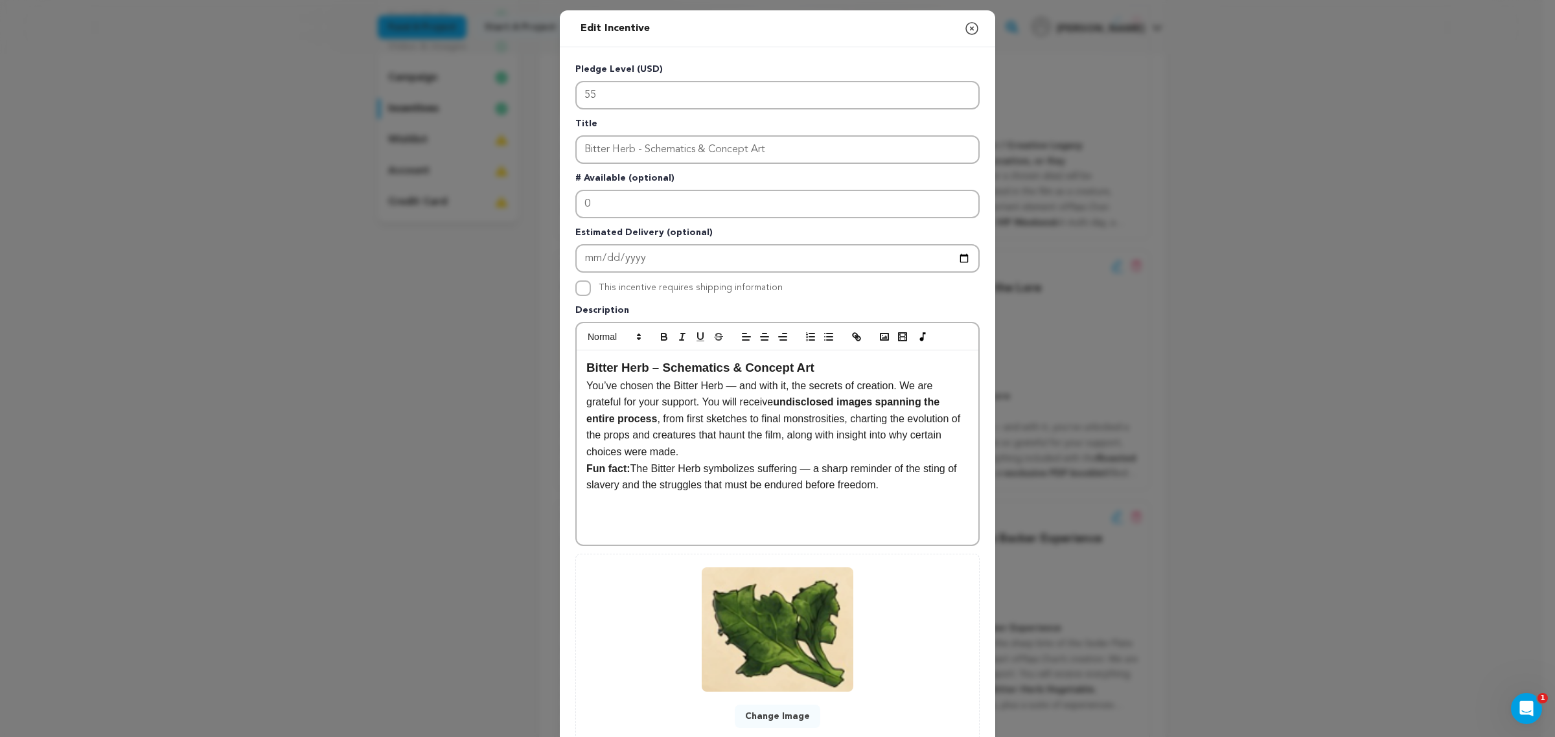
scroll to position [0, 0]
drag, startPoint x: 811, startPoint y: 358, endPoint x: 539, endPoint y: 361, distance: 272.1
click at [539, 361] on div "Edit Incentive Close modal Pledge Level (USD) 55 Title Bitter Herb - Schematics…" at bounding box center [777, 413] width 1555 height 827
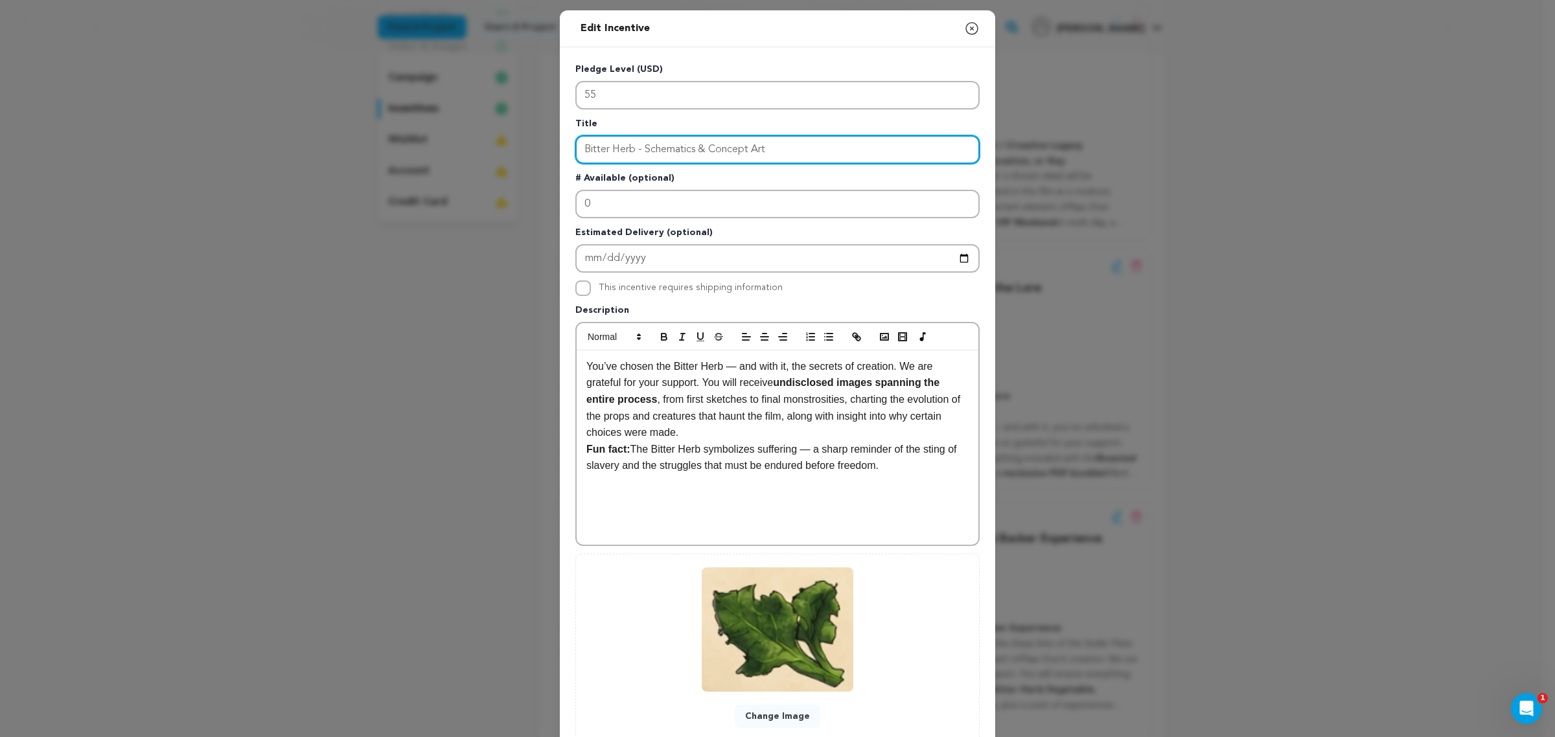
click at [649, 150] on input "Bitter Herb - Schematics & Concept Art" at bounding box center [777, 149] width 404 height 29
paste input "–"
type input "Bitter Herb – Schematics & Concept Art"
click at [693, 429] on p "You’ve chosen the Bitter Herb — and with it, the secrets of creation. We are gr…" at bounding box center [777, 399] width 382 height 83
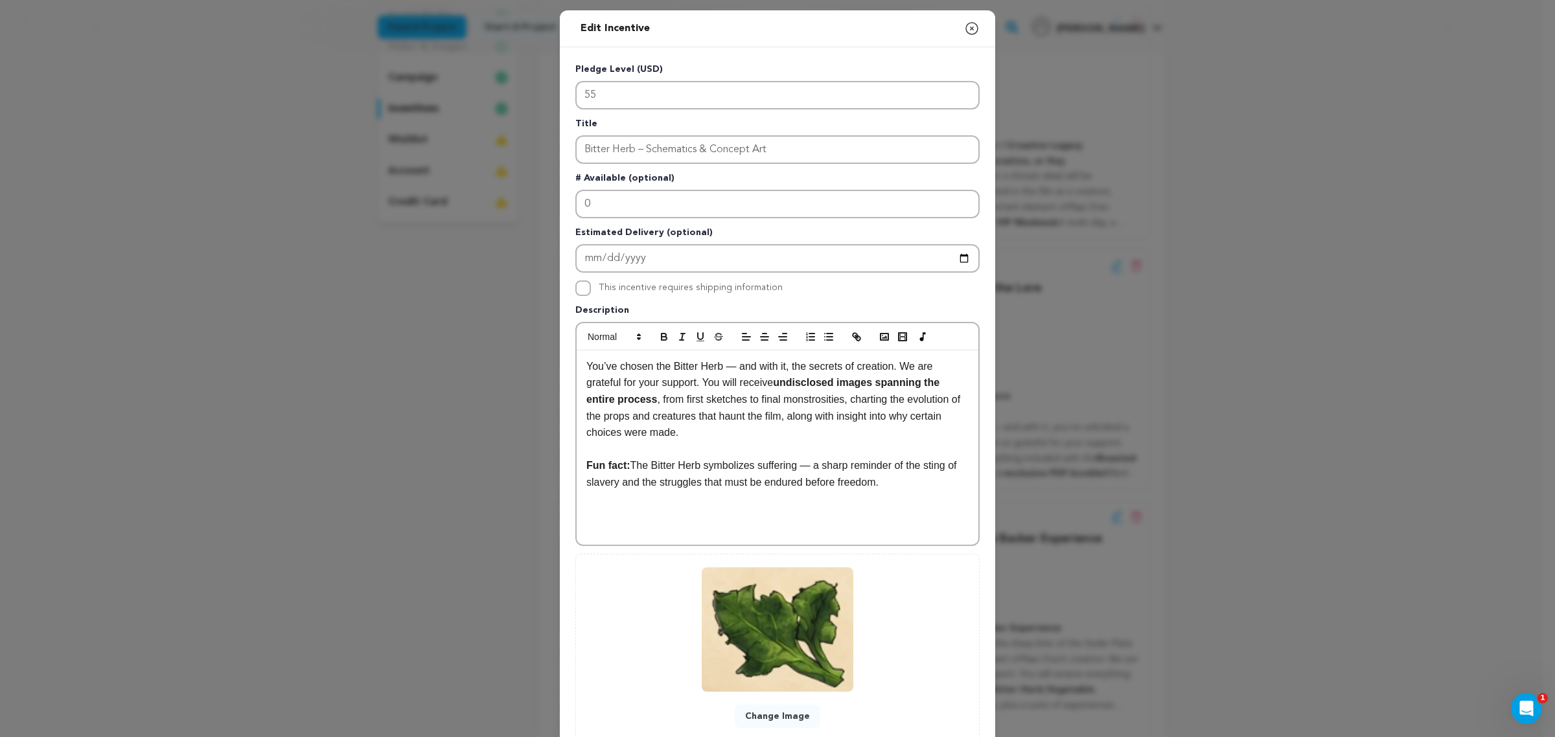
scroll to position [85, 0]
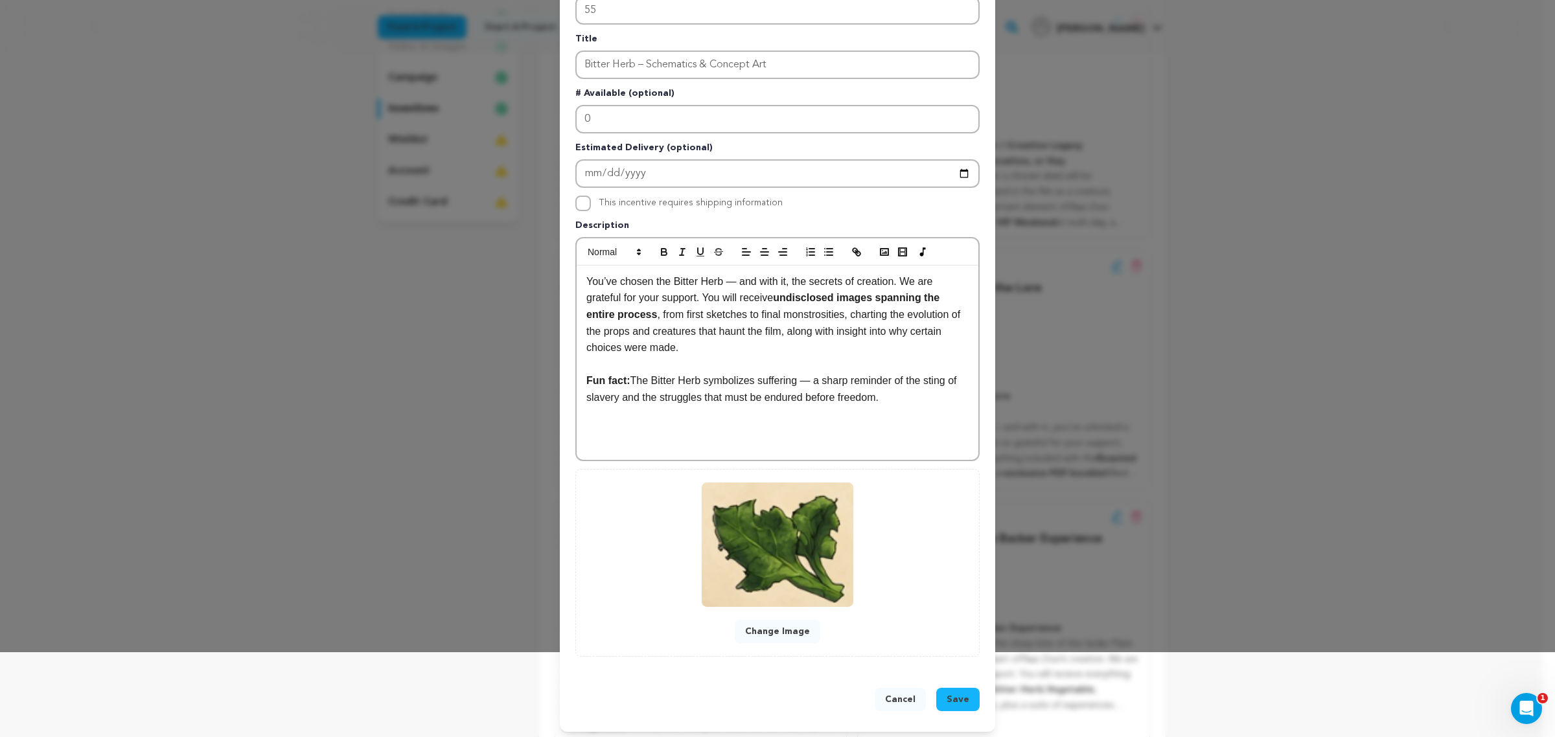
click at [937, 589] on button "Save" at bounding box center [957, 699] width 43 height 23
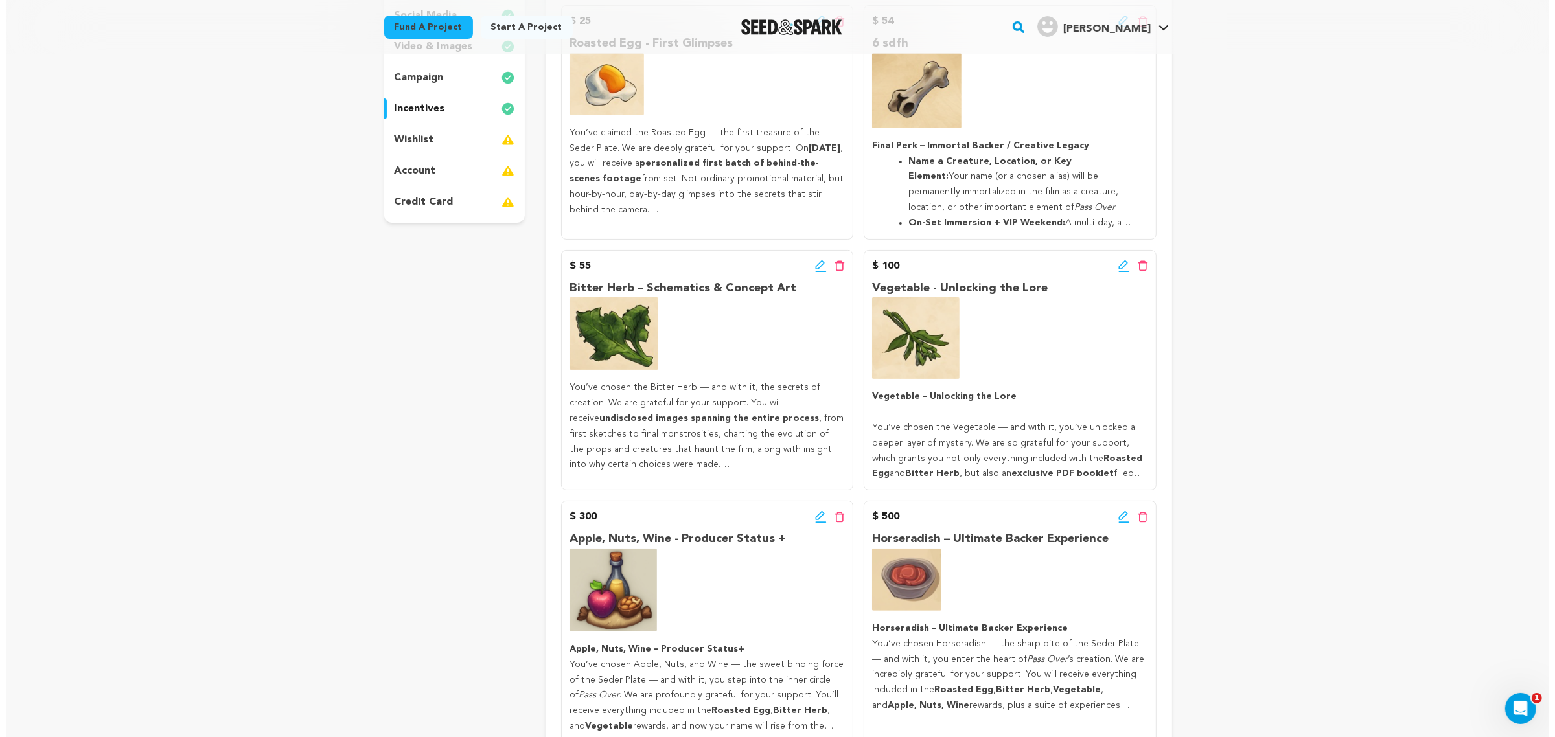
scroll to position [0, 0]
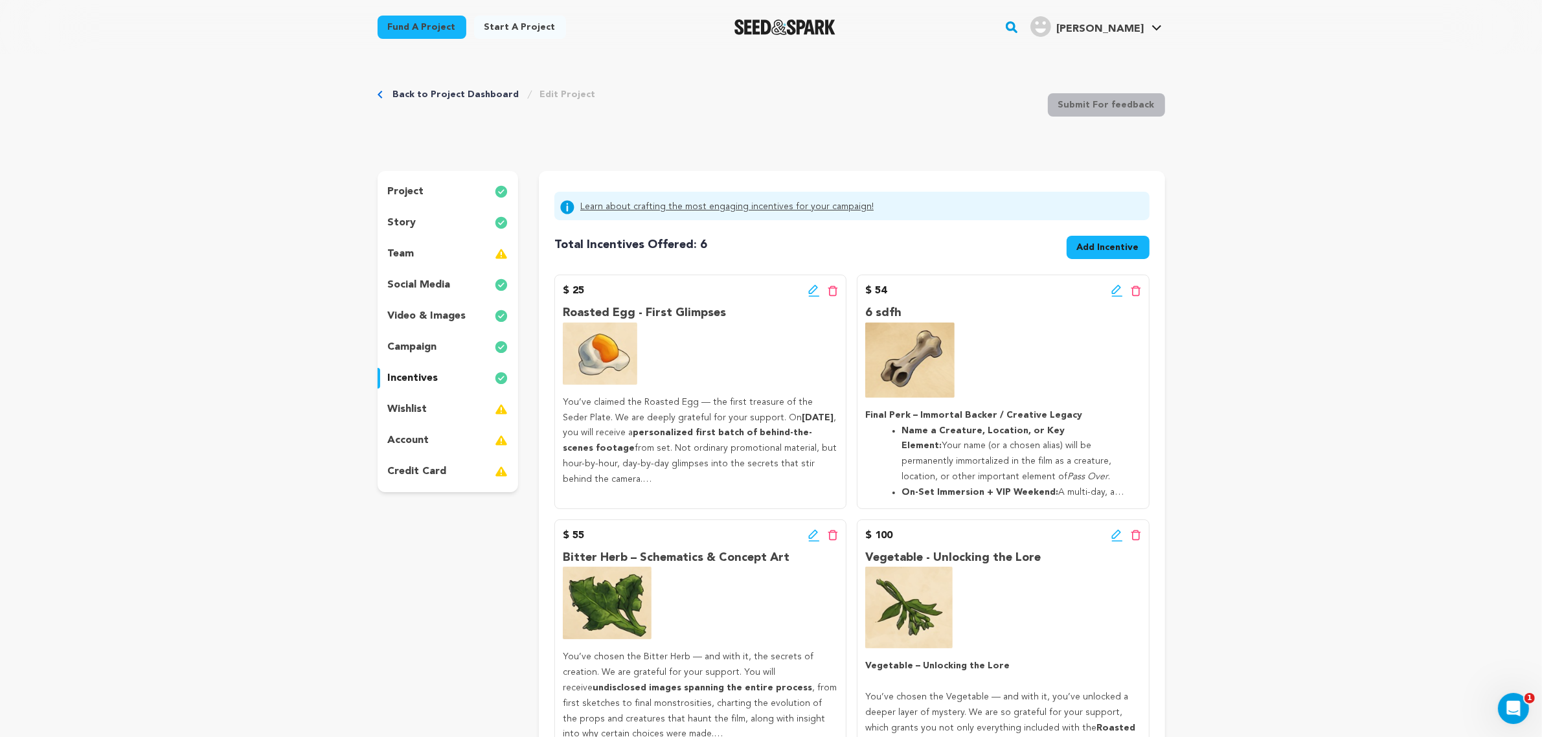
click at [1123, 536] on div "Edit incentive button Delete incentive button" at bounding box center [1127, 536] width 30 height 16
click at [1119, 541] on icon at bounding box center [1117, 540] width 11 height 1
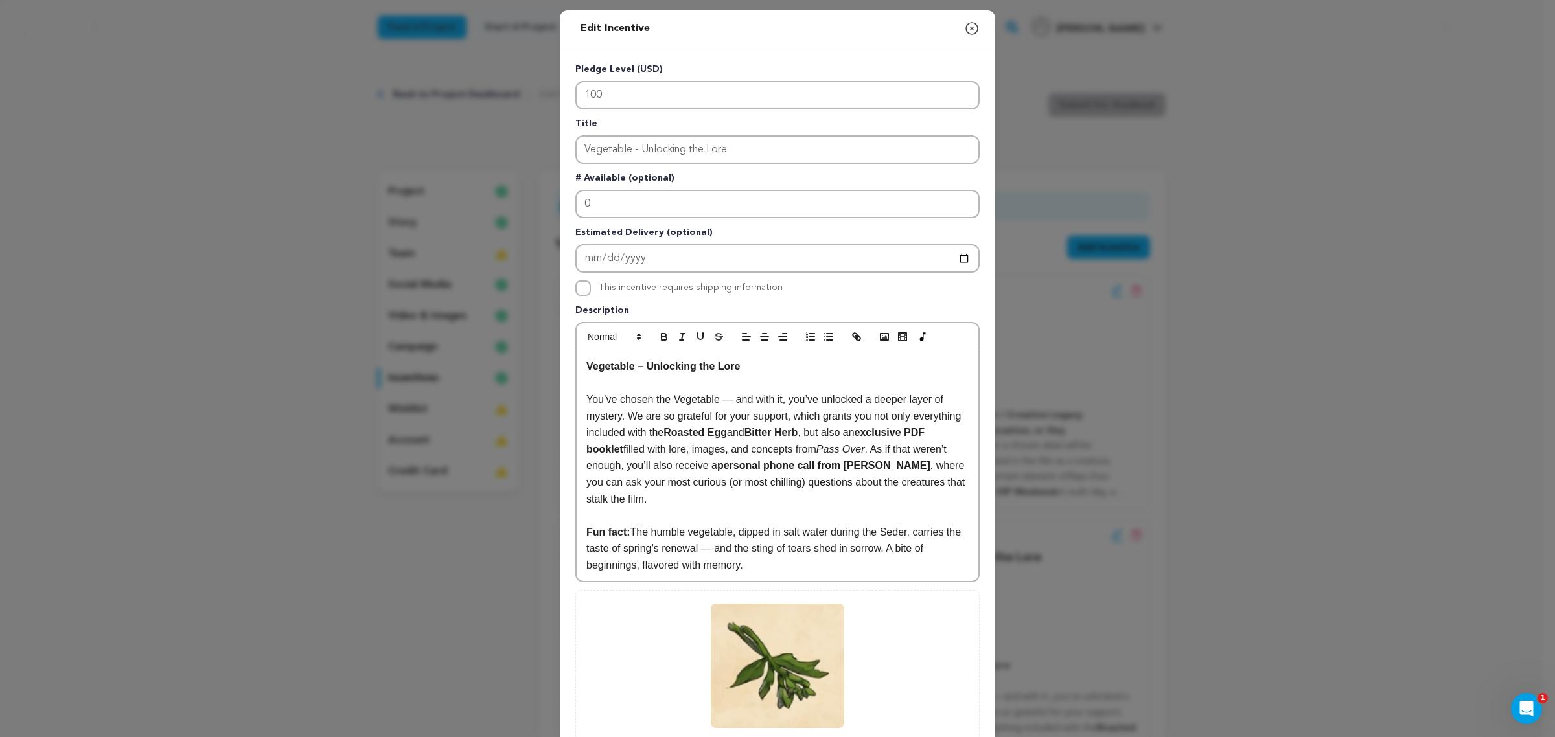
click at [620, 447] on p "You’ve chosen the Vegetable — and with it, you’ve unlocked a deeper layer of my…" at bounding box center [777, 449] width 382 height 116
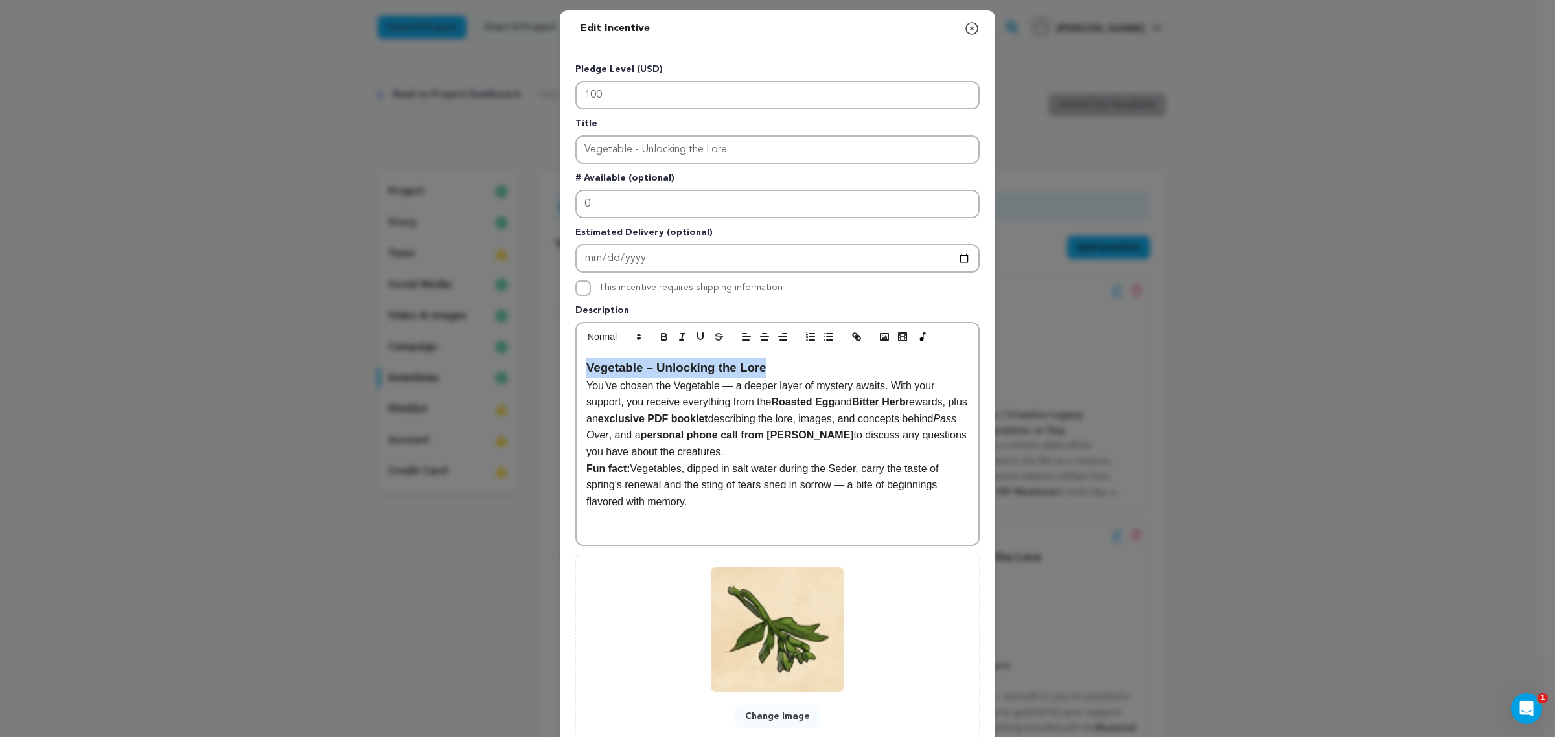
drag, startPoint x: 811, startPoint y: 368, endPoint x: 538, endPoint y: 353, distance: 273.1
click at [538, 353] on div "Edit Incentive Close modal Pledge Level (USD) 100 Title Vegetable - Unlocking t…" at bounding box center [777, 413] width 1555 height 827
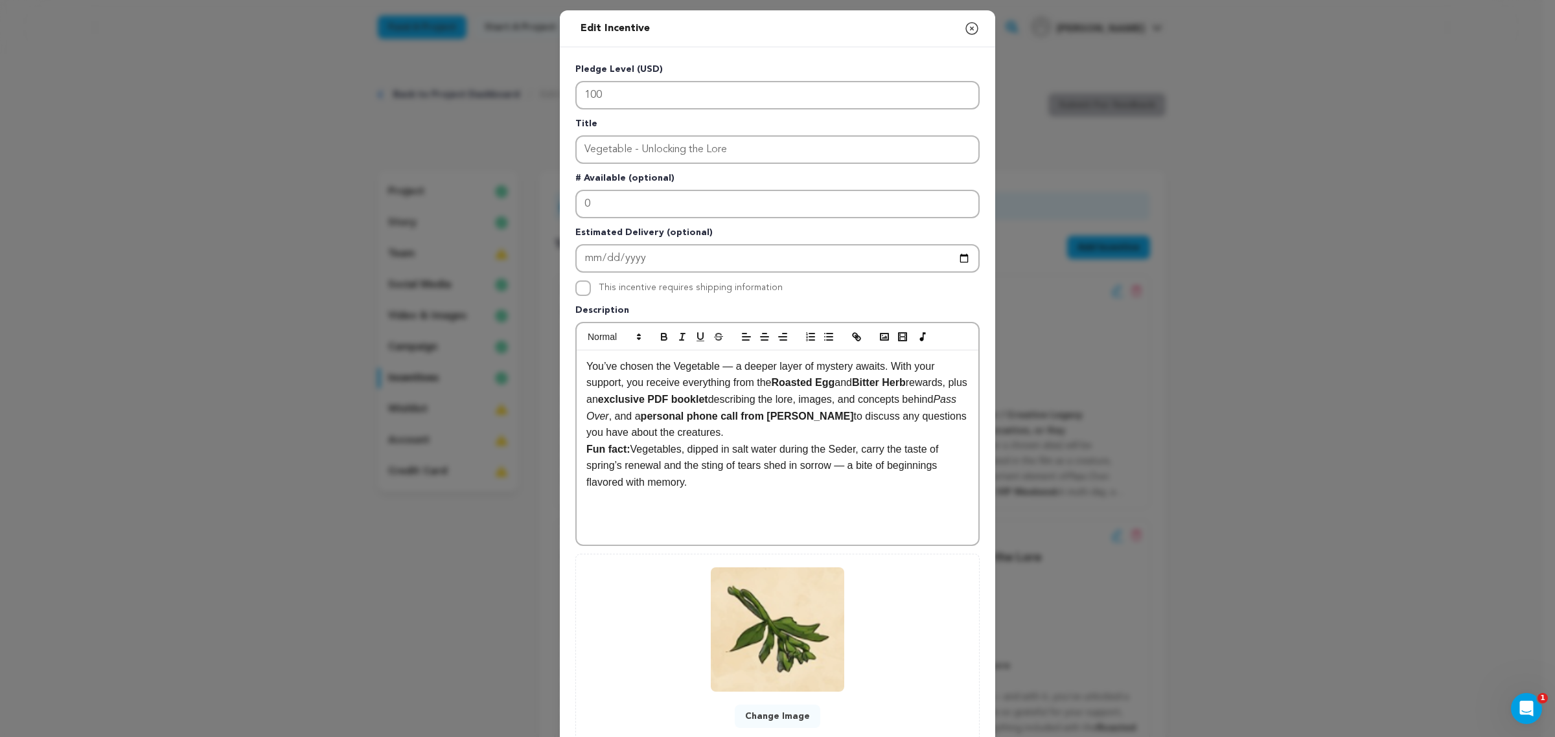
click at [742, 441] on p "Fun fact: Vegetables, dipped in salt water during the Seder, carry the taste of…" at bounding box center [777, 466] width 382 height 50
click at [746, 432] on p "You’ve chosen the Vegetable — a deeper layer of mystery awaits. With your suppo…" at bounding box center [777, 399] width 382 height 83
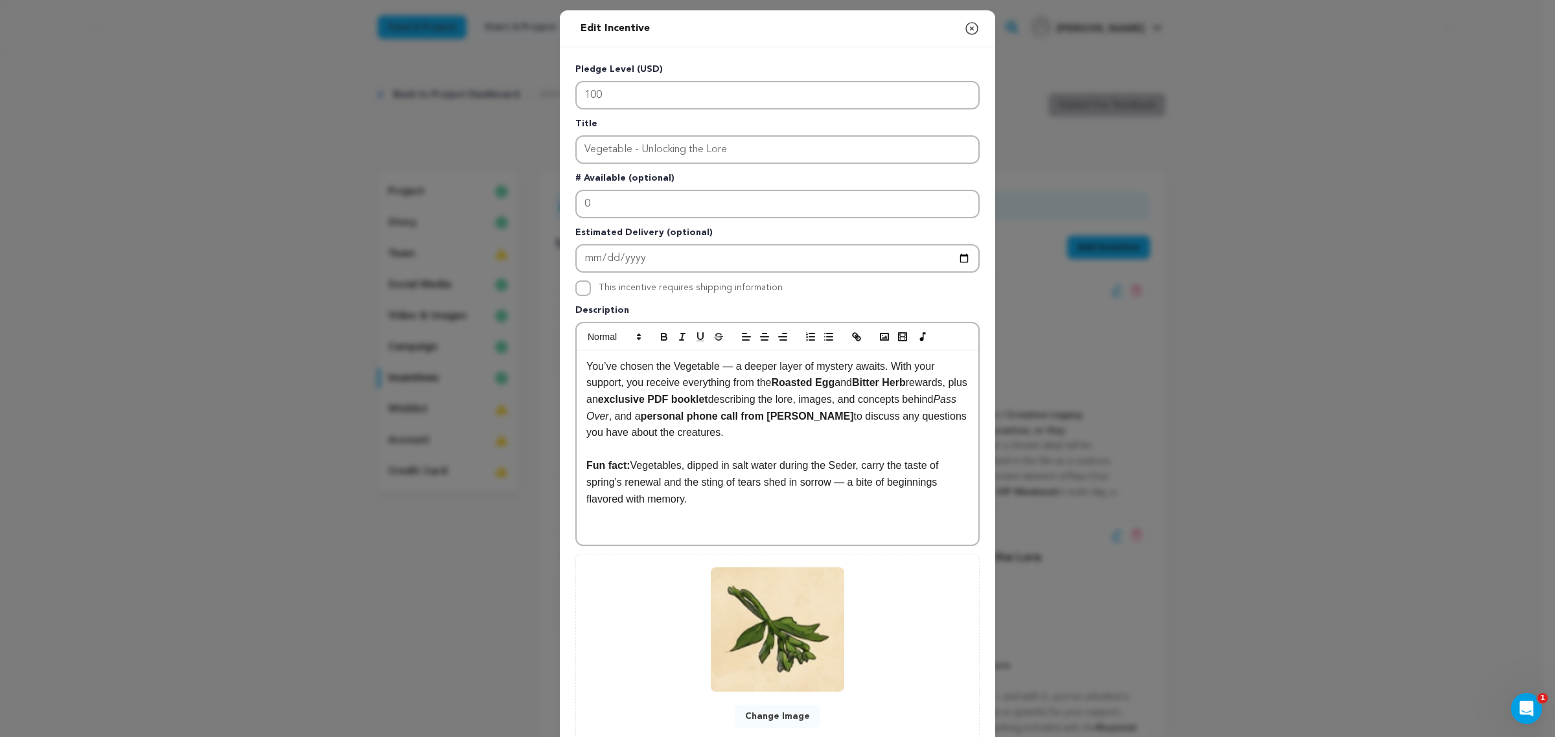
scroll to position [85, 0]
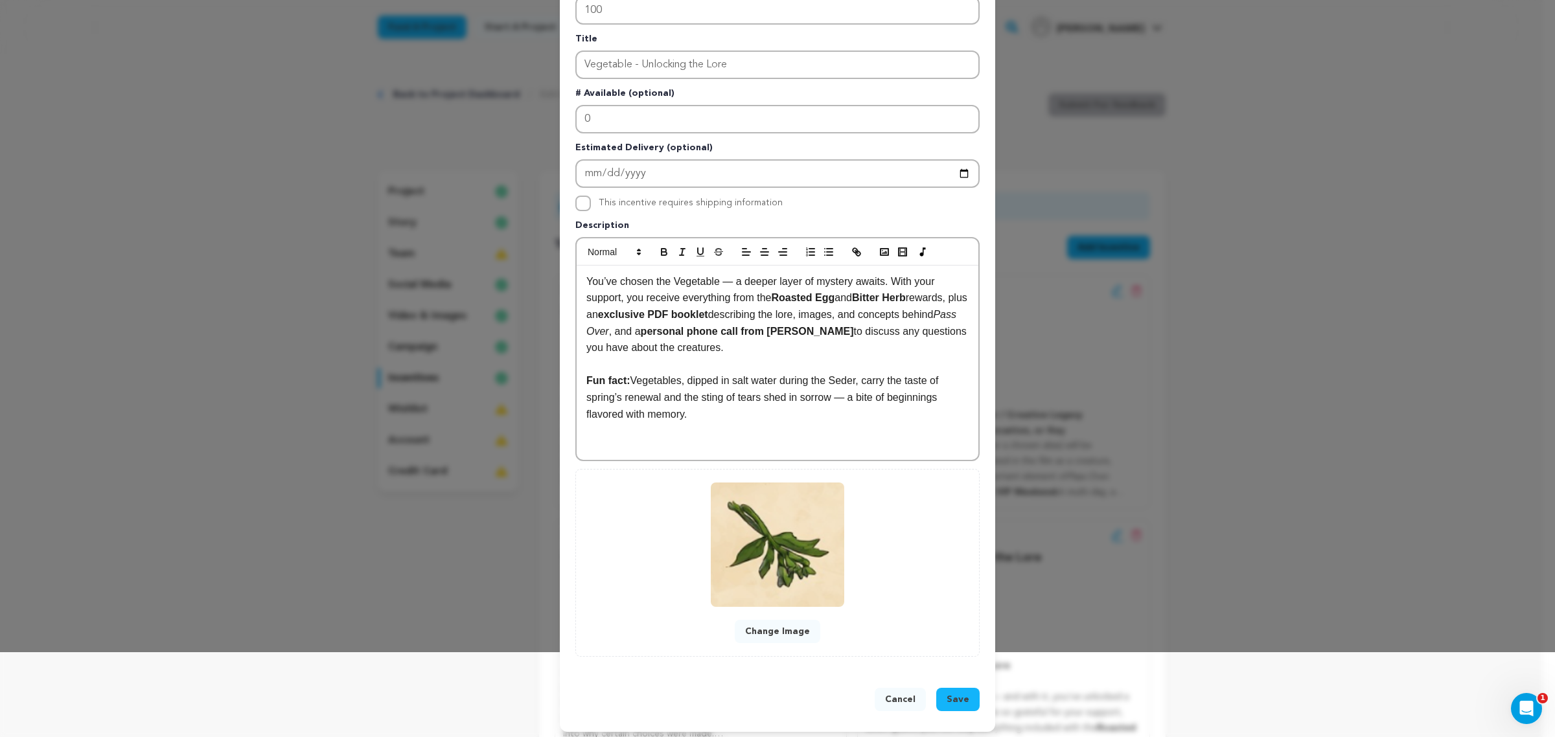
click at [950, 589] on span "Save" at bounding box center [957, 699] width 23 height 13
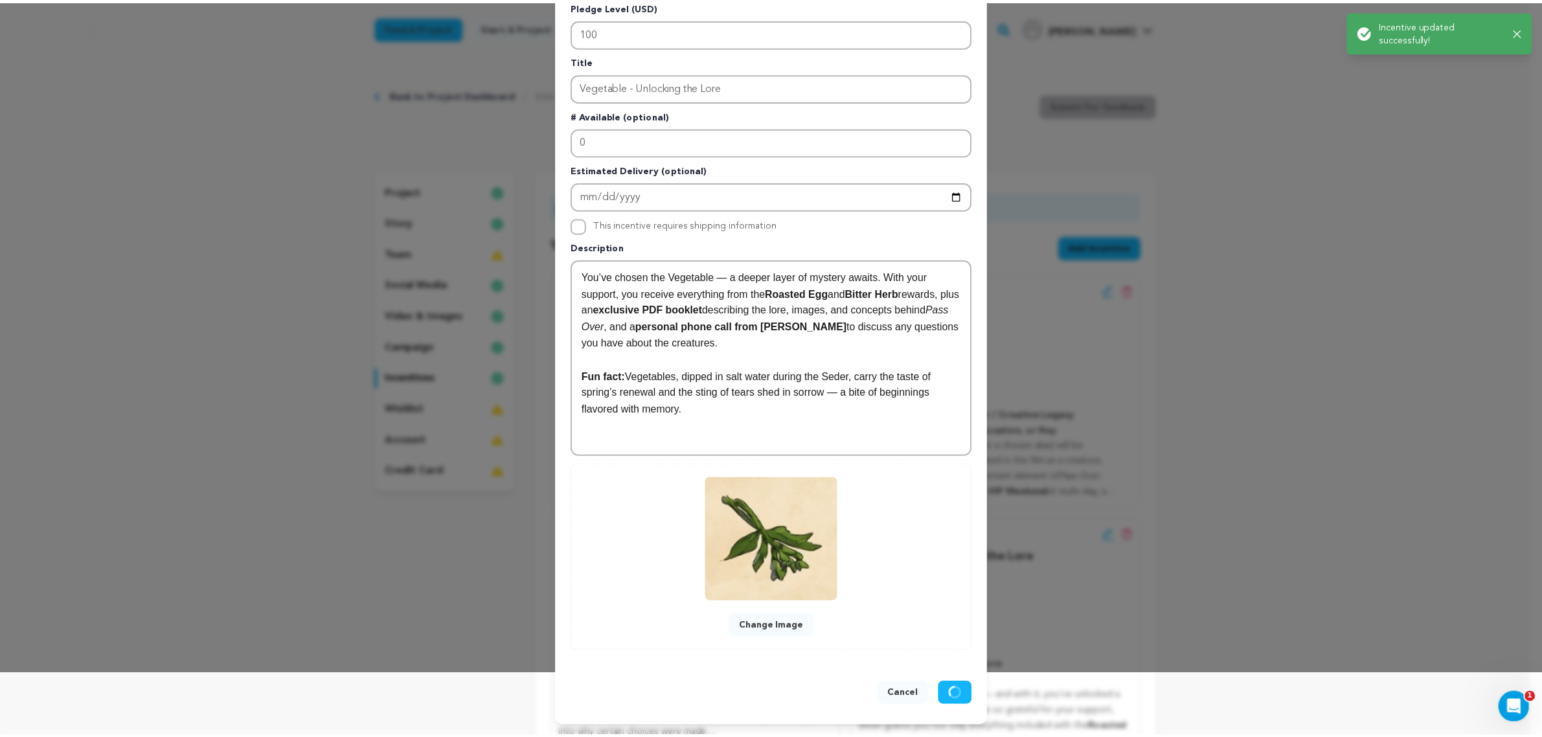
scroll to position [57, 0]
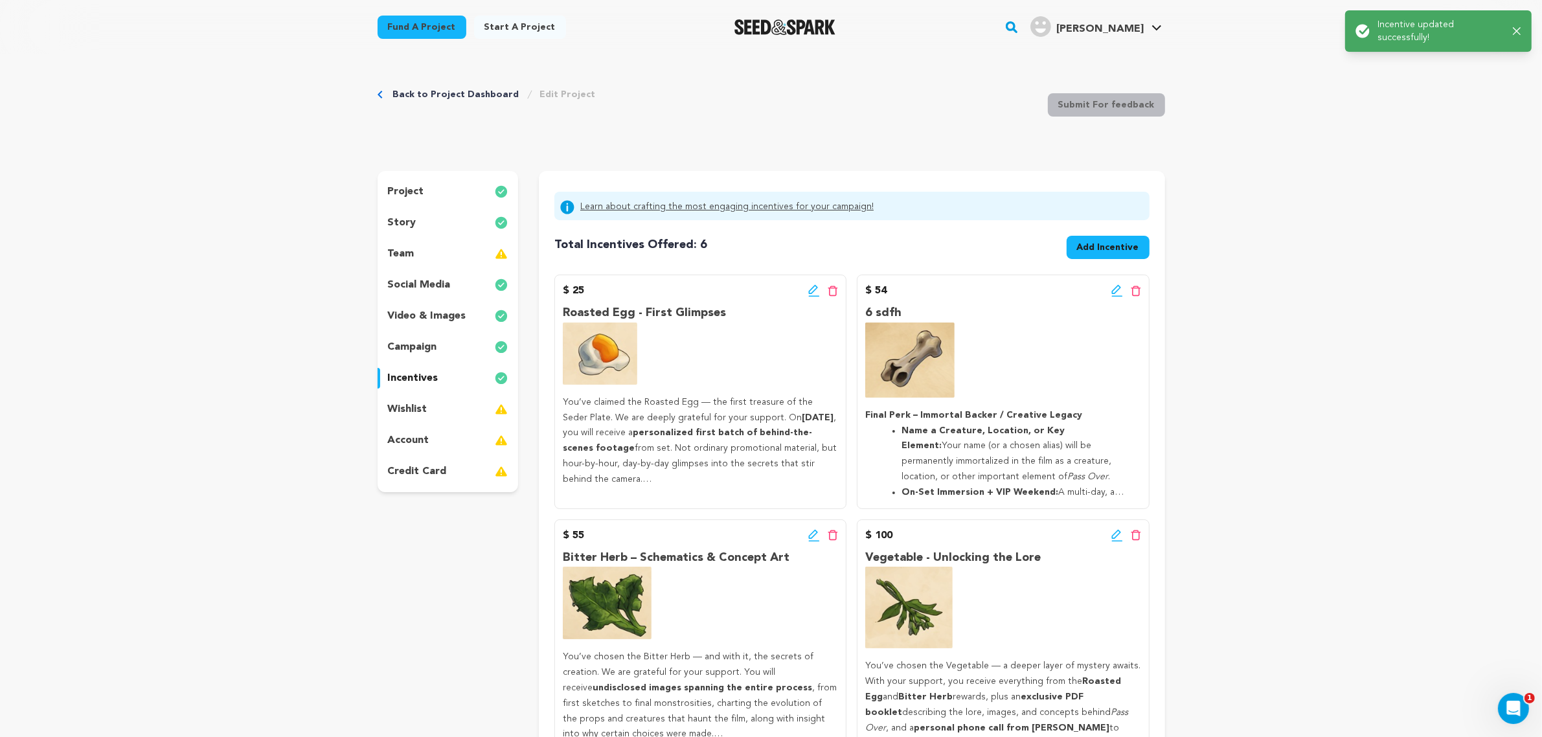
click at [1112, 285] on icon at bounding box center [1118, 290] width 12 height 13
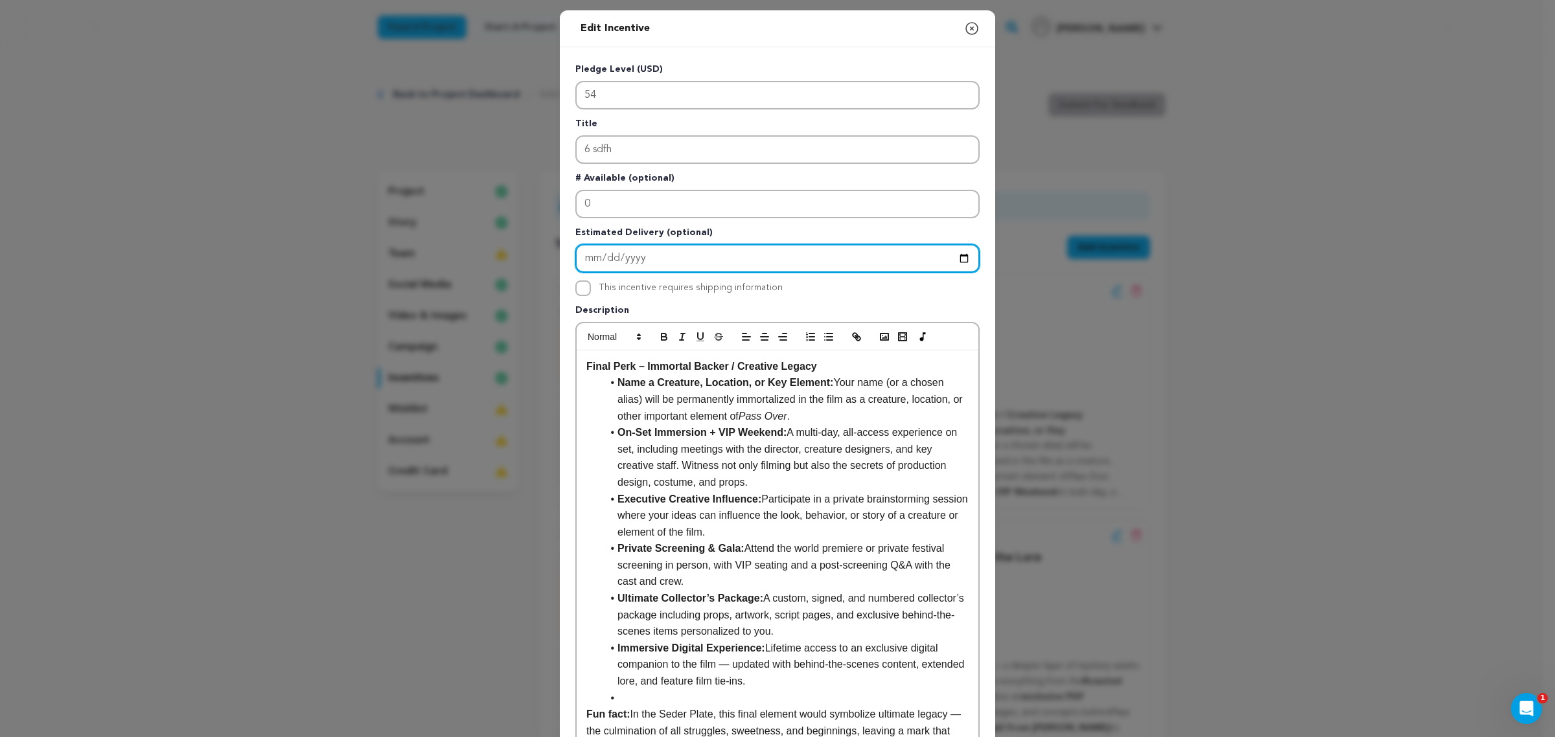
click at [951, 258] on input "Enter Estimated Delivery" at bounding box center [777, 258] width 404 height 29
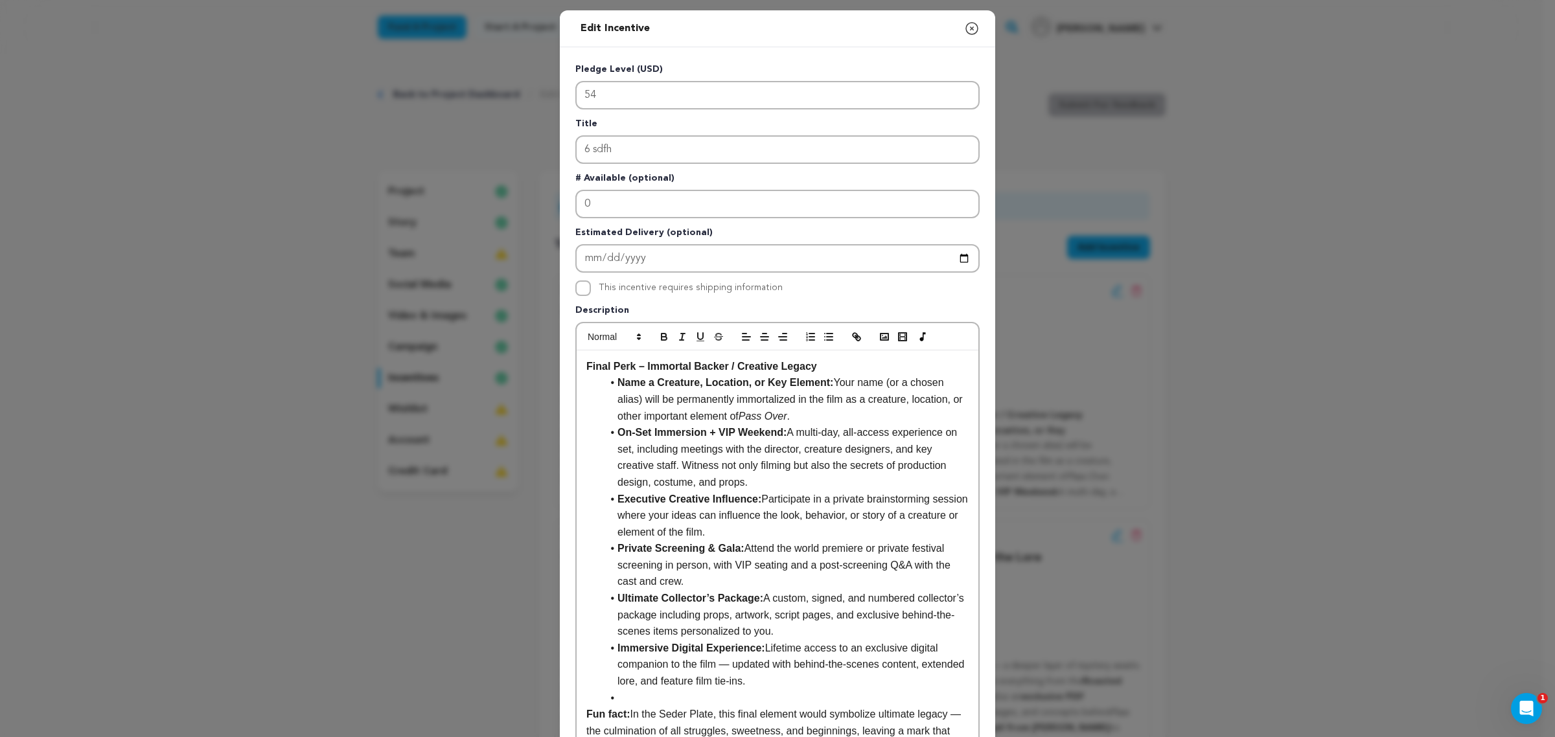
click at [969, 29] on icon "button" at bounding box center [972, 29] width 16 height 16
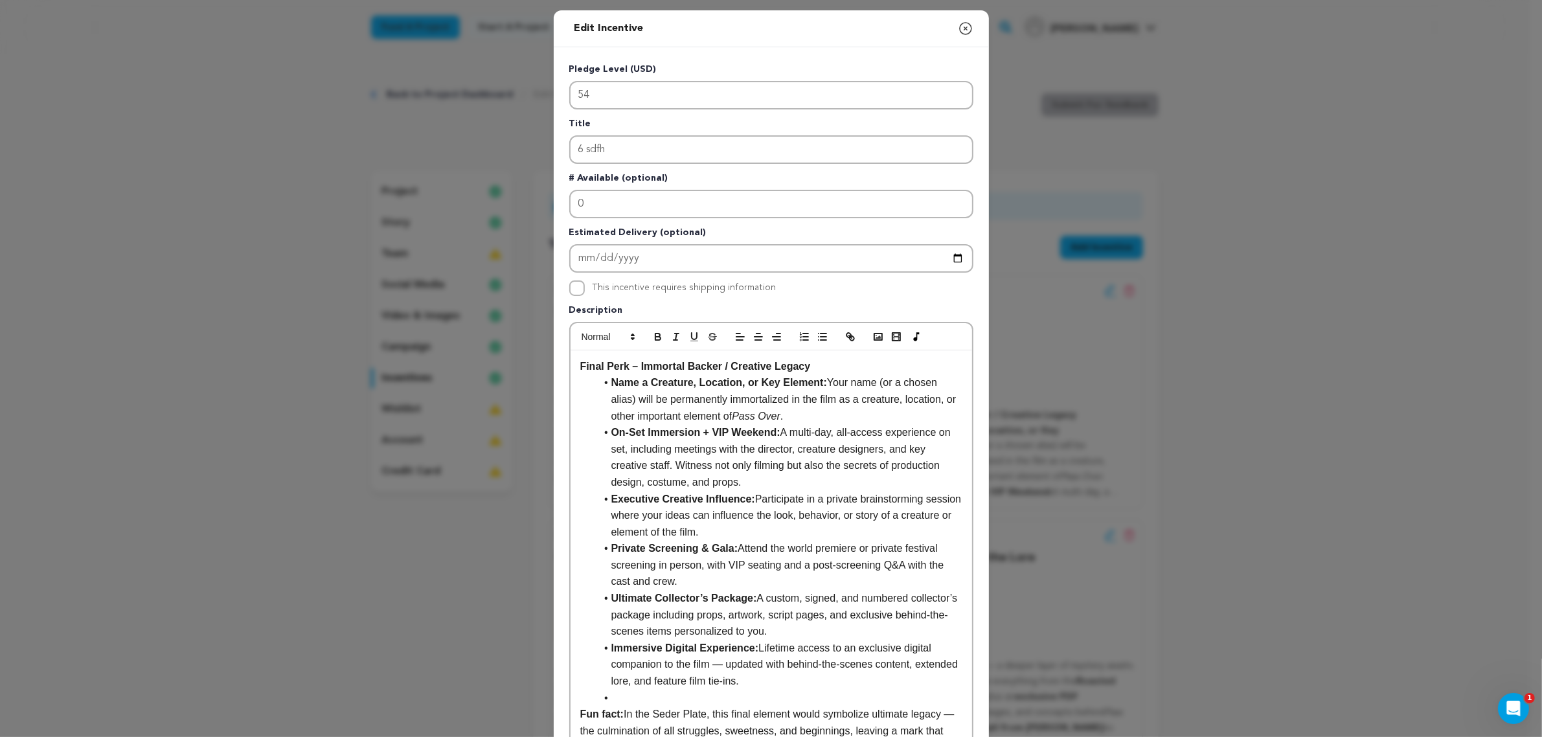
click at [975, 28] on div "Fund a project Start a project Search" at bounding box center [754, 27] width 808 height 34
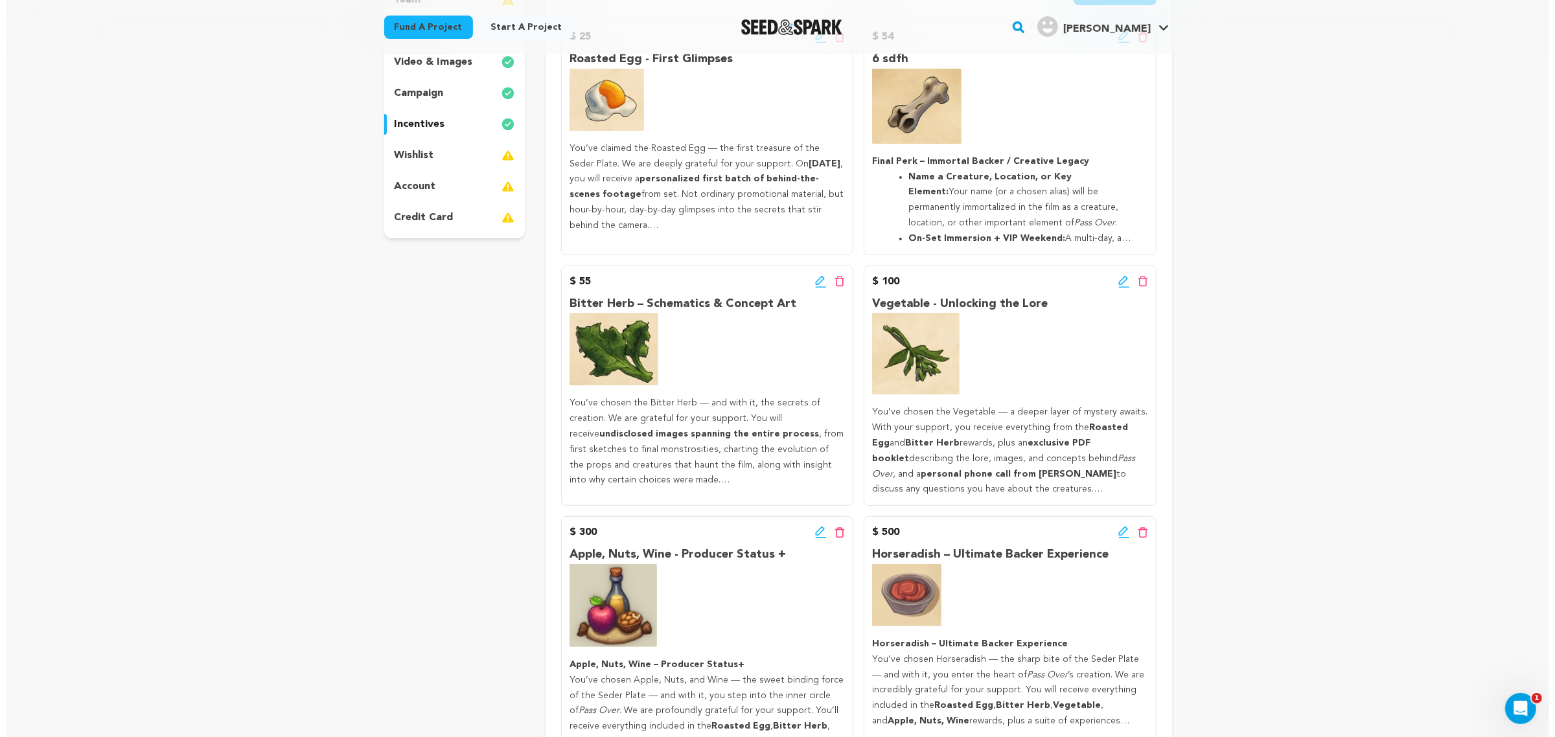
scroll to position [269, 0]
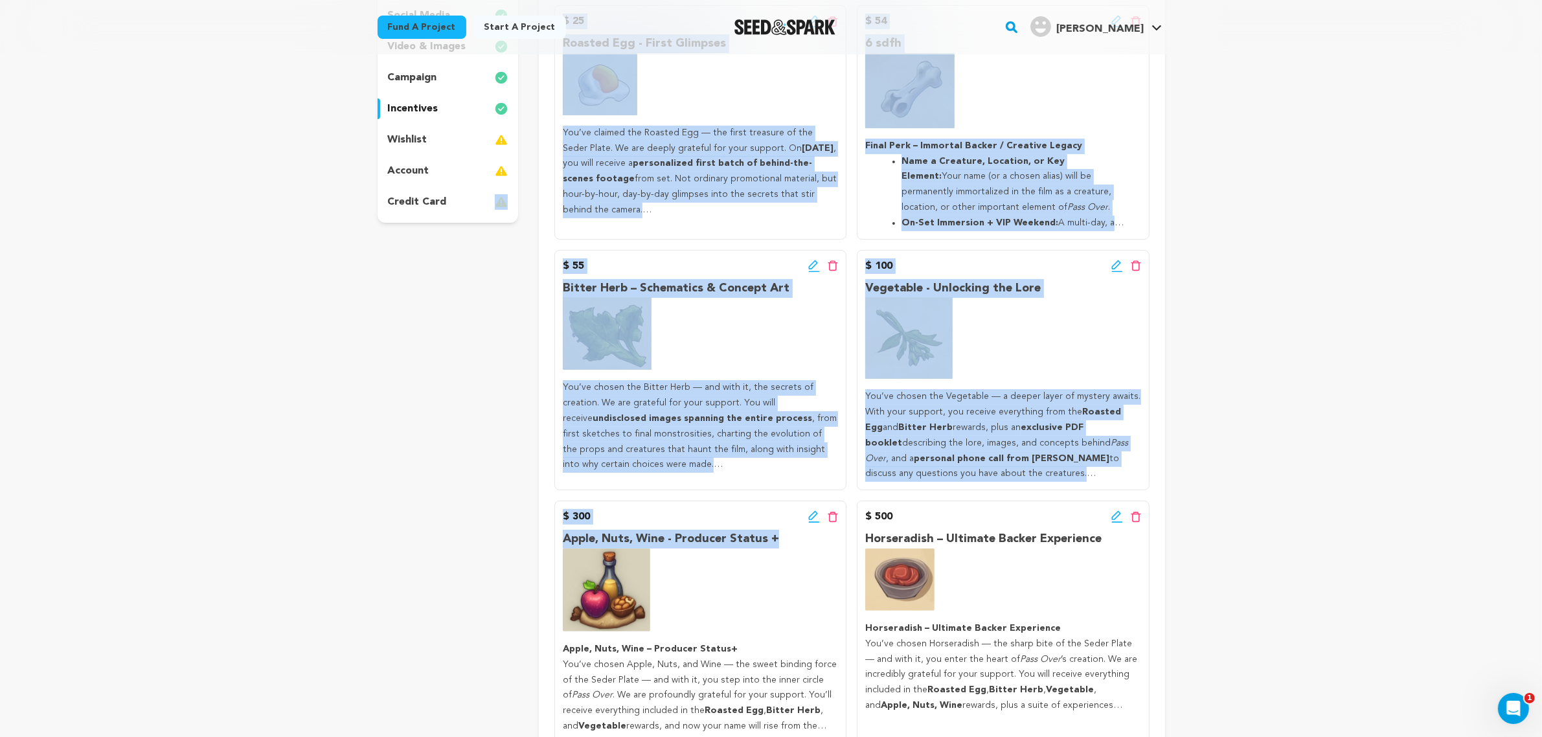
drag, startPoint x: 913, startPoint y: 159, endPoint x: 738, endPoint y: 551, distance: 429.1
click at [544, 584] on div "project story team social media video & images campaign incentives wishlist" at bounding box center [772, 333] width 788 height 862
click at [802, 512] on div "$ 300 Edit incentive button Delete incentive button" at bounding box center [700, 517] width 275 height 16
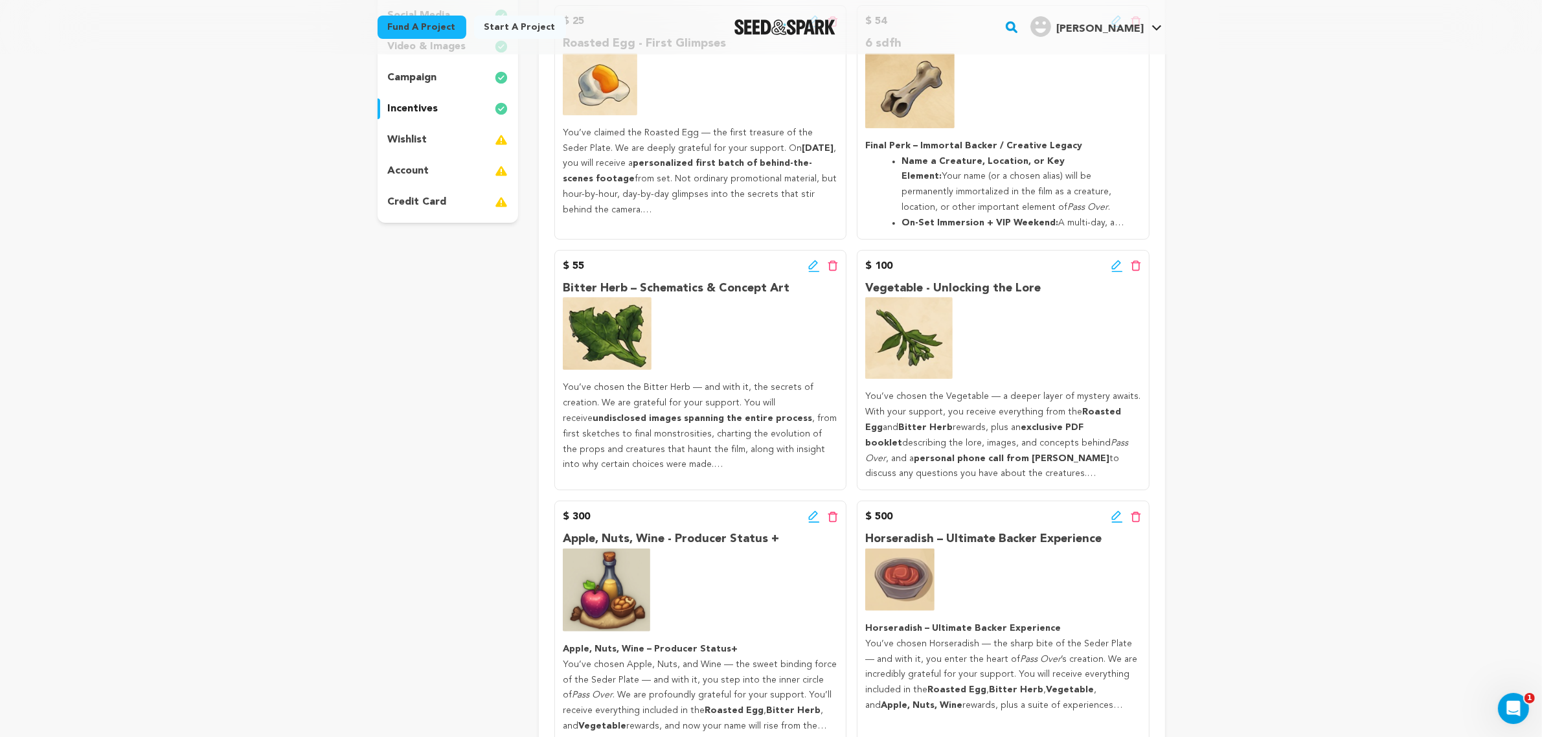
click at [823, 514] on div "Edit incentive button Delete incentive button" at bounding box center [823, 517] width 30 height 16
click at [818, 515] on icon at bounding box center [814, 516] width 12 height 13
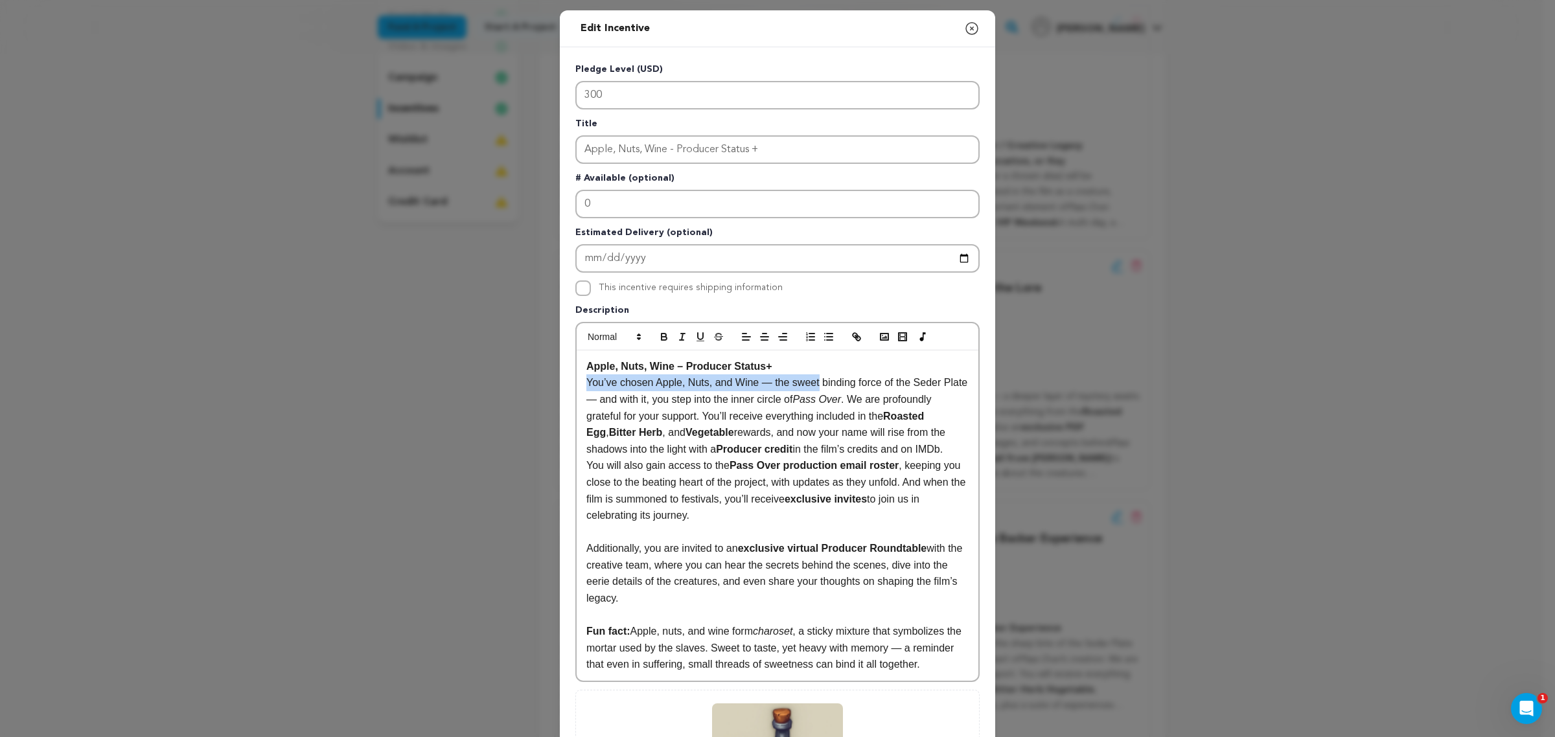
drag, startPoint x: 810, startPoint y: 367, endPoint x: 810, endPoint y: 374, distance: 6.5
click at [810, 374] on div "Apple, Nuts, Wine – Producer Status+ You’ve chosen Apple, Nuts, and Wine — the …" at bounding box center [777, 515] width 402 height 330
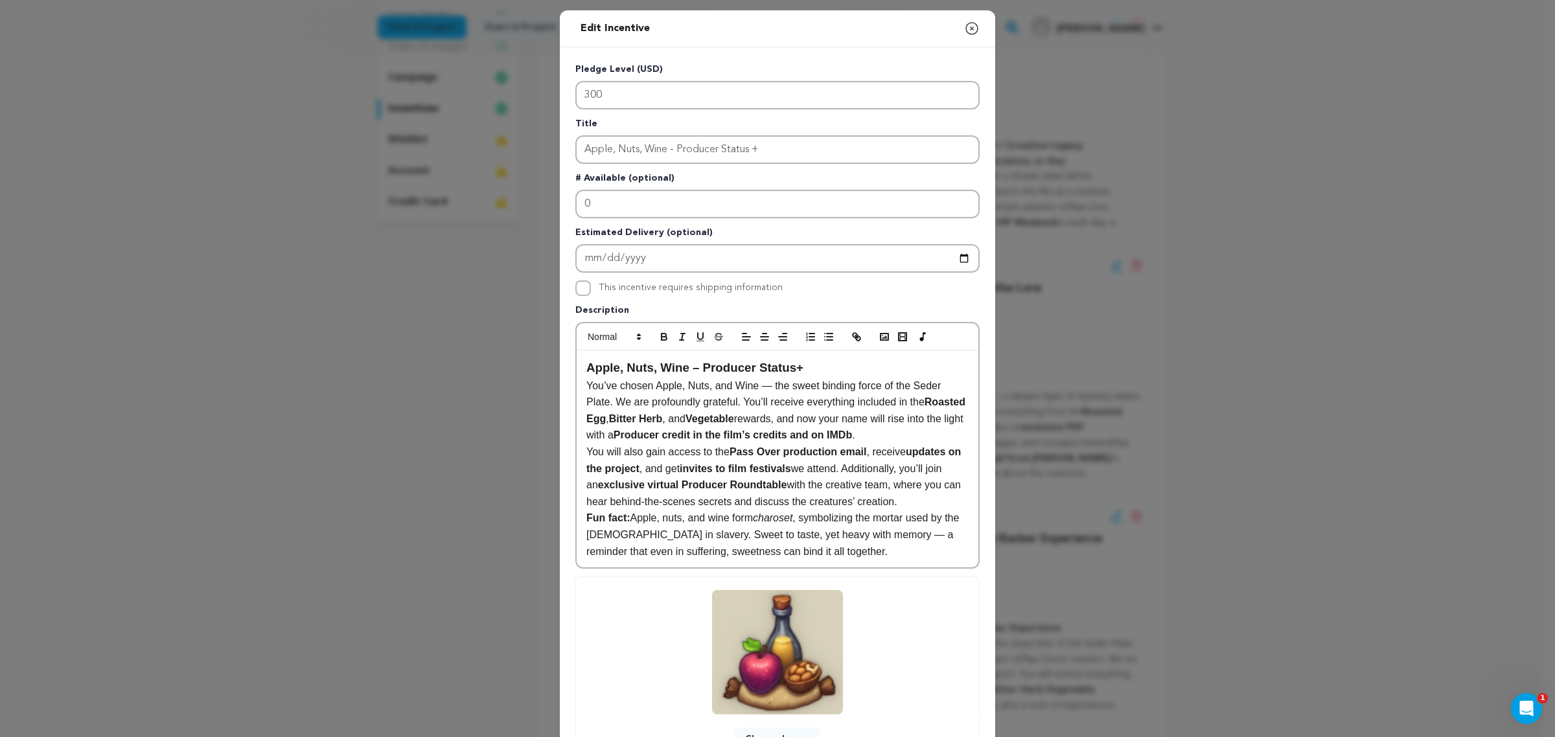
click at [852, 364] on h3 "Apple, Nuts, Wine – Producer Status+" at bounding box center [777, 367] width 382 height 19
drag, startPoint x: 838, startPoint y: 356, endPoint x: 575, endPoint y: 358, distance: 262.3
click at [576, 358] on div "Apple, Nuts, Wine – Producer Status+ You’ve chosen Apple, Nuts, and Wine — the …" at bounding box center [777, 458] width 402 height 217
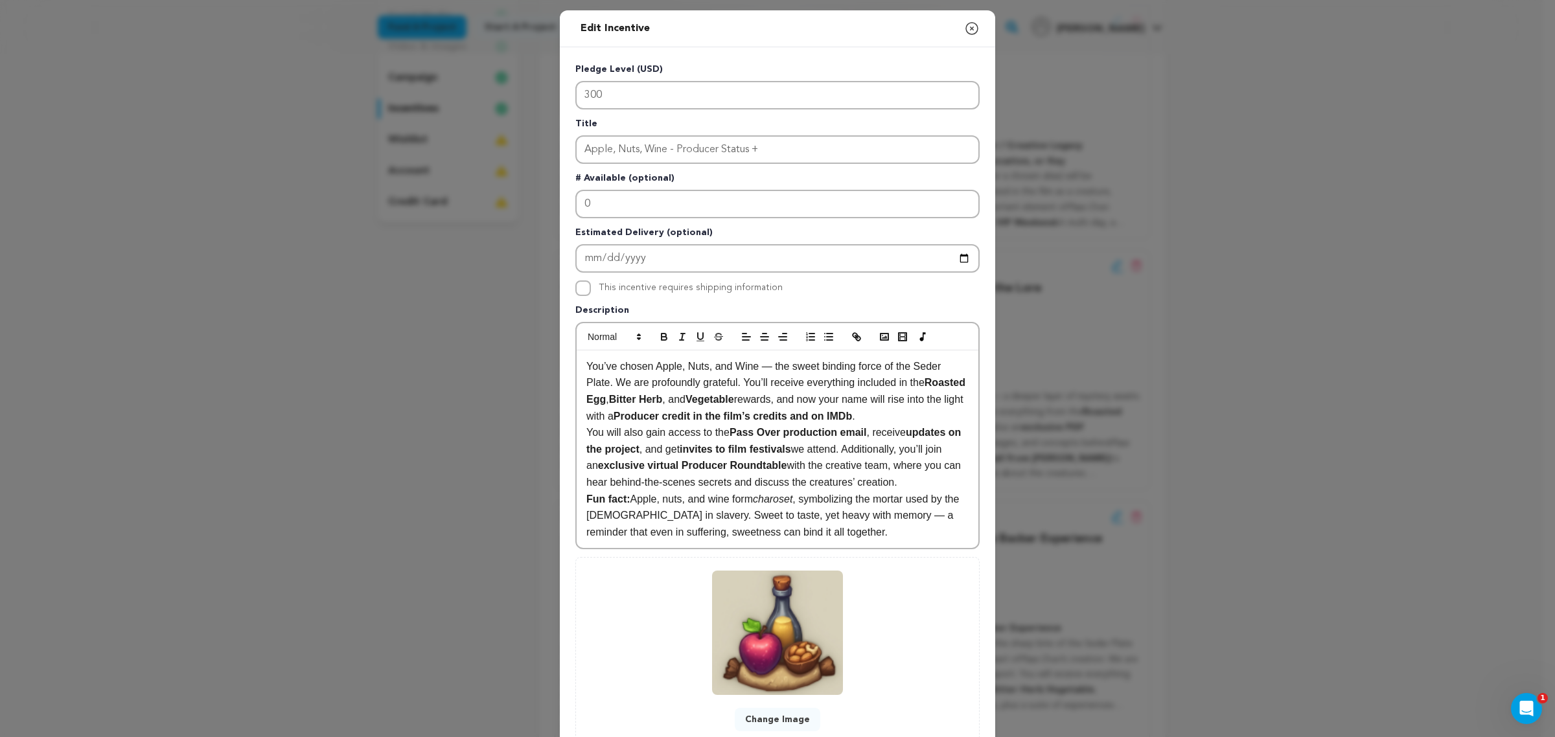
drag, startPoint x: 930, startPoint y: 402, endPoint x: 922, endPoint y: 411, distance: 12.4
click at [930, 402] on p "You’ve chosen Apple, Nuts, and Wine — the sweet binding force of the Seder Plat…" at bounding box center [777, 391] width 382 height 66
click at [922, 408] on p "You’ve chosen Apple, Nuts, and Wine — the sweet binding force of the Seder Plat…" at bounding box center [777, 391] width 382 height 66
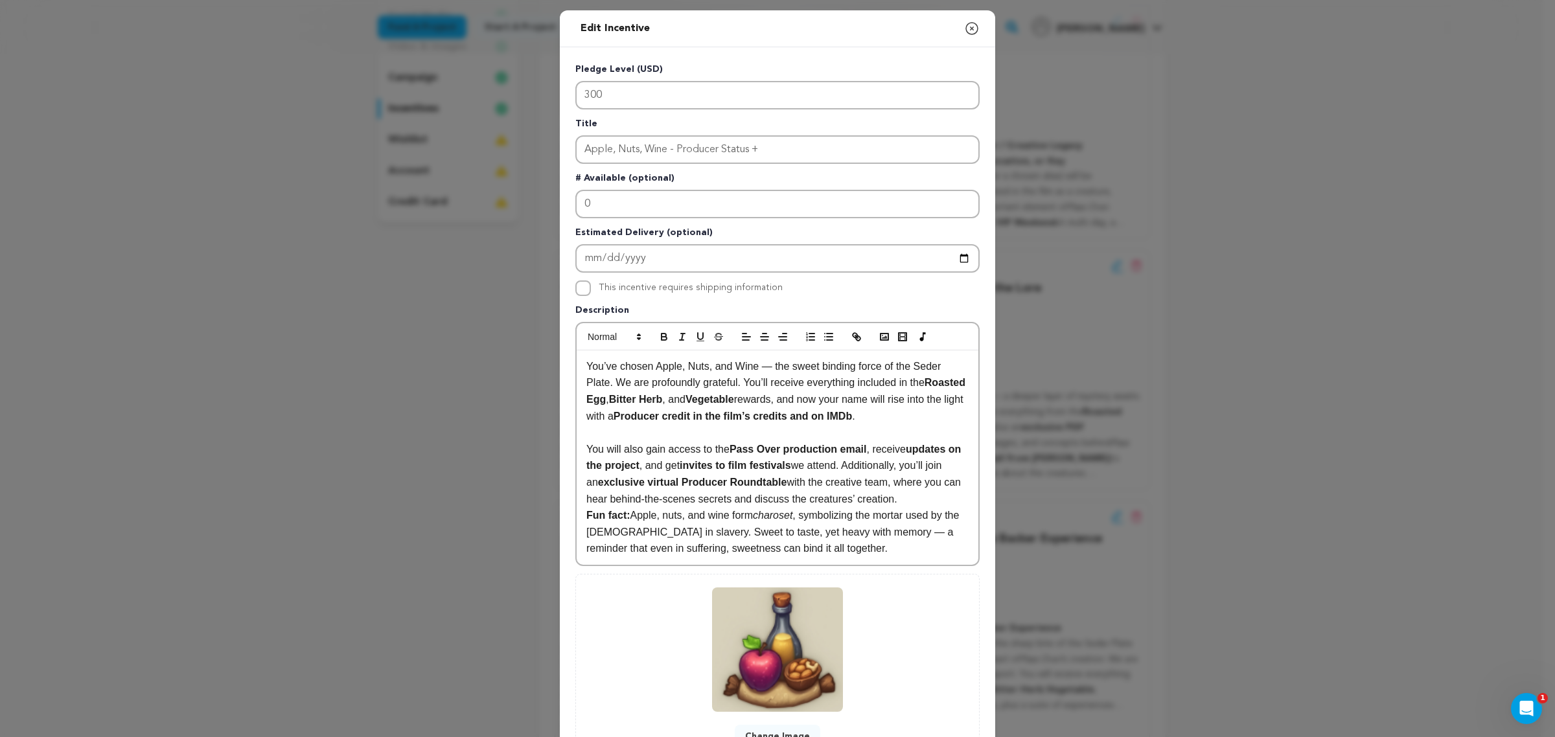
click at [913, 493] on p "You will also gain access to the Pass Over production email , receive updates o…" at bounding box center [777, 474] width 382 height 66
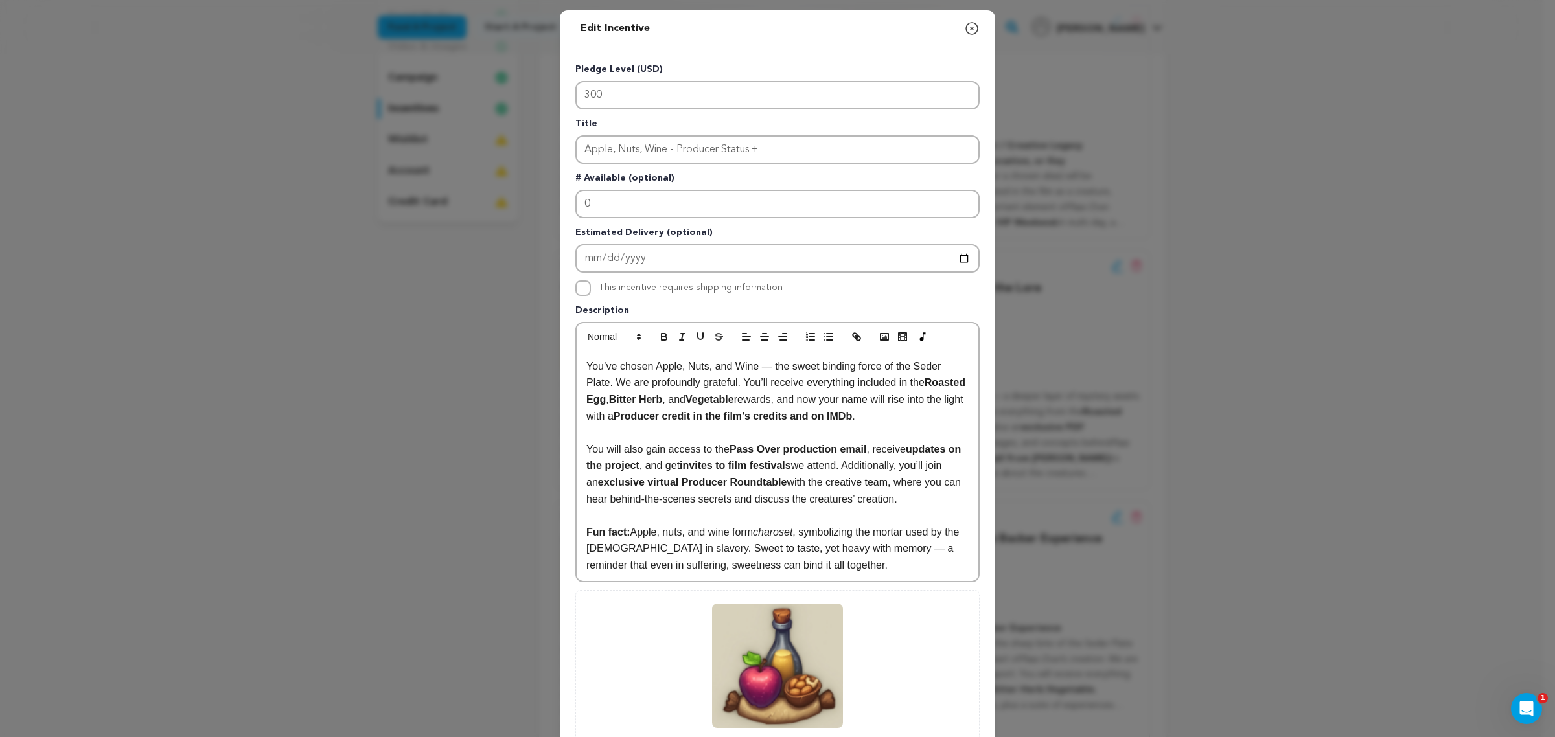
scroll to position [122, 0]
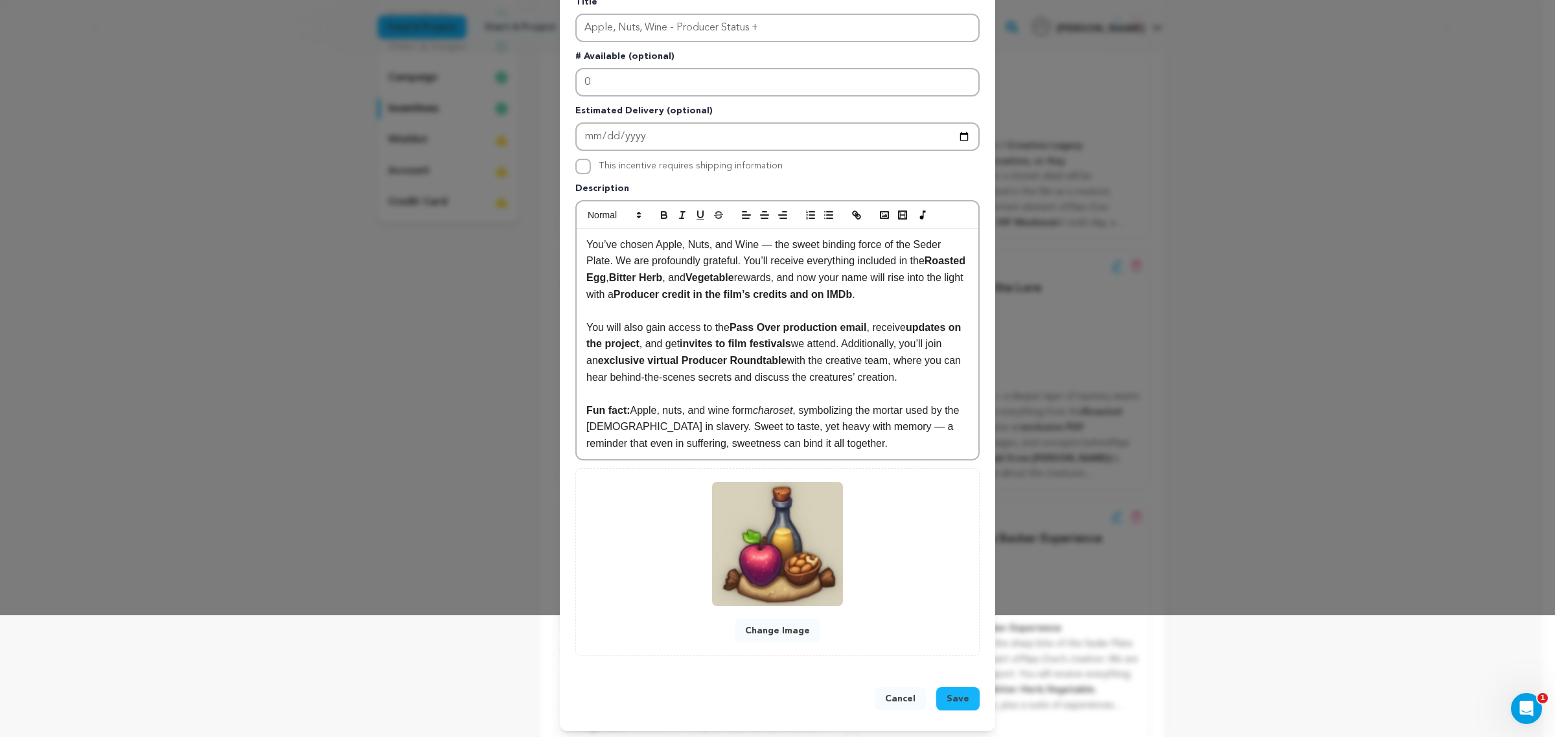
click at [614, 418] on p "Fun fact: Apple, nuts, and wine form charoset , symbolizing the mortar used by …" at bounding box center [777, 427] width 382 height 50
click at [591, 422] on p "Fun fact: Apple, nuts, and wine form charoset , symbolizing the mortar used by …" at bounding box center [777, 427] width 382 height 50
click at [893, 345] on p "You will also gain access to the Pass Over production email , receive updates o…" at bounding box center [777, 352] width 382 height 66
drag, startPoint x: 922, startPoint y: 409, endPoint x: 933, endPoint y: 404, distance: 13.0
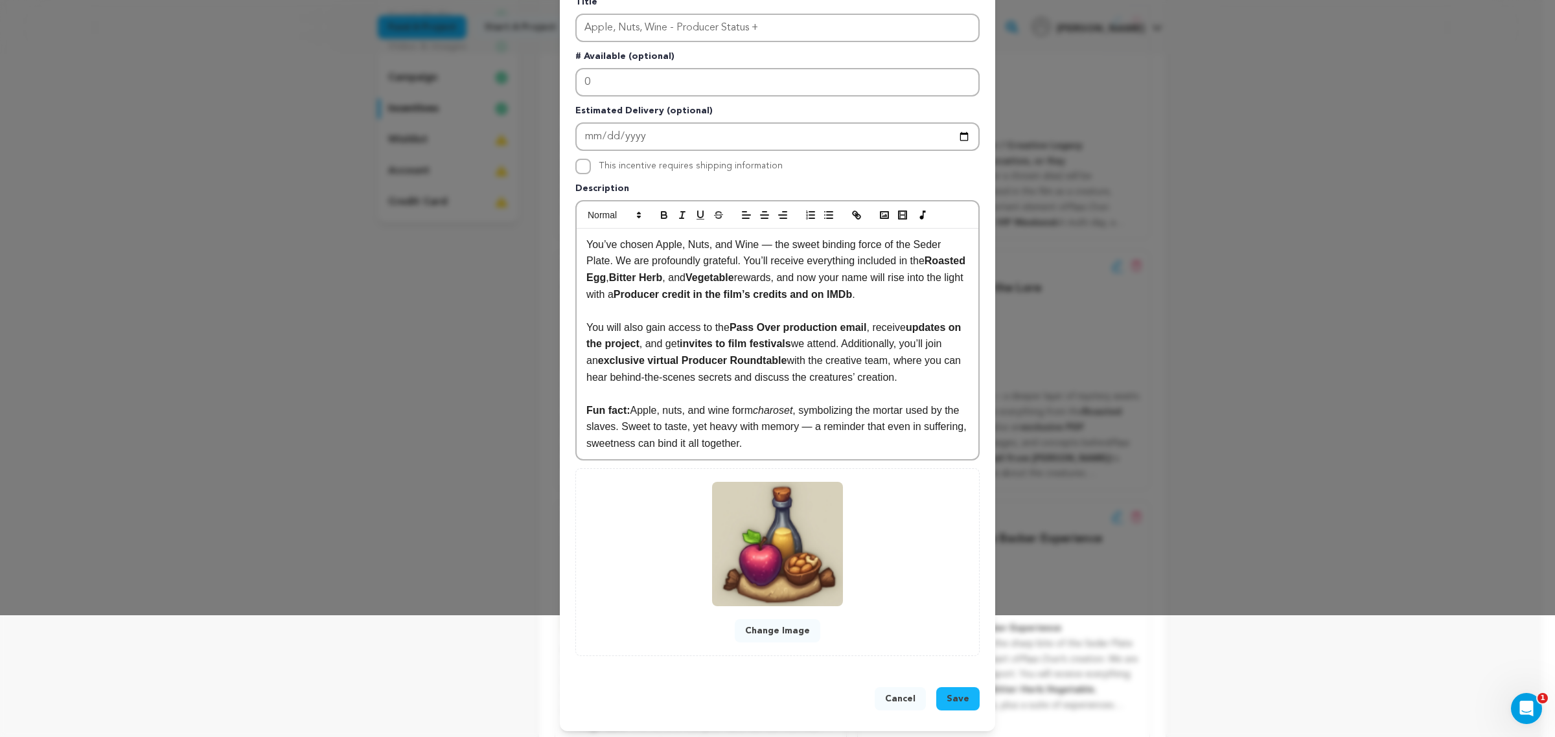
click at [922, 405] on p "Fun fact: Apple, nuts, and wine form charoset , symbolizing the mortar used by …" at bounding box center [777, 427] width 382 height 50
click at [947, 405] on p "Fun fact: Apple, nuts, and wine form charoset , symbolizing the mortar used by …" at bounding box center [777, 427] width 382 height 50
click at [947, 404] on p "Fun fact: Apple, nuts, and wine form charoset , symbolizing the mortar used by …" at bounding box center [777, 427] width 382 height 50
drag, startPoint x: 949, startPoint y: 691, endPoint x: 948, endPoint y: 675, distance: 16.2
click at [949, 589] on span "Save" at bounding box center [957, 698] width 23 height 13
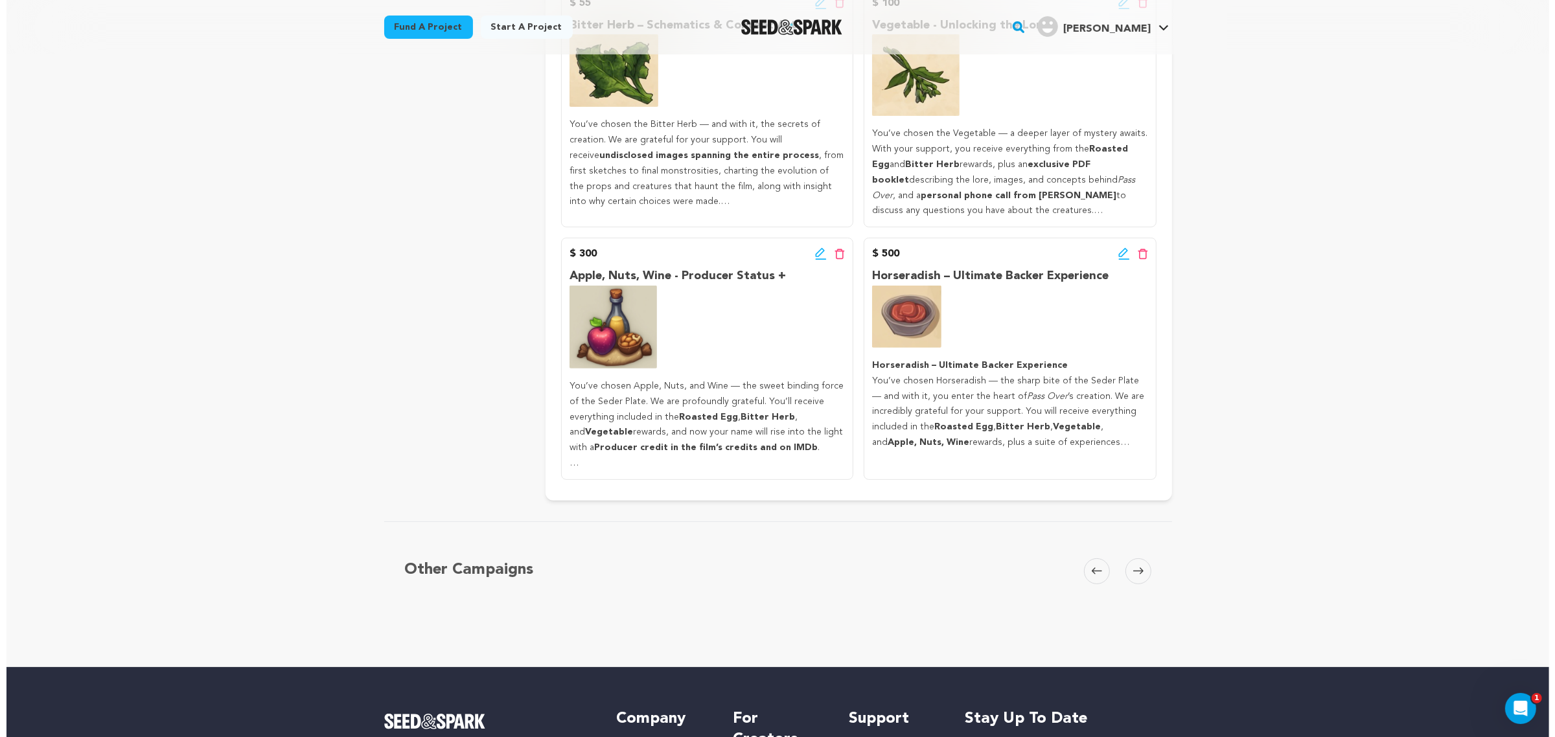
scroll to position [540, 0]
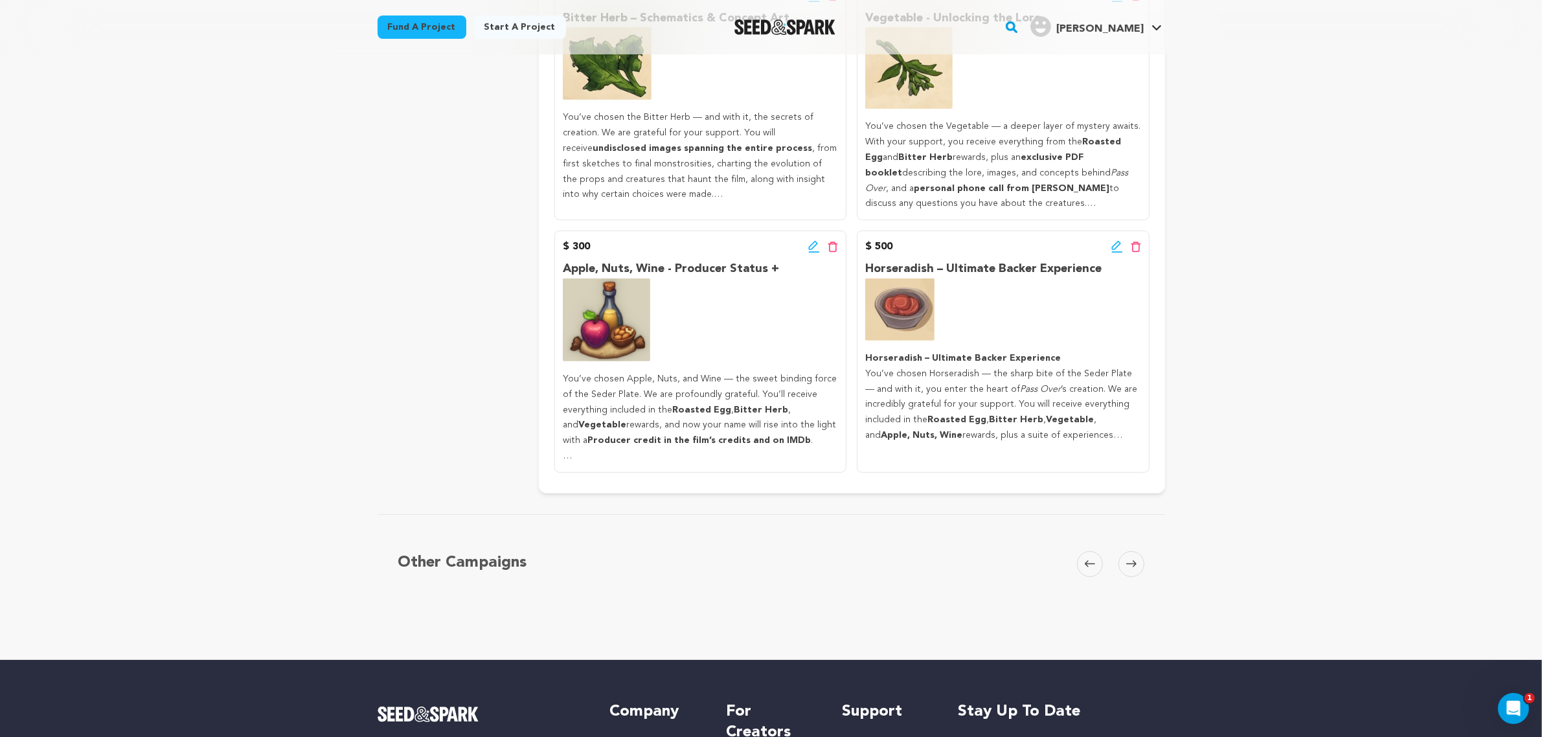
click at [1116, 253] on icon at bounding box center [1118, 246] width 12 height 13
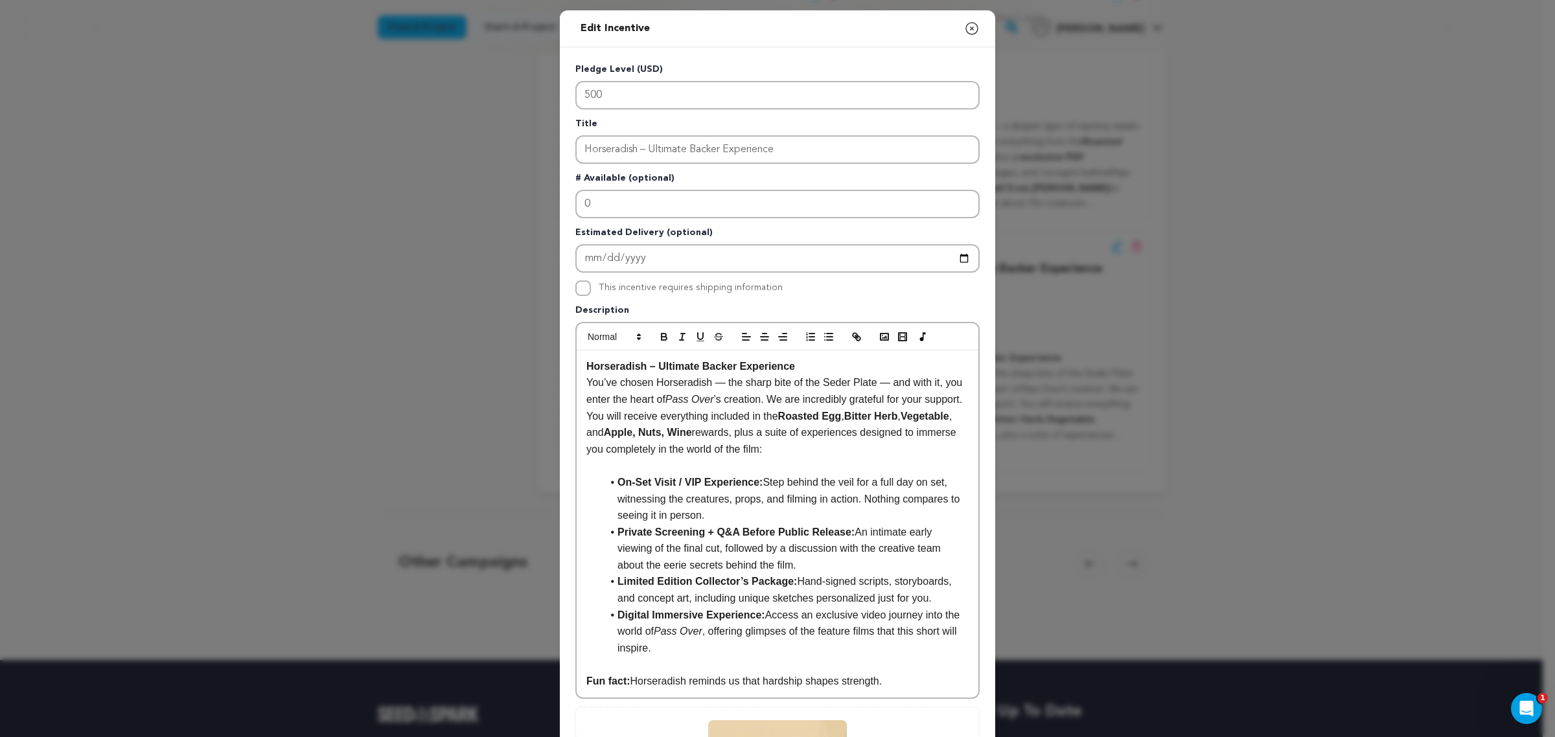
click at [645, 479] on strong "On-Set Visit / VIP Experience:" at bounding box center [689, 482] width 145 height 11
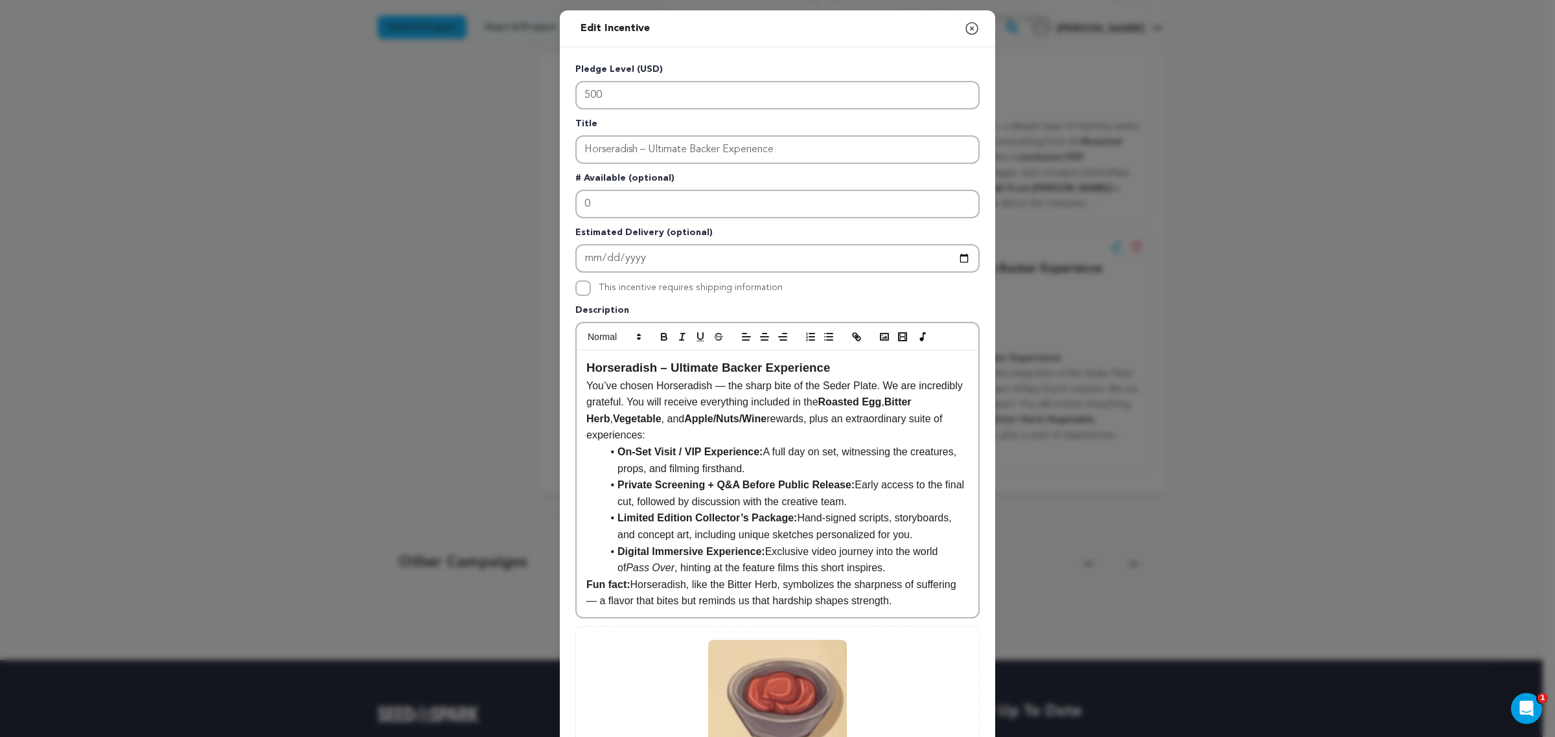
drag, startPoint x: 654, startPoint y: 360, endPoint x: 458, endPoint y: 391, distance: 198.6
click at [458, 391] on div "Edit Incentive Close modal Pledge Level (USD) 500 Title Horseradish – Ultimate …" at bounding box center [777, 450] width 1555 height 900
drag, startPoint x: 825, startPoint y: 344, endPoint x: 831, endPoint y: 358, distance: 15.7
click at [825, 345] on div at bounding box center [777, 336] width 402 height 27
drag, startPoint x: 831, startPoint y: 360, endPoint x: 584, endPoint y: 345, distance: 247.9
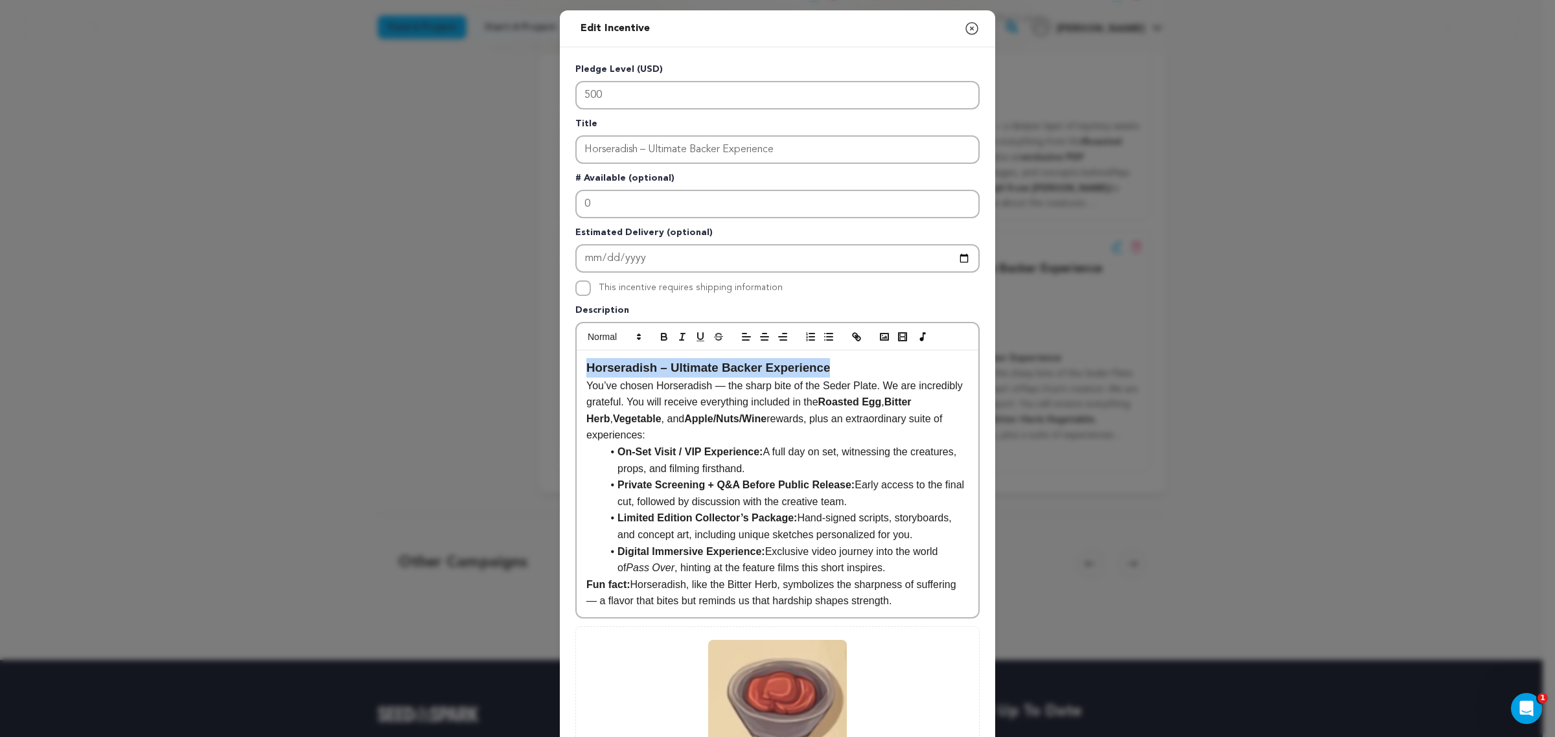
click at [584, 345] on div "Horseradish – Ultimate Backer Experience You’ve chosen Horseradish — the sharp …" at bounding box center [777, 470] width 404 height 297
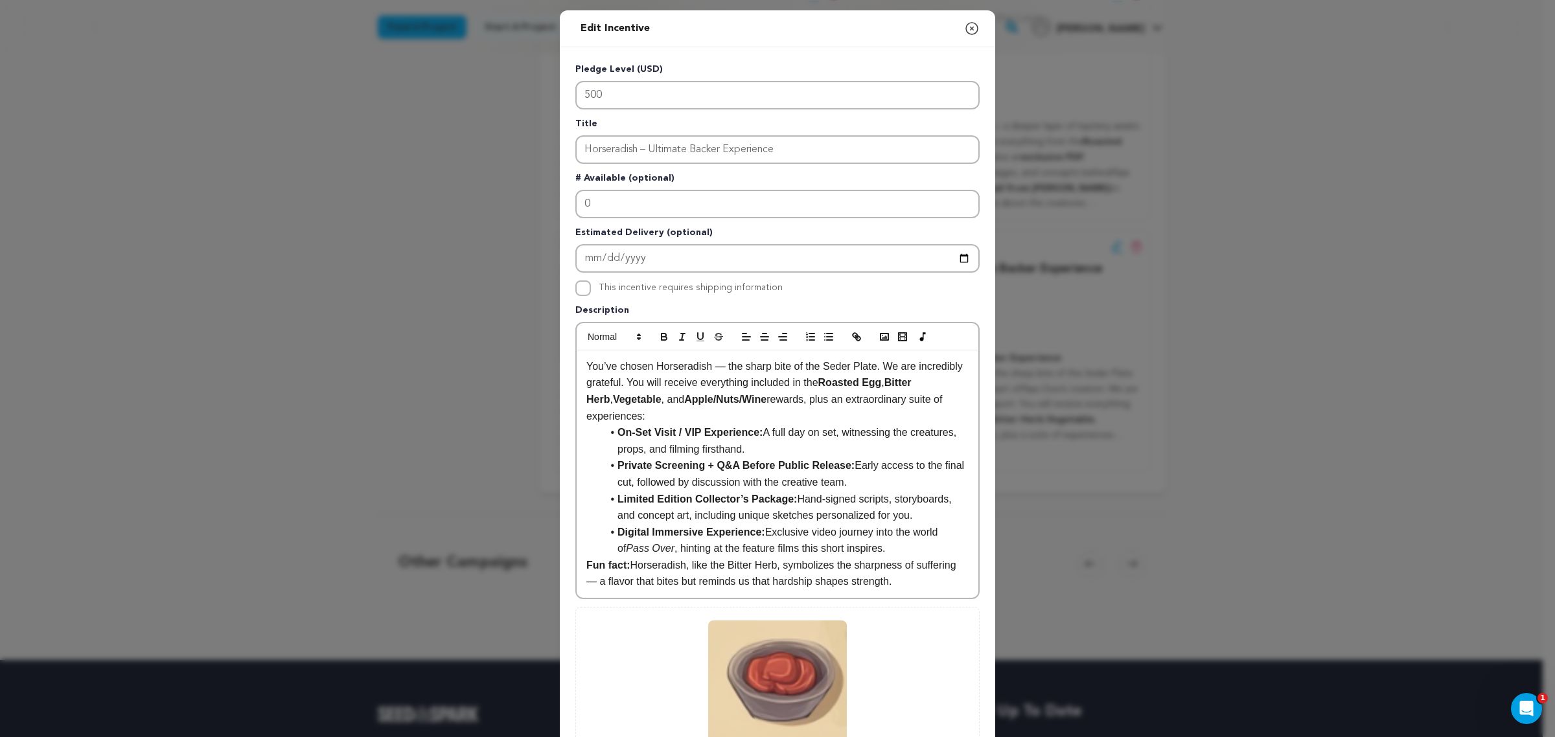
drag, startPoint x: 590, startPoint y: 168, endPoint x: 590, endPoint y: 157, distance: 11.0
click at [590, 168] on div "Pledge Level (USD) 500 Title Horseradish – Ultimate Backer Experience # Availab…" at bounding box center [777, 429] width 404 height 732
drag, startPoint x: 591, startPoint y: 150, endPoint x: 591, endPoint y: 157, distance: 7.1
click at [591, 157] on input "Horseradish – Ultimate Backer Experience" at bounding box center [777, 149] width 404 height 29
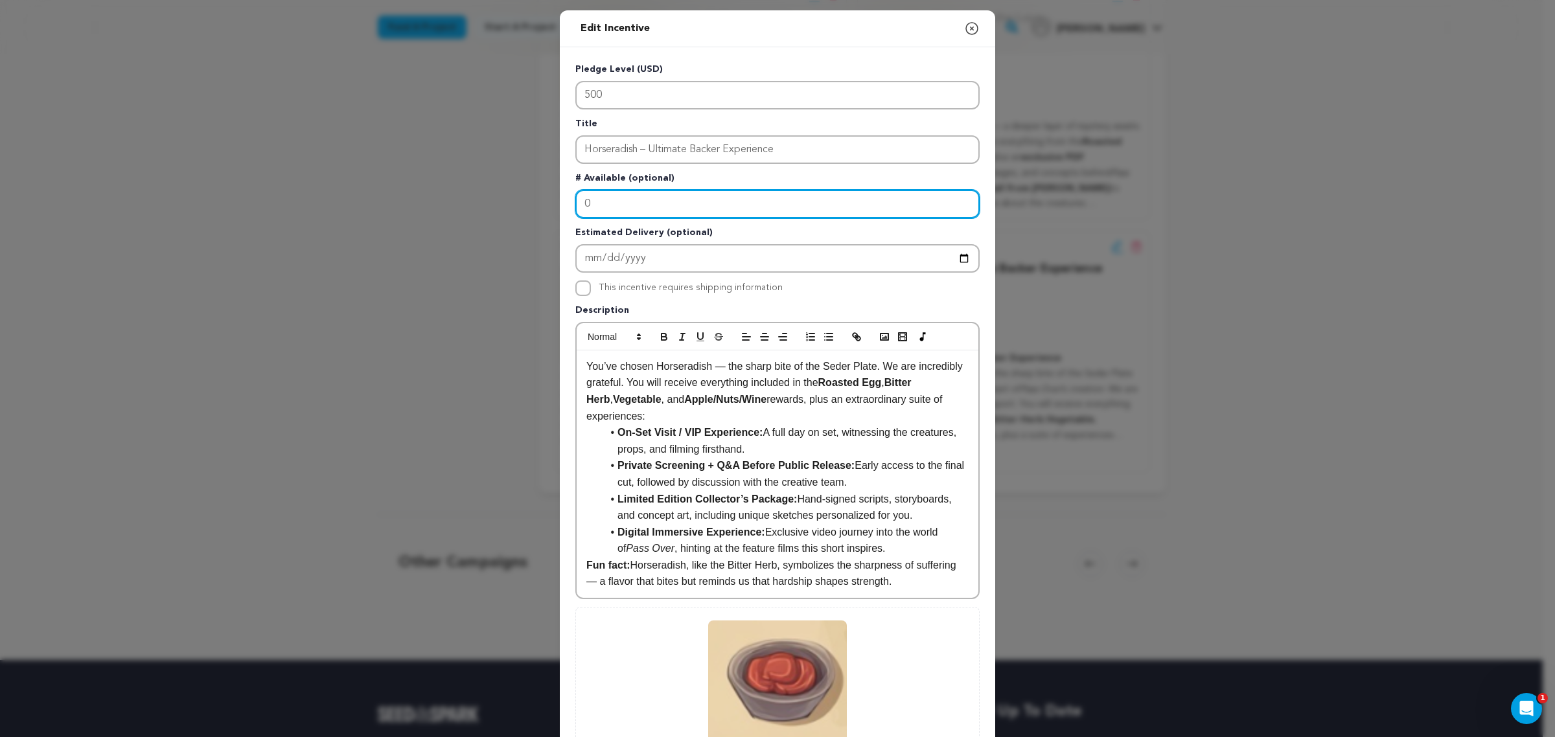
click at [597, 206] on input "0" at bounding box center [777, 204] width 404 height 29
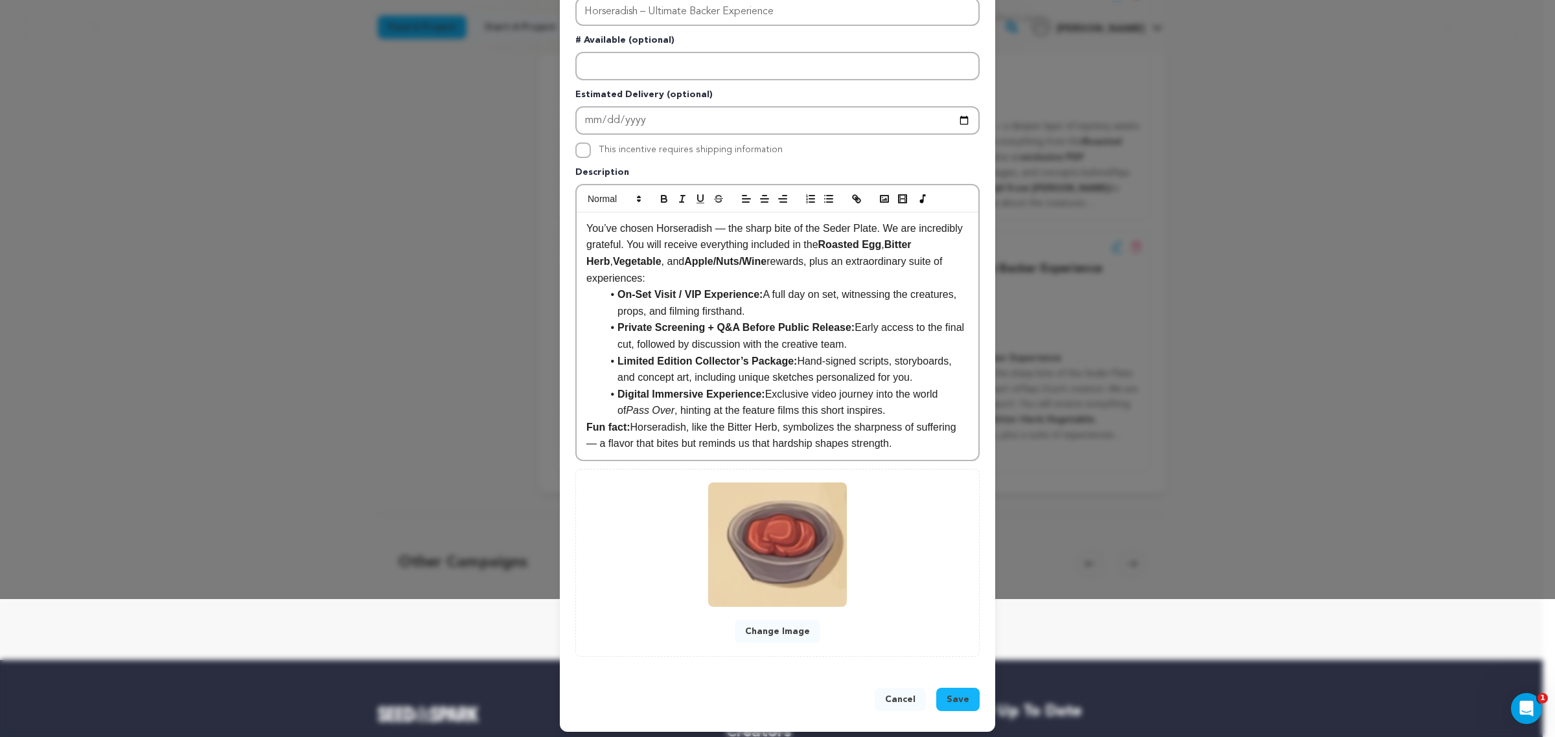
click at [784, 279] on p "You’ve chosen Horseradish — the sharp bite of the Seder Plate. We are incredibl…" at bounding box center [777, 253] width 382 height 66
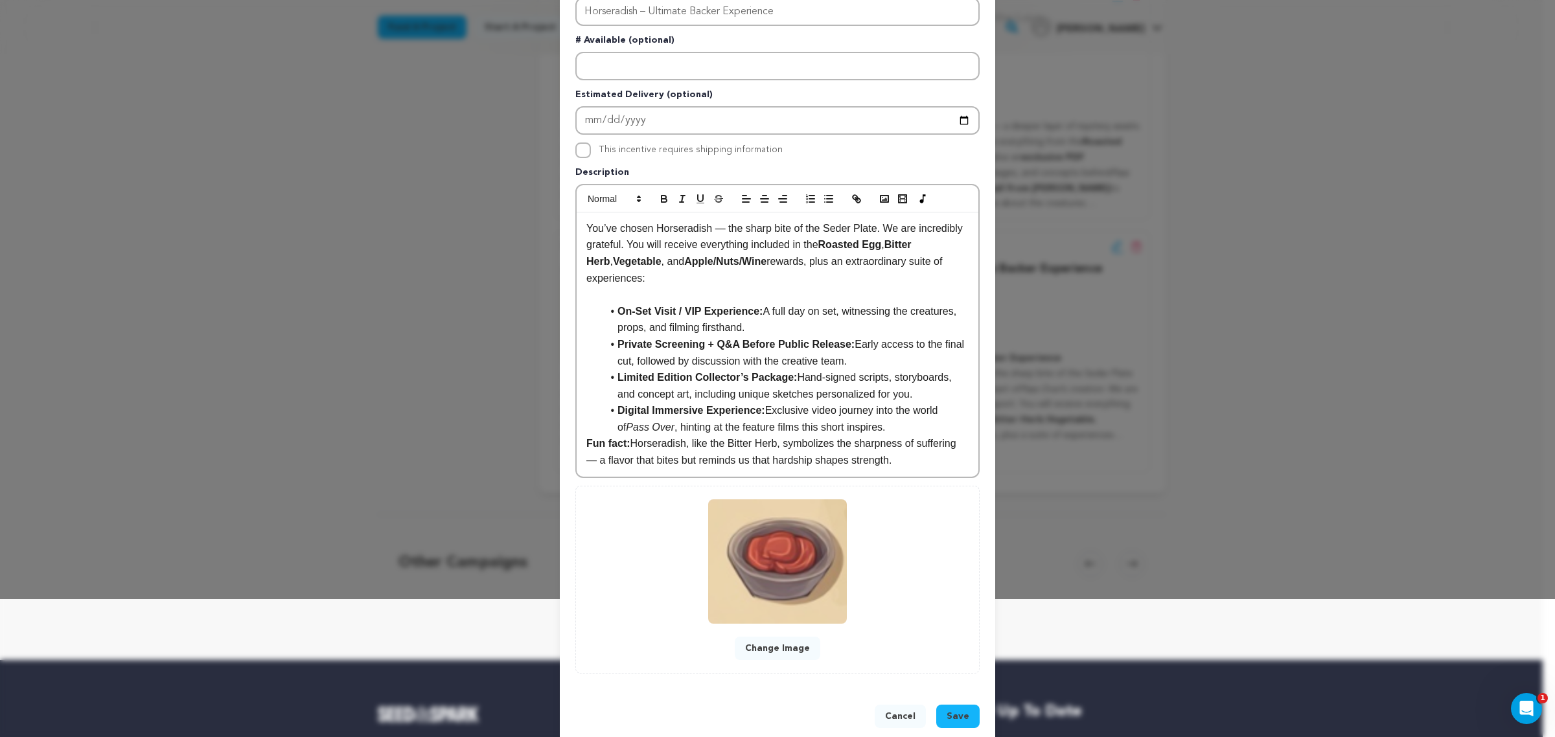
scroll to position [155, 0]
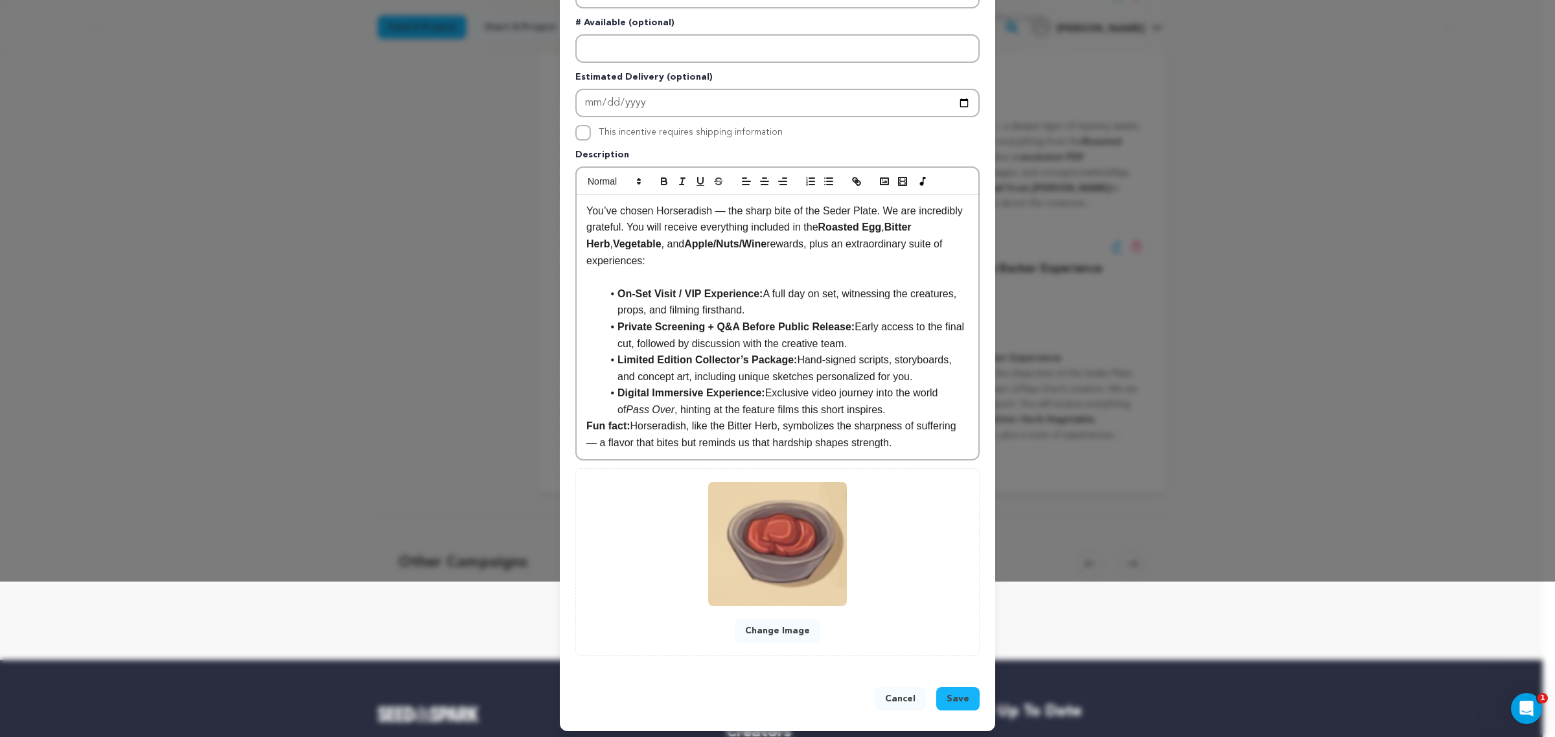
drag, startPoint x: 878, startPoint y: 400, endPoint x: 871, endPoint y: 405, distance: 8.3
click at [874, 400] on li "Digital Immersive Experience: Exclusive video journey into the world of Pass Ov…" at bounding box center [785, 401] width 367 height 33
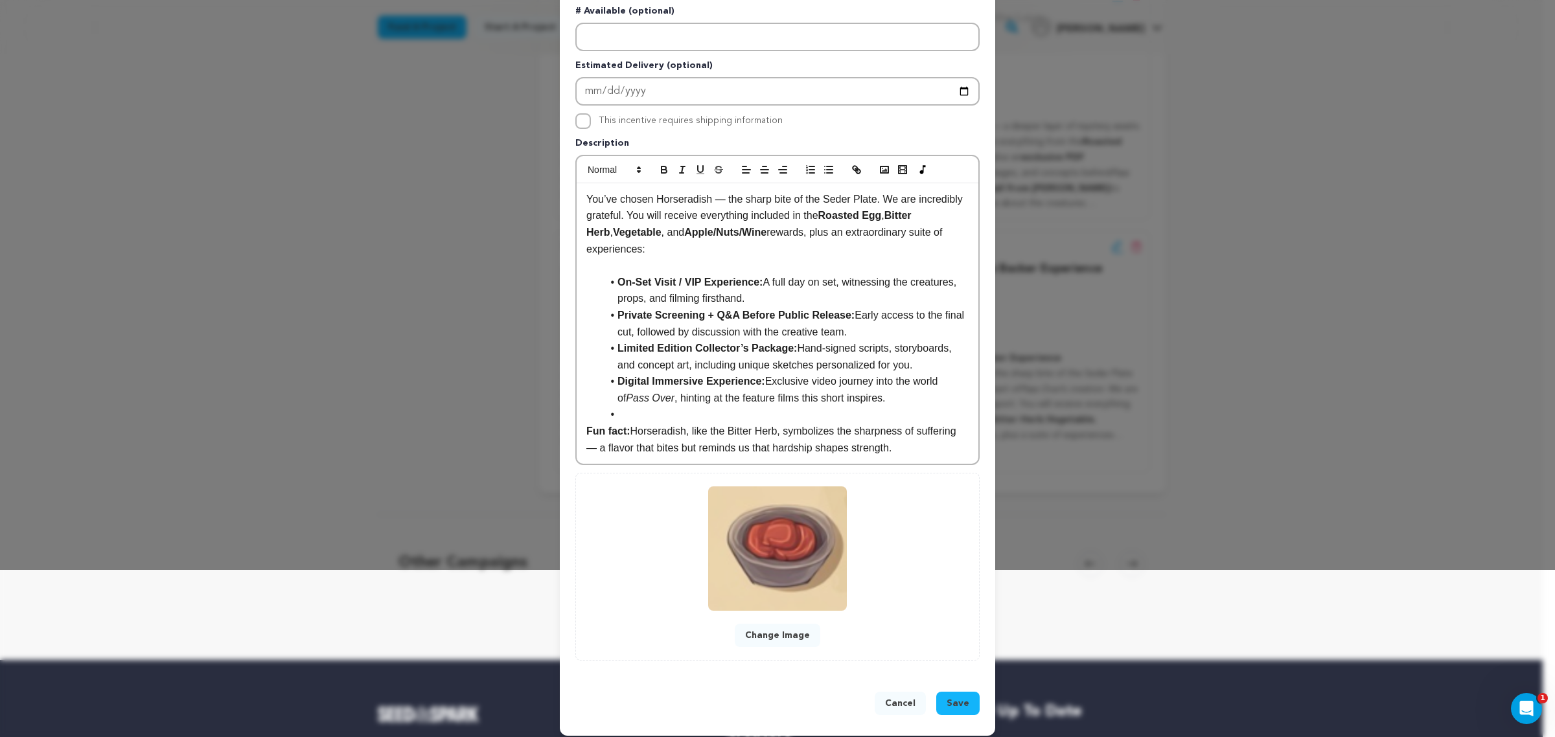
scroll to position [172, 0]
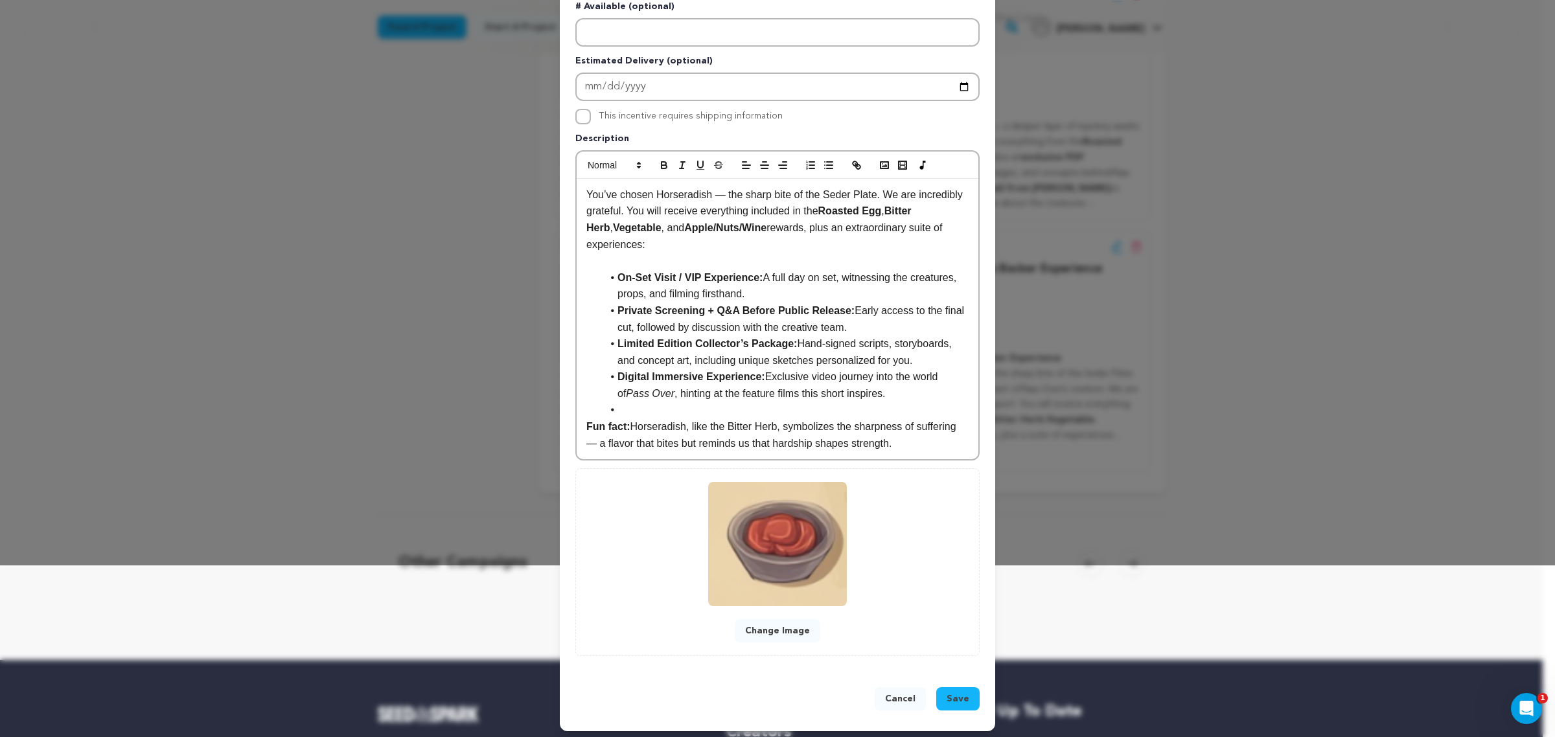
click at [959, 589] on span "Save" at bounding box center [957, 698] width 23 height 13
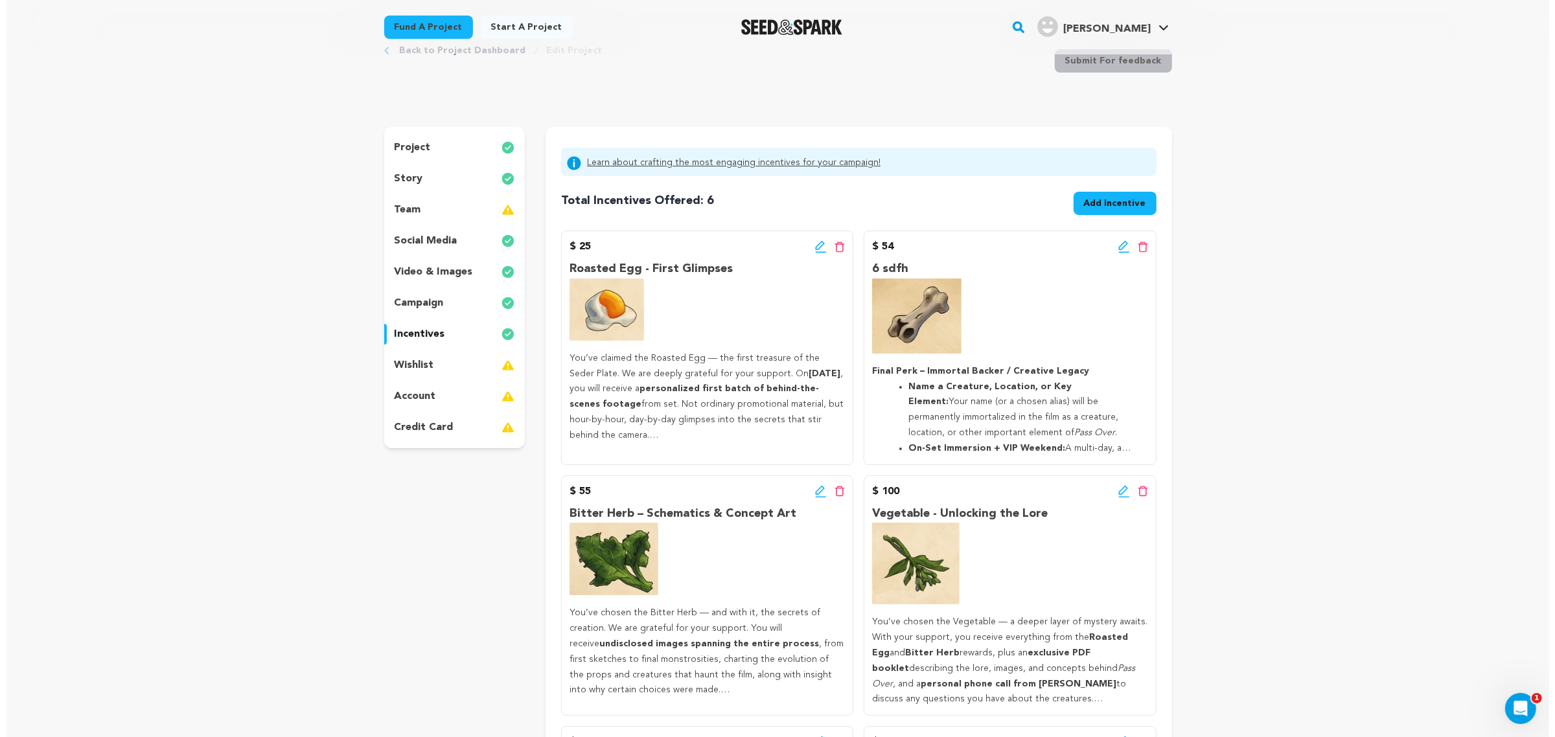
scroll to position [0, 0]
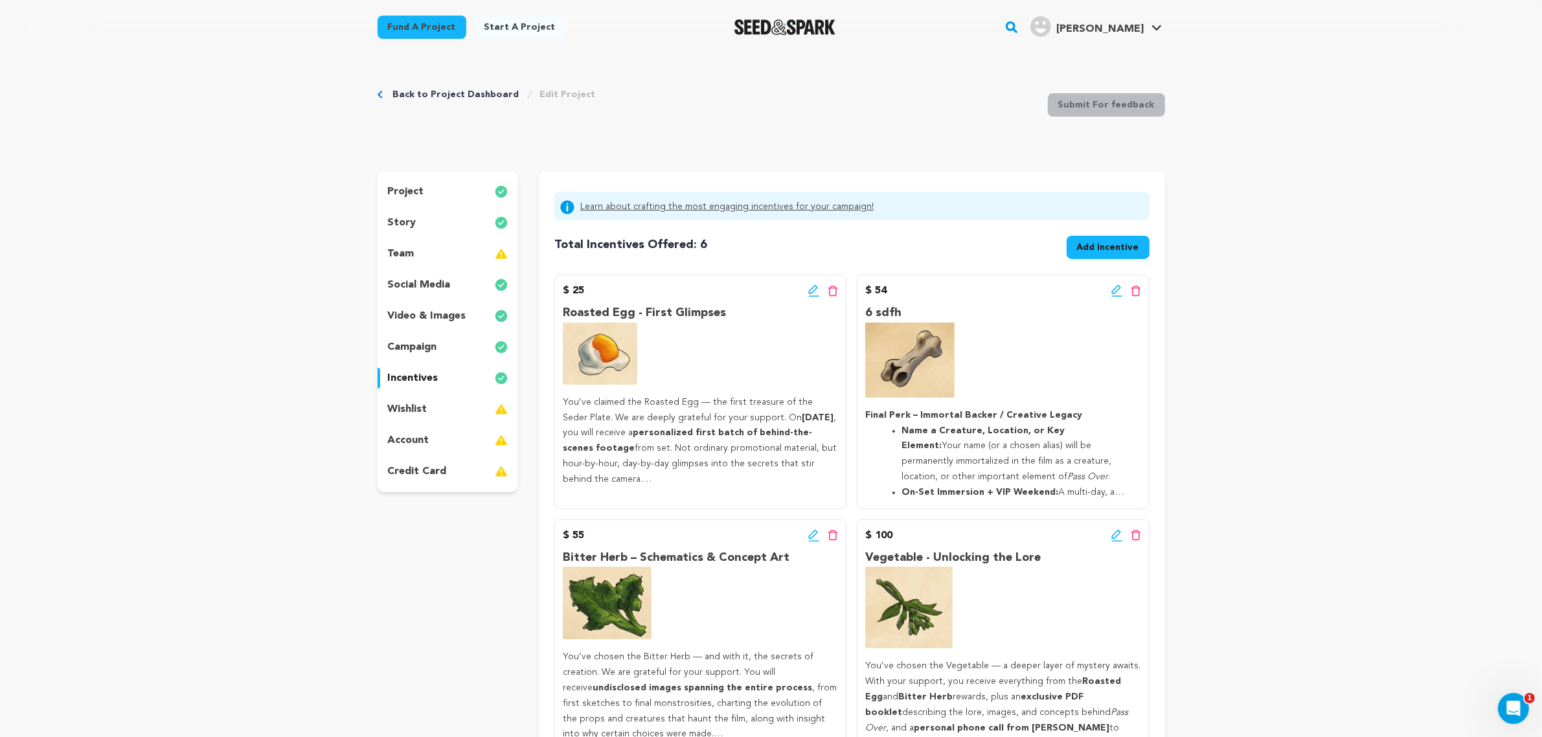
click at [1118, 291] on icon at bounding box center [1118, 290] width 12 height 13
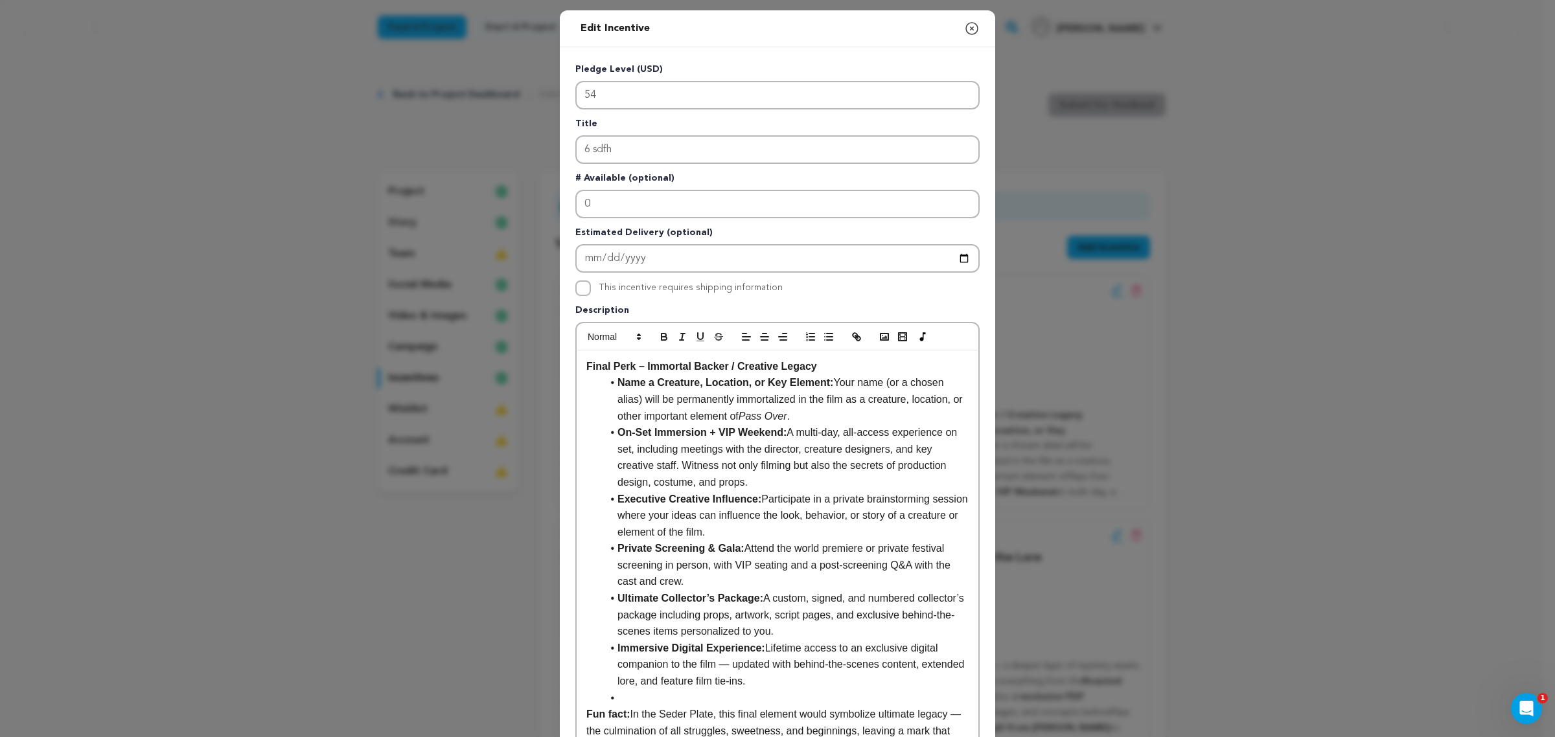
click at [828, 445] on li "On-Set Immersion + VIP Weekend: A multi-day, all-access experience on set, incl…" at bounding box center [785, 457] width 367 height 66
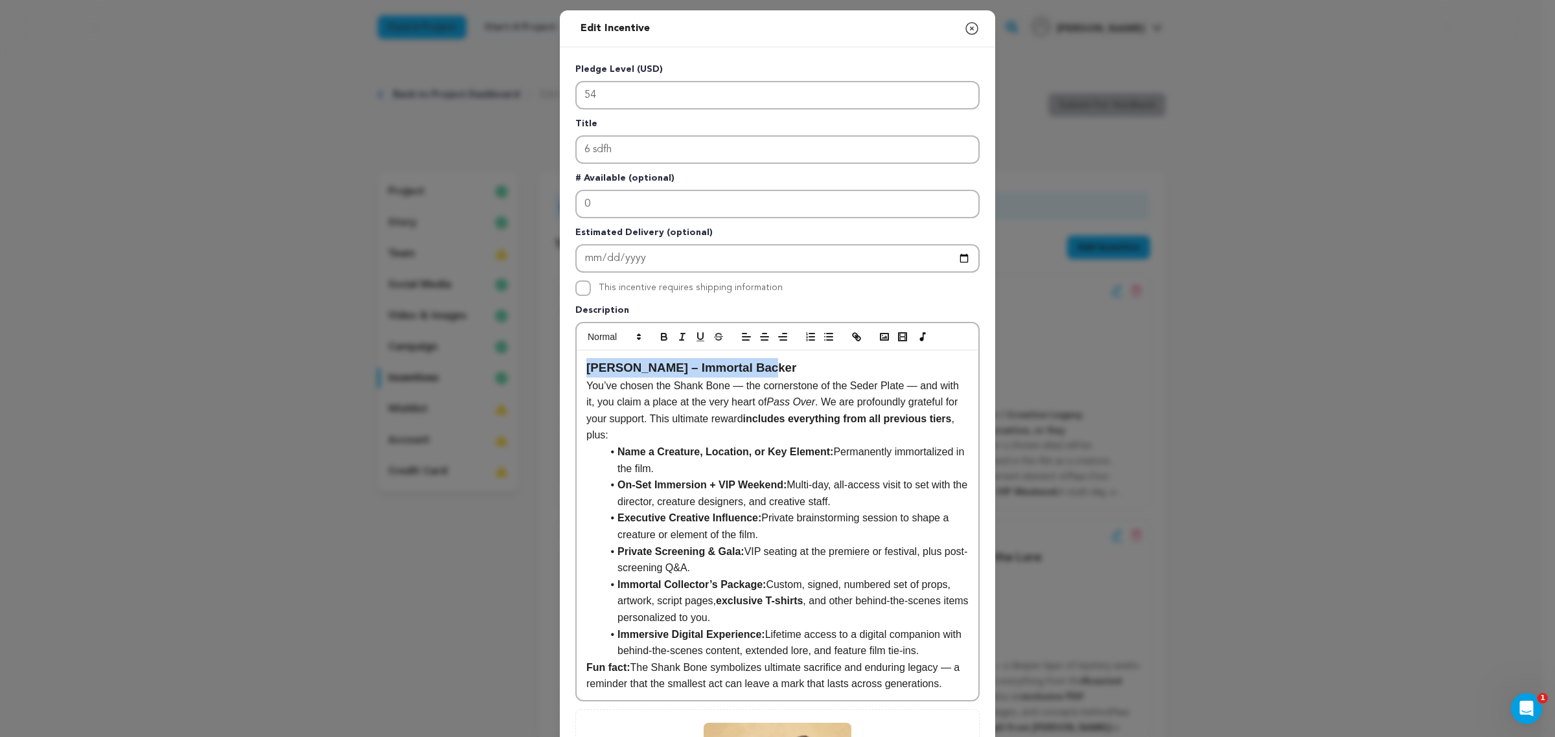
drag, startPoint x: 790, startPoint y: 361, endPoint x: 575, endPoint y: 371, distance: 215.9
click at [576, 370] on div "[PERSON_NAME] – Immortal Backer You’ve chosen the Shank Bone — the cornerstone …" at bounding box center [777, 525] width 402 height 350
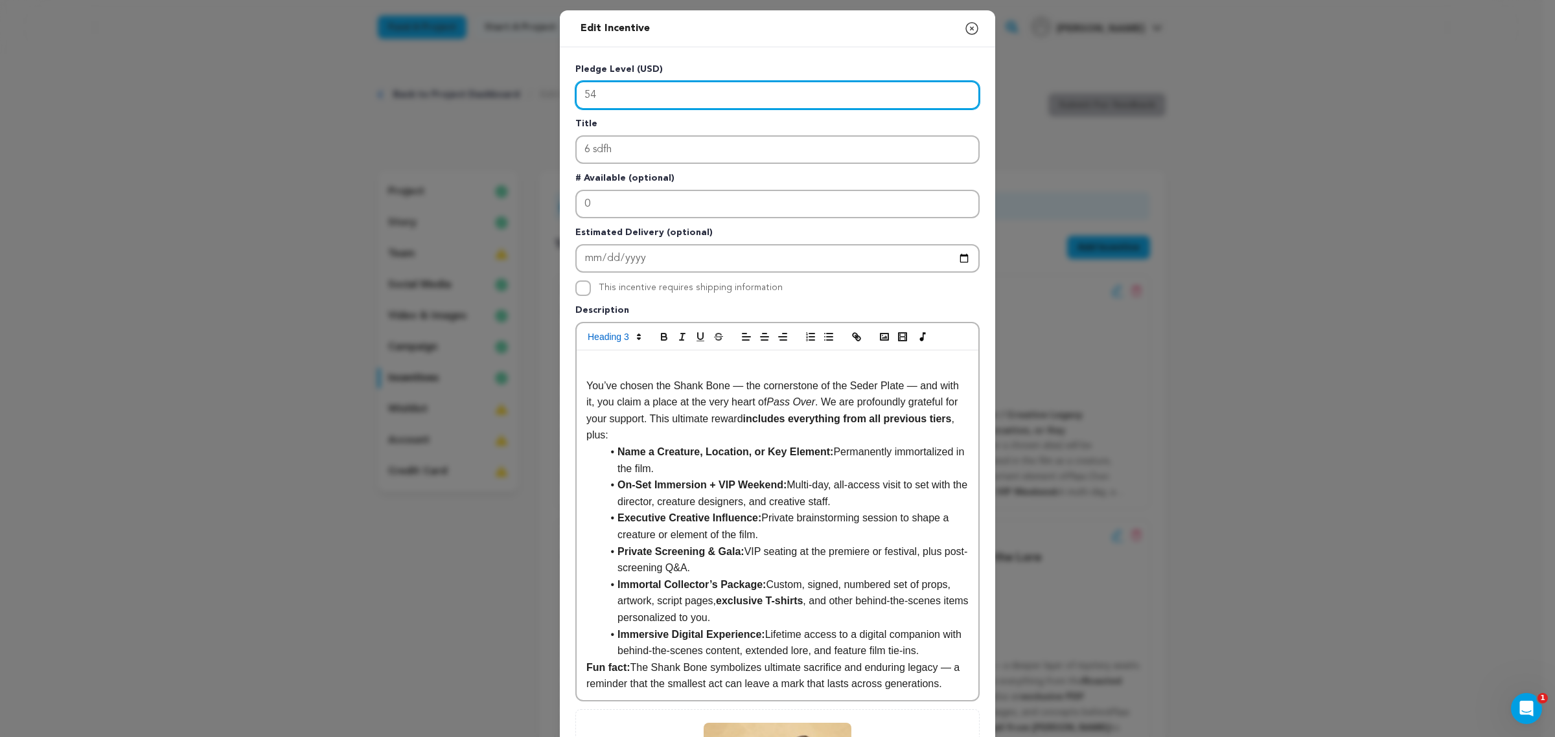
click at [672, 86] on input "54" at bounding box center [777, 95] width 404 height 29
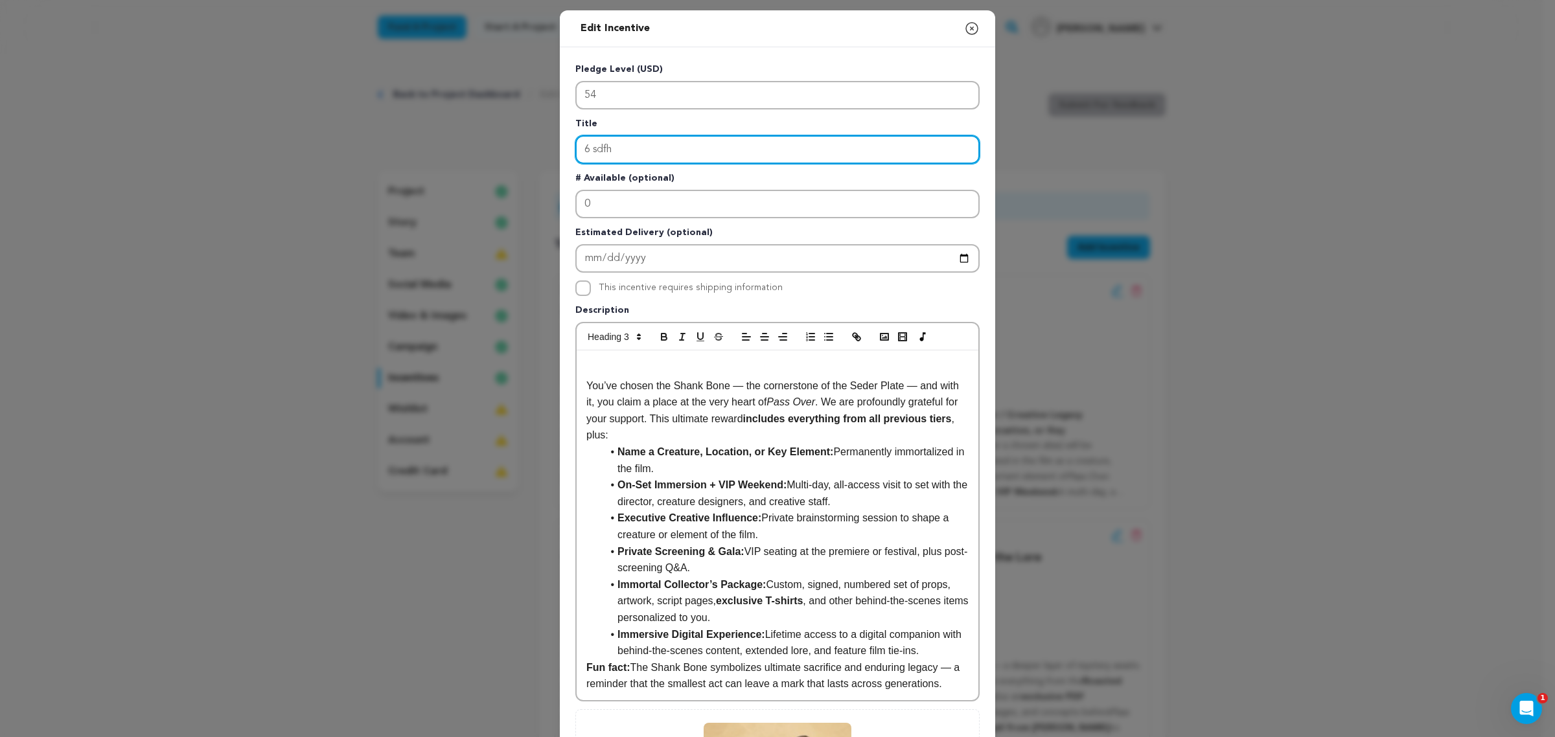
click at [666, 150] on input "6 sdfh" at bounding box center [777, 149] width 404 height 29
paste input "[PERSON_NAME] – Immortal Backer"
type input "[PERSON_NAME] – Immortal Backer"
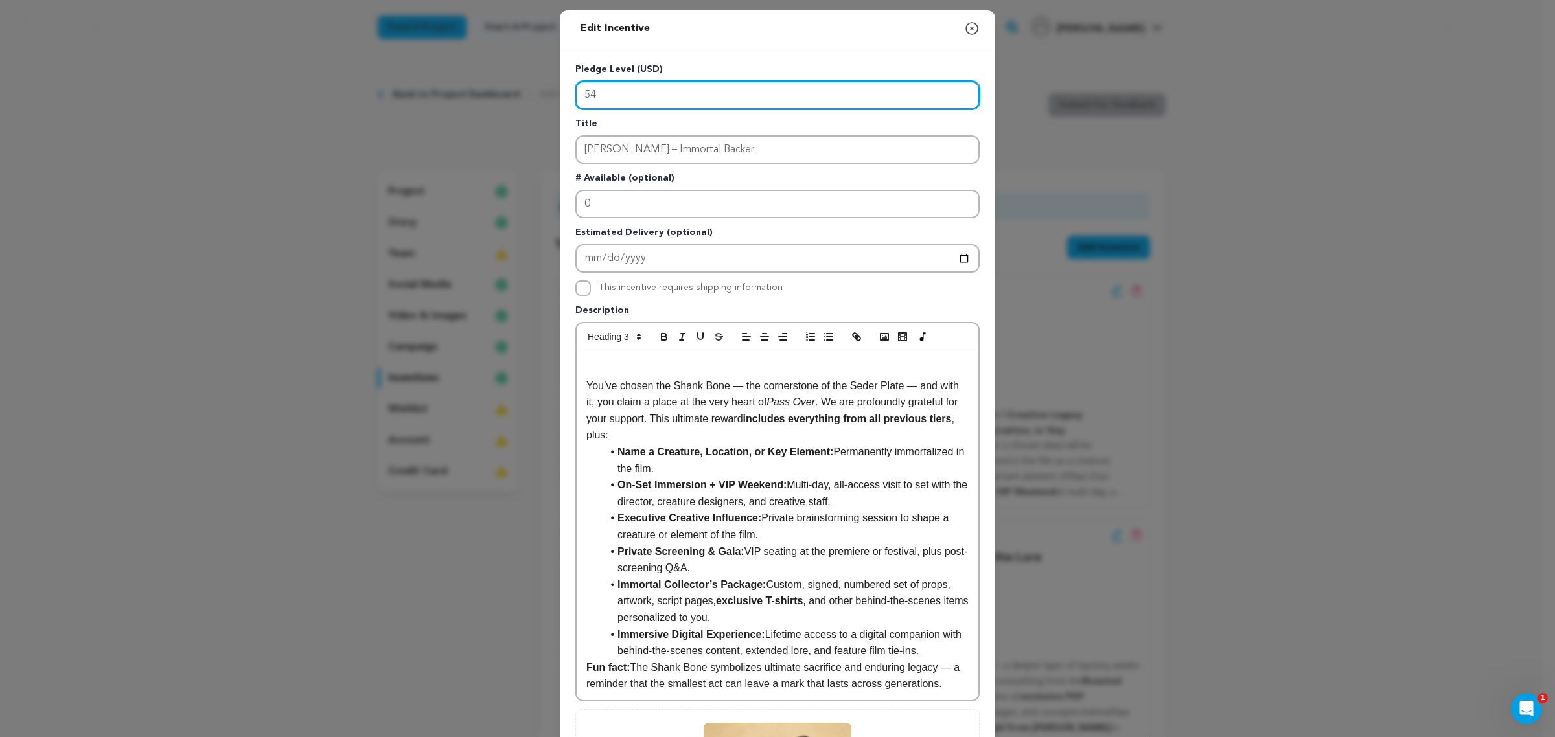
click at [654, 91] on input "54" at bounding box center [777, 95] width 404 height 29
type input "1000"
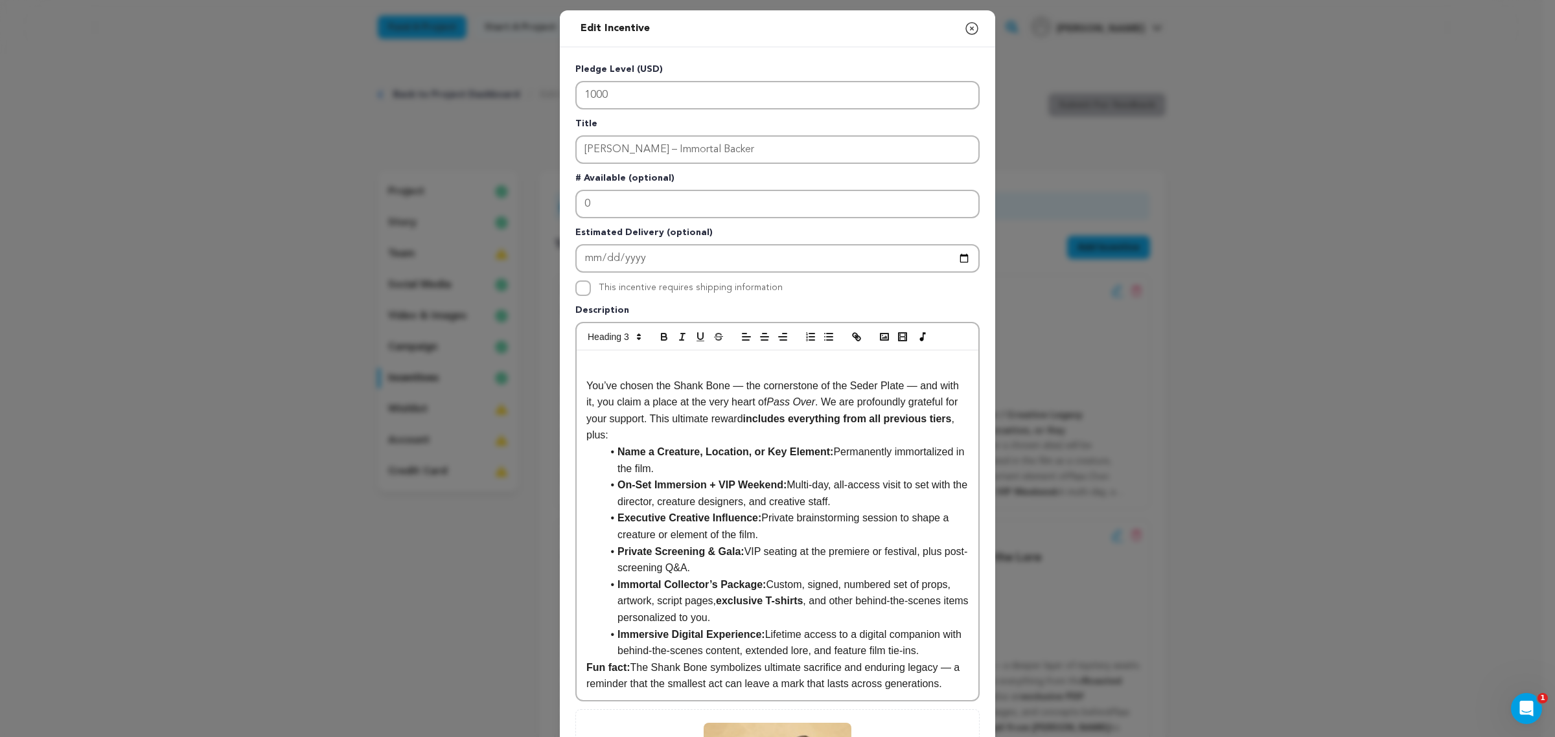
drag, startPoint x: 667, startPoint y: 382, endPoint x: 669, endPoint y: 363, distance: 19.5
click at [667, 381] on p "You’ve chosen the Shank Bone — the cornerstone of the Seder Plate — and with it…" at bounding box center [777, 411] width 382 height 66
click at [669, 363] on h3 at bounding box center [777, 367] width 382 height 19
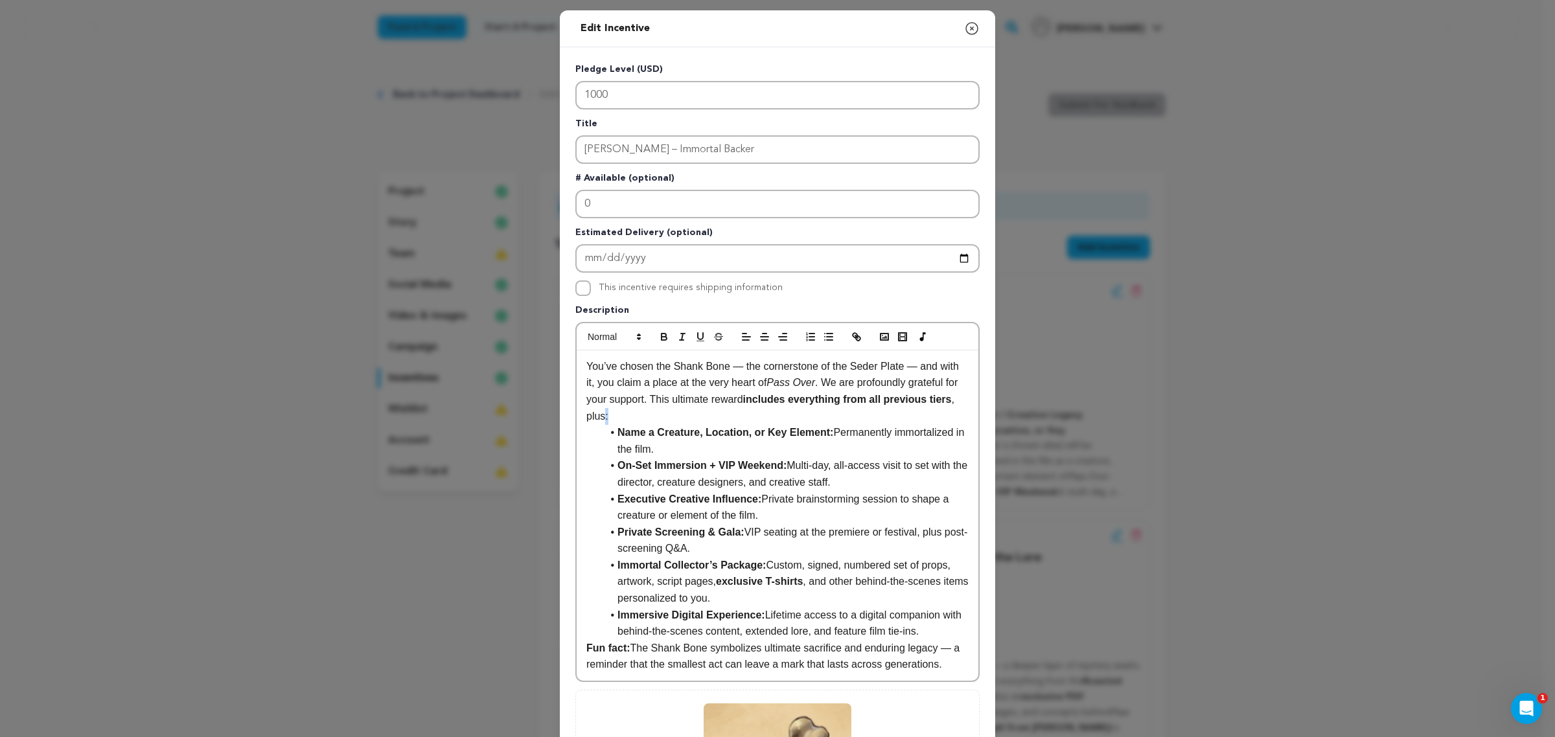
drag, startPoint x: 953, startPoint y: 399, endPoint x: 936, endPoint y: 399, distance: 16.8
click at [937, 399] on p "You’ve chosen the Shank Bone — the cornerstone of the Seder Plate — and with it…" at bounding box center [777, 391] width 382 height 66
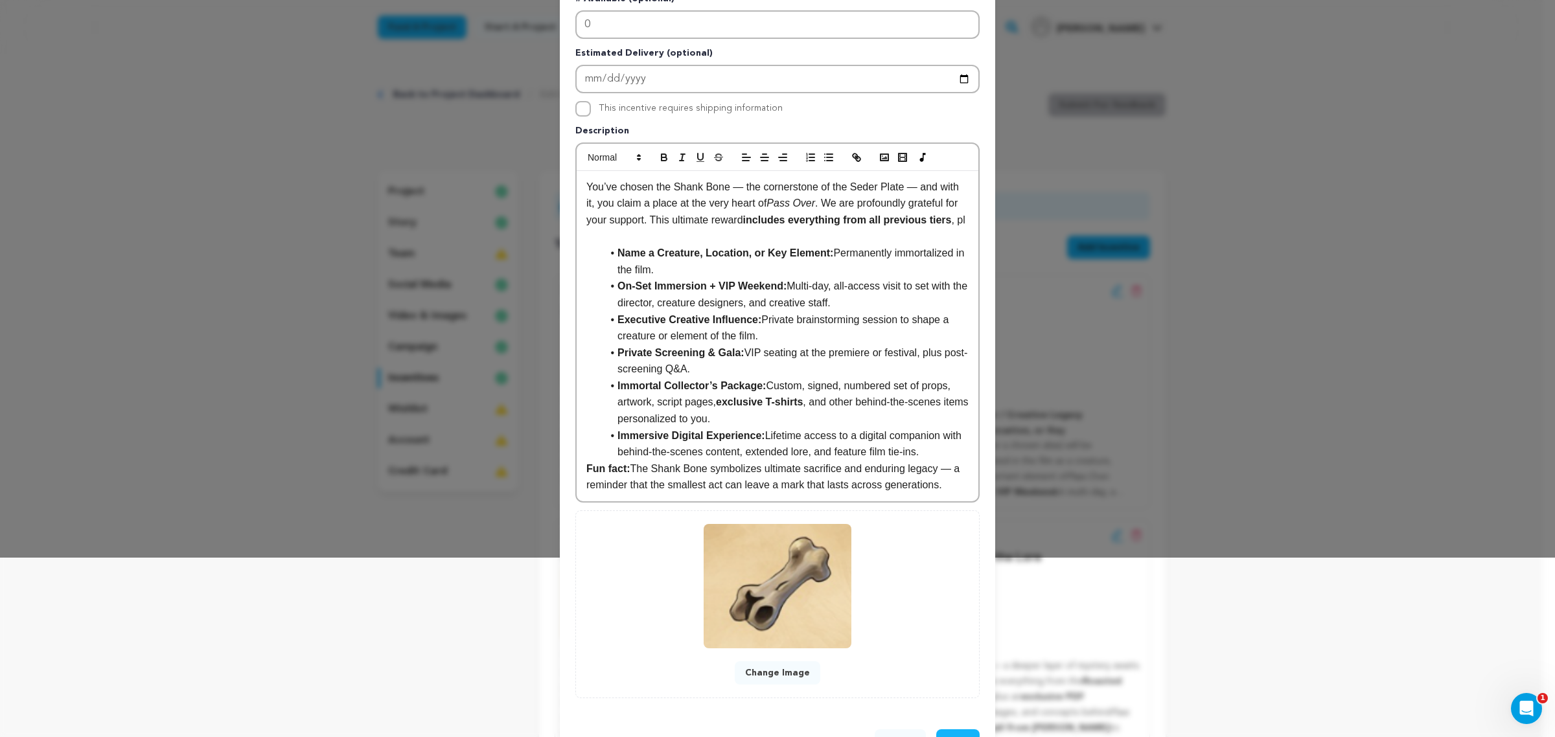
scroll to position [221, 0]
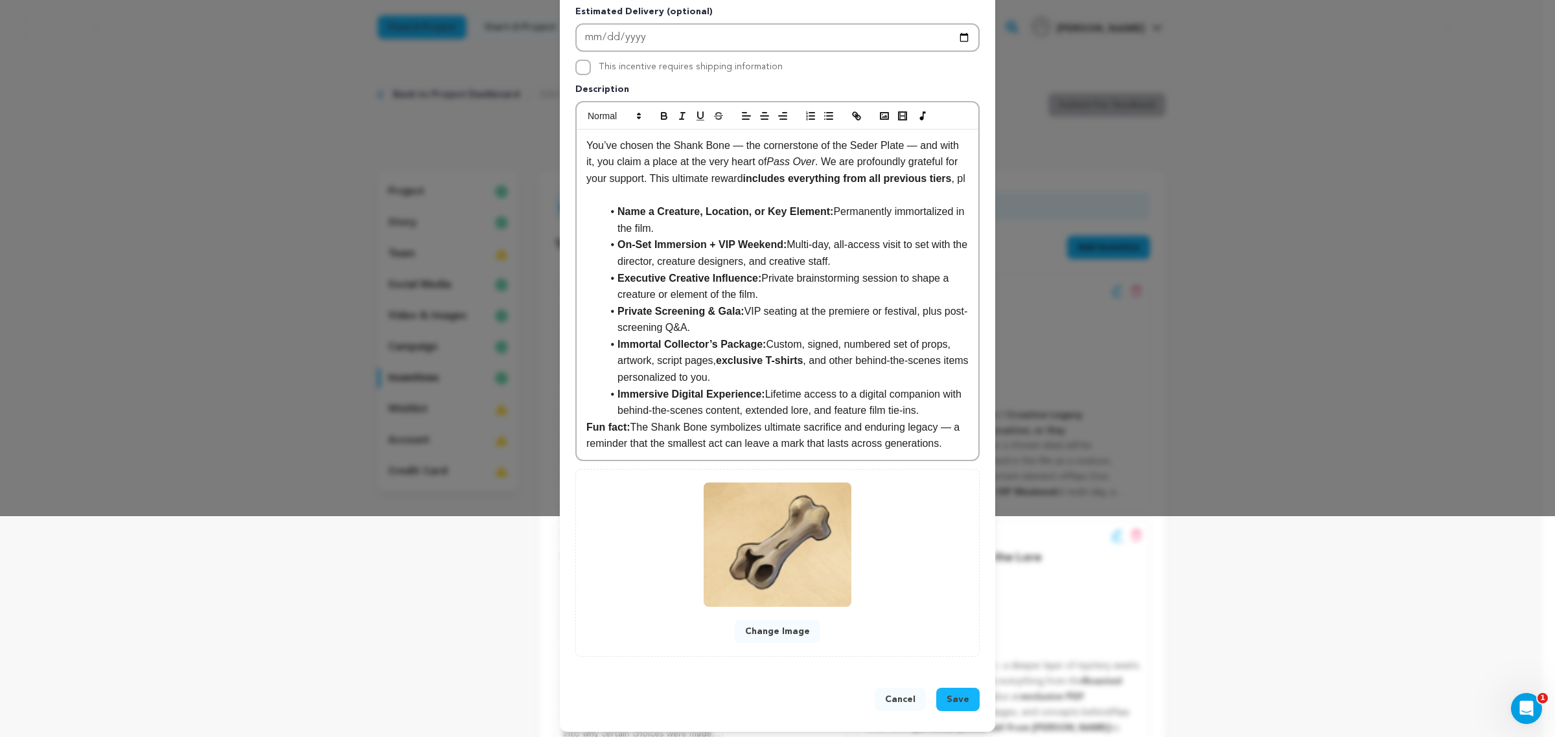
drag, startPoint x: 938, startPoint y: 386, endPoint x: 933, endPoint y: 400, distance: 15.2
click at [937, 393] on li "Immersive Digital Experience: Lifetime access to a digital companion with behin…" at bounding box center [785, 402] width 367 height 33
click at [933, 402] on li "Immersive Digital Experience: Lifetime access to a digital companion with behin…" at bounding box center [785, 402] width 367 height 33
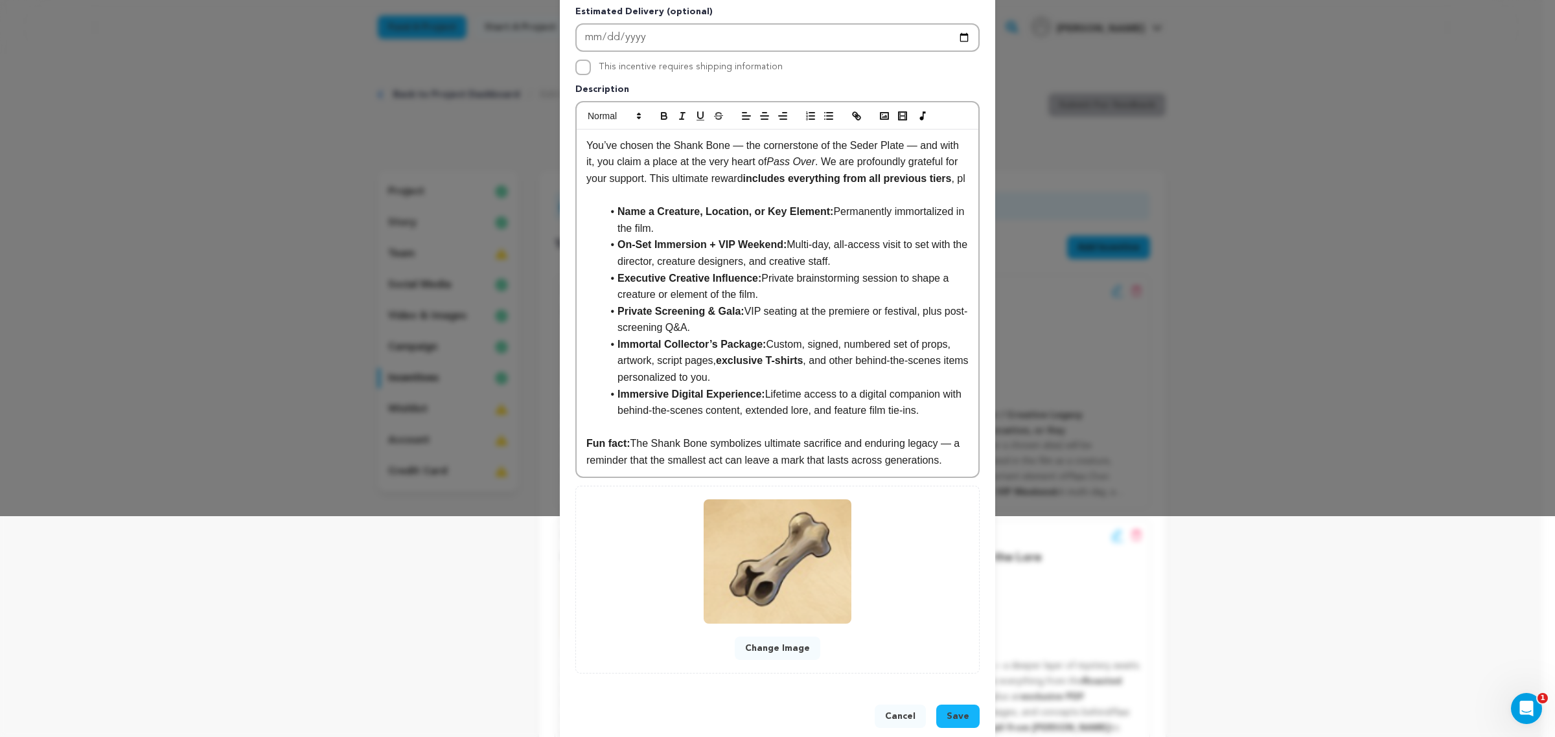
click at [768, 212] on strong "Name a Creature, Location, or Key Element:" at bounding box center [725, 211] width 216 height 11
drag, startPoint x: 725, startPoint y: 227, endPoint x: 701, endPoint y: 228, distance: 24.6
click at [701, 228] on li "Name a Creature, Location, or Key Element: Permanently immortalized in the film." at bounding box center [785, 219] width 367 height 33
click at [824, 209] on li "Name a Creature, Location, or Key Element: Permanently immortalized in the film." at bounding box center [785, 219] width 367 height 33
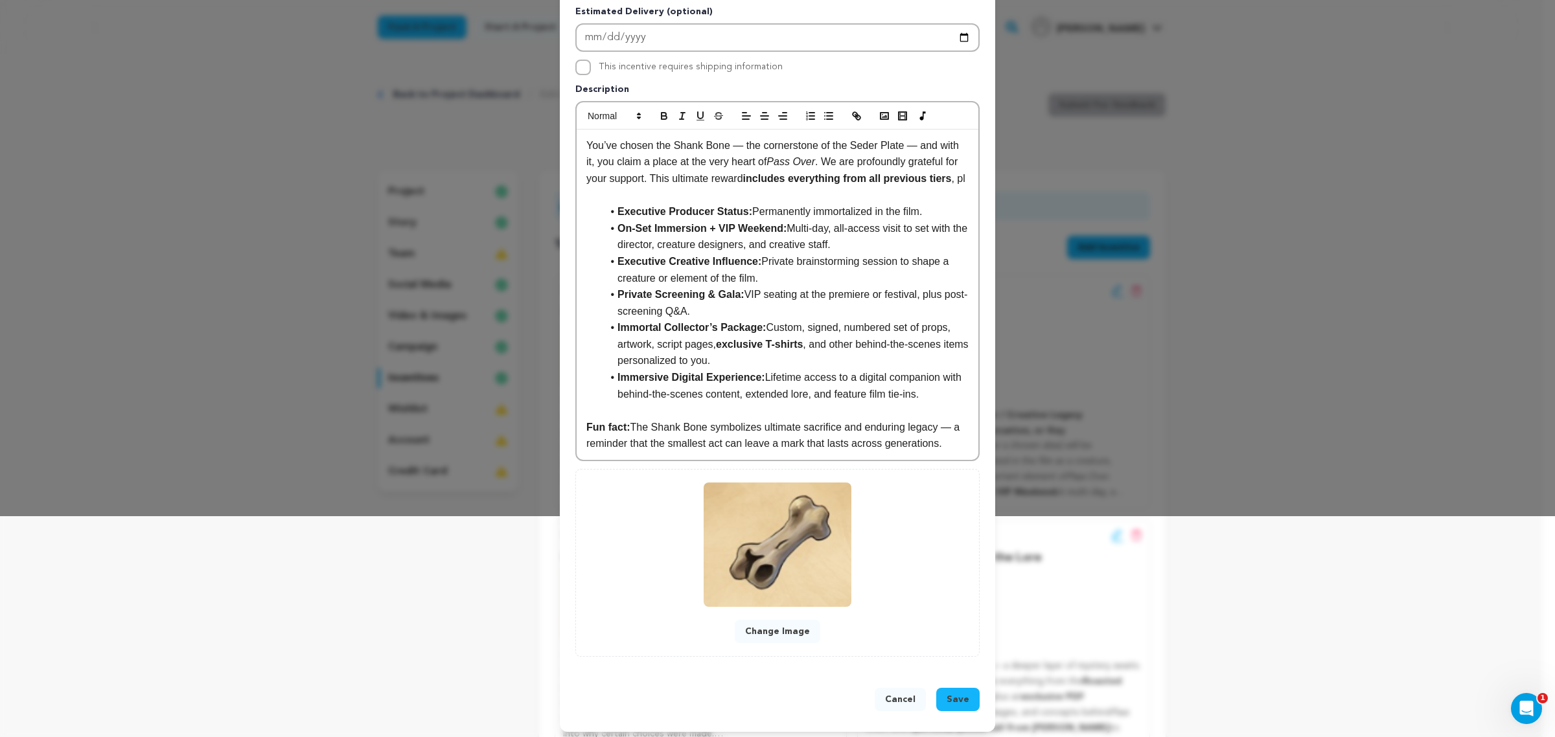
click at [933, 170] on p "You’ve chosen the Shank Bone — the cornerstone of the Seder Plate — and with it…" at bounding box center [777, 162] width 382 height 50
click at [948, 165] on p "You’ve chosen the Shank Bone — the cornerstone of the Seder Plate — and with it…" at bounding box center [777, 162] width 382 height 50
drag, startPoint x: 948, startPoint y: 176, endPoint x: 948, endPoint y: 166, distance: 9.1
click at [948, 176] on p "You’ve chosen the Shank Bone — the cornerstone of the Seder Plate — and with it…" at bounding box center [777, 162] width 382 height 50
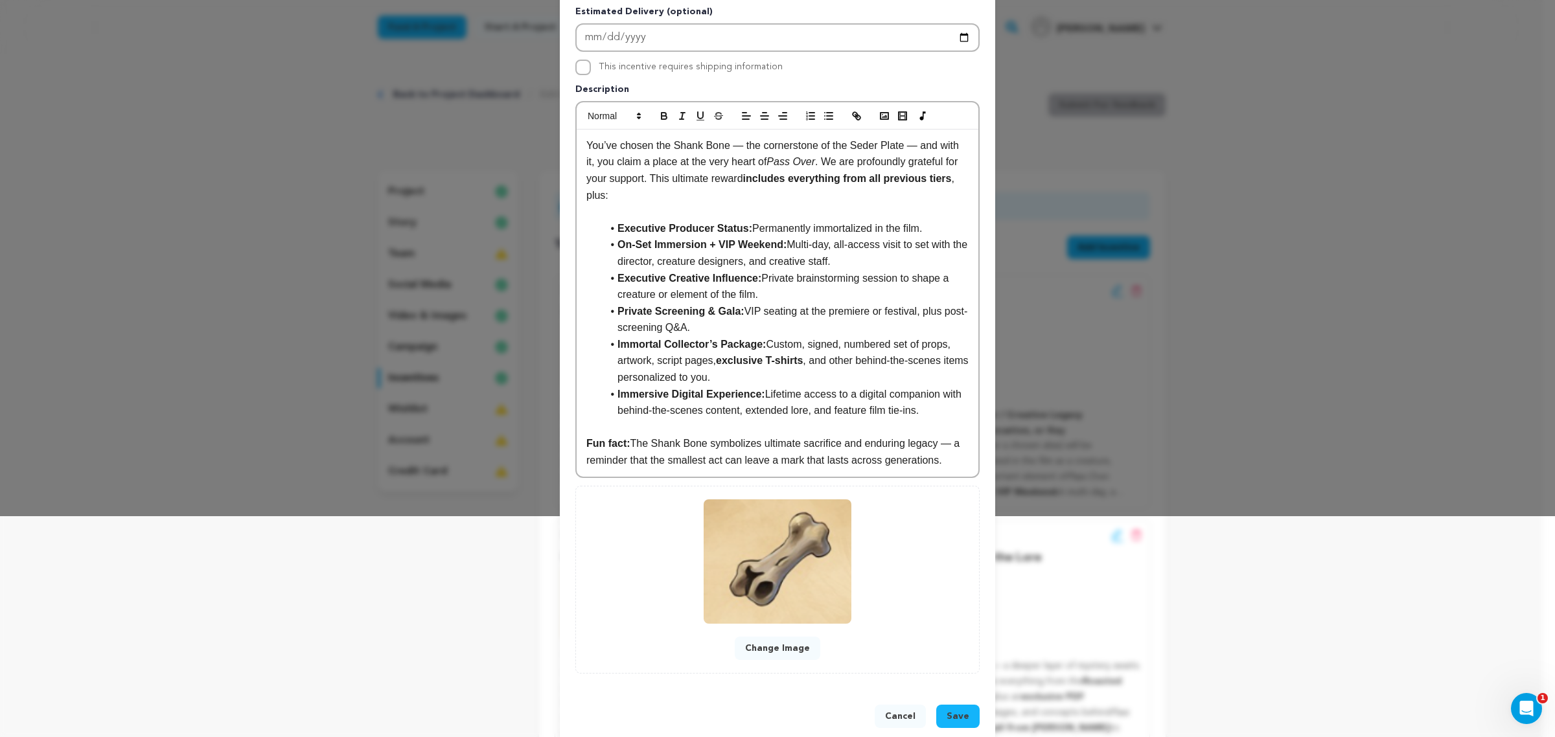
click at [918, 236] on li "On-Set Immersion + VIP Weekend: Multi-day, all-access visit to set with the dir…" at bounding box center [785, 252] width 367 height 33
click at [885, 220] on li "Executive Producer Status: Permanently immortalized in the film." at bounding box center [785, 228] width 367 height 17
click at [884, 236] on li "On-Set Immersion + VIP Weekend: Multi-day, all-access visit to set with the dir…" at bounding box center [785, 252] width 367 height 33
click at [884, 243] on li "On-Set Immersion + VIP Weekend: Multi-day, all-access visit to set with the dir…" at bounding box center [785, 252] width 367 height 33
click at [871, 270] on li "Executive Creative Influence: Private brainstorming session to shape a creature…" at bounding box center [785, 286] width 367 height 33
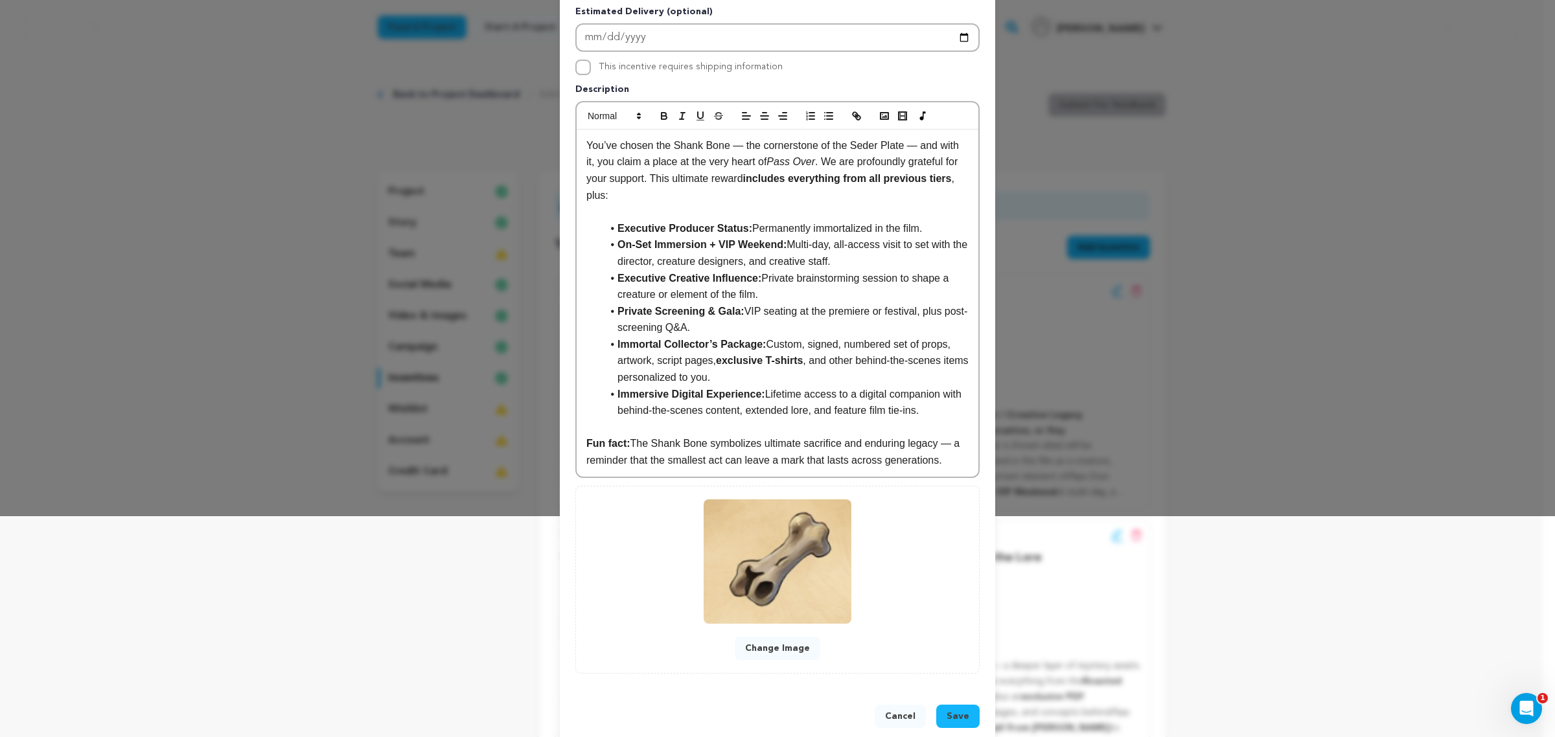
drag, startPoint x: 814, startPoint y: 290, endPoint x: 803, endPoint y: 295, distance: 12.2
click at [804, 303] on li "Private Screening & Gala: VIP seating at the premiere or festival, plus post-sc…" at bounding box center [785, 319] width 367 height 33
click at [801, 303] on li "Private Screening & Gala: VIP seating at the premiere or festival, plus post-sc…" at bounding box center [785, 319] width 367 height 33
click at [797, 303] on li "Private Screening & Gala: VIP seating at the premiere or festival, plus post-sc…" at bounding box center [785, 319] width 367 height 33
click at [721, 303] on li "Private Screening & Gala: VIP seating at the premiere or festival, plus post-sc…" at bounding box center [785, 319] width 367 height 33
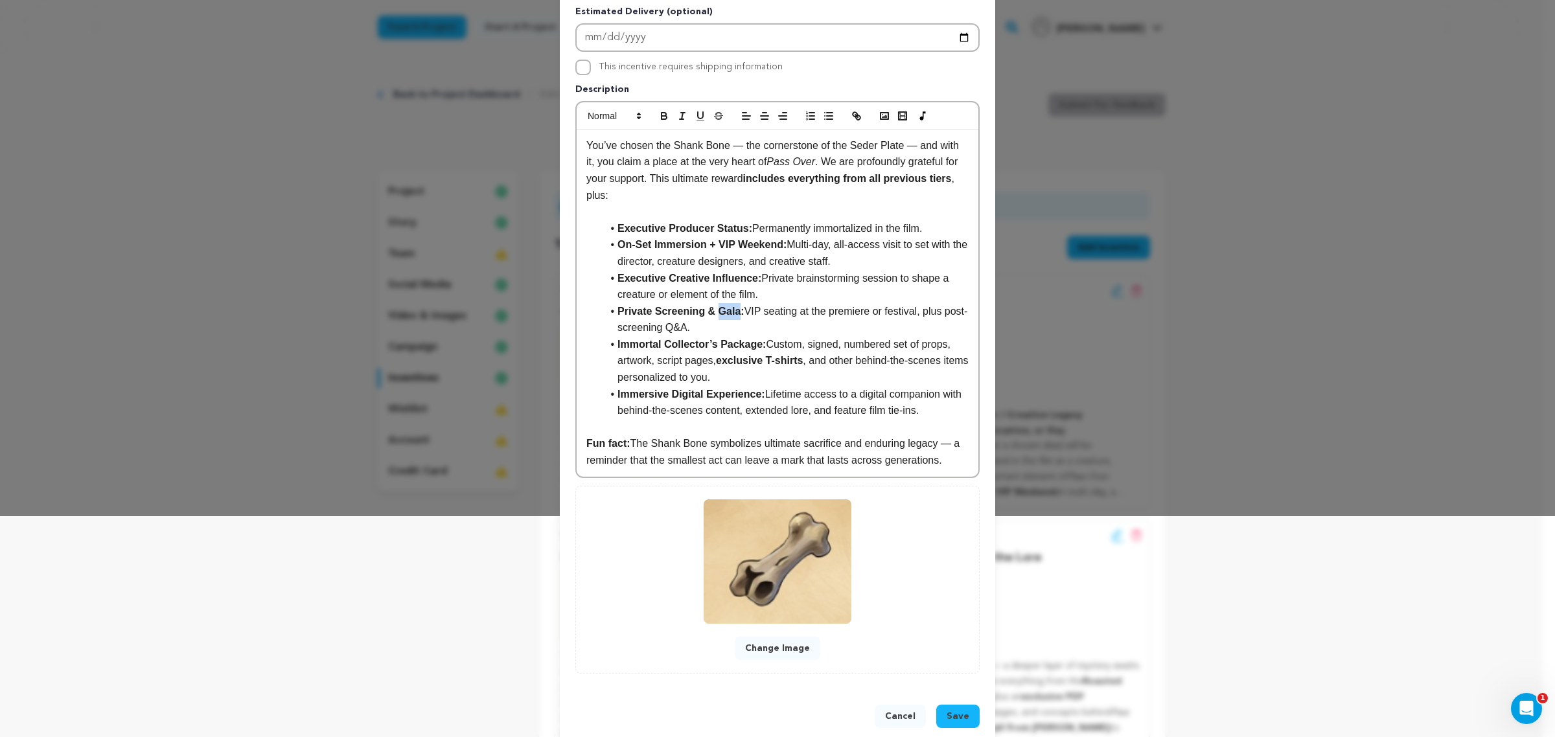
click at [721, 303] on li "Private Screening & Gala: VIP seating at the premiere or festival, plus post-sc…" at bounding box center [785, 319] width 367 height 33
click at [713, 304] on li "Private Screening: VIP seating at the premiere or festival, plus post-screening…" at bounding box center [785, 319] width 367 height 33
drag, startPoint x: 740, startPoint y: 292, endPoint x: 587, endPoint y: 295, distance: 153.5
click at [587, 295] on ul "Executive Producer Status: Permanently immortalized in the film. On-Set Immersi…" at bounding box center [777, 319] width 382 height 199
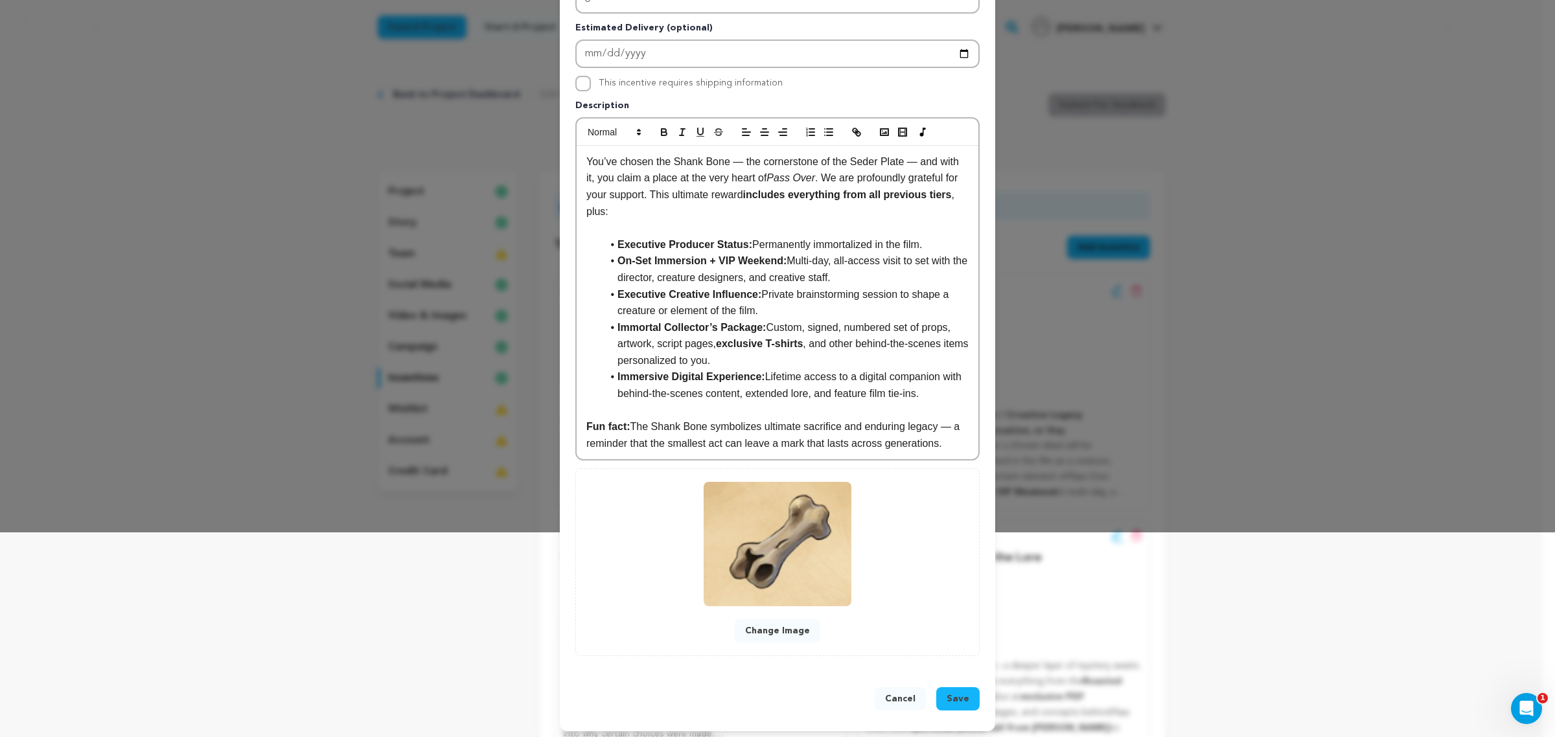
scroll to position [188, 0]
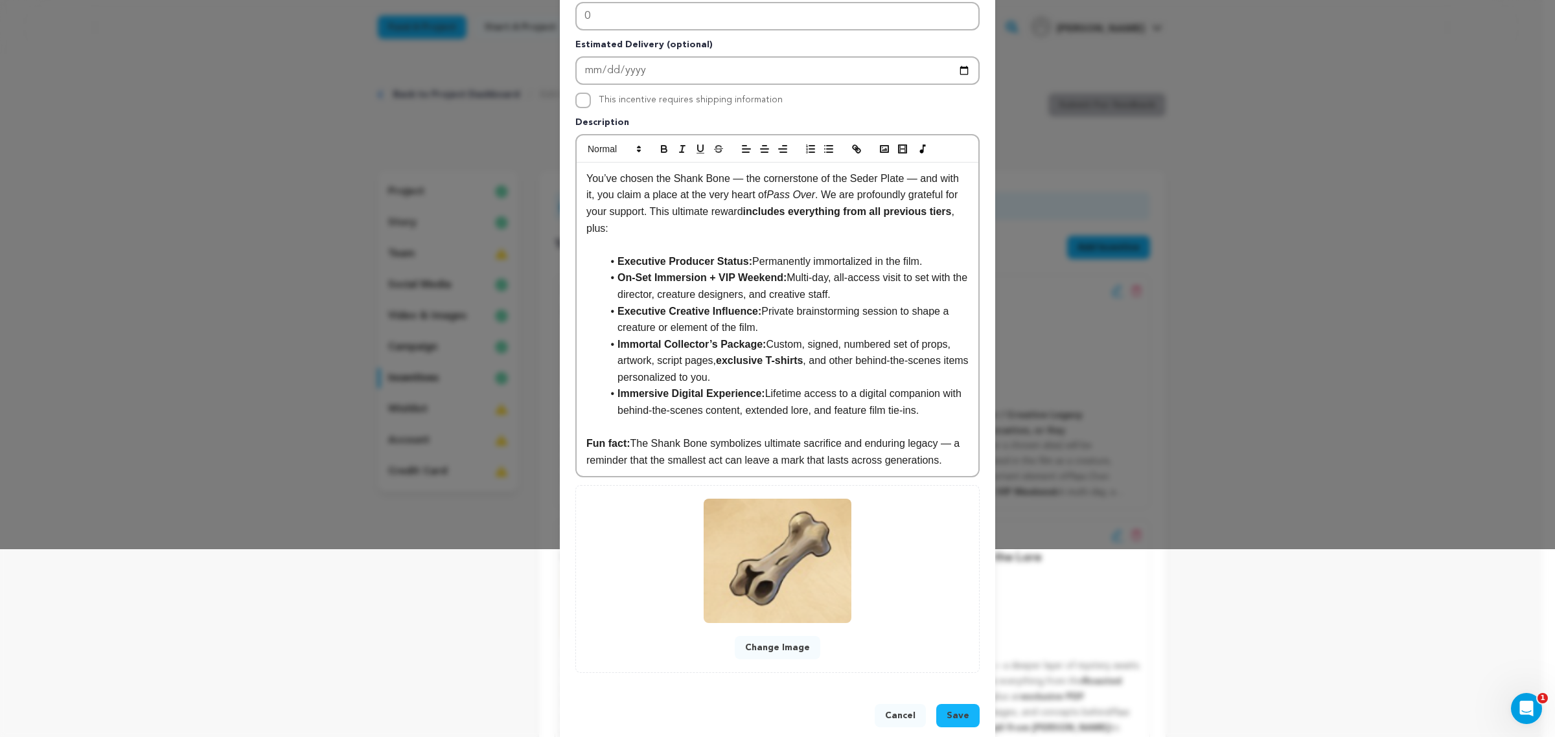
click at [798, 336] on li "Immortal Collector’s Package: Custom, signed, numbered set of props, artwork, s…" at bounding box center [785, 361] width 367 height 50
click at [749, 385] on li "Immersive Digital Experience: Lifetime access to a digital companion with behin…" at bounding box center [785, 401] width 367 height 33
drag, startPoint x: 933, startPoint y: 387, endPoint x: 755, endPoint y: 367, distance: 178.6
click at [756, 385] on li "Immersive Digital Experience: Lifetime access to a digital companion with behin…" at bounding box center [785, 401] width 367 height 33
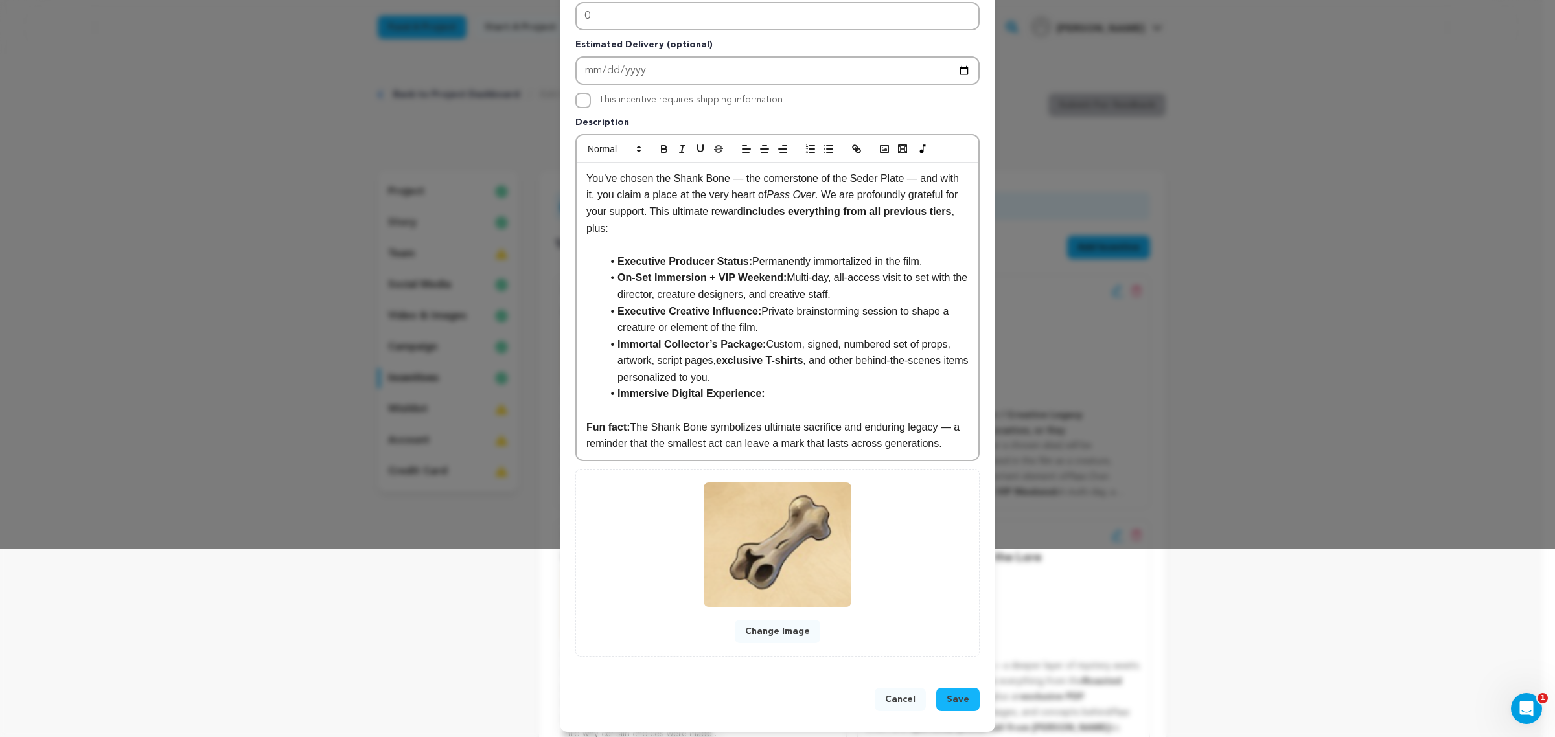
scroll to position [172, 0]
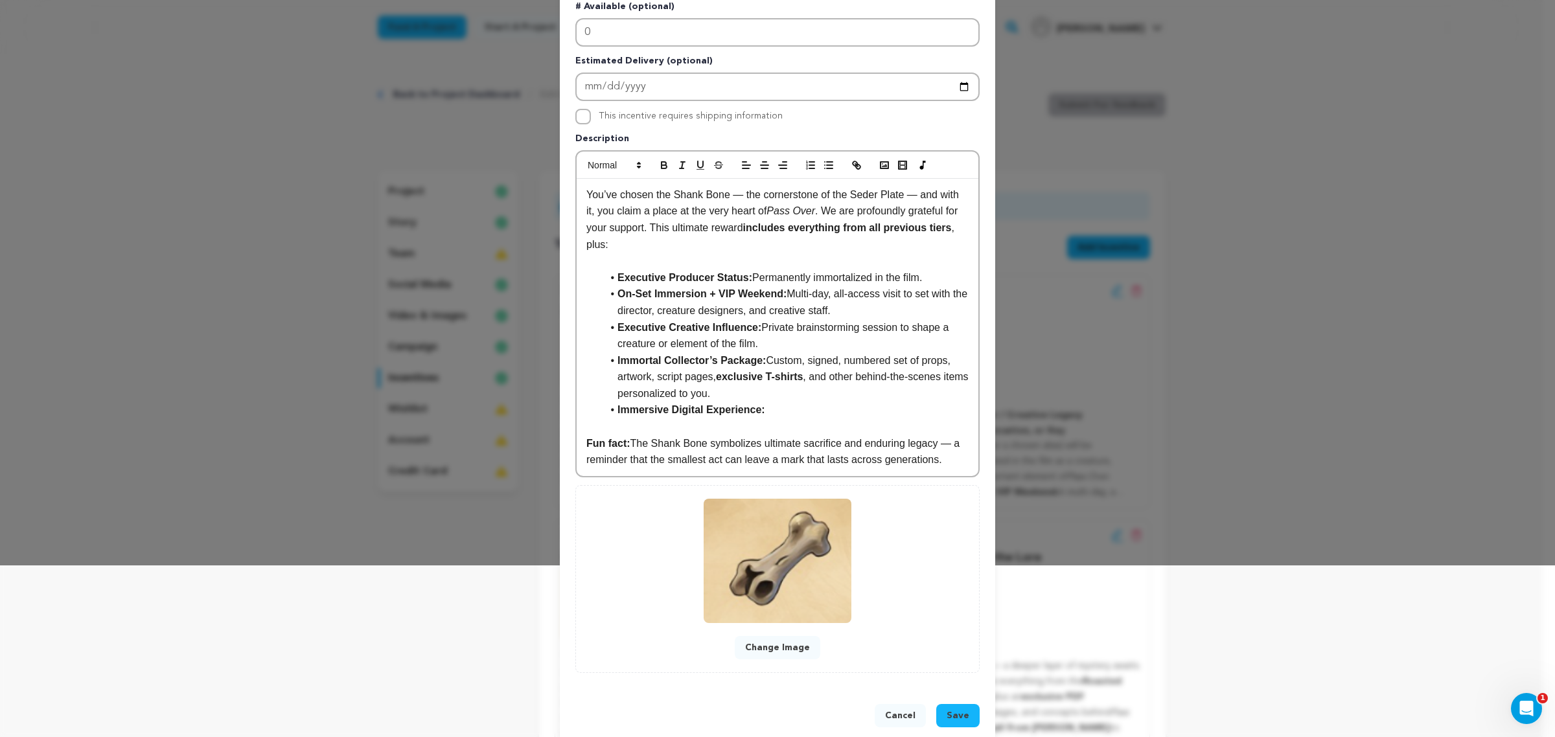
click at [688, 404] on strong "Immersive Digital Experience:" at bounding box center [691, 409] width 148 height 11
click at [738, 402] on li "Immersive Experience:" at bounding box center [785, 410] width 367 height 17
click at [669, 404] on strong "Immersive Experience:" at bounding box center [675, 409] width 116 height 11
click at [733, 402] on li "Immersive Experience:" at bounding box center [785, 410] width 367 height 17
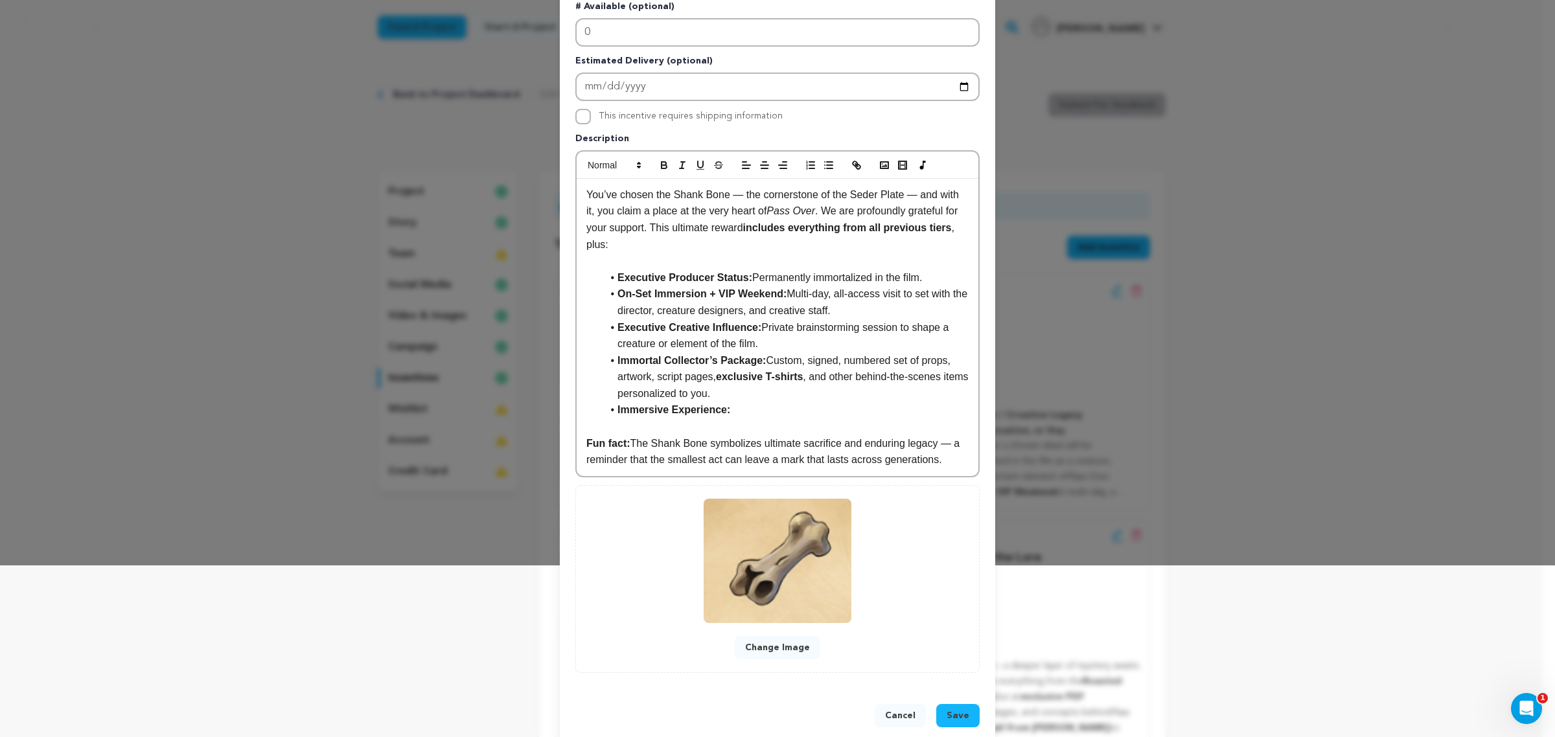
drag, startPoint x: 733, startPoint y: 396, endPoint x: 583, endPoint y: 391, distance: 150.4
click at [586, 391] on ul "Executive Producer Status: Permanently immortalized in the film. On-Set Immersi…" at bounding box center [777, 343] width 382 height 149
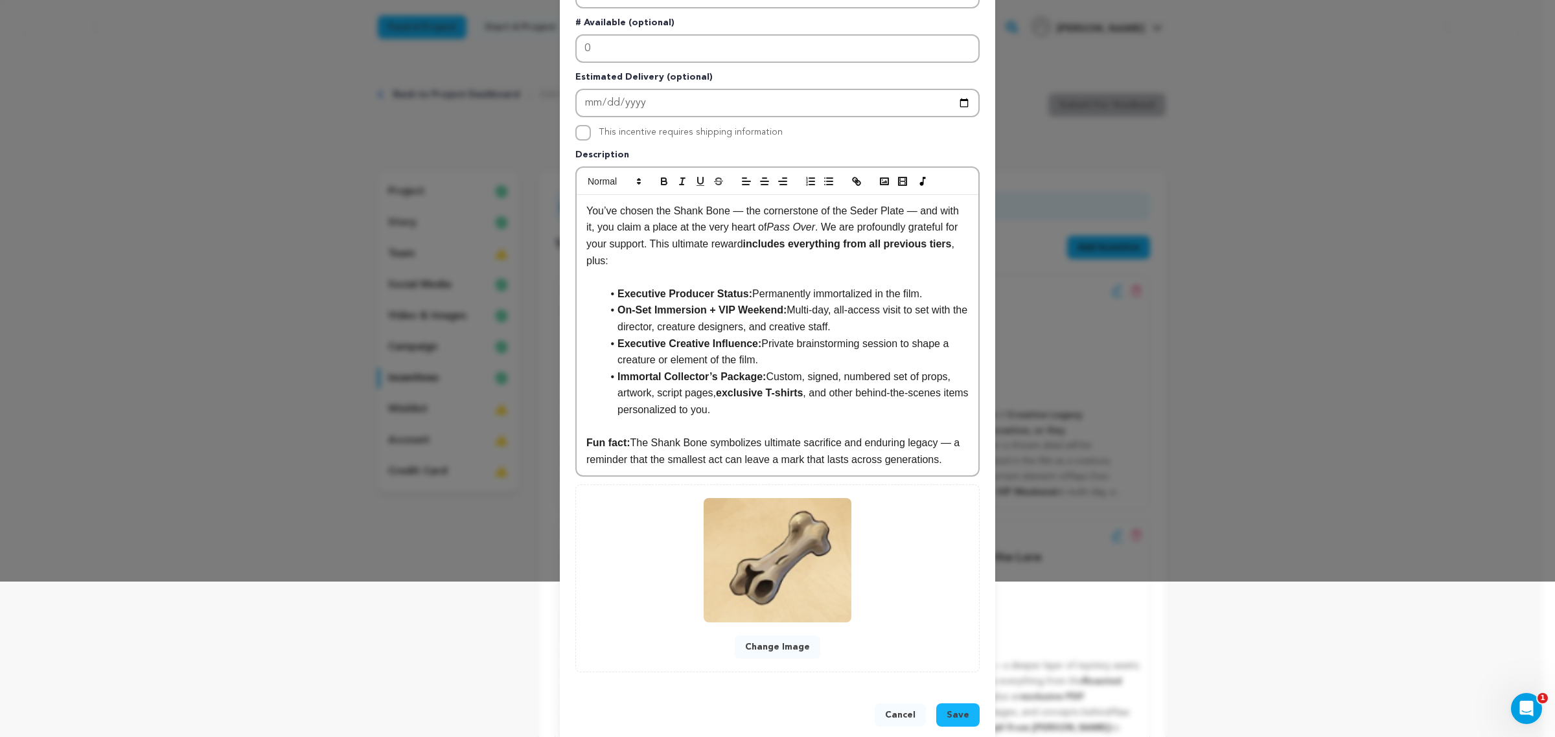
click at [946, 589] on span "Save" at bounding box center [957, 715] width 23 height 13
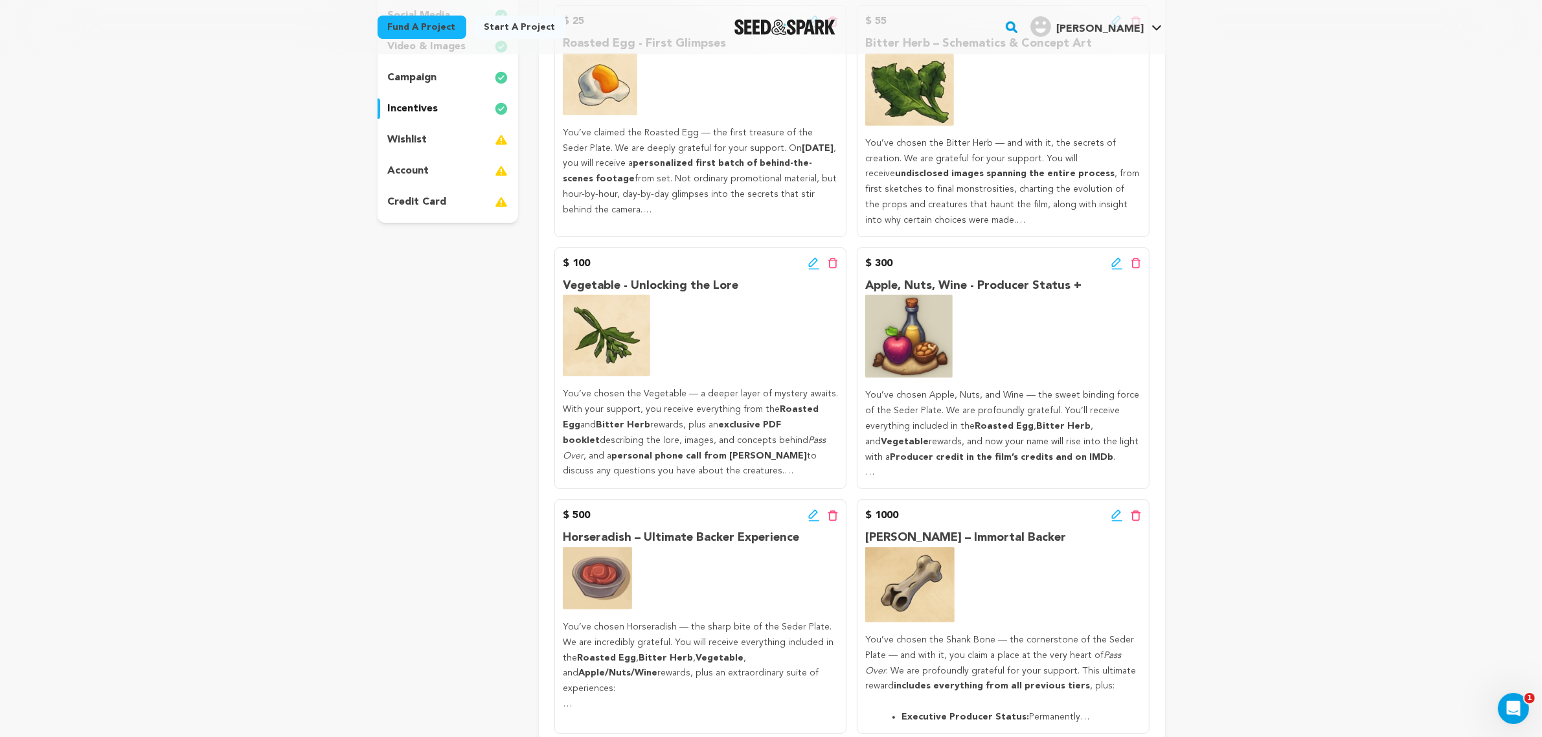
scroll to position [540, 0]
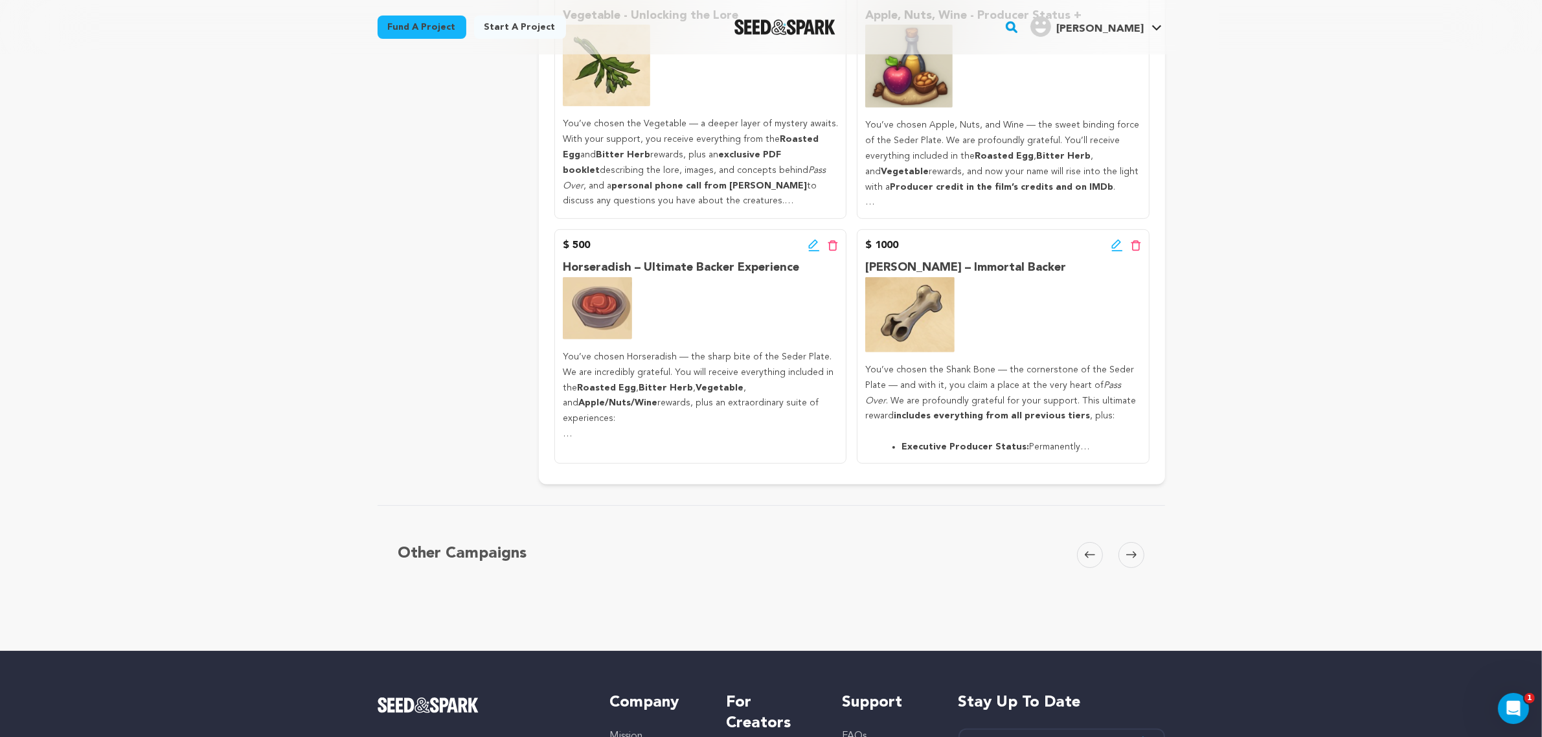
click at [1112, 242] on icon at bounding box center [1118, 245] width 12 height 13
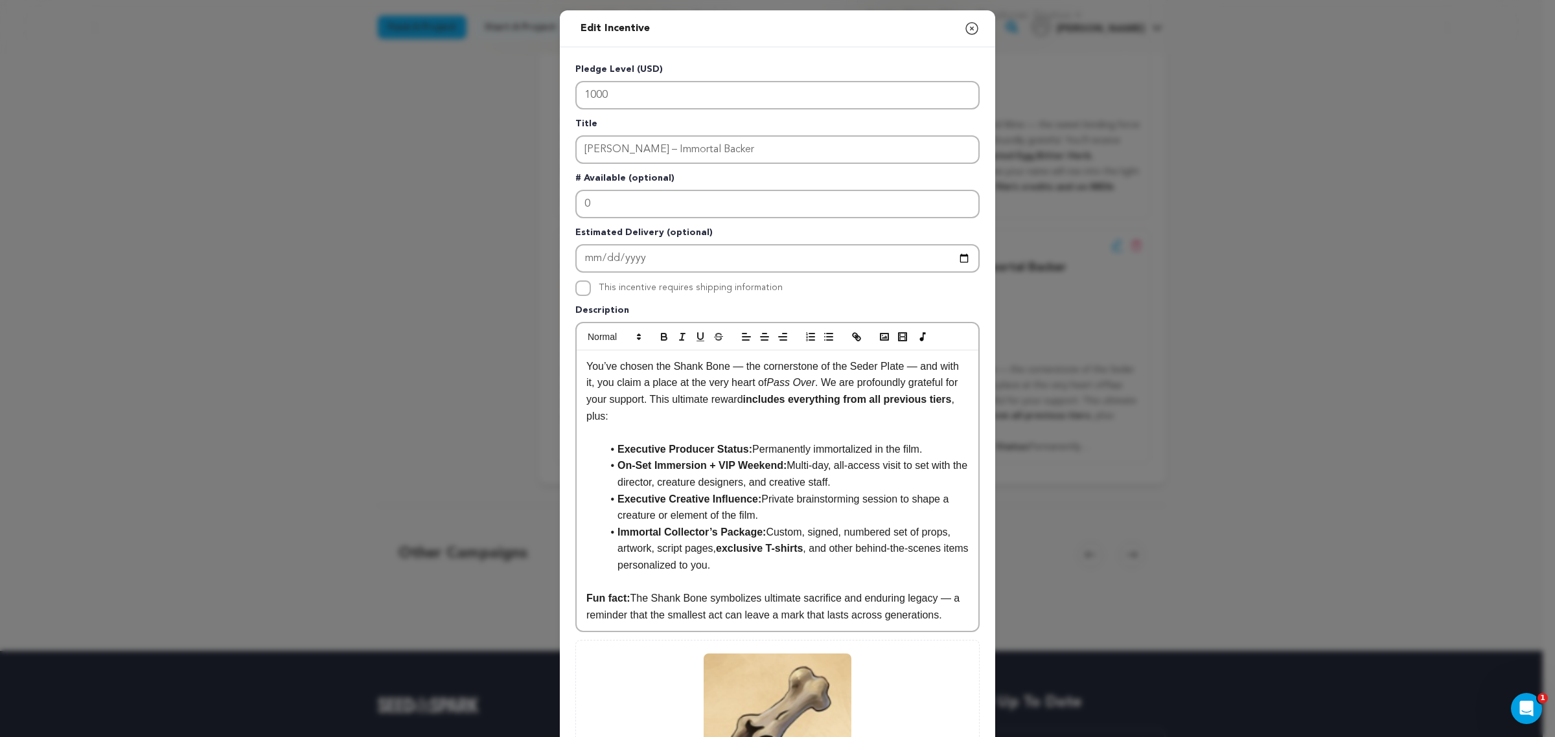
drag, startPoint x: 981, startPoint y: 38, endPoint x: 965, endPoint y: 34, distance: 16.7
click at [978, 38] on div "Edit Incentive Close modal" at bounding box center [777, 28] width 435 height 37
drag, startPoint x: 965, startPoint y: 34, endPoint x: 920, endPoint y: 8, distance: 52.2
click at [965, 34] on icon "button" at bounding box center [972, 29] width 16 height 16
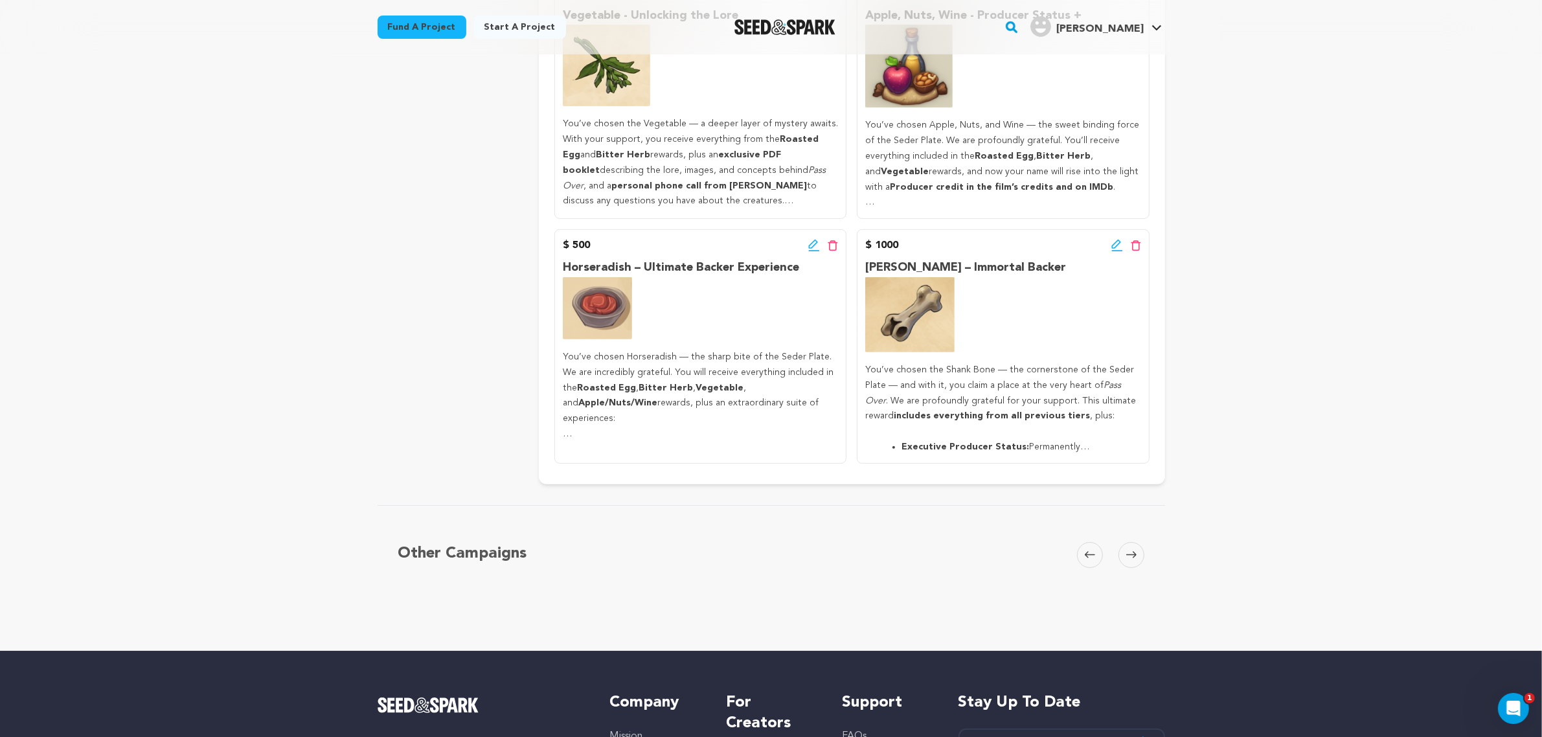
scroll to position [0, 0]
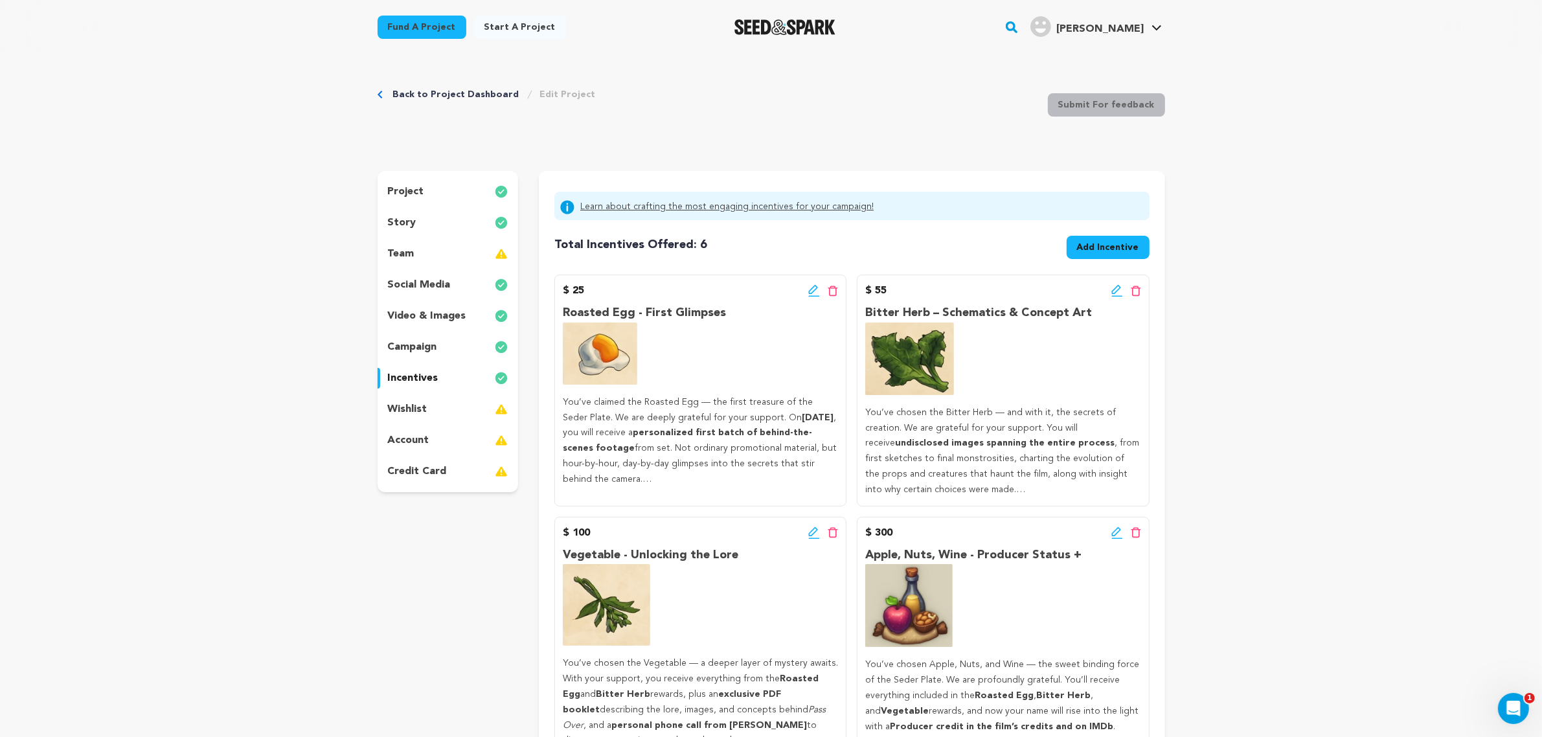
click at [481, 413] on div "wishlist" at bounding box center [448, 409] width 141 height 21
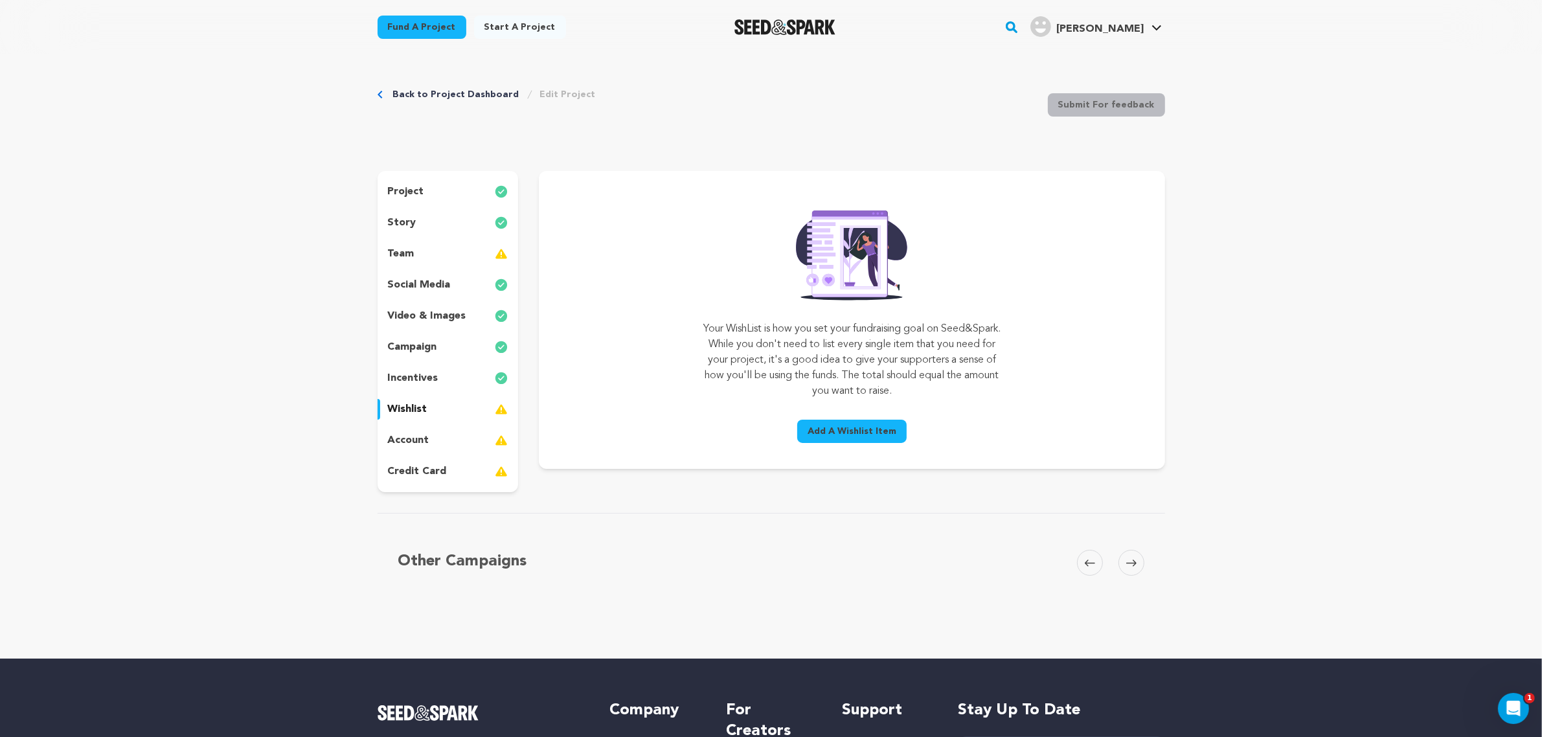
click at [833, 429] on span "Add A Wishlist Item" at bounding box center [852, 431] width 89 height 13
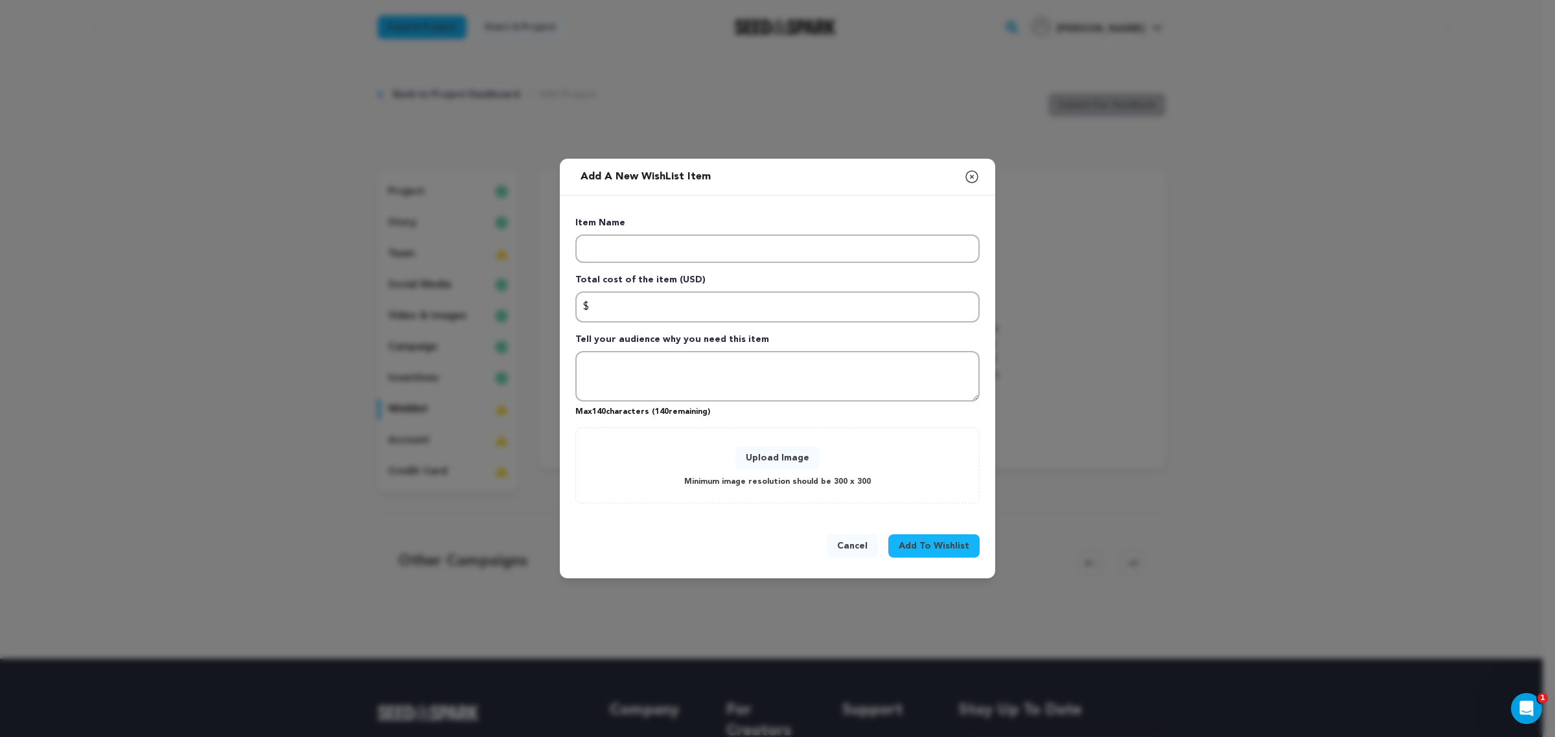
drag, startPoint x: 759, startPoint y: 324, endPoint x: 759, endPoint y: 312, distance: 12.3
click at [759, 312] on div "Item Name Total cost of the item (USD) $ Amount Tell your audience why you need…" at bounding box center [777, 359] width 404 height 286
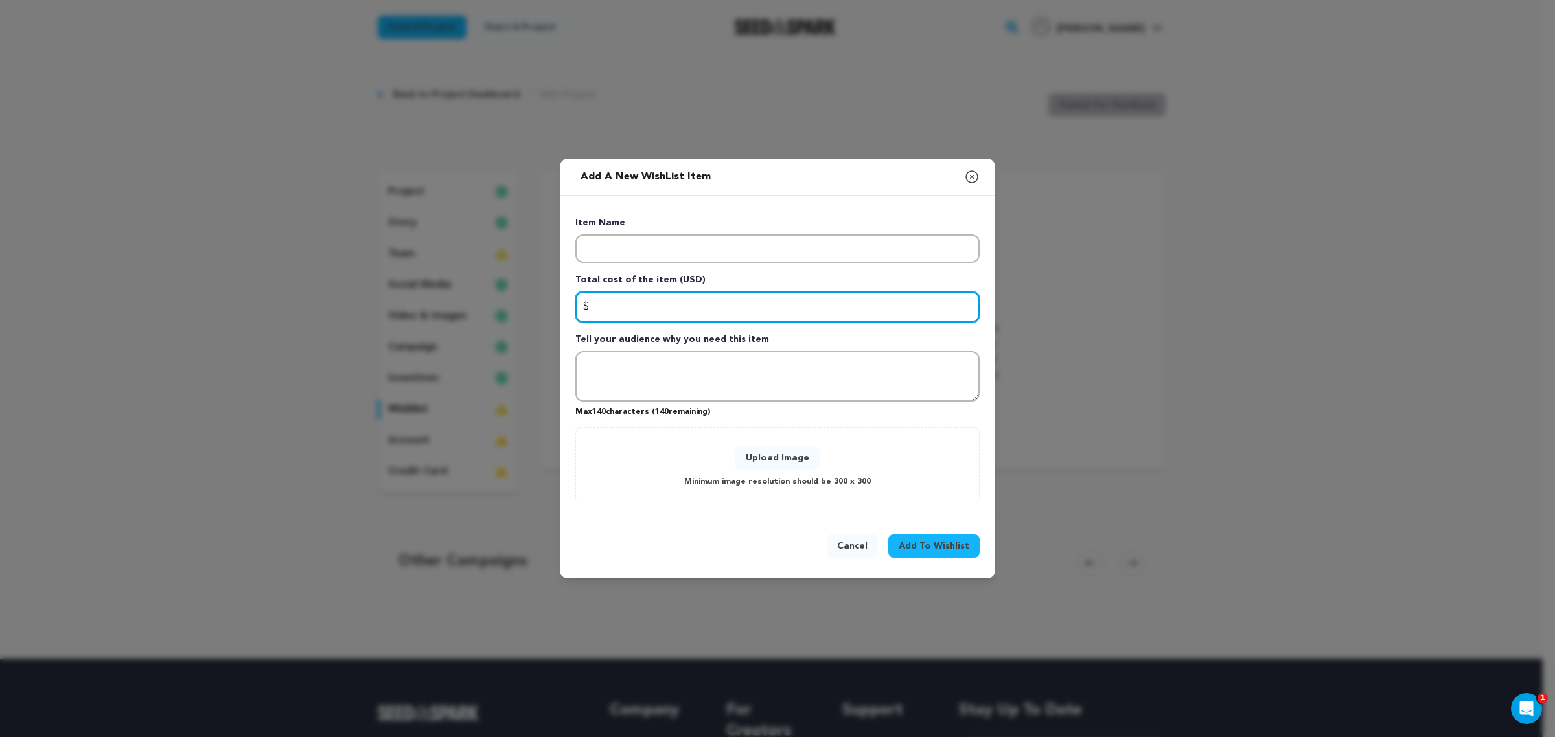
click at [759, 309] on input "Enter total cost of the item" at bounding box center [777, 306] width 404 height 31
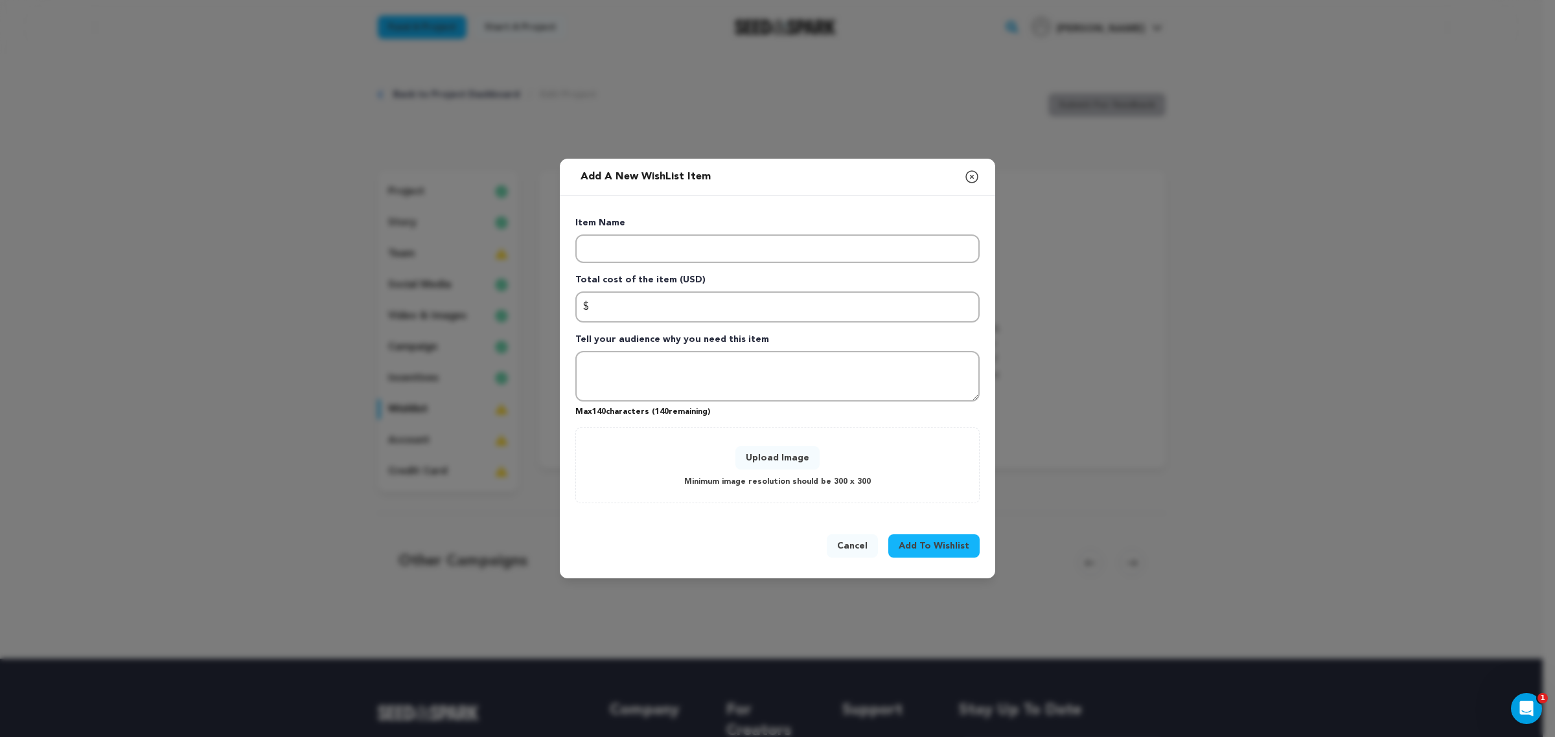
click at [970, 183] on icon "button" at bounding box center [972, 177] width 16 height 16
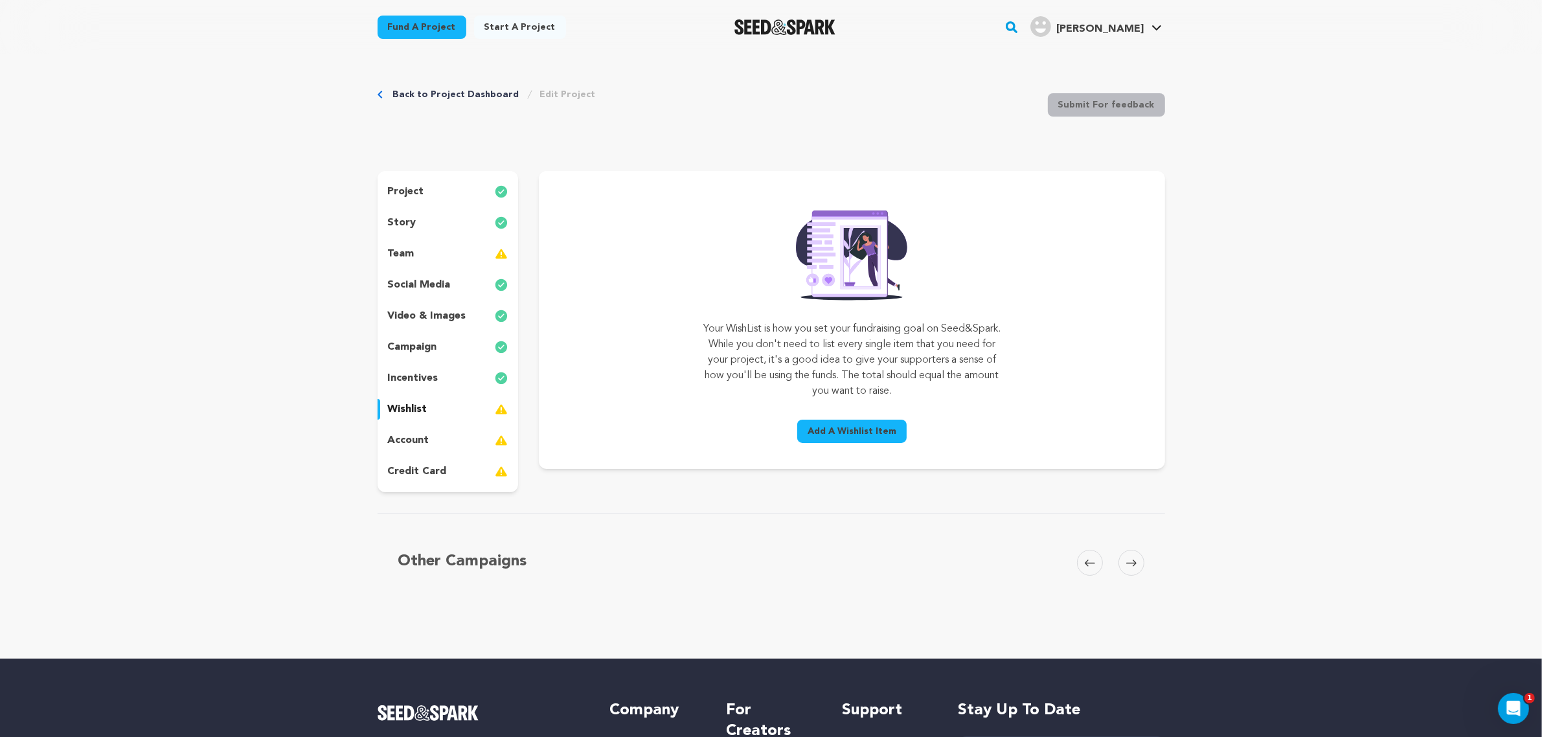
click at [429, 438] on div "account" at bounding box center [448, 440] width 141 height 21
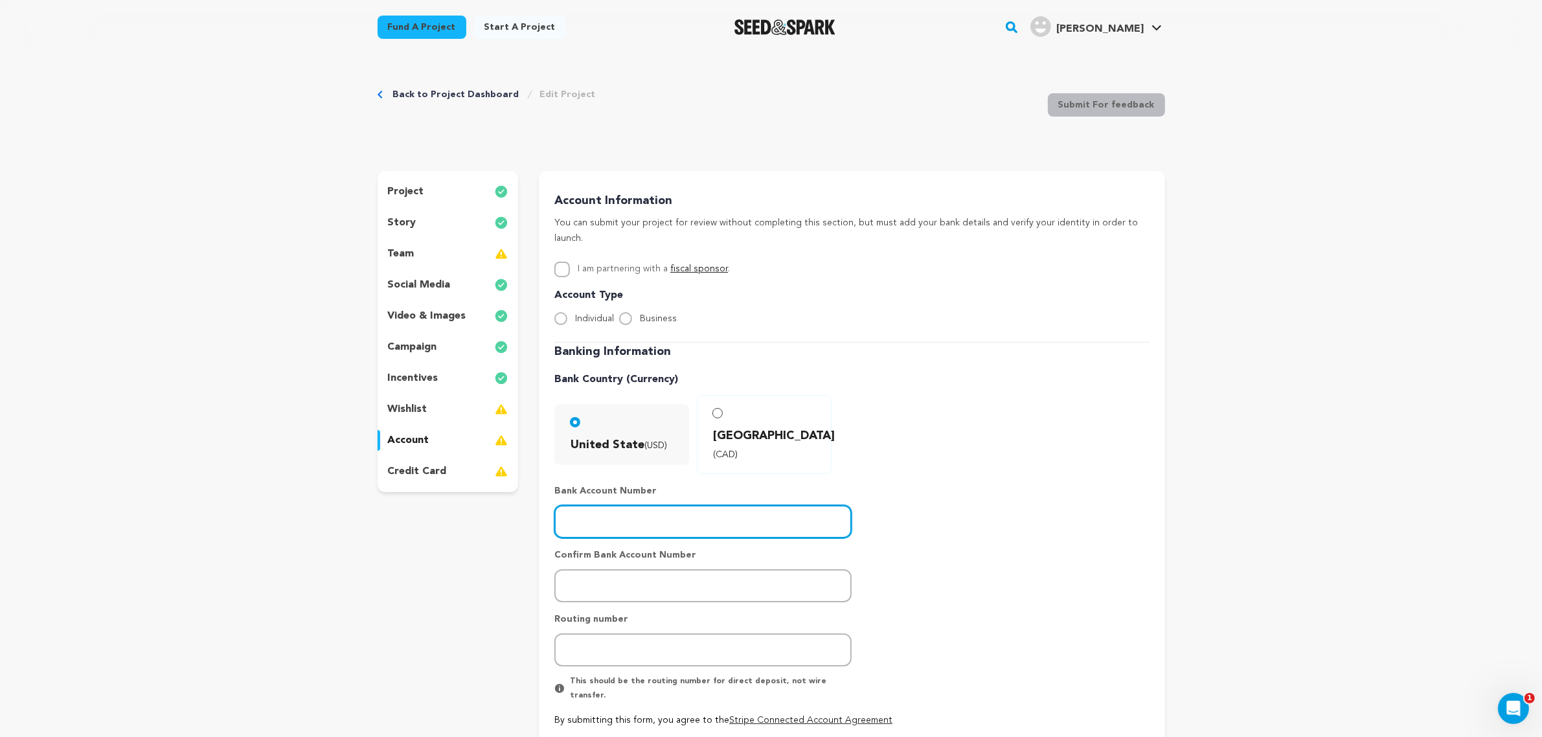
click at [629, 505] on input "number" at bounding box center [702, 521] width 297 height 33
type input "301638695"
click at [548, 493] on div "Account Information You can submit your project for review without completing t…" at bounding box center [852, 503] width 626 height 665
click at [584, 505] on input "301638695" at bounding box center [702, 521] width 297 height 33
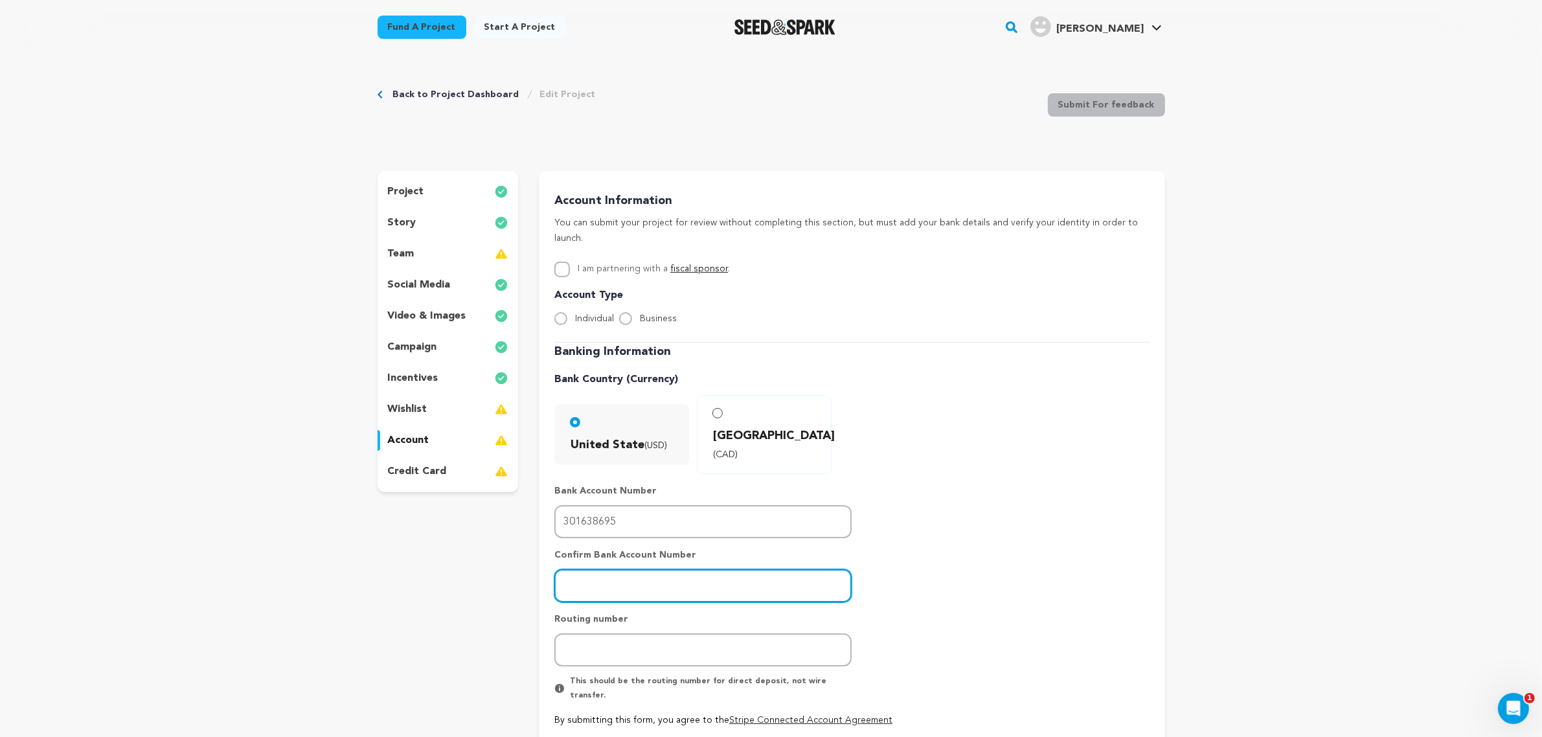
click at [581, 569] on input "number" at bounding box center [702, 585] width 297 height 33
paste input "301638695"
type input "301638695"
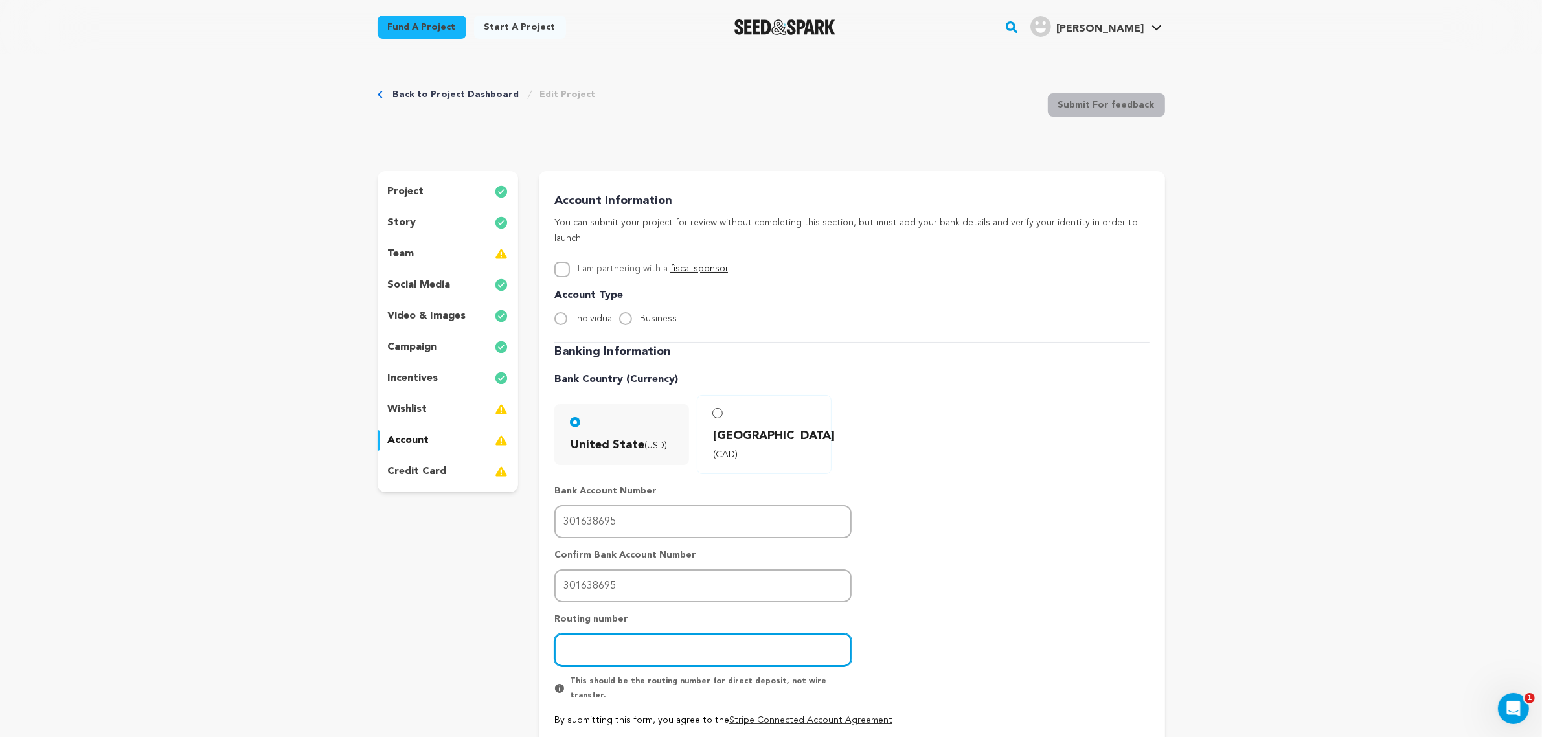
click at [597, 589] on input "number" at bounding box center [702, 649] width 297 height 33
type input "071000013"
click at [999, 460] on div "Banking Information Bank Country (Currency) United State (USD) [GEOGRAPHIC_DATA…" at bounding box center [851, 535] width 595 height 384
click at [580, 314] on span "Individual" at bounding box center [594, 318] width 39 height 9
click at [567, 312] on input "Individual" at bounding box center [560, 318] width 13 height 13
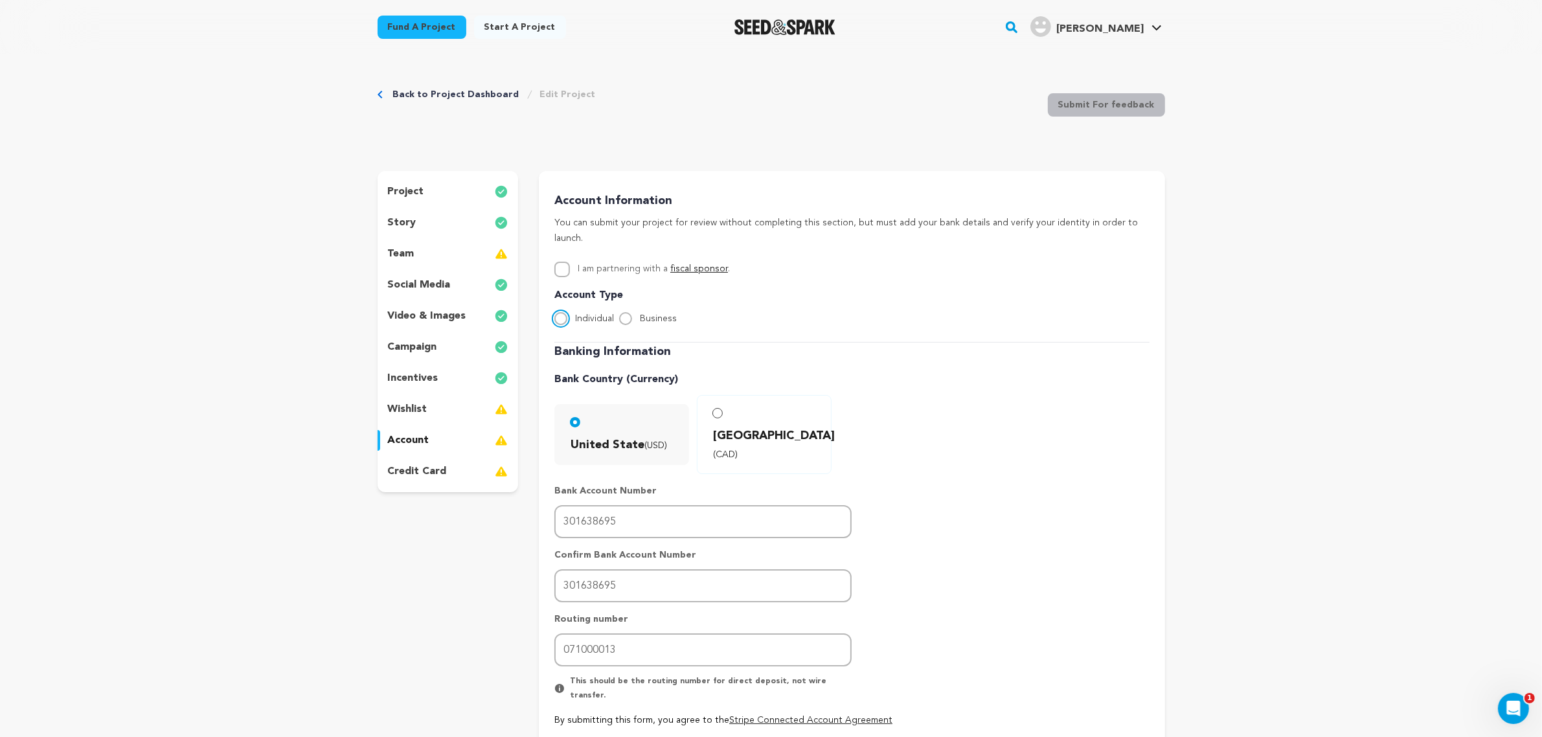
radio input "true"
click at [627, 312] on input "Business" at bounding box center [625, 318] width 13 height 13
radio input "true"
click at [761, 311] on div "Individual Business" at bounding box center [851, 319] width 595 height 16
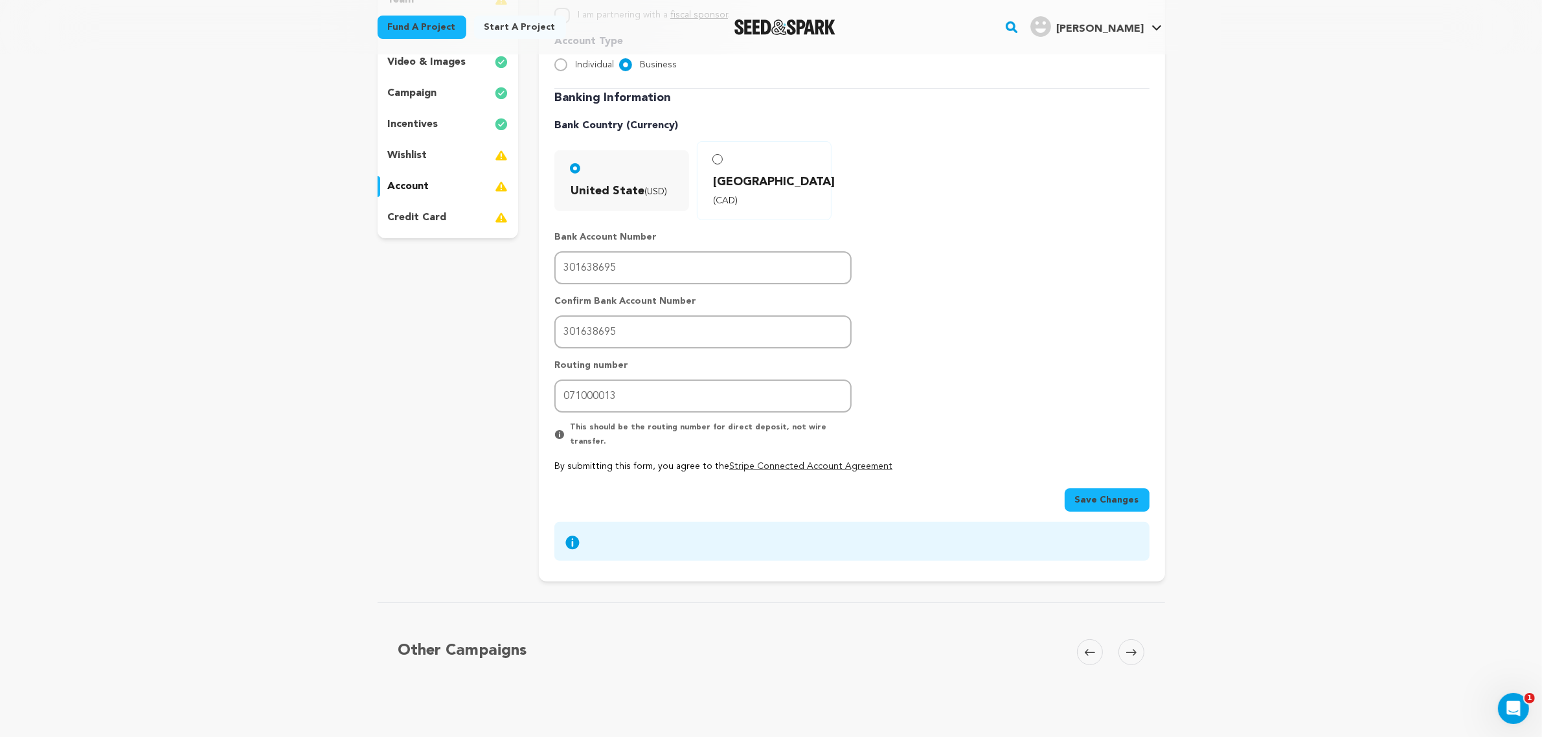
scroll to position [269, 0]
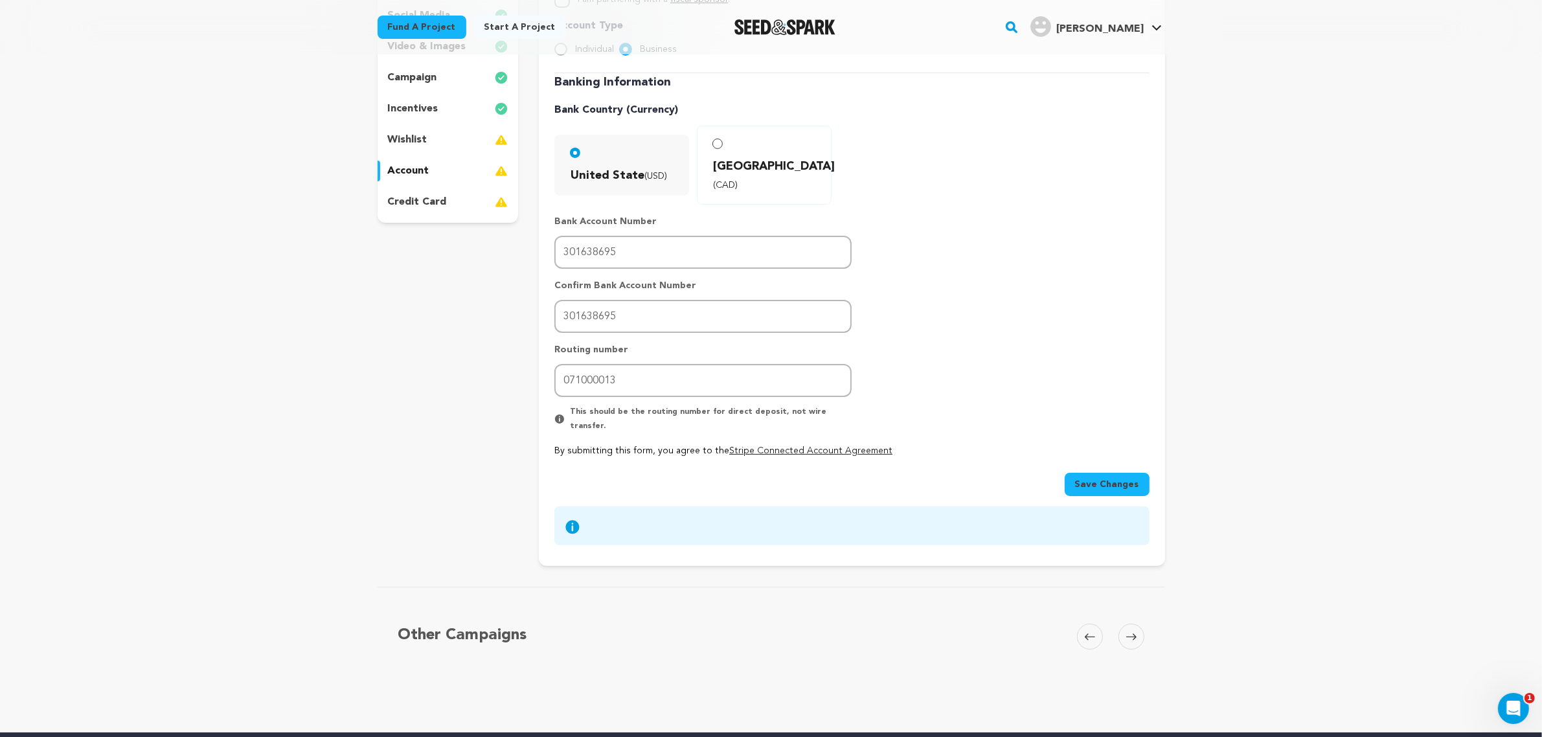
click at [1082, 457] on div "Save Changes" at bounding box center [851, 476] width 595 height 39
click at [1086, 445] on div "I am partnering with a fiscal sponsor . If you are working with a fiscal sponso…" at bounding box center [851, 268] width 595 height 553
click at [1086, 473] on button "Save Changes" at bounding box center [1107, 484] width 85 height 23
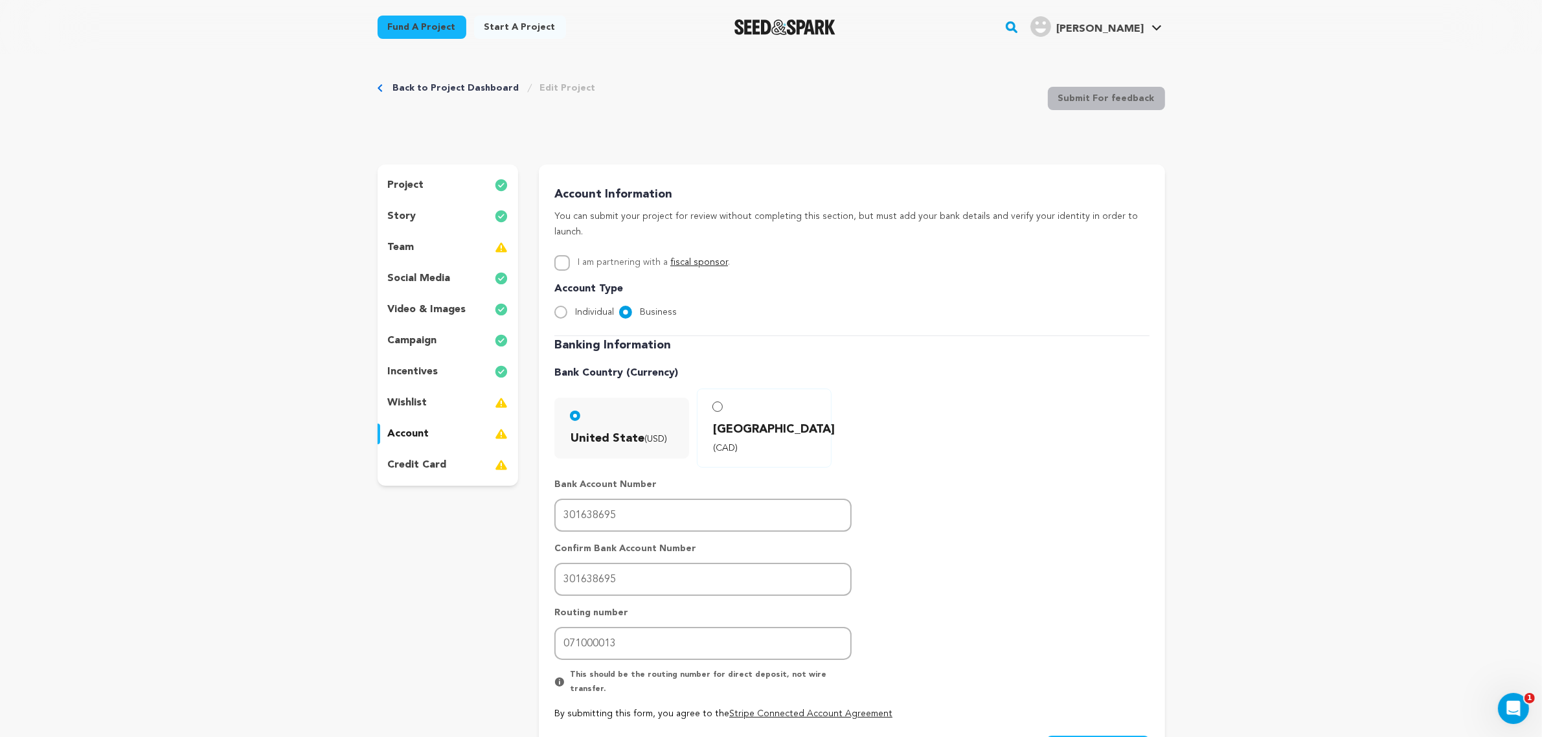
scroll to position [0, 0]
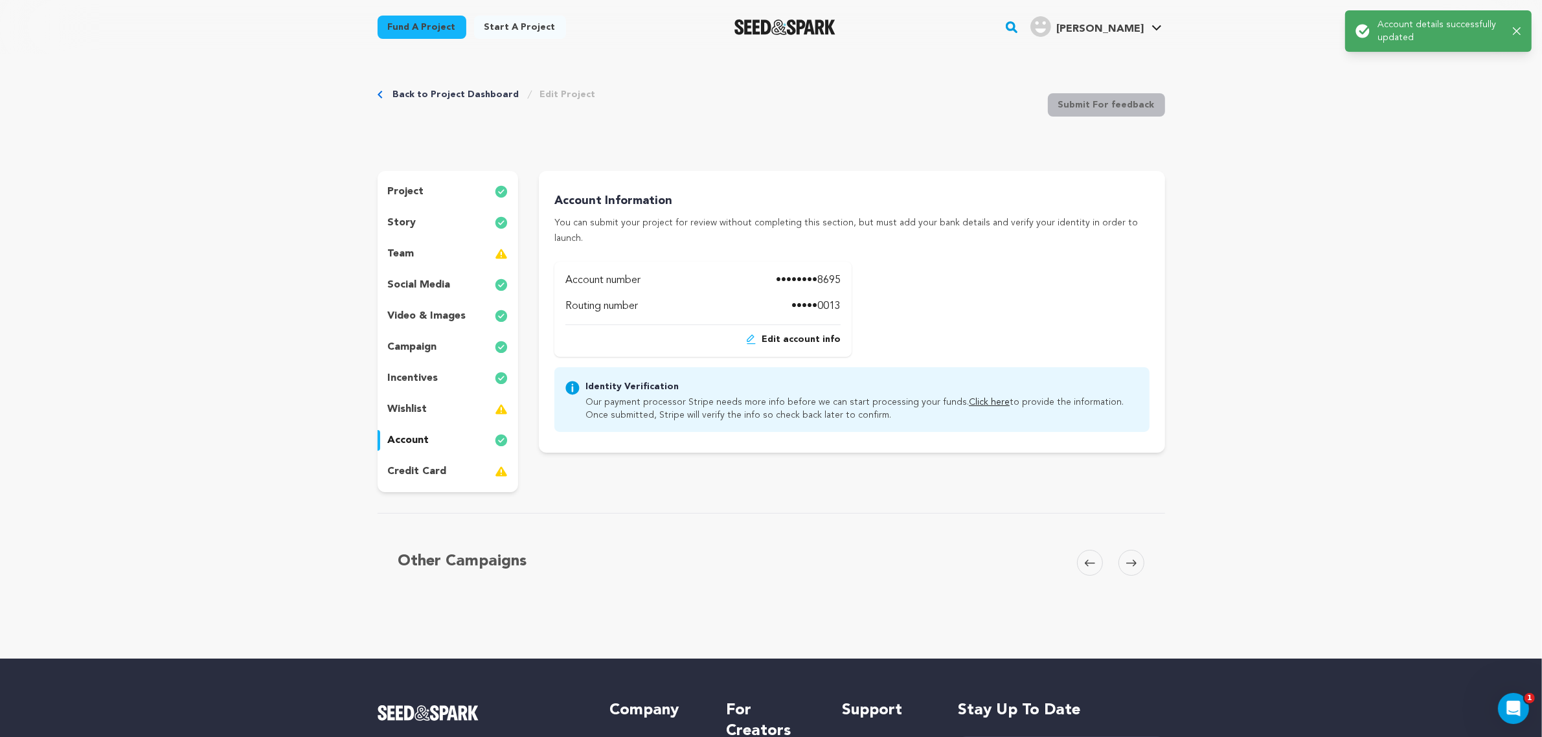
click at [463, 463] on div "credit card" at bounding box center [448, 471] width 141 height 21
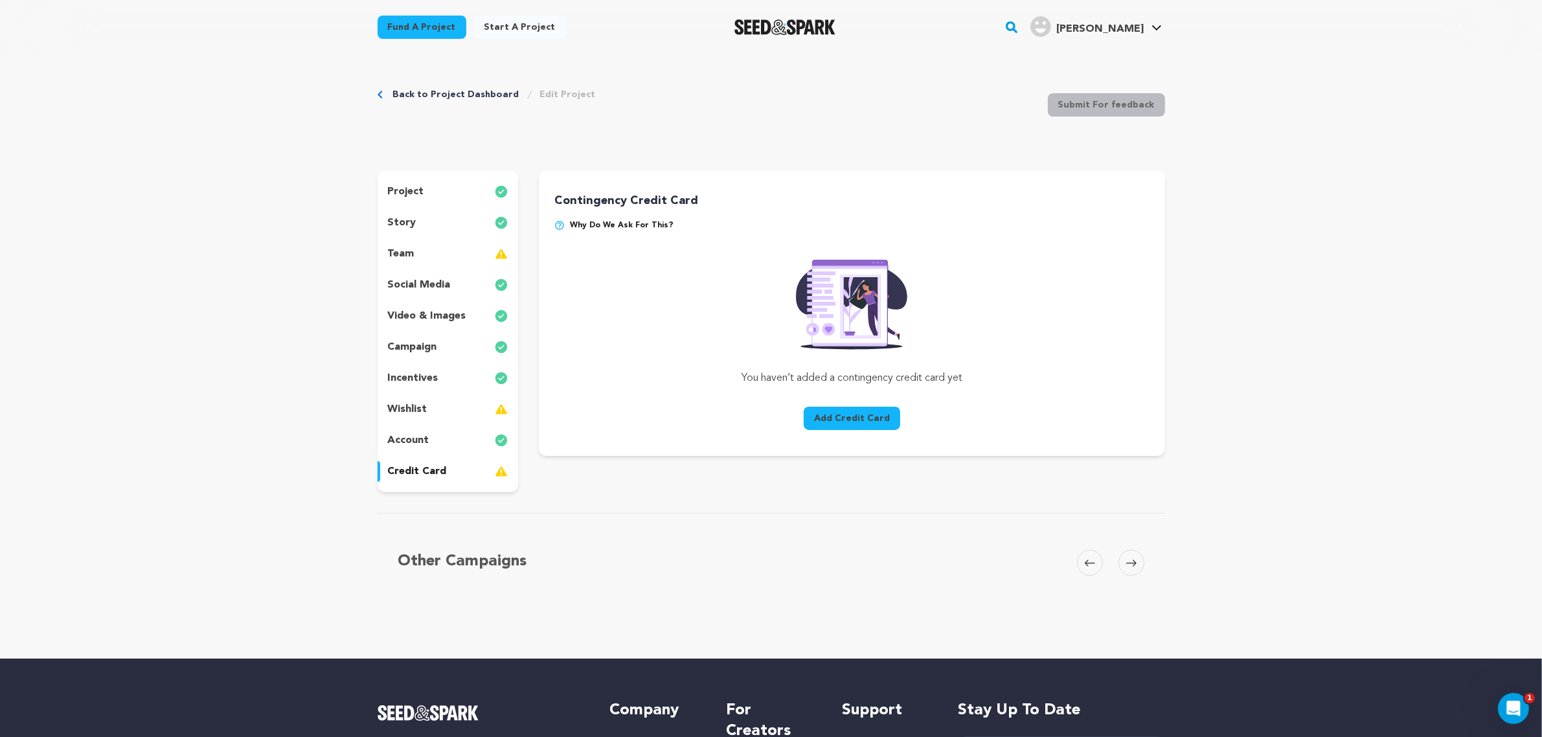
click at [801, 409] on div "Add Credit Card" at bounding box center [851, 415] width 297 height 39
drag, startPoint x: 814, startPoint y: 425, endPoint x: 807, endPoint y: 424, distance: 7.2
click at [814, 425] on button "Add Credit Card" at bounding box center [852, 418] width 97 height 23
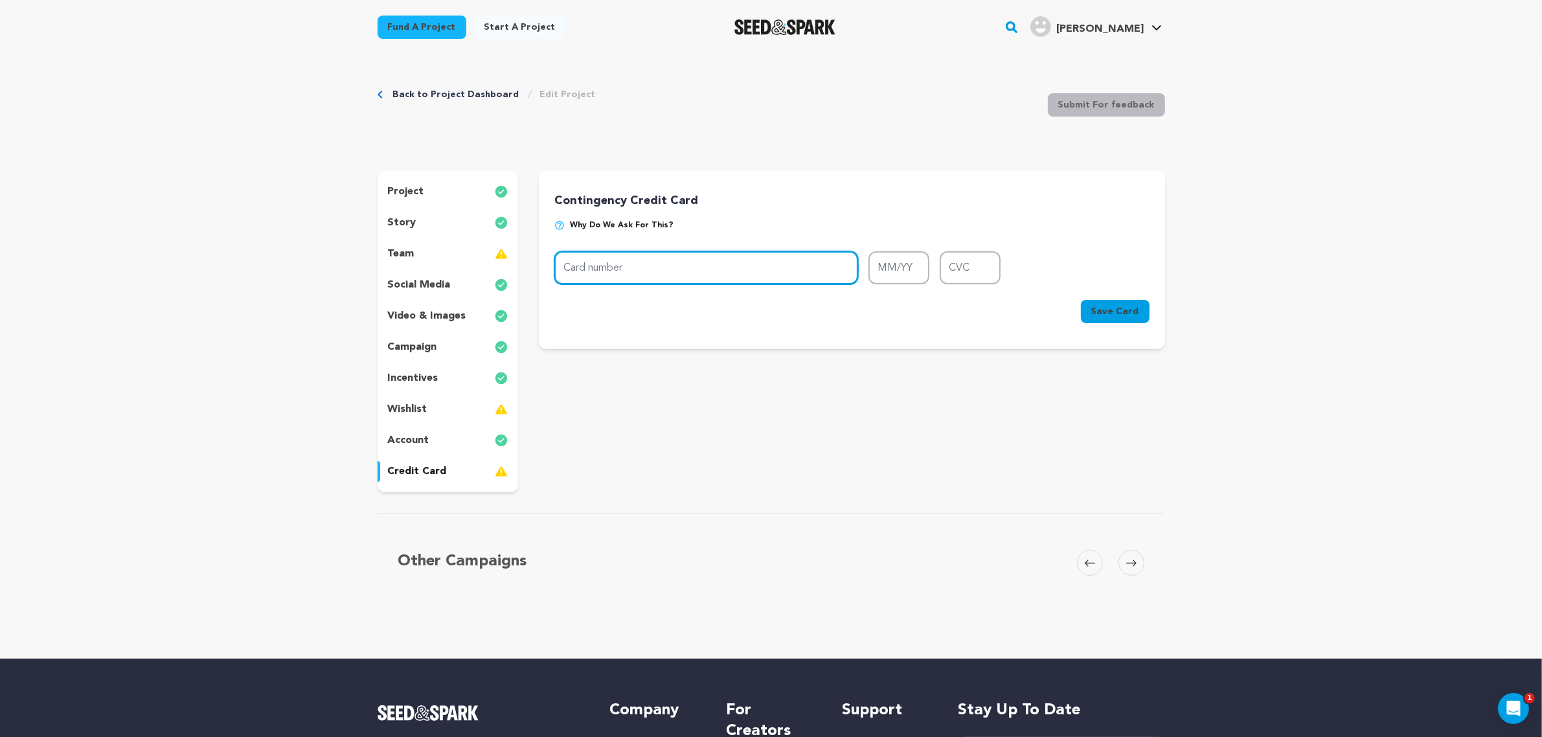
drag, startPoint x: 690, startPoint y: 260, endPoint x: 695, endPoint y: 287, distance: 27.7
click at [695, 287] on form "Card number MM/YY CVC Card number MM/YY CVC Cancel Save Card" at bounding box center [851, 289] width 595 height 77
click at [695, 277] on input "Card number" at bounding box center [706, 267] width 304 height 33
click at [478, 415] on div "wishlist" at bounding box center [448, 409] width 141 height 21
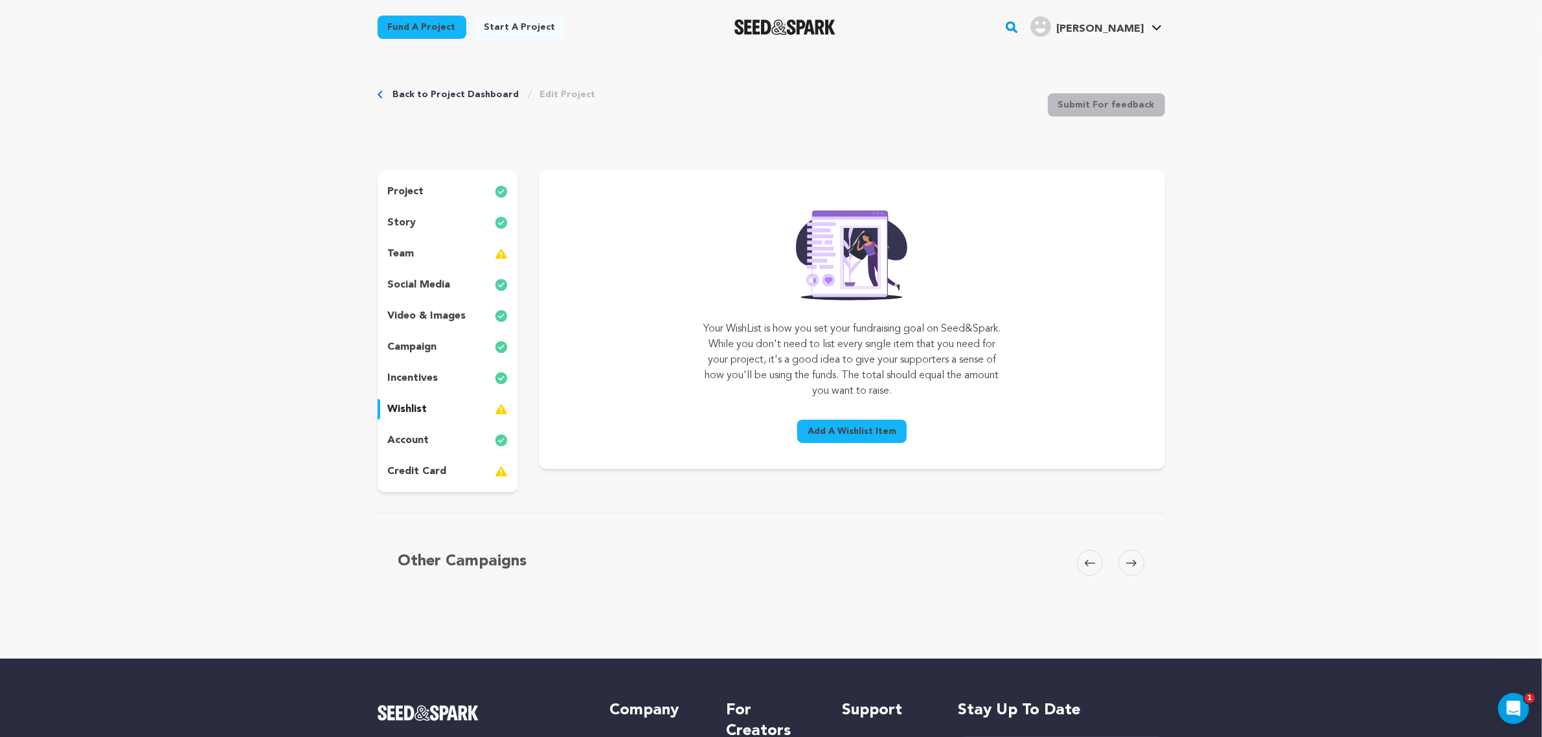
click at [460, 471] on div "credit card" at bounding box center [448, 471] width 141 height 21
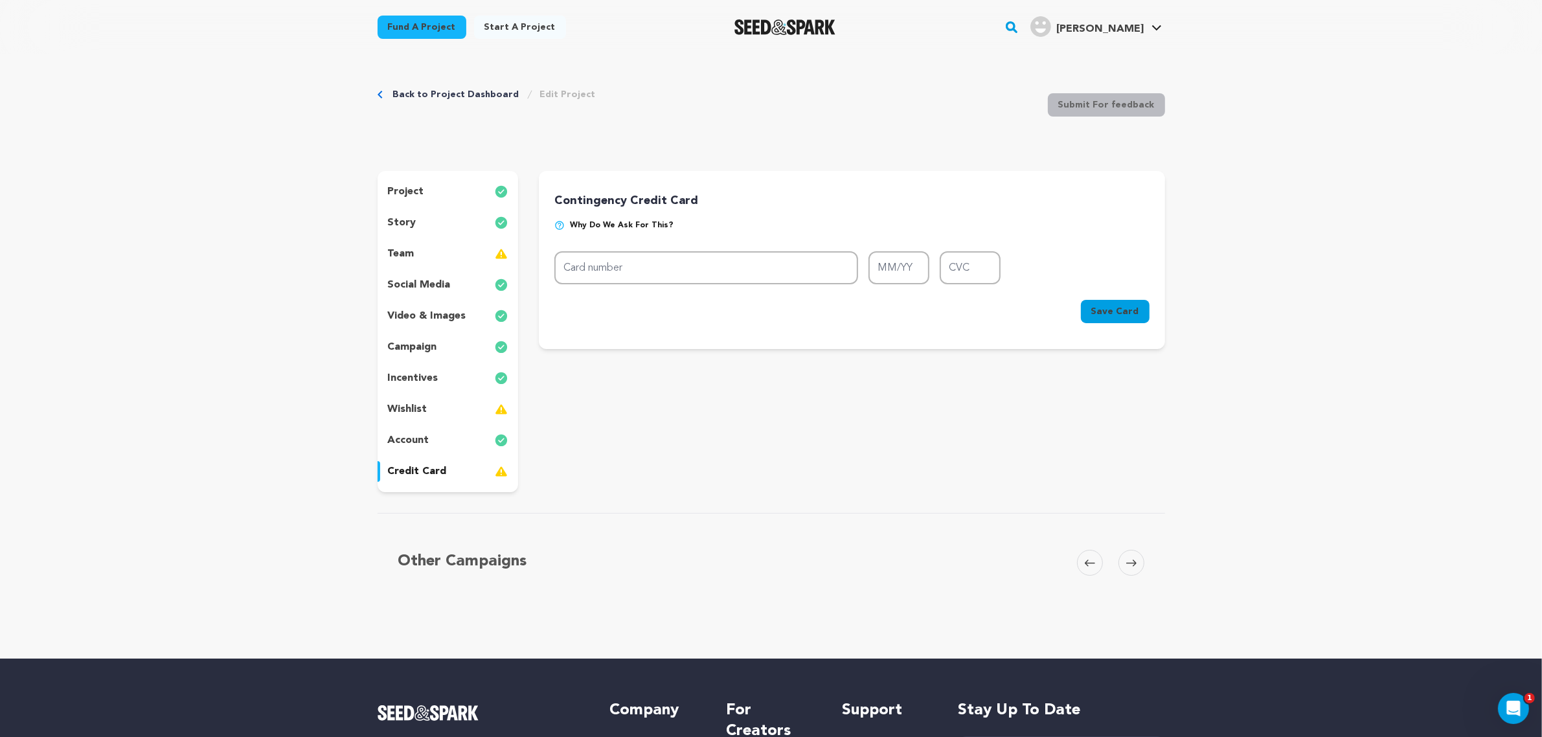
click at [429, 258] on div "team" at bounding box center [448, 254] width 141 height 21
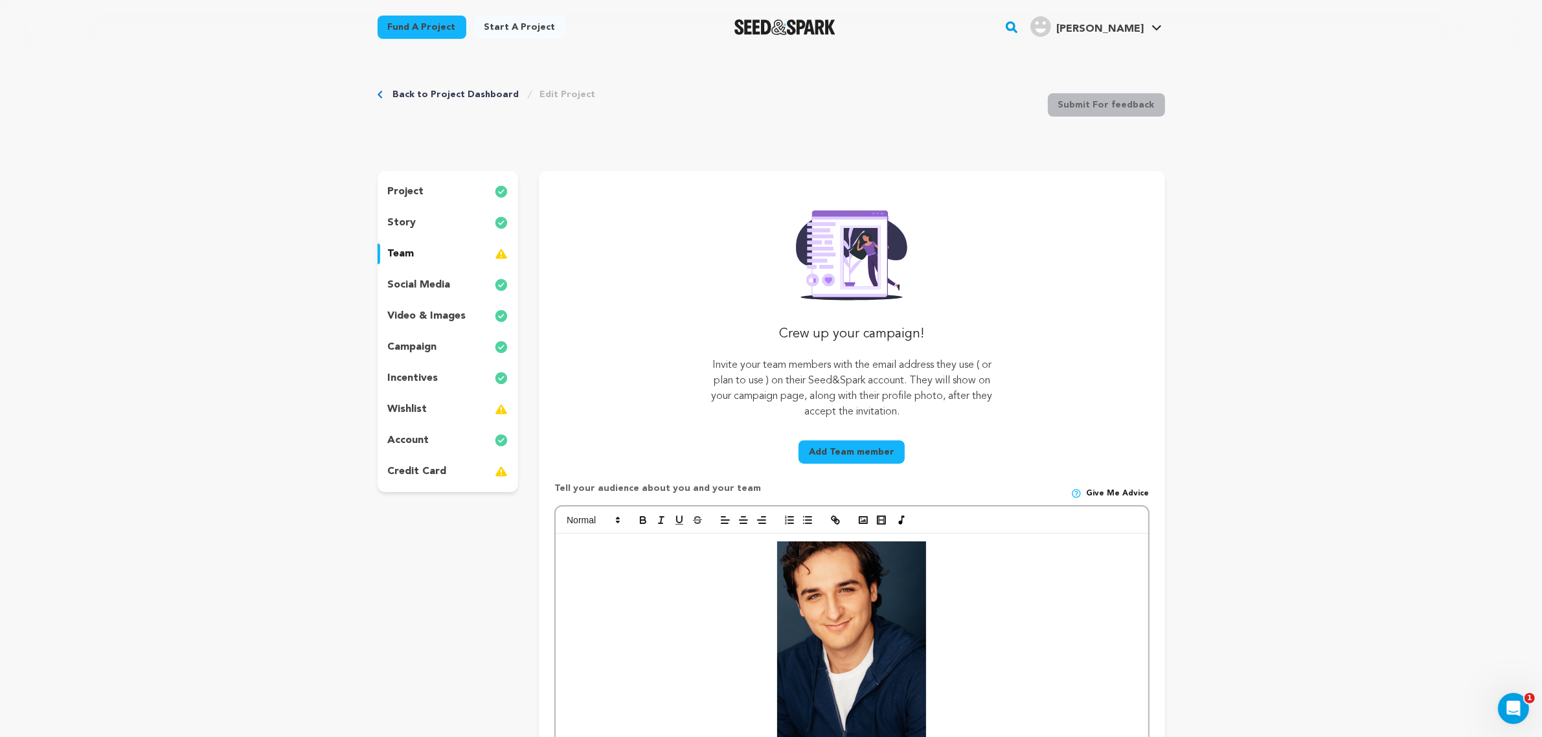
click at [840, 451] on button "Add Team member" at bounding box center [852, 451] width 106 height 23
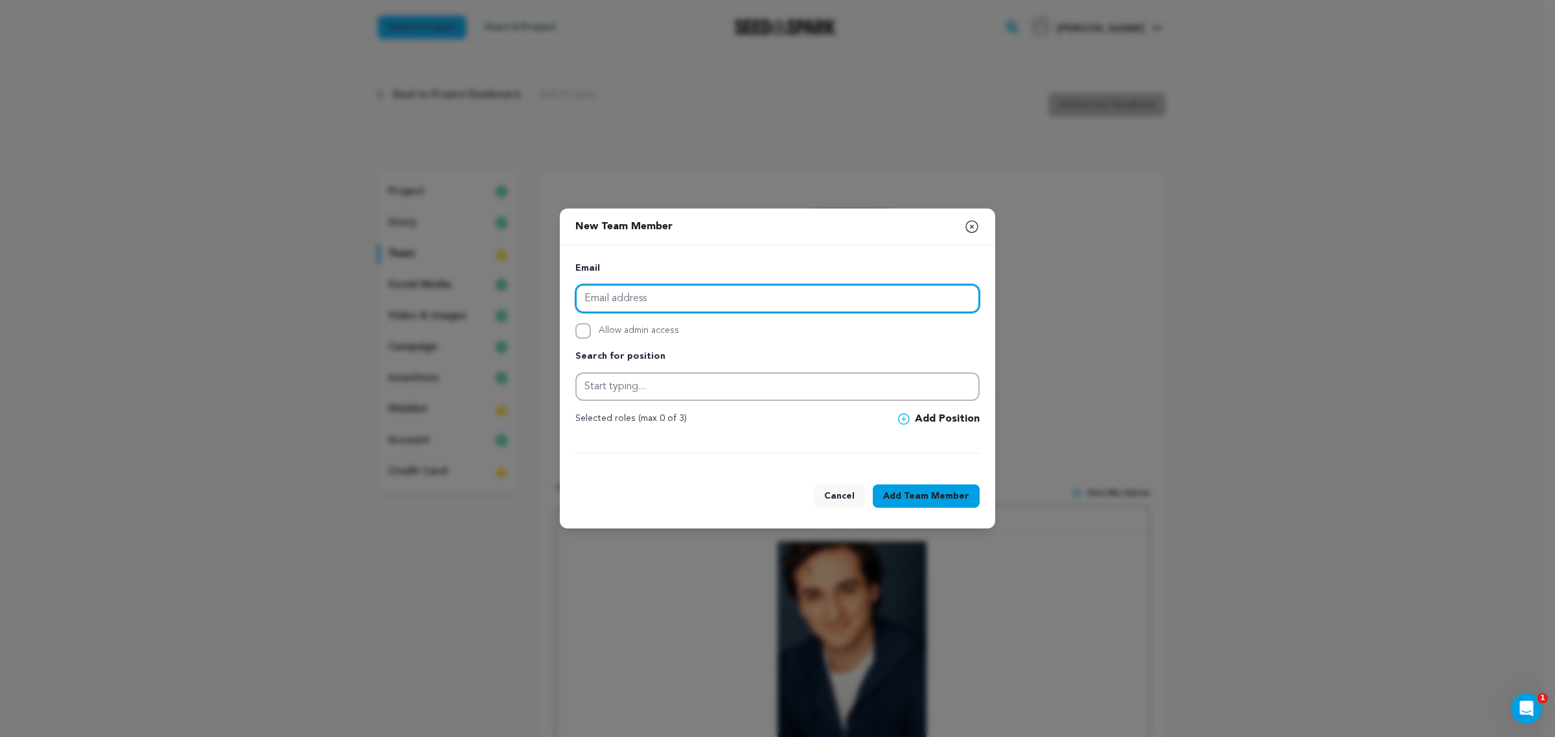
click at [595, 300] on input "email" at bounding box center [777, 298] width 404 height 29
paste input "[PERSON_NAME][EMAIL_ADDRESS][DOMAIN_NAME]"
type input "[PERSON_NAME][EMAIL_ADDRESS][DOMAIN_NAME]"
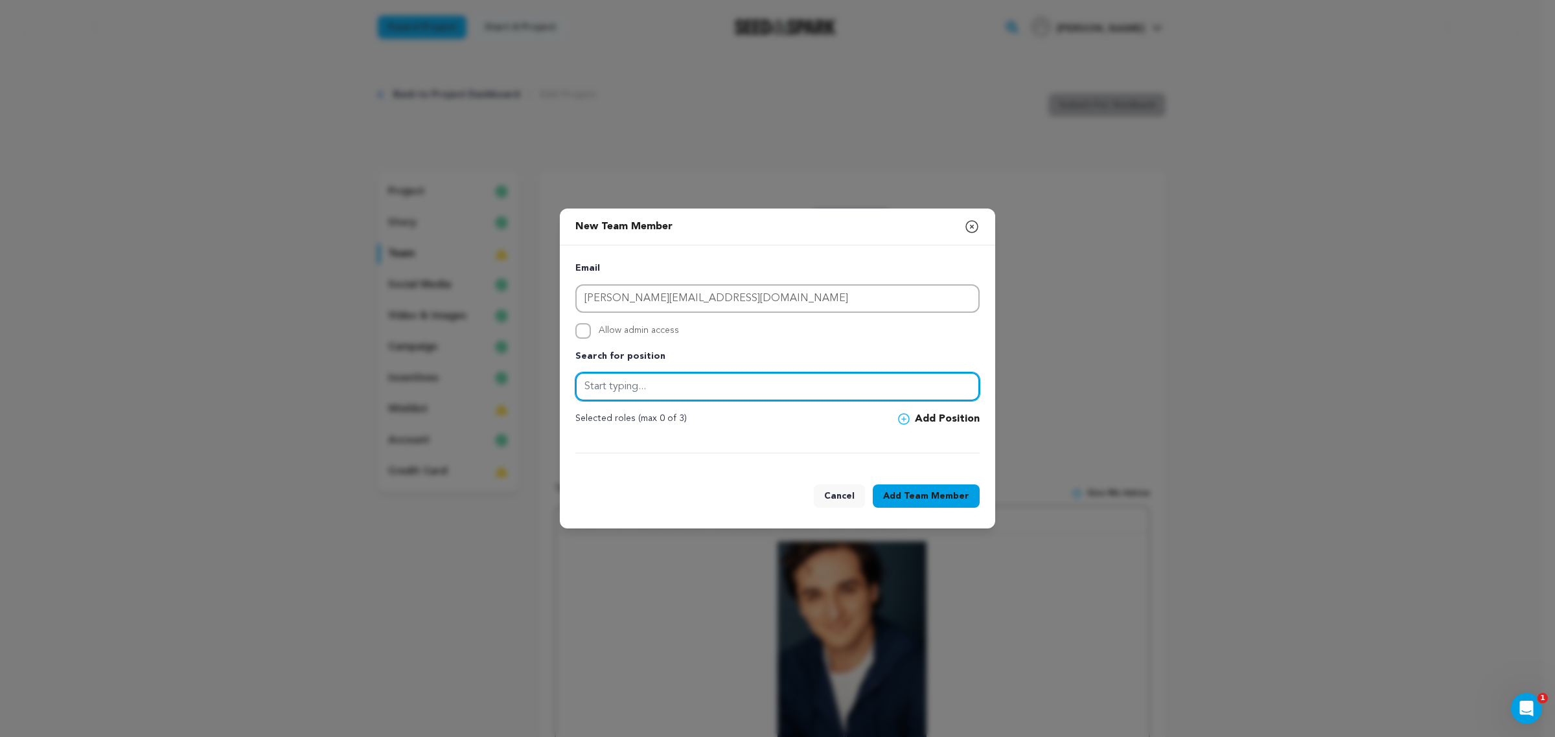
click at [656, 389] on input "text" at bounding box center [777, 386] width 404 height 29
type input "Cinematographer"
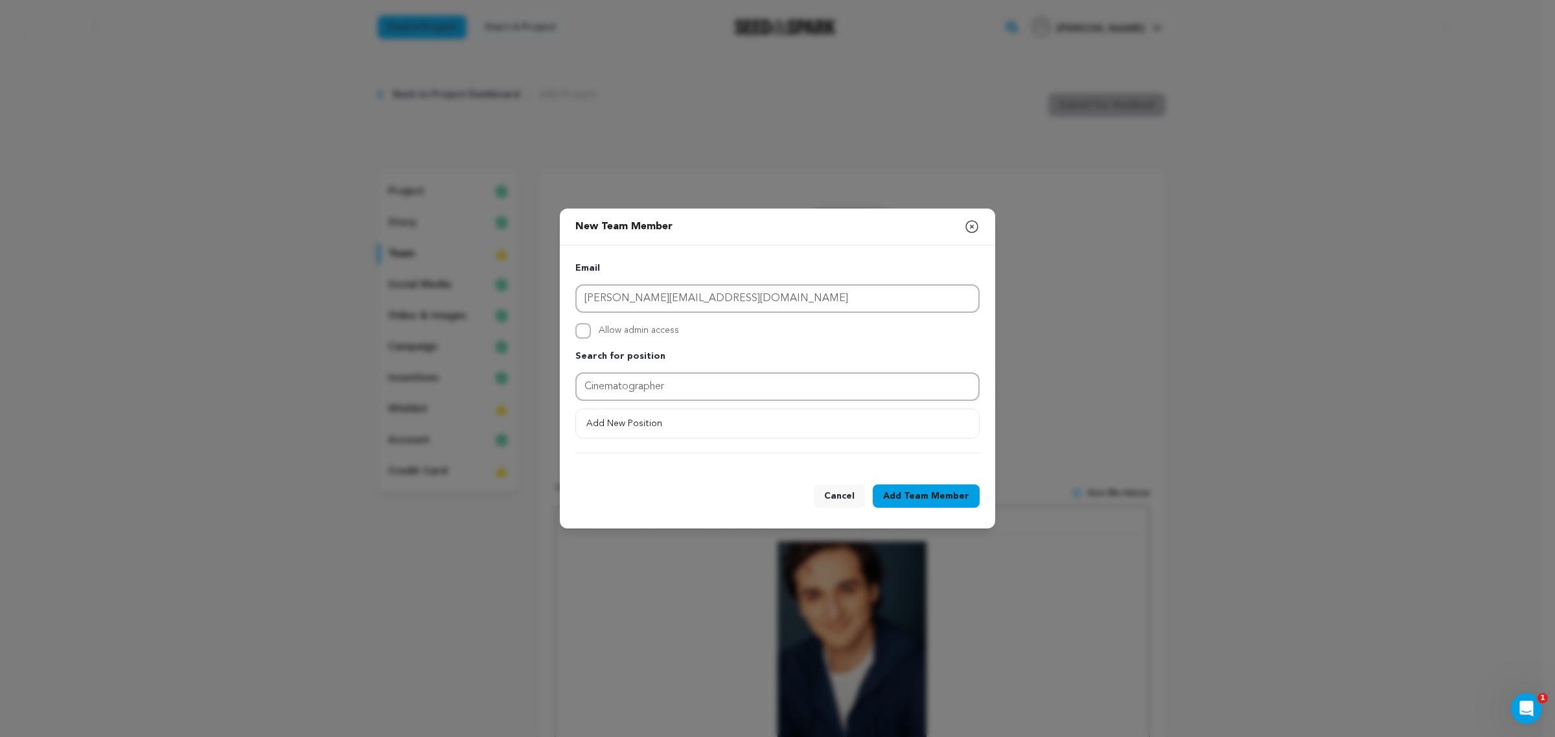
click at [913, 496] on span "Team Member" at bounding box center [936, 496] width 65 height 13
click at [909, 497] on span "Team Member" at bounding box center [936, 496] width 65 height 13
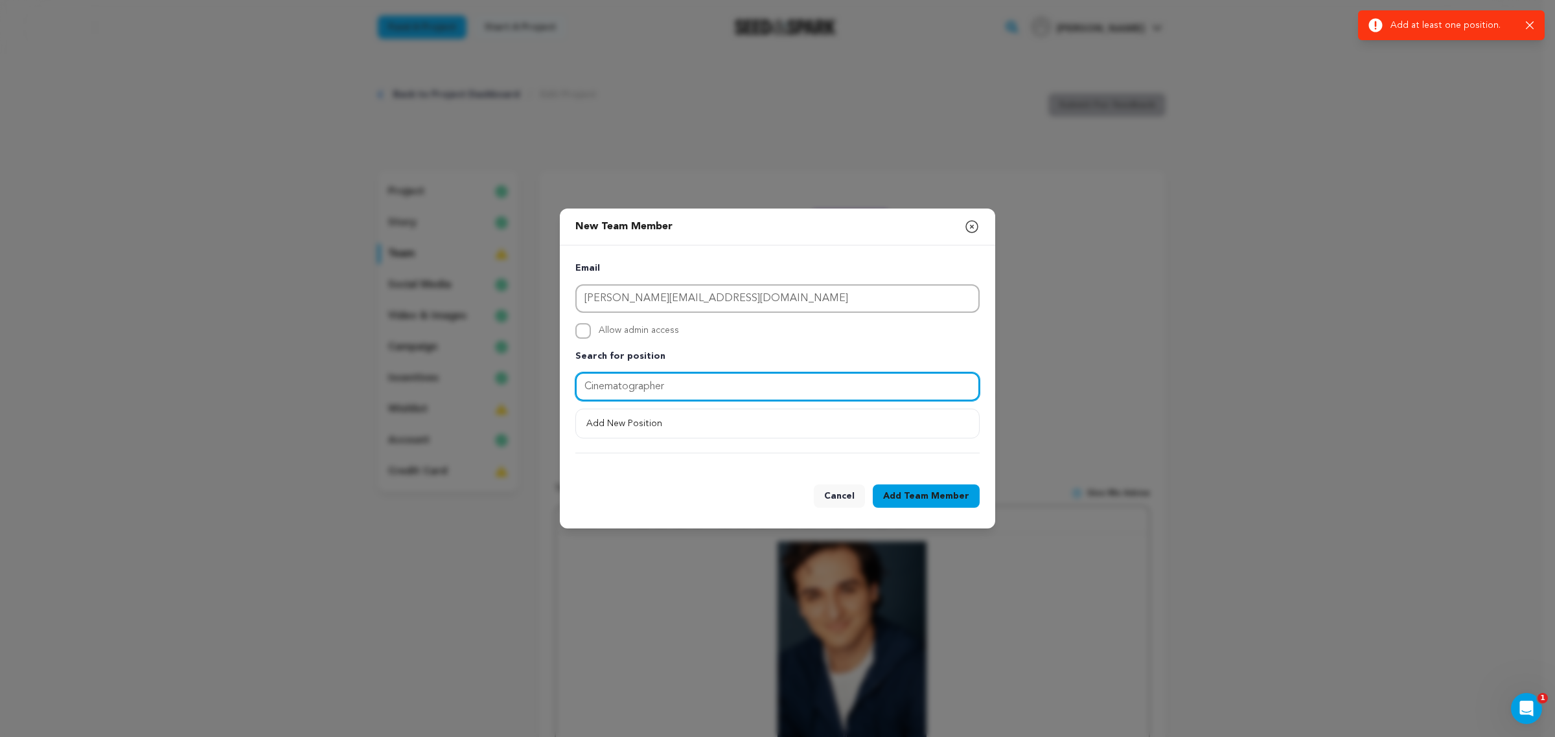
click at [732, 387] on input "Cinematographer" at bounding box center [777, 386] width 404 height 29
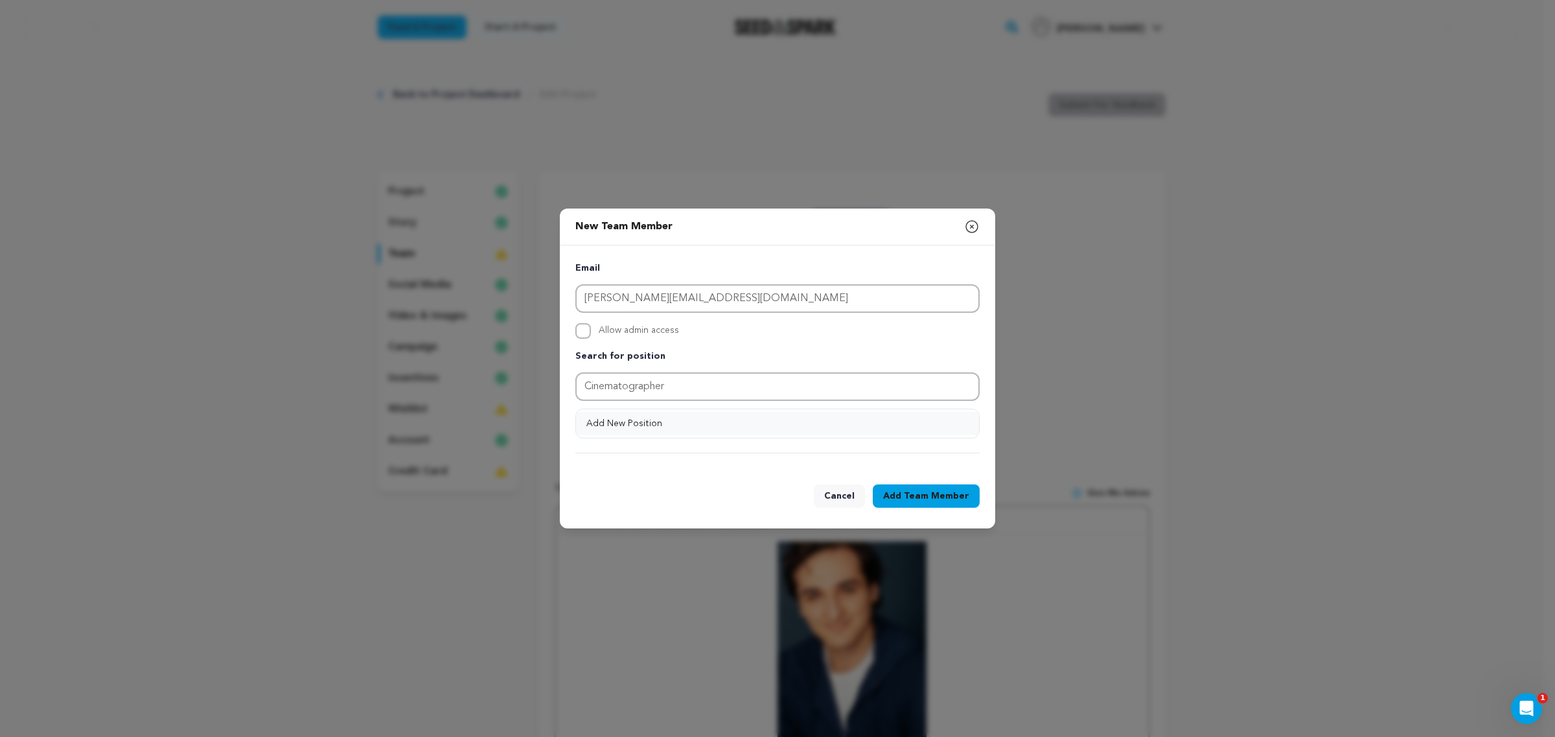
click at [674, 428] on button "Add New Position" at bounding box center [777, 423] width 403 height 23
click at [909, 419] on icon at bounding box center [904, 419] width 12 height 12
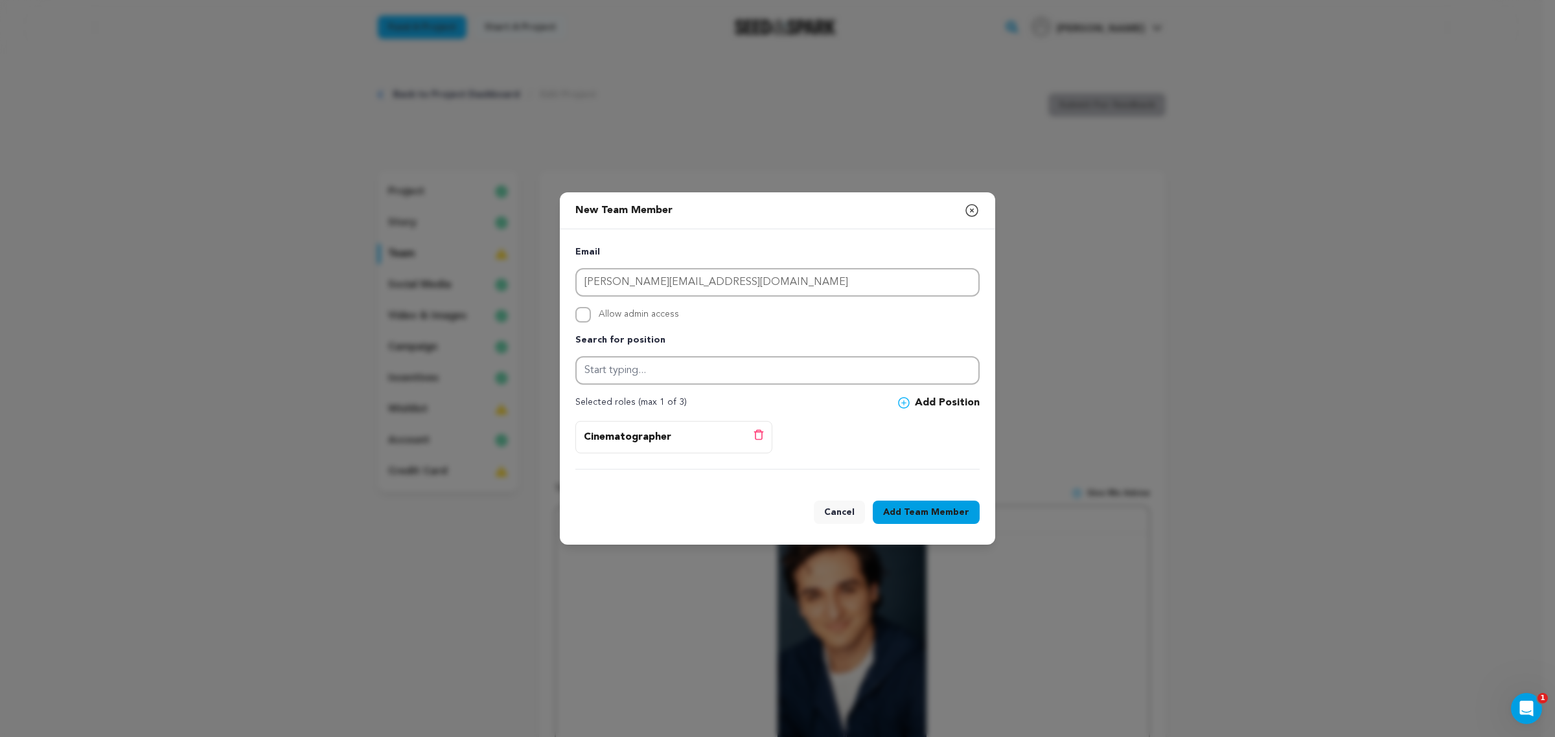
click at [901, 507] on button "Add Team Member" at bounding box center [926, 512] width 107 height 23
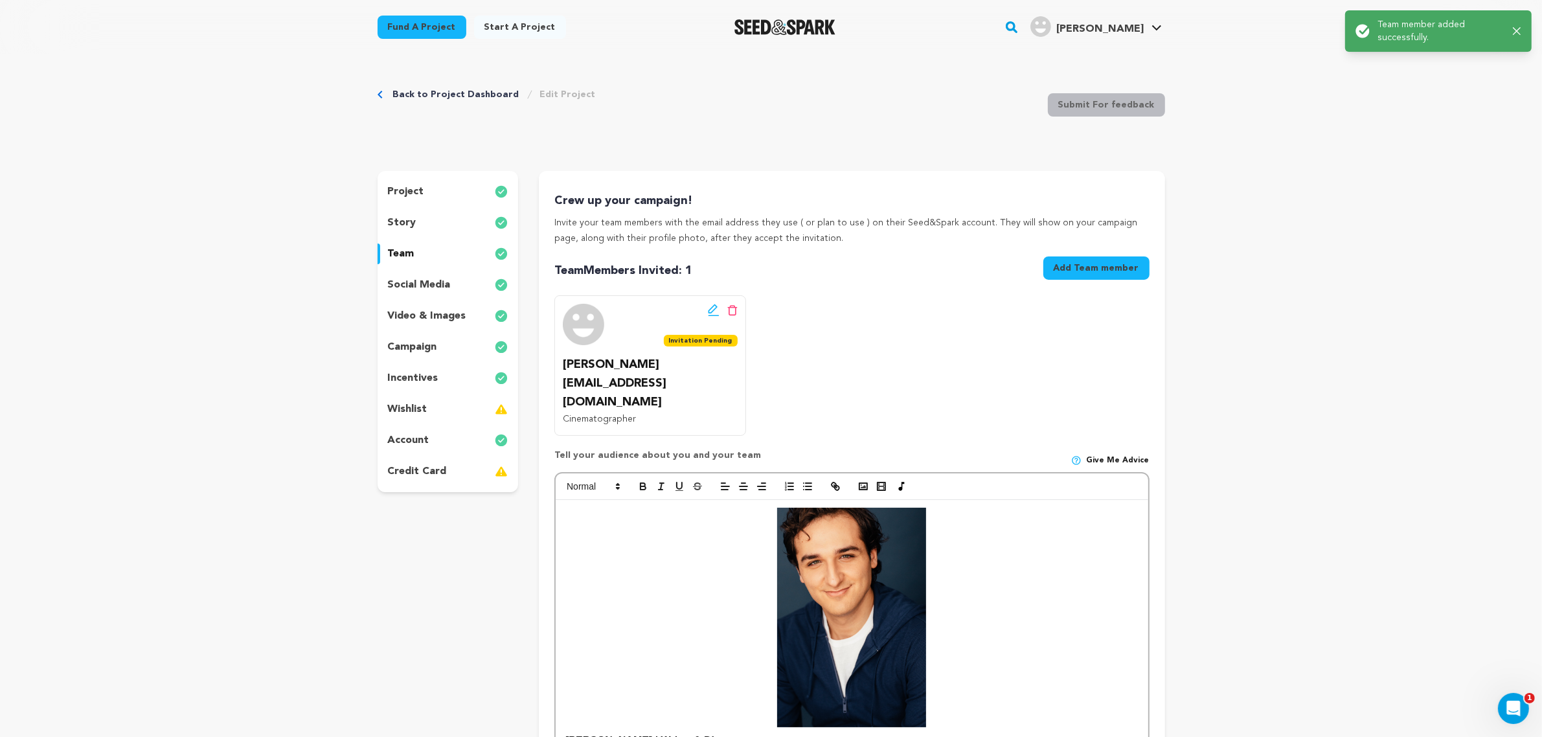
click at [1106, 268] on button "Add Team member" at bounding box center [1097, 268] width 106 height 23
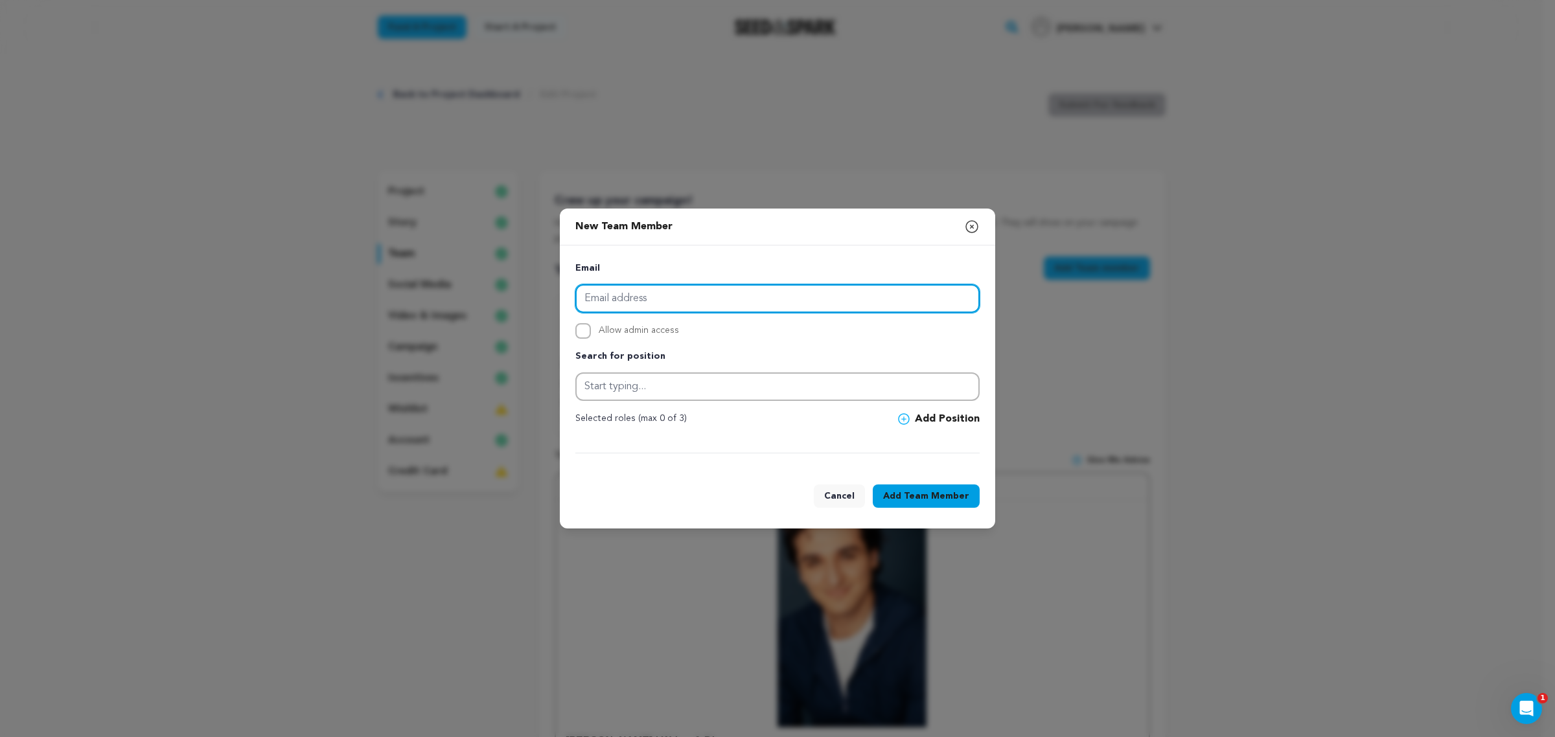
drag, startPoint x: 606, startPoint y: 292, endPoint x: 593, endPoint y: 274, distance: 21.9
click at [604, 292] on input "email" at bounding box center [777, 298] width 404 height 29
paste input "[EMAIL_ADDRESS][DOMAIN_NAME]"
type input "[EMAIL_ADDRESS][DOMAIN_NAME]"
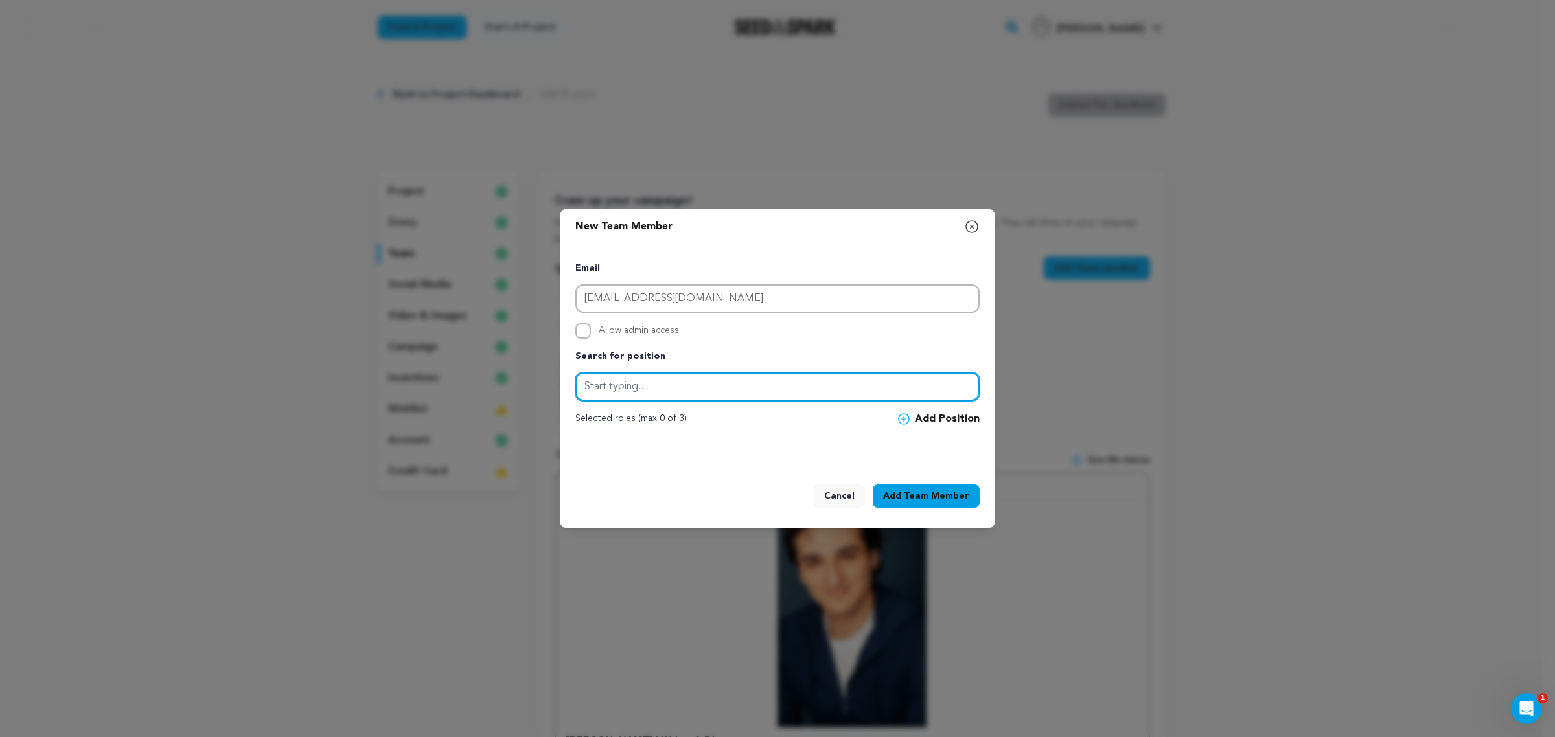
click at [604, 379] on input "text" at bounding box center [777, 386] width 404 height 29
type input "Producer"
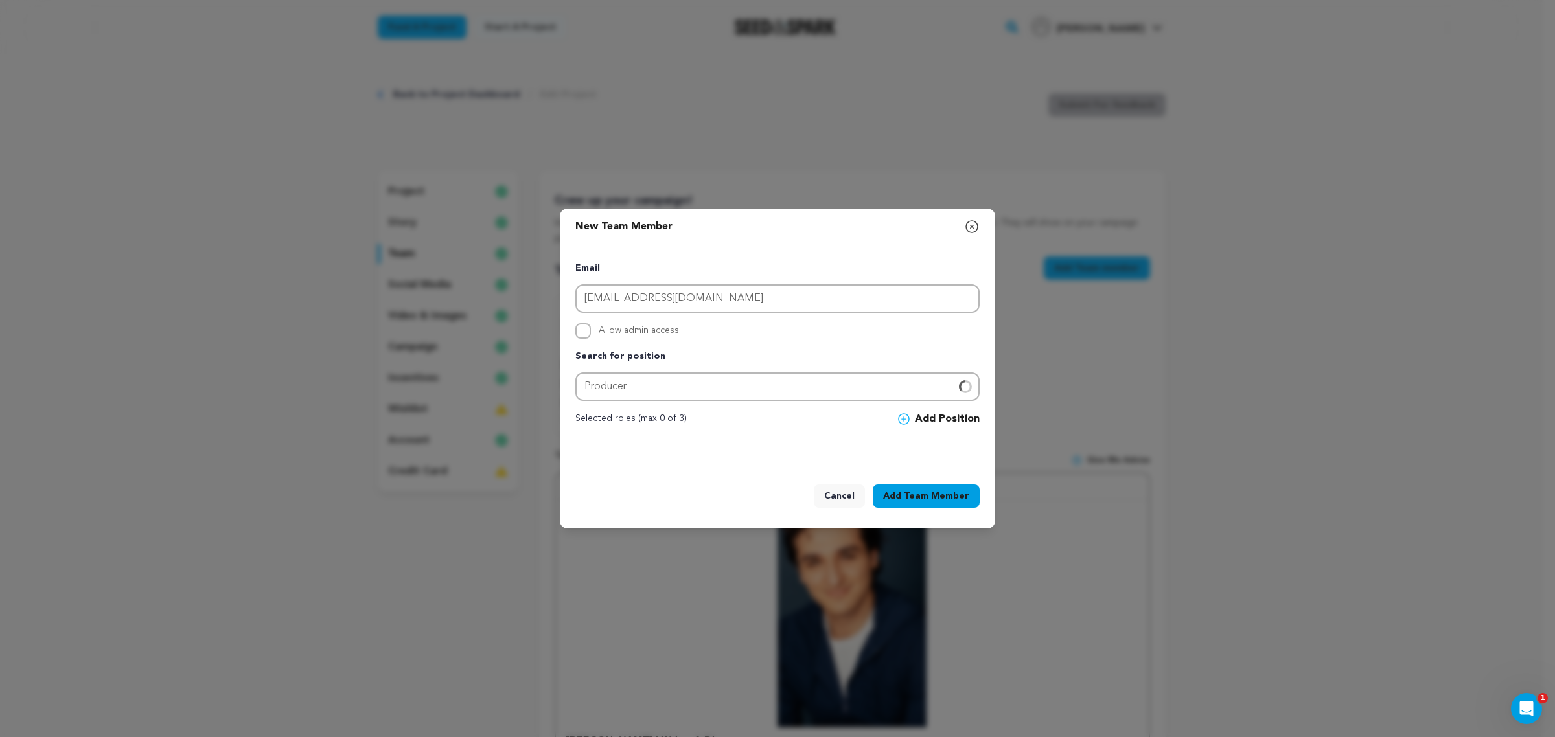
click at [933, 418] on button "Add Position" at bounding box center [939, 419] width 82 height 16
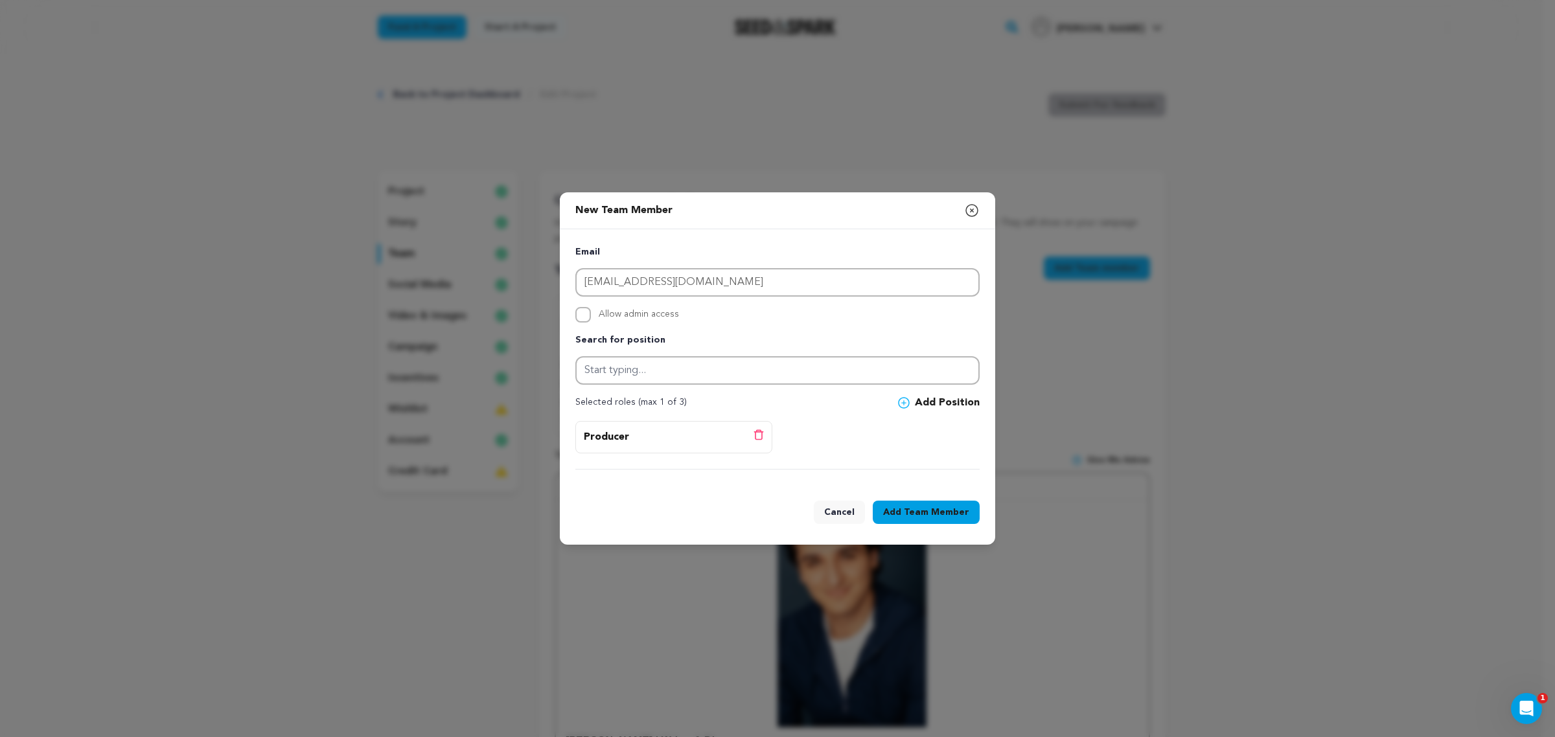
click at [893, 501] on button "Add Team Member" at bounding box center [926, 512] width 107 height 23
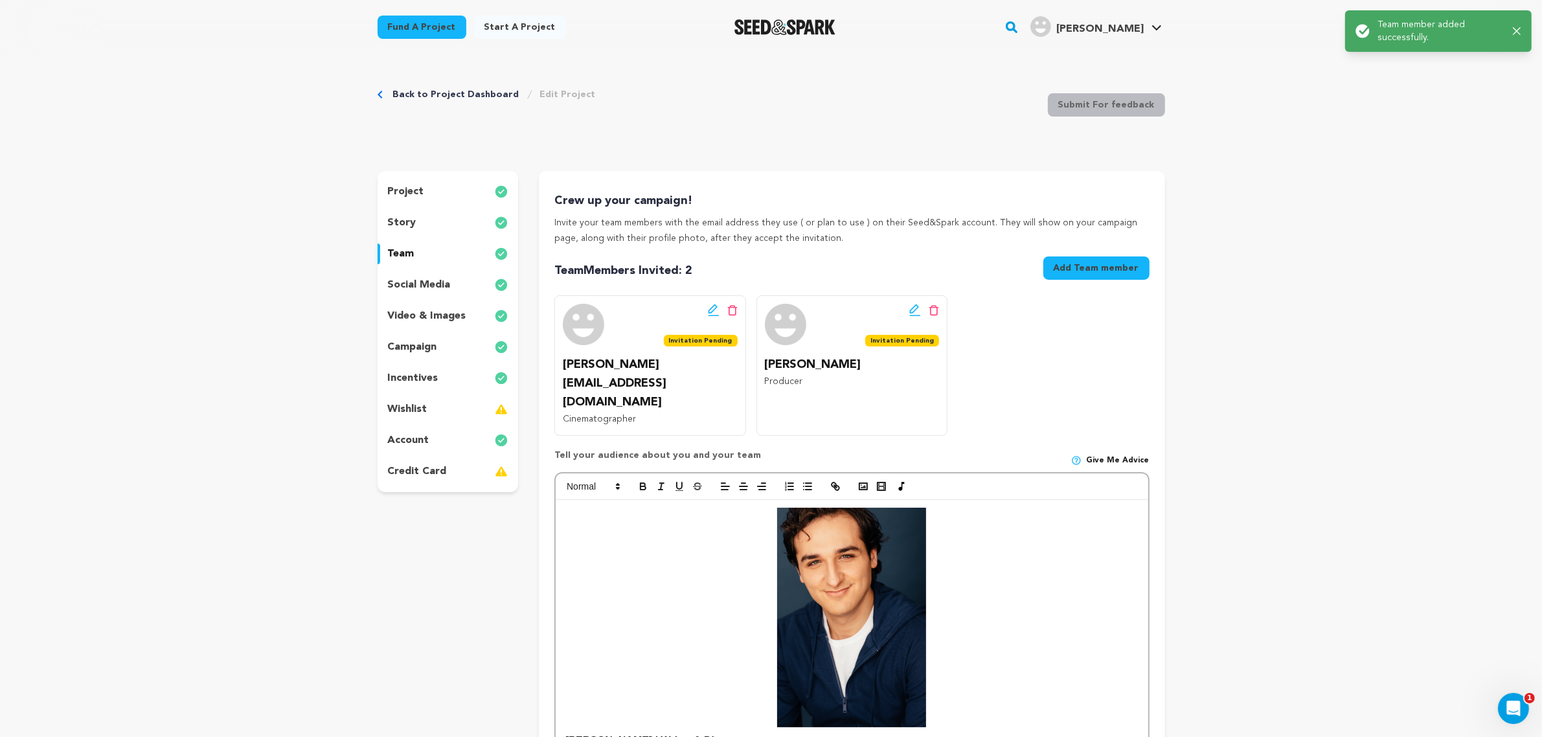
click at [1122, 270] on button "Add Team member" at bounding box center [1097, 268] width 106 height 23
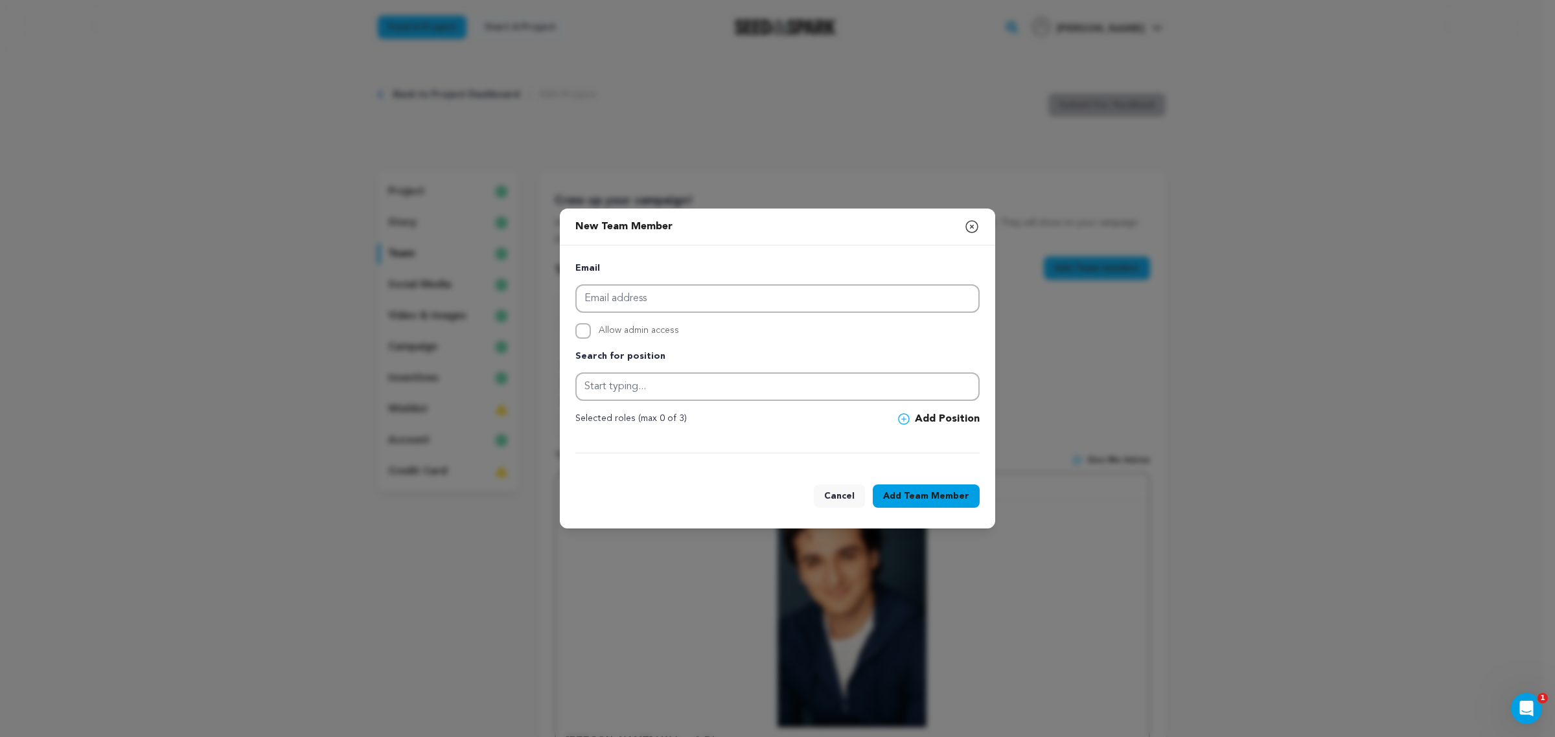
drag, startPoint x: 707, startPoint y: 257, endPoint x: 687, endPoint y: 296, distance: 43.7
click at [702, 269] on div "Email Allow admin access Search for position Selected roles (max 0 of 3)" at bounding box center [777, 356] width 435 height 223
click at [687, 297] on input "email" at bounding box center [777, 298] width 404 height 29
paste input "[PERSON_NAME][EMAIL_ADDRESS][PERSON_NAME][DOMAIN_NAME]"
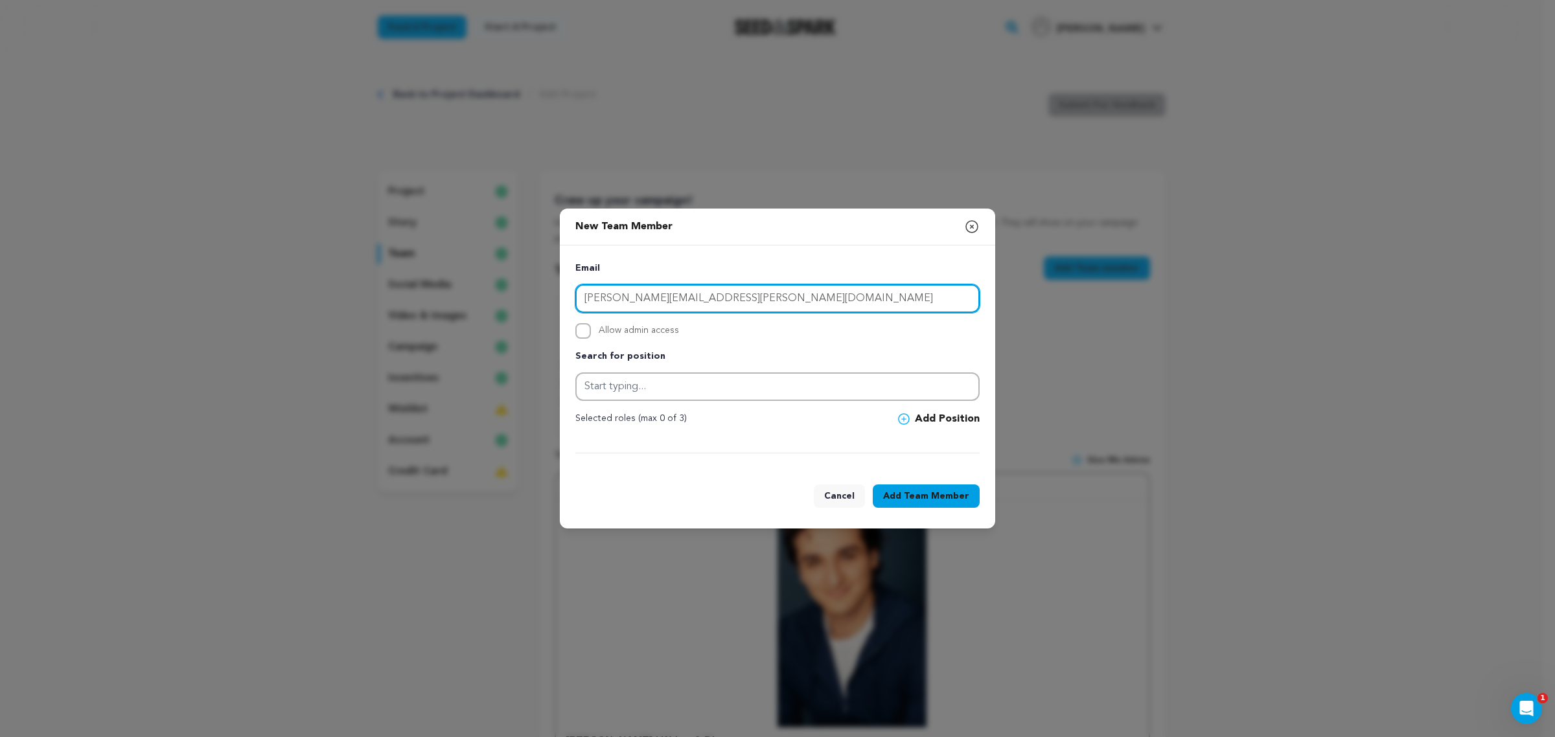
type input "[PERSON_NAME][EMAIL_ADDRESS][PERSON_NAME][DOMAIN_NAME]"
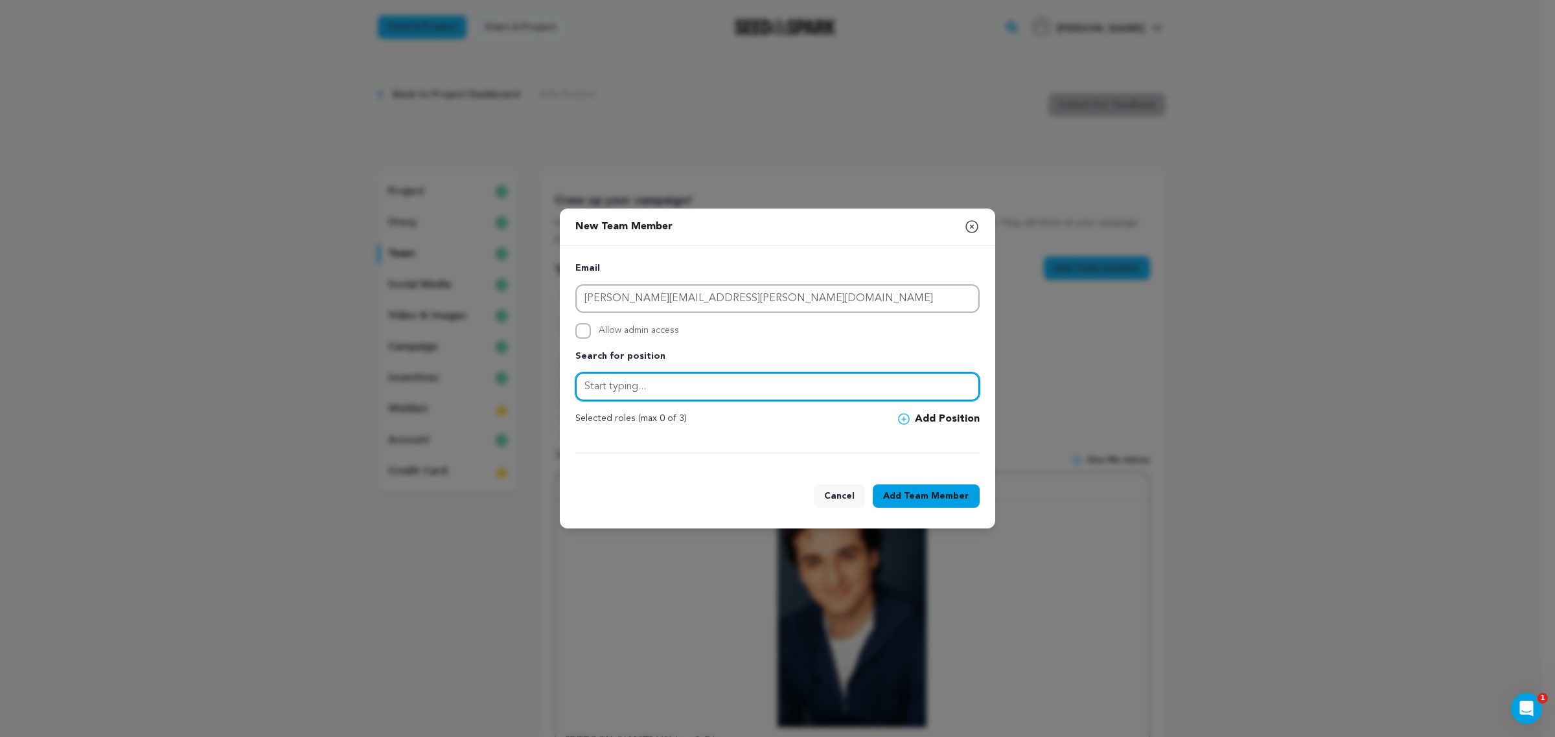
click at [671, 380] on input "text" at bounding box center [777, 386] width 404 height 29
type input "First Assistant Director"
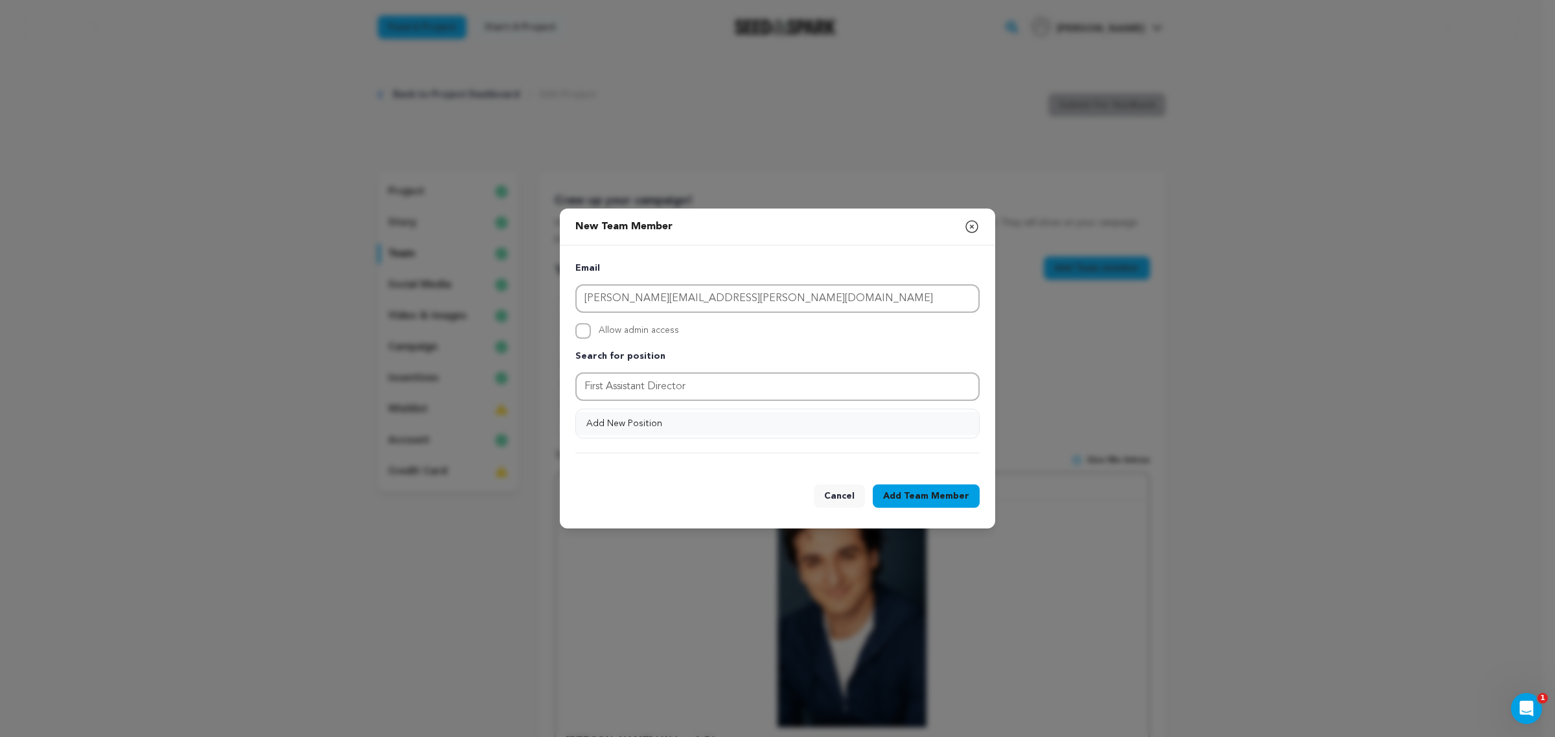
click at [753, 423] on button "Add New Position" at bounding box center [777, 423] width 403 height 23
click at [917, 491] on span "Team Member" at bounding box center [936, 496] width 65 height 13
drag, startPoint x: 909, startPoint y: 490, endPoint x: 967, endPoint y: 395, distance: 111.6
click at [967, 394] on div "New Team Member Close modal Email [PERSON_NAME][EMAIL_ADDRESS][PERSON_NAME][DOM…" at bounding box center [777, 369] width 435 height 320
drag, startPoint x: 963, startPoint y: 416, endPoint x: 933, endPoint y: 451, distance: 45.5
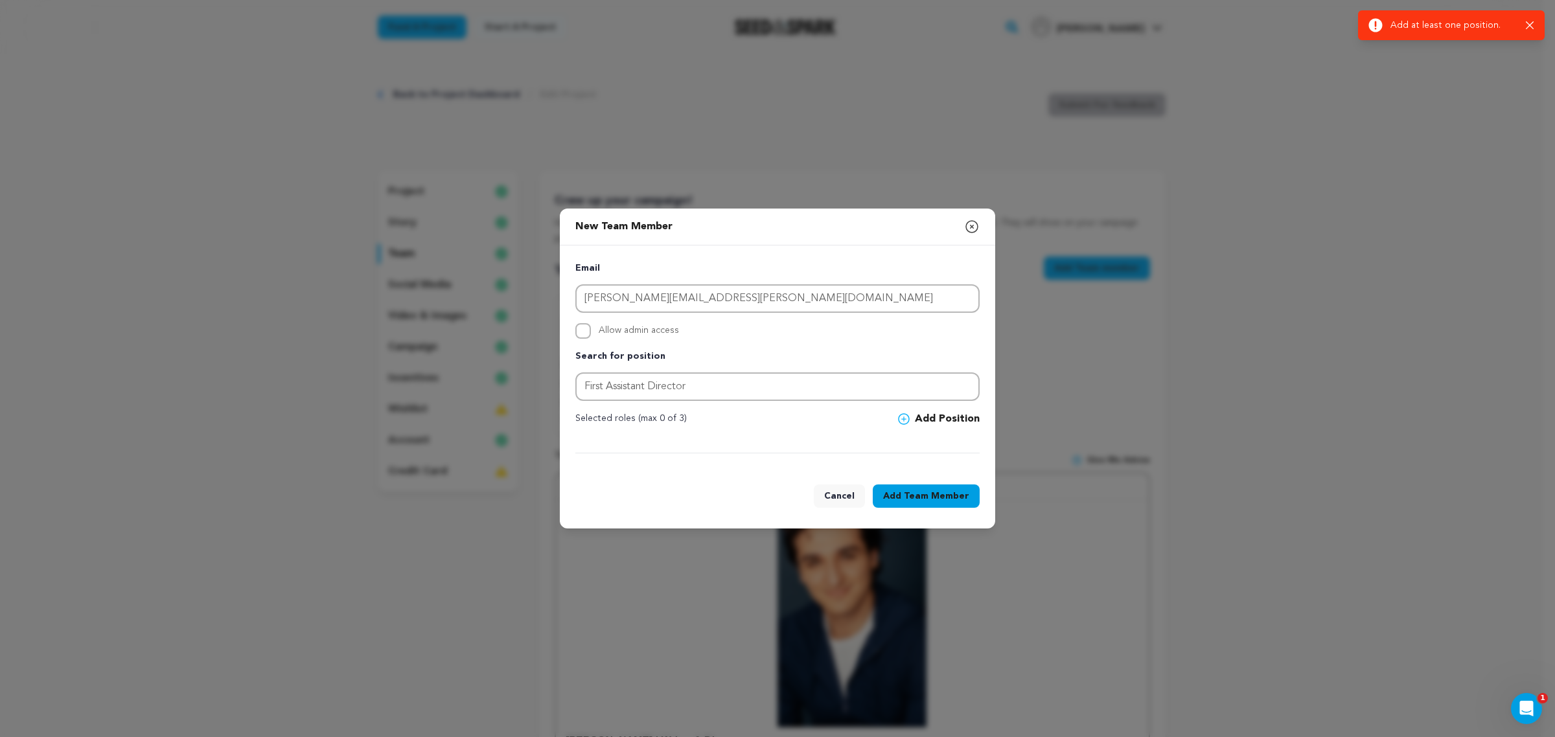
click at [960, 418] on button "Add Position" at bounding box center [939, 419] width 82 height 16
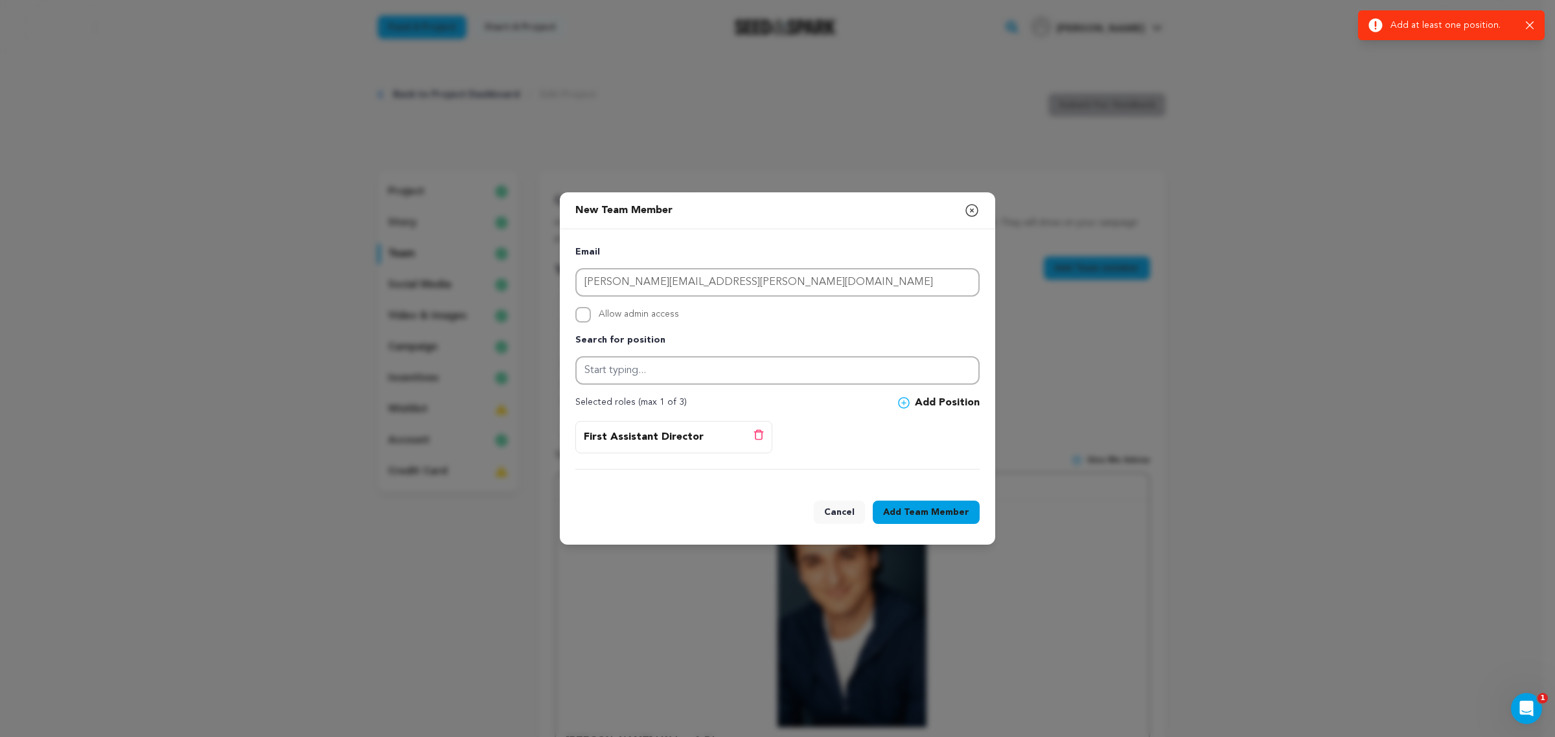
click at [898, 497] on div "Cancel Add Team Member" at bounding box center [777, 515] width 435 height 60
click at [900, 515] on button "Add Team Member" at bounding box center [926, 512] width 107 height 23
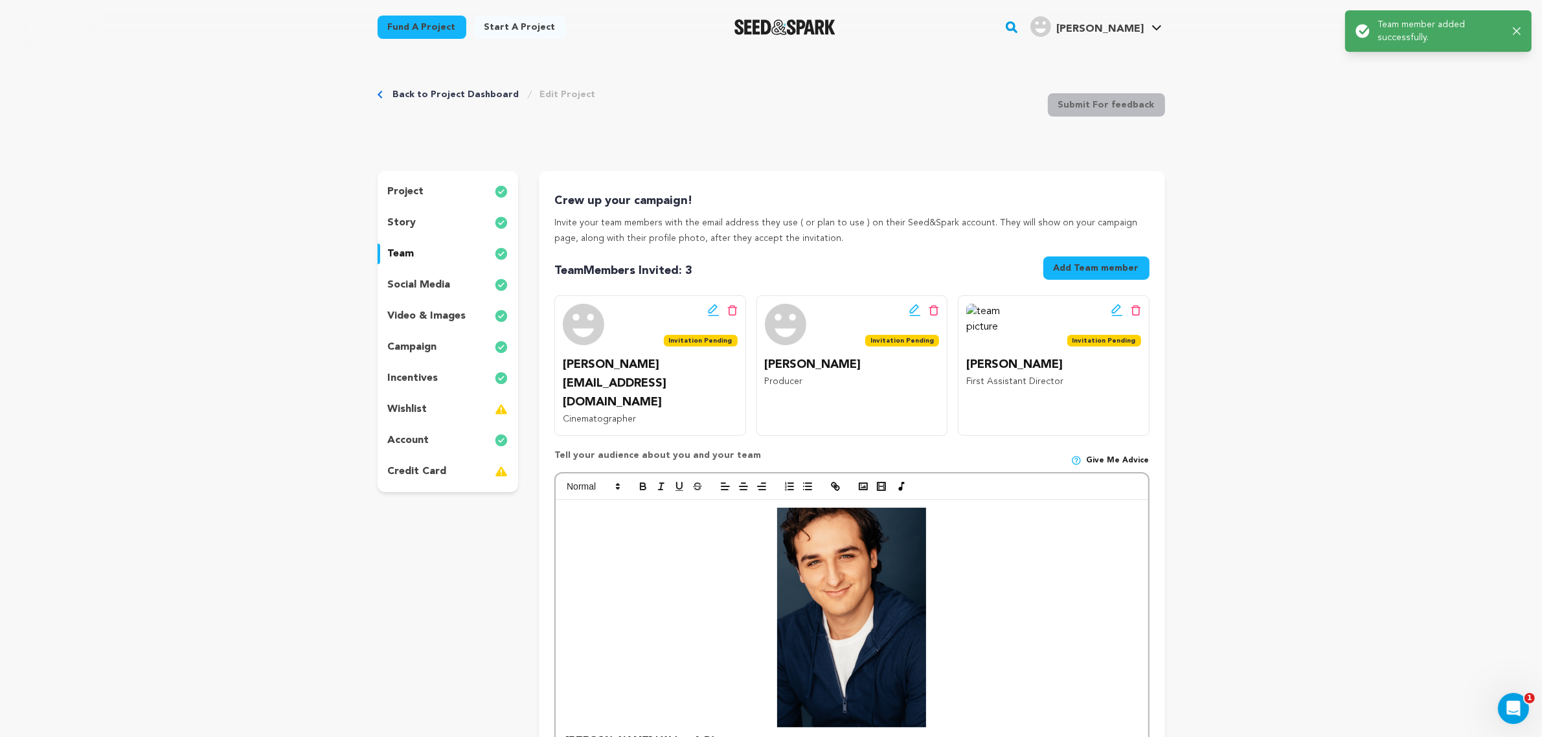
click at [1080, 257] on button "Add Team member" at bounding box center [1097, 268] width 106 height 23
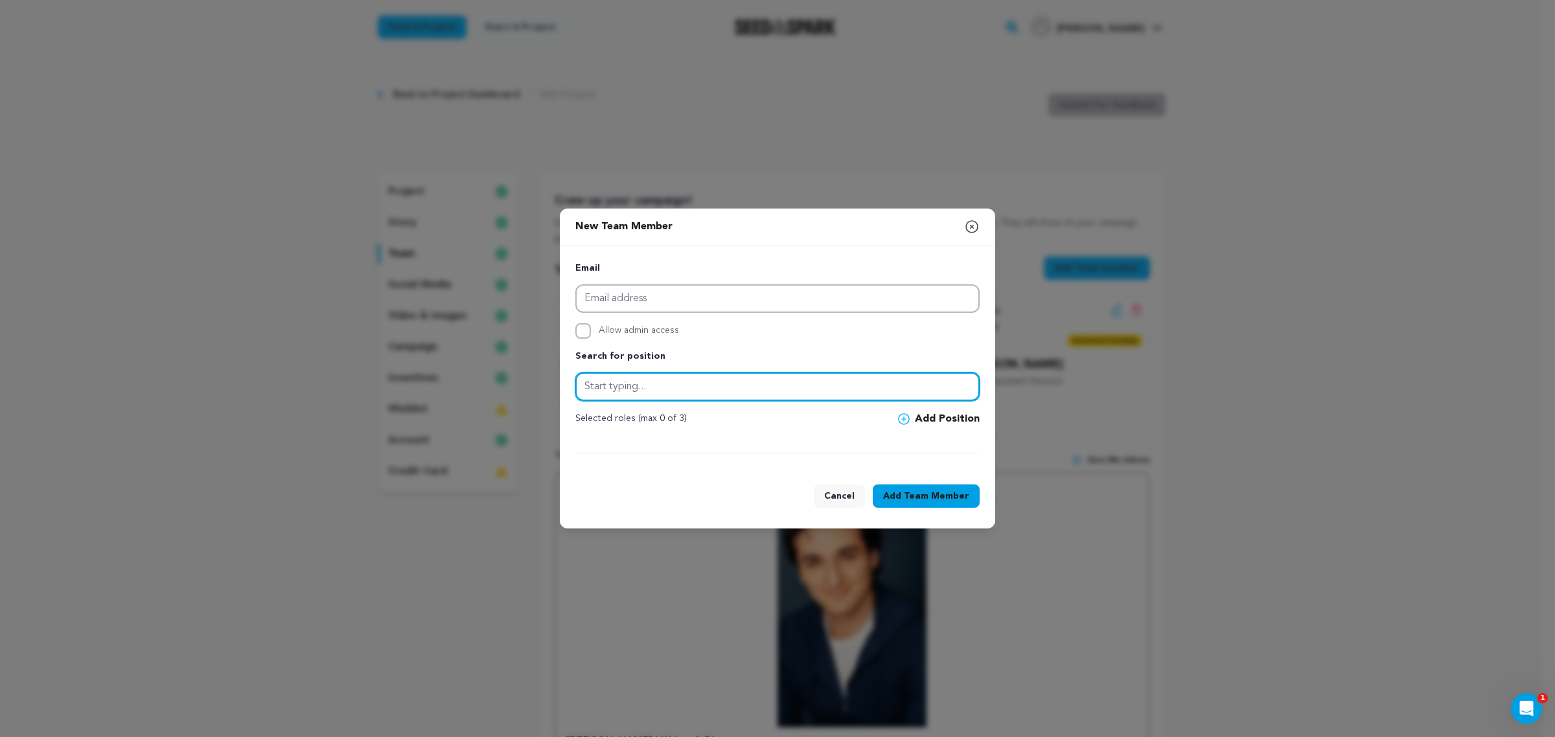
click at [727, 391] on input "text" at bounding box center [777, 386] width 404 height 29
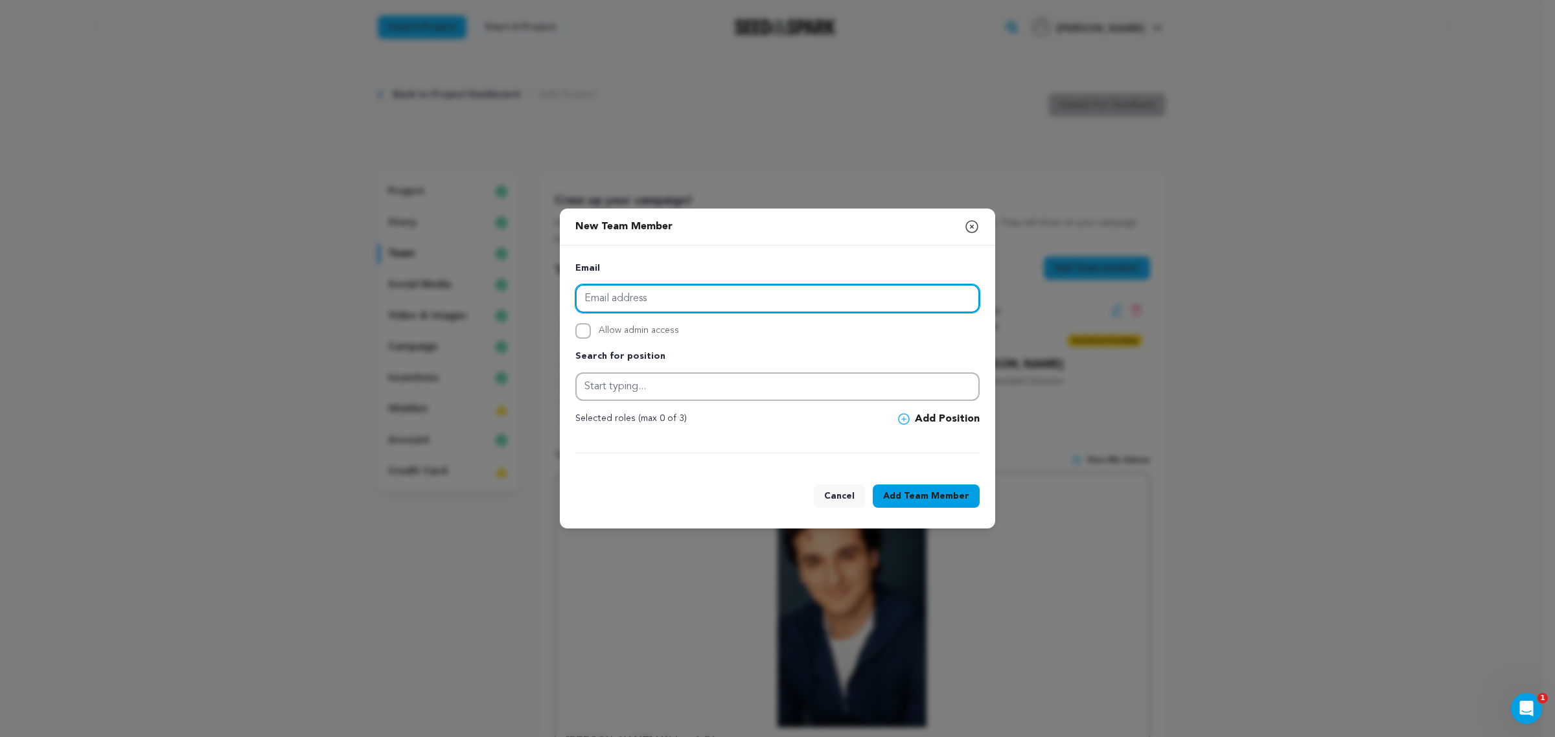
click at [727, 305] on input "email" at bounding box center [777, 298] width 404 height 29
paste input "[EMAIL_ADDRESS][DOMAIN_NAME]"
type input "[EMAIL_ADDRESS][DOMAIN_NAME]"
drag, startPoint x: 708, startPoint y: 372, endPoint x: 698, endPoint y: 383, distance: 14.7
click at [706, 380] on div "Search for position" at bounding box center [777, 375] width 404 height 52
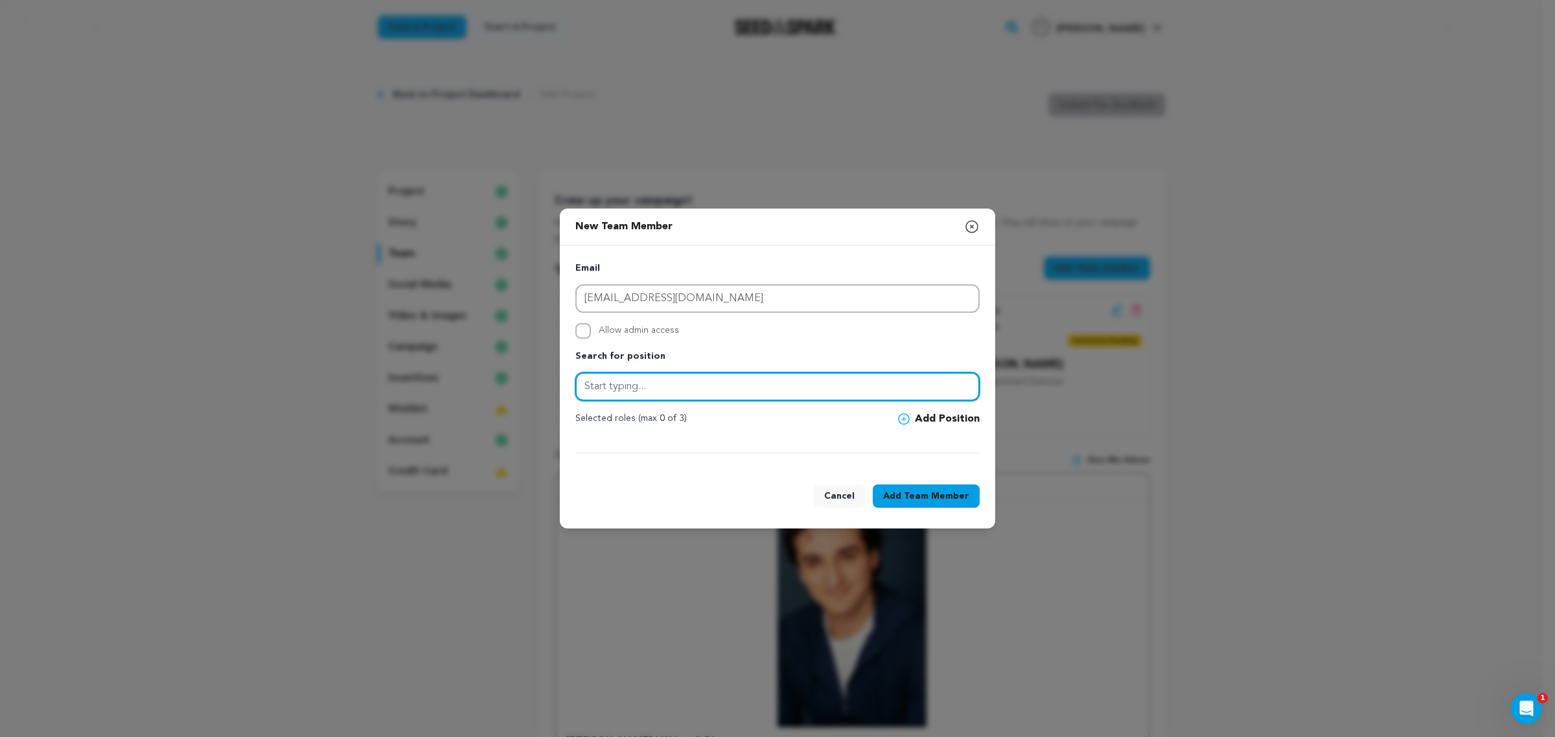
click at [700, 386] on input "text" at bounding box center [777, 386] width 404 height 29
type input "Production Designer"
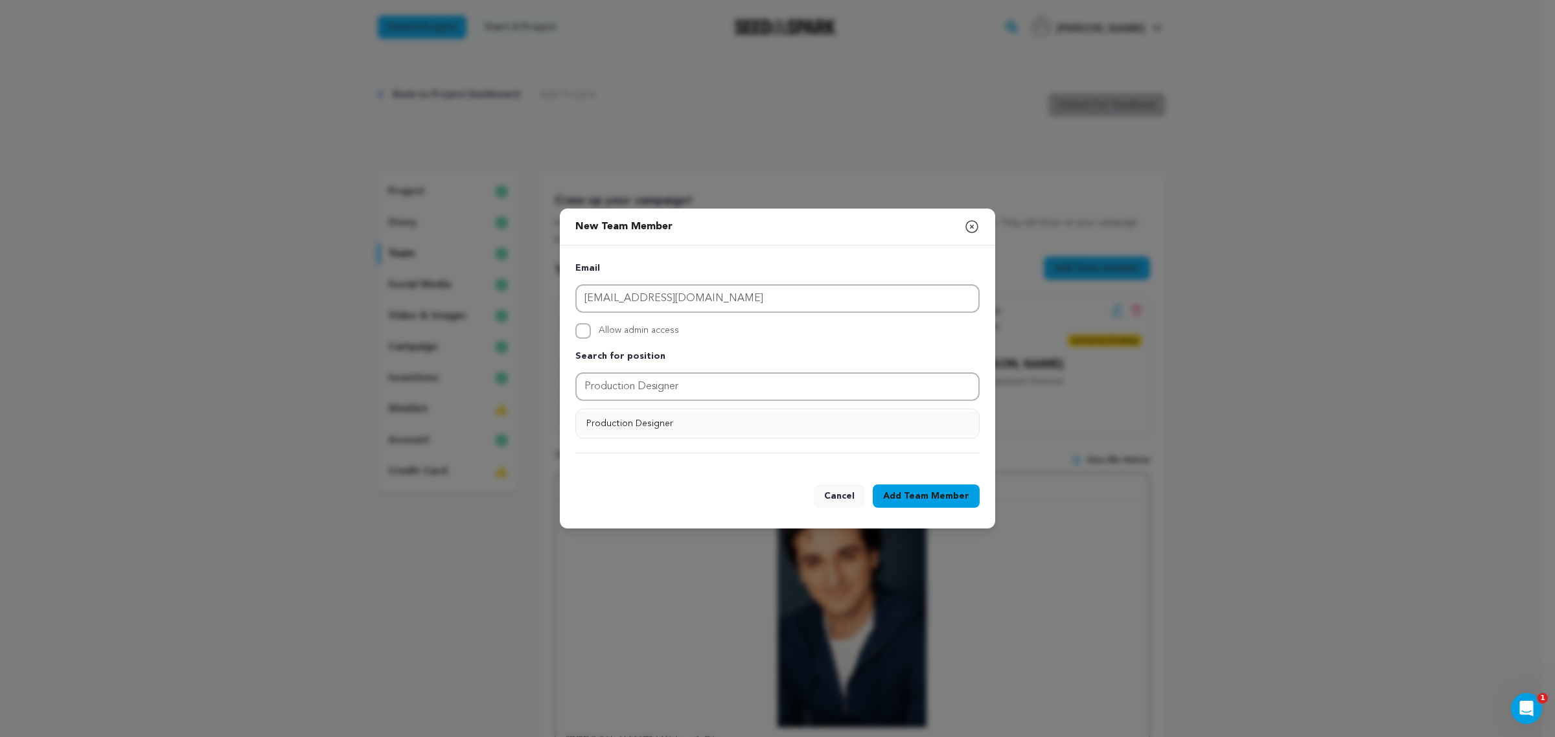
click at [917, 431] on div "Email [EMAIL_ADDRESS][DOMAIN_NAME] Allow admin access Search for position Produ…" at bounding box center [777, 357] width 404 height 192
click at [624, 429] on button "Production Designer" at bounding box center [777, 423] width 403 height 23
drag, startPoint x: 924, startPoint y: 458, endPoint x: 915, endPoint y: 429, distance: 30.5
drag, startPoint x: 915, startPoint y: 429, endPoint x: 900, endPoint y: 439, distance: 17.2
click at [900, 439] on div at bounding box center [777, 445] width 404 height 16
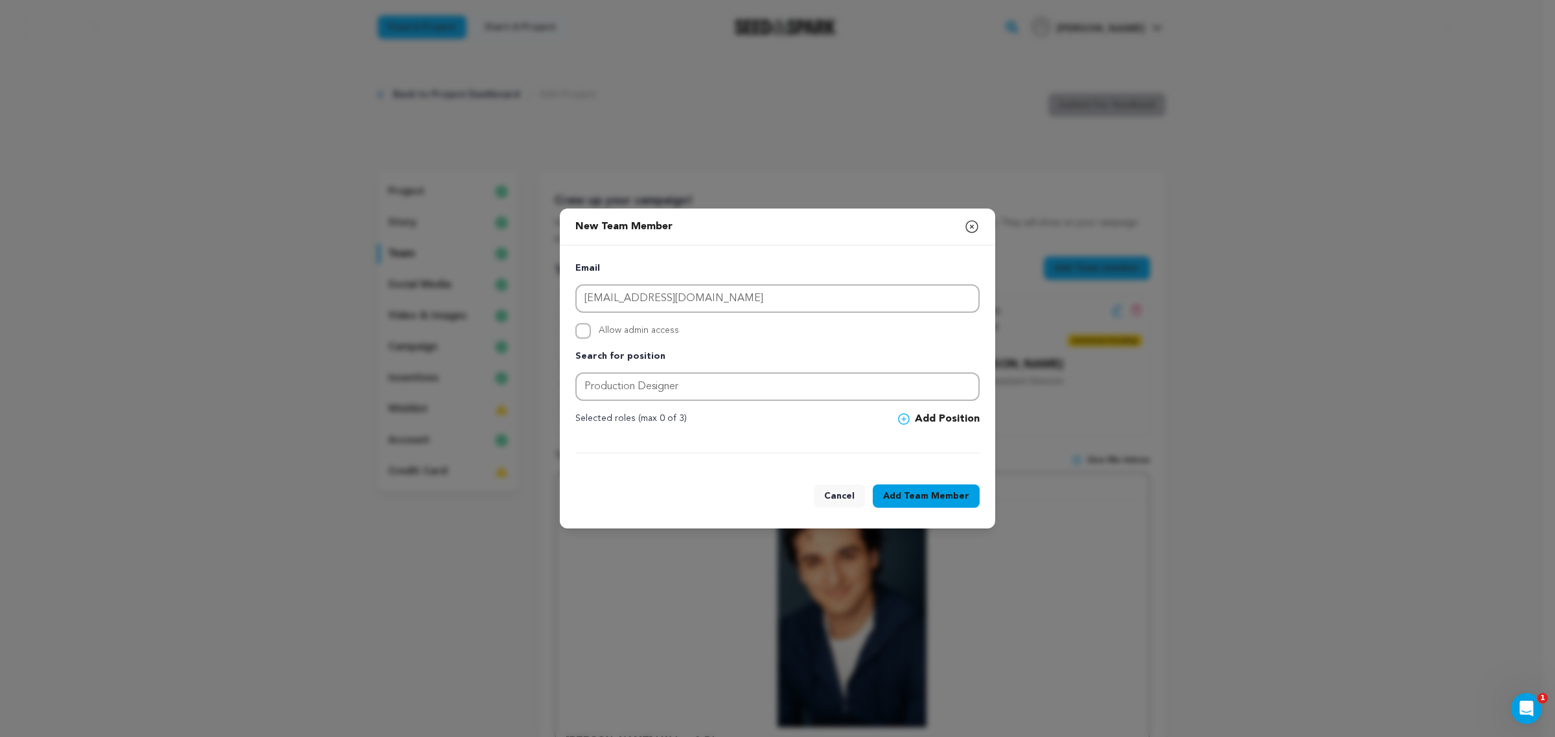
click at [907, 423] on icon at bounding box center [904, 419] width 12 height 12
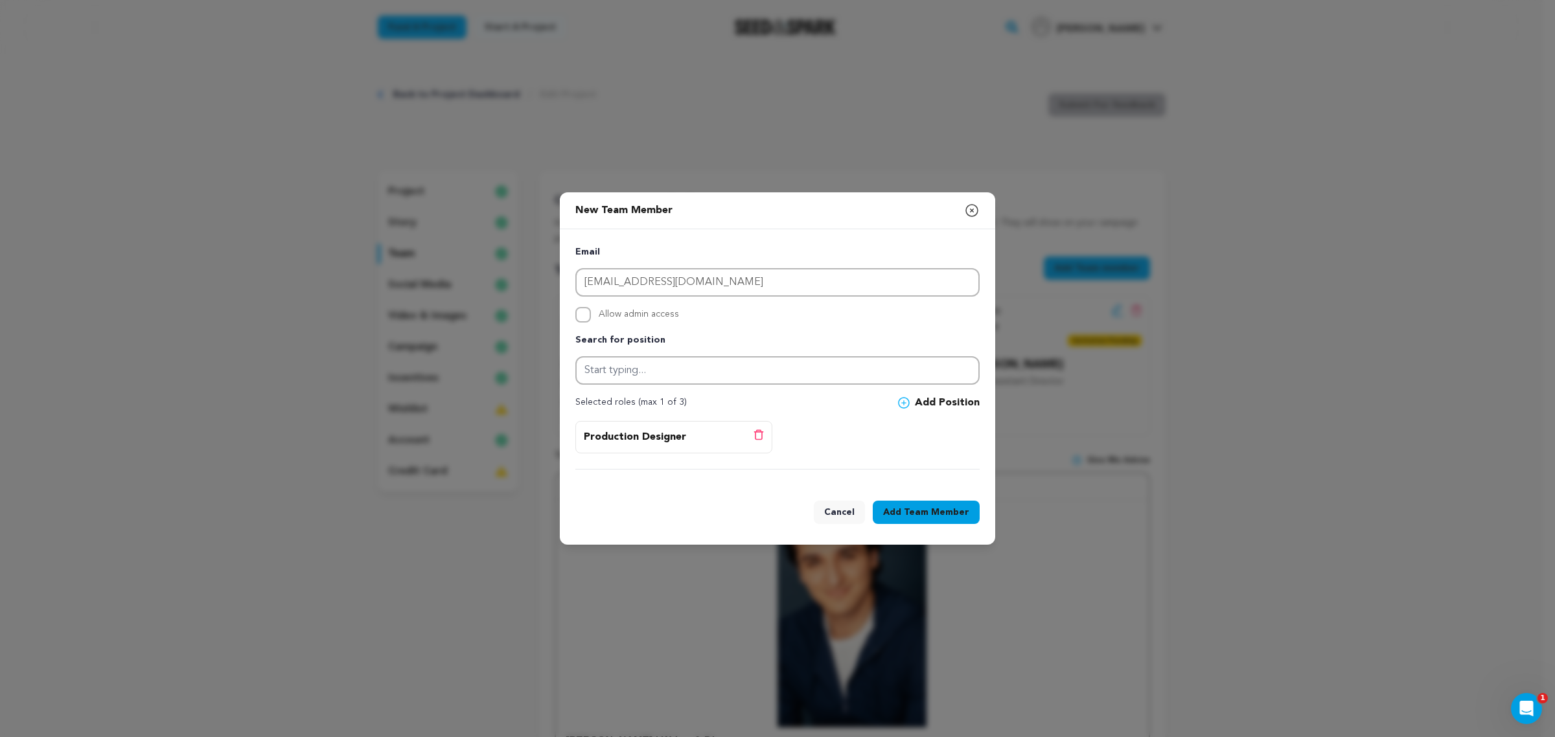
click at [952, 510] on span "Team Member" at bounding box center [936, 512] width 65 height 13
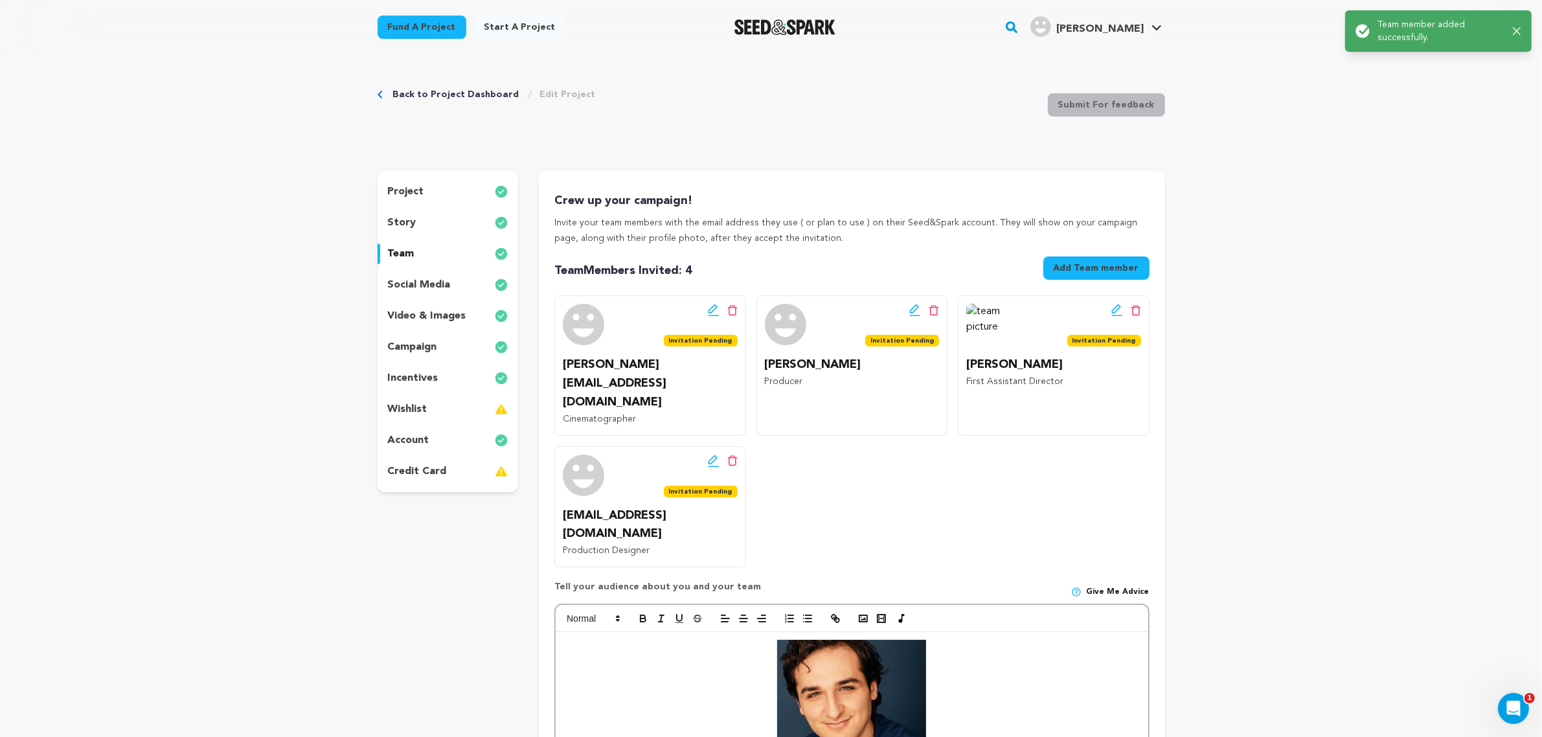
click at [496, 470] on card_icon at bounding box center [501, 472] width 13 height 16
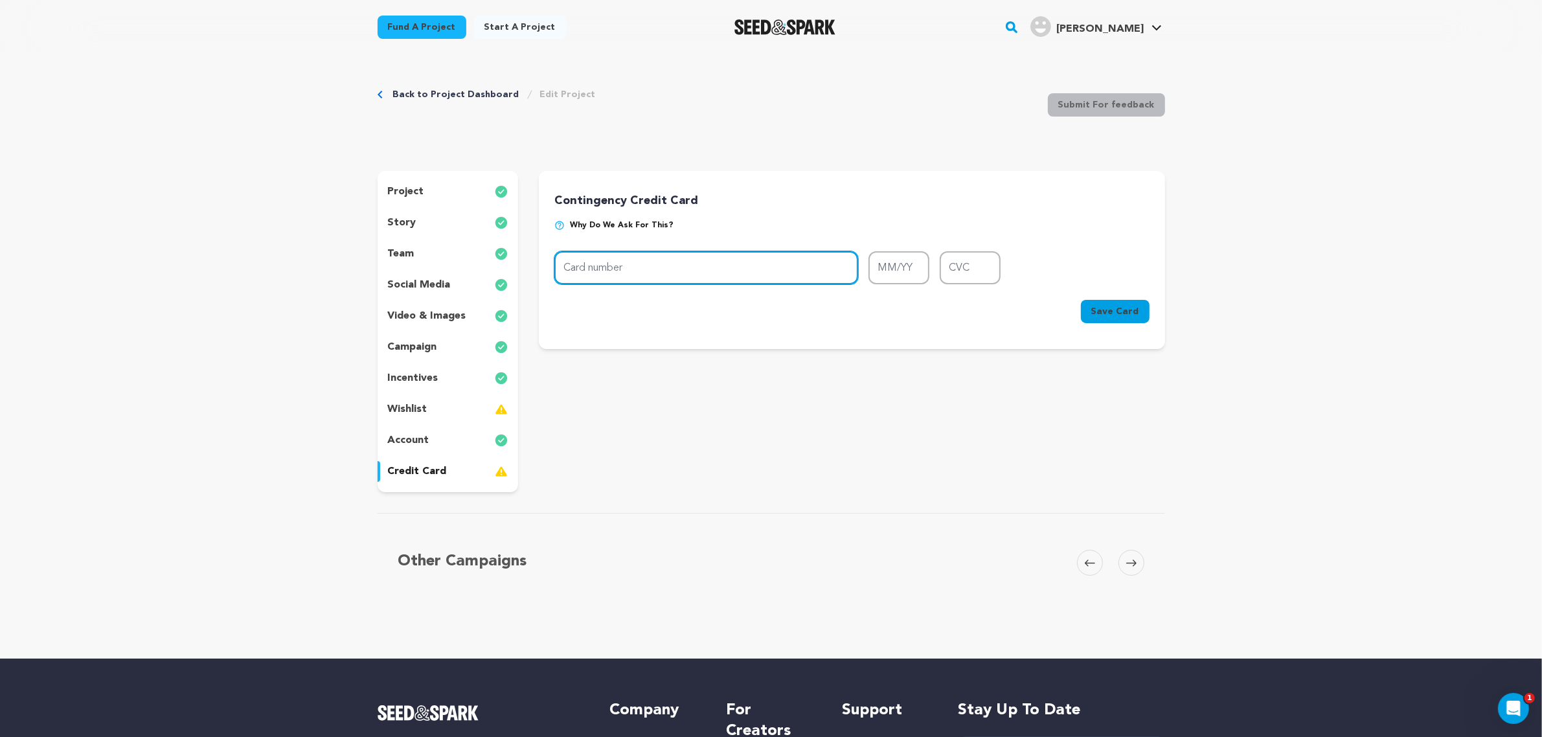
click at [718, 283] on form "Card number MM/YY CVC Card number MM/YY CVC Cancel Save Card" at bounding box center [851, 289] width 595 height 77
paste input "[CREDIT_CARD_NUMBER]"
type input "[CREDIT_CARD_NUMBER]"
click at [915, 273] on input "MM/YY" at bounding box center [899, 267] width 61 height 33
type input "12/27"
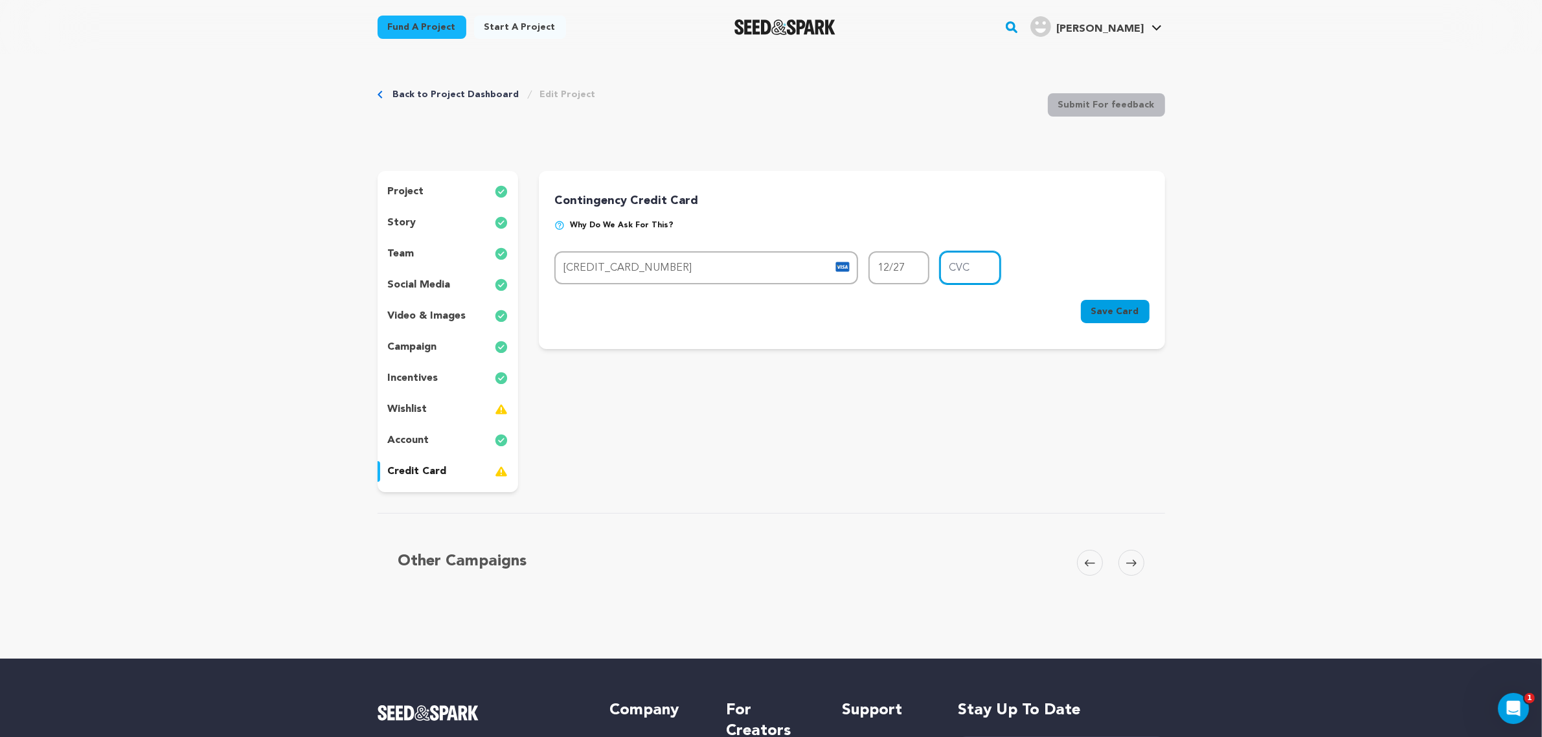
drag, startPoint x: 961, startPoint y: 277, endPoint x: 981, endPoint y: 330, distance: 57.6
click at [961, 276] on input "CVC" at bounding box center [970, 267] width 61 height 33
click at [1053, 227] on p "Why do we ask for this?" at bounding box center [851, 230] width 595 height 21
click at [1106, 313] on span "Save Card" at bounding box center [1115, 311] width 48 height 13
drag, startPoint x: 975, startPoint y: 271, endPoint x: 982, endPoint y: 270, distance: 7.2
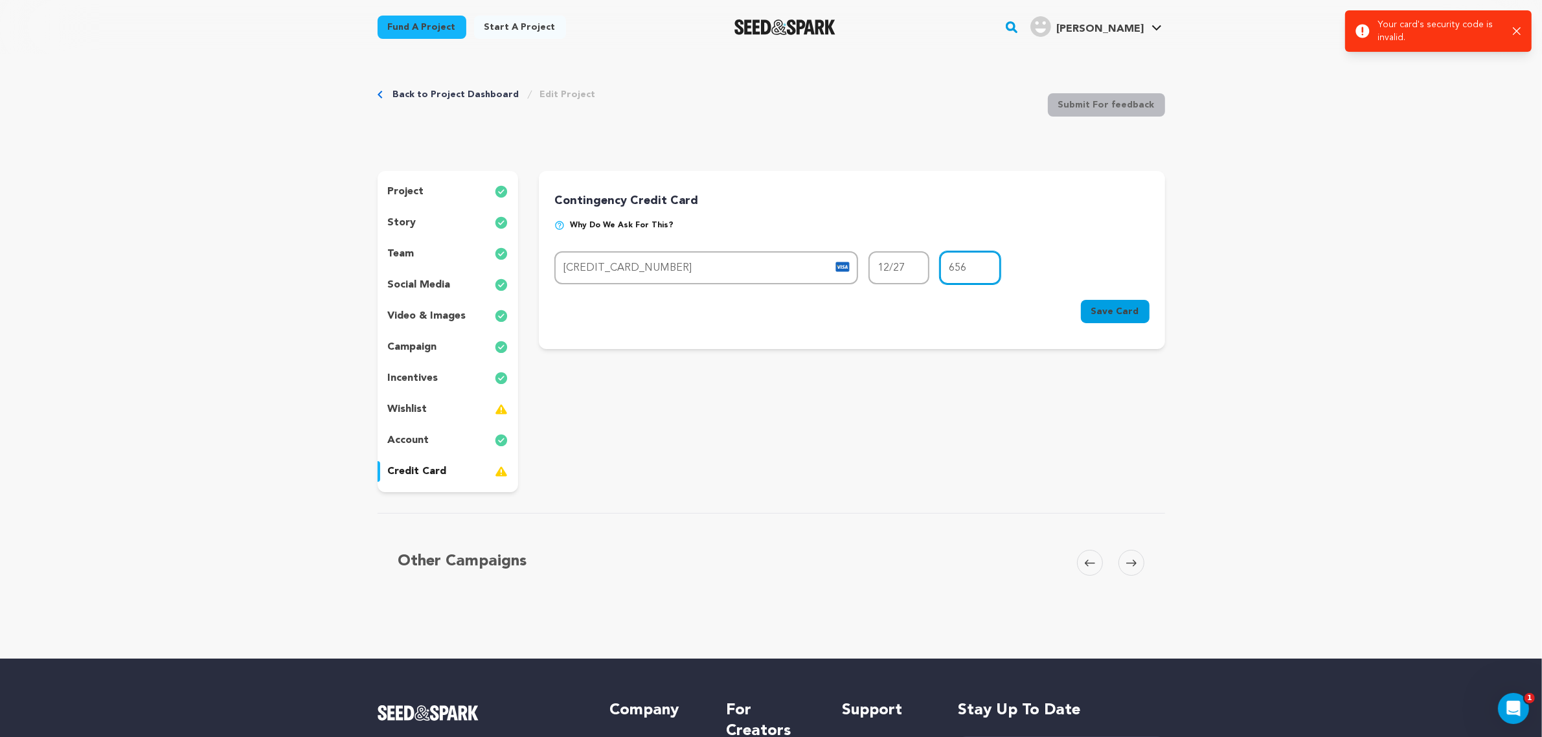
click at [980, 270] on input "656" at bounding box center [970, 267] width 61 height 33
type input "626"
click at [1143, 310] on button "Save Card" at bounding box center [1115, 311] width 69 height 23
click at [969, 266] on input "626" at bounding box center [970, 267] width 61 height 33
click at [380, 373] on div "incentives" at bounding box center [448, 378] width 141 height 21
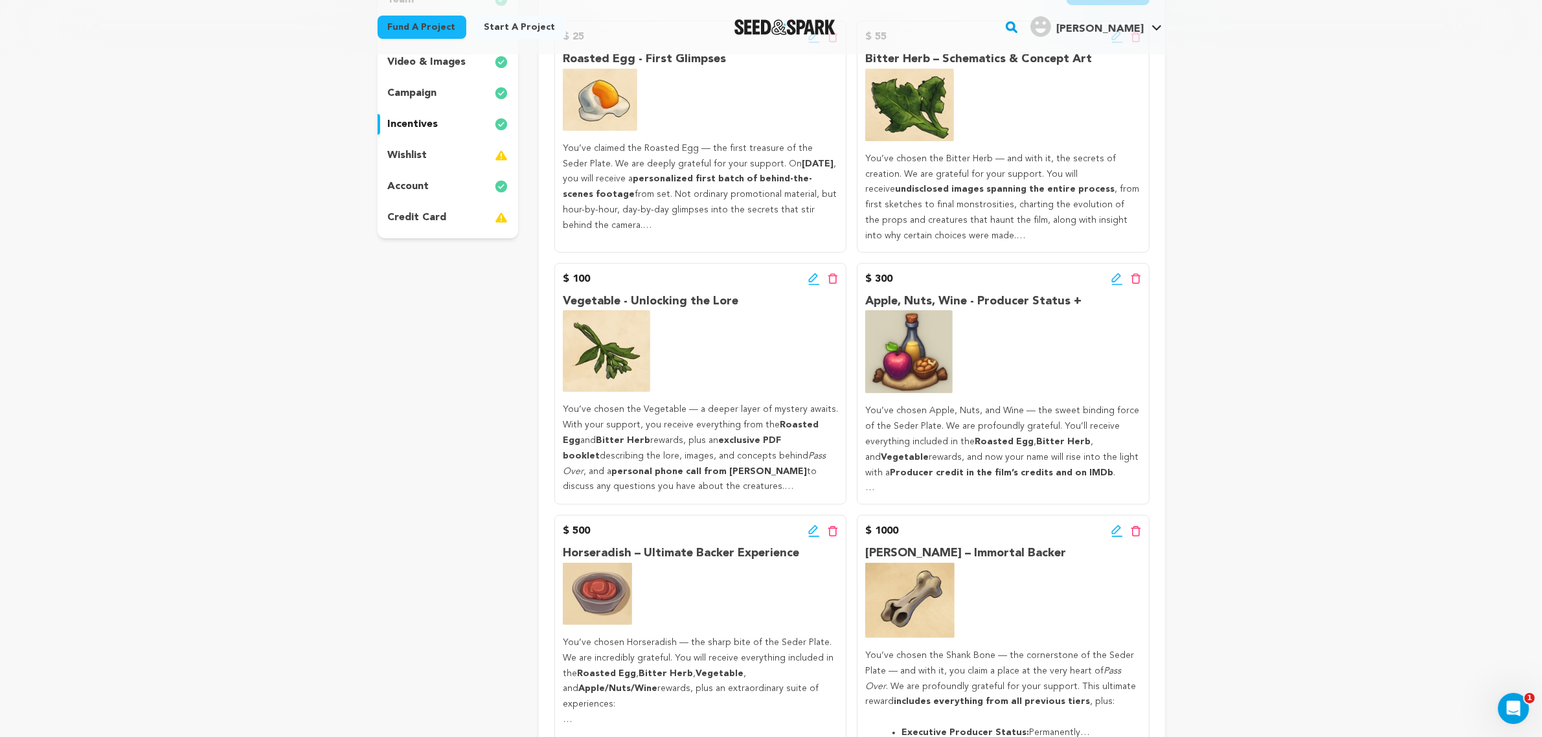
scroll to position [269, 0]
drag, startPoint x: 1244, startPoint y: 435, endPoint x: 1248, endPoint y: 426, distance: 10.7
